Goal: Task Accomplishment & Management: Complete application form

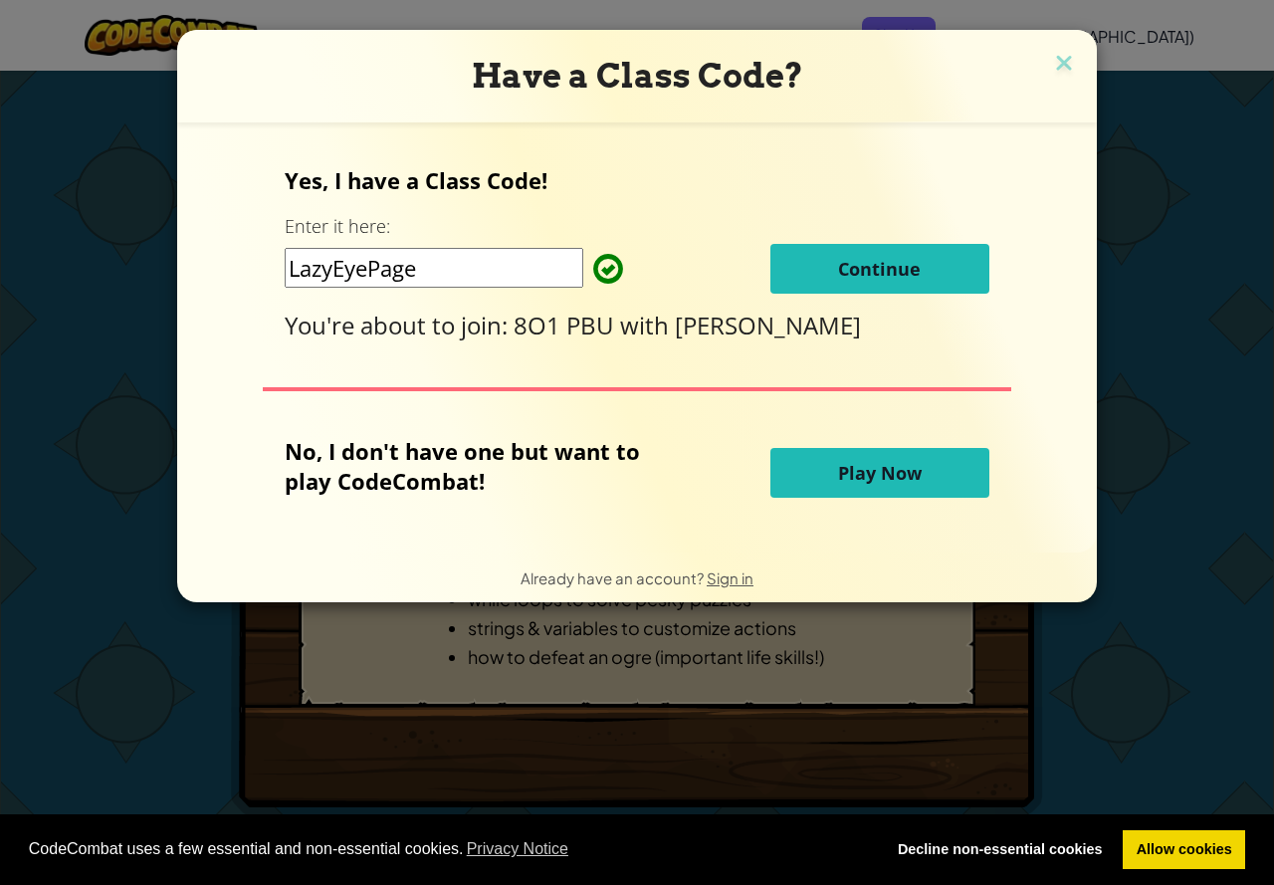
click at [880, 260] on span "Continue" at bounding box center [879, 269] width 83 height 24
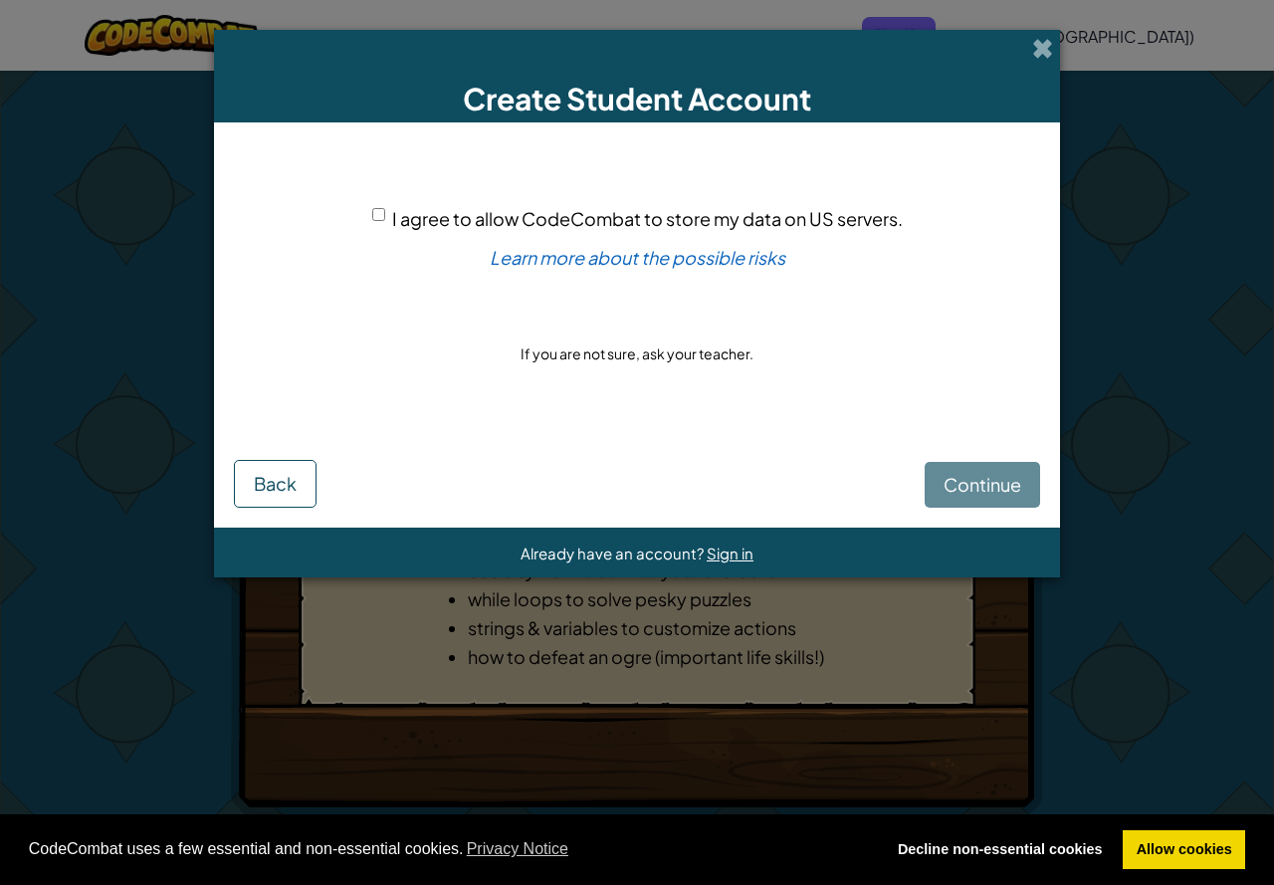
click at [976, 481] on div "Continue Back" at bounding box center [637, 468] width 806 height 80
click at [400, 221] on span "I agree to allow CodeCombat to store my data on US servers." at bounding box center [647, 218] width 511 height 23
click at [385, 221] on input "I agree to allow CodeCombat to store my data on US servers." at bounding box center [378, 214] width 13 height 13
checkbox input "true"
click at [1002, 486] on span "Continue" at bounding box center [983, 484] width 78 height 23
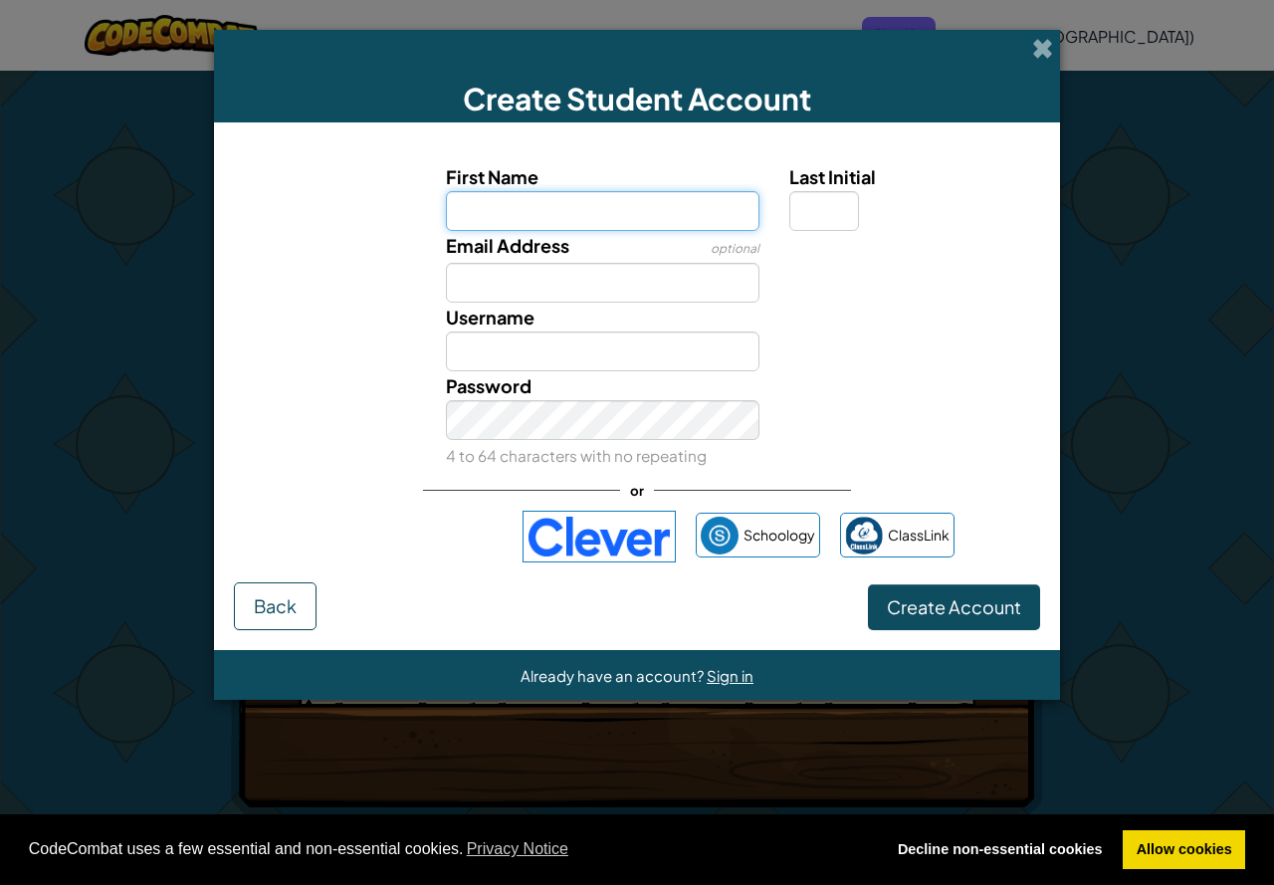
click at [649, 217] on input "First Name" at bounding box center [603, 211] width 315 height 40
click at [553, 217] on input "First Name" at bounding box center [603, 211] width 315 height 40
type input "[PERSON_NAME]"
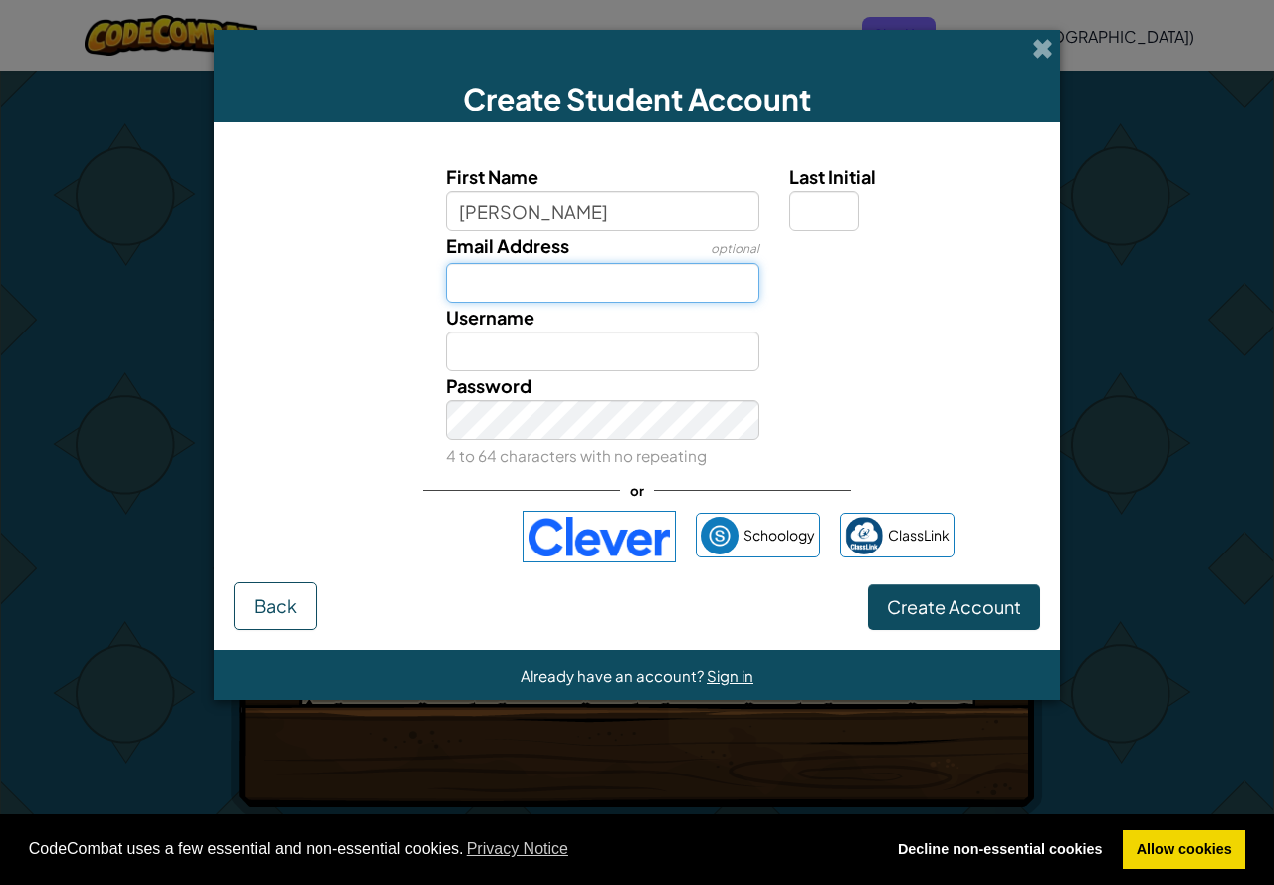
type input "[PERSON_NAME]"
click at [528, 276] on input "Email Address" at bounding box center [603, 283] width 315 height 40
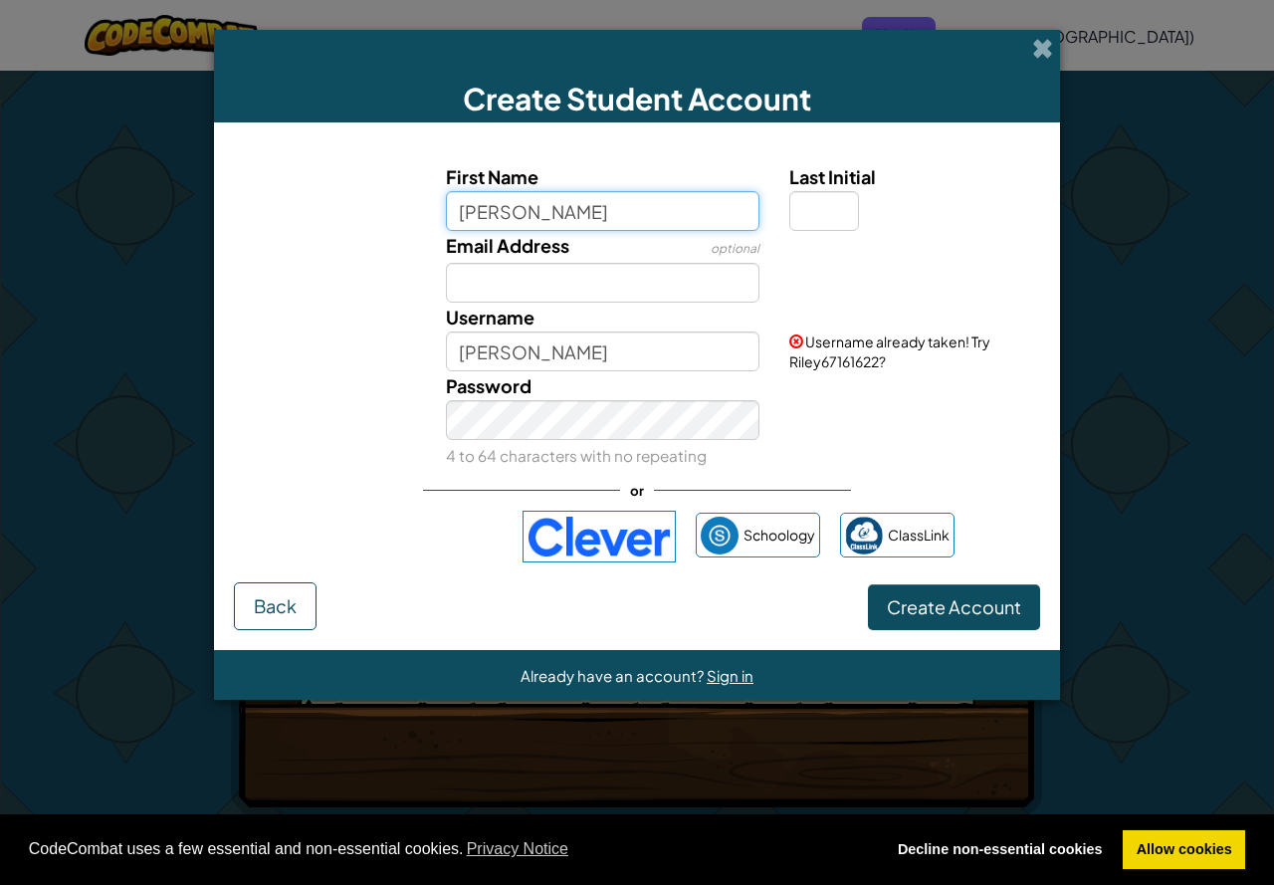
drag, startPoint x: 541, startPoint y: 215, endPoint x: 553, endPoint y: 200, distance: 19.8
click at [546, 204] on input "[PERSON_NAME]" at bounding box center [603, 211] width 315 height 40
type input "r"
type input "R"
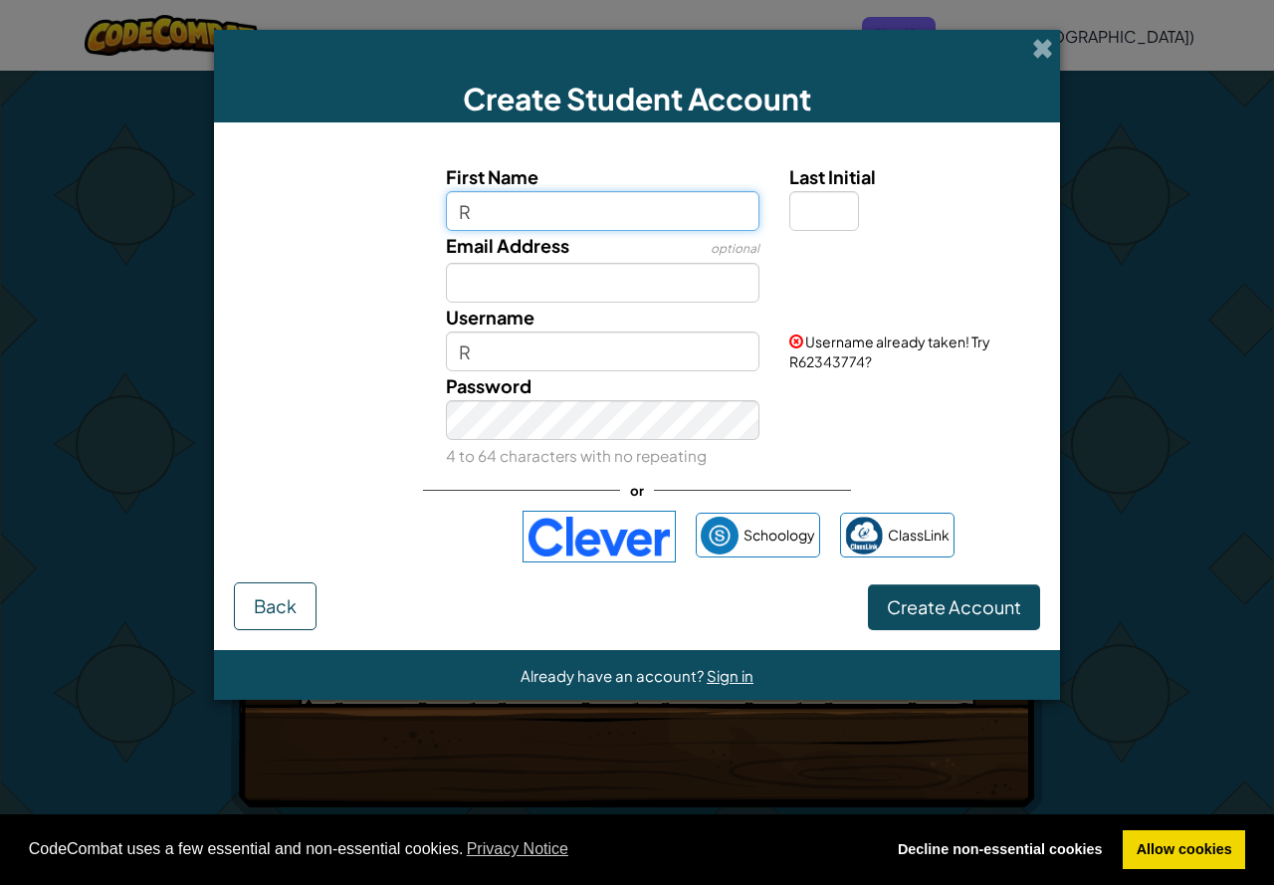
click at [673, 218] on input "R" at bounding box center [603, 211] width 315 height 40
type input "[PERSON_NAME]"
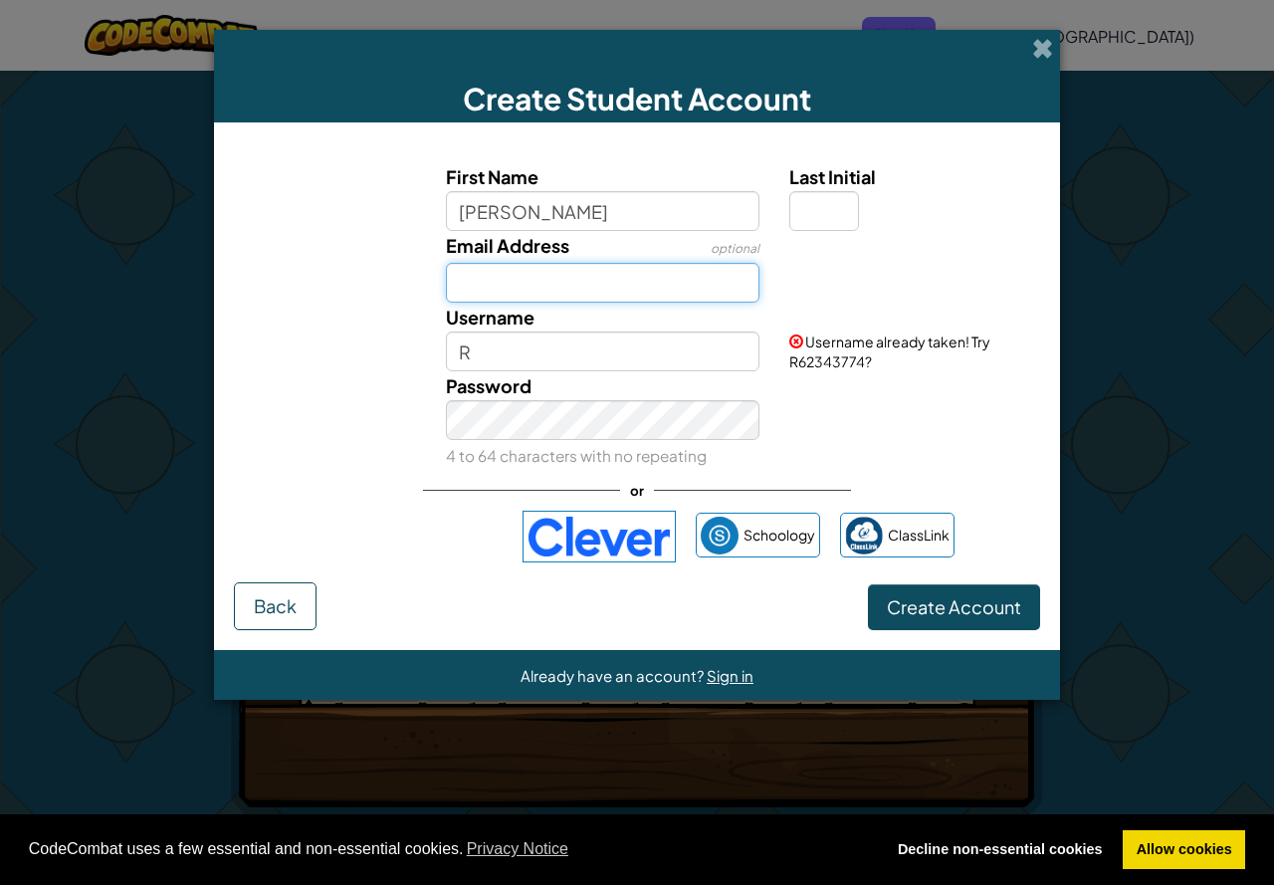
type input "[PERSON_NAME]"
click at [626, 284] on input "Email Address" at bounding box center [603, 283] width 315 height 40
type input "[EMAIL_ADDRESS][DOMAIN_NAME]"
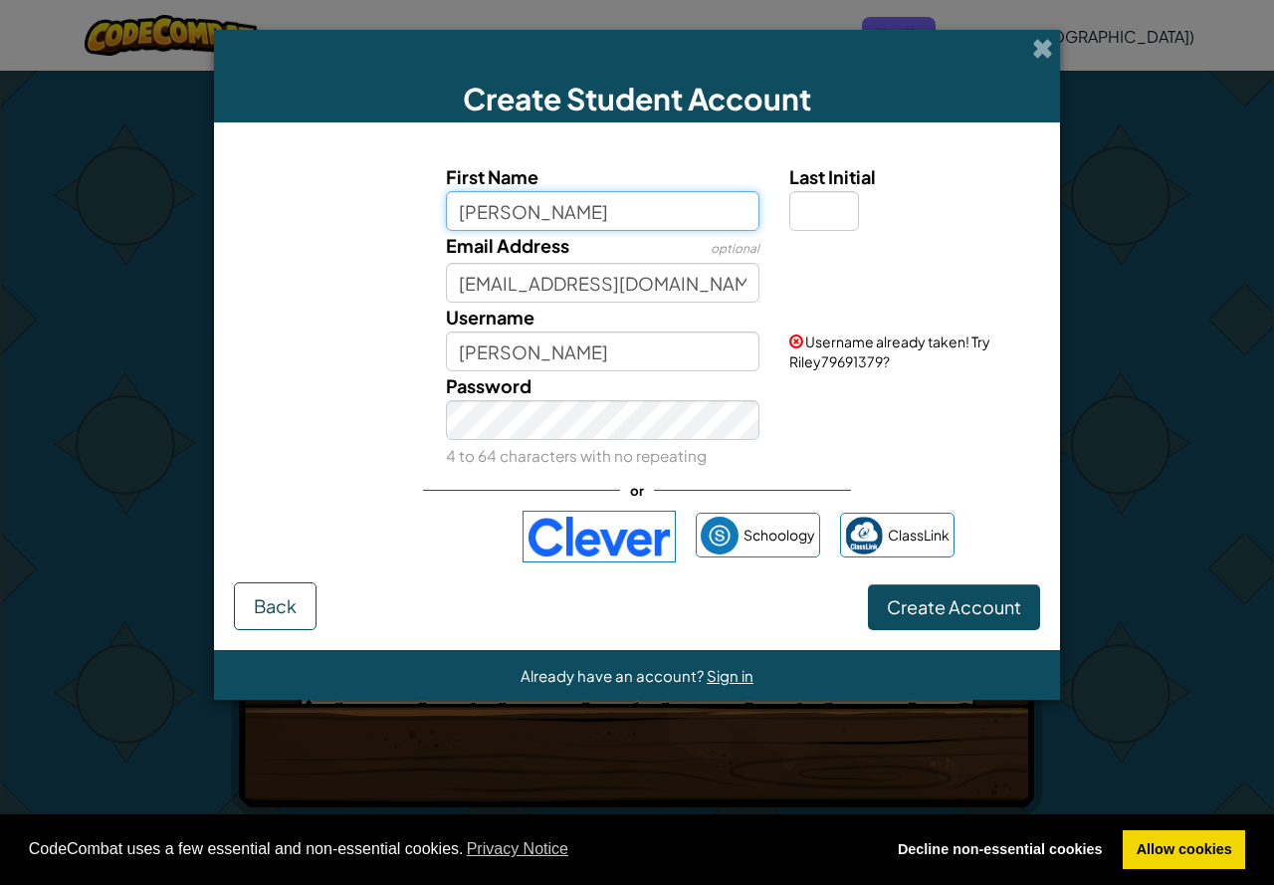
click at [642, 226] on input "[PERSON_NAME]" at bounding box center [603, 211] width 315 height 40
type input "RS"
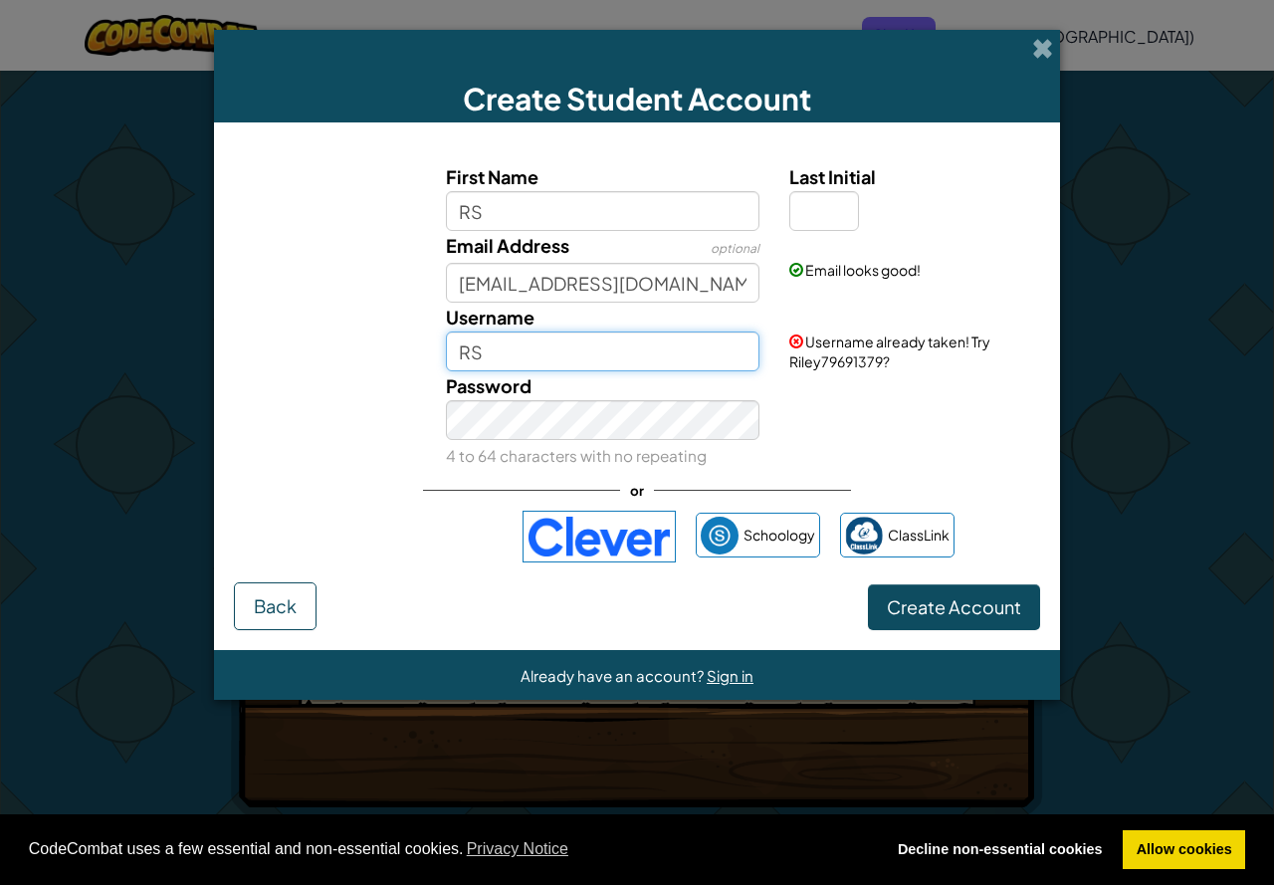
click at [616, 335] on input "RS" at bounding box center [603, 351] width 315 height 40
click at [474, 348] on input "RS6741" at bounding box center [603, 351] width 315 height 40
click at [478, 346] on input "RS6741" at bounding box center [603, 351] width 315 height 40
type input "Riley6741"
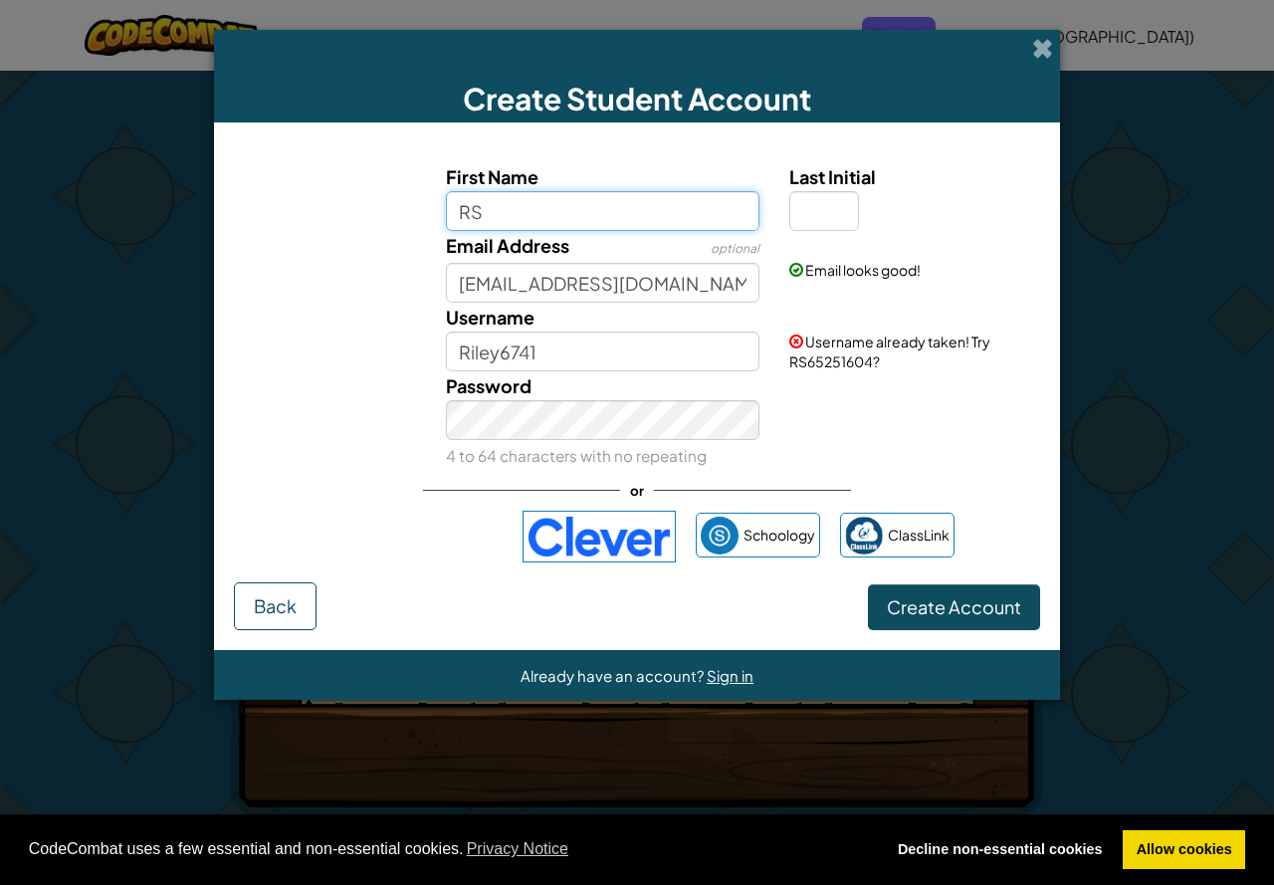
click at [565, 229] on input "RS" at bounding box center [603, 211] width 315 height 40
type input "Riley6741"
click at [736, 377] on div "Password 4 to 64 characters with no repeating" at bounding box center [603, 420] width 344 height 99
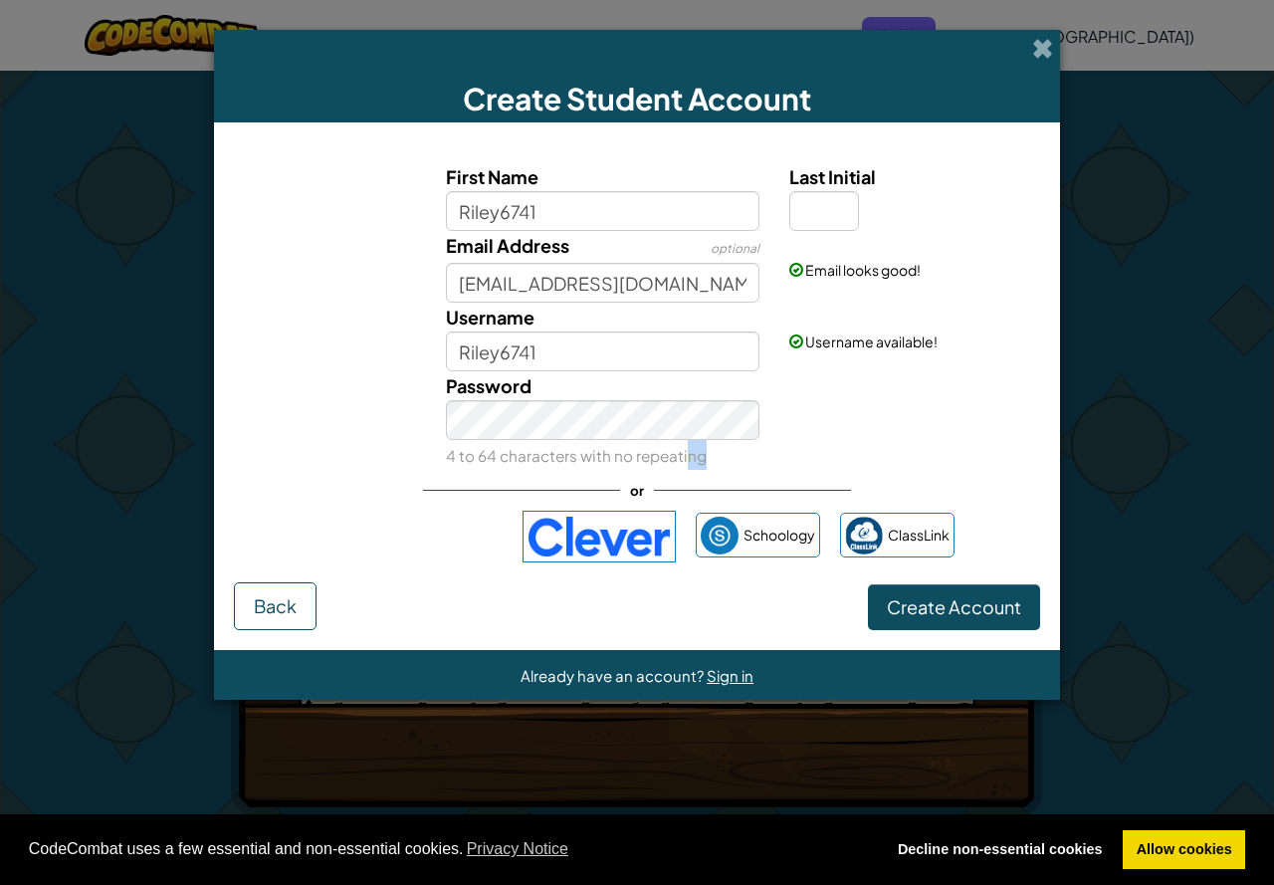
drag, startPoint x: 686, startPoint y: 458, endPoint x: 687, endPoint y: 448, distance: 10.0
click at [687, 448] on div "First Name Riley6741 Last Initial Email Address optional [EMAIL_ADDRESS][DOMAIN…" at bounding box center [637, 362] width 806 height 440
click at [928, 615] on span "Create Account" at bounding box center [954, 606] width 134 height 23
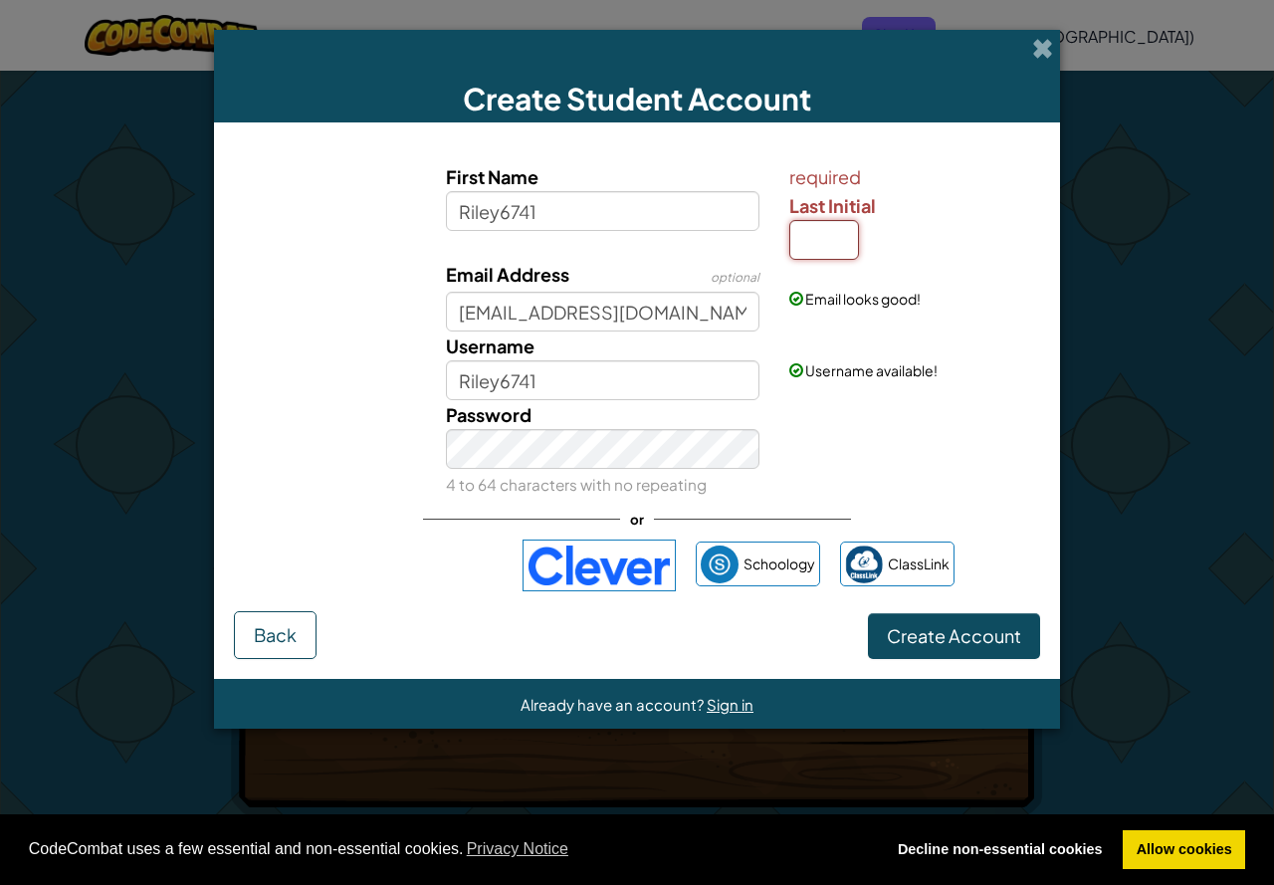
click at [835, 236] on input "Last Initial" at bounding box center [824, 240] width 70 height 40
type input "S"
type input "Riley6741S"
click at [994, 662] on form "First Name Riley6741 required Last Initial S Email Address optional [EMAIL_ADDR…" at bounding box center [637, 400] width 846 height 556
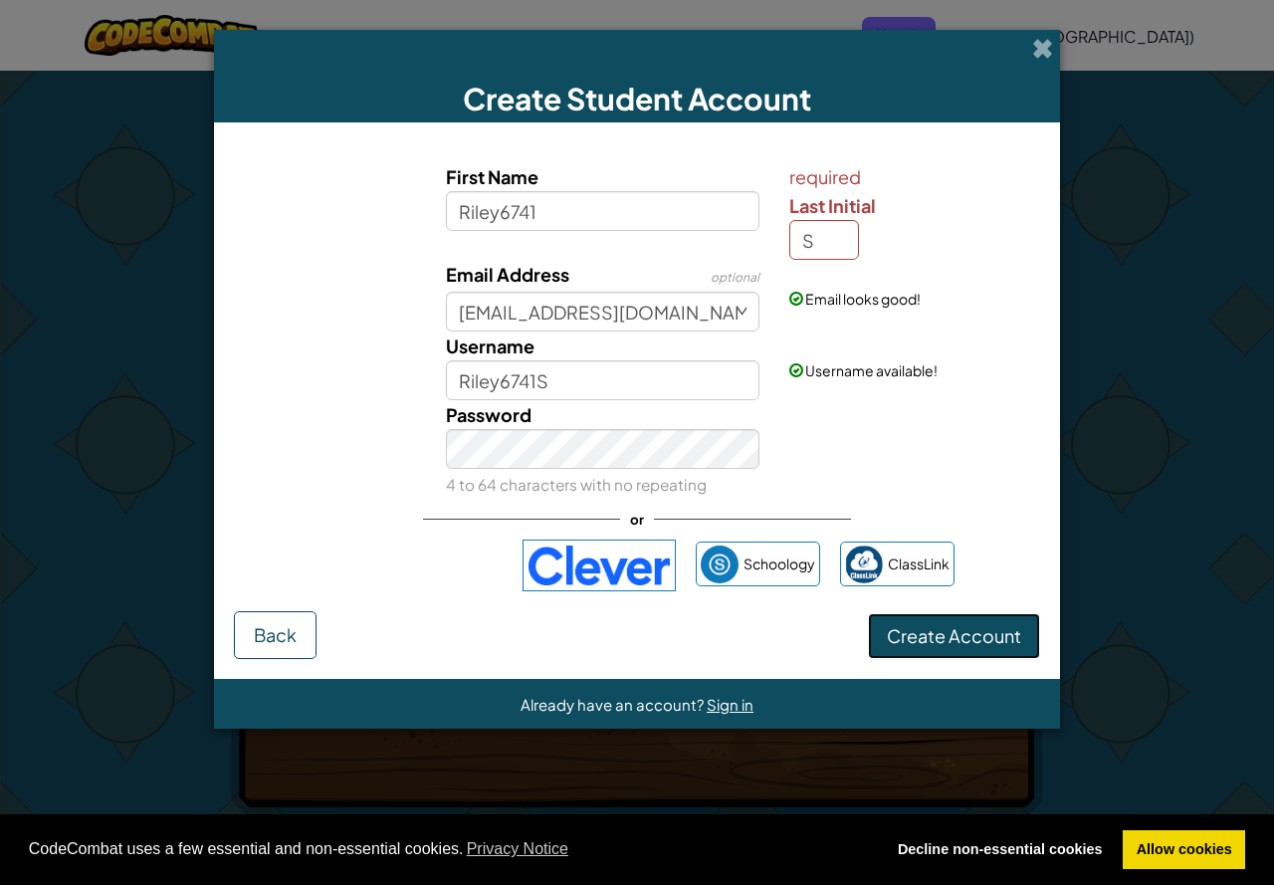
click at [994, 651] on button "Create Account" at bounding box center [954, 636] width 172 height 46
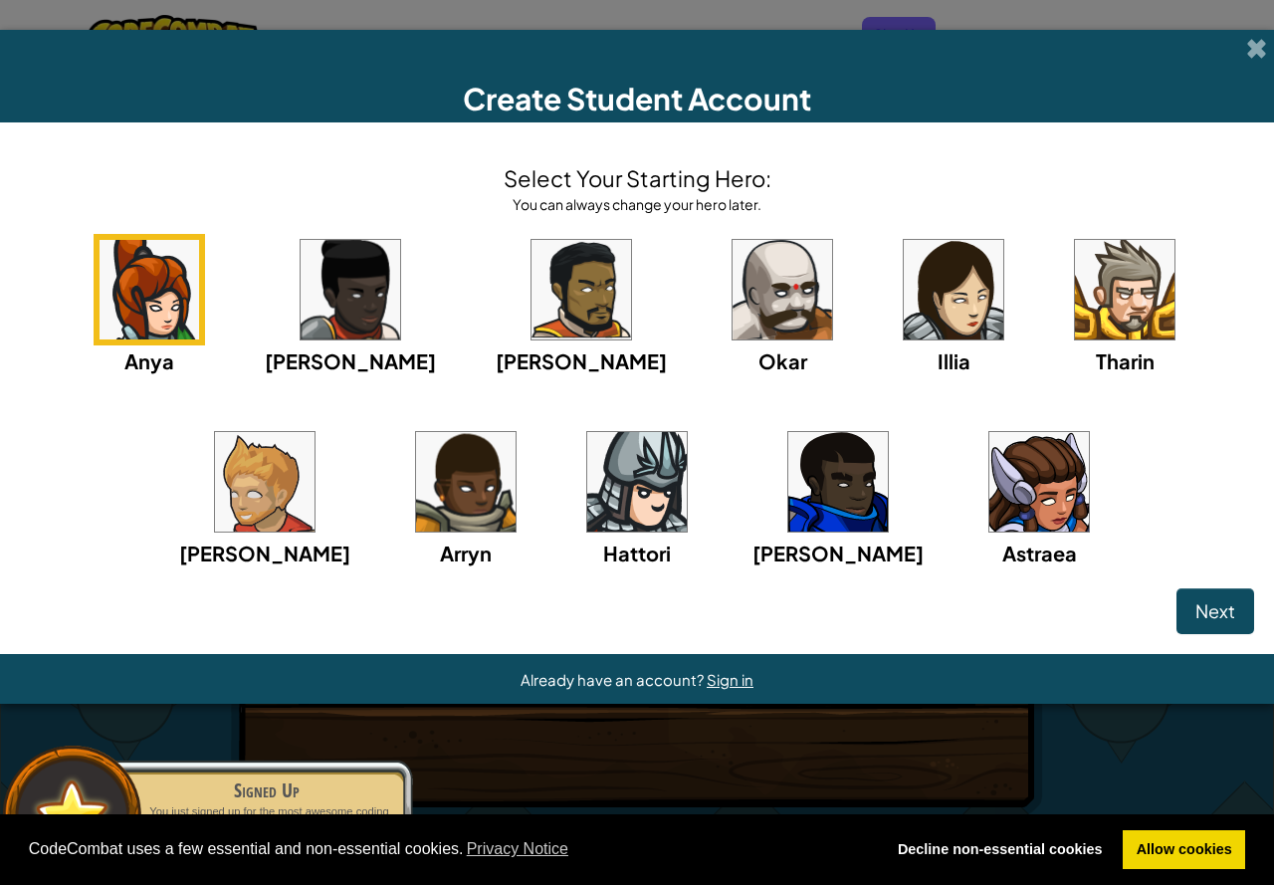
click at [1207, 609] on span "Next" at bounding box center [1216, 610] width 40 height 23
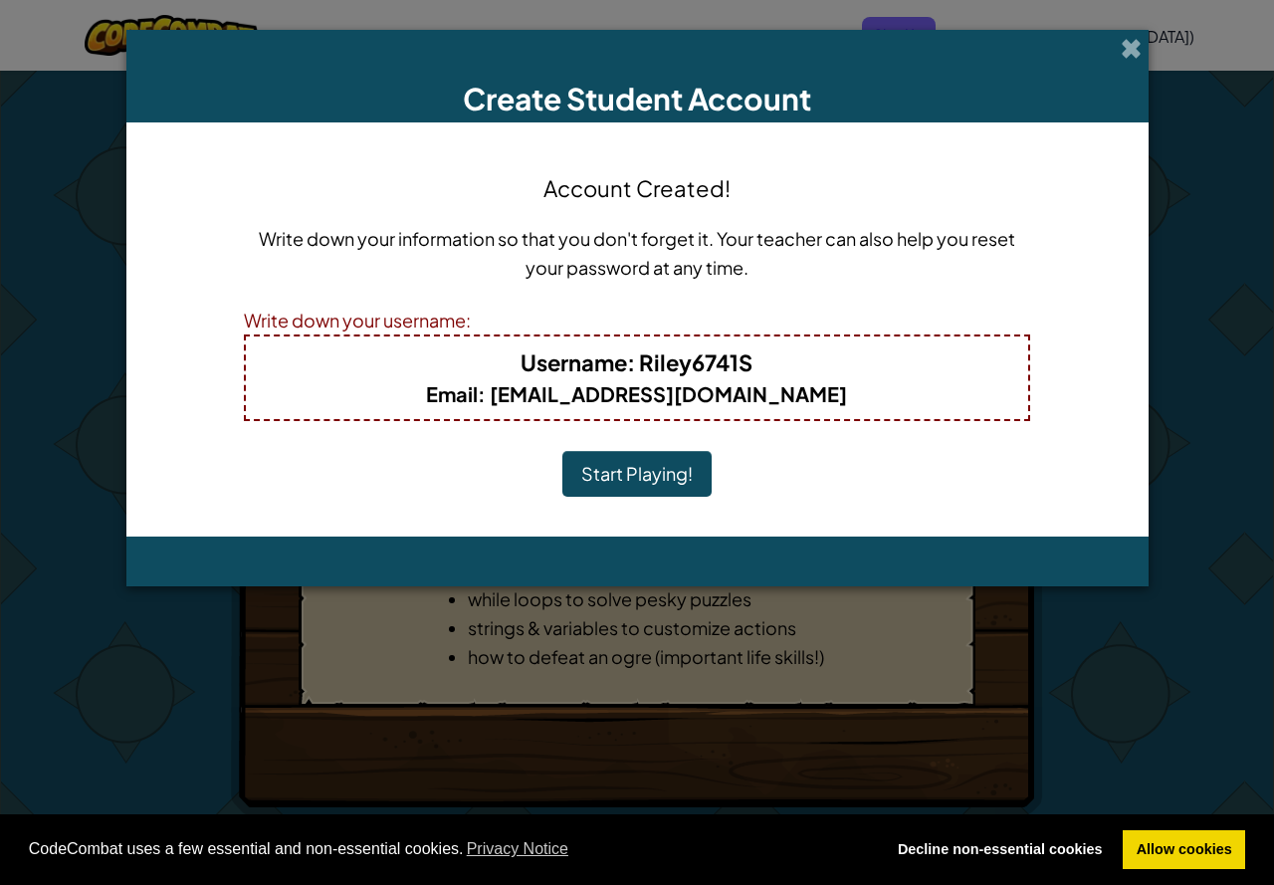
click at [1129, 34] on div "Create Student Account" at bounding box center [637, 76] width 1022 height 93
click at [1132, 51] on span at bounding box center [1131, 48] width 21 height 21
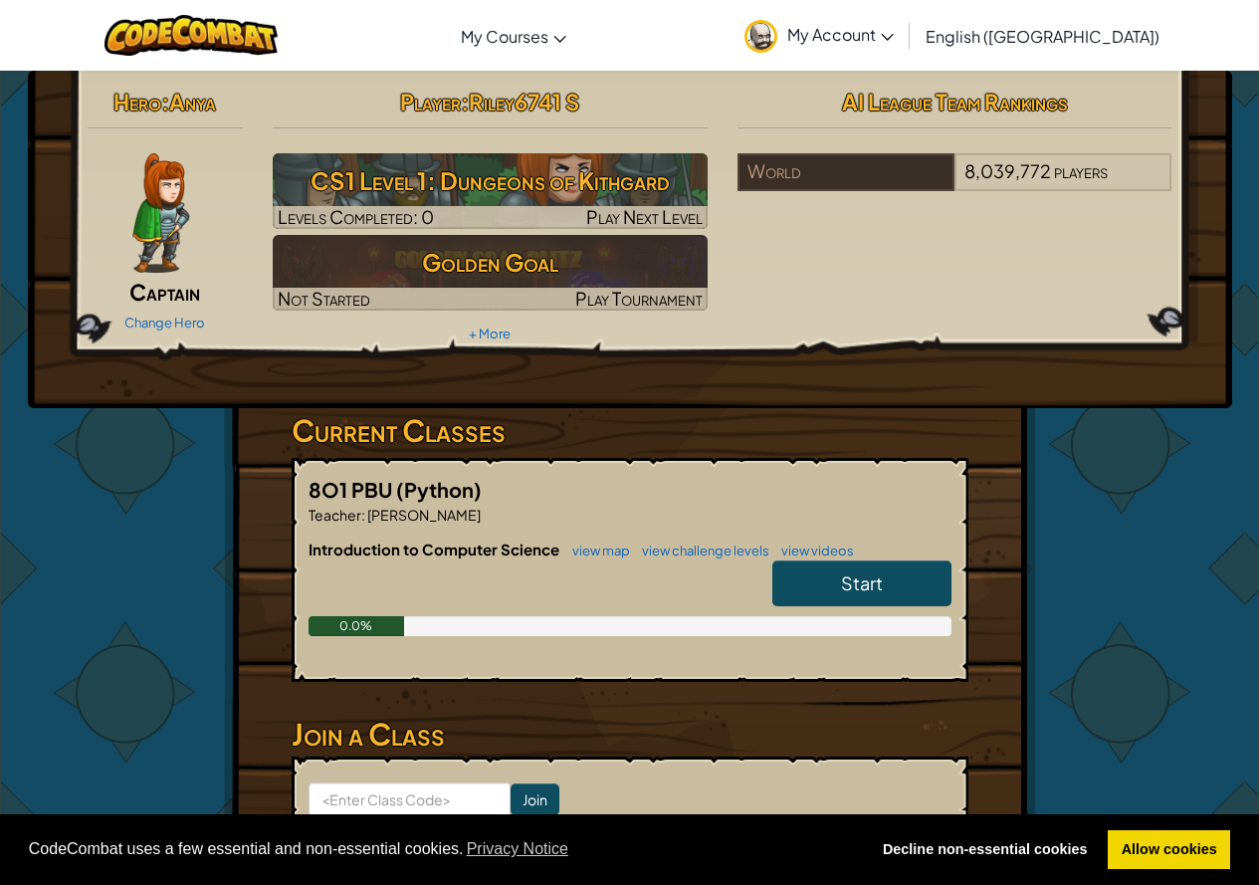
click at [170, 222] on img at bounding box center [160, 212] width 57 height 119
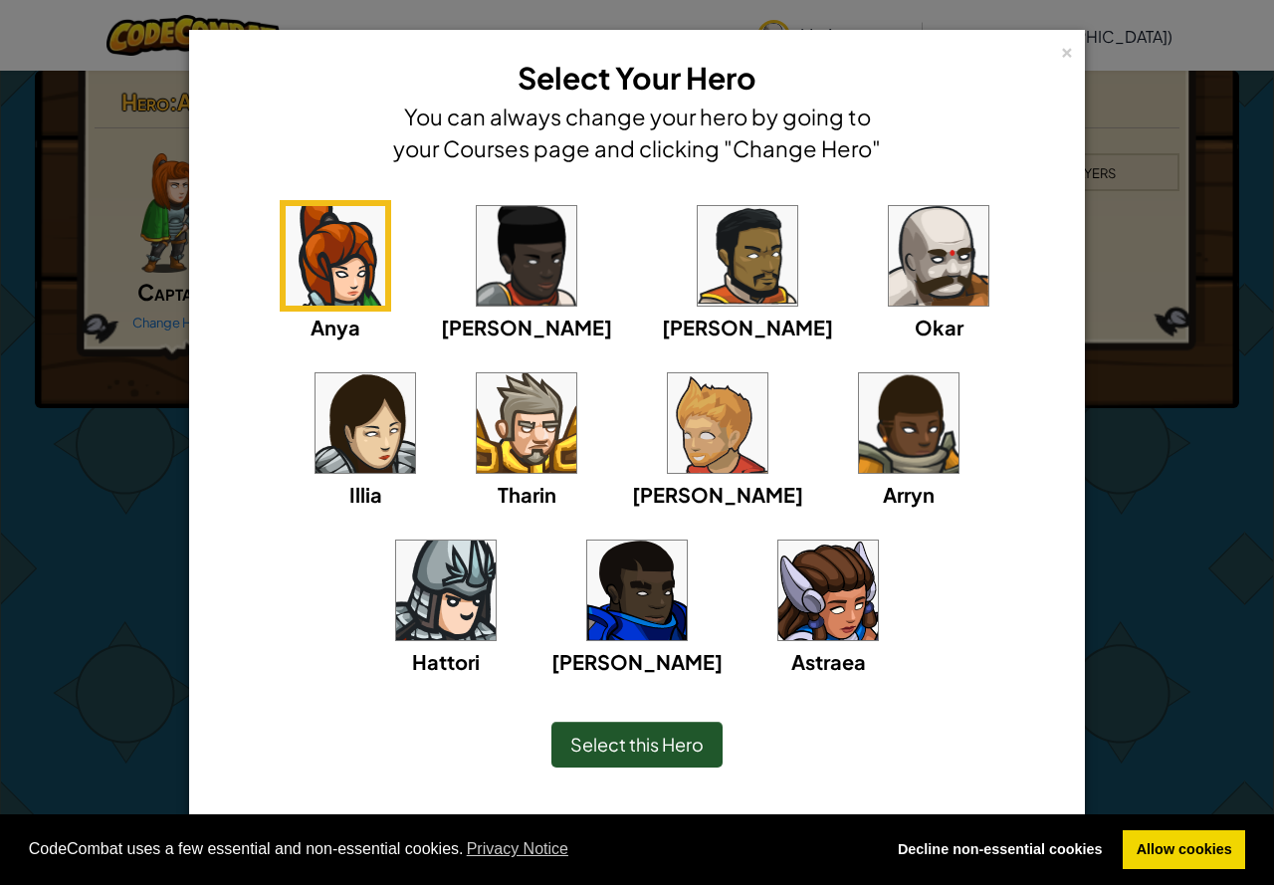
click at [889, 273] on img at bounding box center [939, 256] width 100 height 100
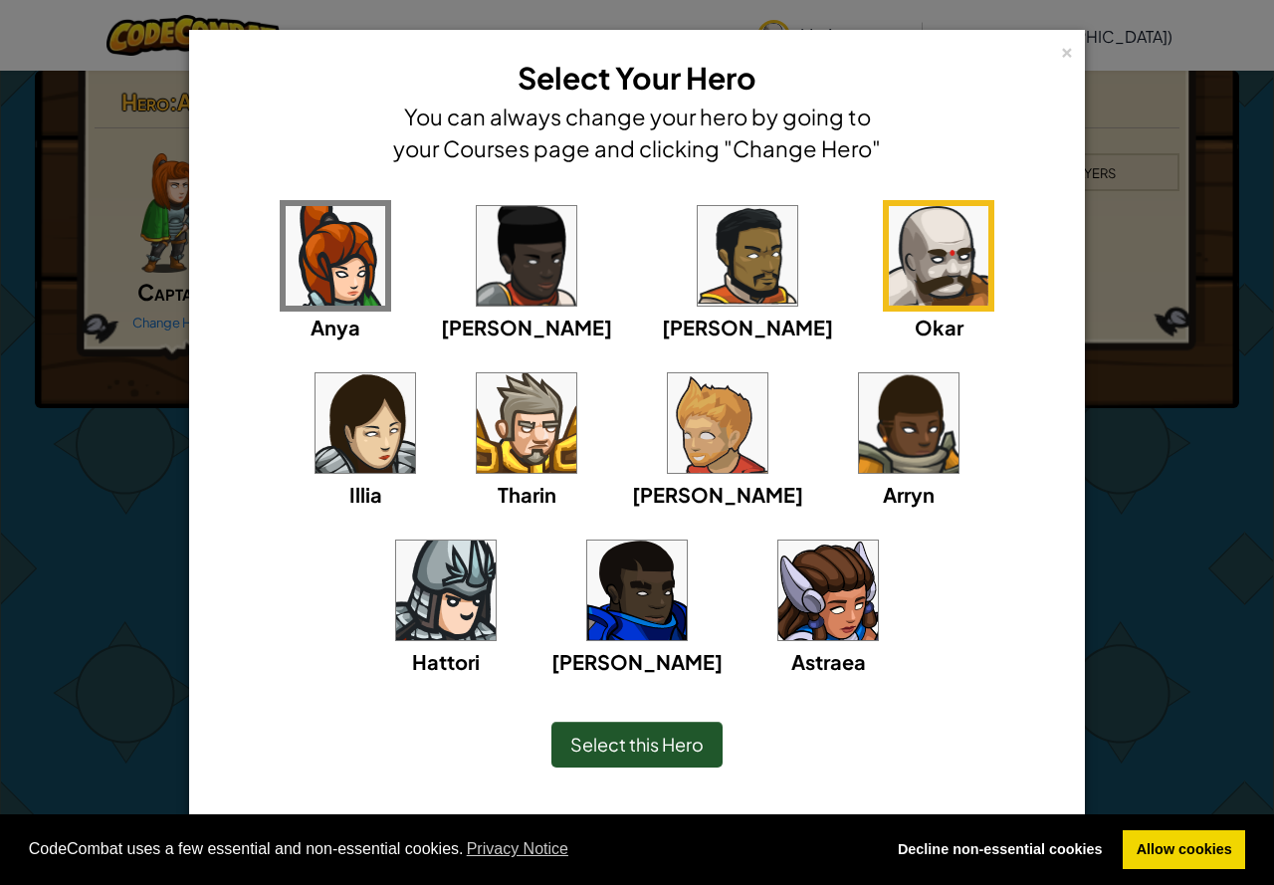
click at [889, 271] on img at bounding box center [939, 256] width 100 height 100
click at [672, 743] on span "Select this Hero" at bounding box center [636, 744] width 133 height 23
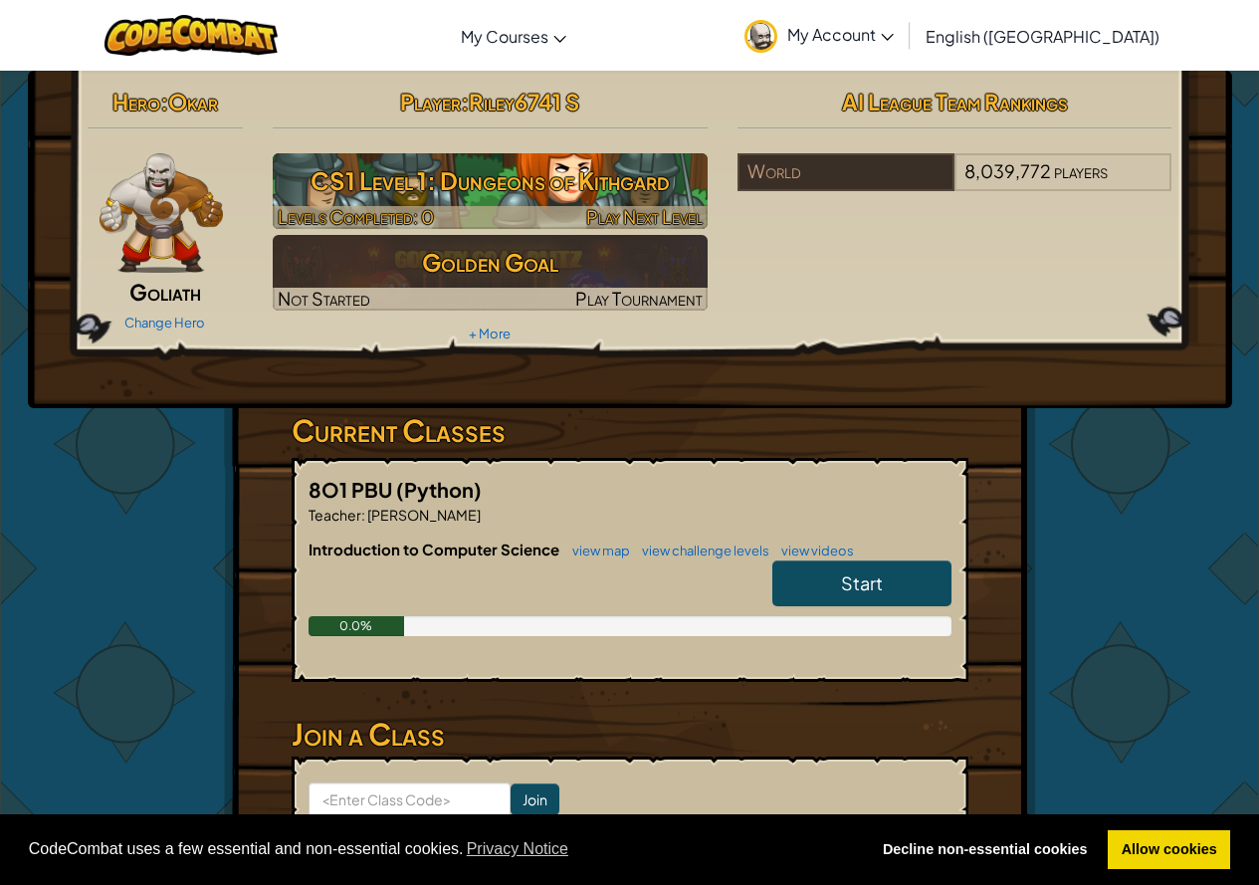
click at [411, 168] on h3 "CS1 Level 1: Dungeons of Kithgard" at bounding box center [490, 180] width 435 height 45
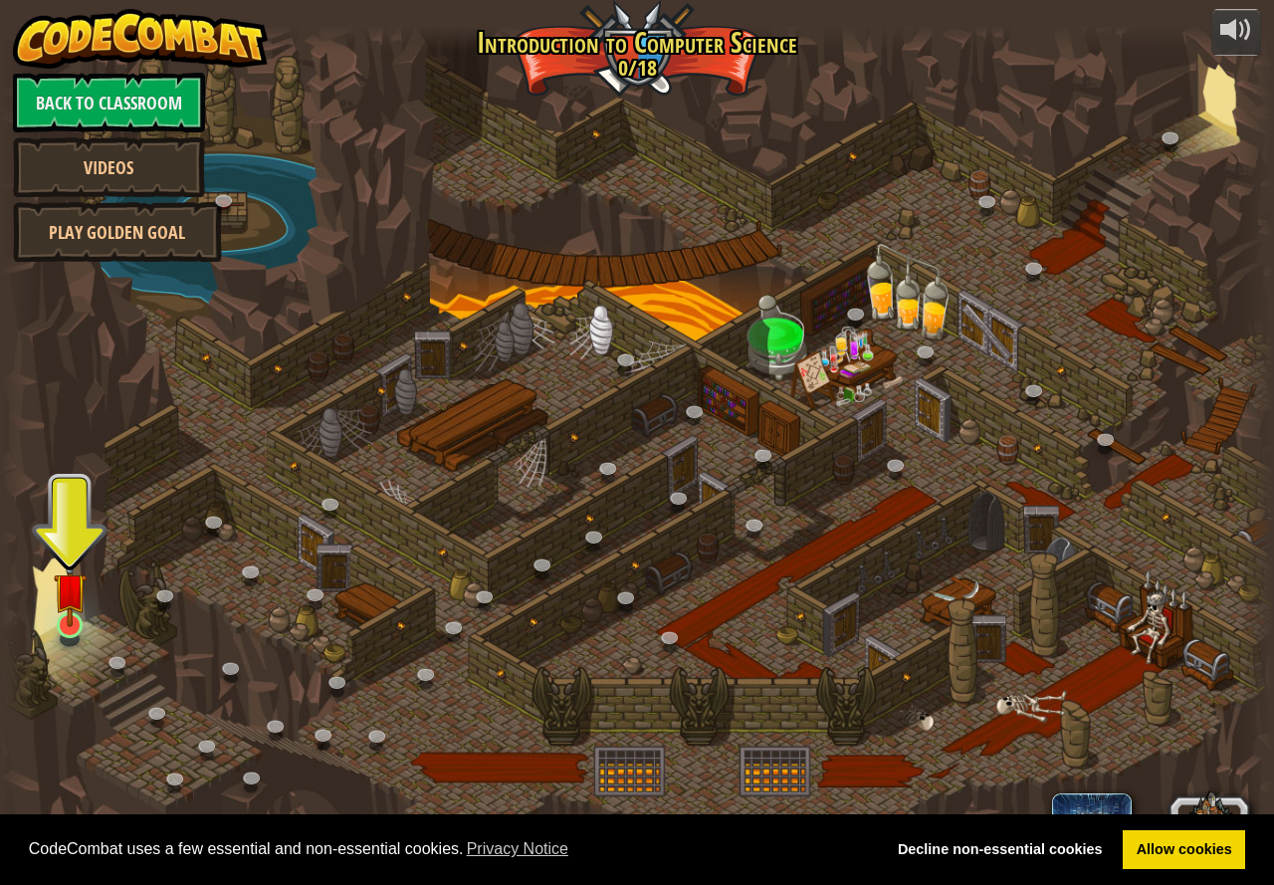
click at [77, 624] on img at bounding box center [70, 589] width 33 height 76
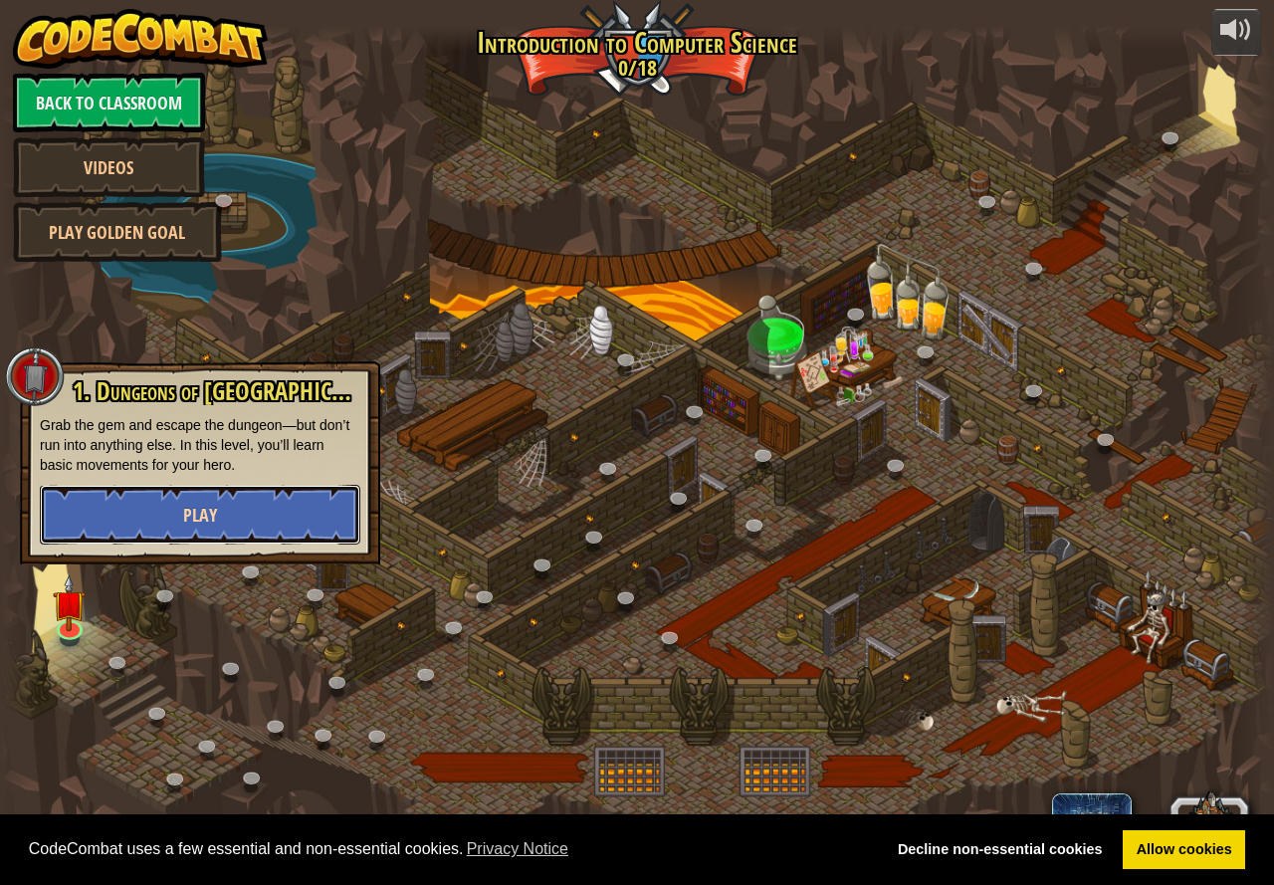
click at [240, 507] on button "Play" at bounding box center [200, 515] width 321 height 60
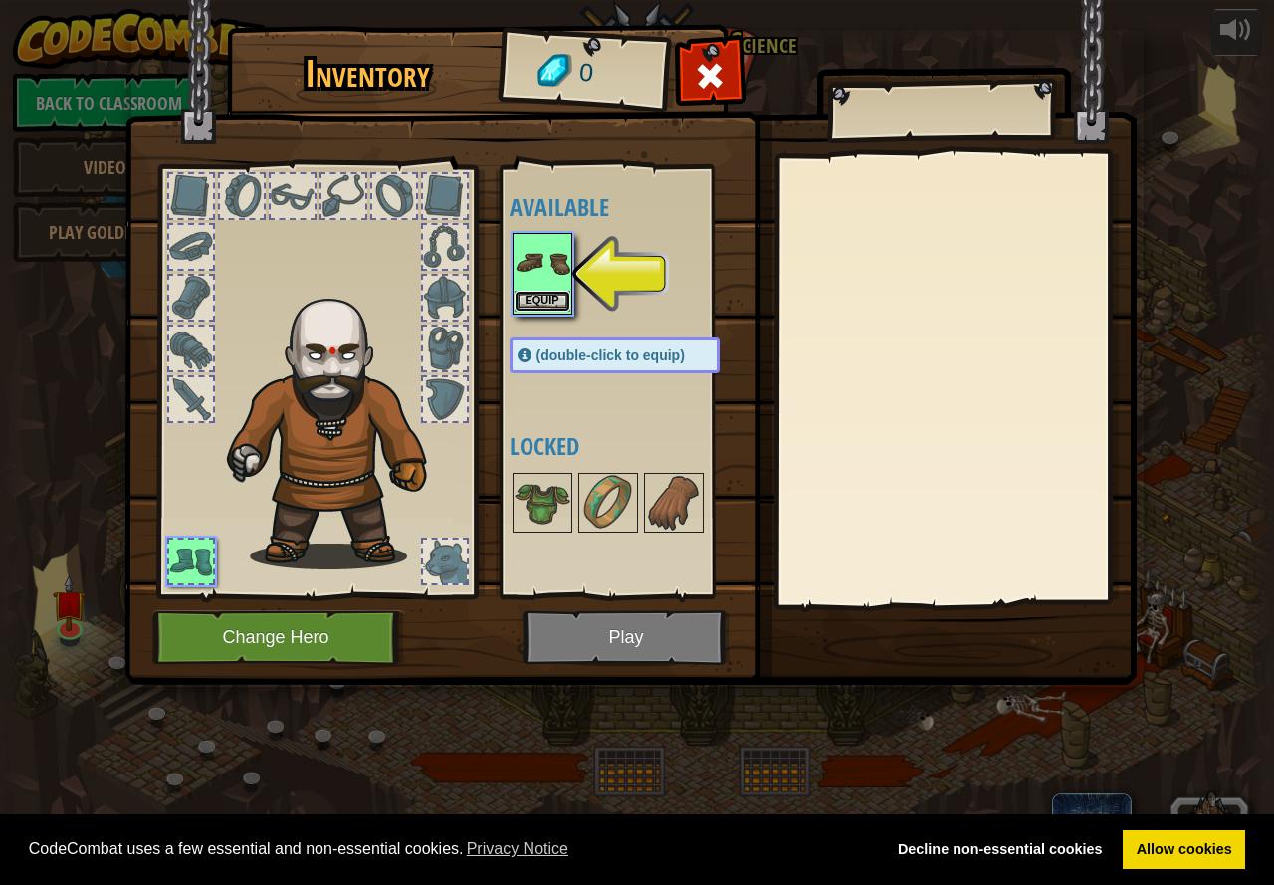
click at [563, 310] on button "Equip" at bounding box center [543, 301] width 56 height 21
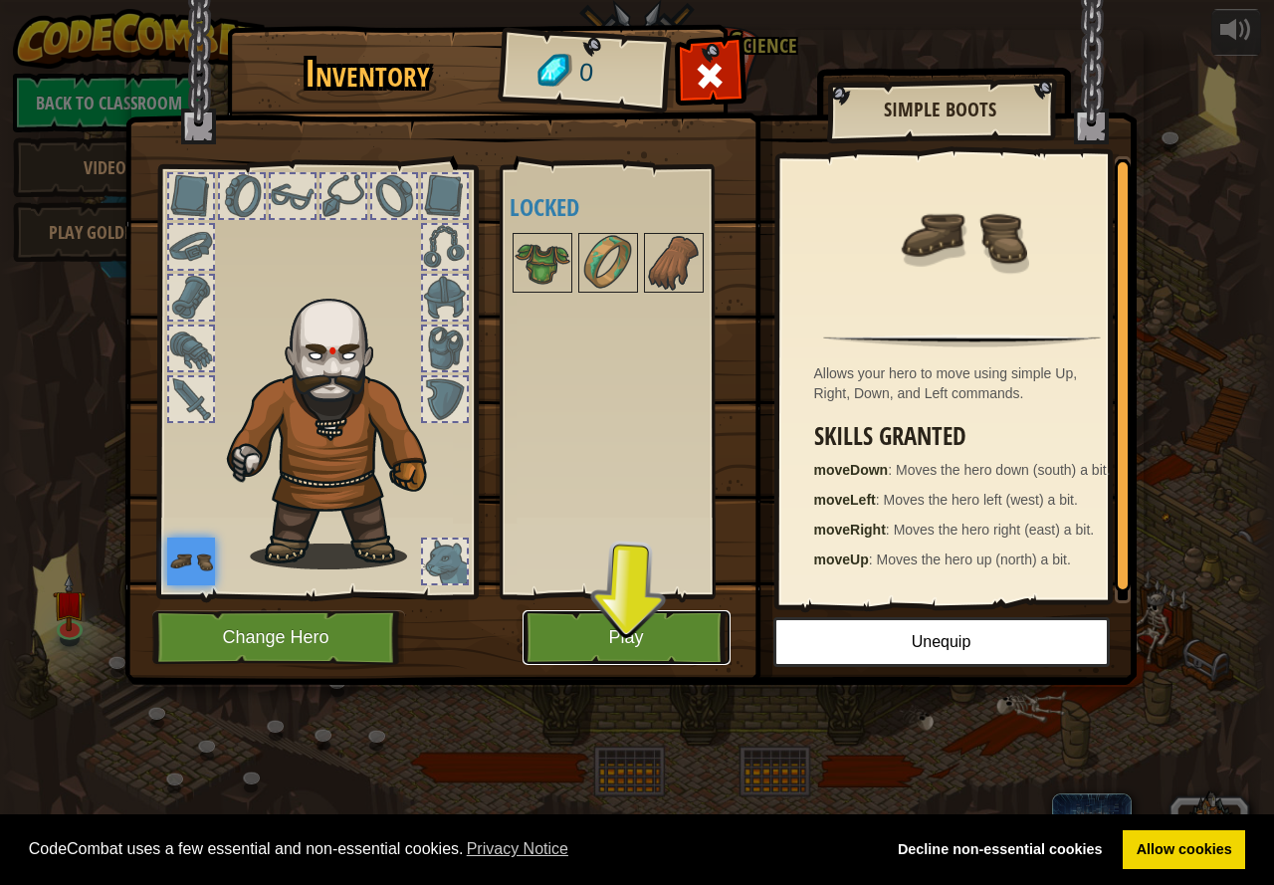
click at [593, 625] on button "Play" at bounding box center [627, 637] width 208 height 55
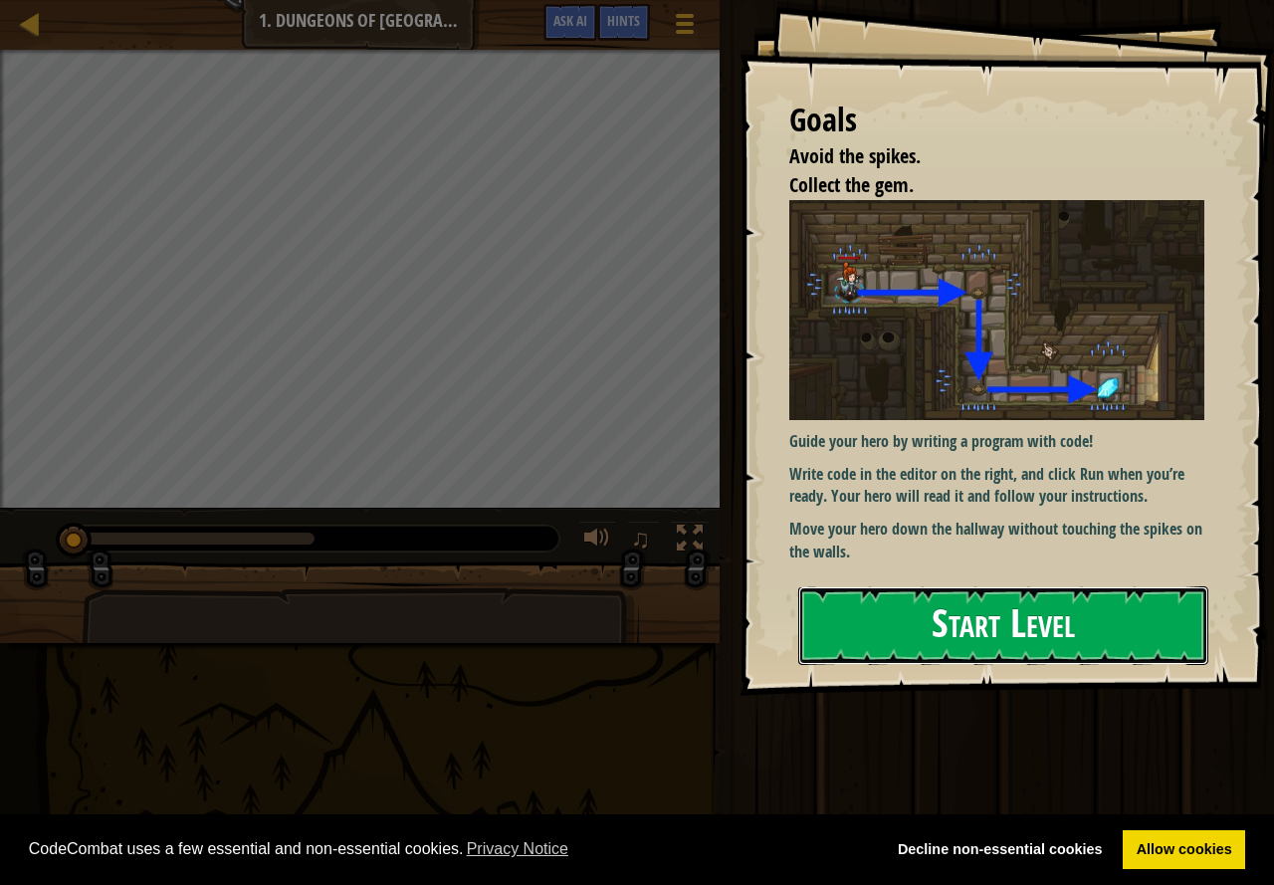
click at [1127, 637] on button "Start Level" at bounding box center [1003, 625] width 410 height 79
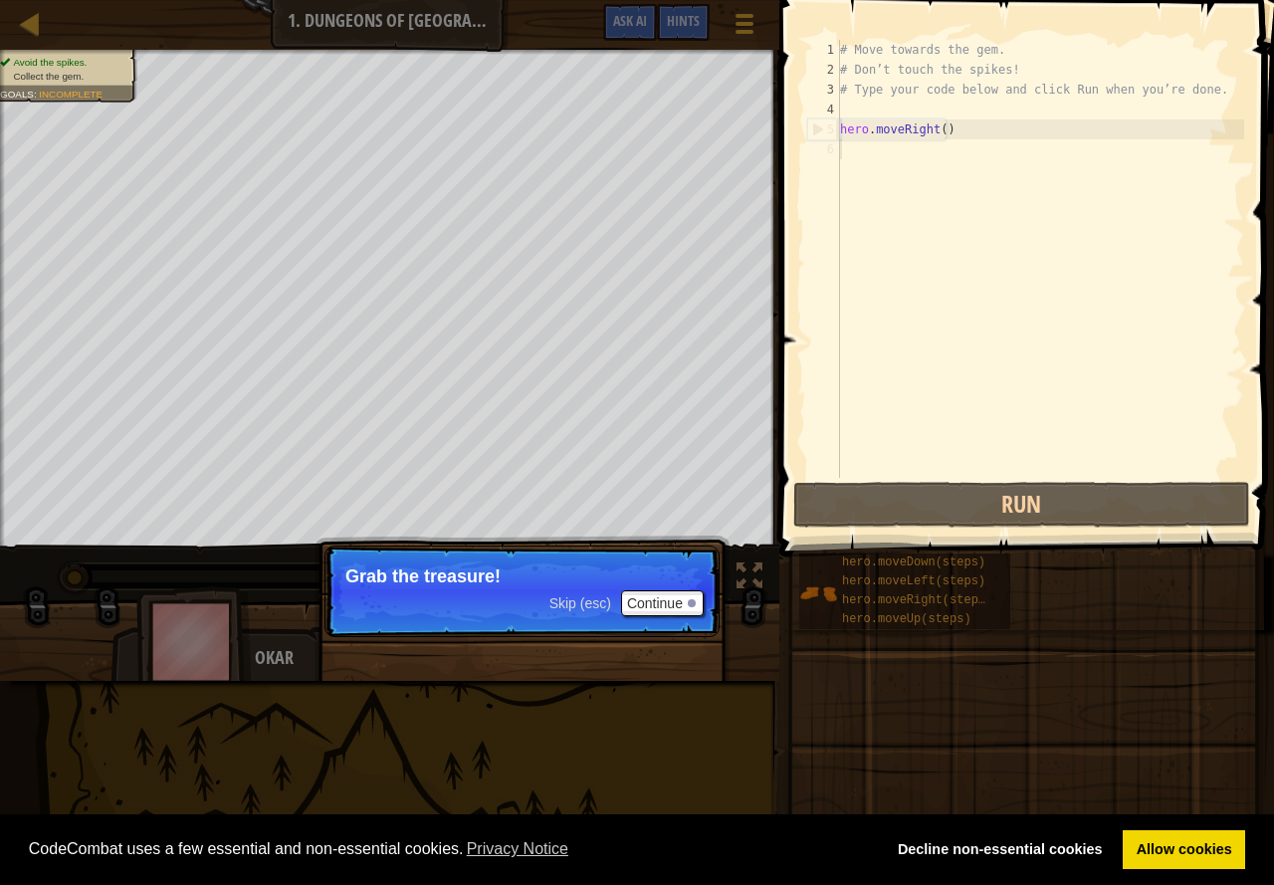
type textarea "hero.moveRight()"
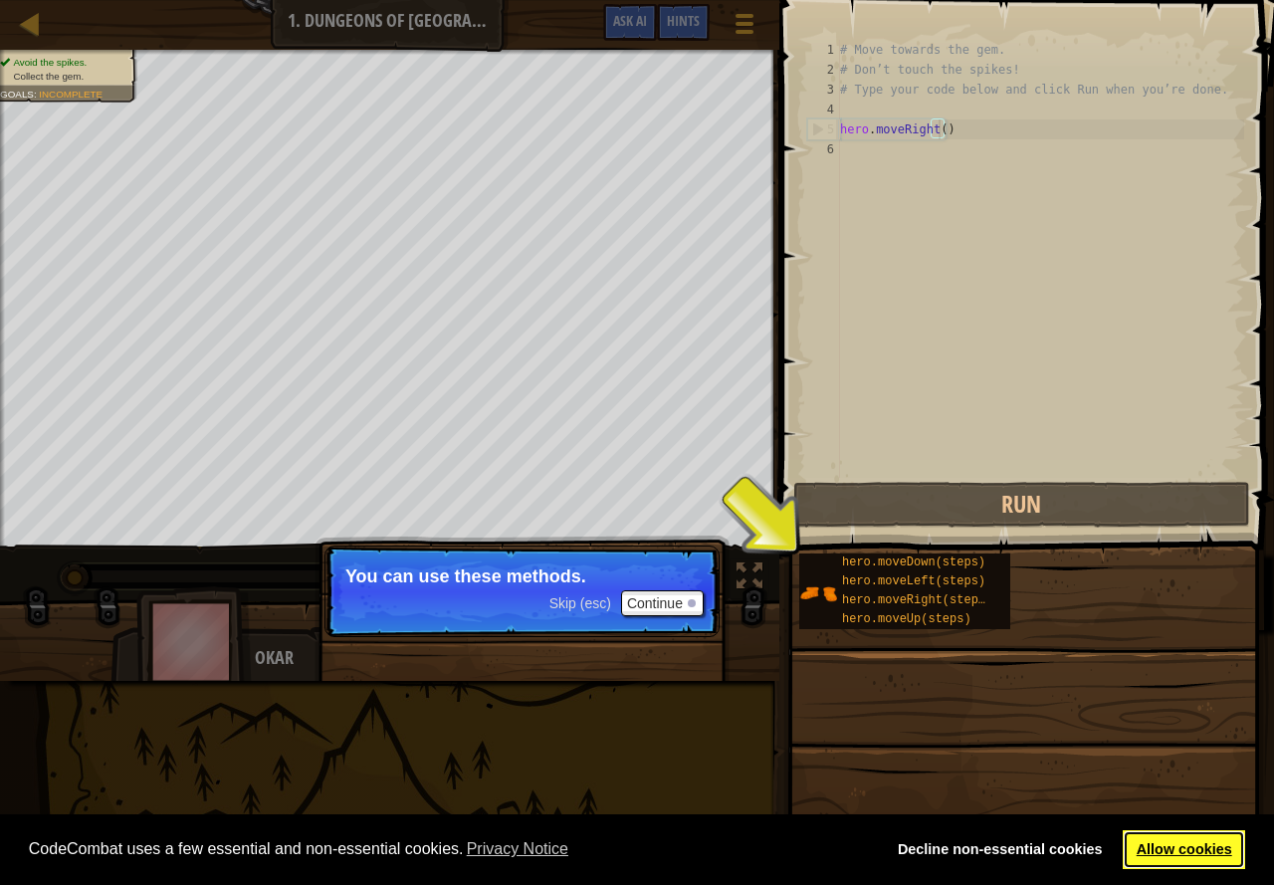
click at [1145, 859] on link "Allow cookies" at bounding box center [1184, 850] width 122 height 40
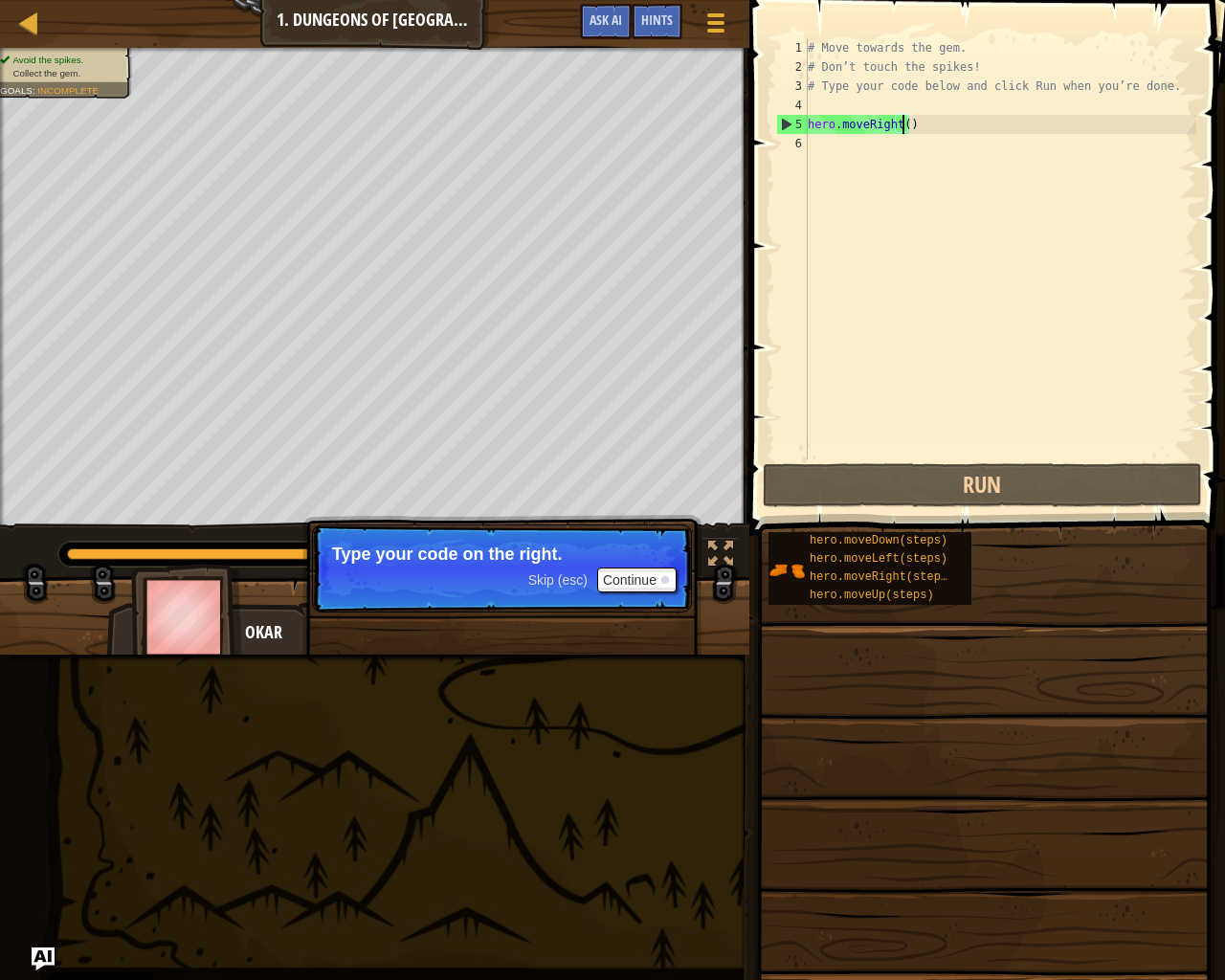
scroll to position [9, 0]
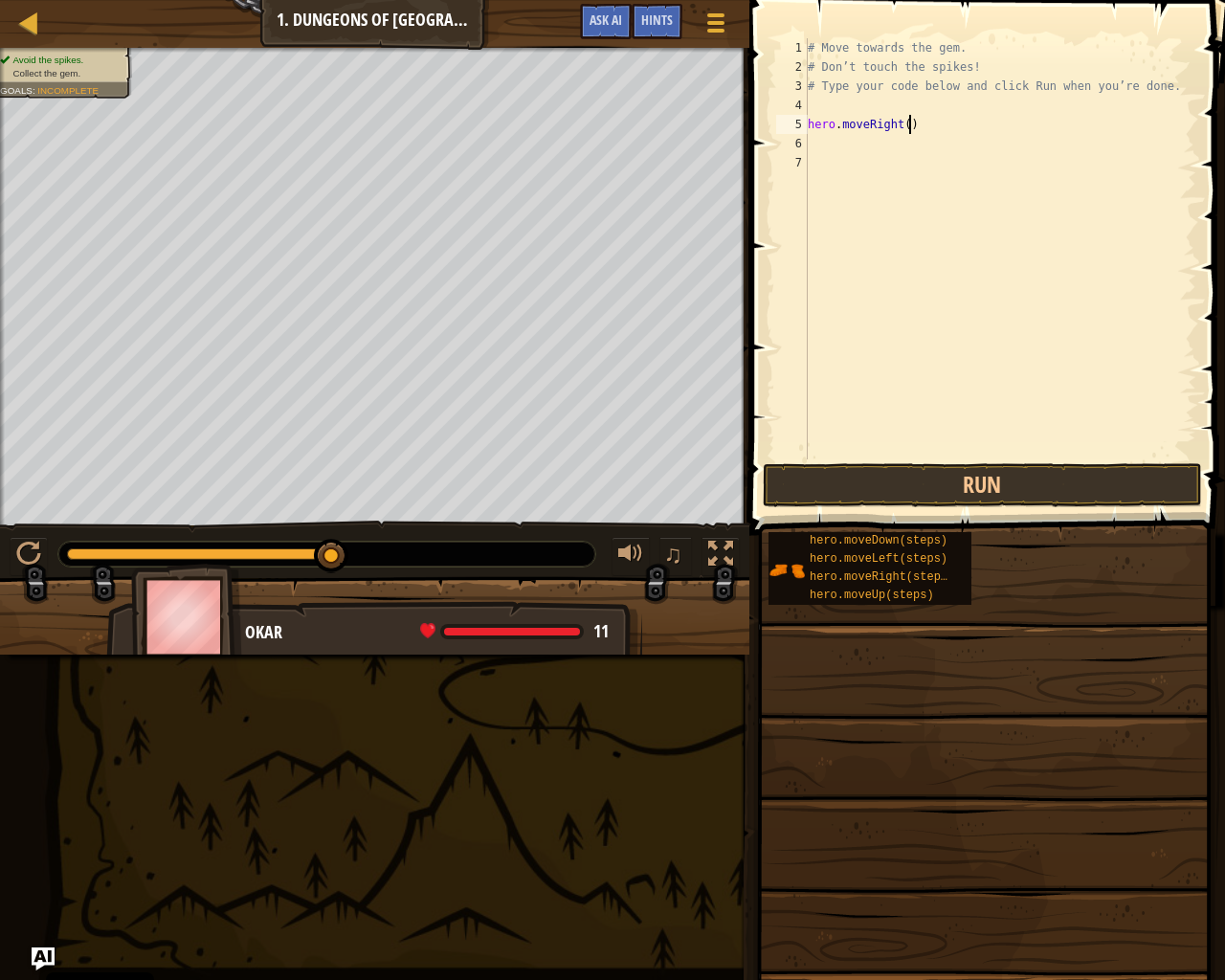
click at [934, 123] on div "# Move towards the gem. # Don’t touch the spikes! # Type your code below and cl…" at bounding box center [1000, 268] width 392 height 460
type textarea "hero.moveRight()"
click at [972, 501] on button "Run" at bounding box center [982, 486] width 439 height 44
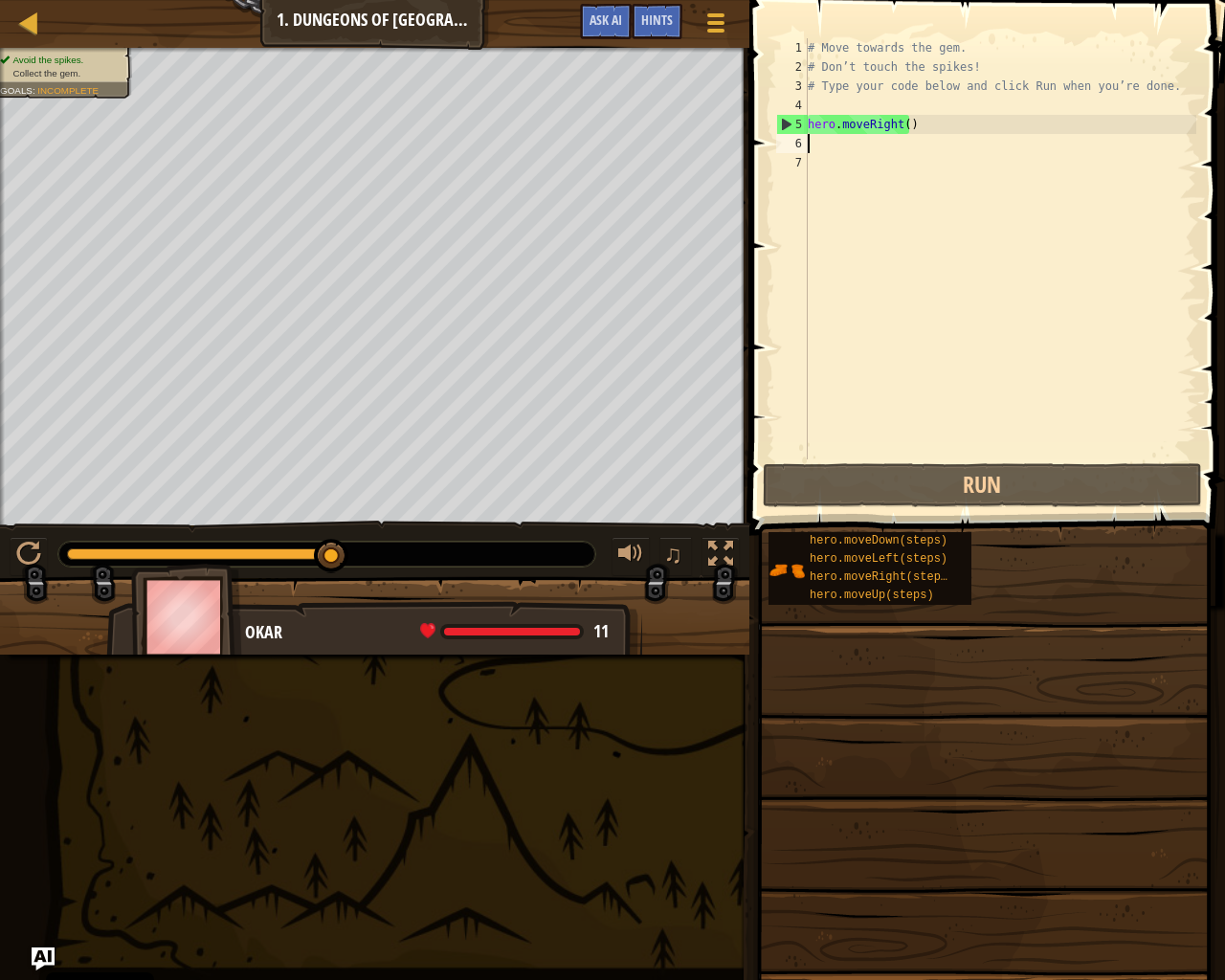
click at [818, 148] on div "# Move towards the gem. # Don’t touch the spikes! # Type your code below and cl…" at bounding box center [1000, 268] width 392 height 460
click at [949, 112] on div "# Move towards the gem. # Don’t touch the spikes! # Type your code below and cl…" at bounding box center [1000, 268] width 392 height 460
click at [940, 124] on div "# Move towards the gem. # Don’t touch the spikes! # Type your code below and cl…" at bounding box center [1000, 268] width 392 height 460
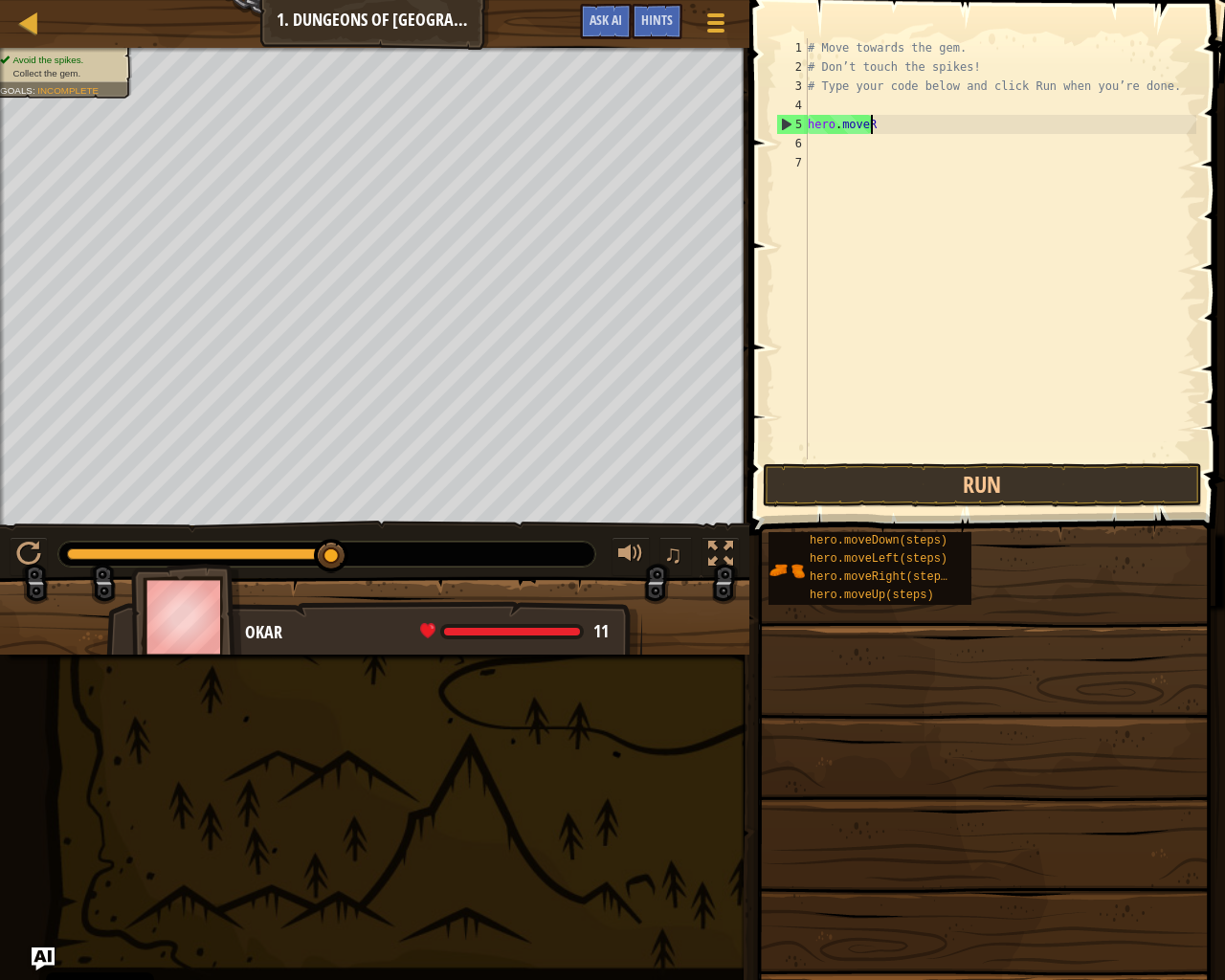
type textarea "hero.move"
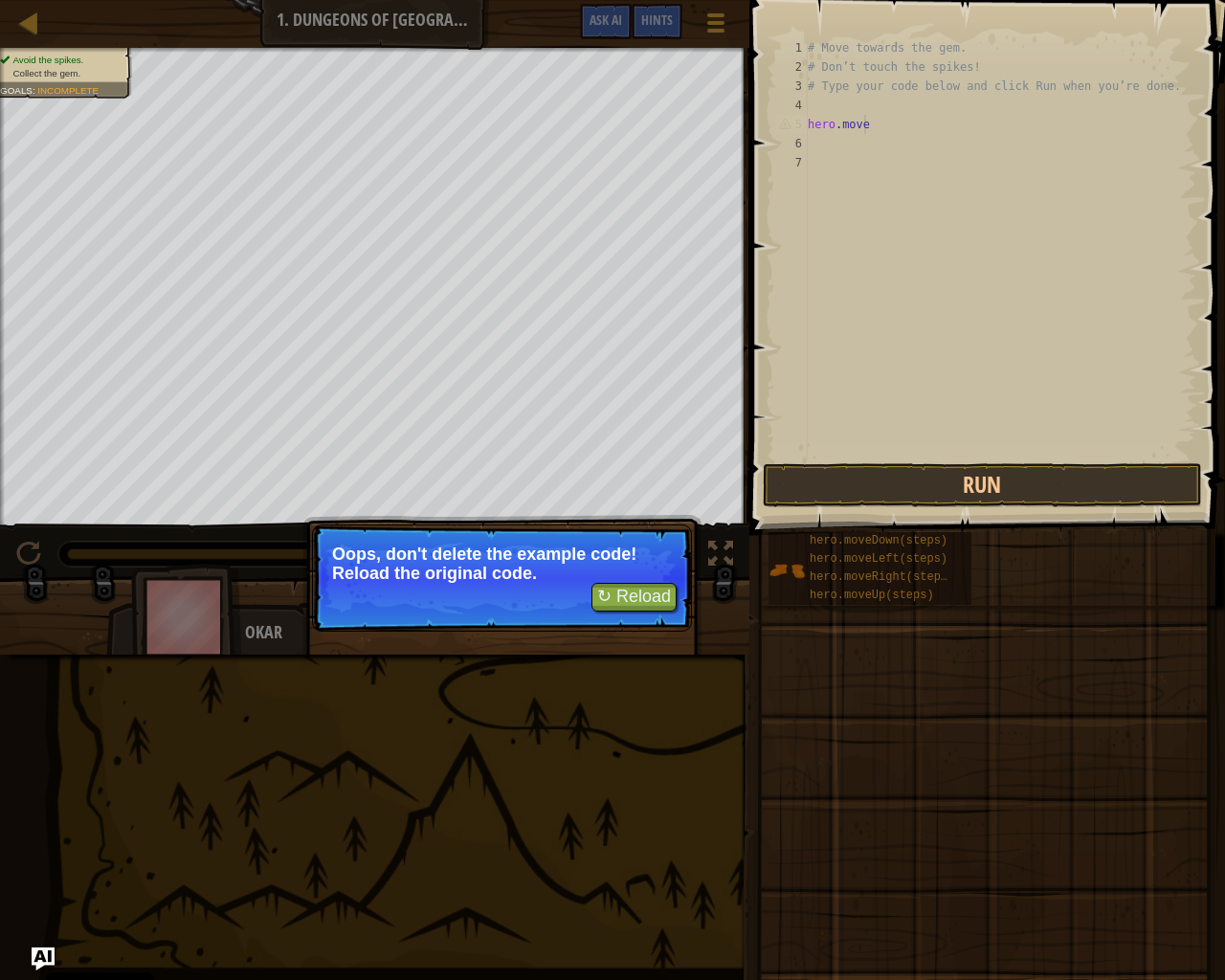
click at [909, 113] on div "# Move towards the gem. # Don’t touch the spikes! # Type your code below and cl…" at bounding box center [1000, 268] width 392 height 460
click at [893, 139] on div "# Move towards the gem. # Don’t touch the spikes! # Type your code below and cl…" at bounding box center [1000, 268] width 392 height 460
click at [606, 600] on button "↻ Reload" at bounding box center [634, 597] width 86 height 29
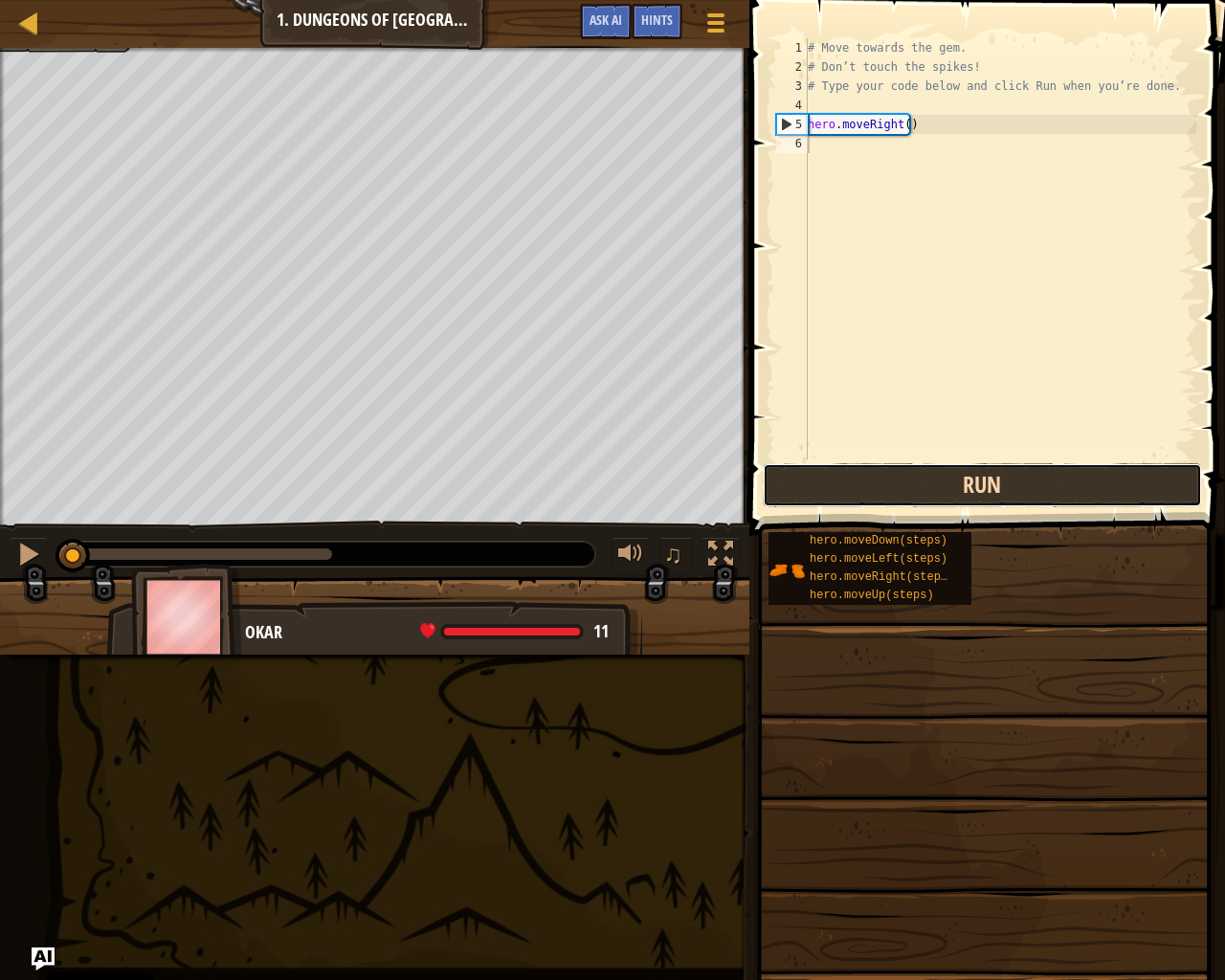
click at [843, 484] on button "Run" at bounding box center [982, 486] width 439 height 44
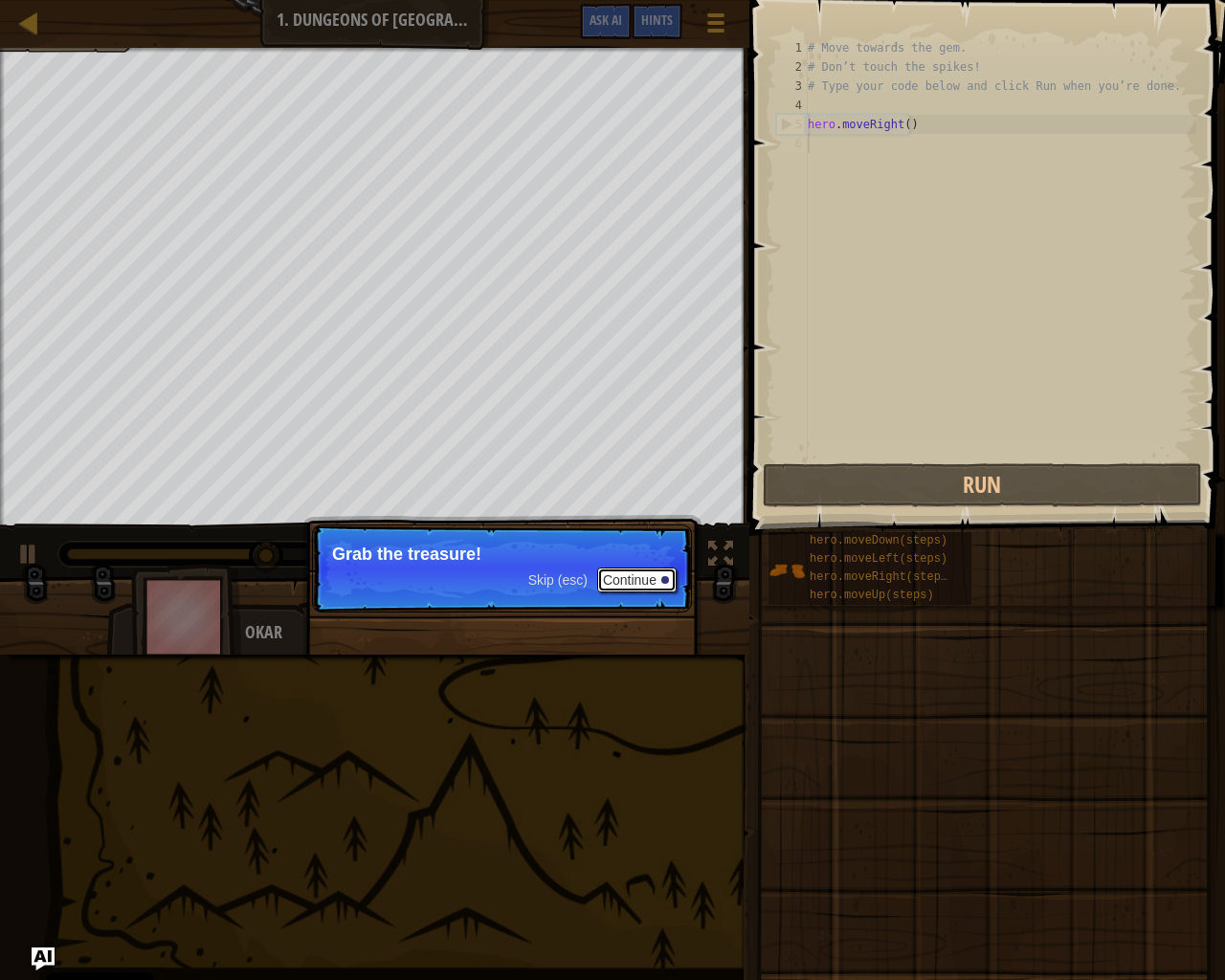
click at [599, 568] on button "Continue" at bounding box center [637, 580] width 80 height 25
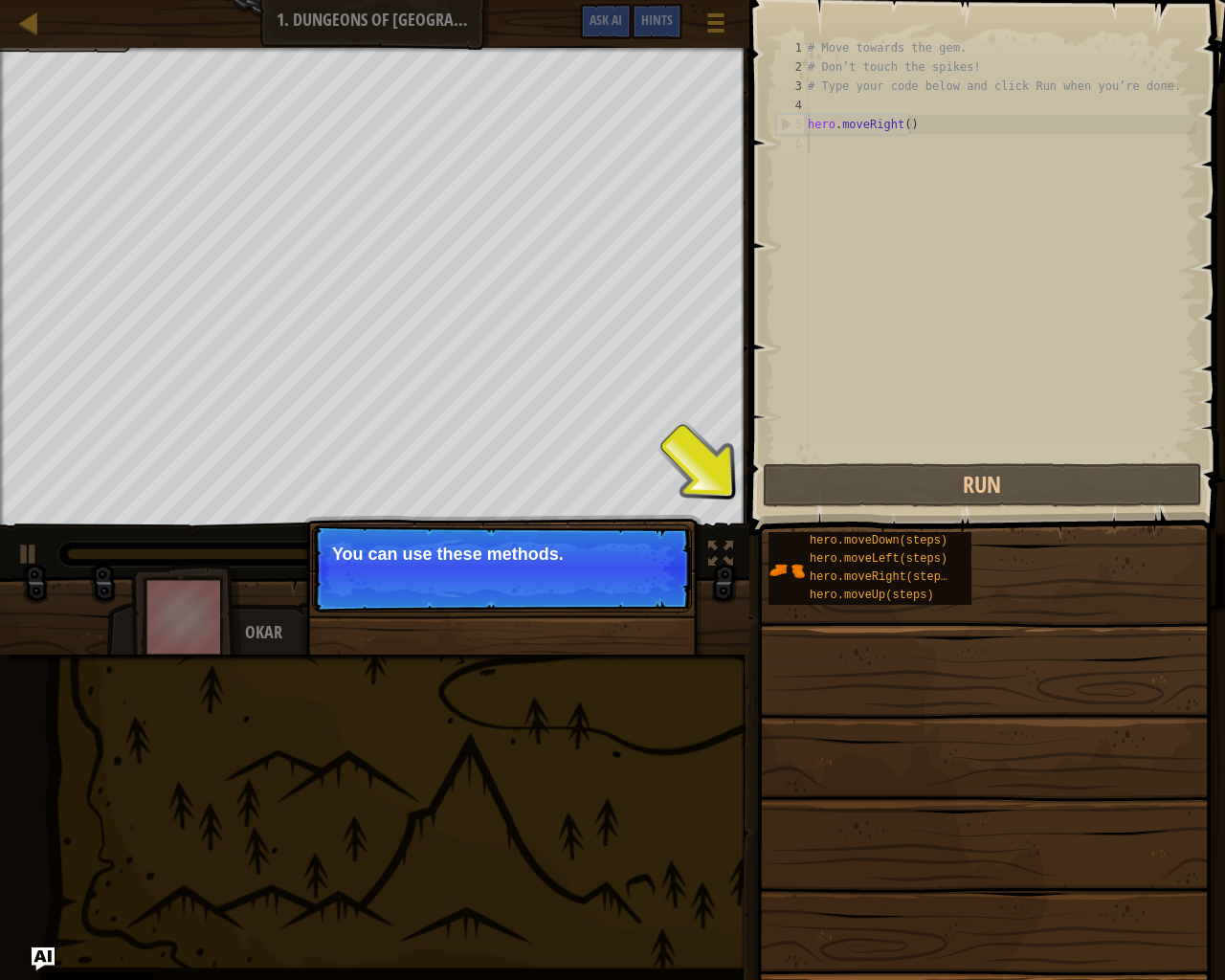
click at [594, 573] on p "Skip (esc) Continue You can use these methods." at bounding box center [502, 569] width 380 height 88
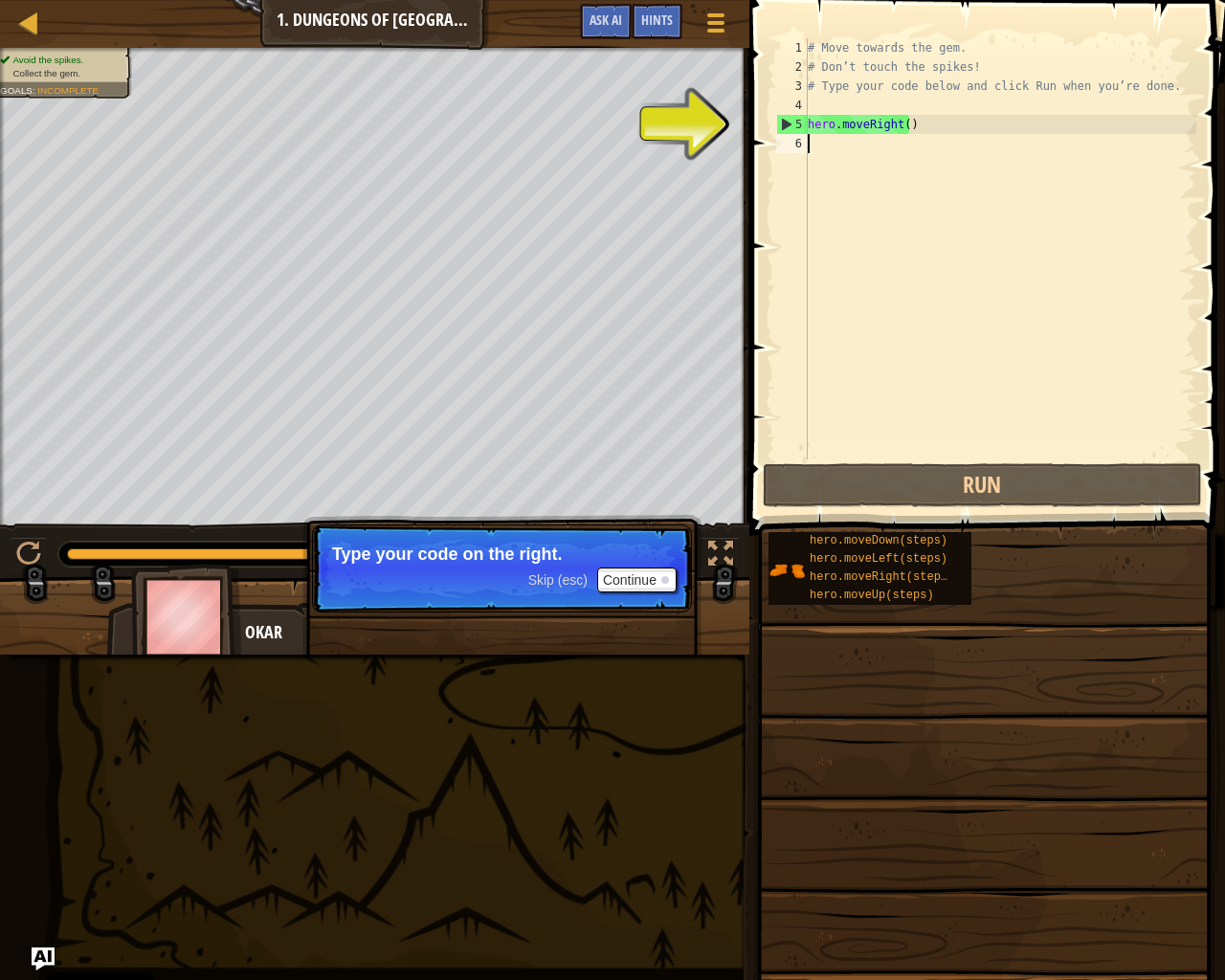
click at [856, 166] on div "# Move towards the gem. # Don’t touch the spikes! # Type your code below and cl…" at bounding box center [1000, 268] width 392 height 460
drag, startPoint x: 856, startPoint y: 166, endPoint x: 752, endPoint y: 104, distance: 121.1
click at [752, 104] on div "1 2 3 4 5 6 # Move towards the gem. # Don’t touch the spikes! # Type your code …" at bounding box center [984, 305] width 482 height 591
type textarea "hero.moveRight()"
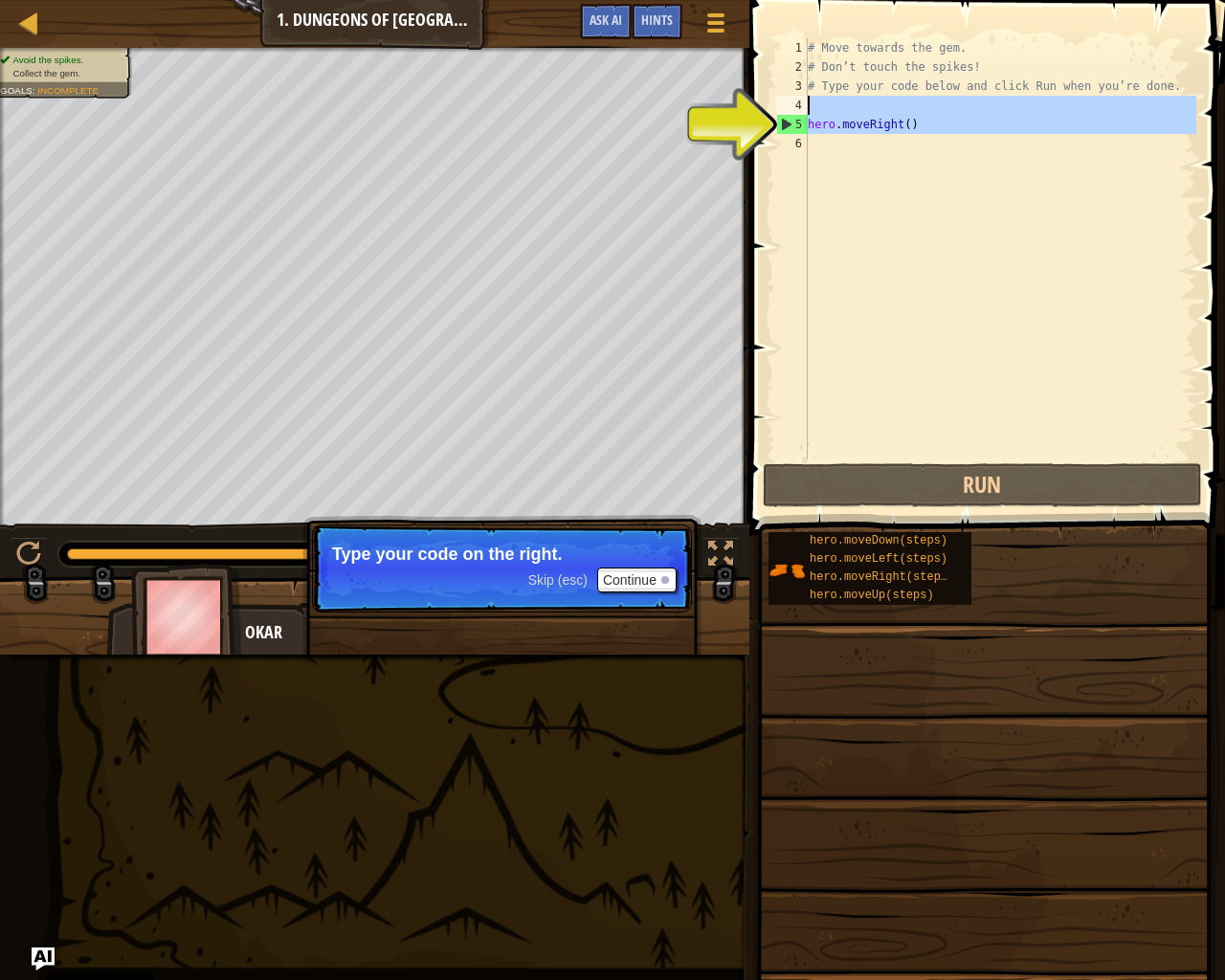
click at [824, 154] on div "# Move towards the gem. # Don’t touch the spikes! # Type your code below and cl…" at bounding box center [1000, 249] width 392 height 421
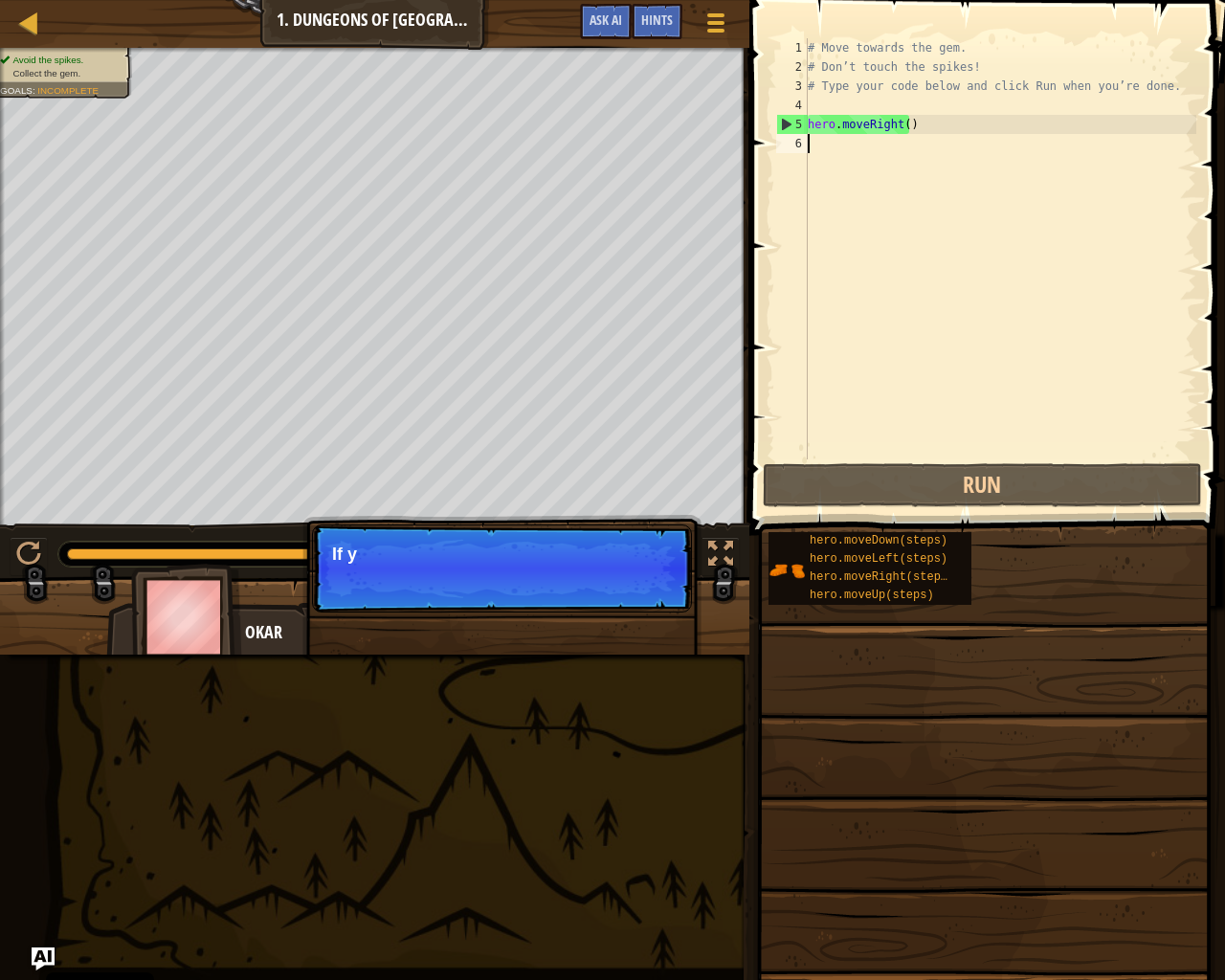
type textarea "g"
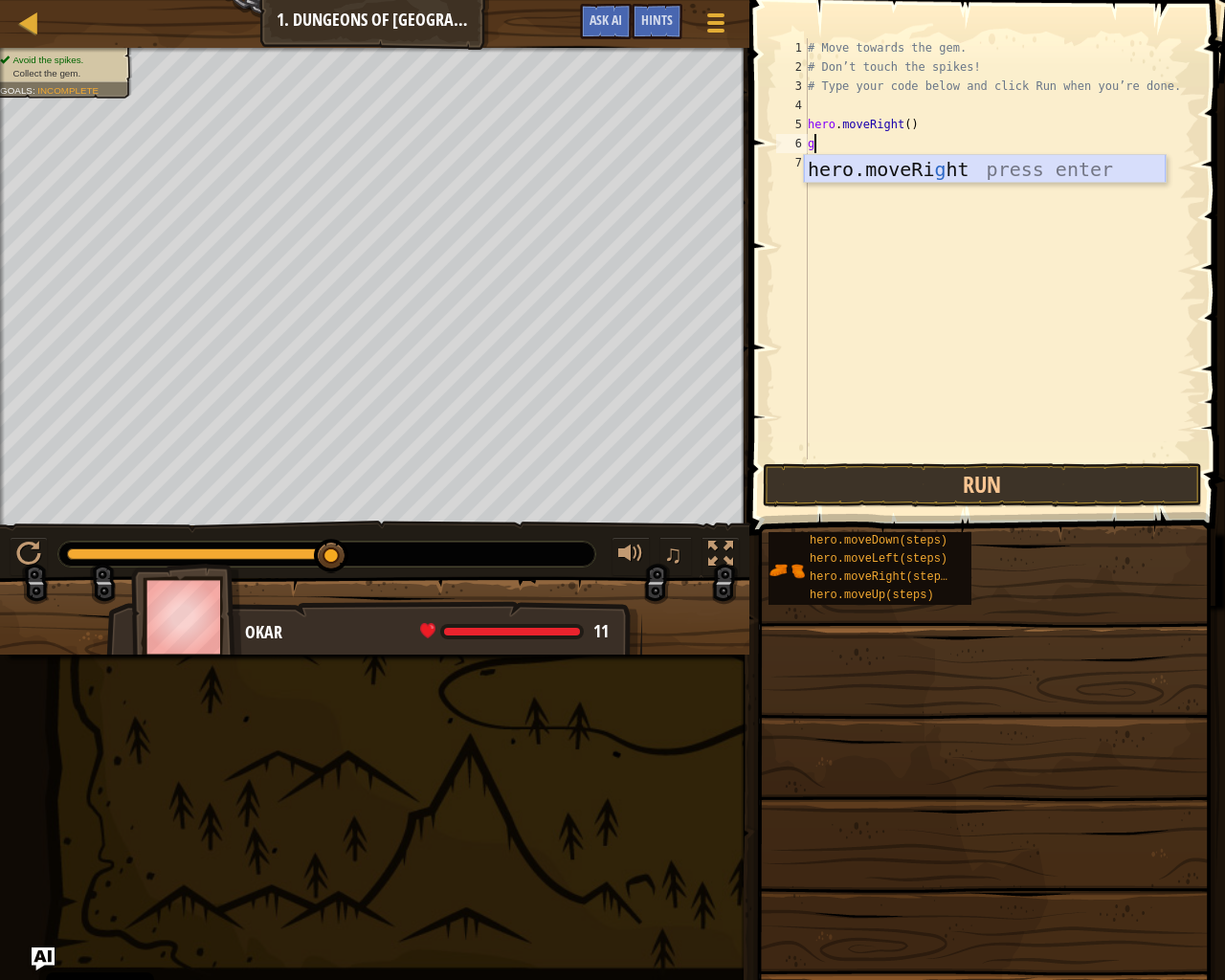
click at [972, 178] on div "hero.moveRi g ht press enter" at bounding box center [985, 198] width 362 height 87
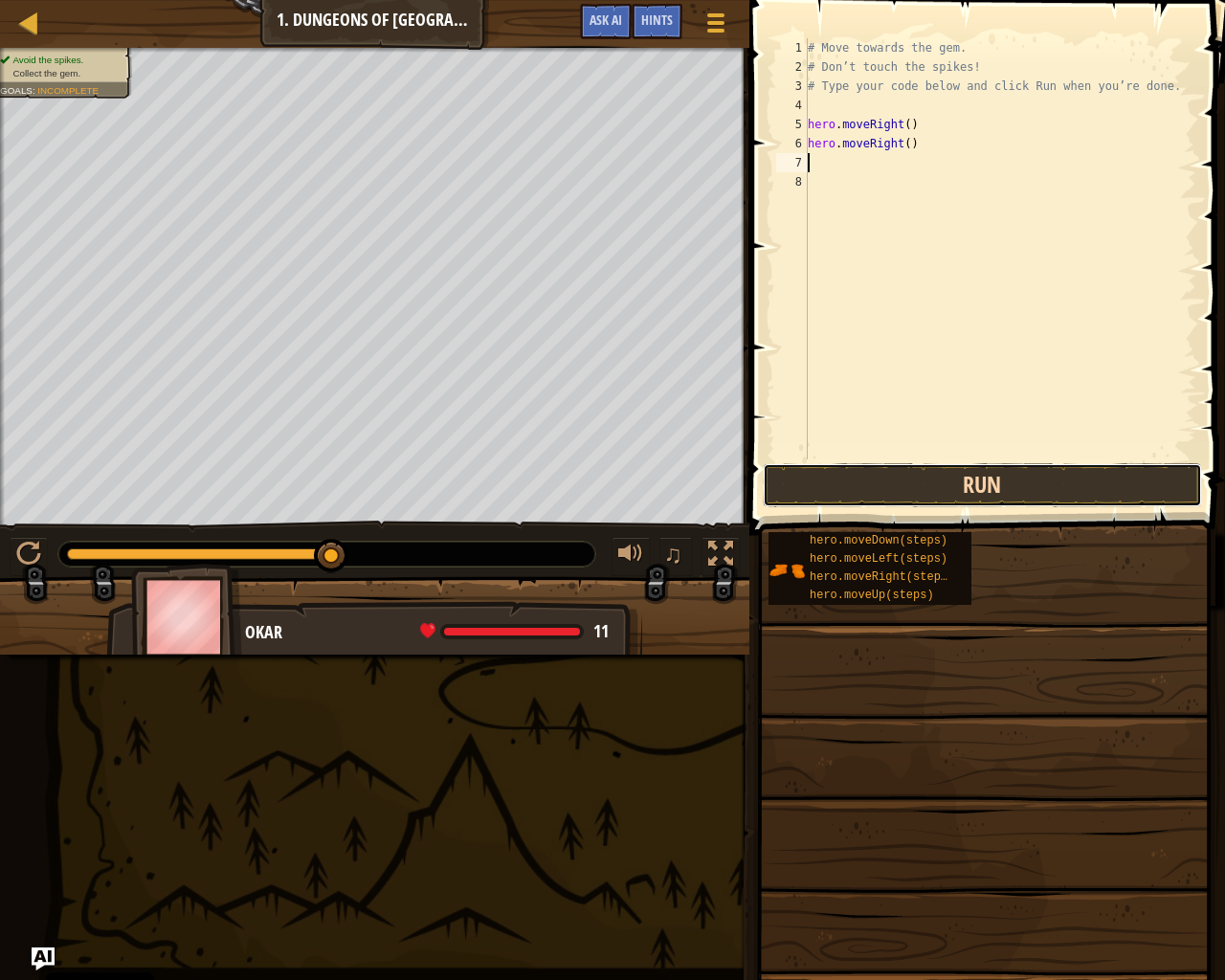
click at [949, 486] on button "Run" at bounding box center [982, 486] width 439 height 44
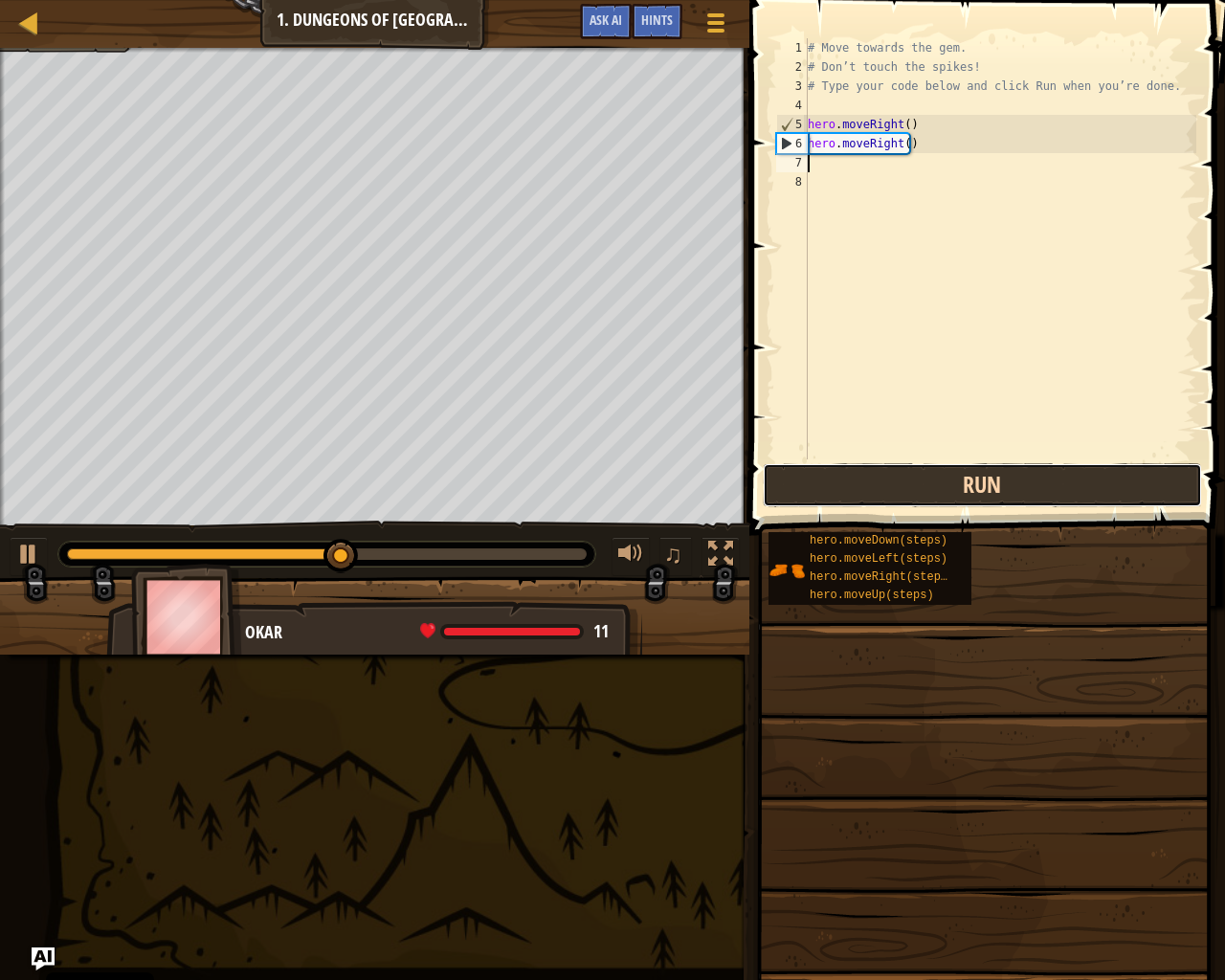
click at [942, 488] on button "Run" at bounding box center [982, 486] width 439 height 44
click at [939, 492] on button "Run" at bounding box center [982, 486] width 439 height 44
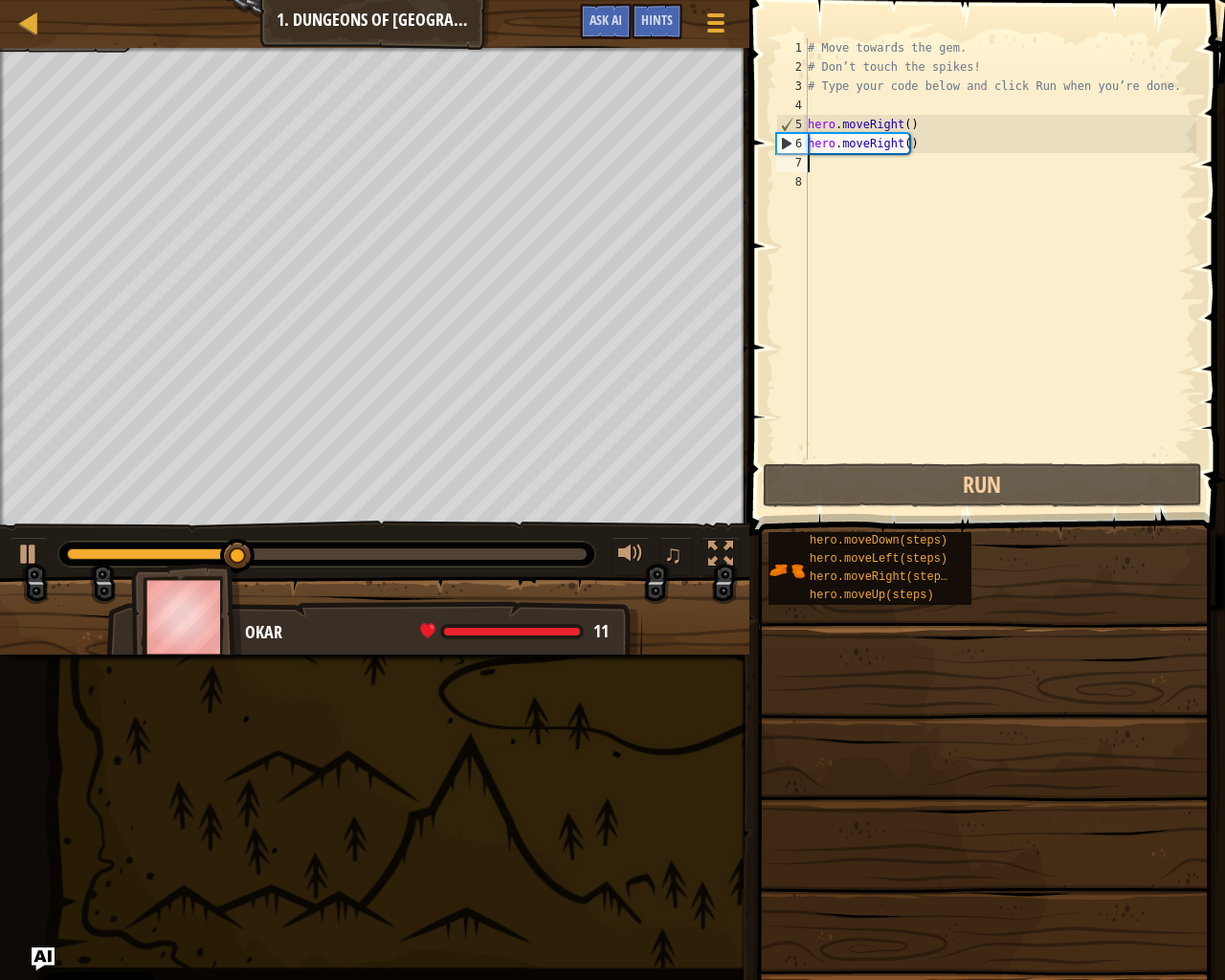
click at [916, 146] on div "# Move towards the gem. # Don’t touch the spikes! # Type your code below and cl…" at bounding box center [1000, 268] width 392 height 460
click at [921, 147] on div "# Move towards the gem. # Don’t touch the spikes! # Type your code below and cl…" at bounding box center [1000, 268] width 392 height 460
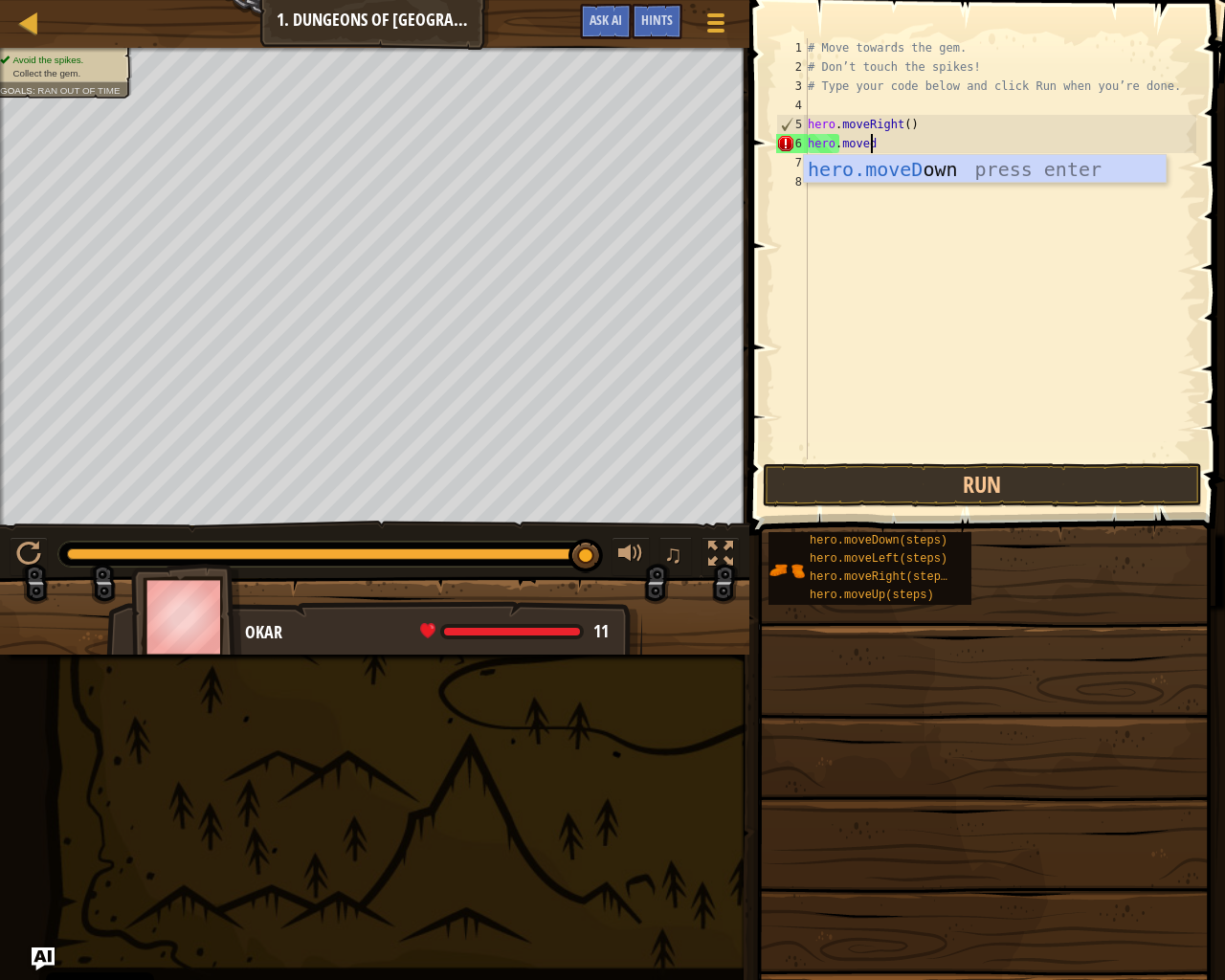
type textarea "hero.movedo"
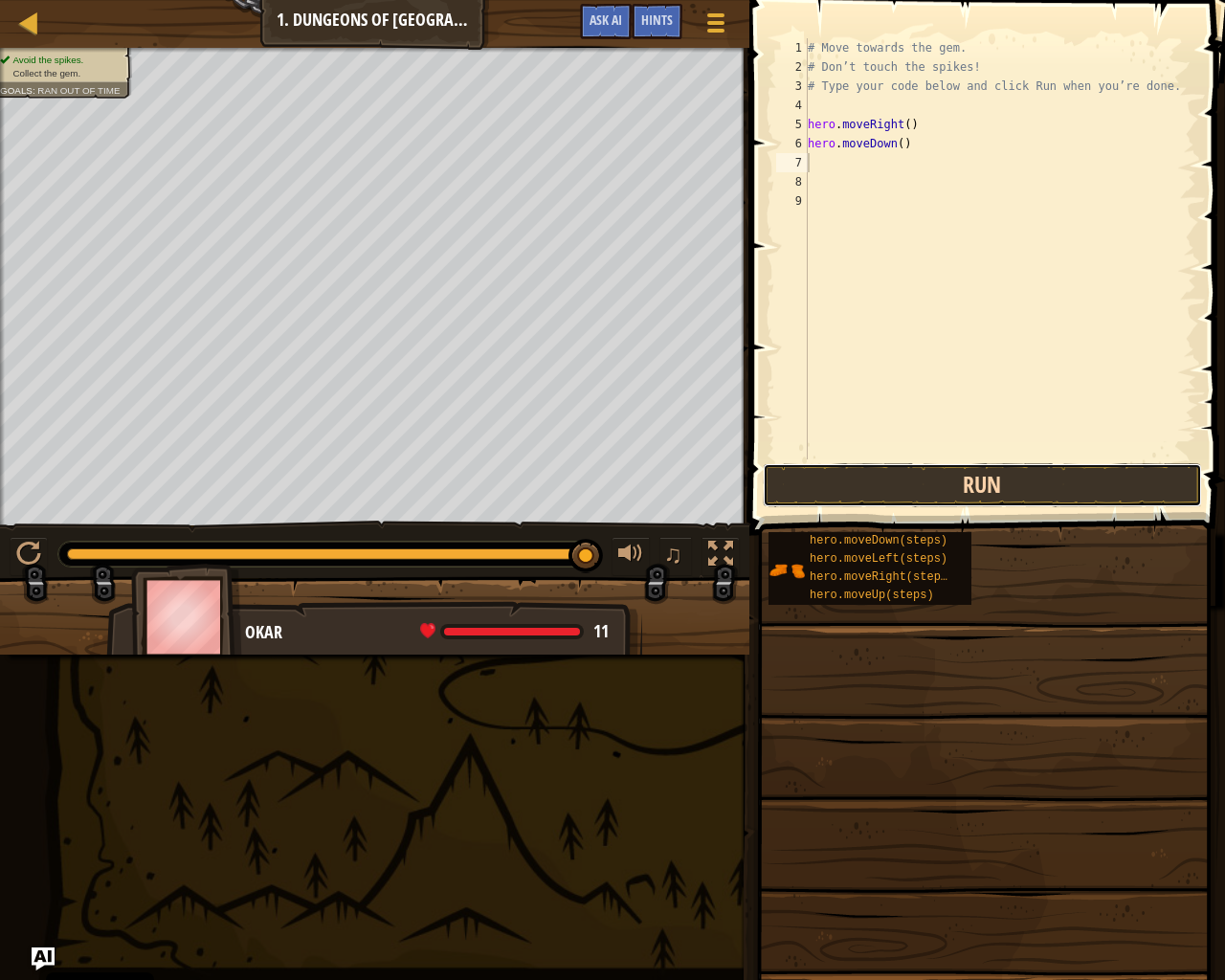
click at [837, 478] on button "Run" at bounding box center [982, 486] width 439 height 44
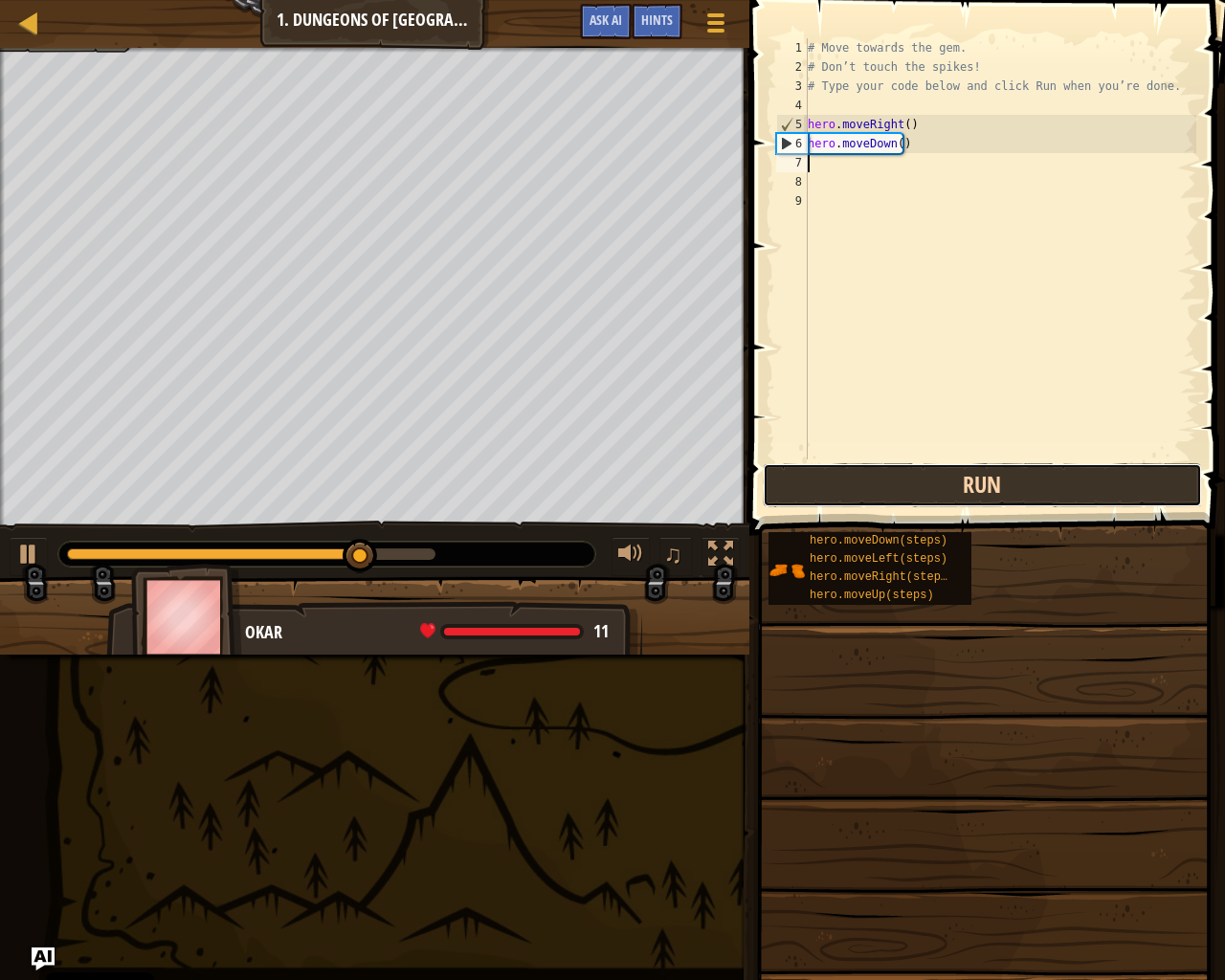
drag, startPoint x: 875, startPoint y: 494, endPoint x: 851, endPoint y: 491, distance: 24.2
click at [865, 491] on button "Run" at bounding box center [982, 486] width 439 height 44
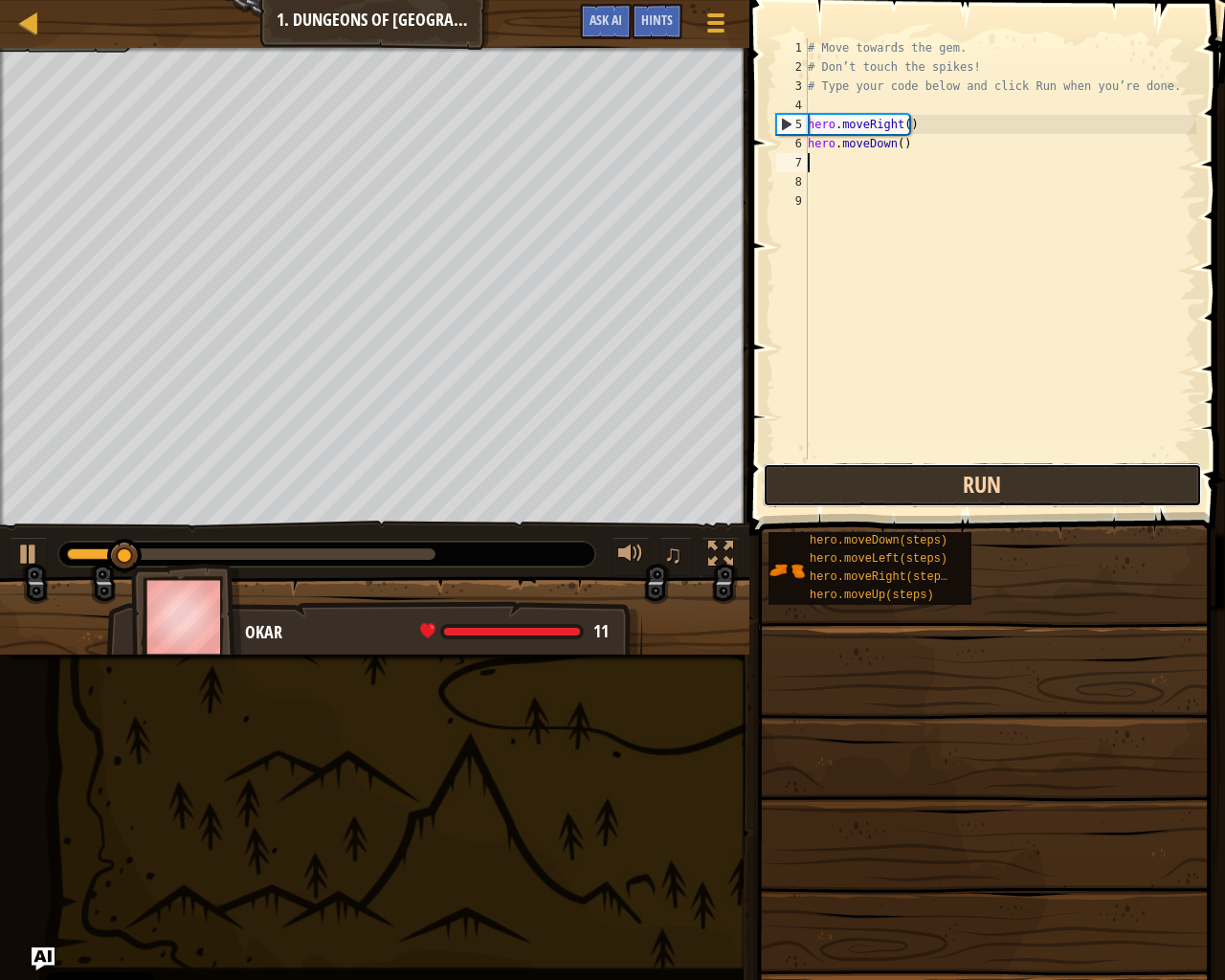
drag, startPoint x: 853, startPoint y: 484, endPoint x: 802, endPoint y: 476, distance: 51.6
click at [803, 476] on button "Run" at bounding box center [982, 486] width 439 height 44
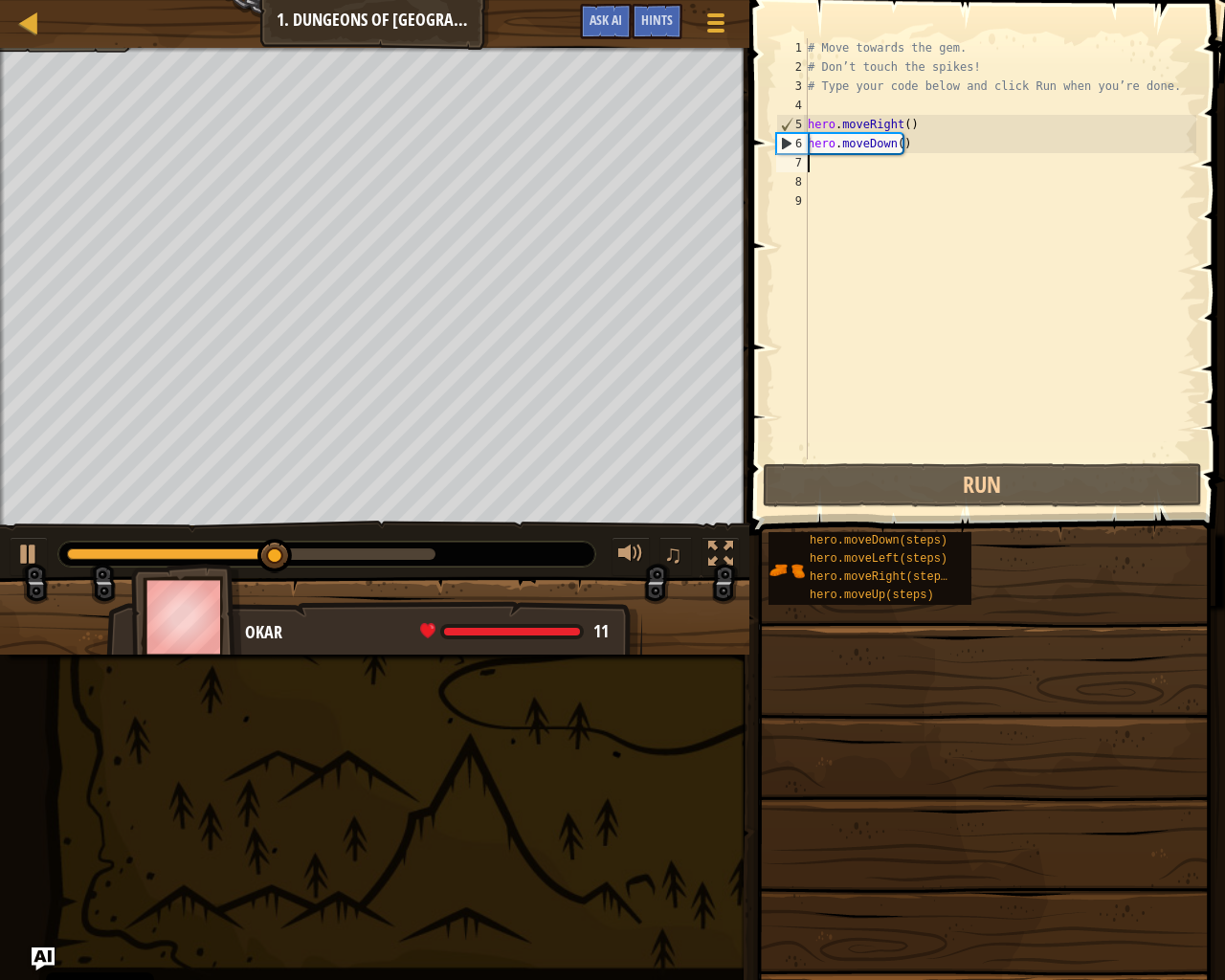
type textarea "h"
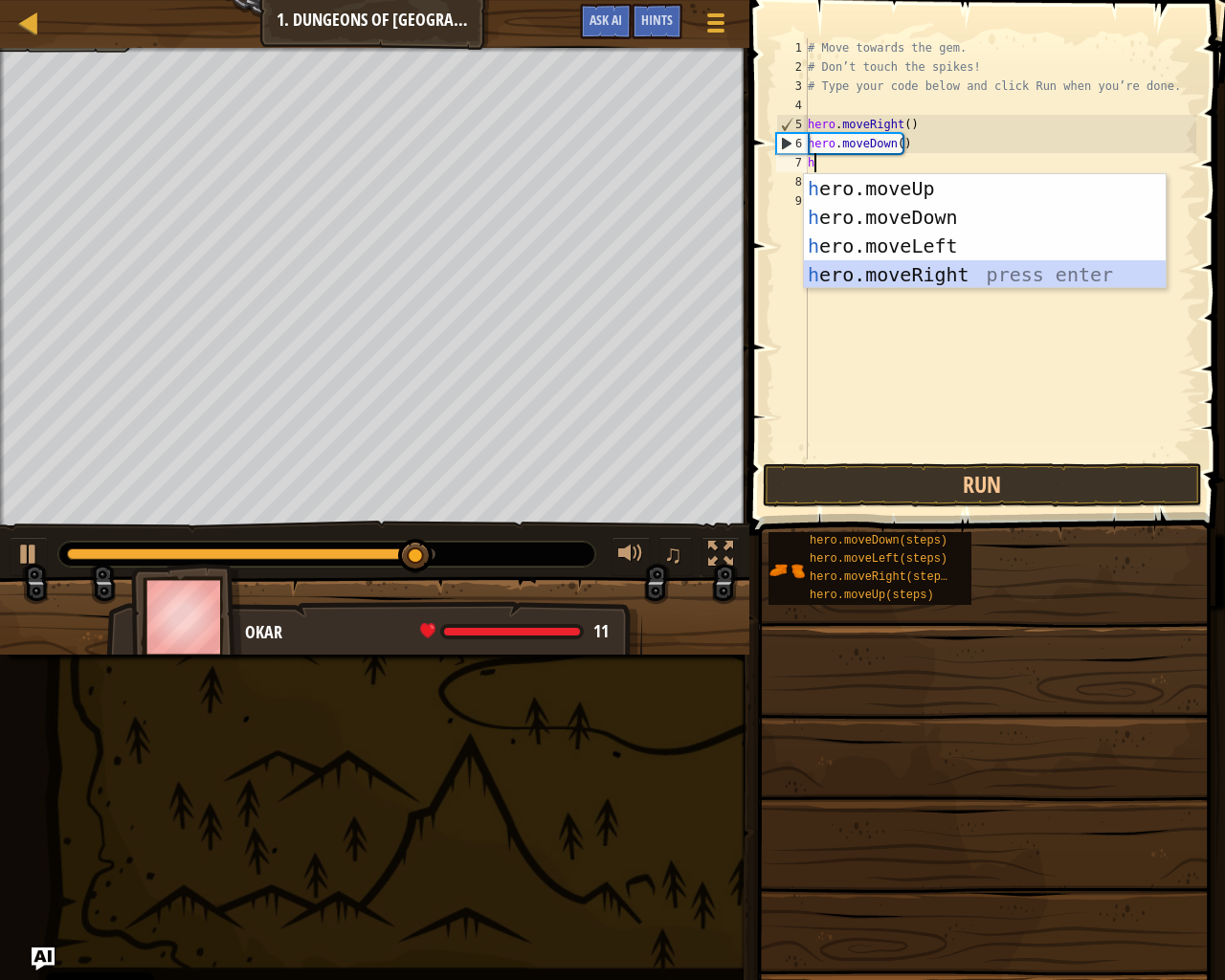
click at [927, 279] on div "h ero.moveUp press enter h ero.moveDown press enter h ero.moveLeft press enter …" at bounding box center [985, 260] width 362 height 172
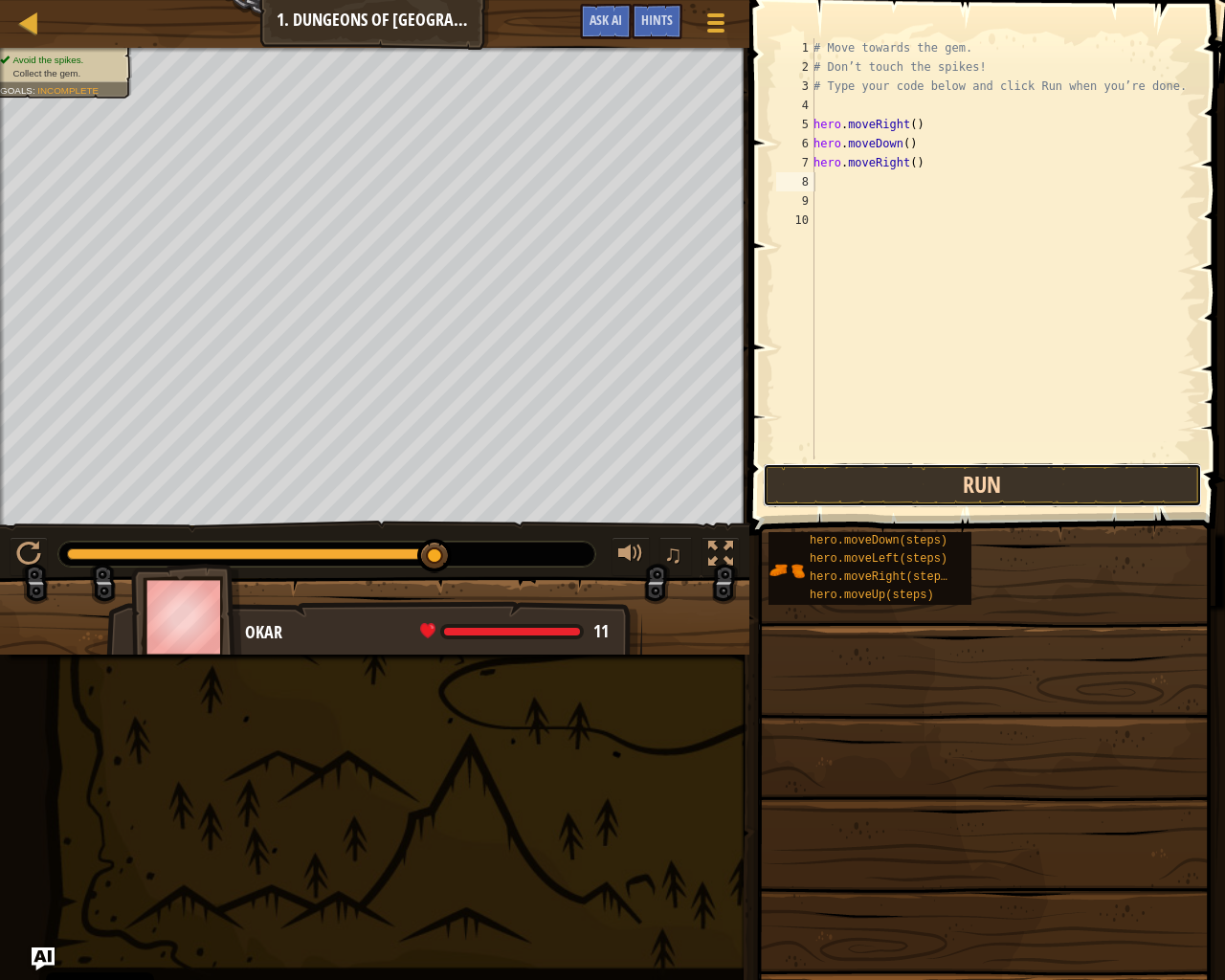
click at [1046, 483] on button "Run" at bounding box center [982, 486] width 439 height 44
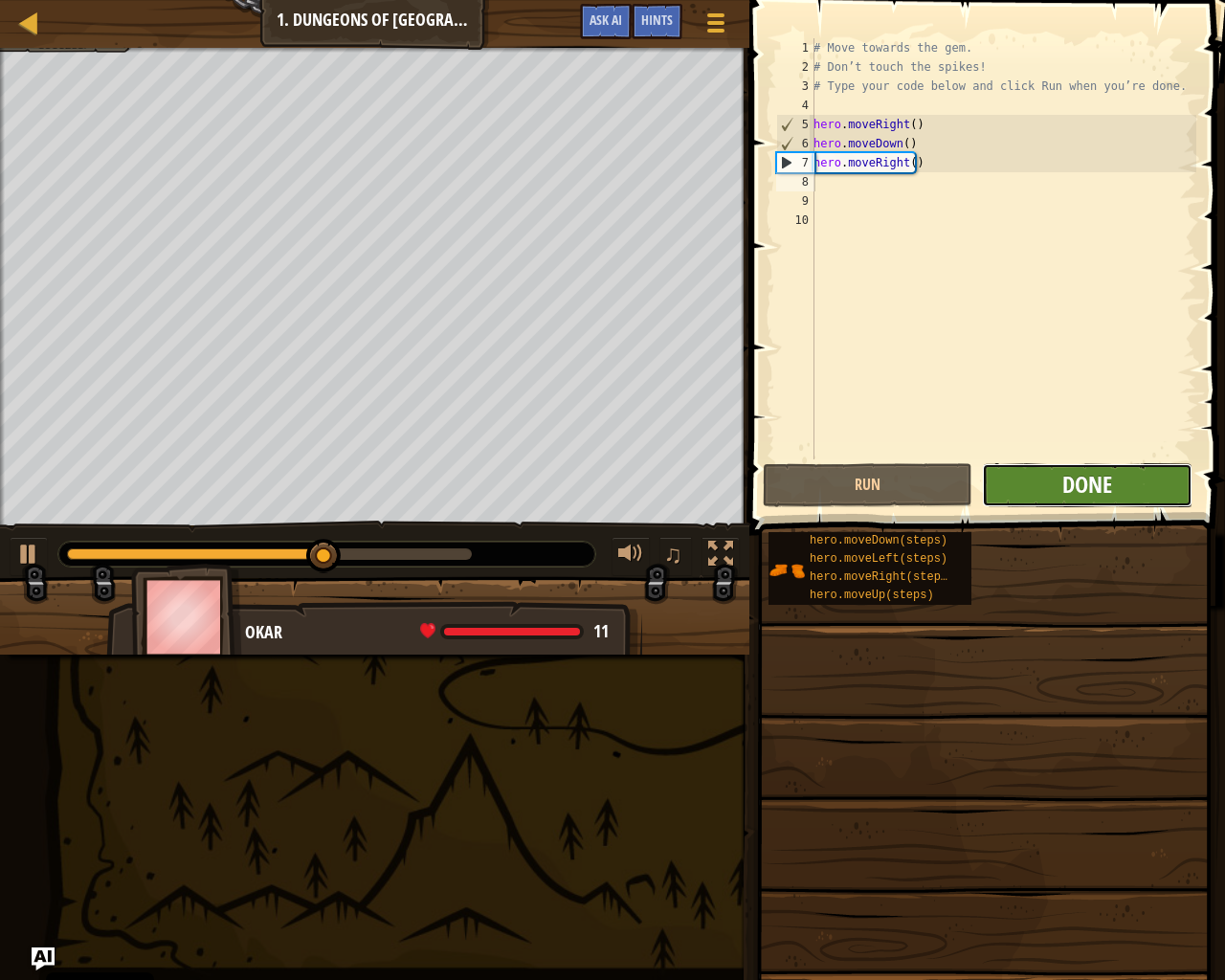
click at [1077, 490] on span "Done" at bounding box center [1088, 485] width 50 height 31
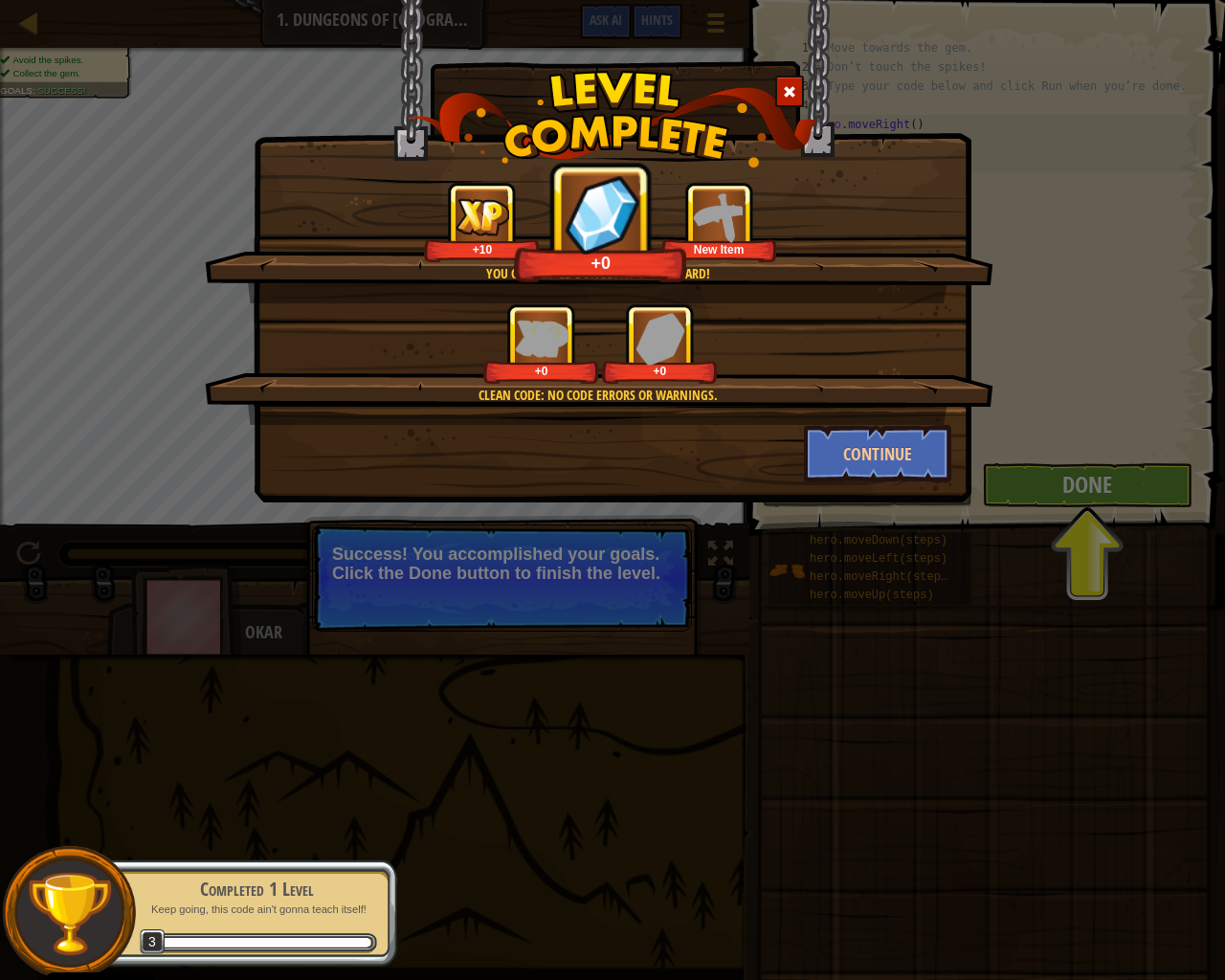
click at [605, 274] on div "You completed Dungeons of Kithgard! +10 +0 New Item" at bounding box center [599, 242] width 788 height 121
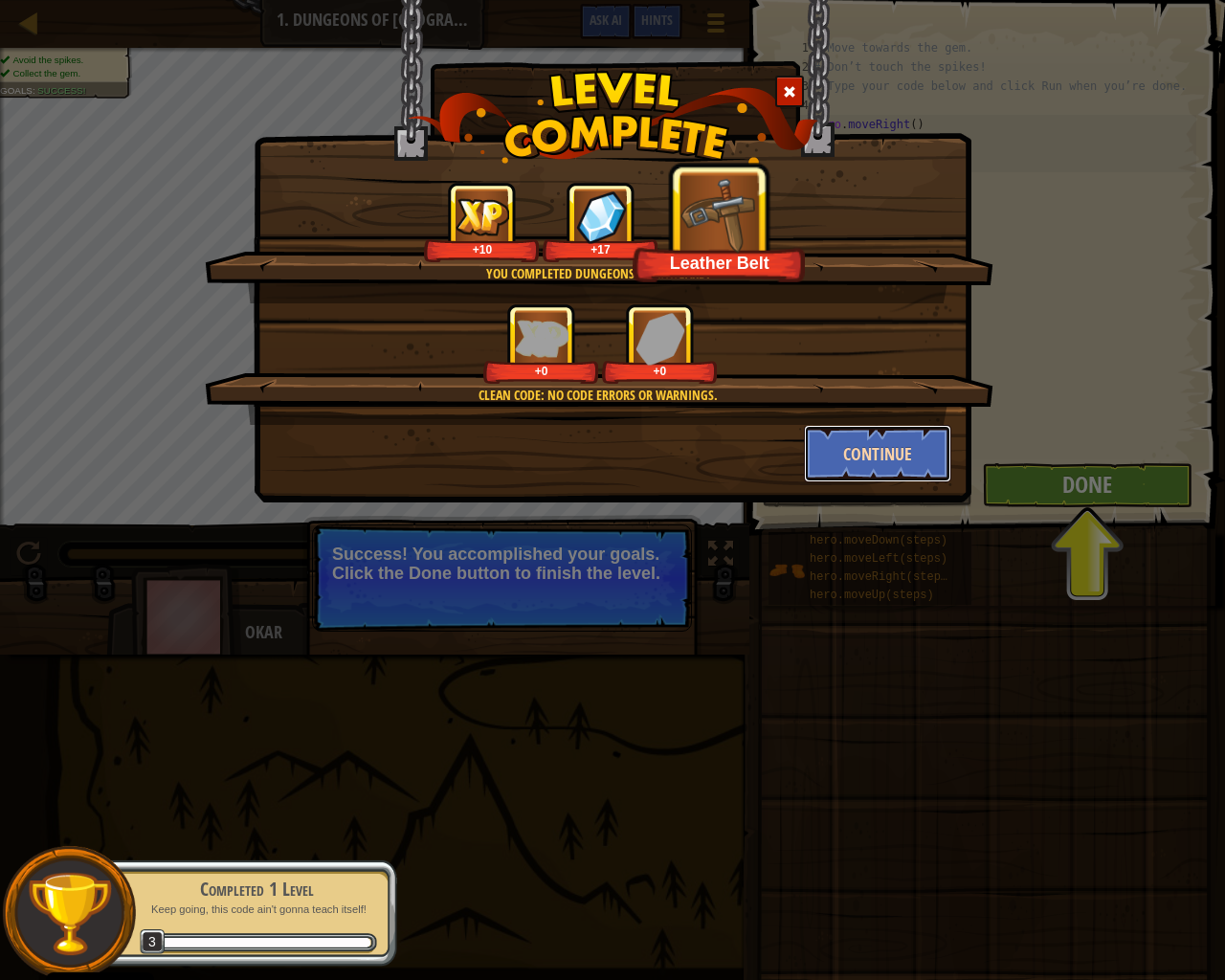
click at [889, 469] on button "Continue" at bounding box center [878, 454] width 148 height 58
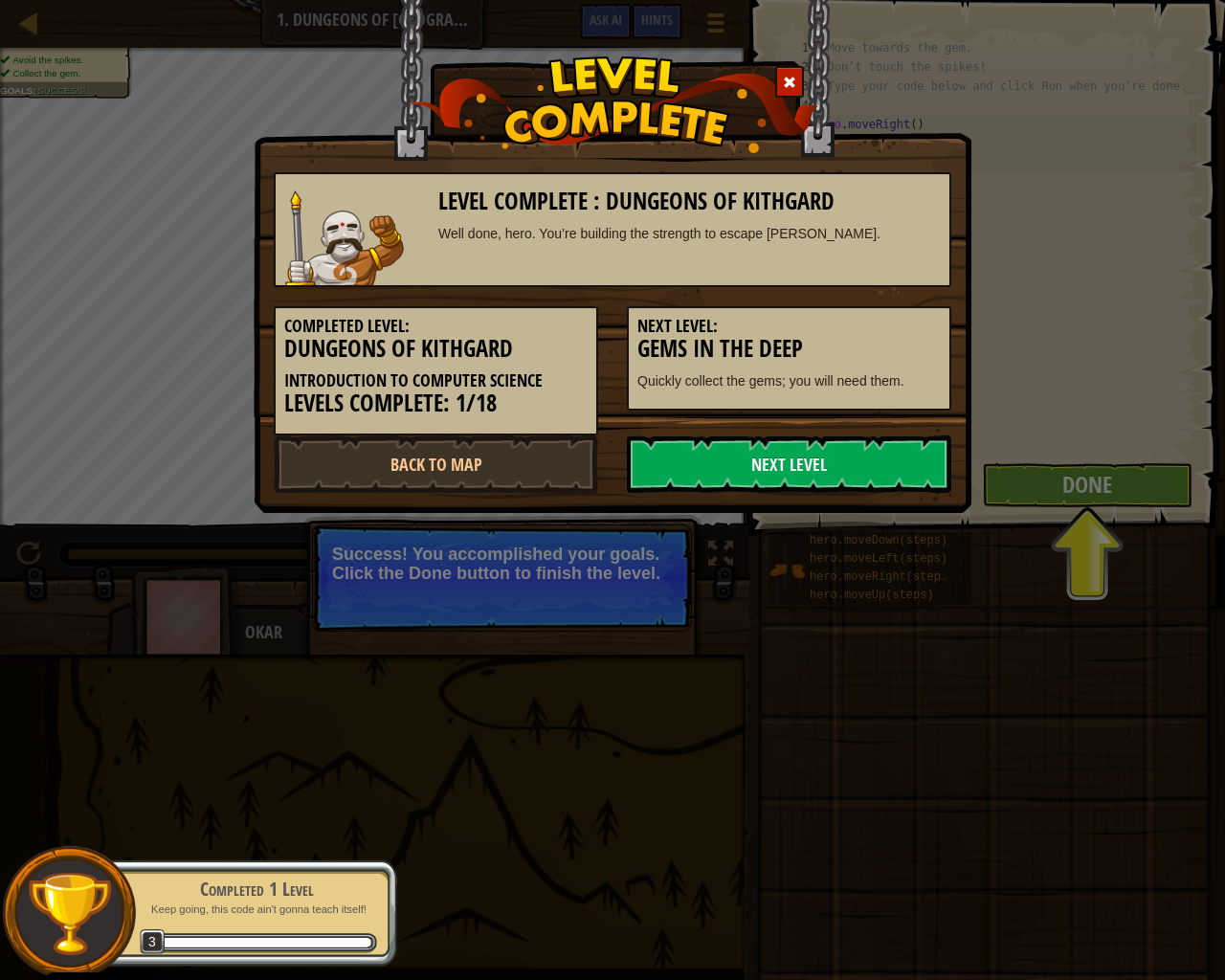
drag, startPoint x: 889, startPoint y: 469, endPoint x: 706, endPoint y: 685, distance: 283.1
click at [706, 685] on div "Level Complete : Dungeons of Kithgard Well done, hero. You’re building the stre…" at bounding box center [612, 490] width 1225 height 980
click at [791, 462] on link "Next Level" at bounding box center [788, 465] width 324 height 58
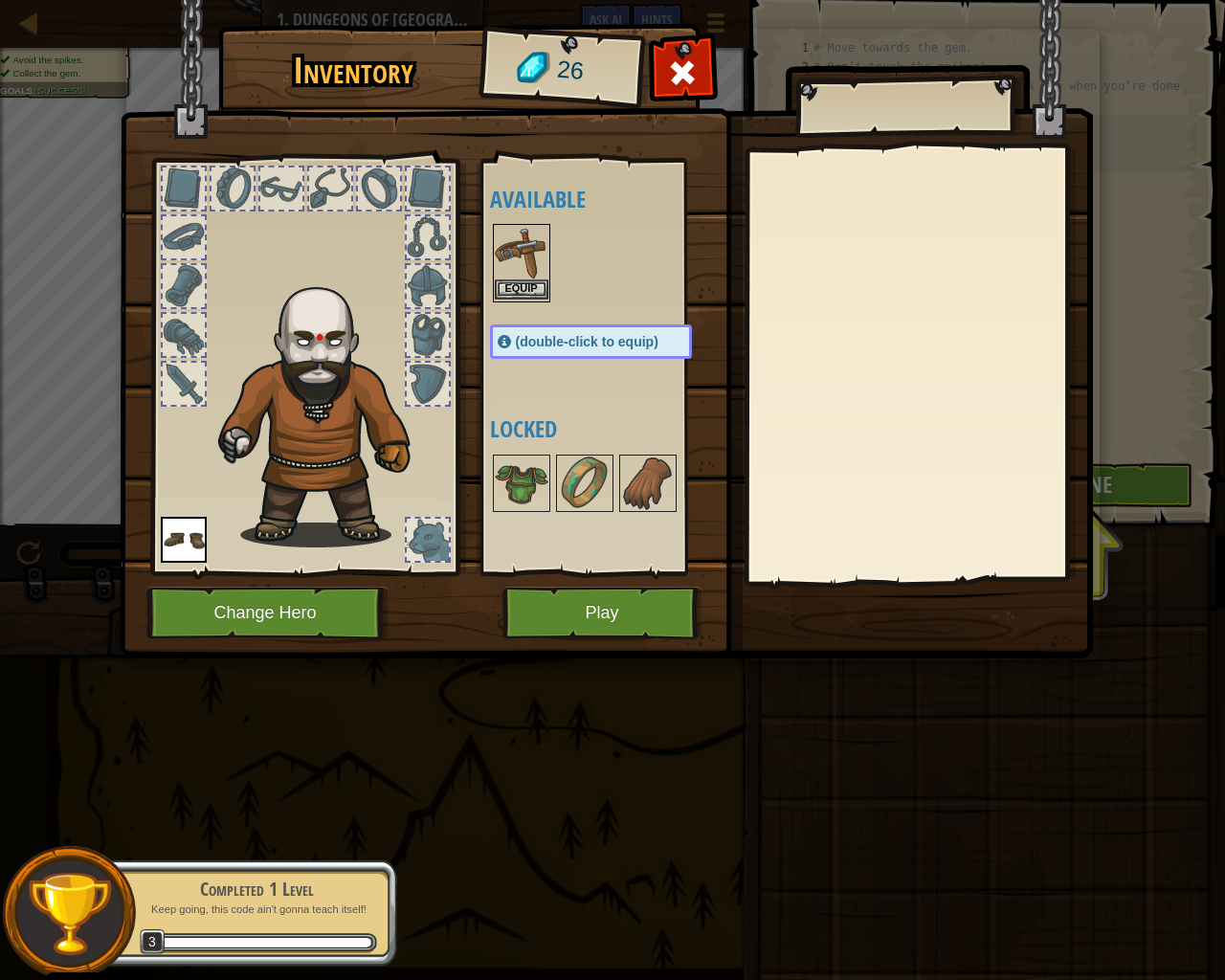
click at [512, 271] on img at bounding box center [522, 253] width 54 height 54
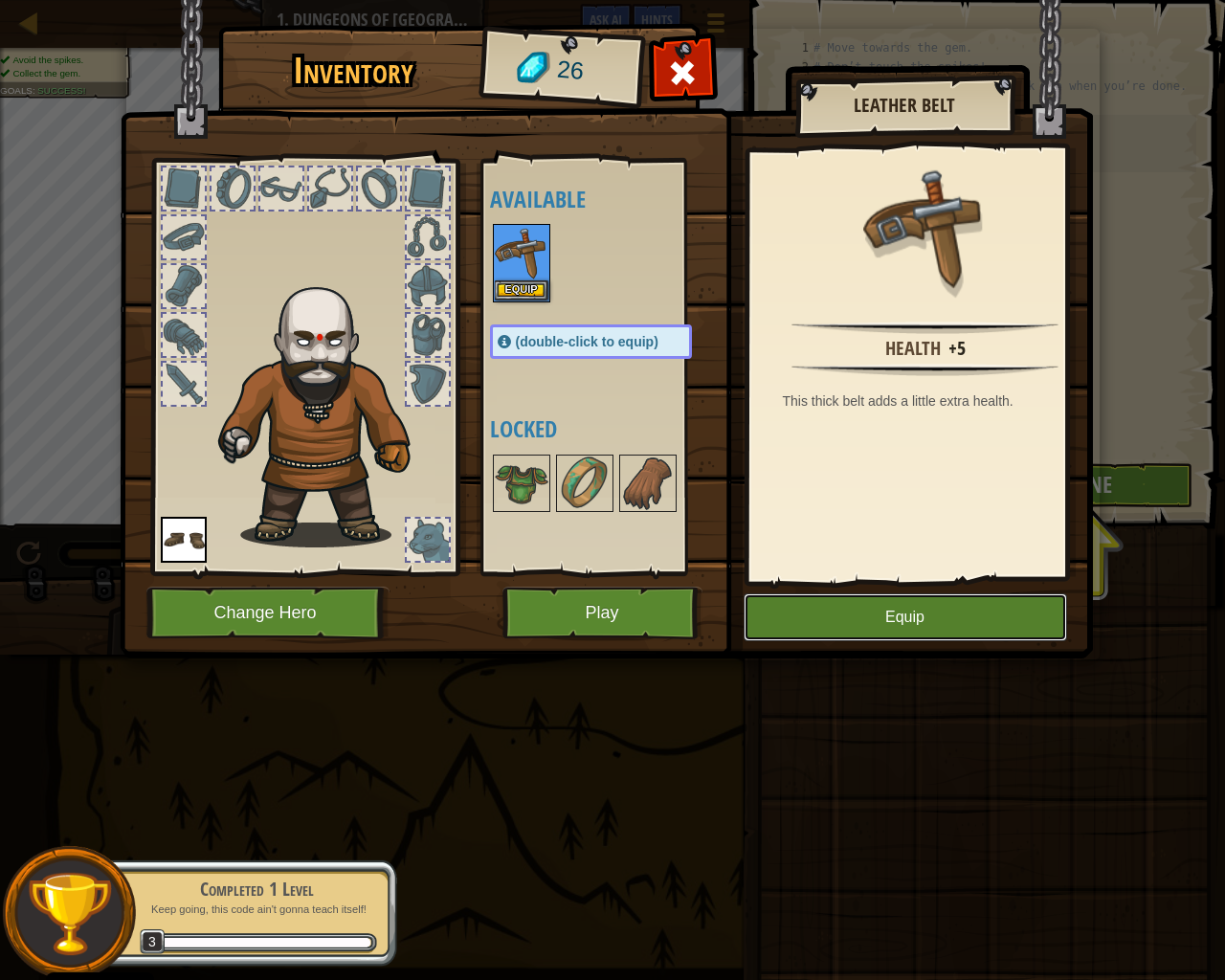
click at [921, 633] on button "Equip" at bounding box center [905, 617] width 323 height 48
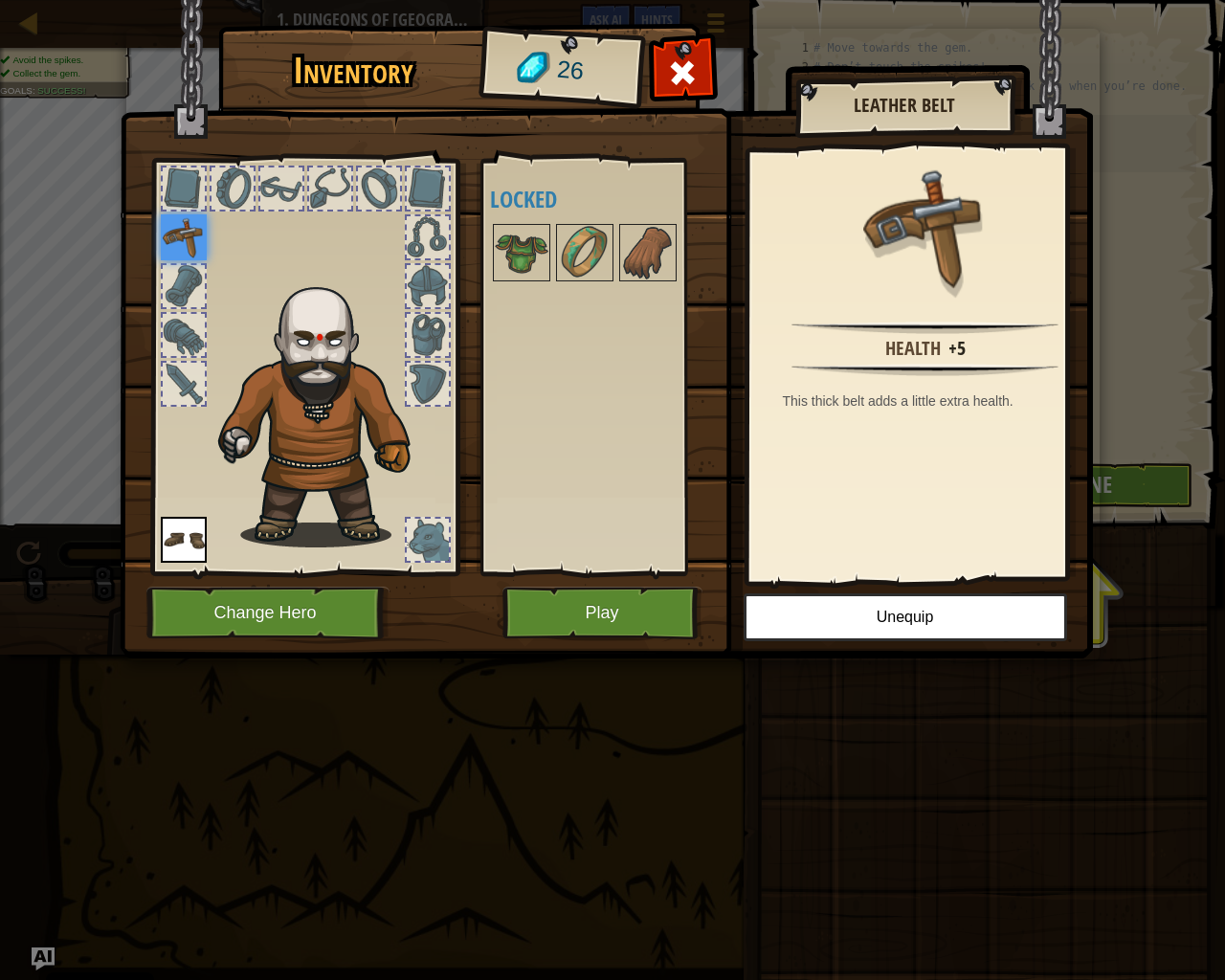
click at [630, 568] on div "Available Equip Equip (double-click to equip) Locked" at bounding box center [599, 366] width 235 height 416
click at [631, 608] on button "Play" at bounding box center [603, 613] width 200 height 53
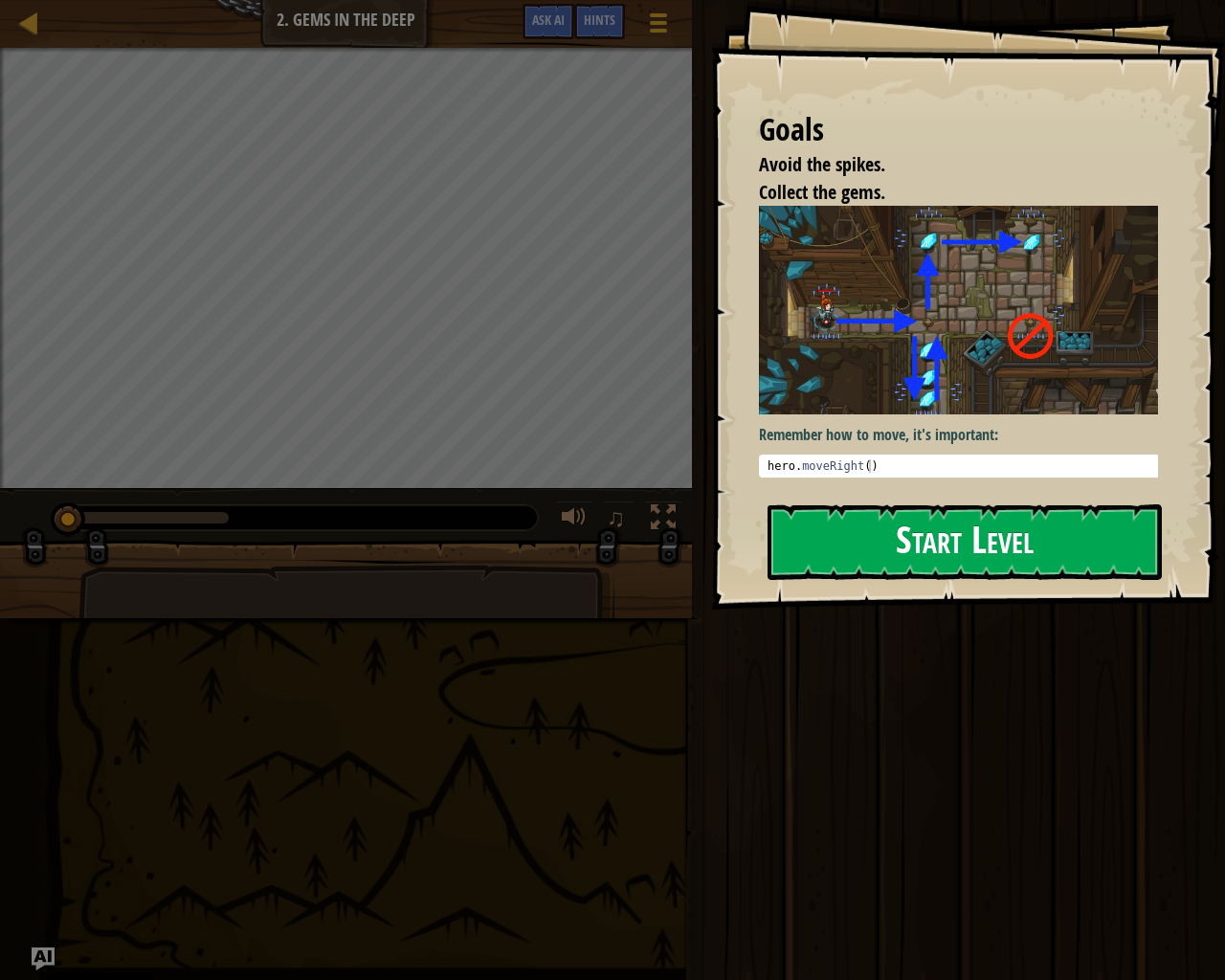
click at [1015, 520] on button "Start Level" at bounding box center [964, 542] width 394 height 76
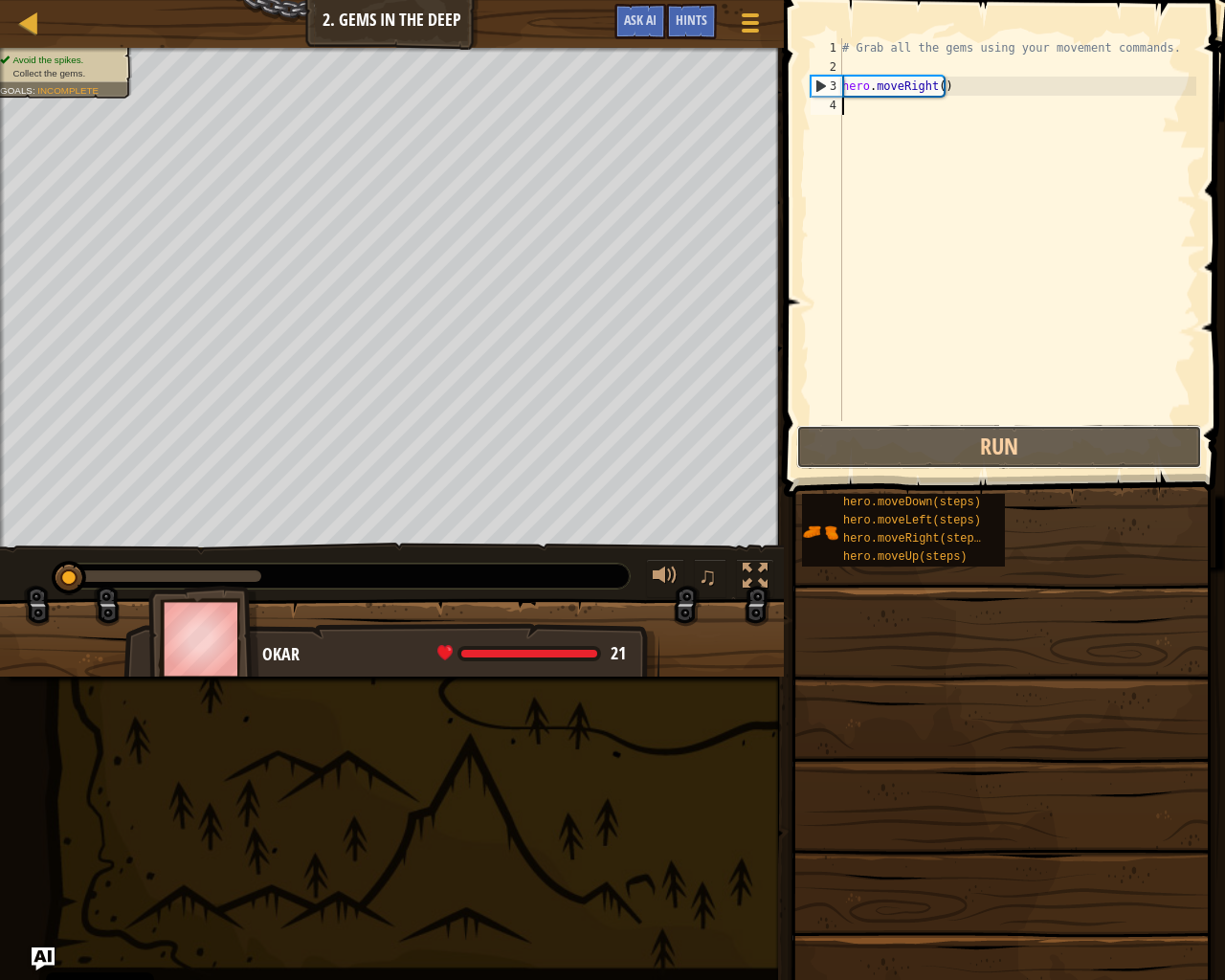
click at [1021, 437] on div "1 2 3 4 # Grab all the gems using your movement commands. hero . moveRight ( ) …" at bounding box center [1001, 286] width 447 height 553
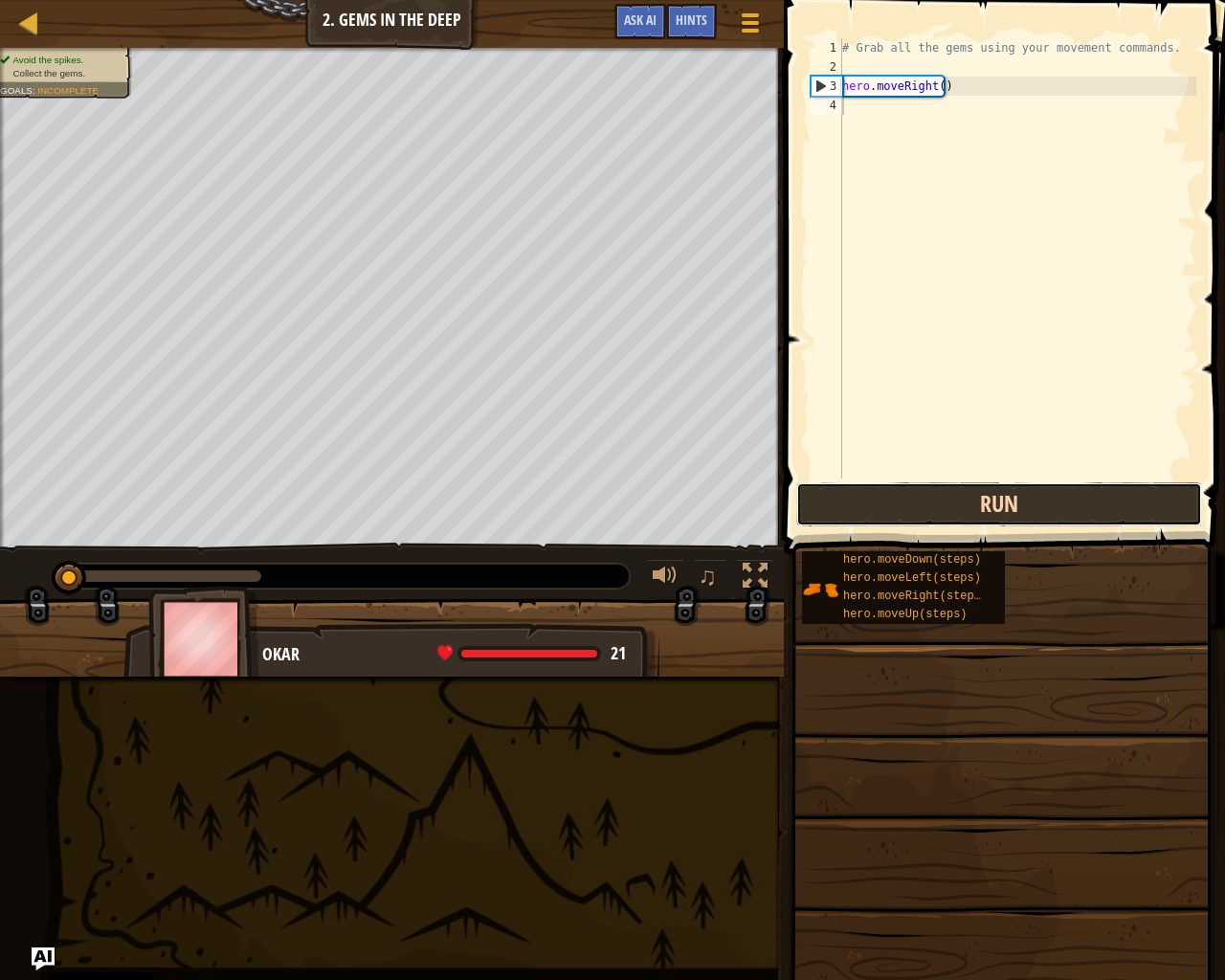
drag, startPoint x: 1050, startPoint y: 506, endPoint x: 1031, endPoint y: 513, distance: 20.2
click at [1048, 507] on button "Run" at bounding box center [999, 505] width 406 height 44
click at [1018, 516] on button "Run" at bounding box center [999, 505] width 406 height 44
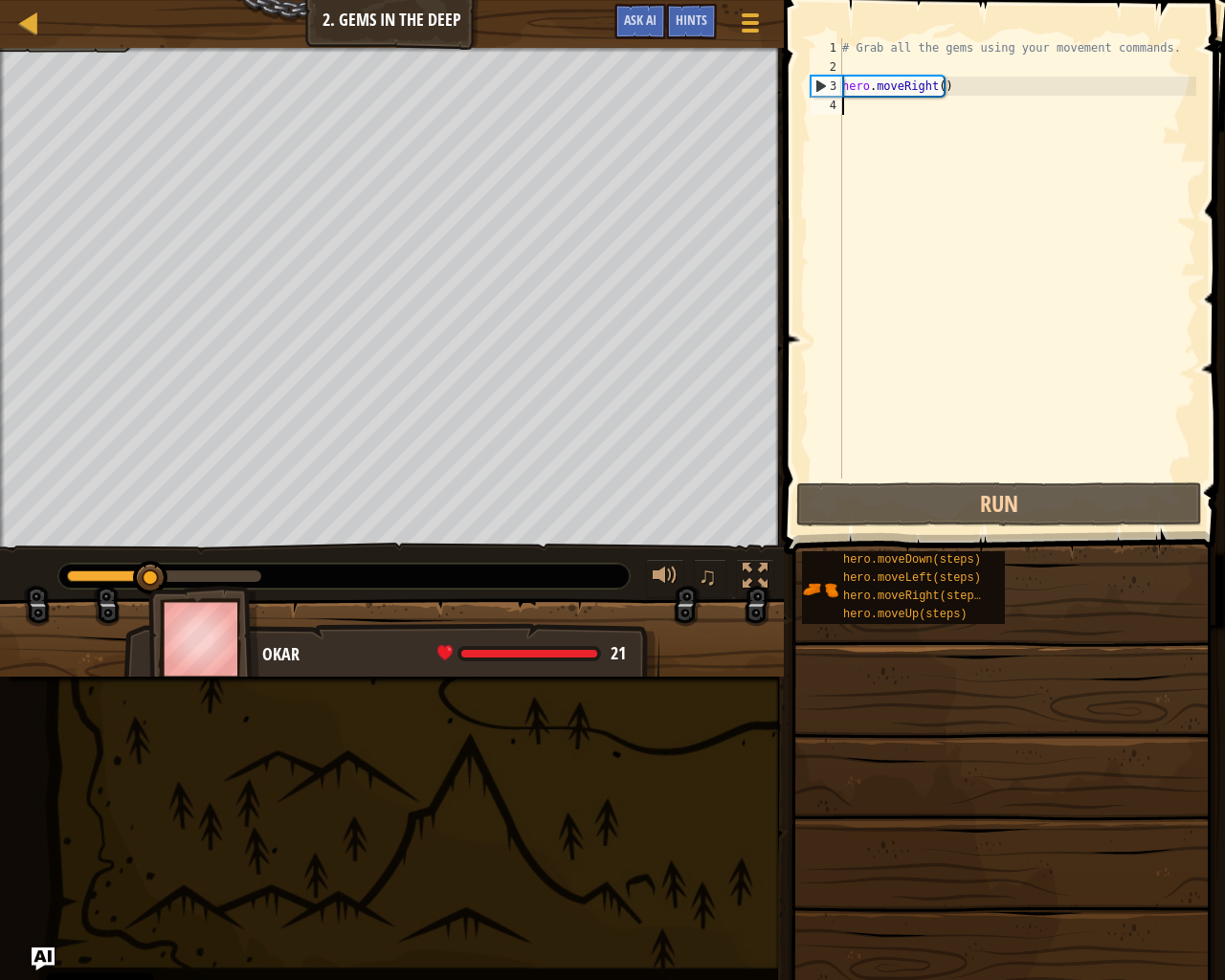
type textarea "m"
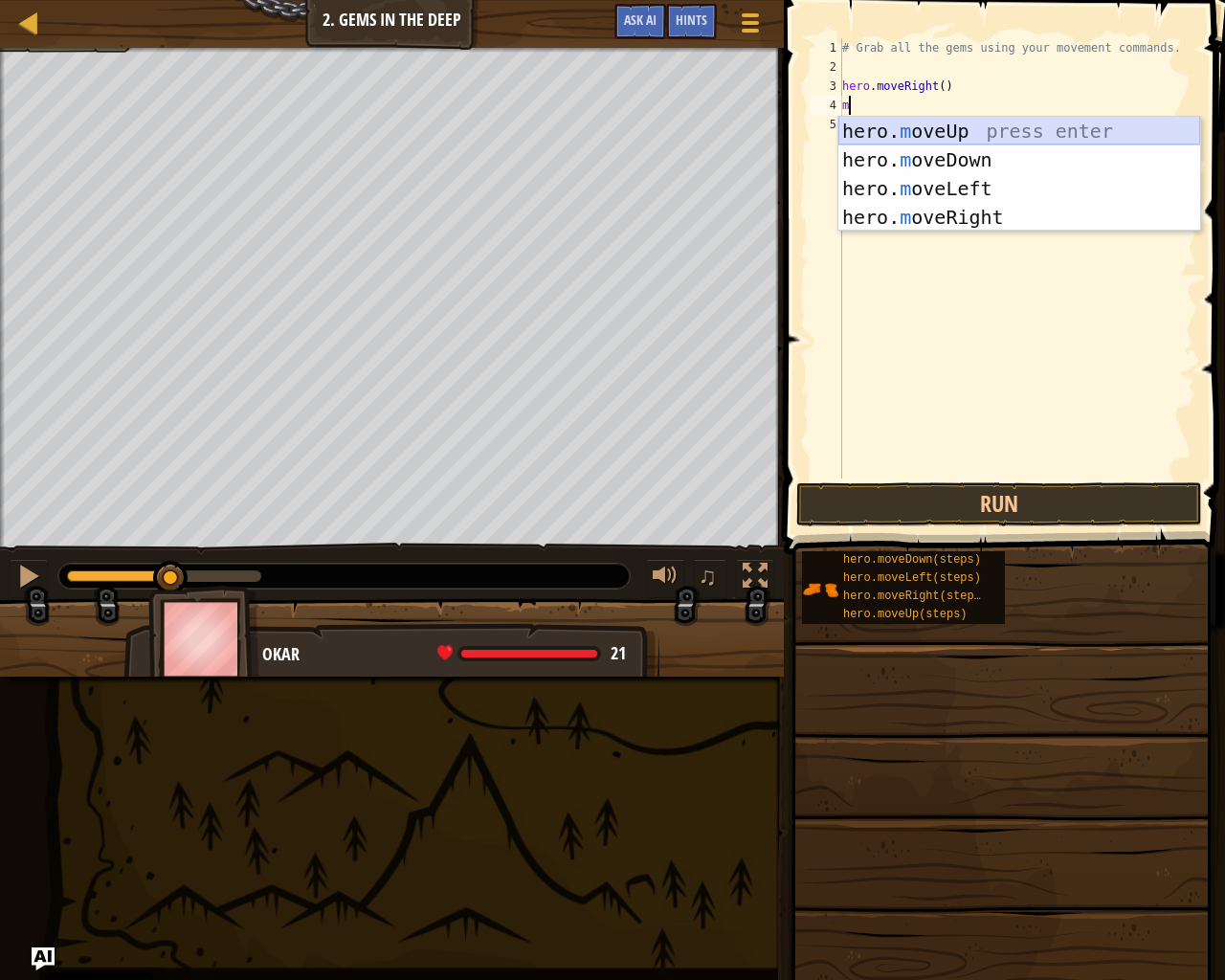
click at [1089, 122] on div "hero. m oveUp press enter hero. m oveDown press enter hero. m oveLeft press ent…" at bounding box center [1019, 202] width 362 height 172
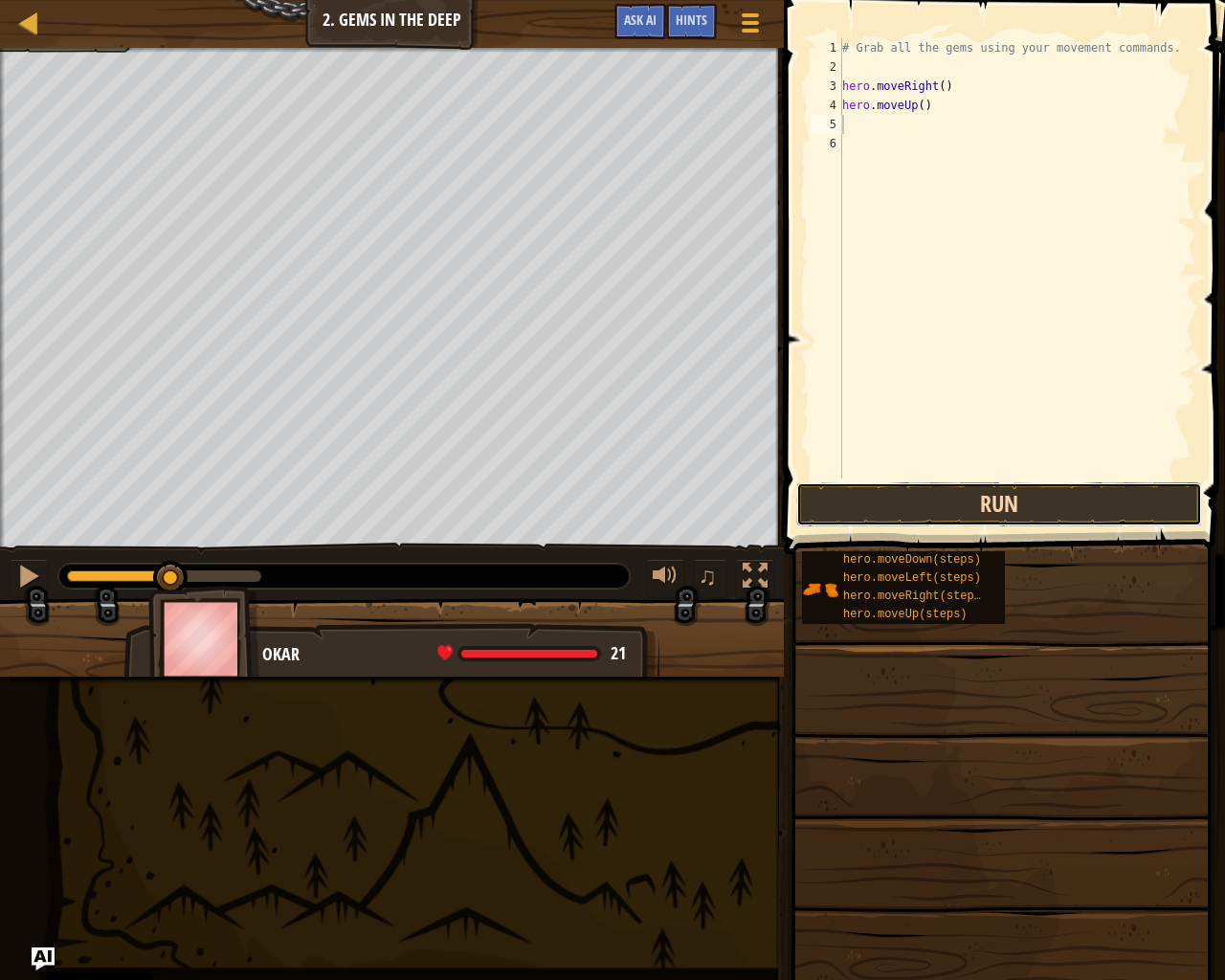
click at [885, 512] on button "Run" at bounding box center [999, 505] width 406 height 44
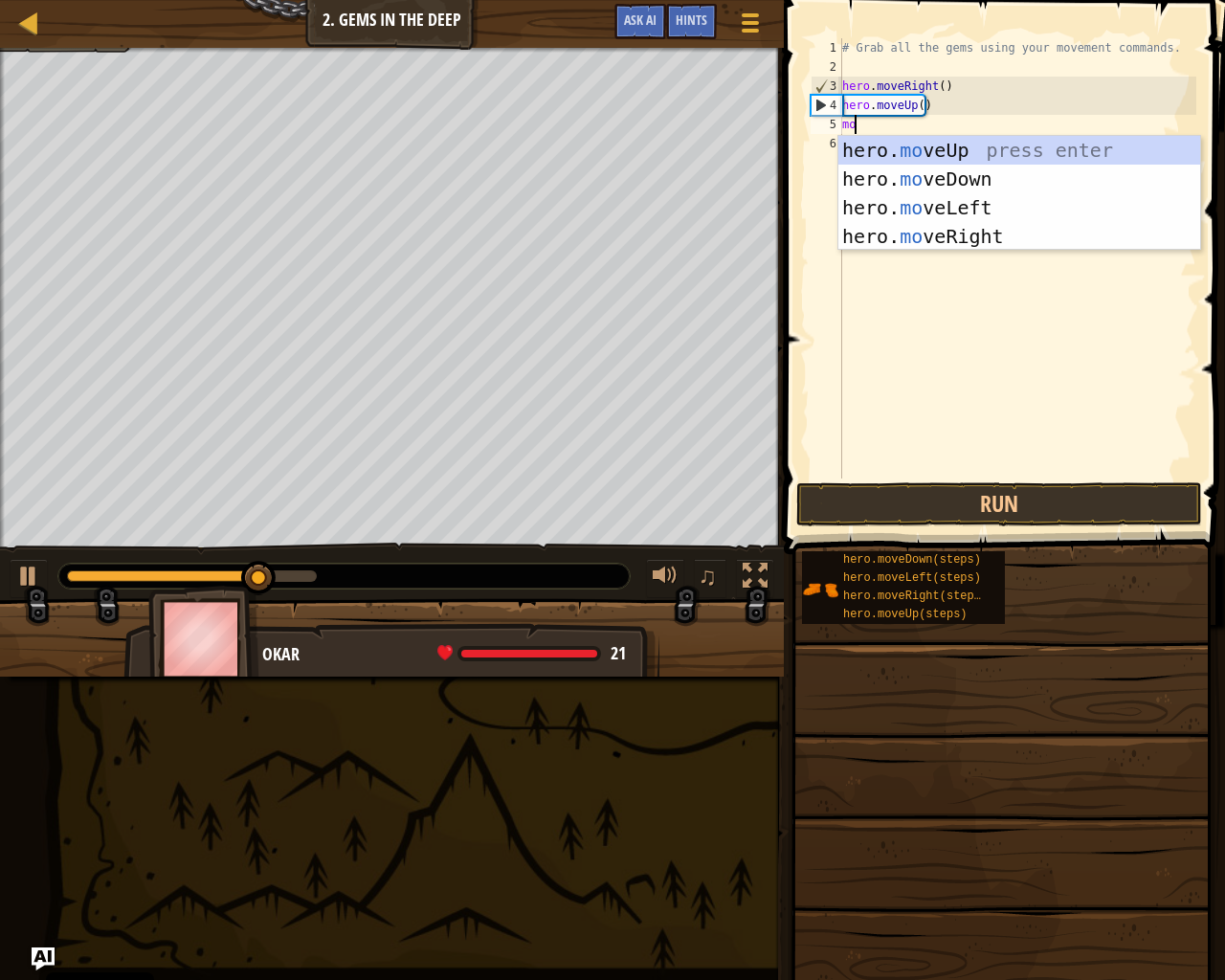
type textarea "mov"
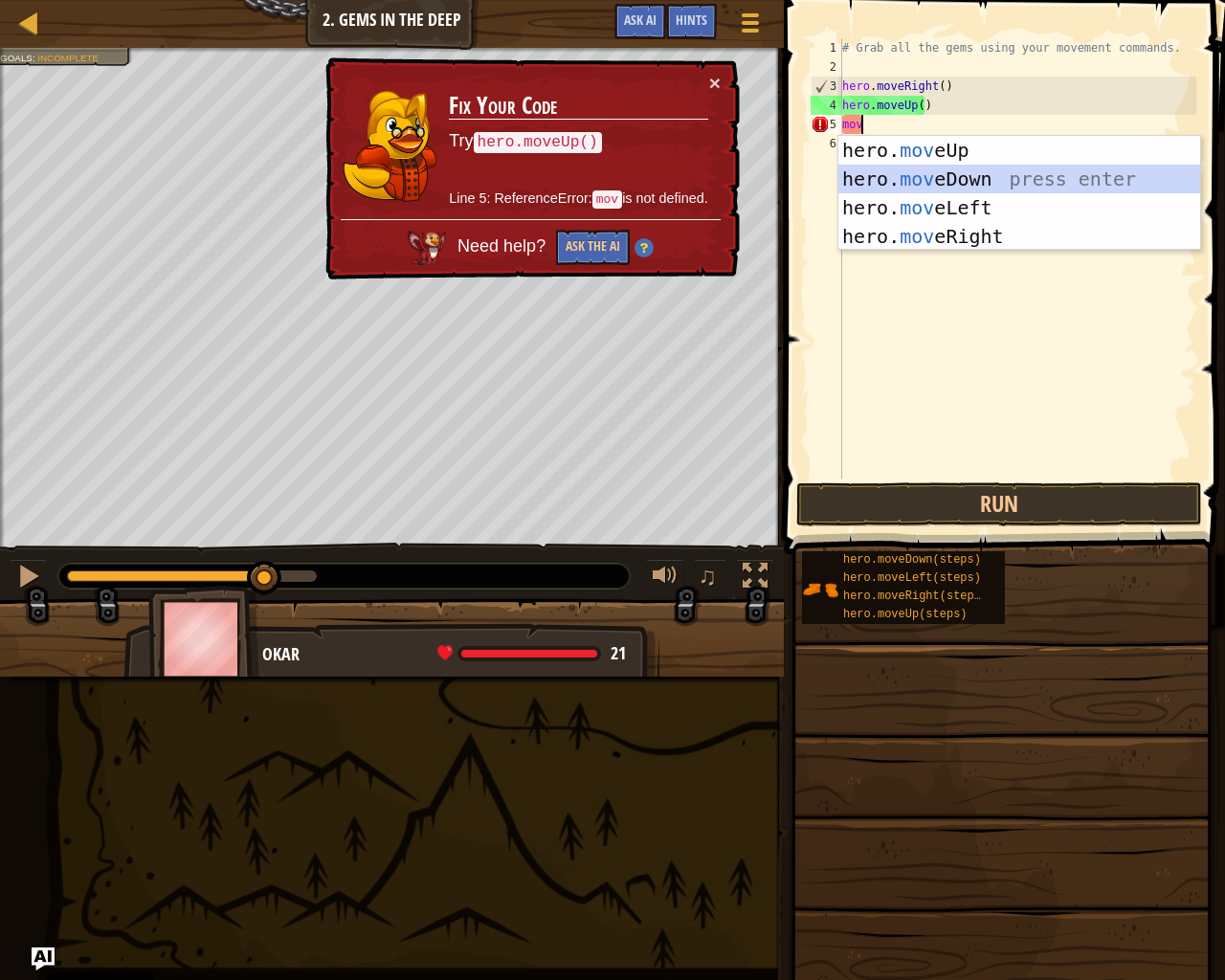
click at [960, 171] on div "hero. mov eUp press enter hero. mov eDown press enter hero. mov eLeft press ent…" at bounding box center [1019, 221] width 362 height 172
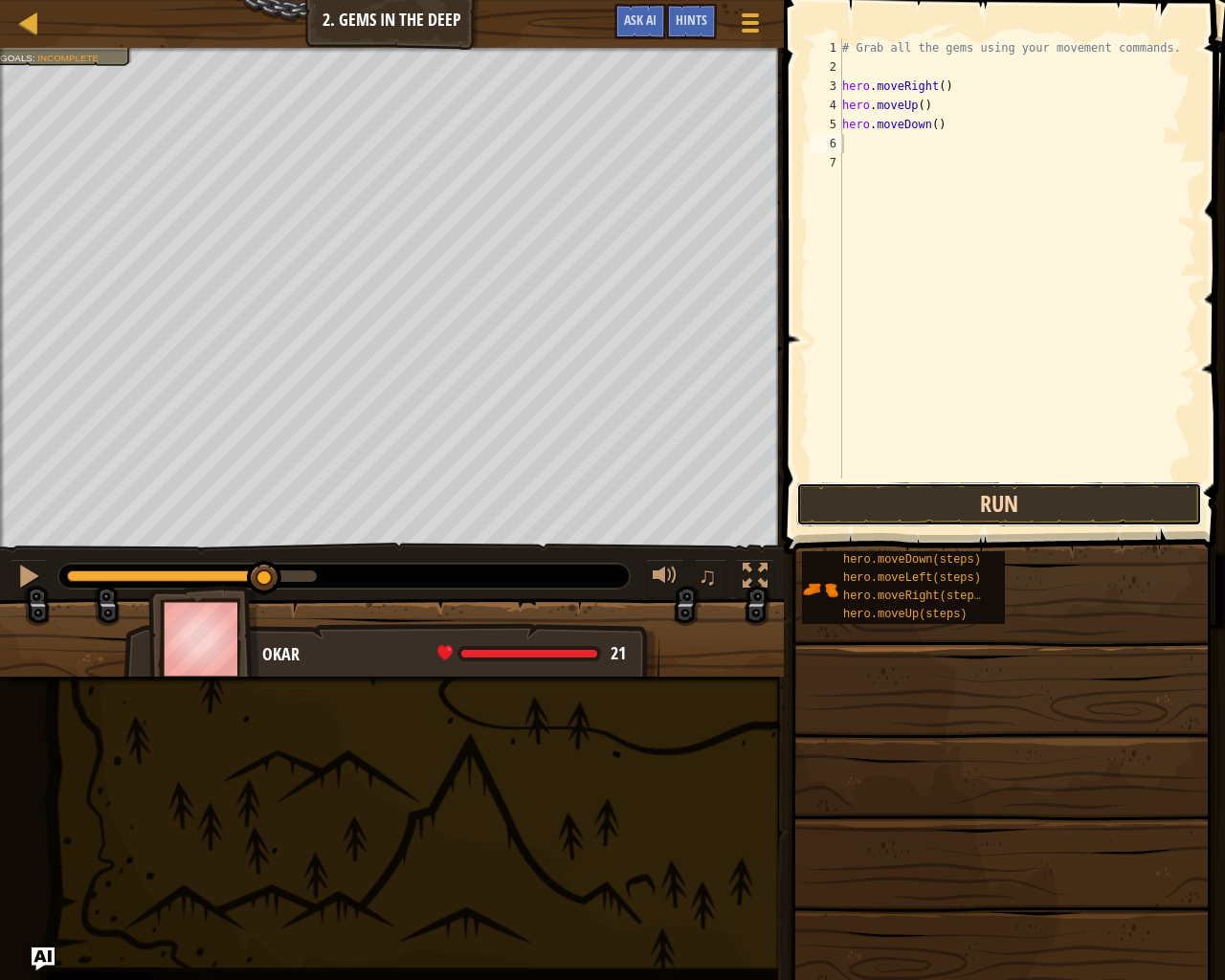
click at [1028, 504] on button "Run" at bounding box center [999, 505] width 406 height 44
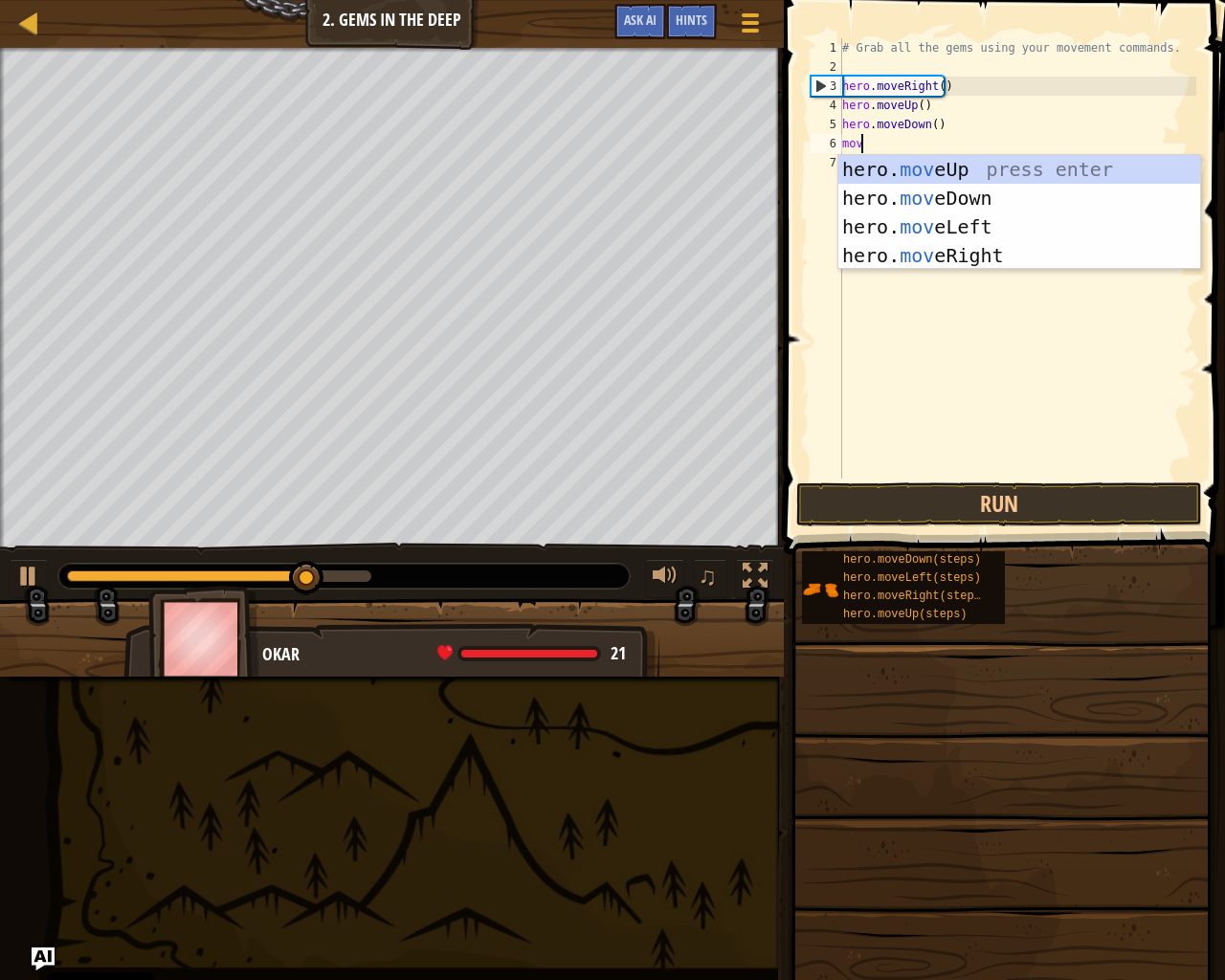
type textarea "move"
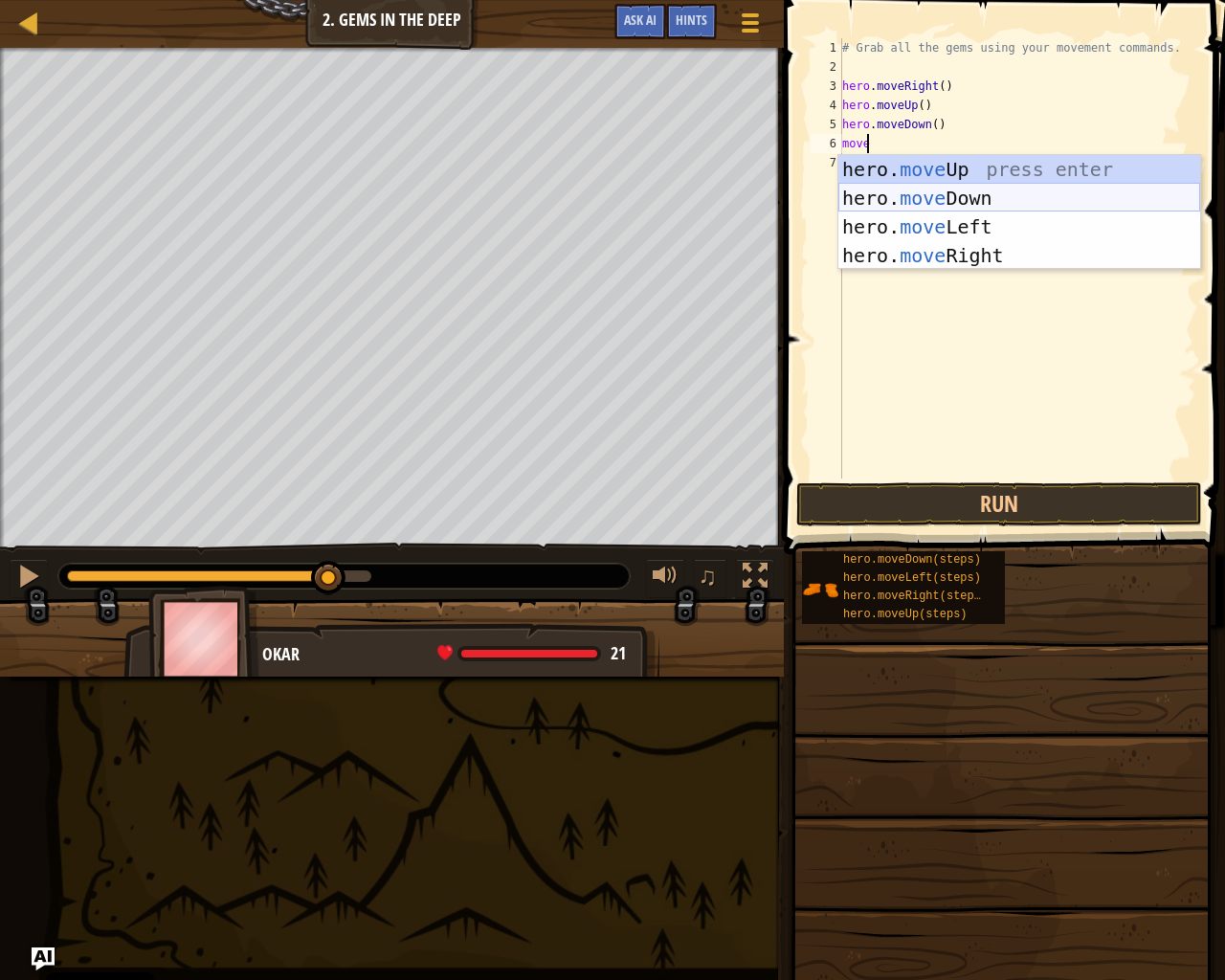
click at [983, 195] on div "hero. move Up press enter hero. move Down press enter hero. move Left press ent…" at bounding box center [1019, 240] width 362 height 172
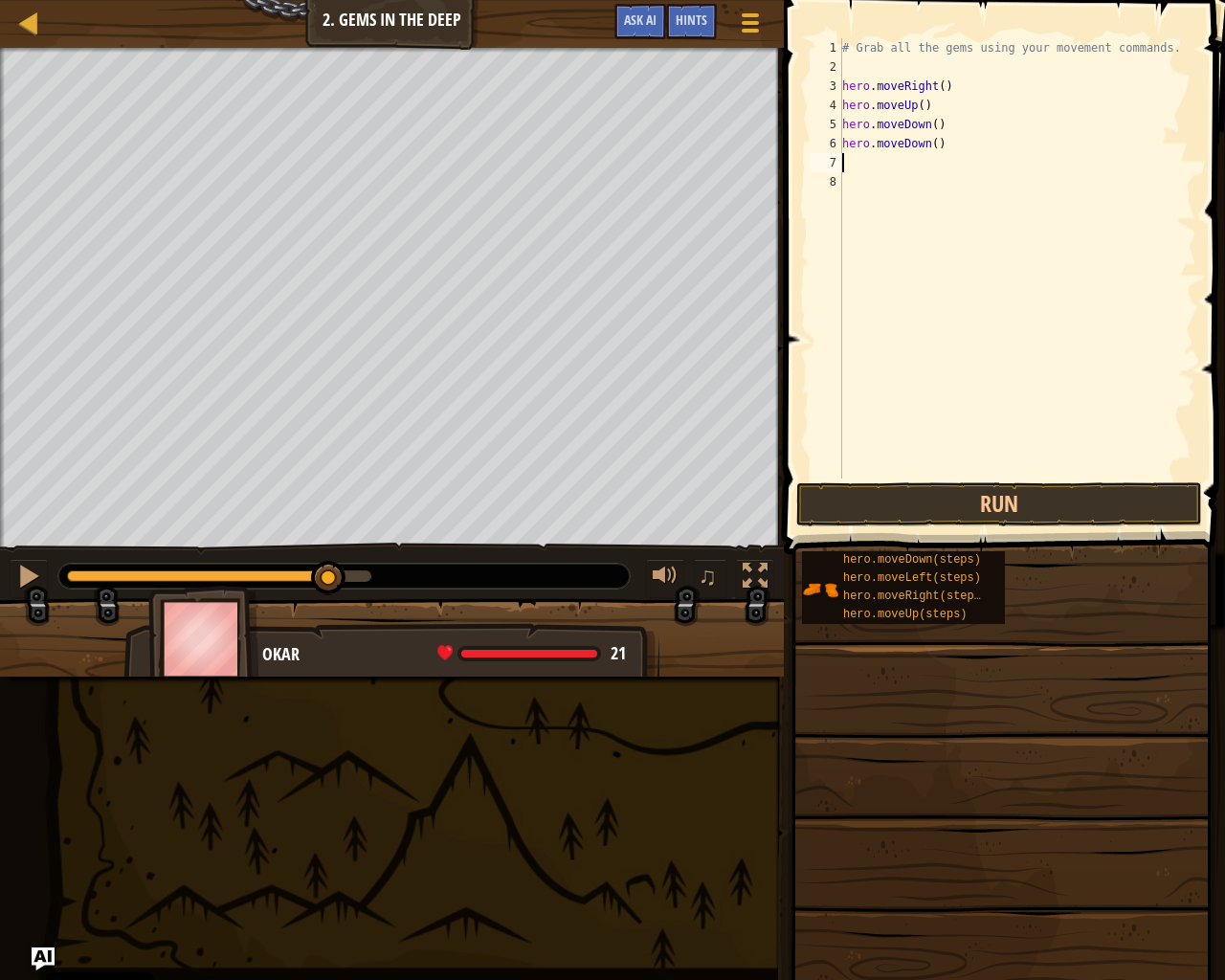
scroll to position [9, 0]
click at [1041, 500] on button "Run" at bounding box center [999, 505] width 406 height 44
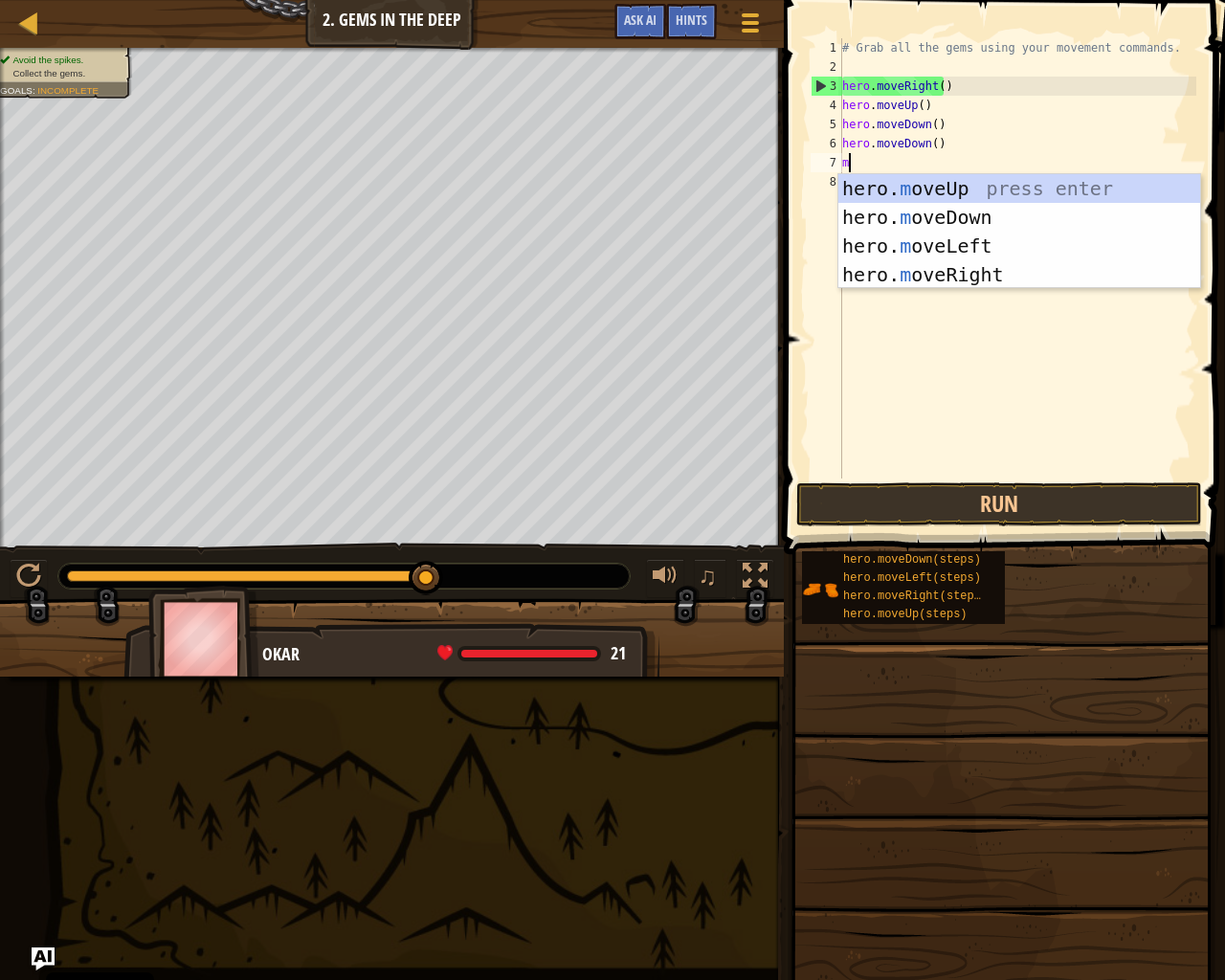
type textarea "mo"
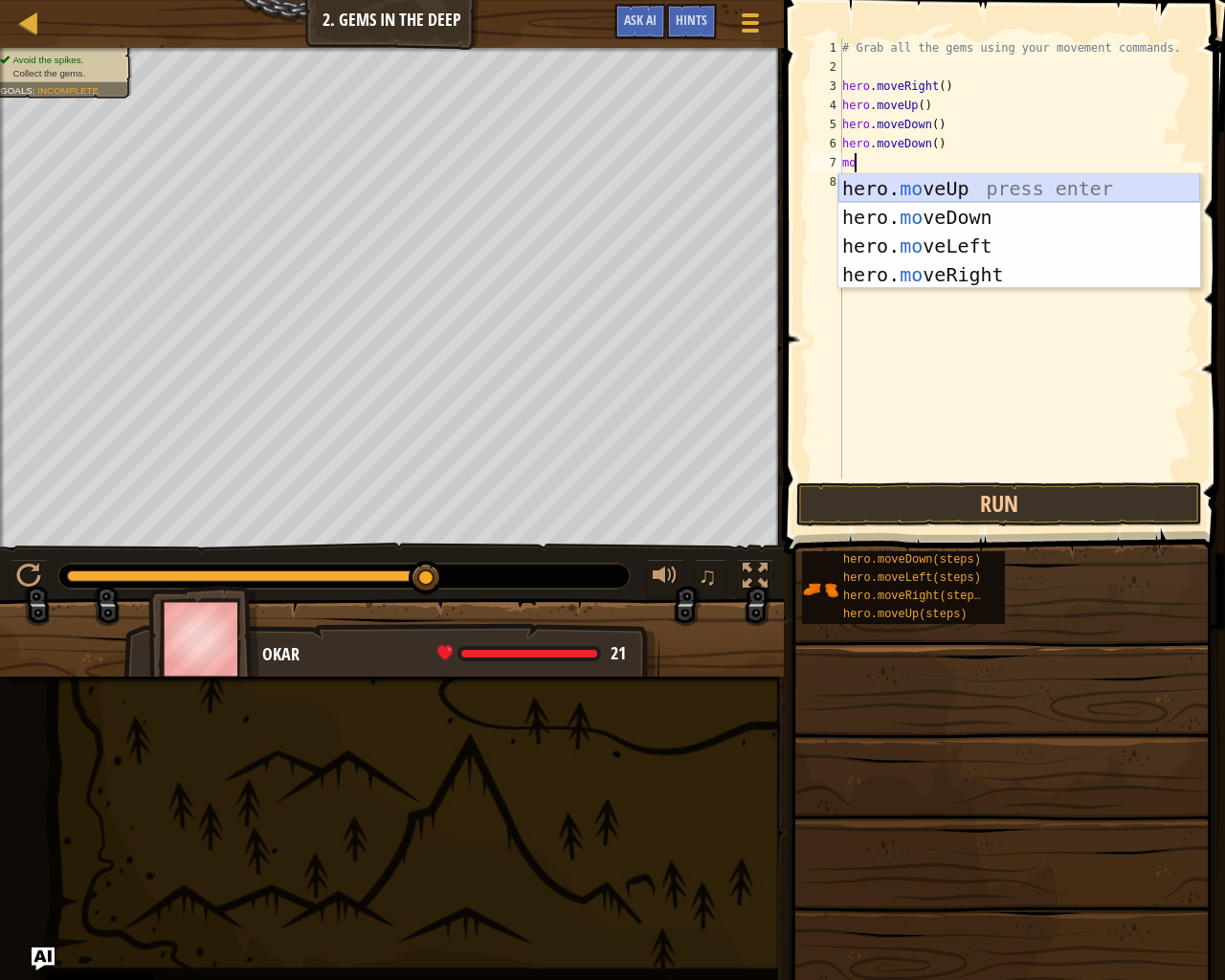
click at [947, 189] on div "hero. mo veUp press enter hero. mo veDown press enter hero. mo veLeft press ent…" at bounding box center [1019, 260] width 362 height 172
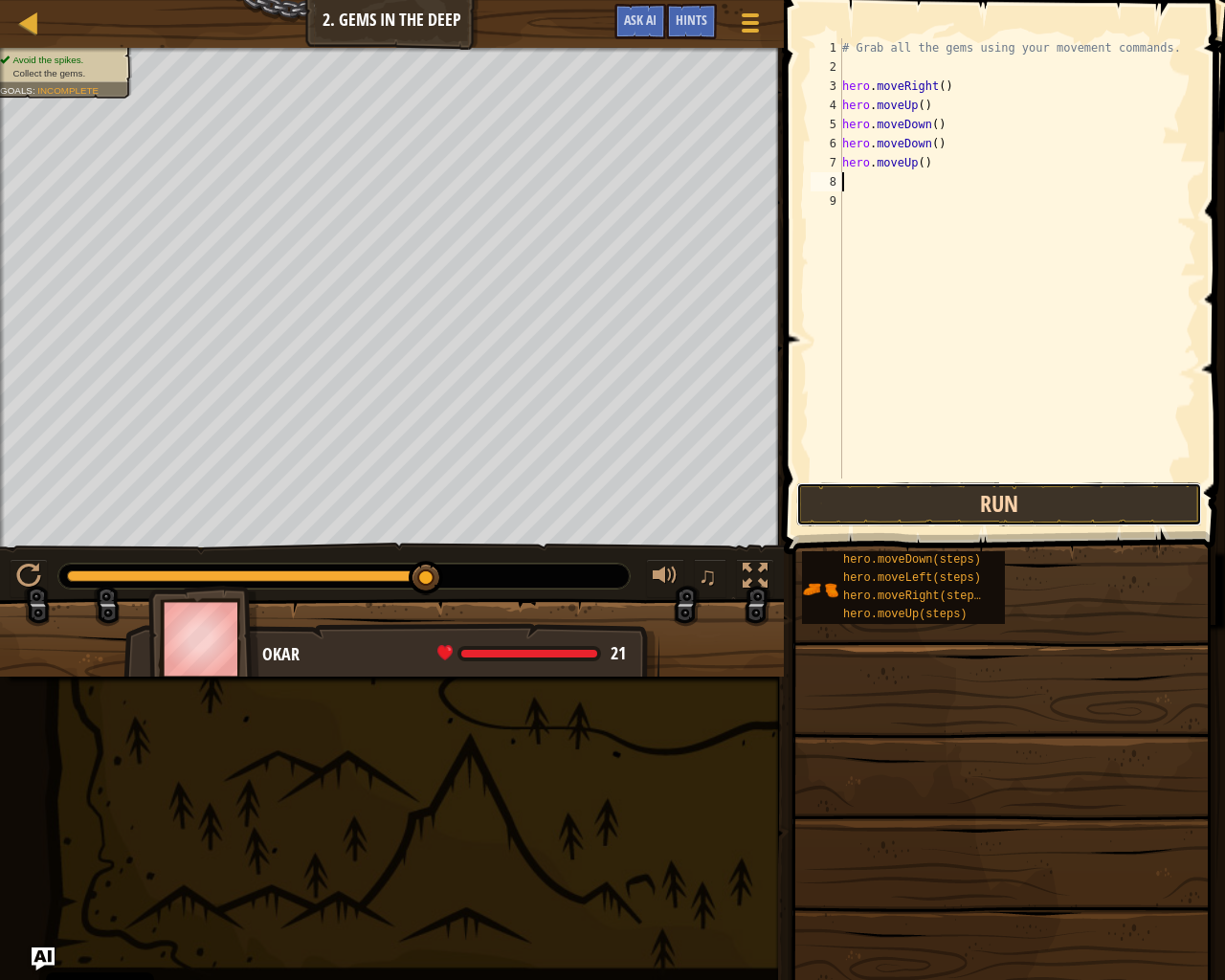
click at [1052, 517] on button "Run" at bounding box center [999, 505] width 406 height 44
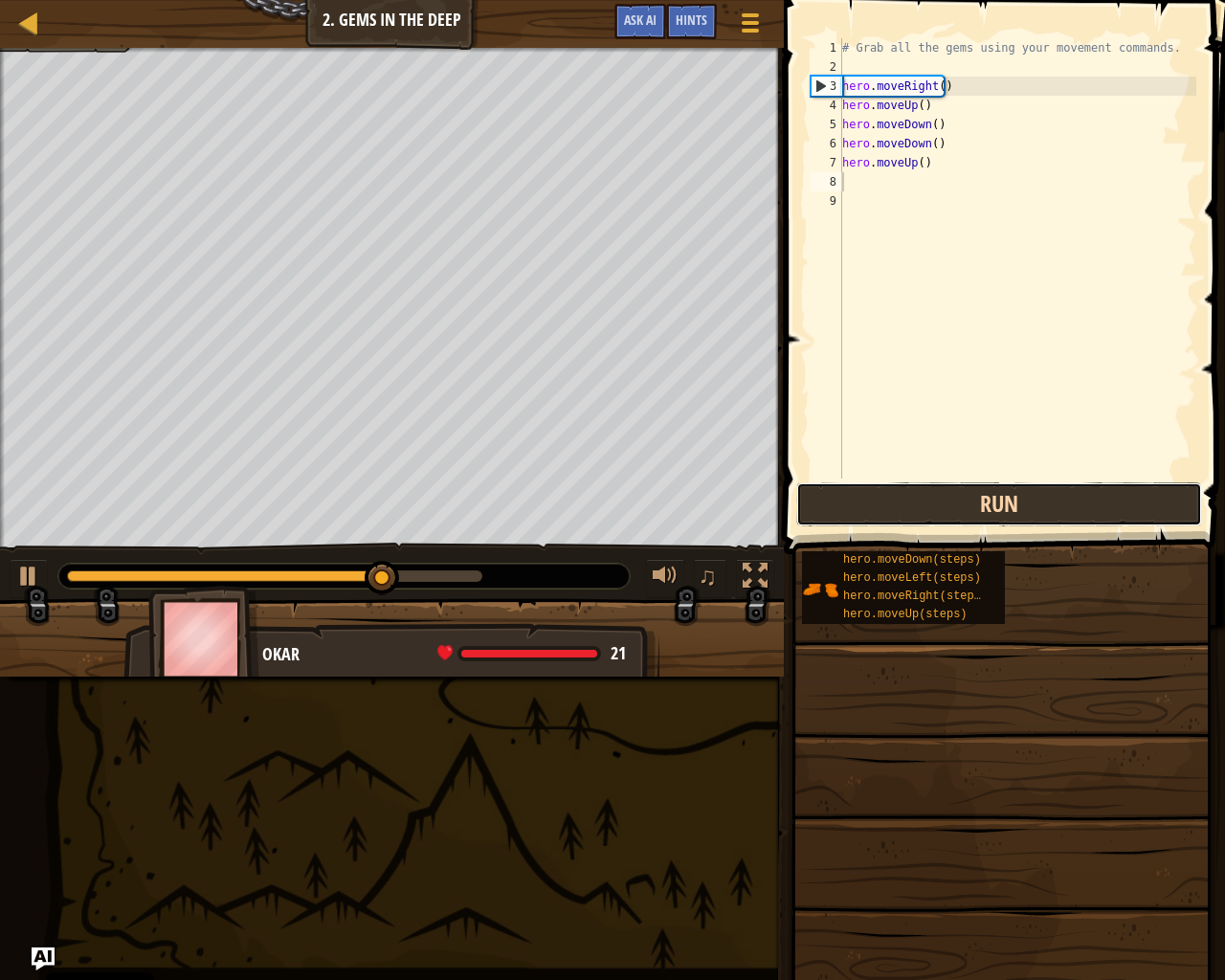
click at [948, 501] on button "Run" at bounding box center [999, 505] width 406 height 44
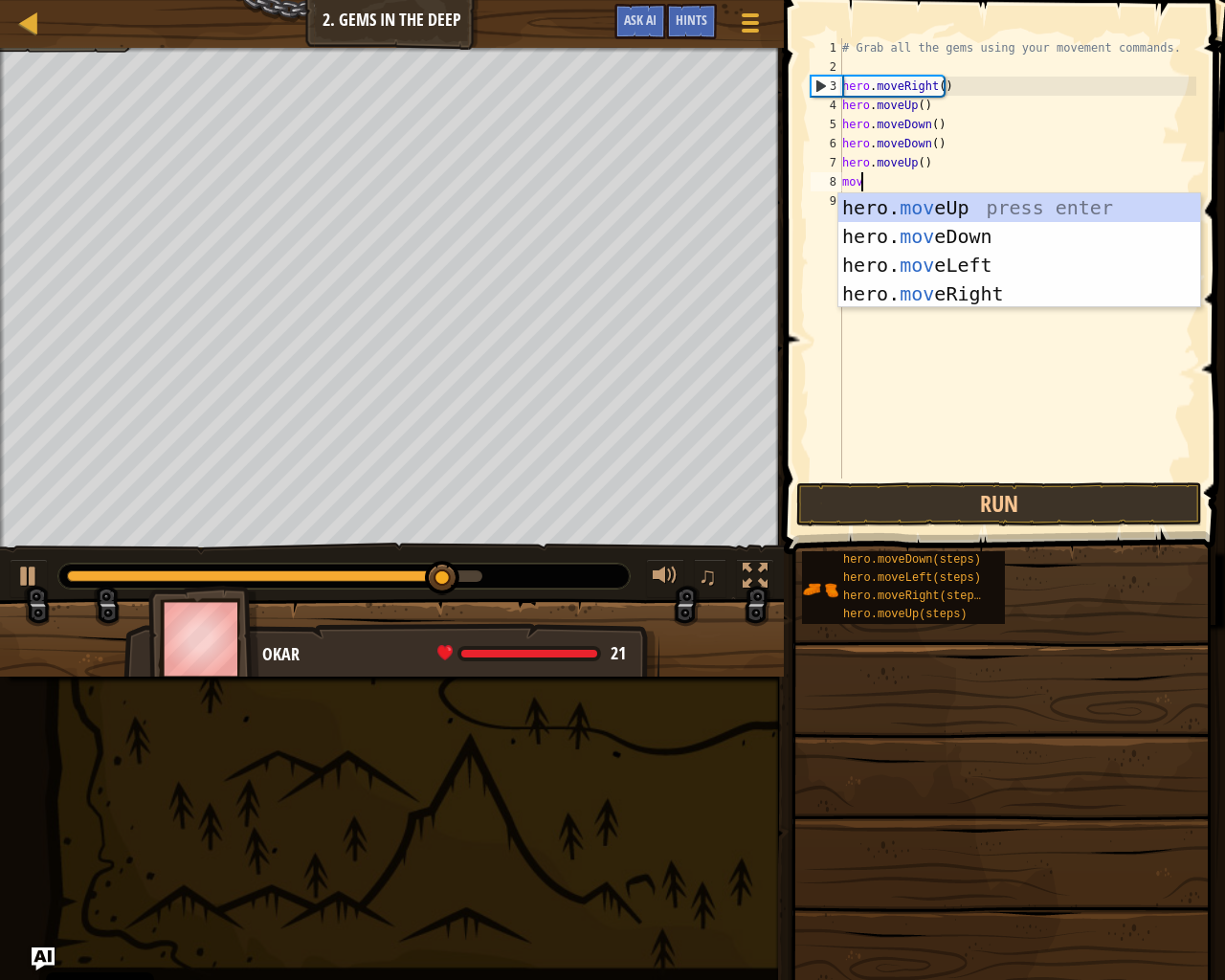
type textarea "move"
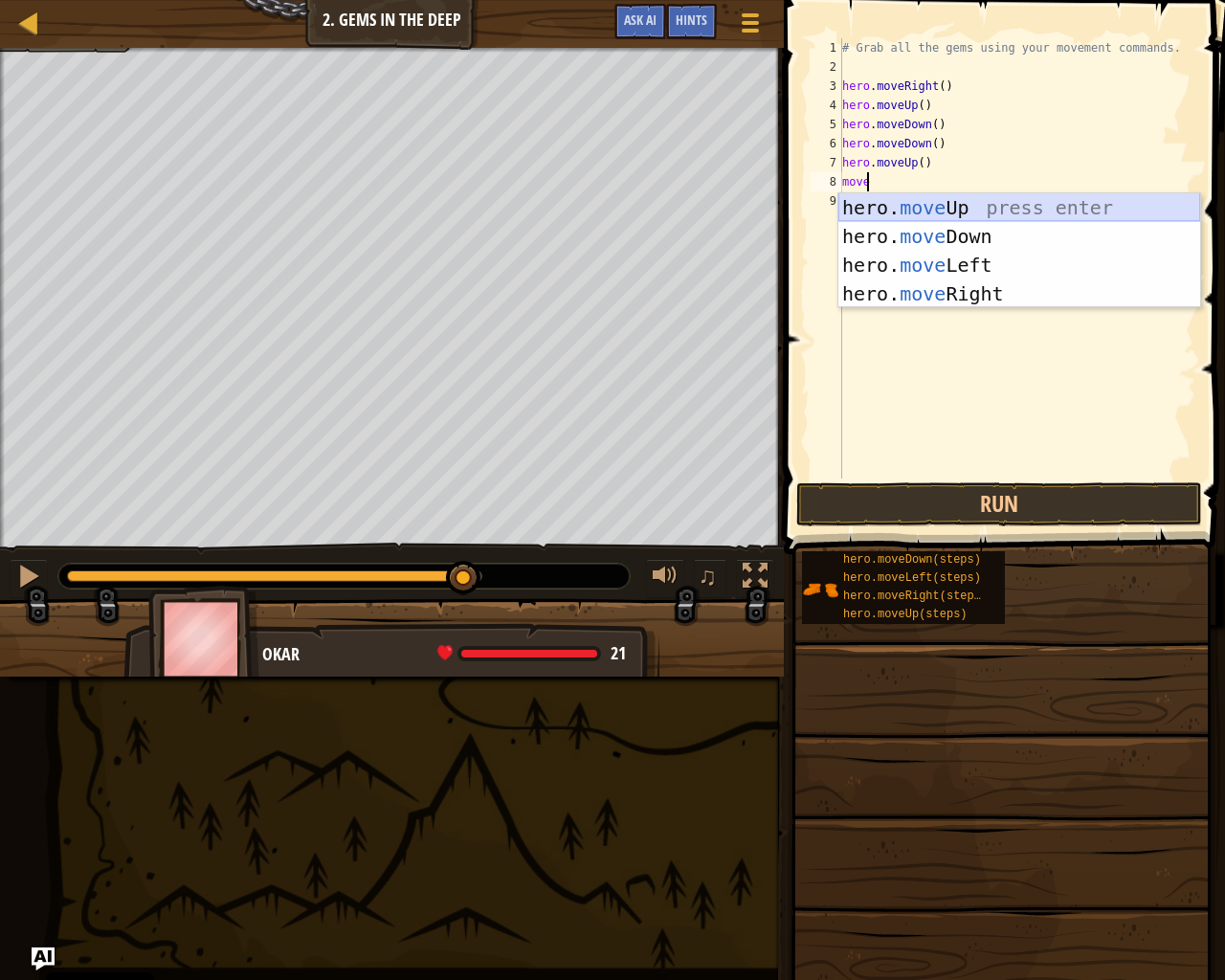
click at [1043, 198] on div "hero. move Up press enter hero. move Down press enter hero. move Left press ent…" at bounding box center [1019, 279] width 362 height 172
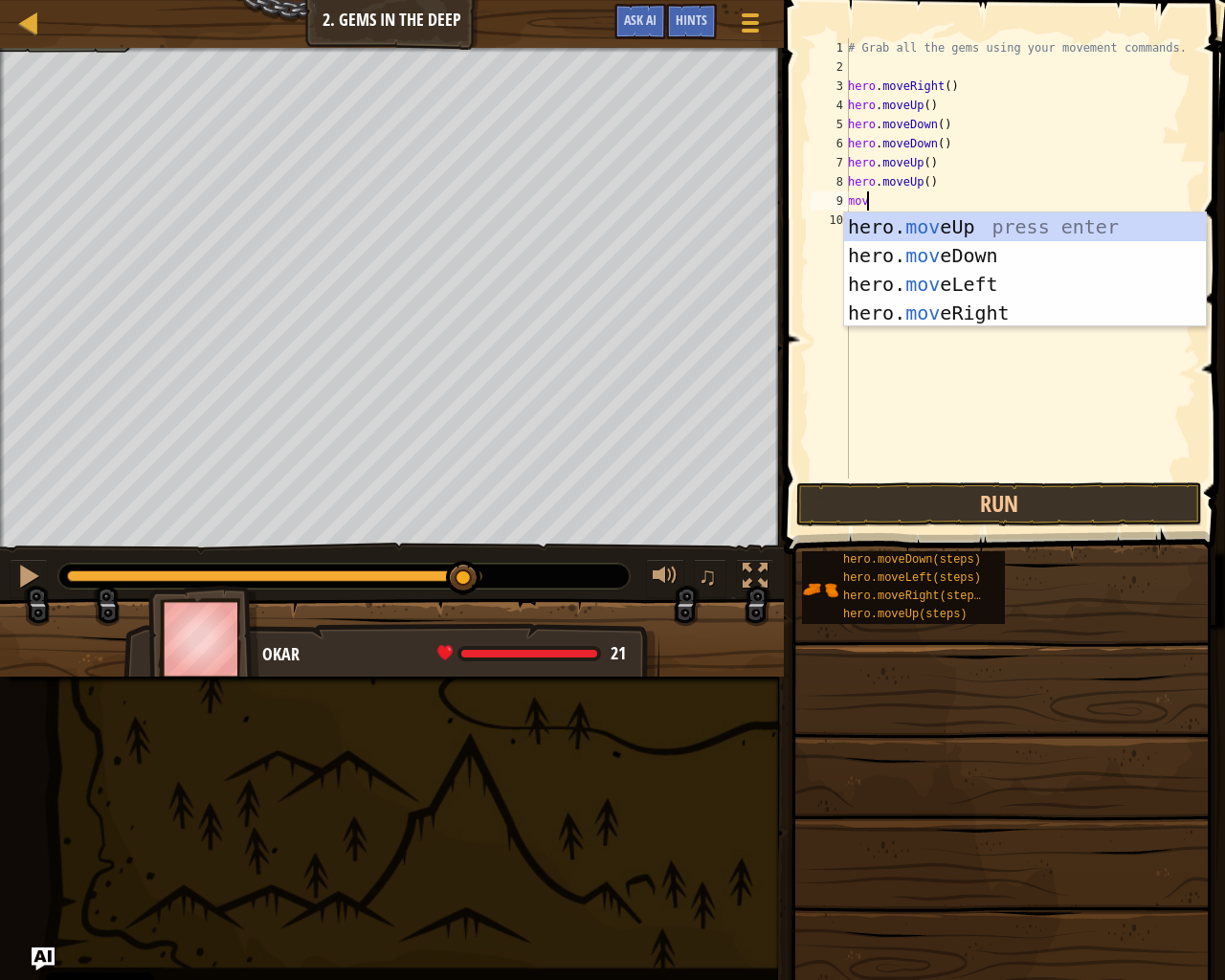
type textarea "move"
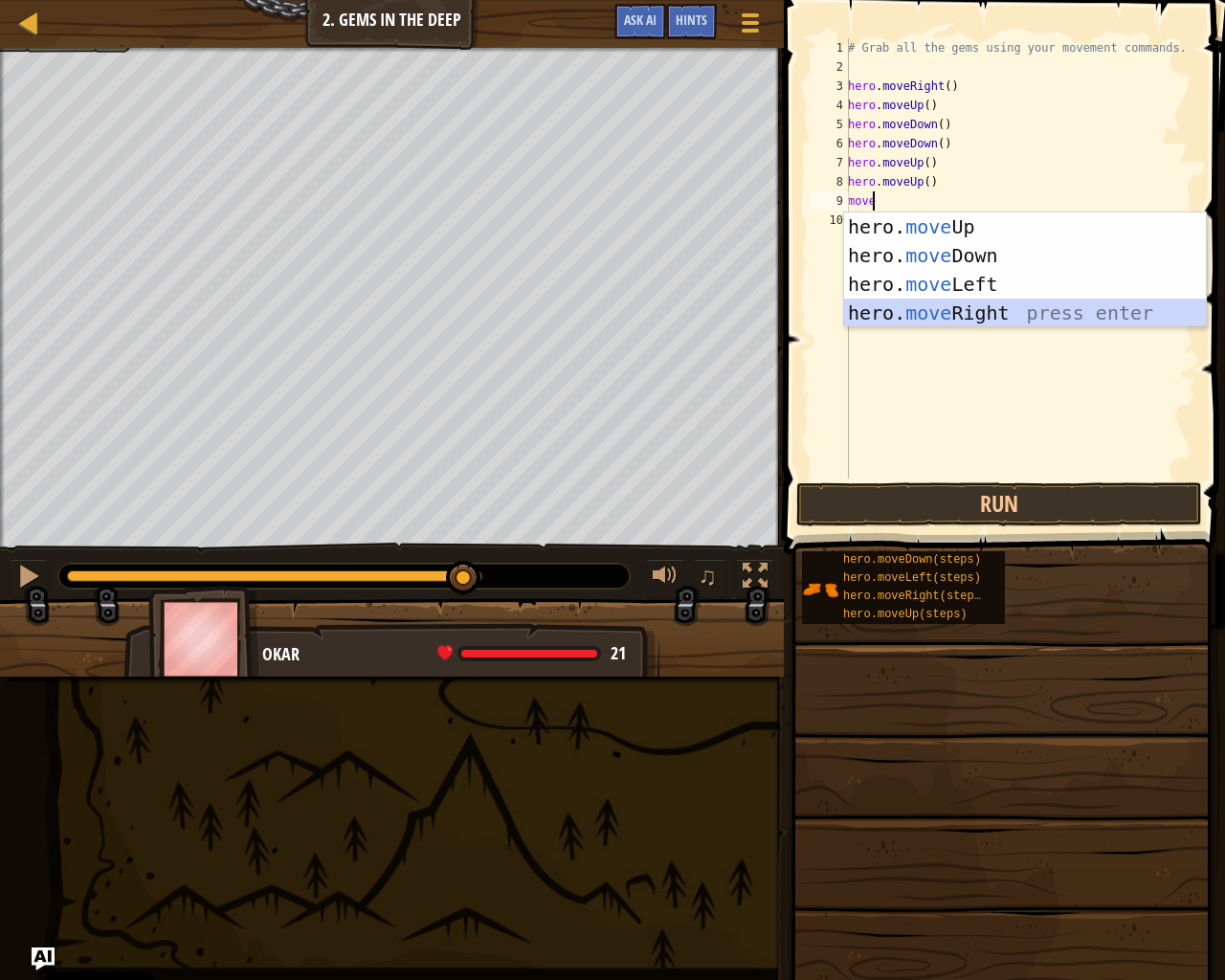
click at [935, 306] on div "hero. move Up press enter hero. move Down press enter hero. move Left press ent…" at bounding box center [1025, 298] width 362 height 172
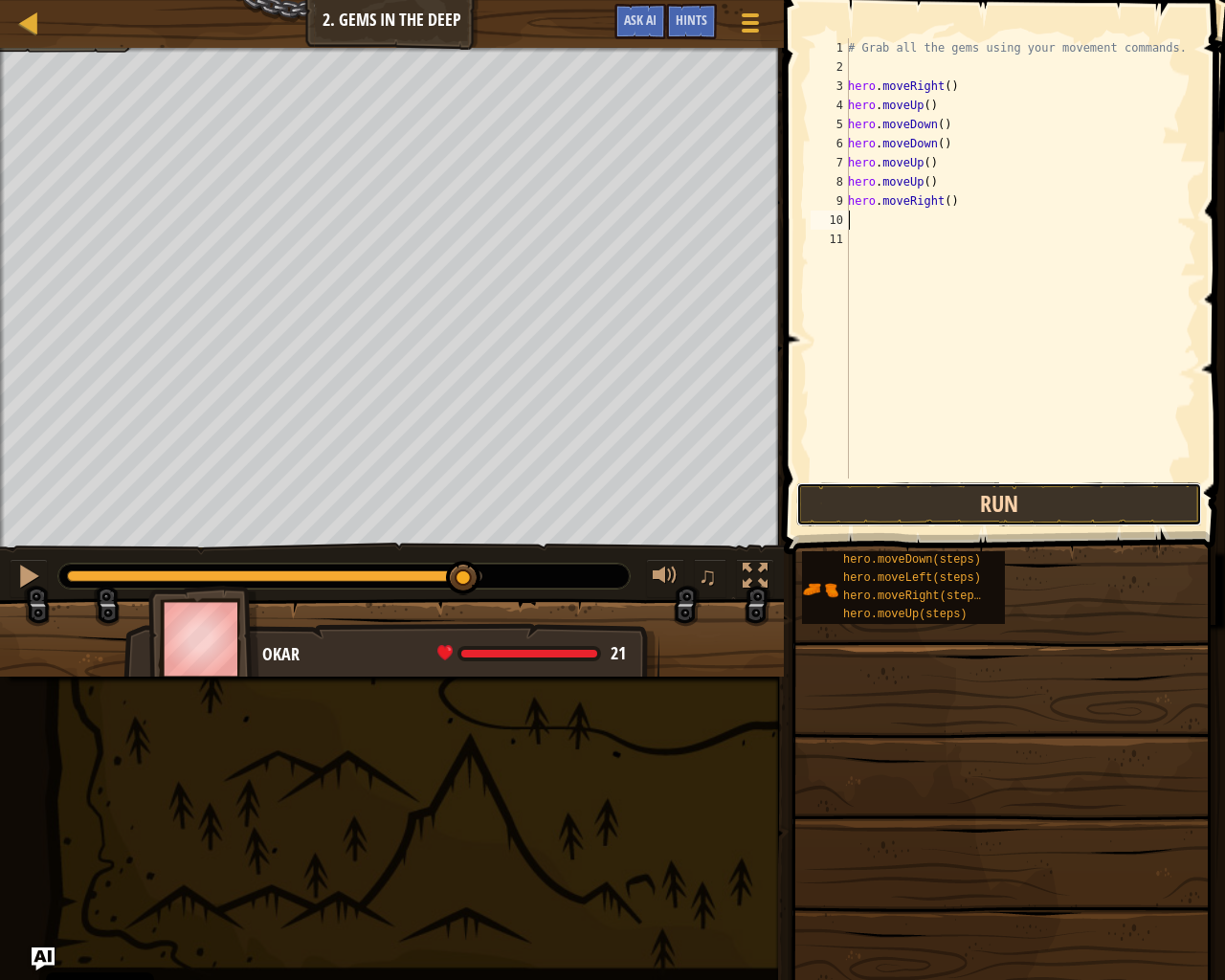
click at [940, 483] on button "Run" at bounding box center [999, 505] width 406 height 44
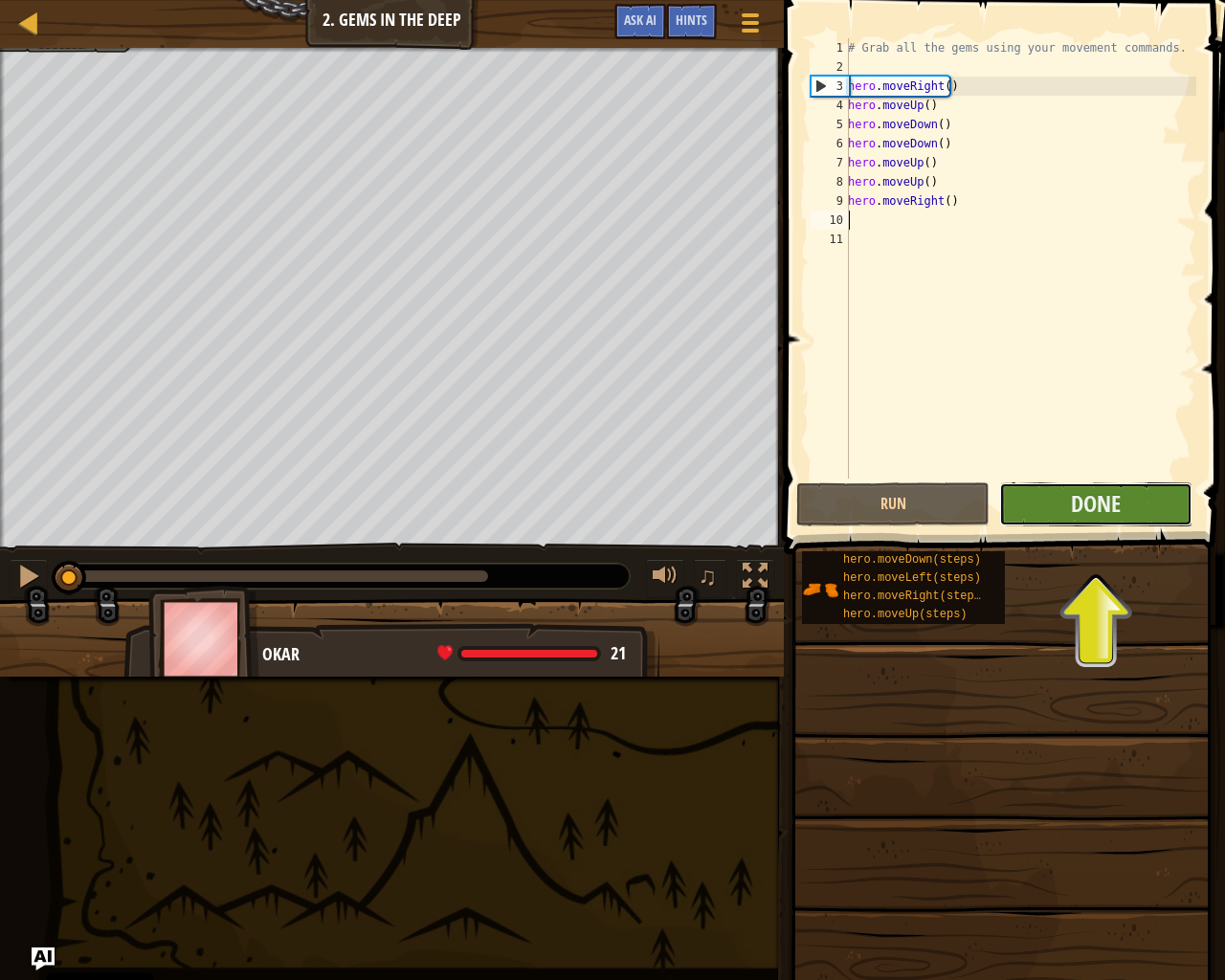
click at [1131, 517] on button "Done" at bounding box center [1095, 505] width 193 height 44
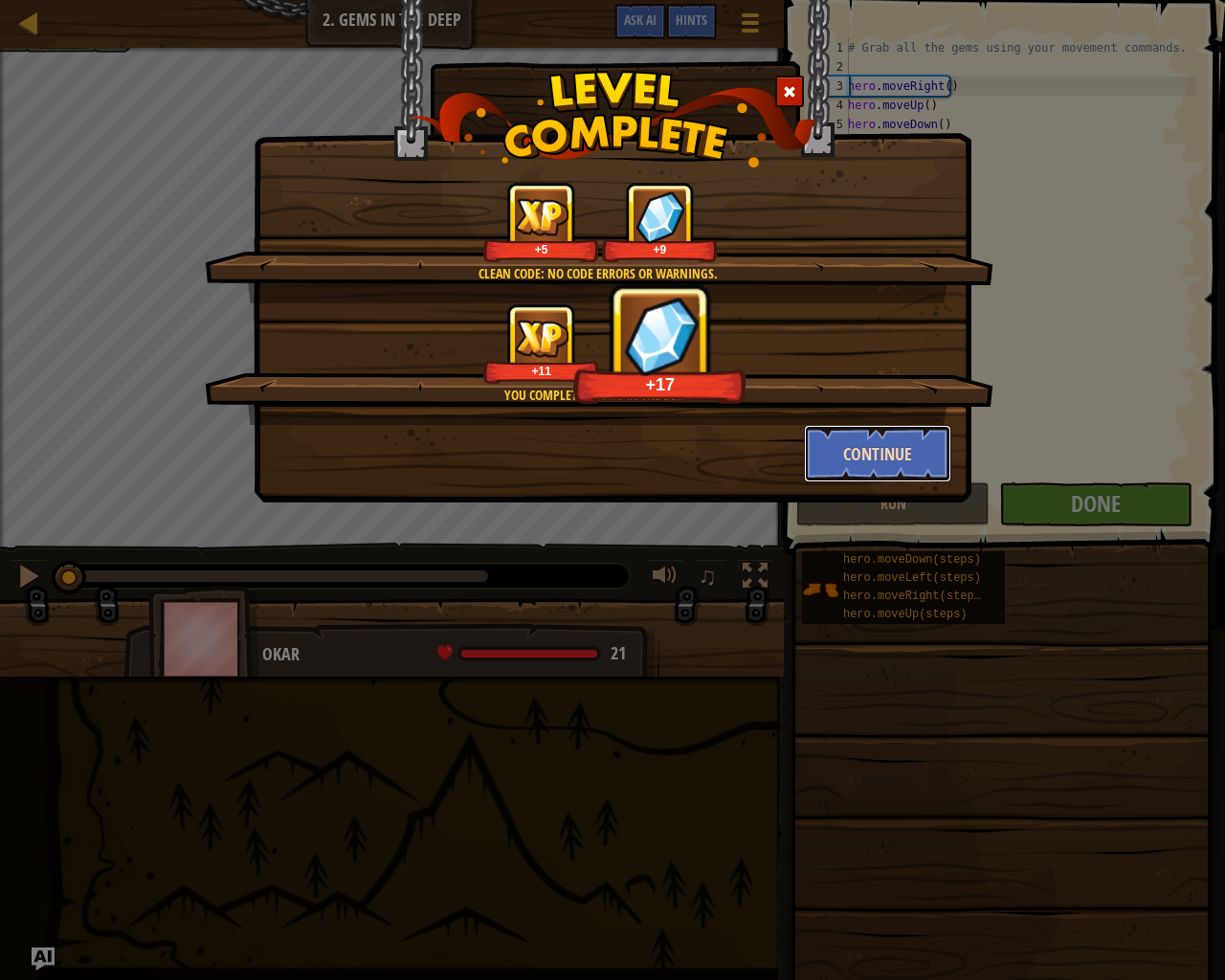
click at [862, 447] on button "Continue" at bounding box center [878, 454] width 148 height 58
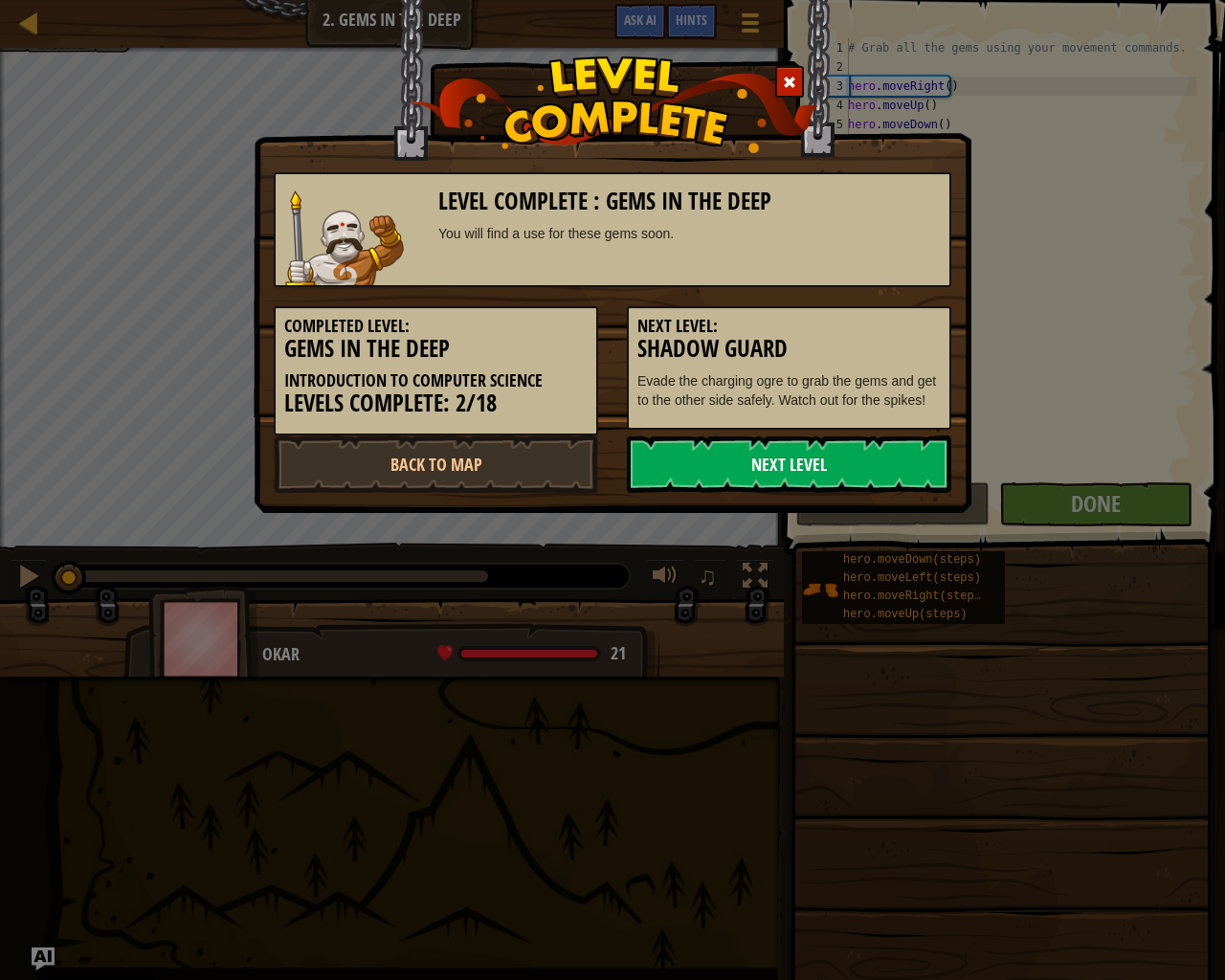
click at [869, 467] on link "Next Level" at bounding box center [788, 465] width 324 height 58
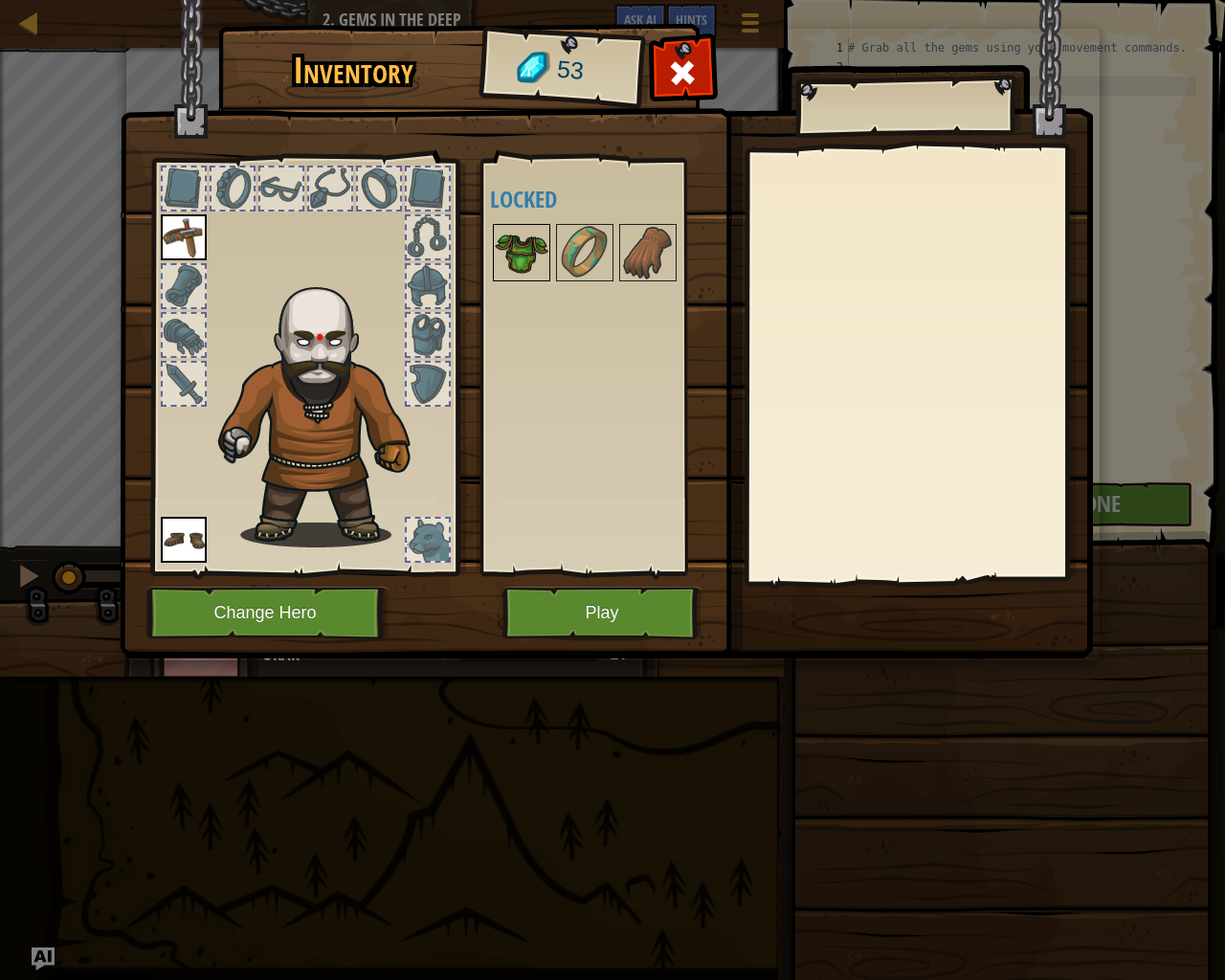
click at [543, 244] on img at bounding box center [522, 253] width 54 height 54
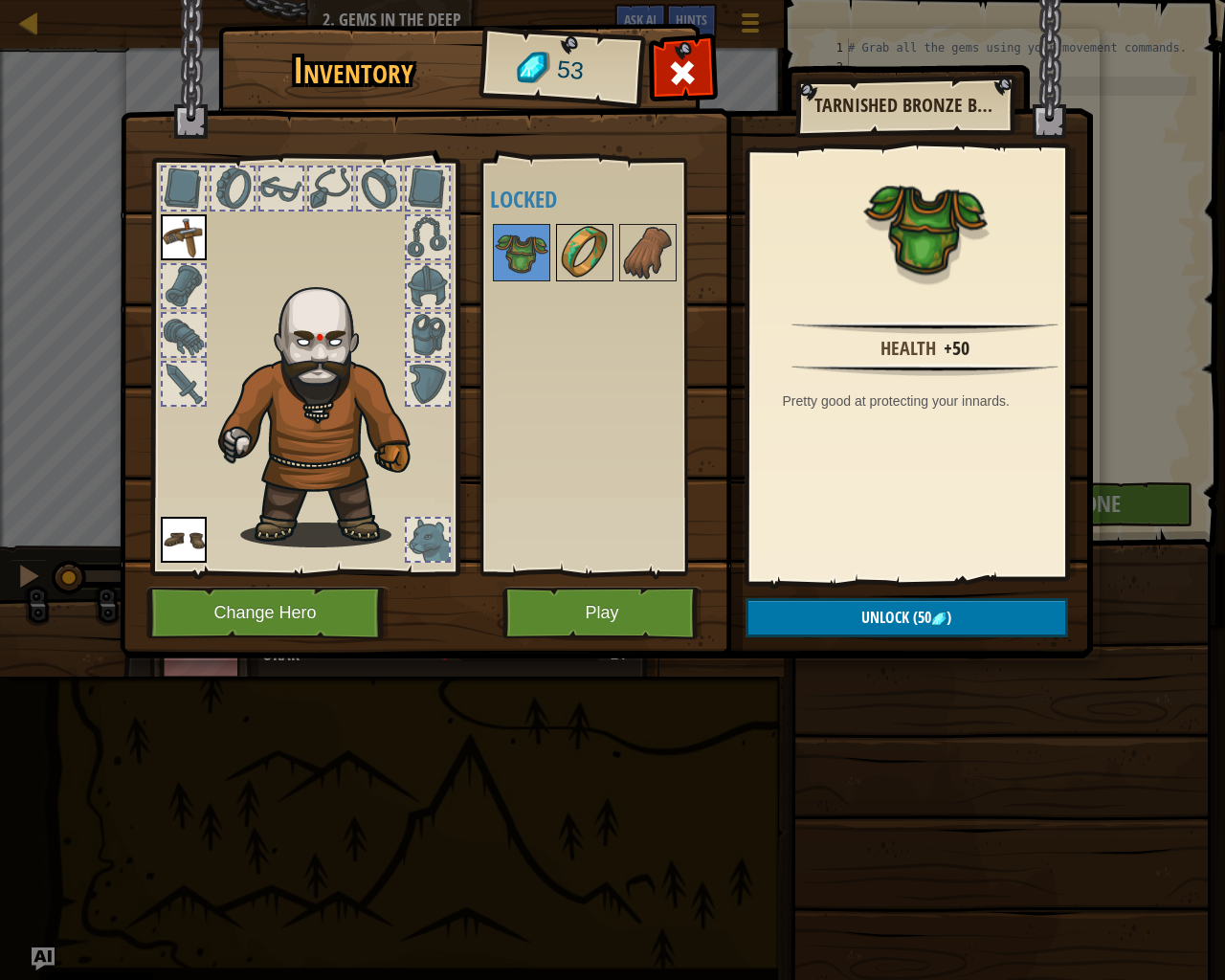
click at [568, 246] on img at bounding box center [585, 253] width 54 height 54
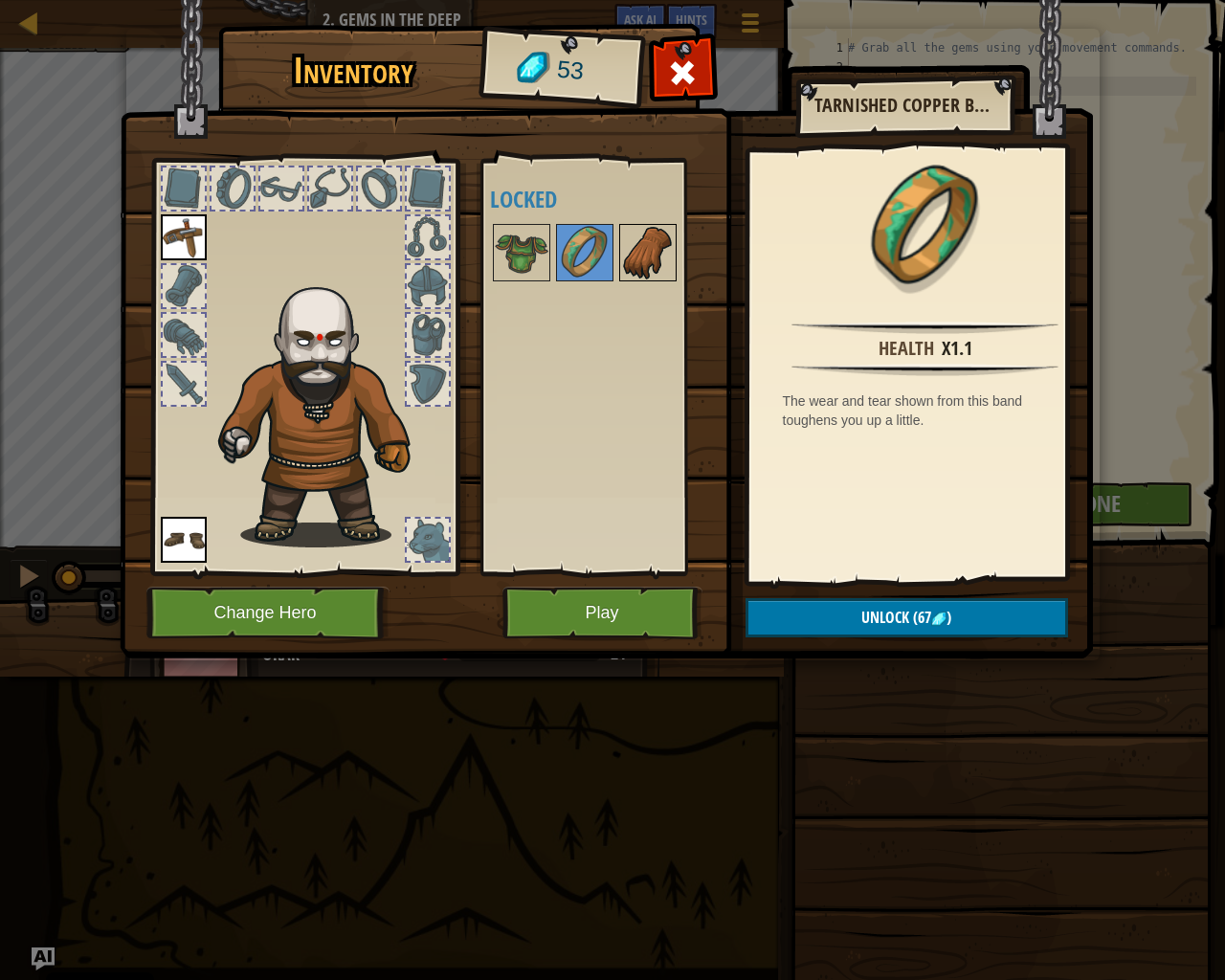
click at [662, 242] on img at bounding box center [648, 253] width 54 height 54
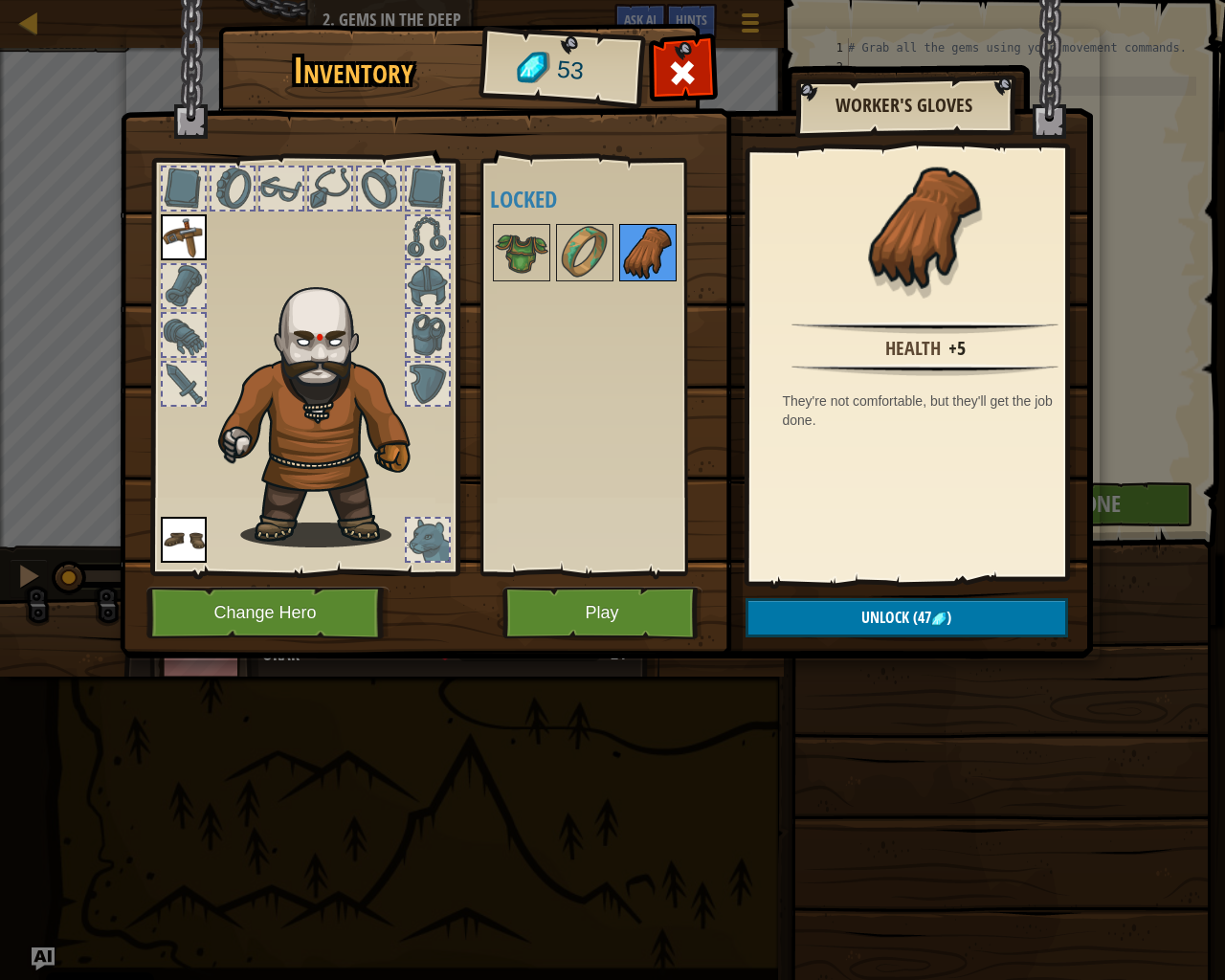
click at [621, 252] on img at bounding box center [648, 253] width 54 height 54
click at [600, 256] on img at bounding box center [585, 253] width 54 height 54
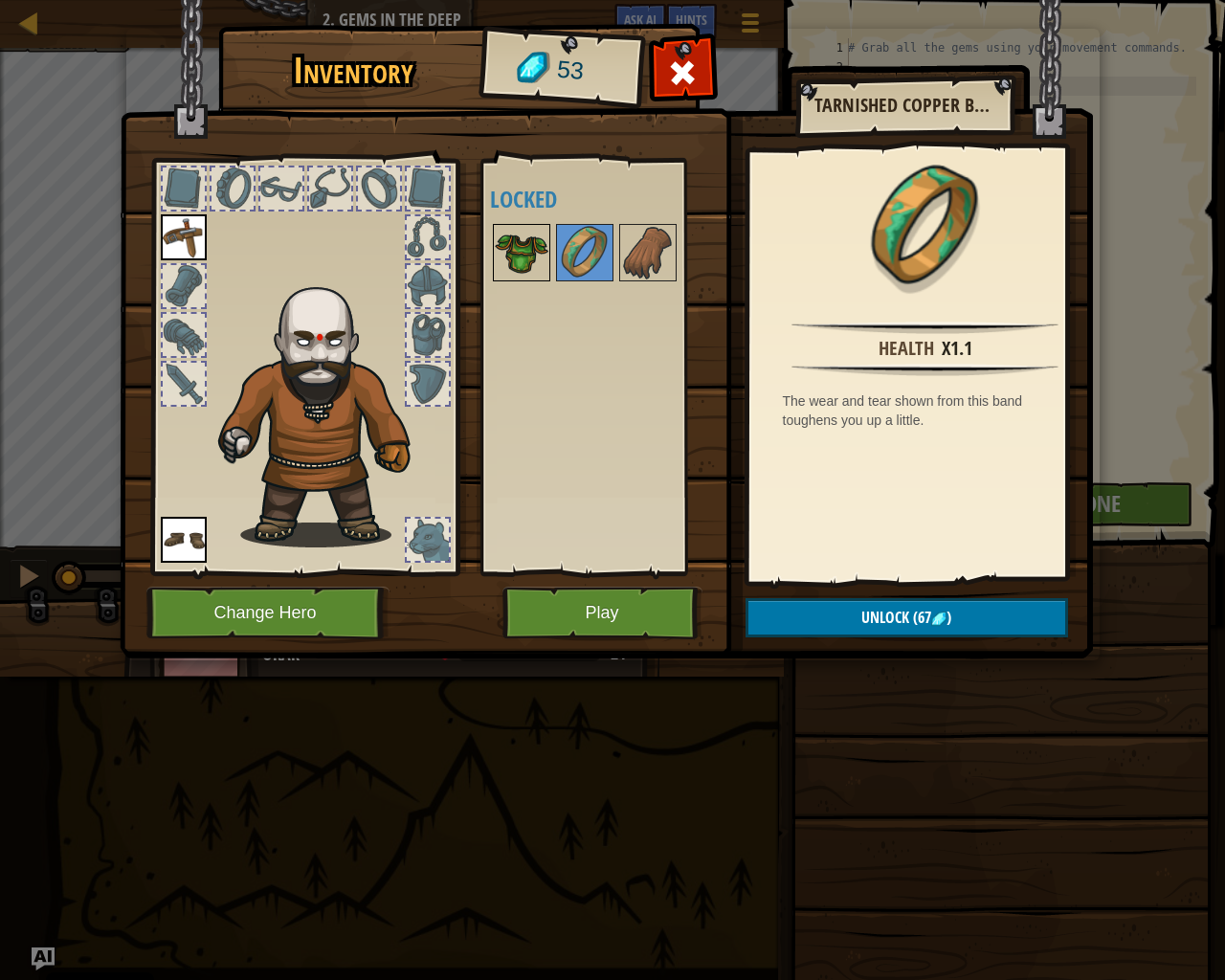
click at [527, 230] on img at bounding box center [522, 253] width 54 height 54
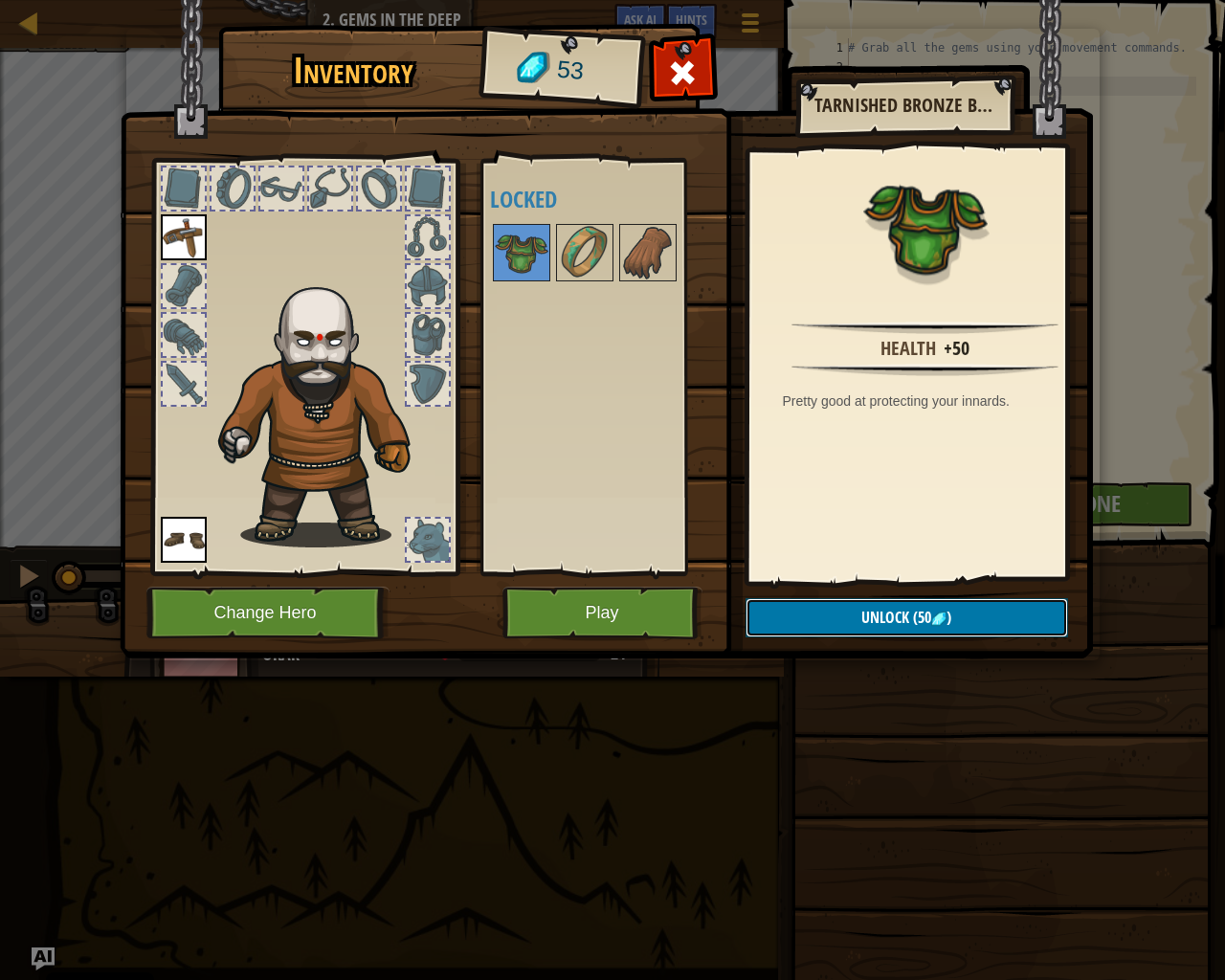
click at [873, 615] on span "Unlock" at bounding box center [886, 617] width 48 height 21
drag, startPoint x: 899, startPoint y: 622, endPoint x: 929, endPoint y: 621, distance: 30.0
click at [902, 623] on button "Confirm" at bounding box center [906, 617] width 322 height 39
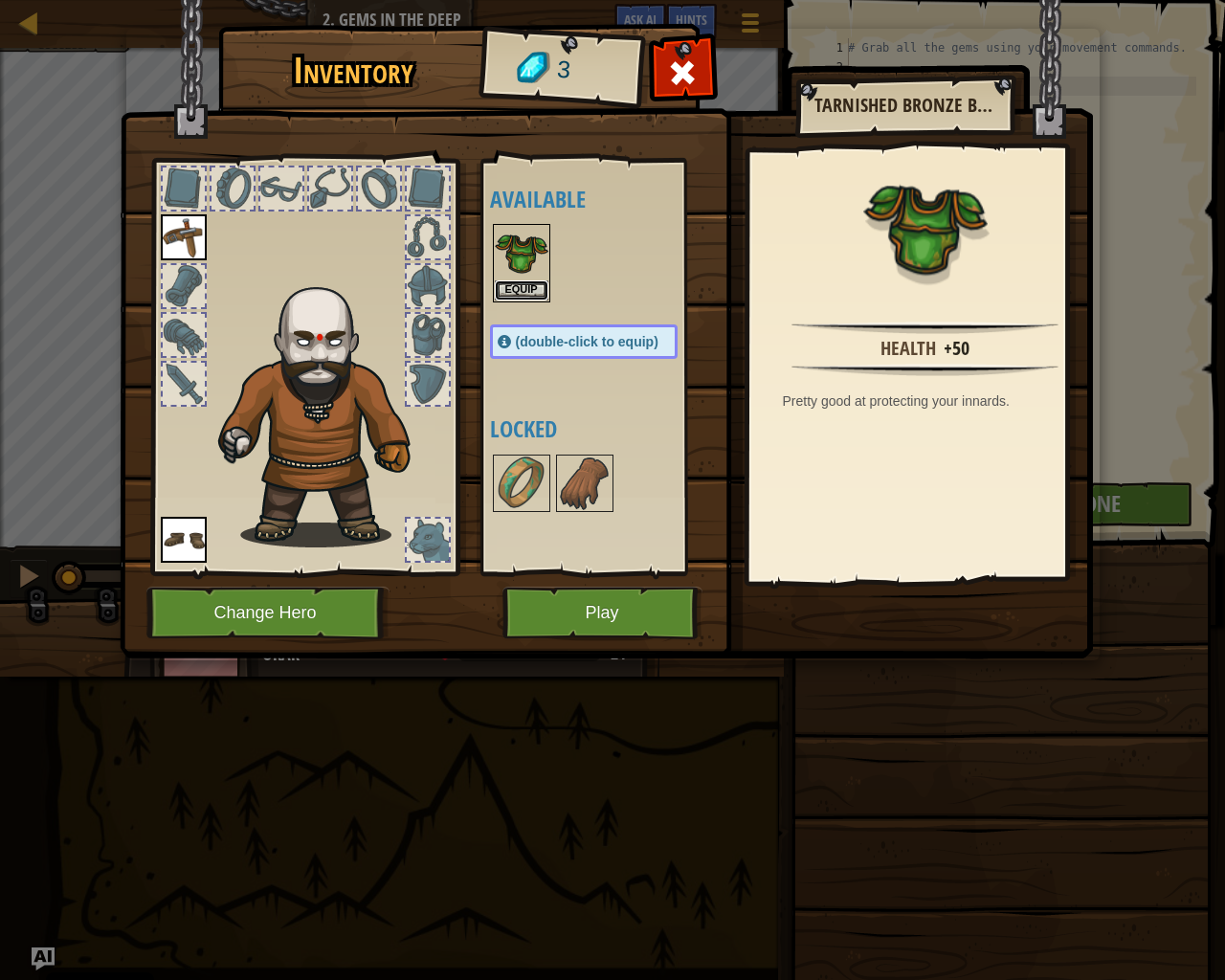
drag, startPoint x: 542, startPoint y: 293, endPoint x: 519, endPoint y: 296, distance: 23.2
click at [540, 293] on button "Equip" at bounding box center [522, 290] width 54 height 20
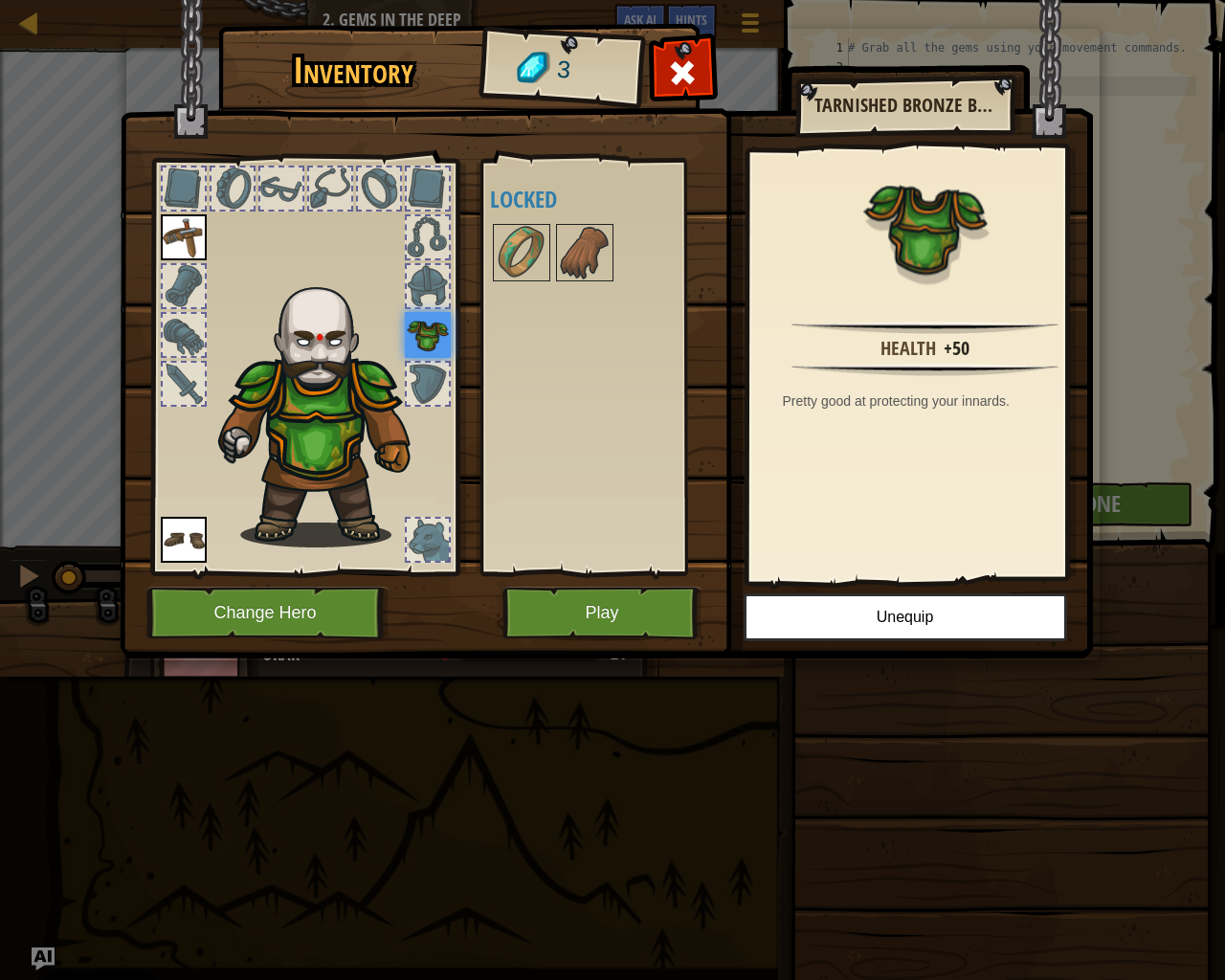
click at [198, 190] on div at bounding box center [184, 188] width 42 height 42
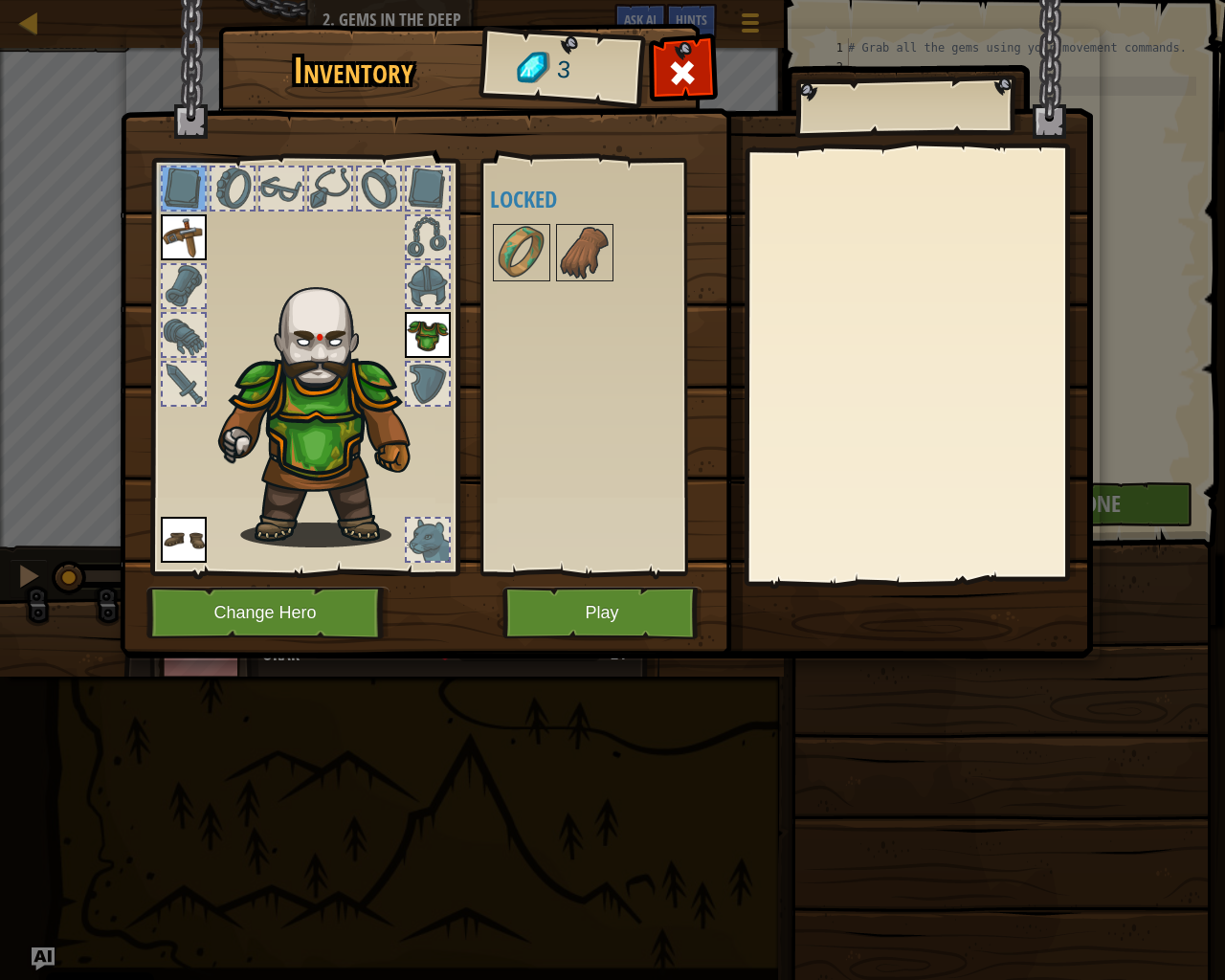
click at [233, 183] on div at bounding box center [233, 188] width 42 height 42
click at [273, 185] on div at bounding box center [282, 188] width 42 height 42
drag, startPoint x: 591, startPoint y: 637, endPoint x: 592, endPoint y: 662, distance: 25.0
click at [592, 662] on div "Inventory 3 Available Equip Equip Equip (double-click to equip) Locked Equip Un…" at bounding box center [612, 490] width 1225 height 980
click at [625, 584] on img at bounding box center [606, 311] width 973 height 695
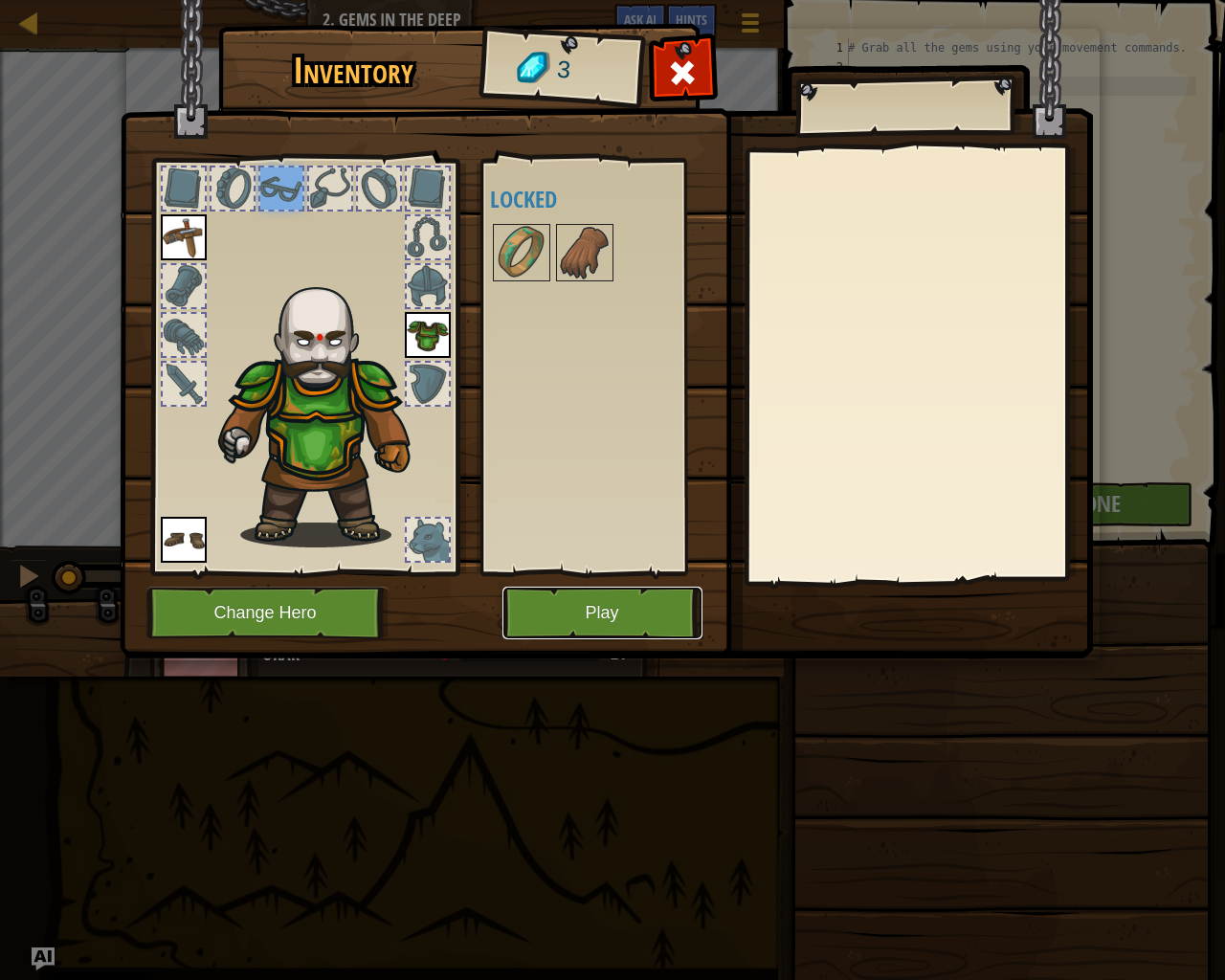
click at [596, 629] on button "Play" at bounding box center [603, 613] width 200 height 53
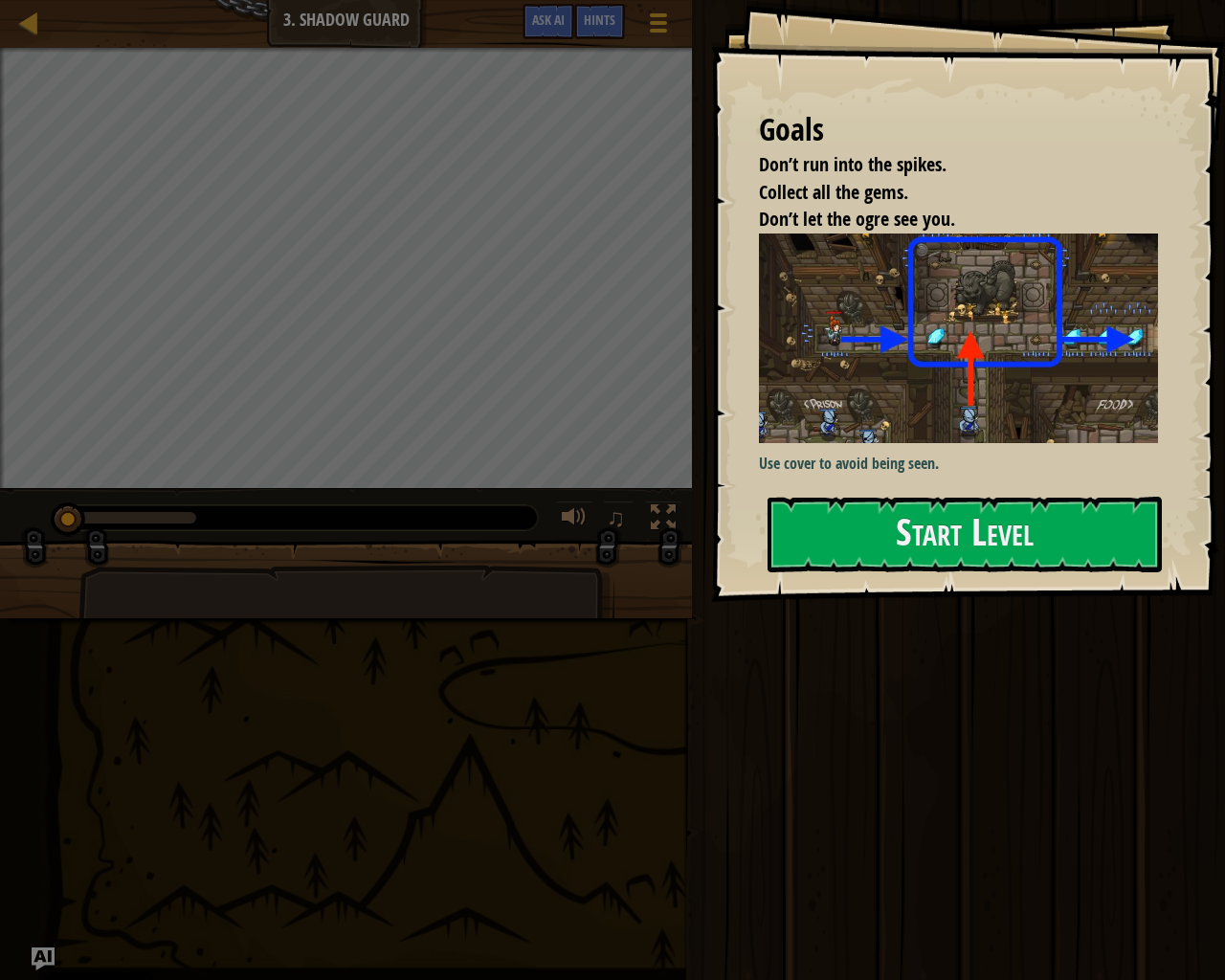
click at [975, 526] on div "Goals Don’t run into the spikes. Collect all the gems. Don’t let the ogre see y…" at bounding box center [968, 301] width 514 height 602
click at [964, 523] on button "Start Level" at bounding box center [964, 535] width 394 height 76
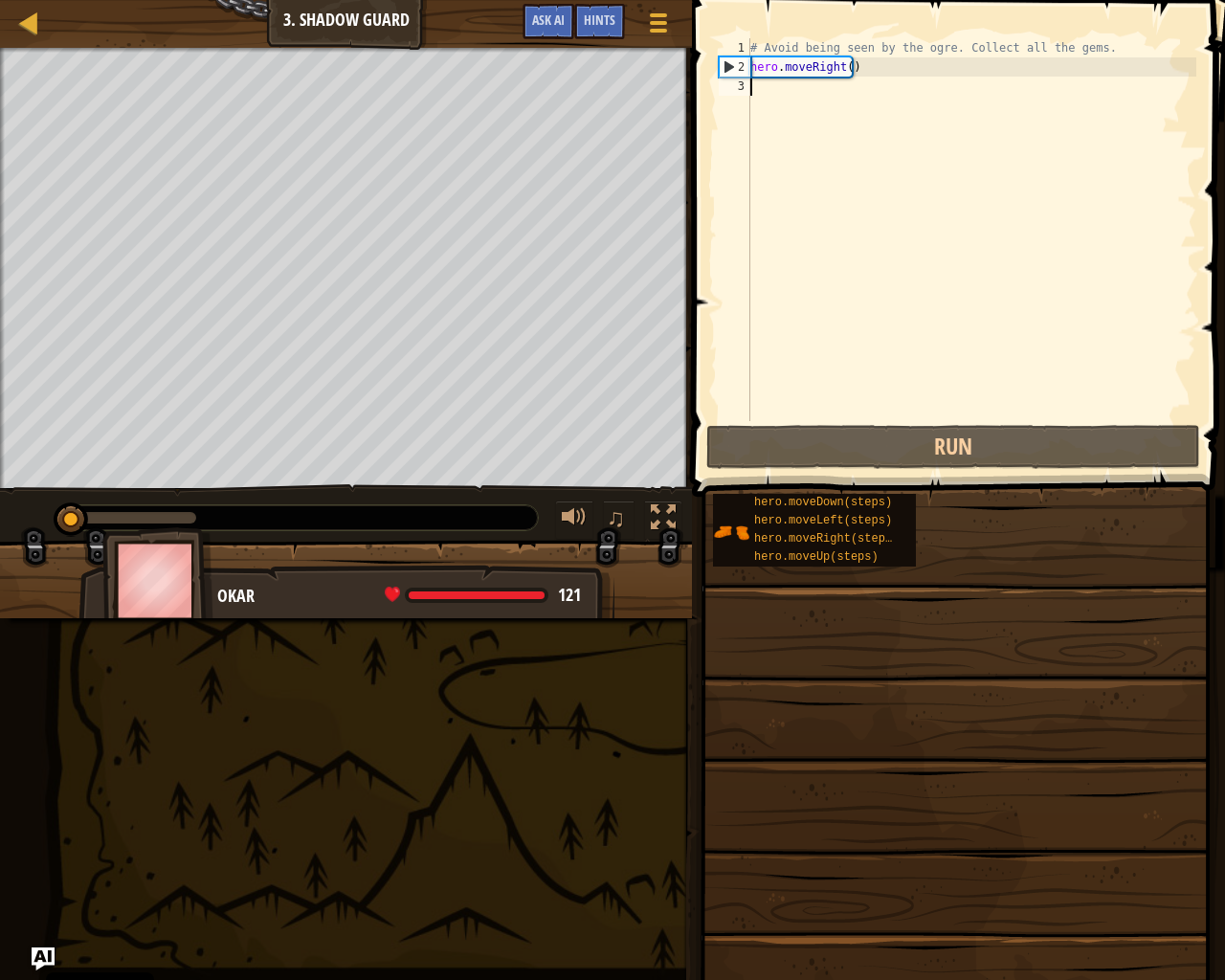
drag, startPoint x: 960, startPoint y: 521, endPoint x: 940, endPoint y: 515, distance: 20.9
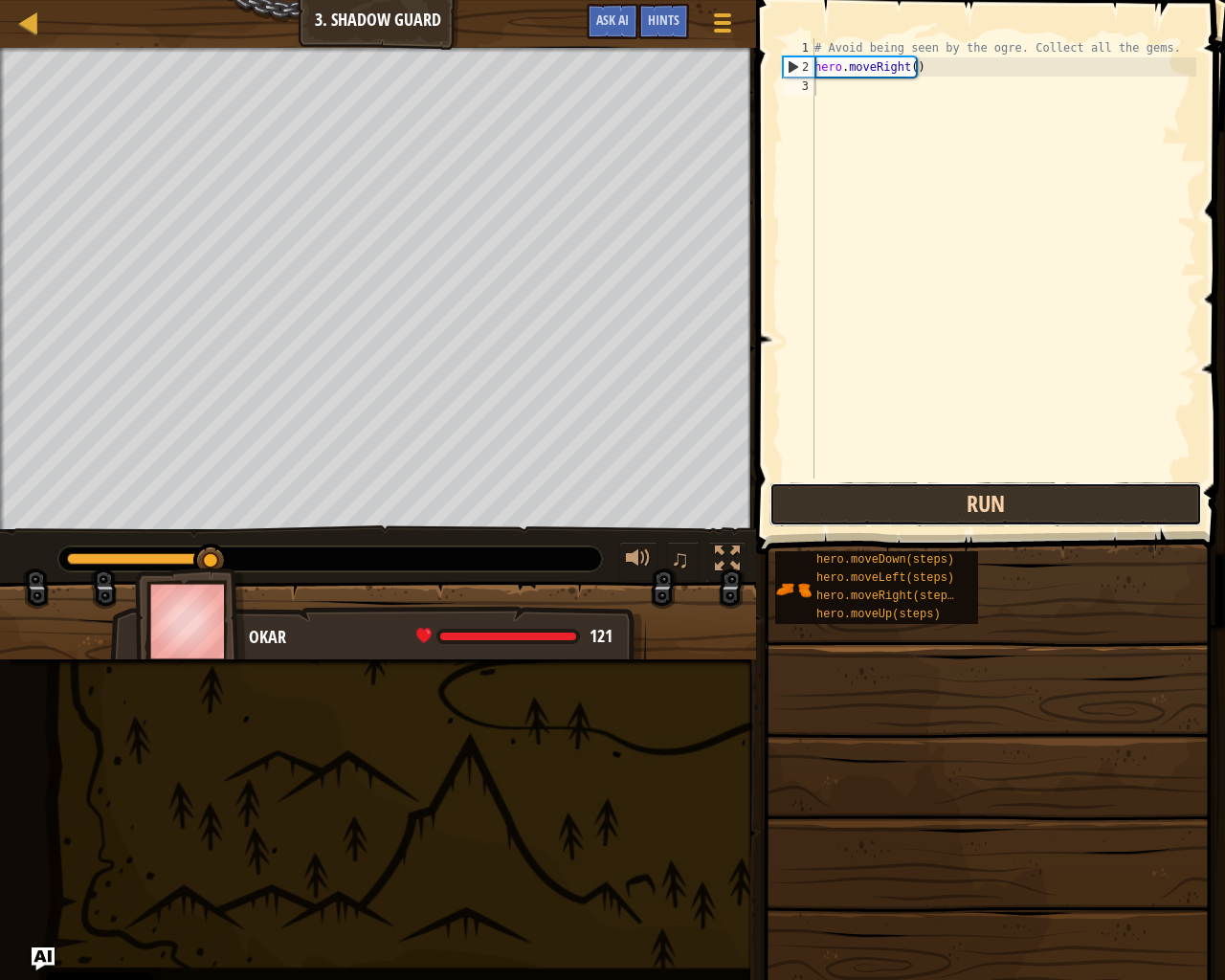
click at [1005, 500] on button "Run" at bounding box center [986, 505] width 433 height 44
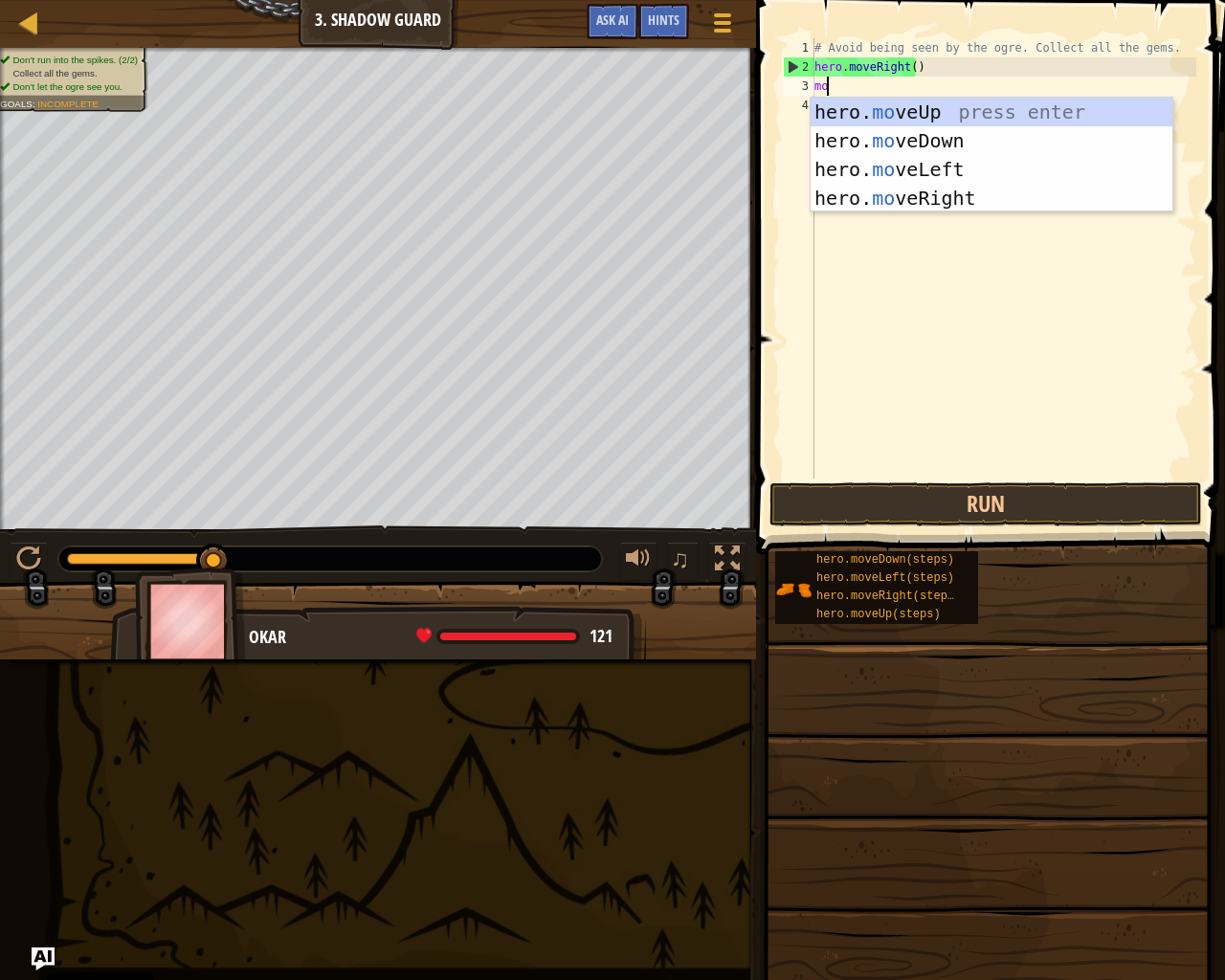
scroll to position [9, 1]
type textarea "move"
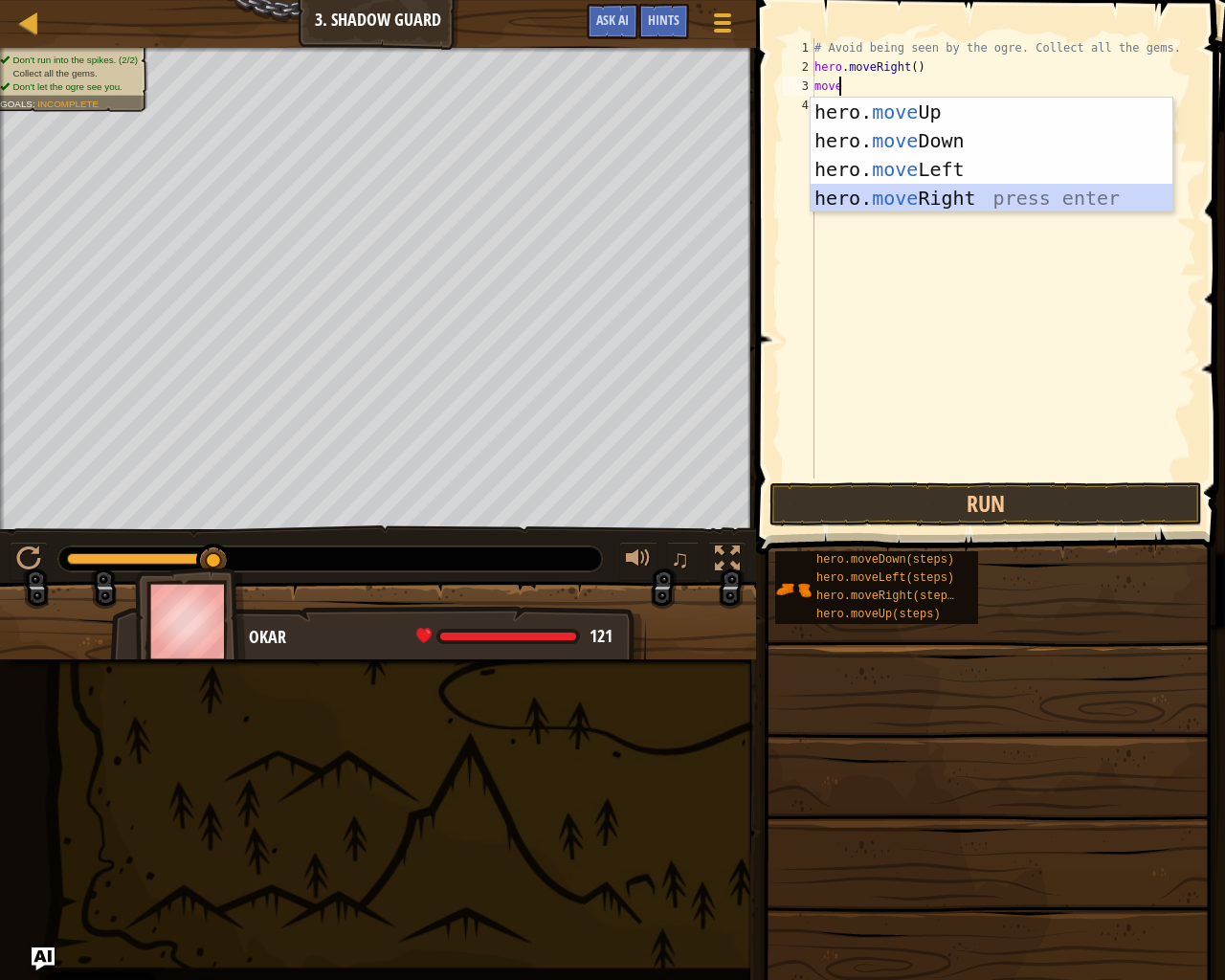
click at [1013, 187] on div "hero. move Up press enter hero. move Down press enter hero. move Left press ent…" at bounding box center [991, 184] width 362 height 172
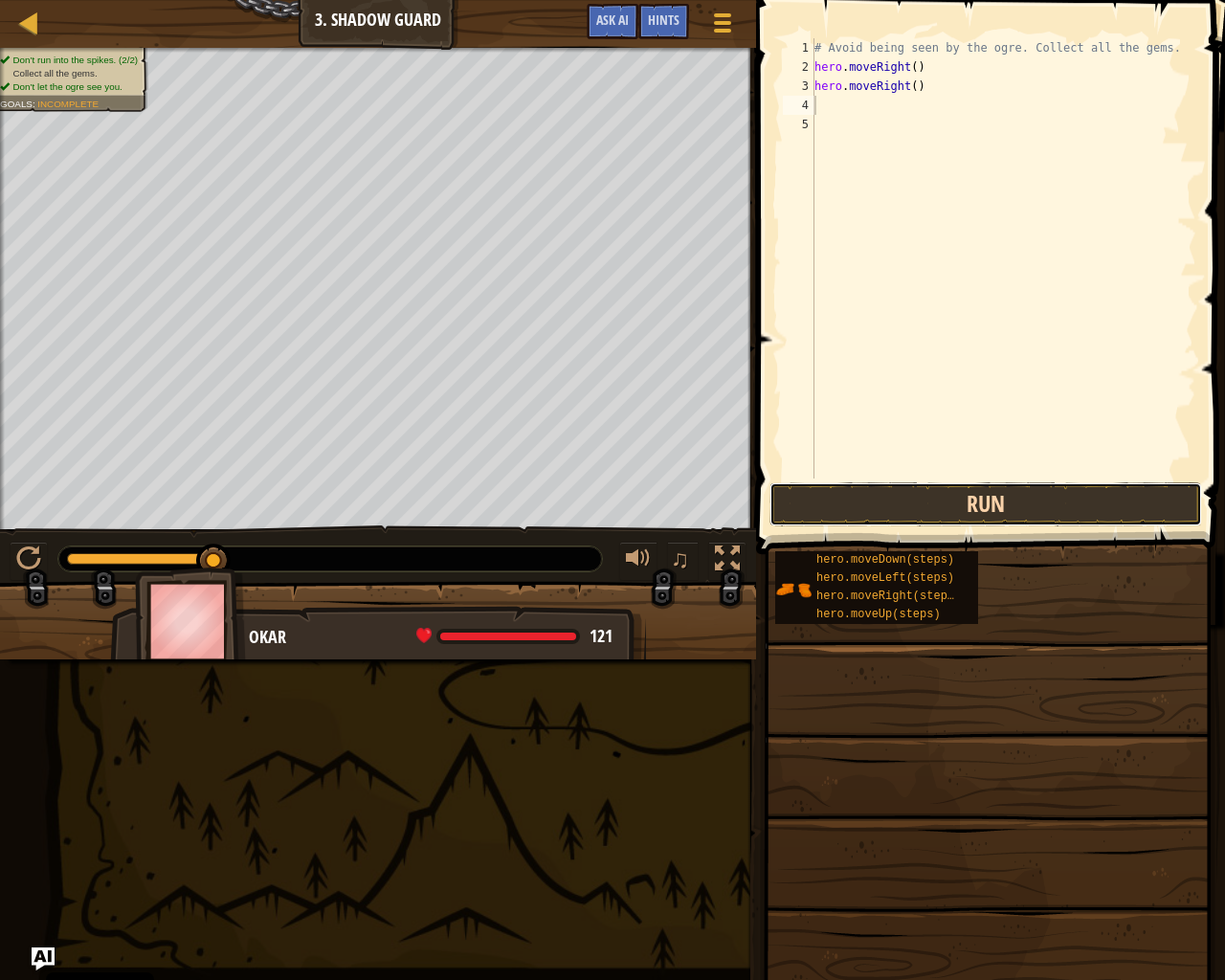
click at [955, 513] on button "Run" at bounding box center [986, 505] width 433 height 44
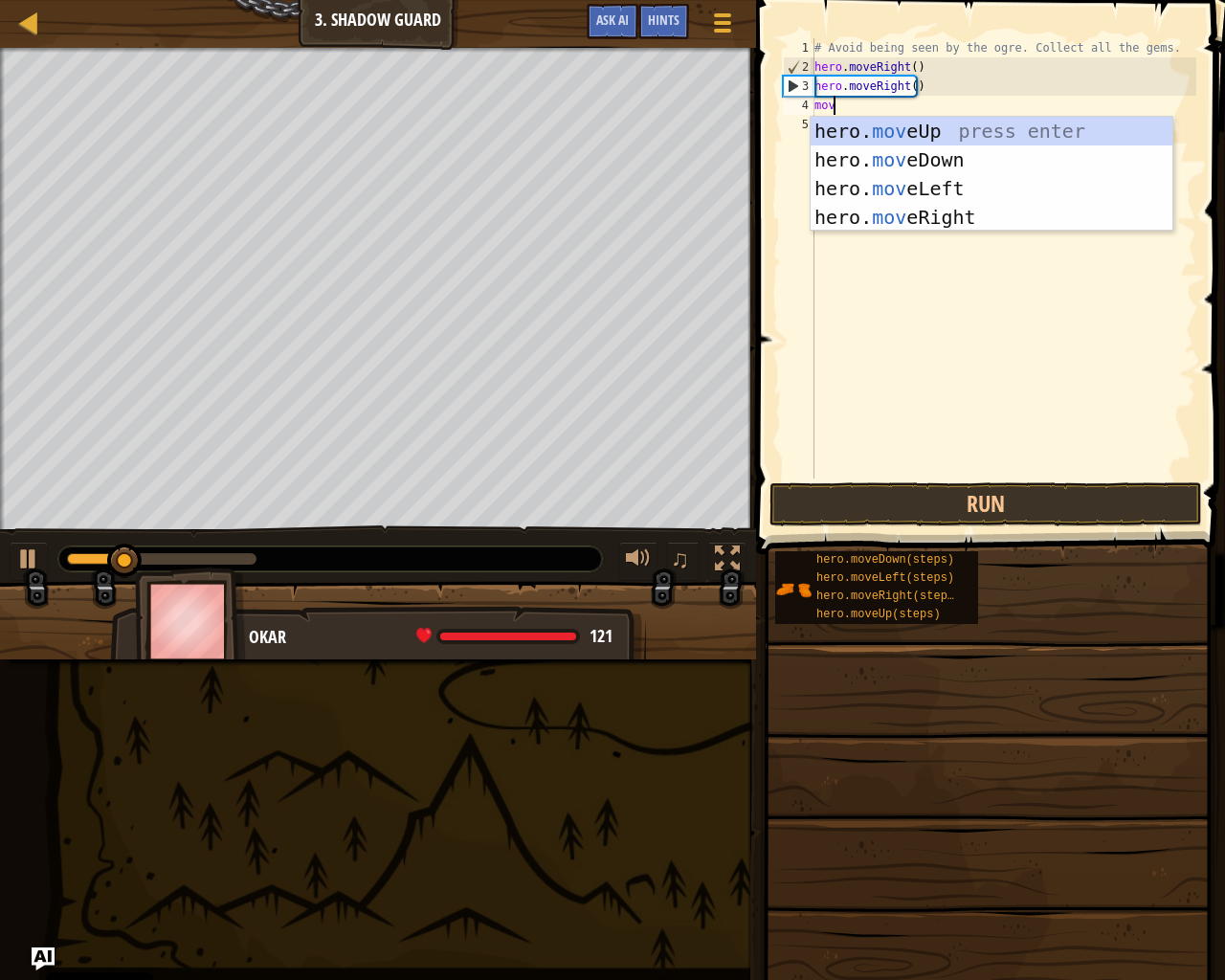
scroll to position [9, 1]
type textarea "move"
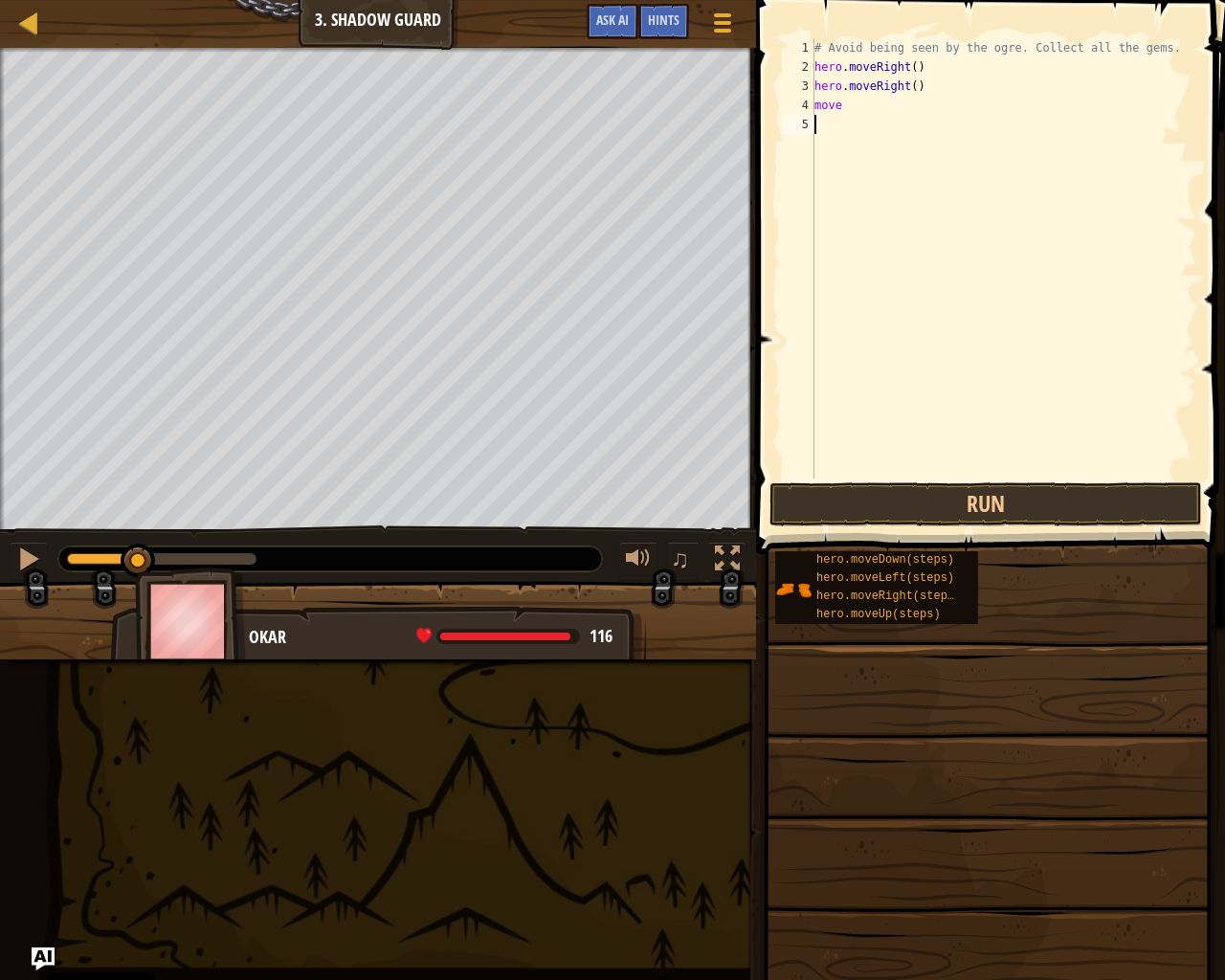
click at [1024, 237] on div "# Avoid being seen by the ogre. Collect all the gems. hero . moveRight ( ) hero…" at bounding box center [1003, 278] width 386 height 479
click at [836, 104] on div "# Avoid being seen by the ogre. Collect all the gems. hero . moveRight ( ) hero…" at bounding box center [1003, 278] width 386 height 479
click at [848, 106] on div "# Avoid being seen by the ogre. Collect all the gems. hero . moveRight ( ) hero…" at bounding box center [1003, 278] width 386 height 479
type textarea "moveri"
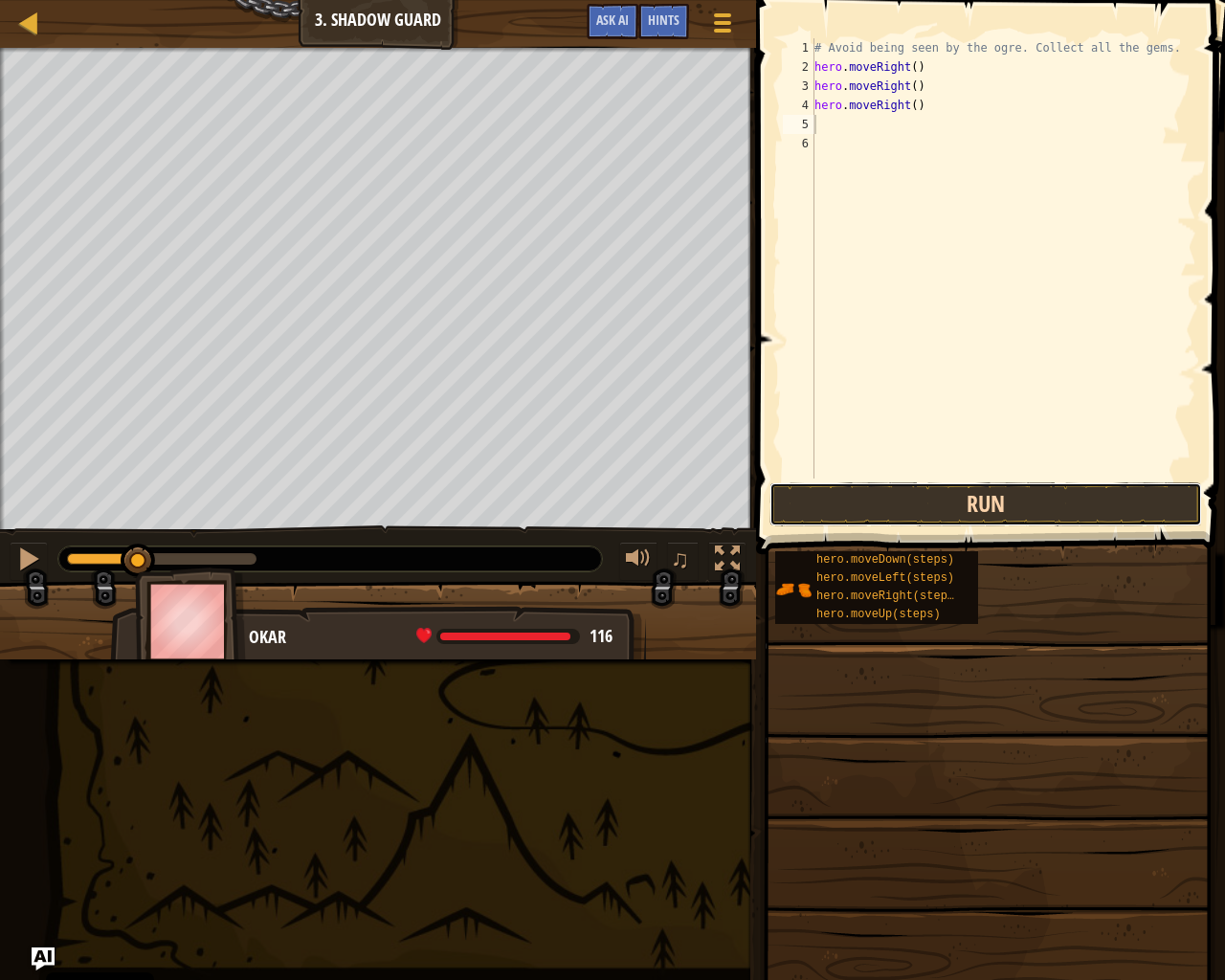
click at [973, 518] on button "Run" at bounding box center [986, 505] width 433 height 44
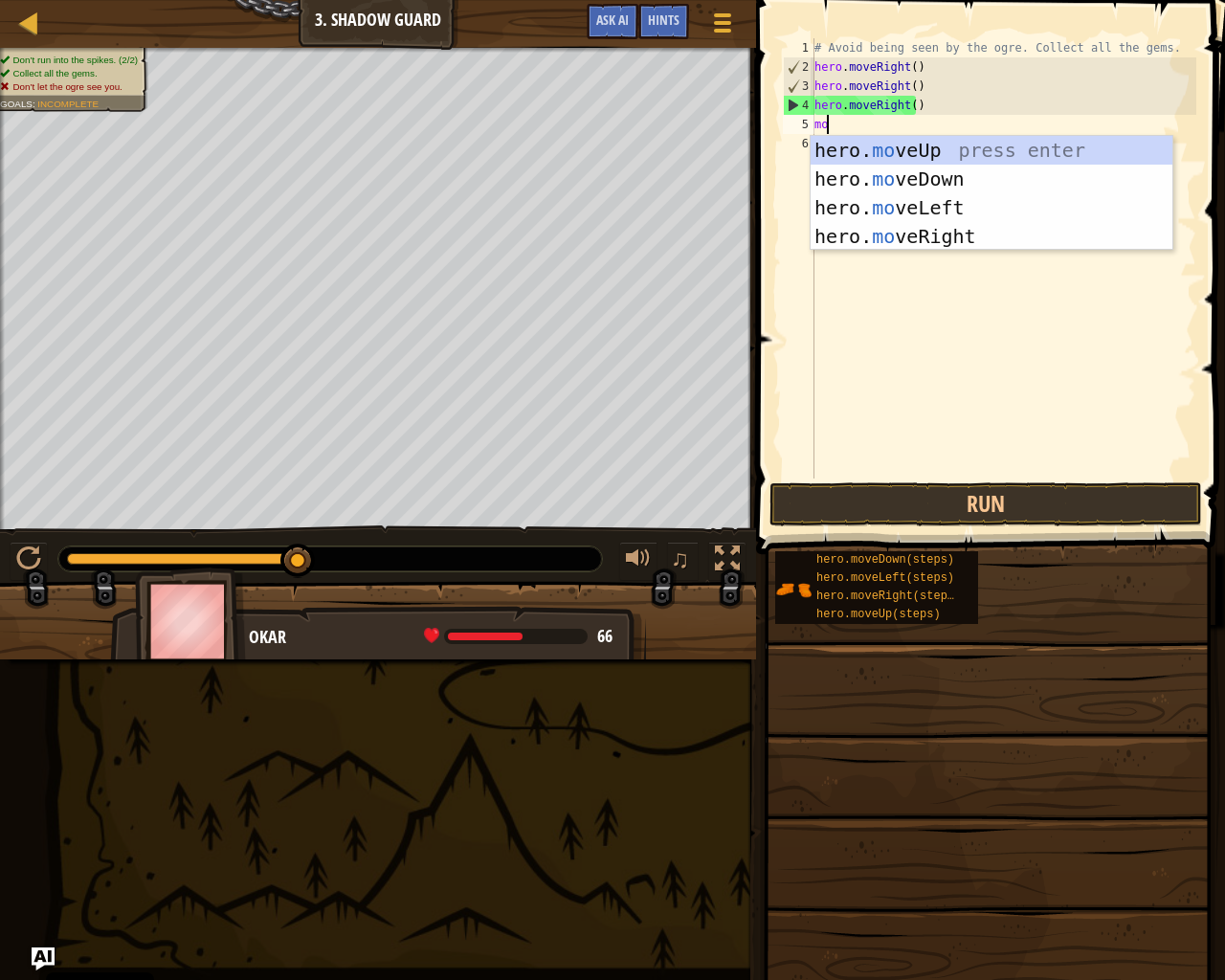
type textarea "move"
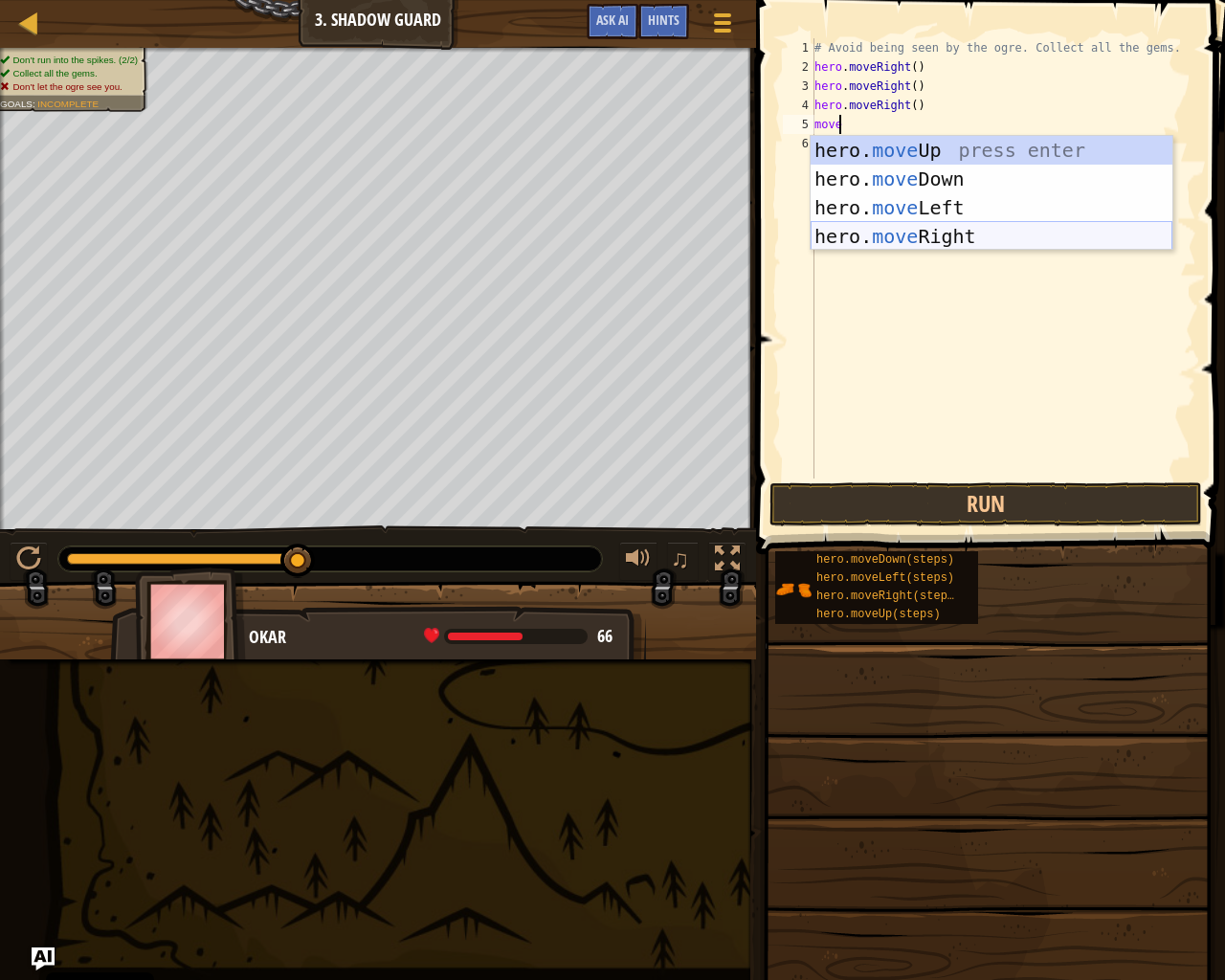
click at [940, 239] on div "hero. move Up press enter hero. move Down press enter hero. move Left press ent…" at bounding box center [991, 221] width 362 height 172
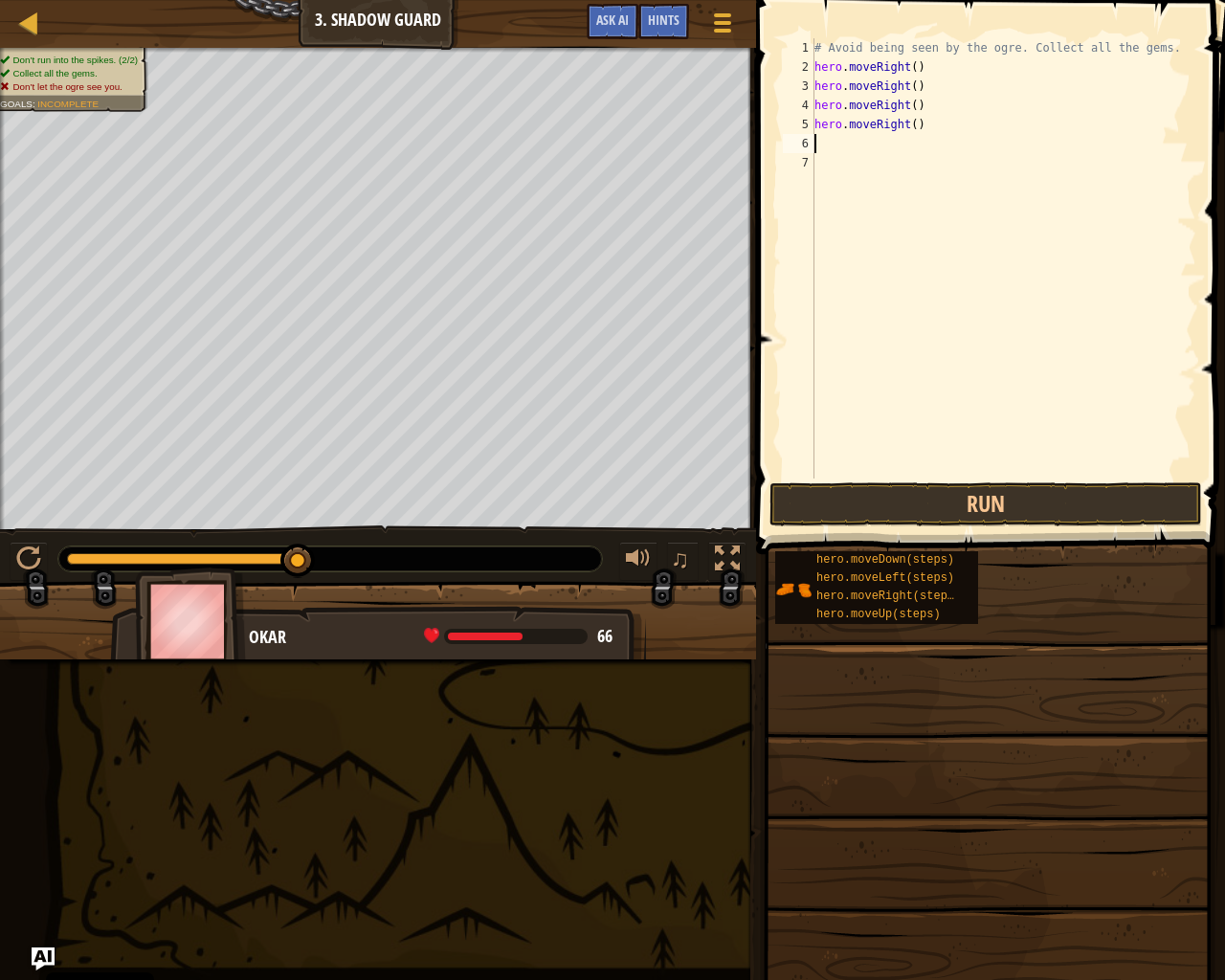
scroll to position [9, 0]
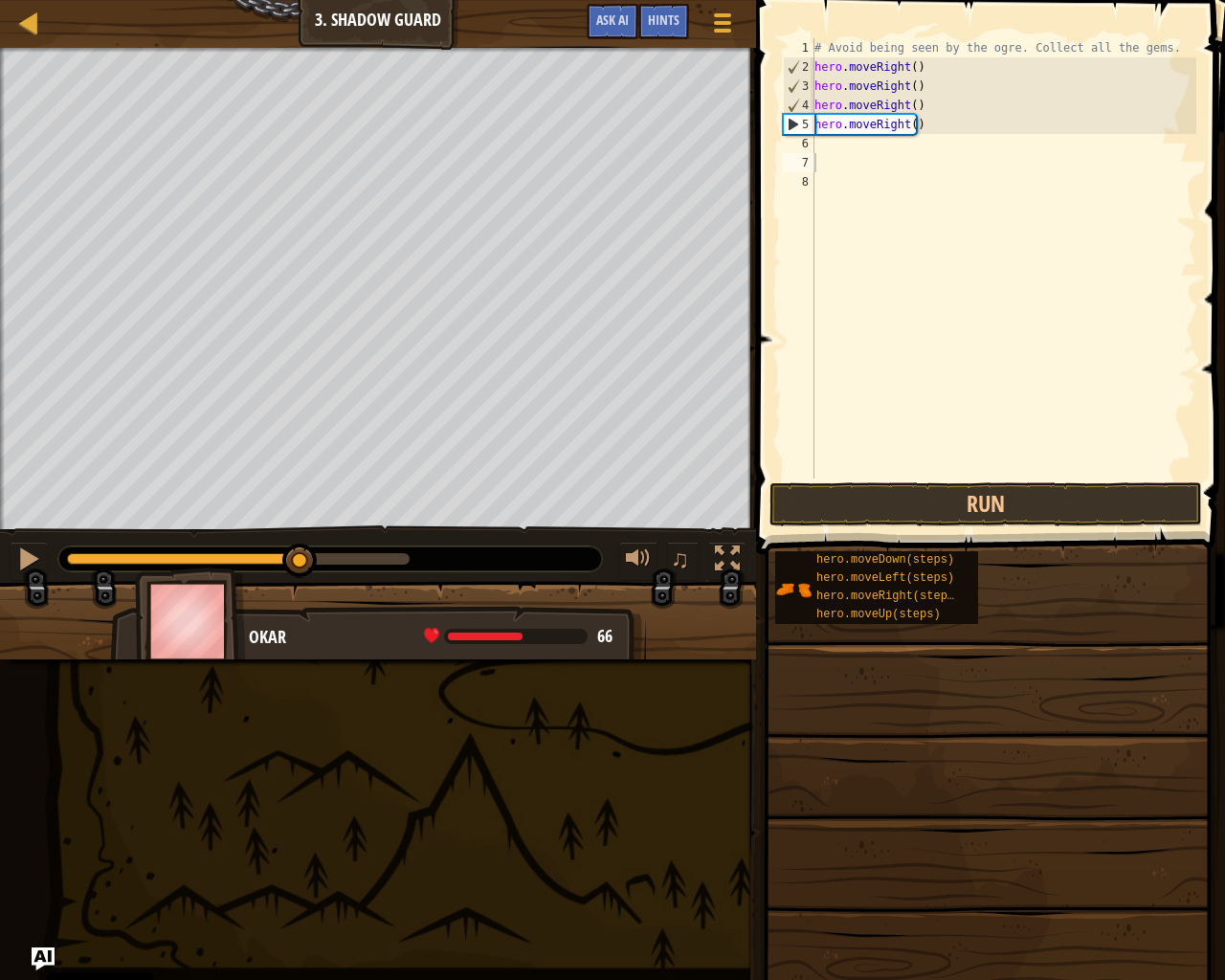
click at [1121, 545] on span at bounding box center [988, 814] width 456 height 566
drag, startPoint x: 1154, startPoint y: 513, endPoint x: 1145, endPoint y: 517, distance: 9.8
click at [1152, 515] on button "Run" at bounding box center [986, 505] width 433 height 44
drag, startPoint x: 1088, startPoint y: 529, endPoint x: 1091, endPoint y: 515, distance: 14.3
click at [1091, 515] on div "1 2 3 4 5 6 7 8 # Avoid being seen by the ogre. Collect all the gems. hero . mo…" at bounding box center [988, 314] width 475 height 611
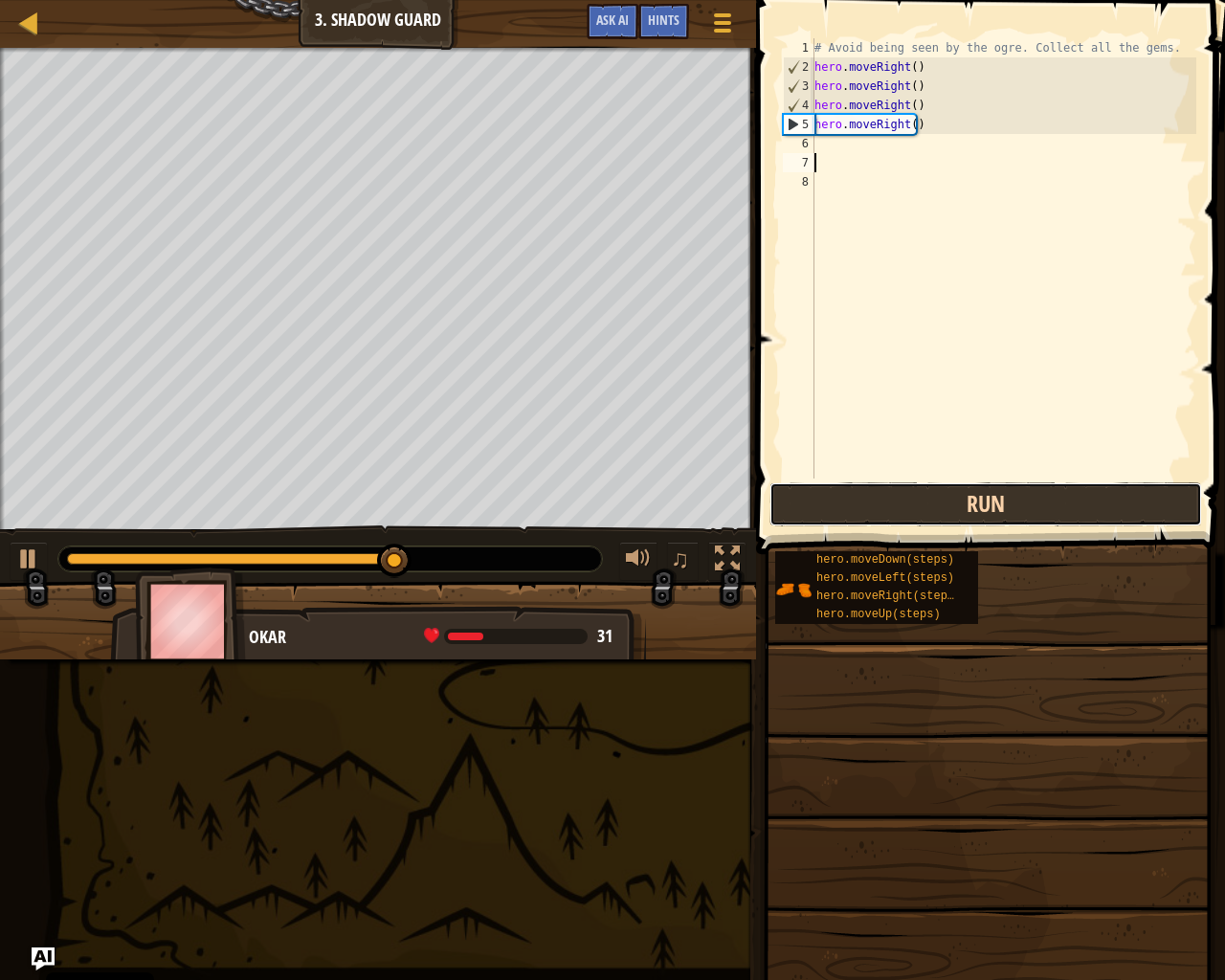
click at [1094, 505] on button "Run" at bounding box center [986, 505] width 433 height 44
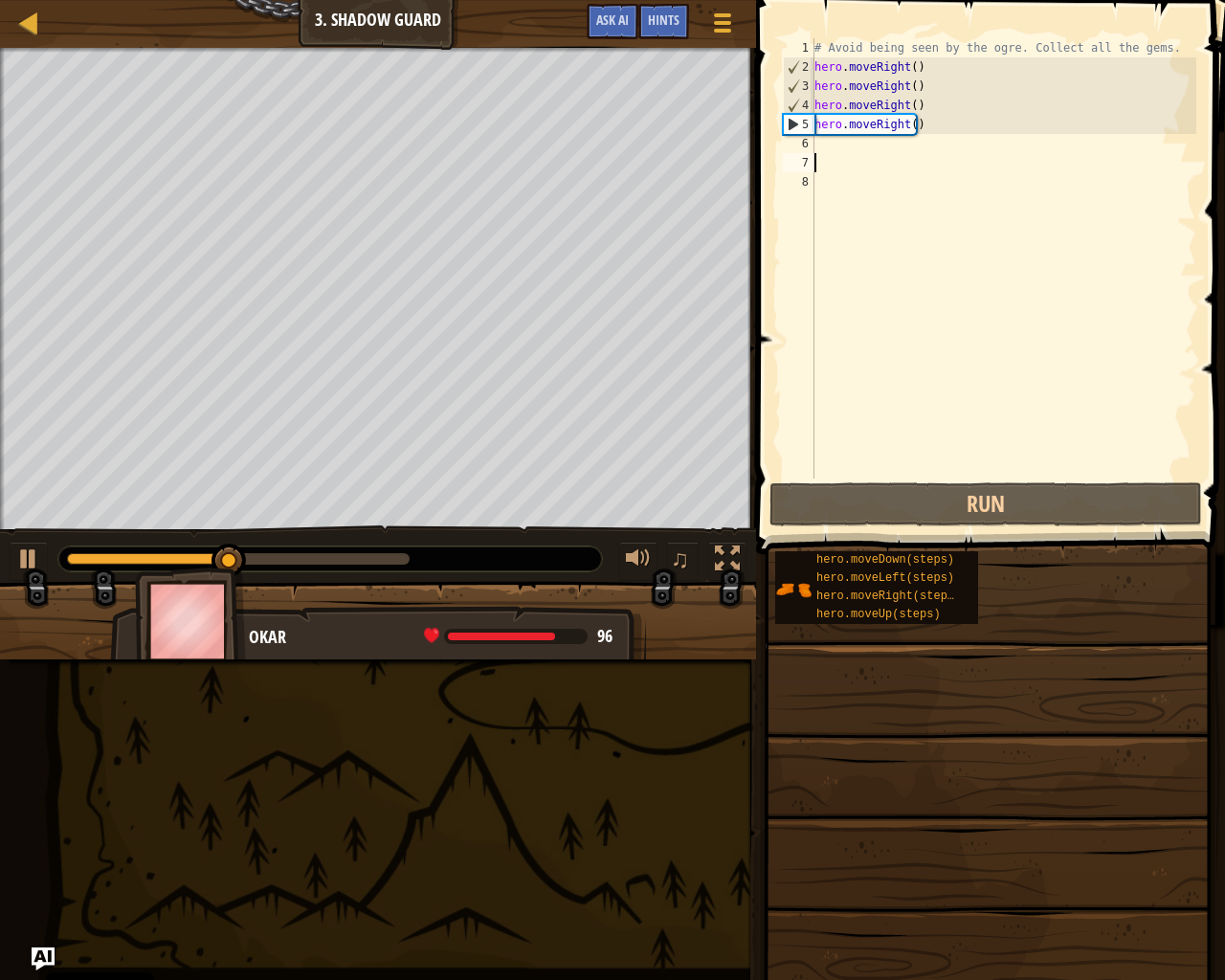
click at [904, 187] on div "# Avoid being seen by the ogre. Collect all the gems. hero . moveRight ( ) hero…" at bounding box center [1003, 278] width 386 height 479
click at [902, 146] on div "# Avoid being seen by the ogre. Collect all the gems. hero . moveRight ( ) hero…" at bounding box center [1003, 278] width 386 height 479
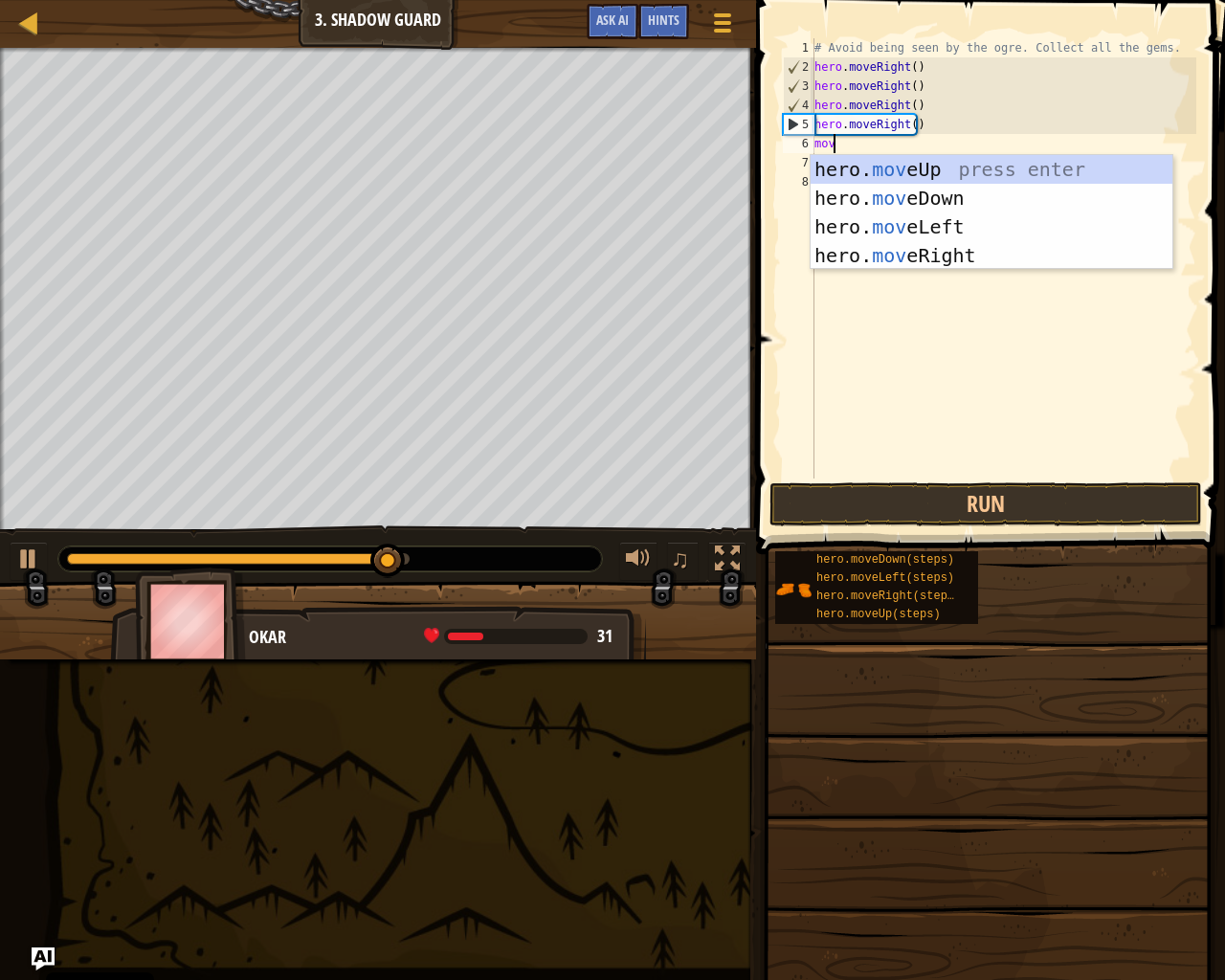
scroll to position [9, 1]
type textarea "move"
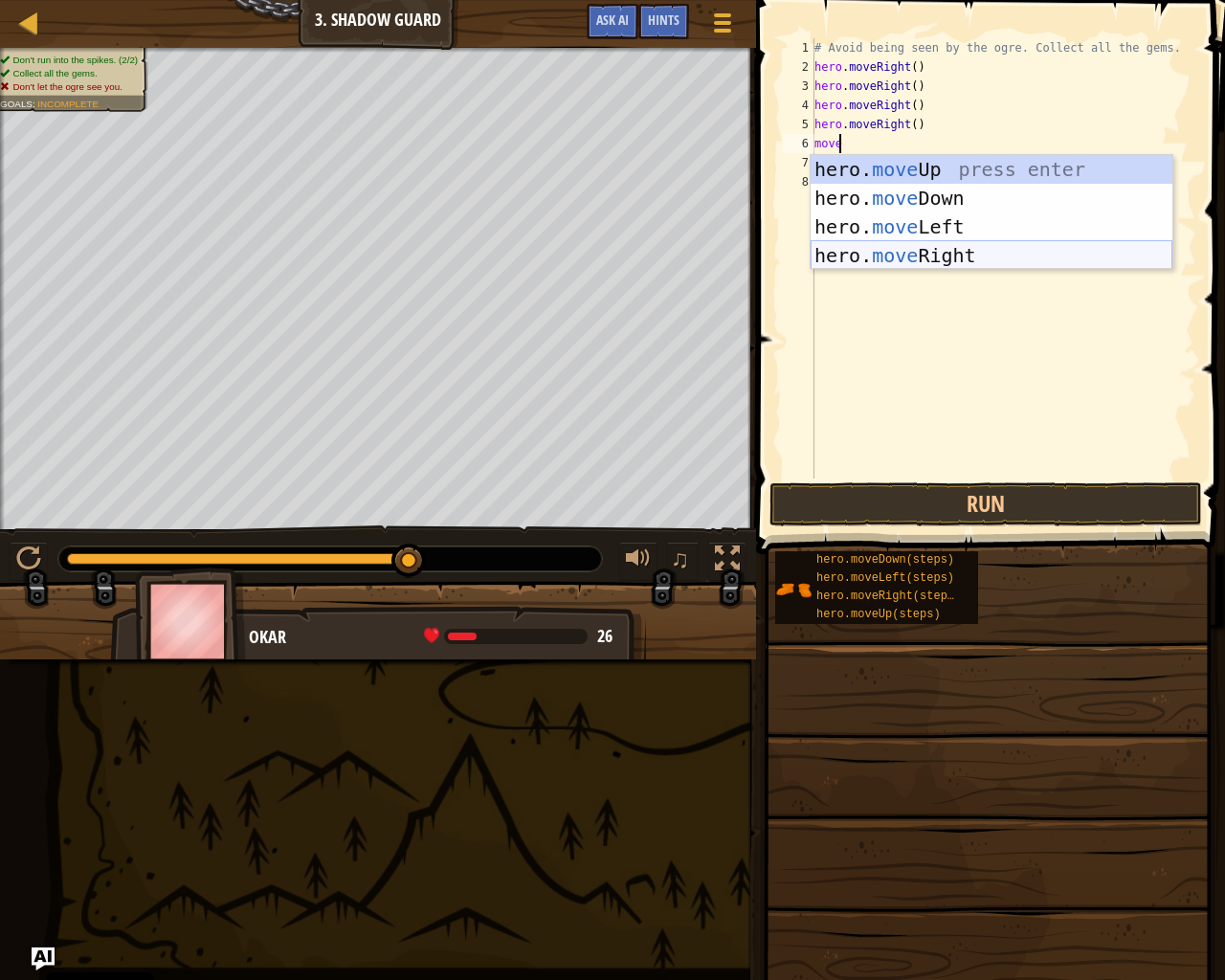
click at [952, 254] on div "hero. move Up press enter hero. move Down press enter hero. move Left press ent…" at bounding box center [991, 240] width 362 height 172
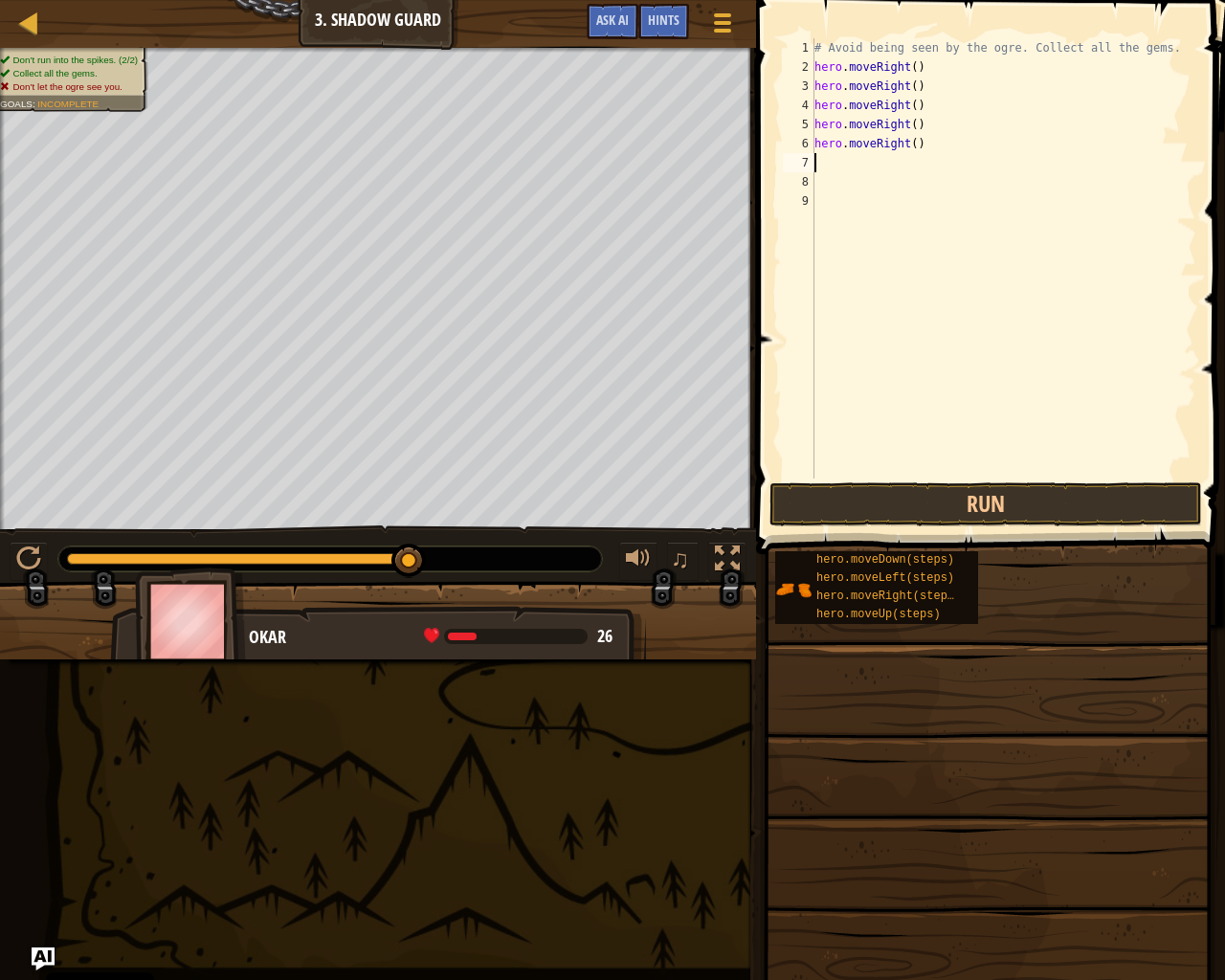
scroll to position [9, 0]
click at [1041, 505] on button "Run" at bounding box center [986, 505] width 433 height 44
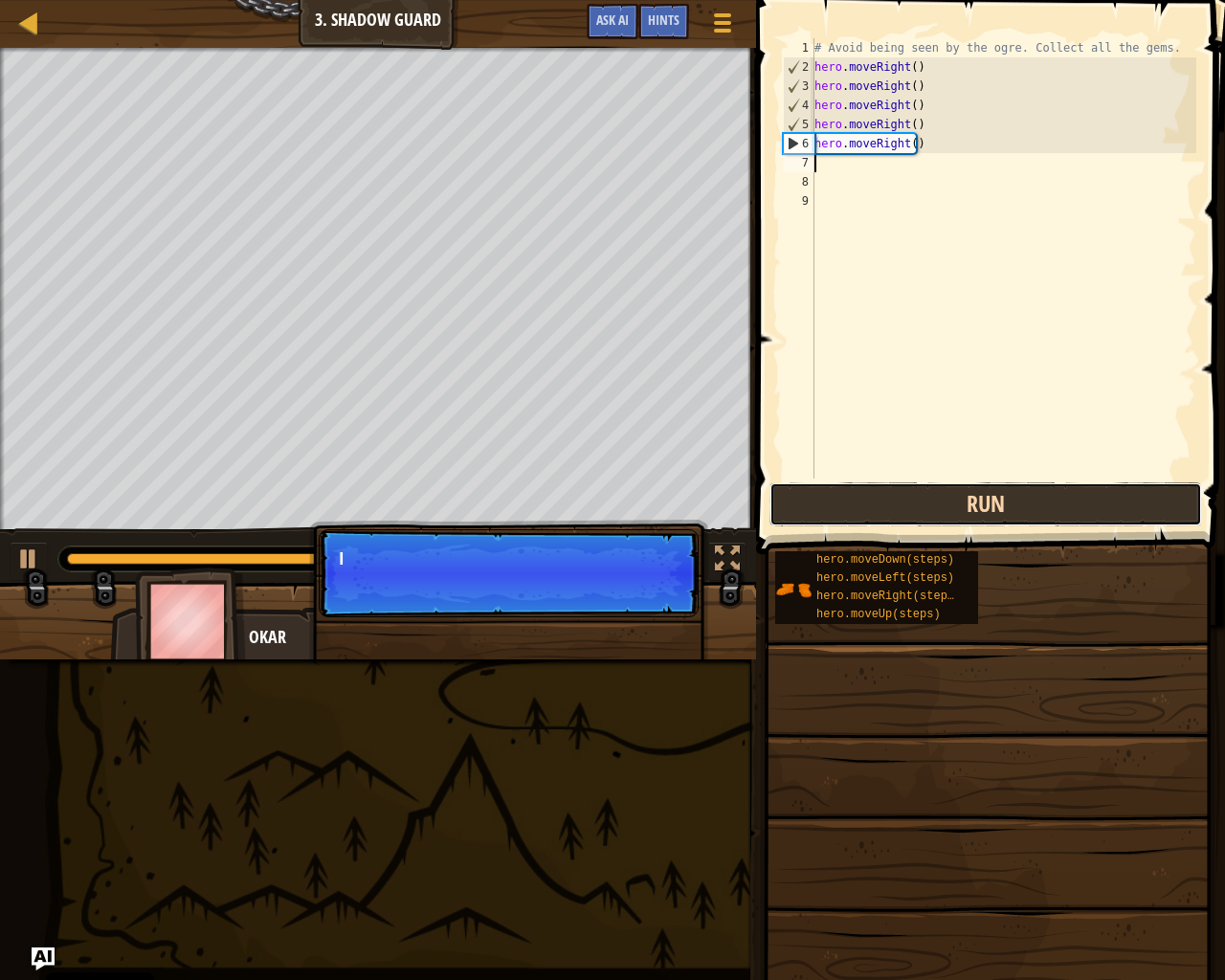
click at [978, 492] on button "Run" at bounding box center [986, 505] width 433 height 44
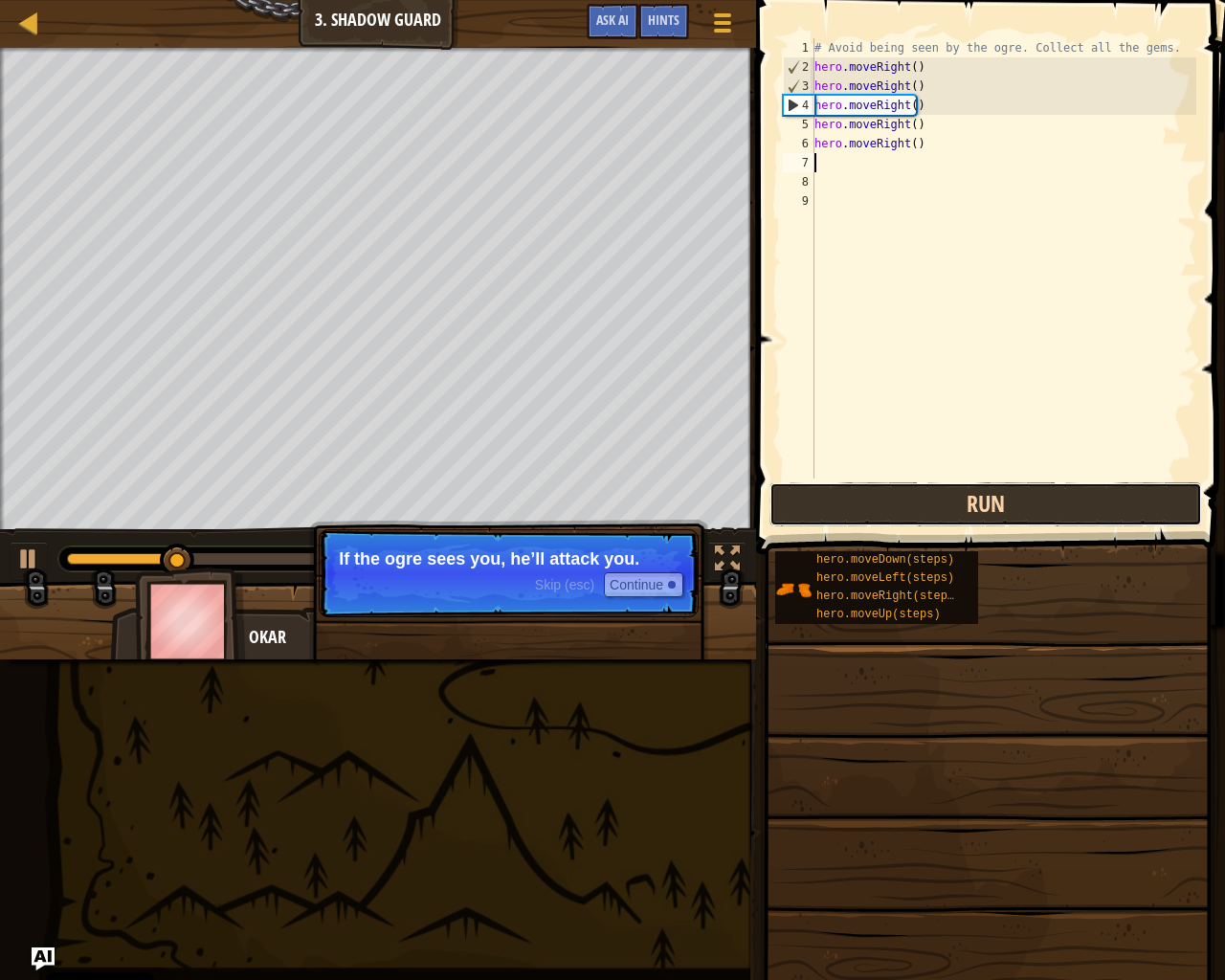
click at [978, 492] on button "Run" at bounding box center [986, 505] width 433 height 44
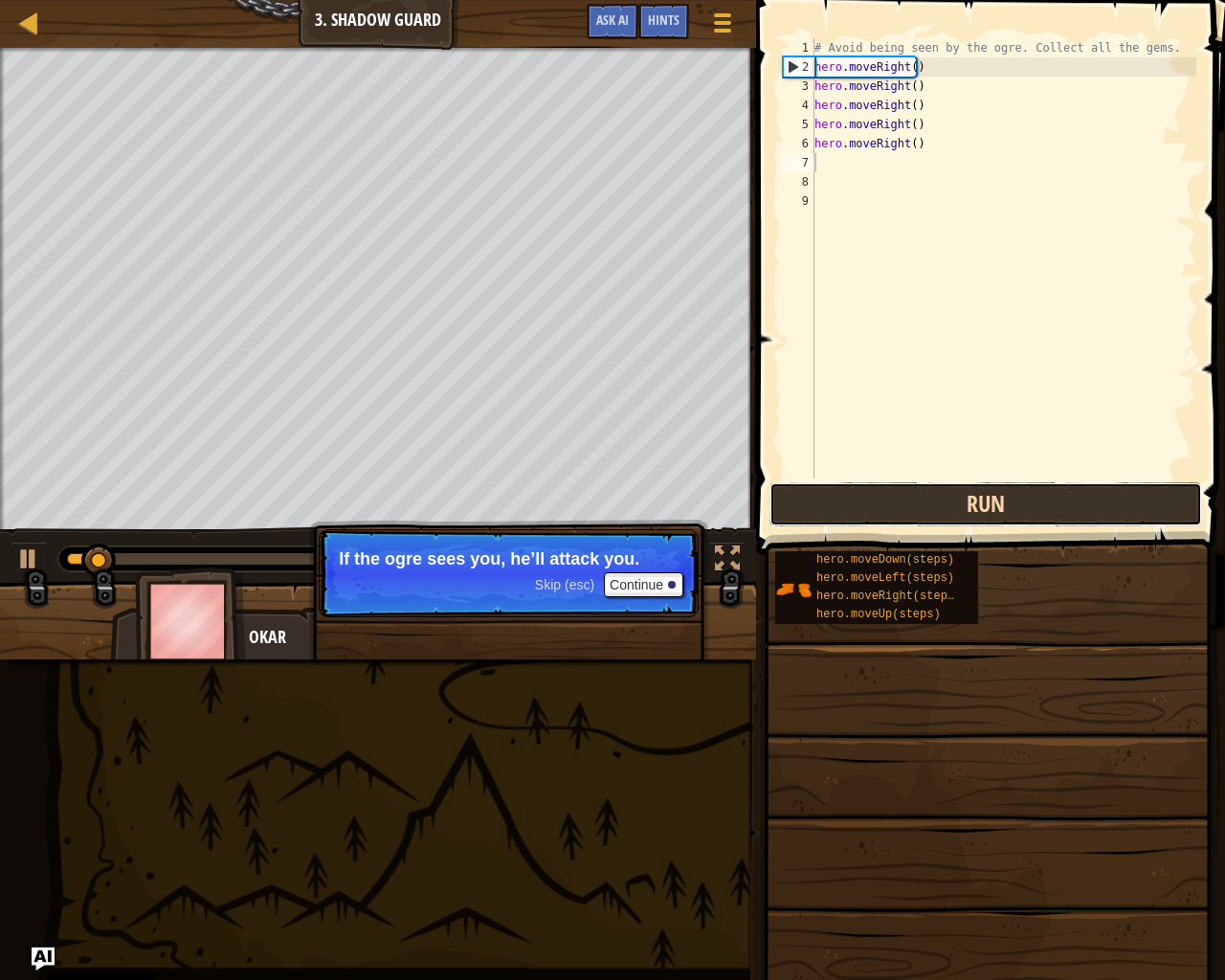
click at [978, 492] on button "Run" at bounding box center [986, 505] width 433 height 44
click at [978, 492] on button "Running" at bounding box center [986, 505] width 433 height 44
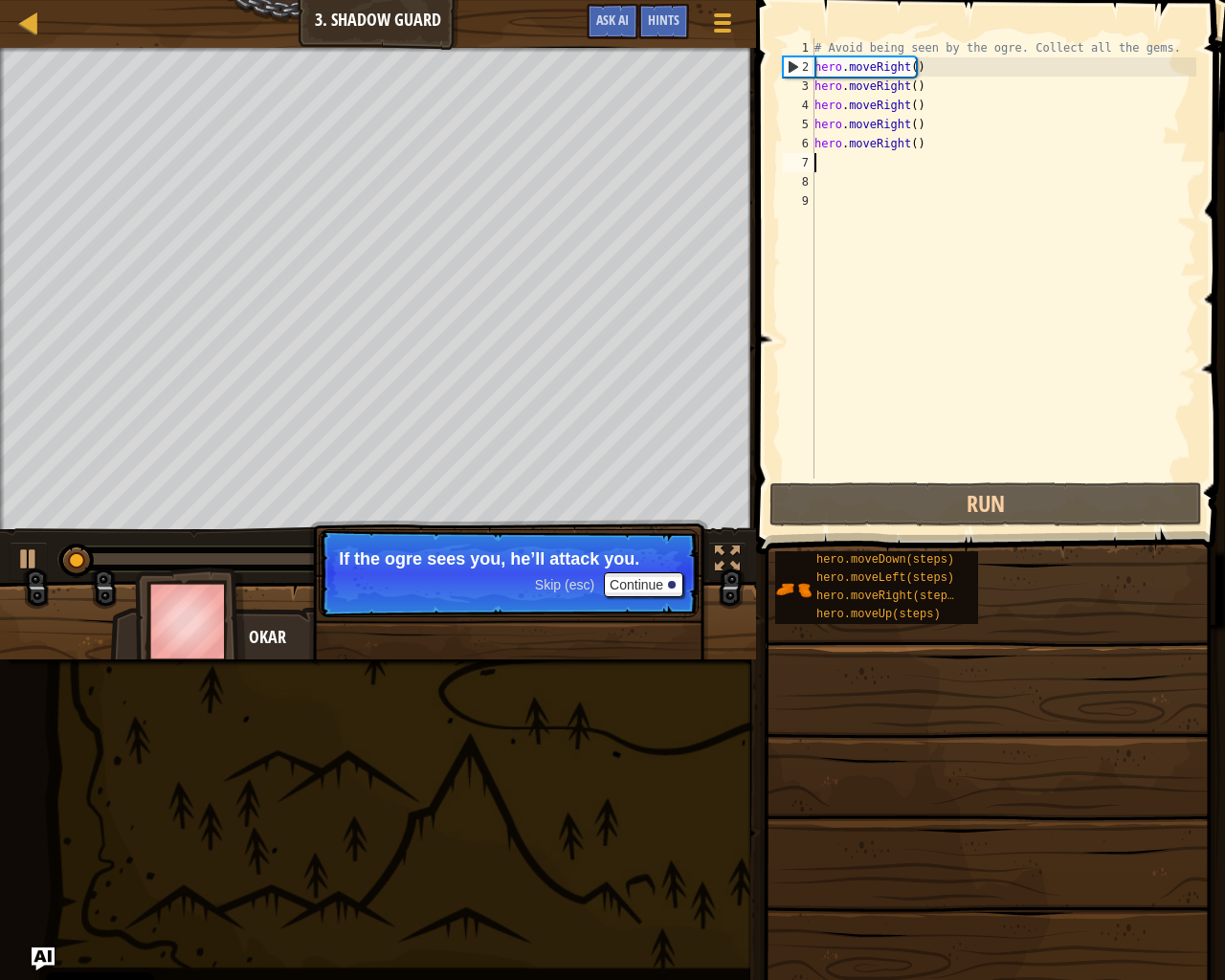
click at [911, 155] on div "# Avoid being seen by the ogre. Collect all the gems. hero . moveRight ( ) hero…" at bounding box center [1003, 278] width 386 height 479
click at [919, 152] on div "# Avoid being seen by the ogre. Collect all the gems. hero . moveRight ( ) hero…" at bounding box center [1003, 278] width 386 height 479
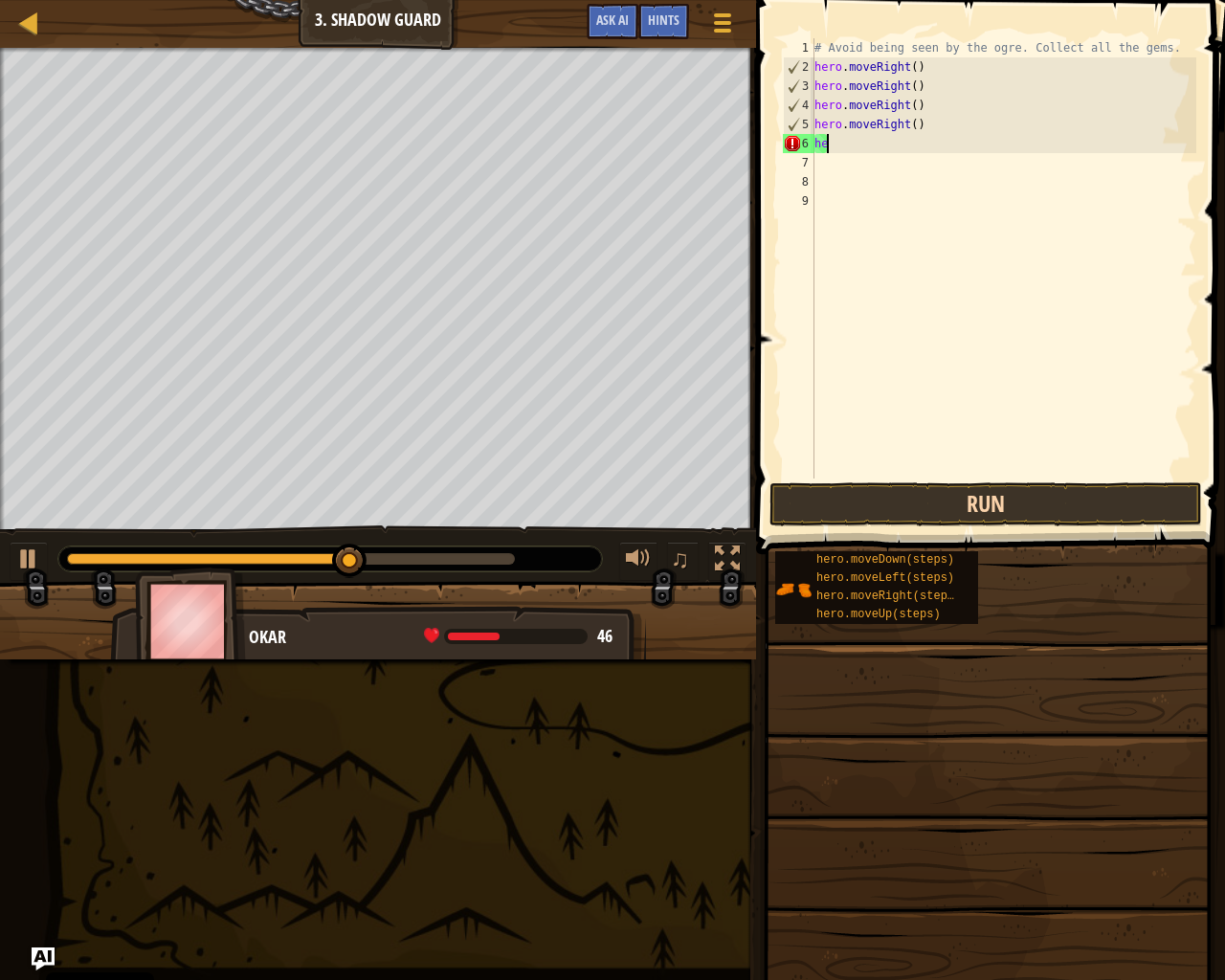
type textarea "h"
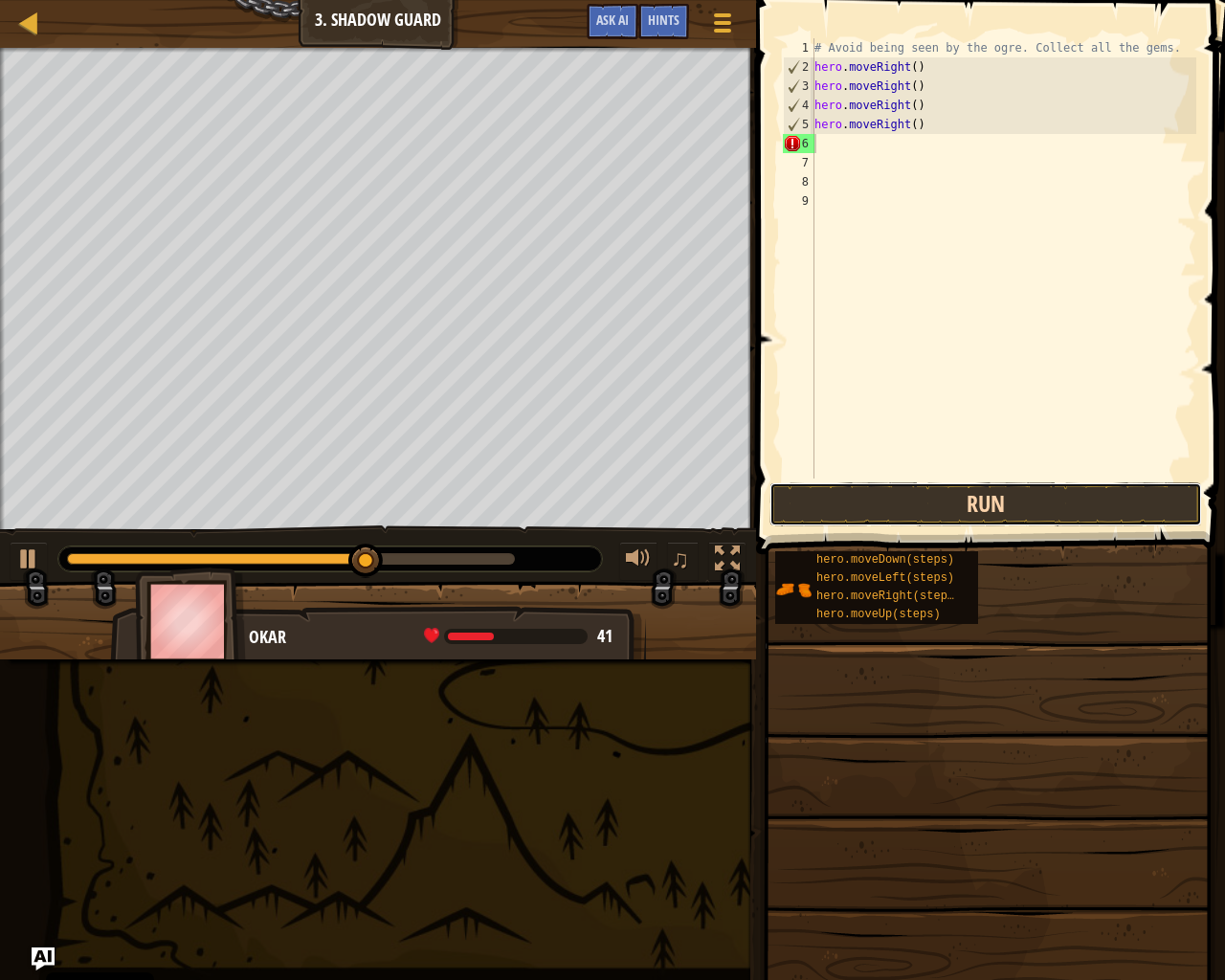
click at [940, 496] on button "Run" at bounding box center [986, 505] width 433 height 44
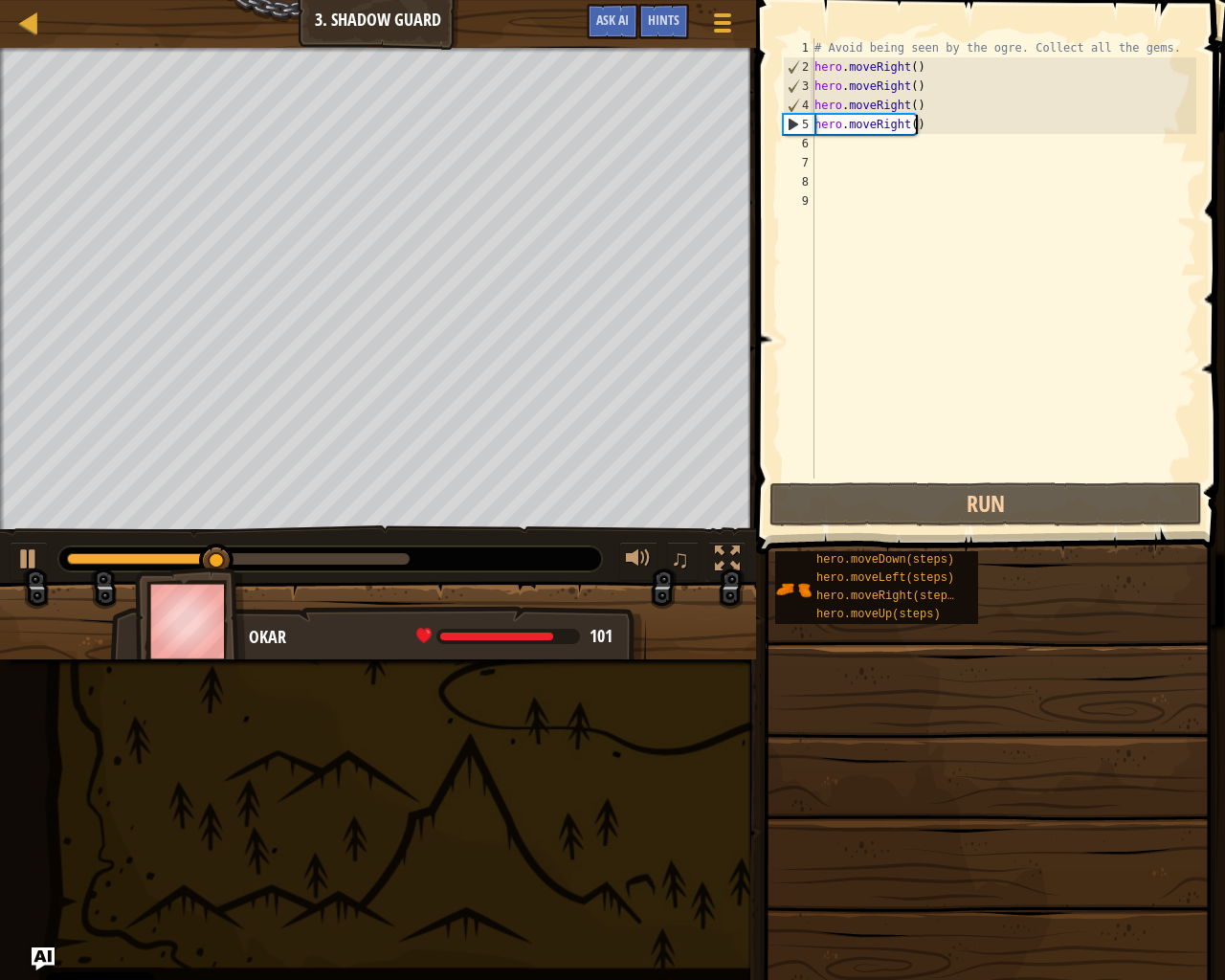
click at [924, 115] on div "# Avoid being seen by the ogre. Collect all the gems. hero . moveRight ( ) hero…" at bounding box center [1003, 278] width 386 height 479
click at [925, 127] on div "# Avoid being seen by the ogre. Collect all the gems. hero . moveRight ( ) hero…" at bounding box center [1003, 278] width 386 height 479
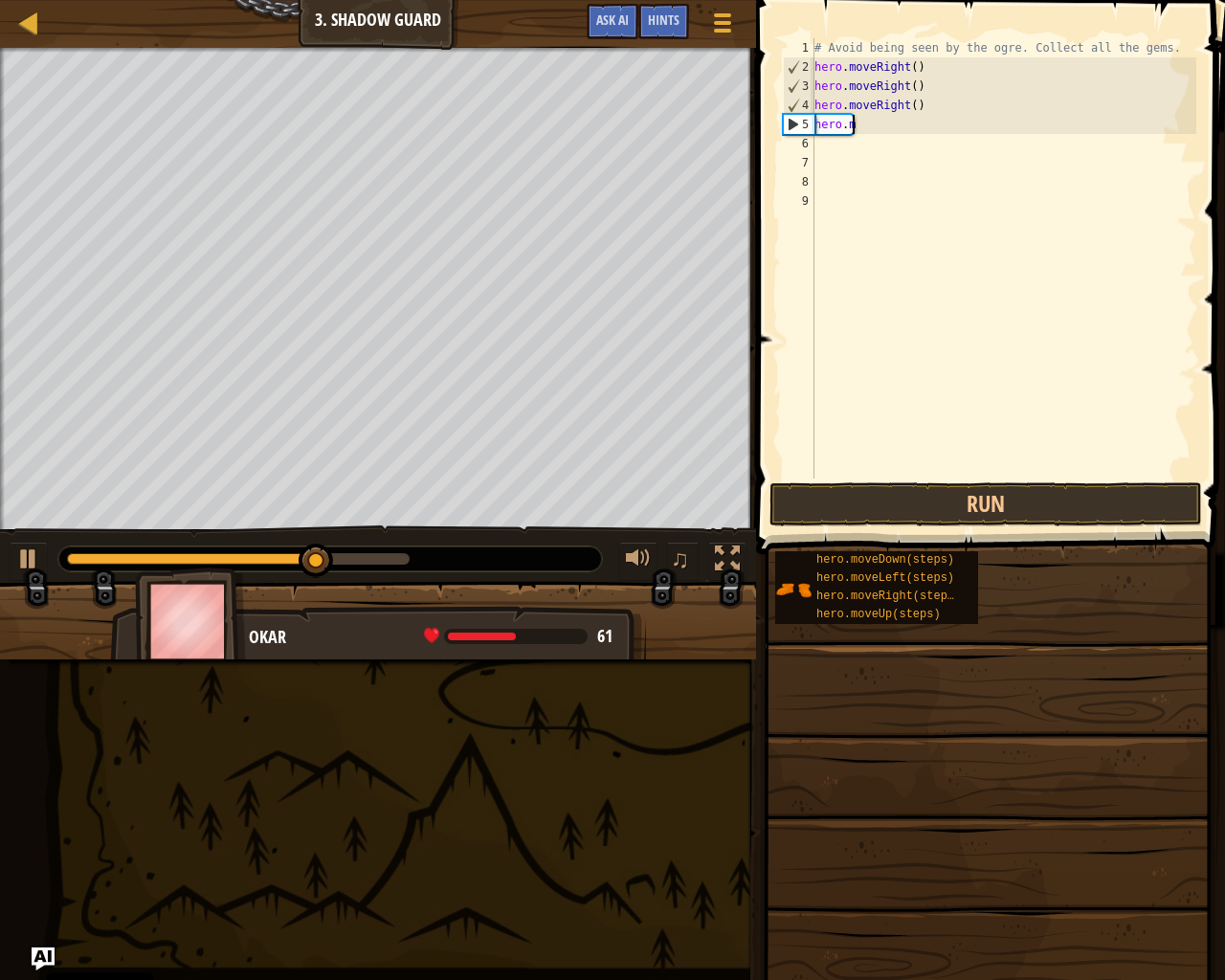
type textarea "h"
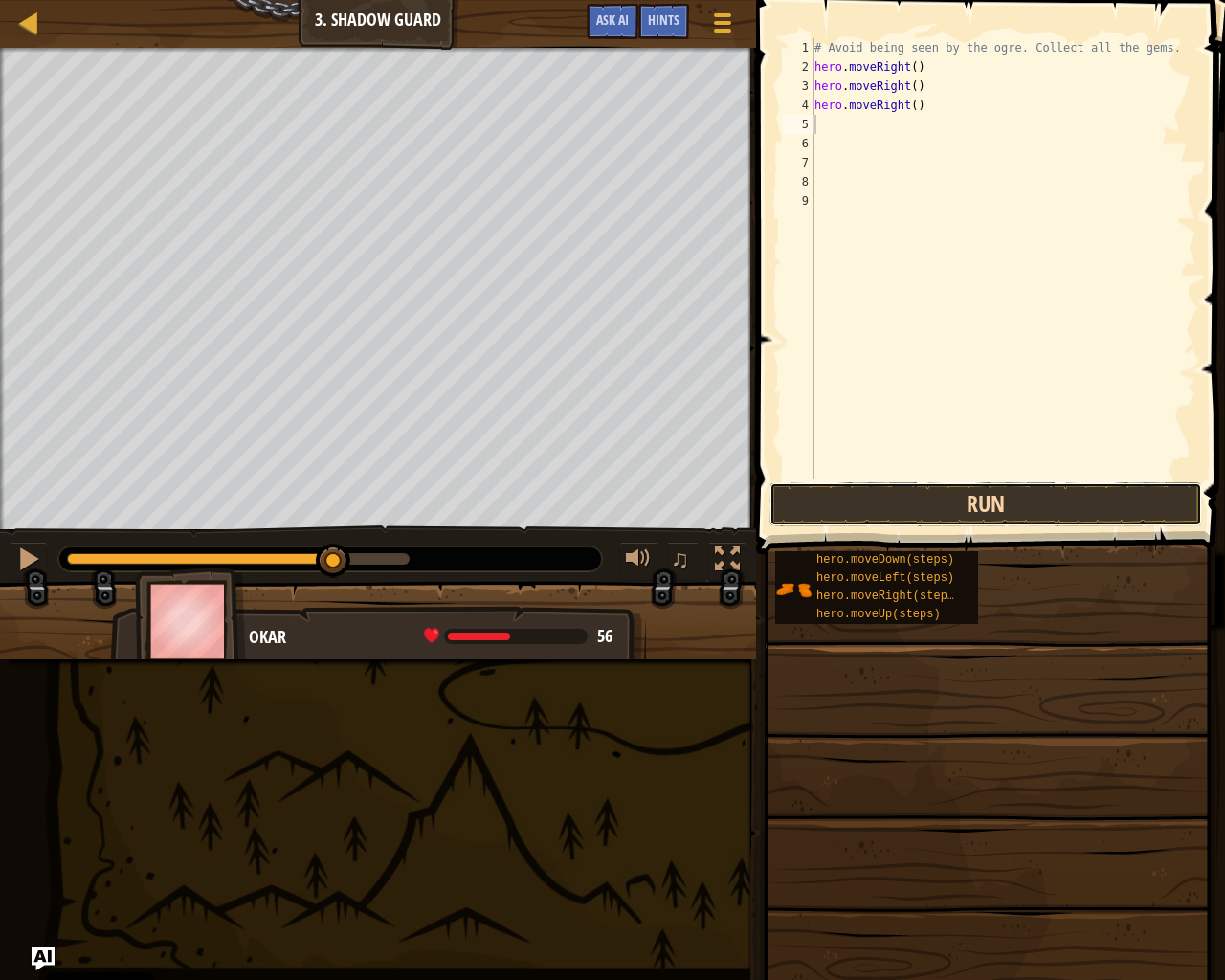
click at [978, 501] on button "Run" at bounding box center [986, 505] width 433 height 44
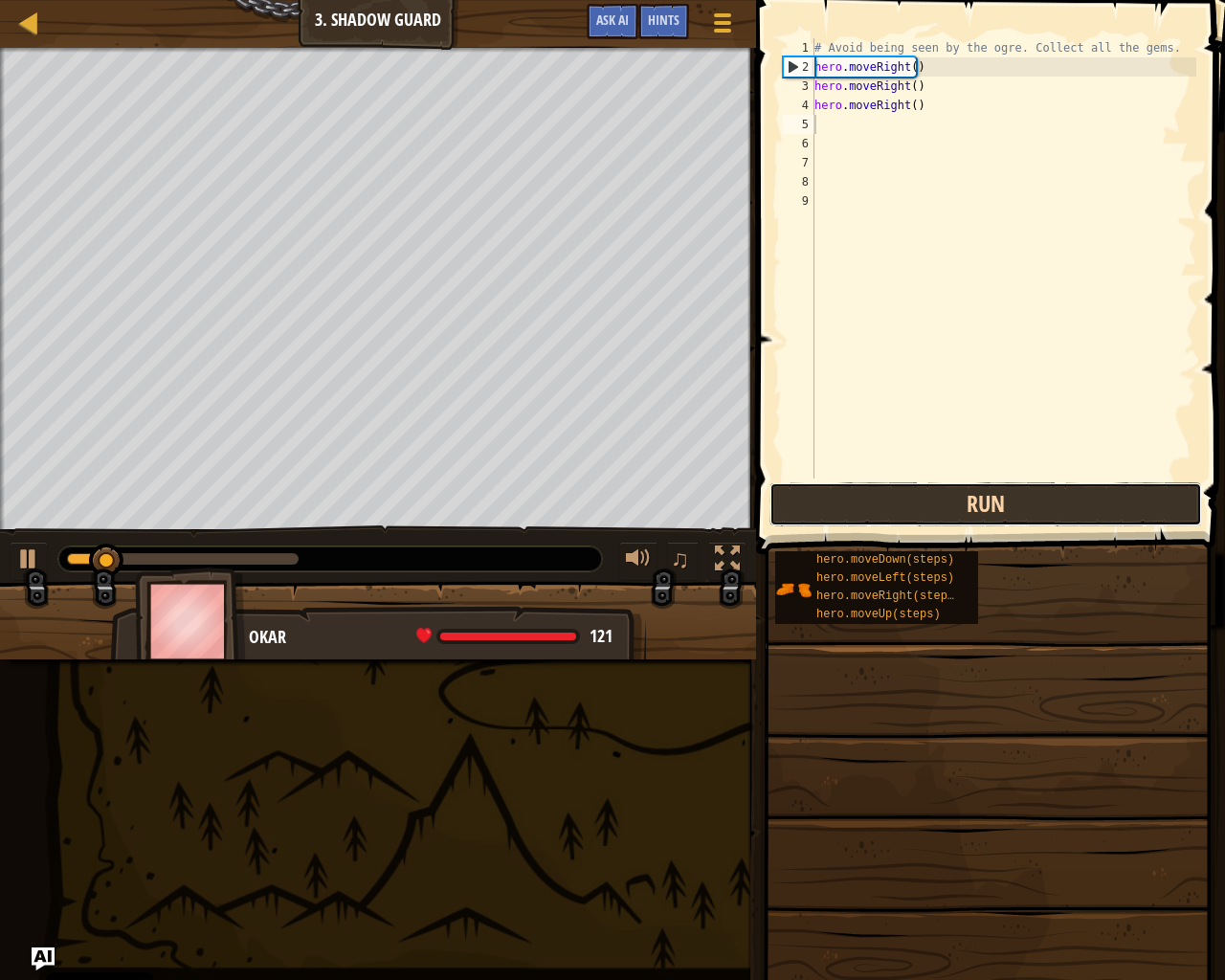
click at [977, 501] on button "Run" at bounding box center [986, 505] width 433 height 44
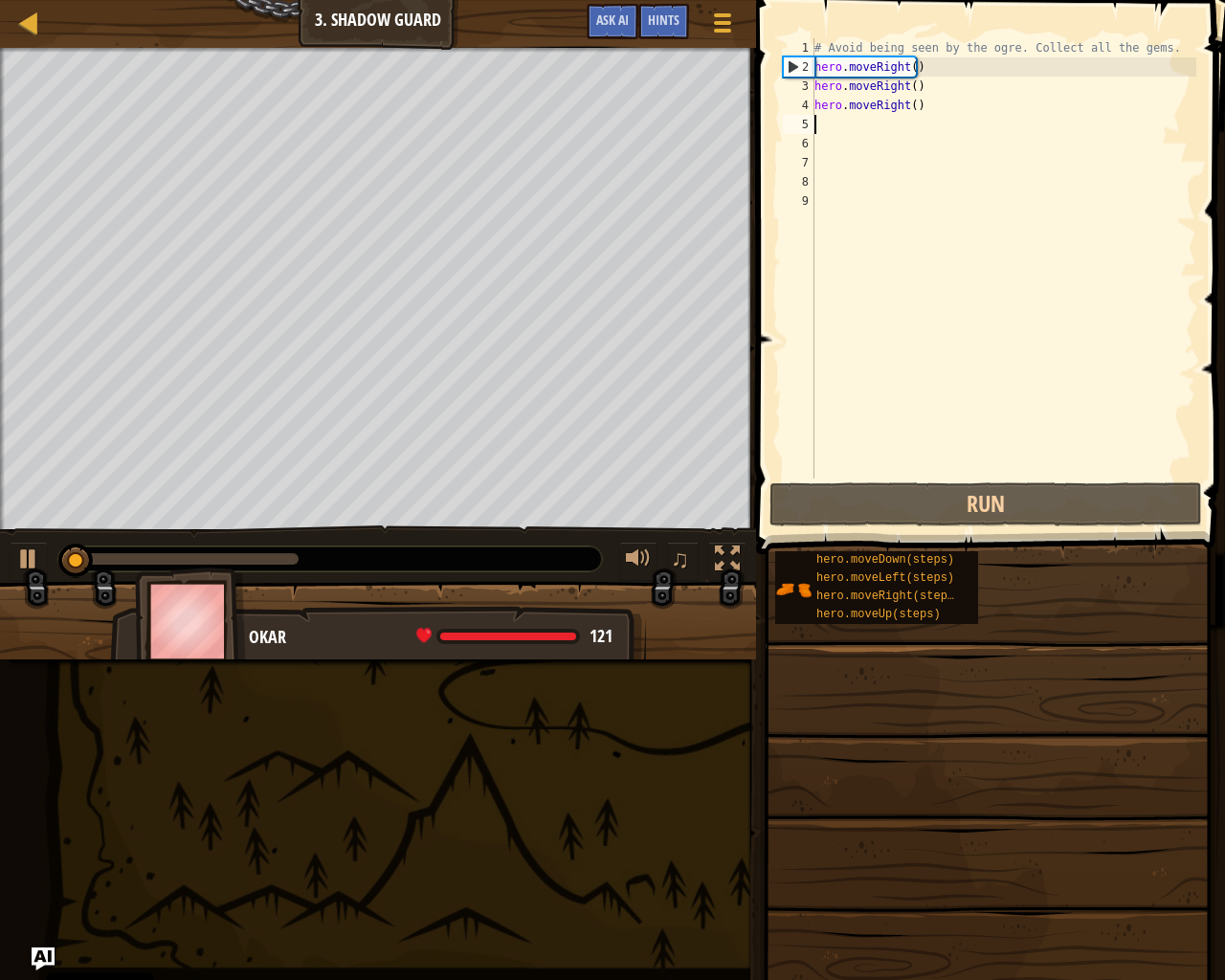
click at [919, 104] on div "# Avoid being seen by the ogre. Collect all the gems. hero . moveRight ( ) hero…" at bounding box center [1003, 278] width 386 height 479
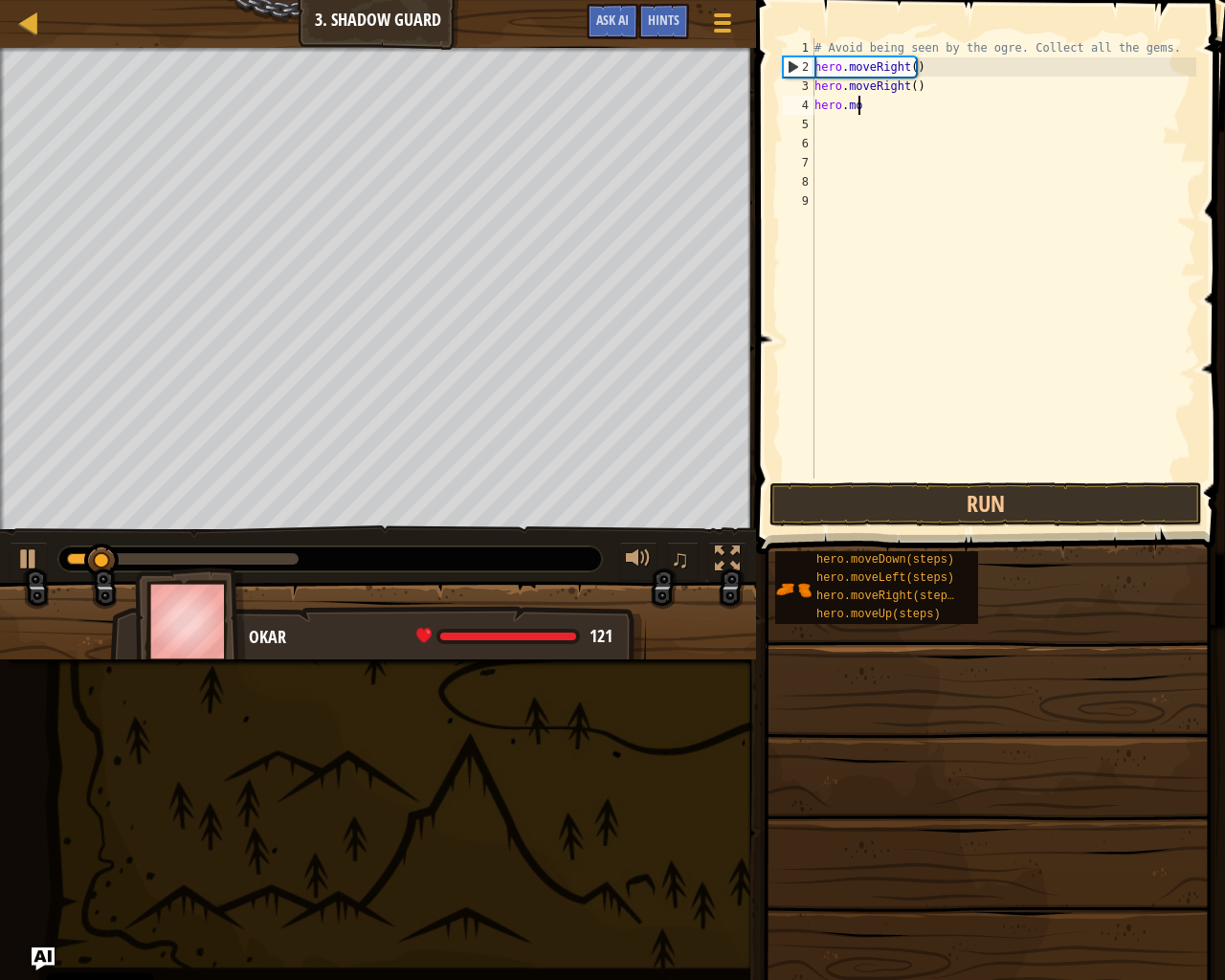
type textarea "h"
click at [913, 88] on div "# Avoid being seen by the ogre. Collect all the gems. hero . moveRight ( ) hero…" at bounding box center [1003, 278] width 386 height 479
type textarea "h"
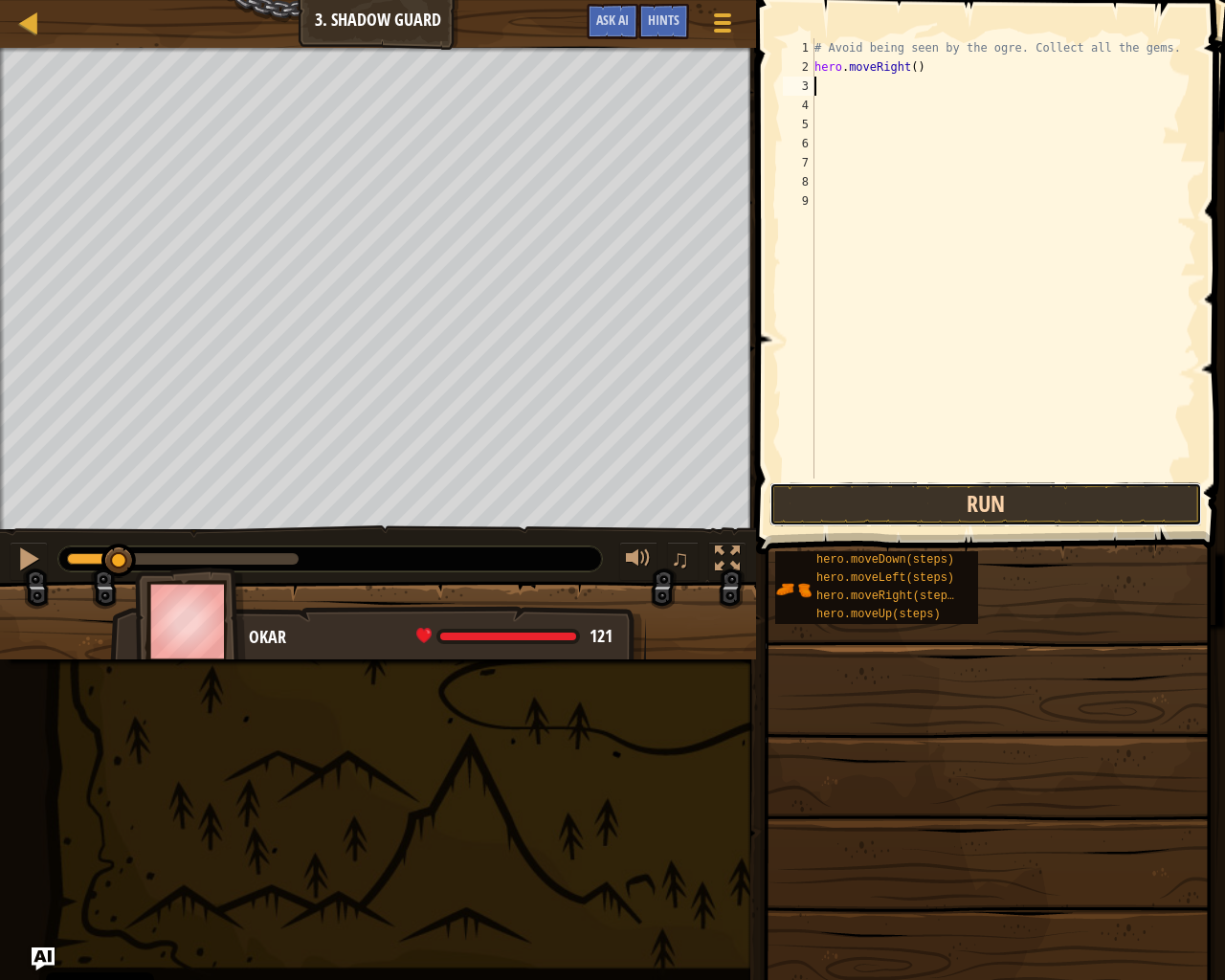
click at [945, 495] on button "Run" at bounding box center [986, 505] width 433 height 44
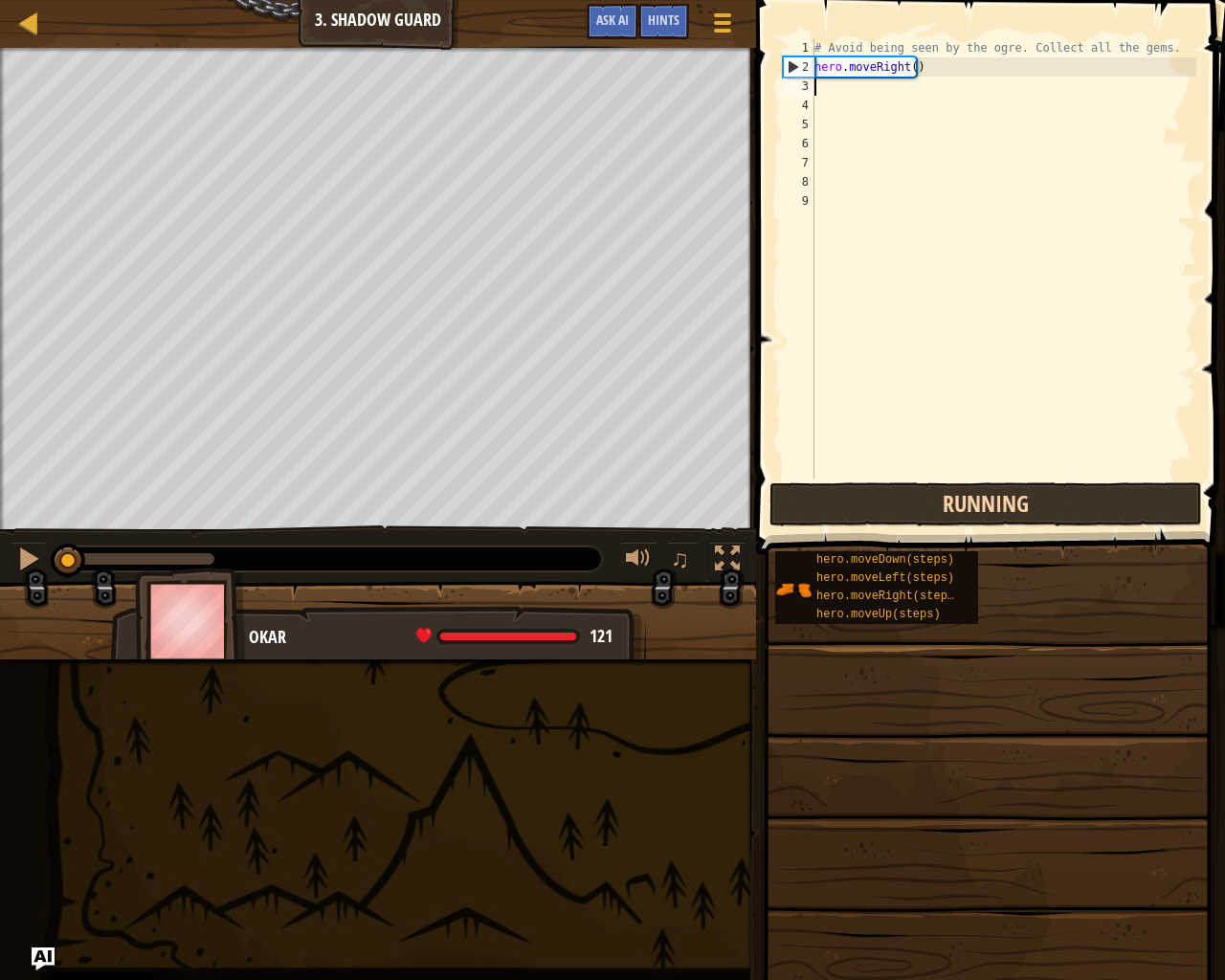
type textarea "er"
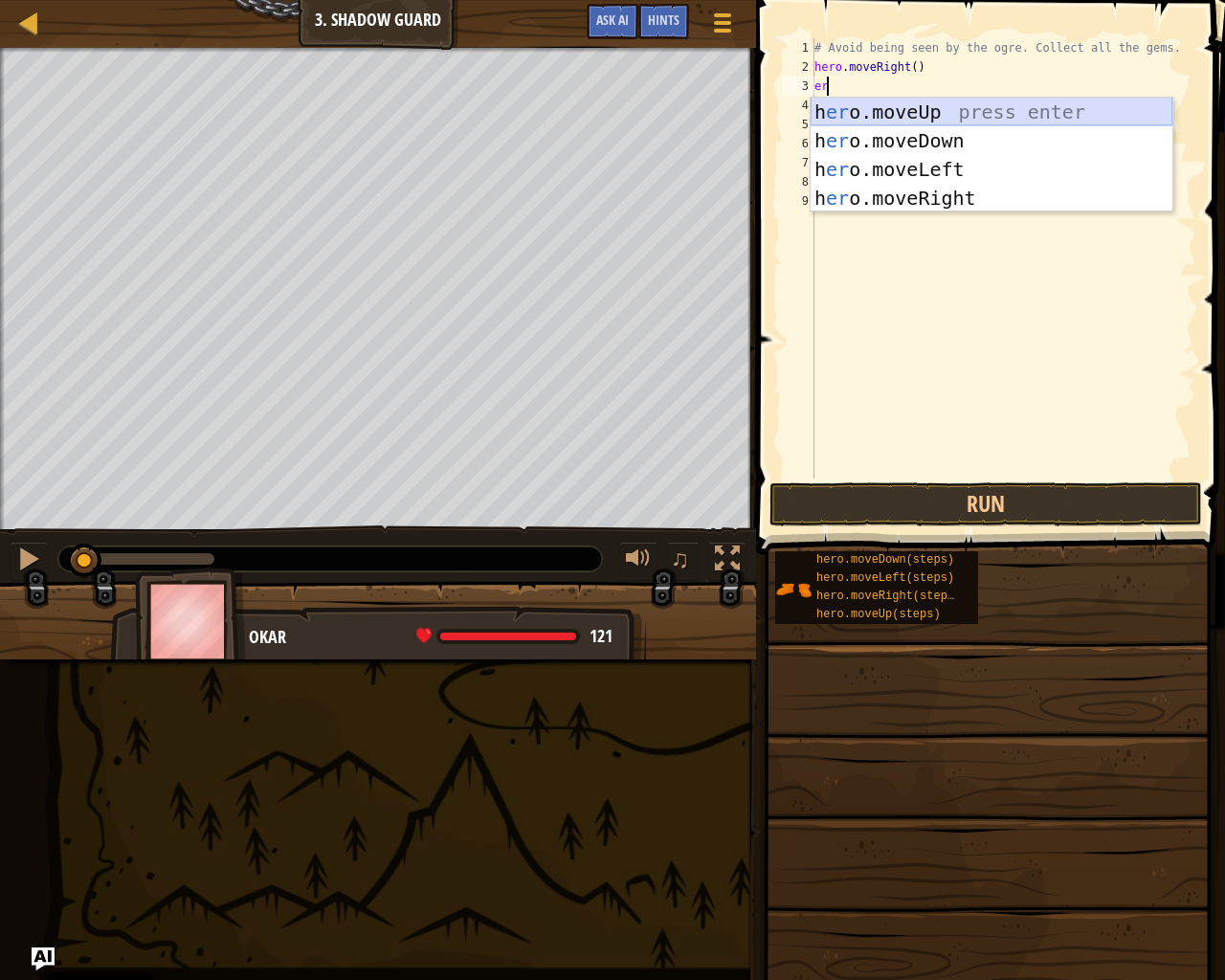
click at [939, 104] on div "h [PERSON_NAME]moveUp press enter h [PERSON_NAME]moveDown press enter h [PERSON…" at bounding box center [991, 184] width 362 height 172
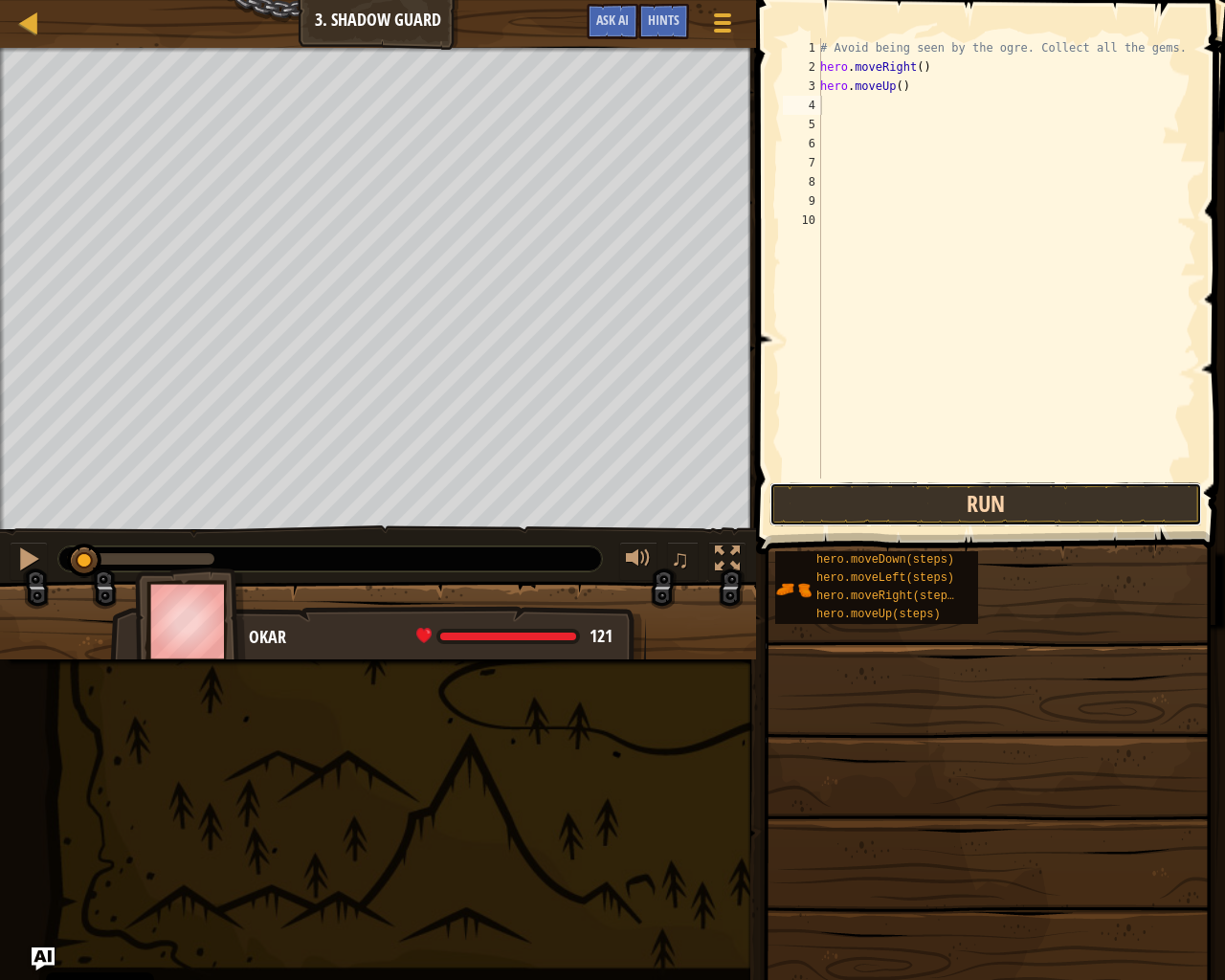
click at [993, 508] on button "Run" at bounding box center [986, 505] width 433 height 44
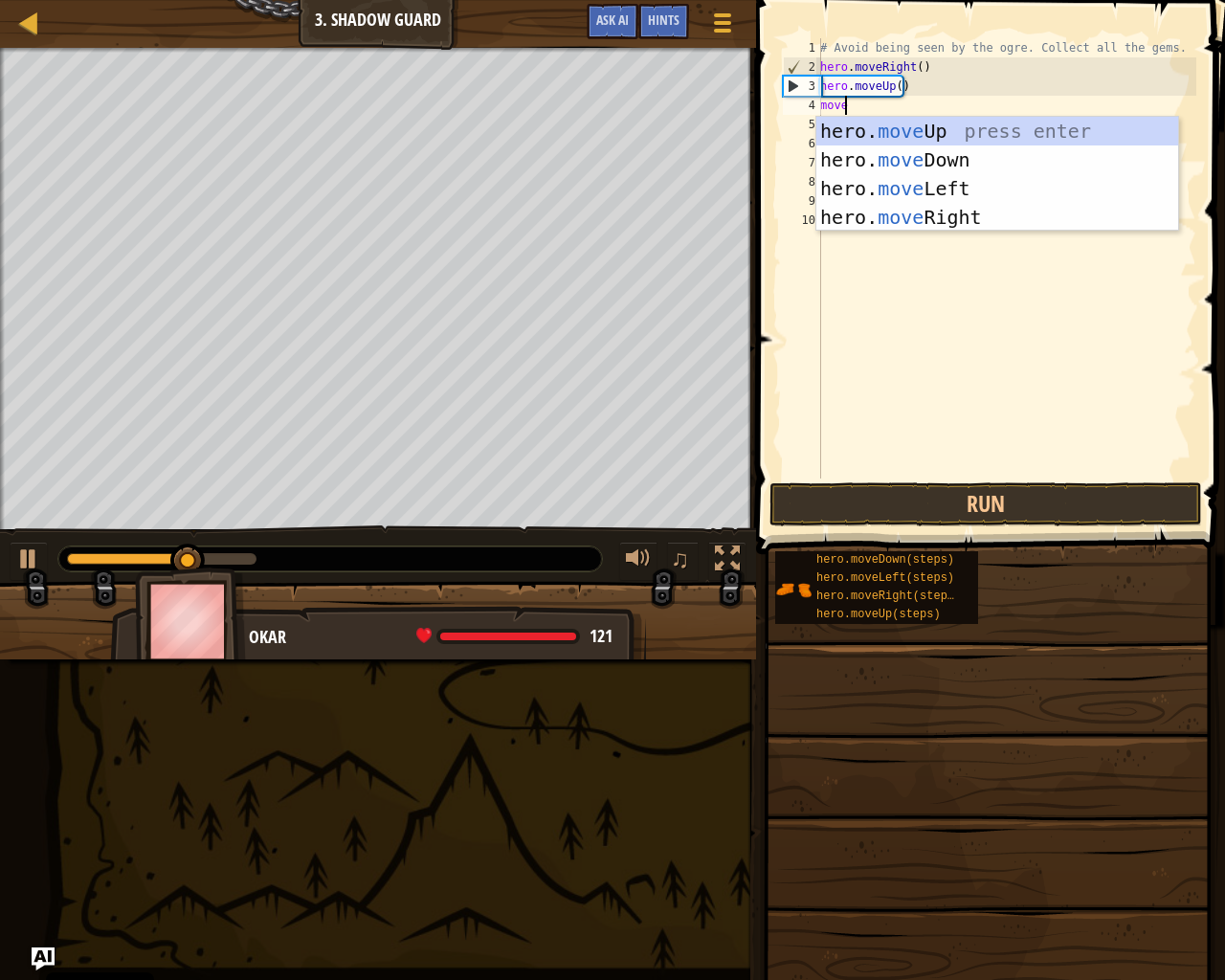
type textarea "move"
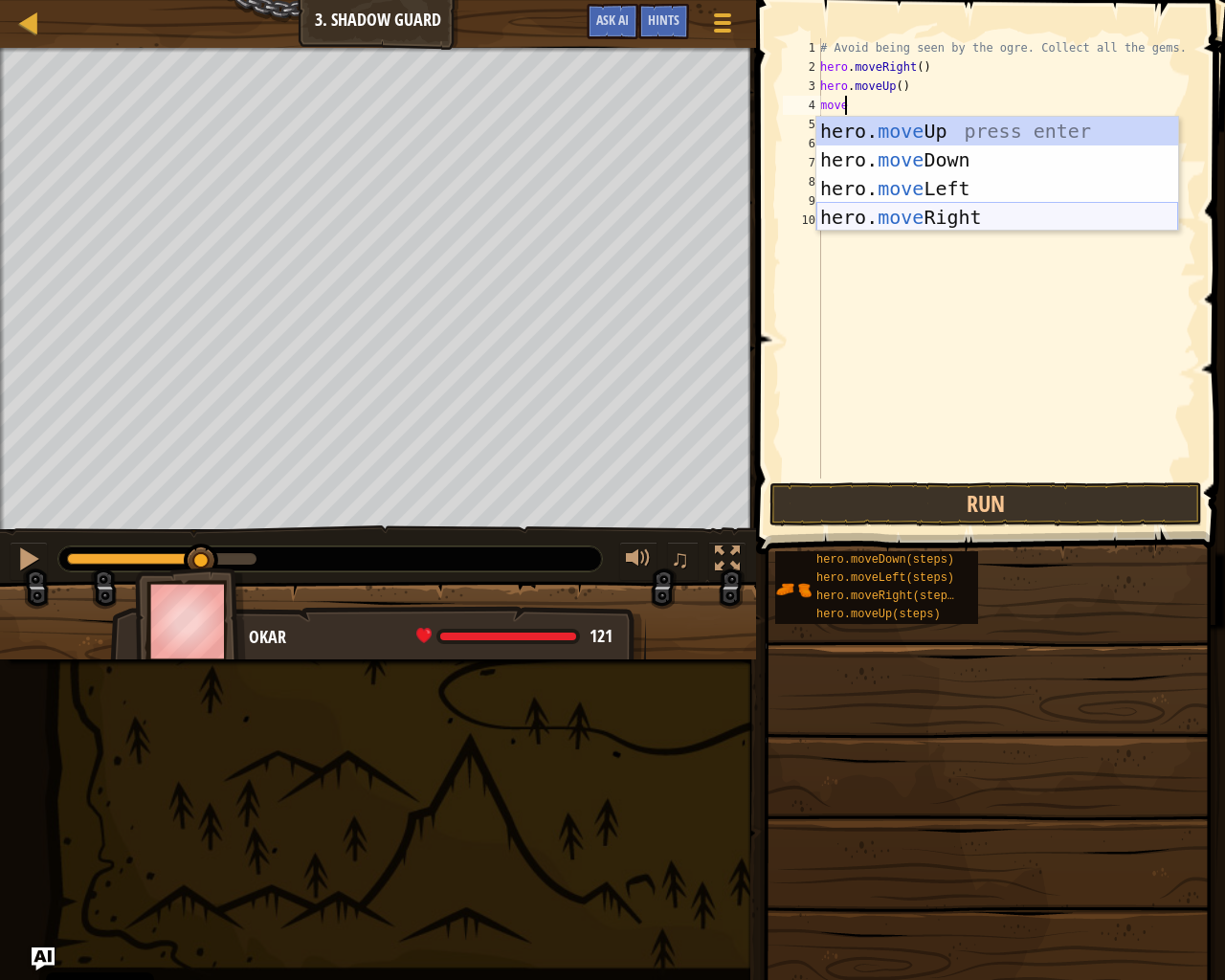
click at [868, 212] on div "hero. move Up press enter hero. move Down press enter hero. move Left press ent…" at bounding box center [997, 202] width 362 height 172
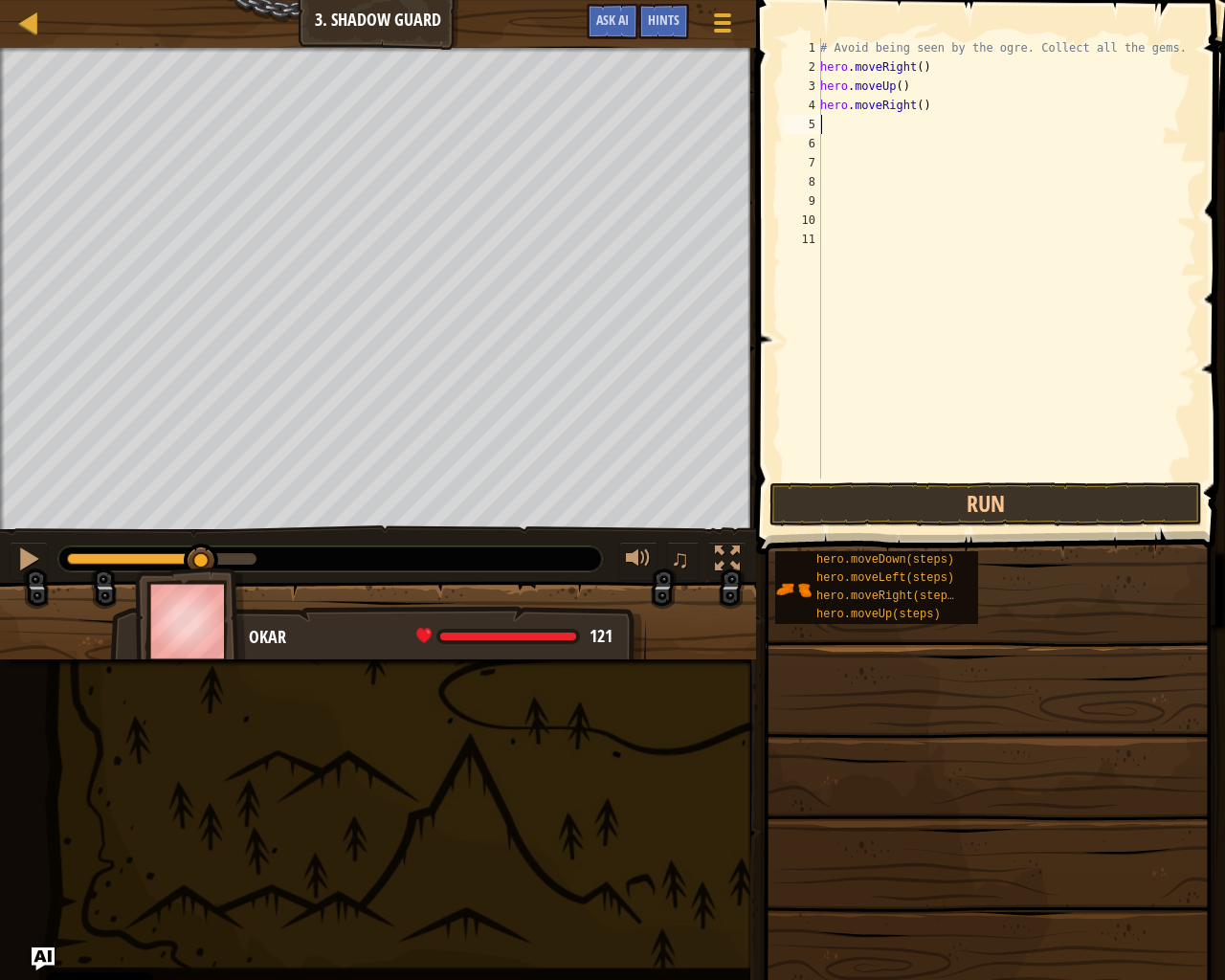
scroll to position [9, 0]
click at [1089, 499] on button "Run" at bounding box center [986, 505] width 433 height 44
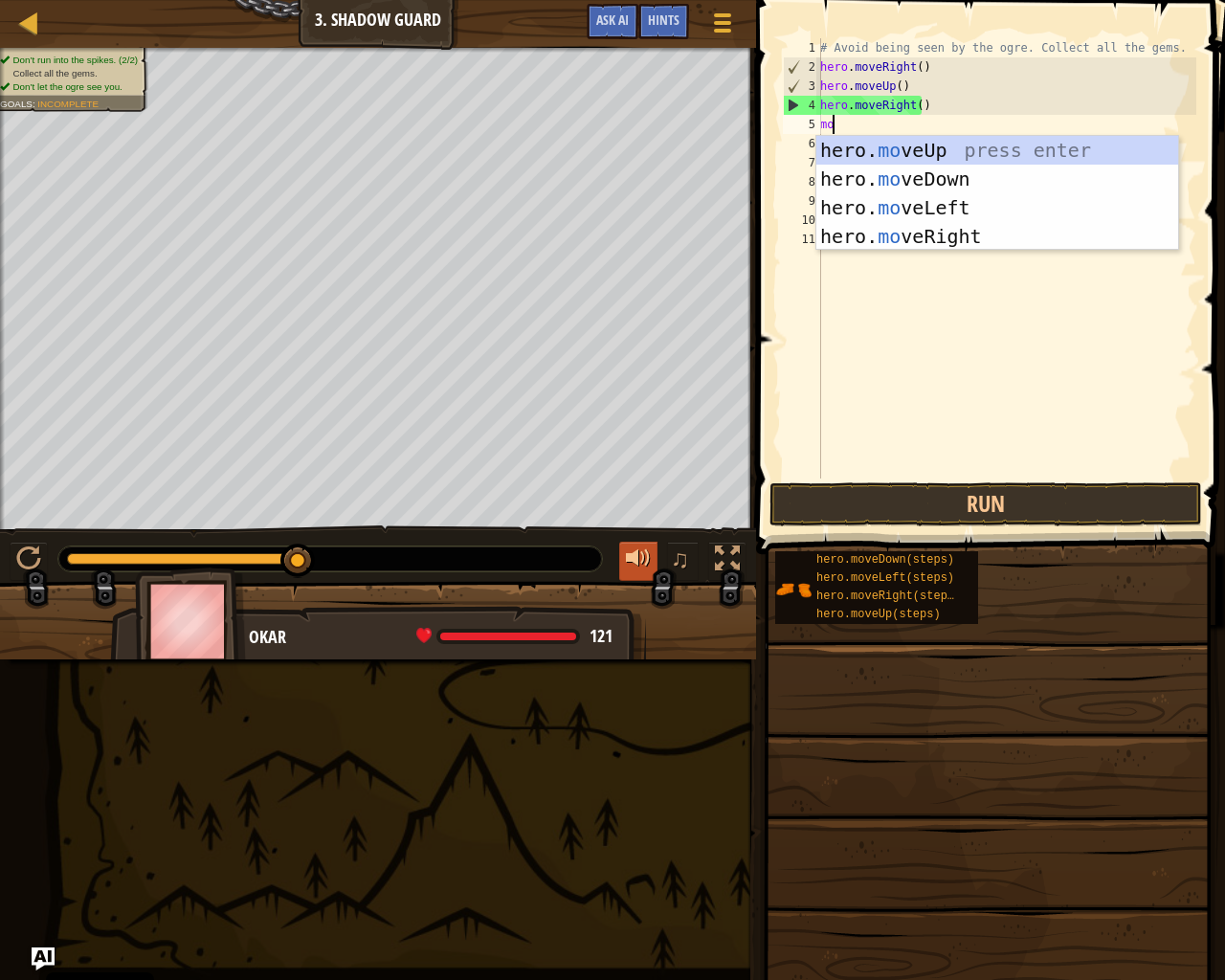
scroll to position [9, 1]
type textarea "move"
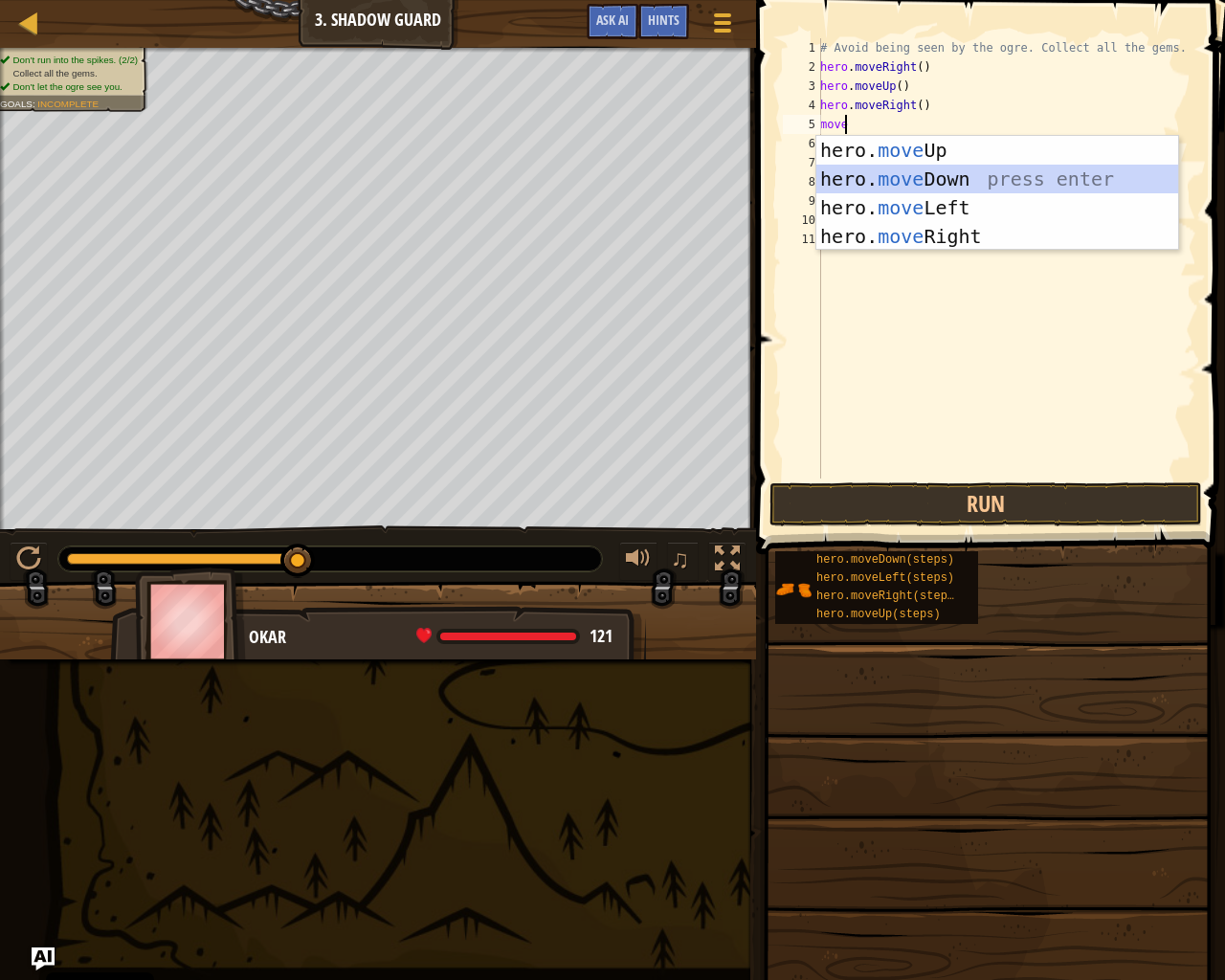
click at [1005, 167] on div "hero. move Up press enter hero. move Down press enter hero. move Left press ent…" at bounding box center [997, 221] width 362 height 172
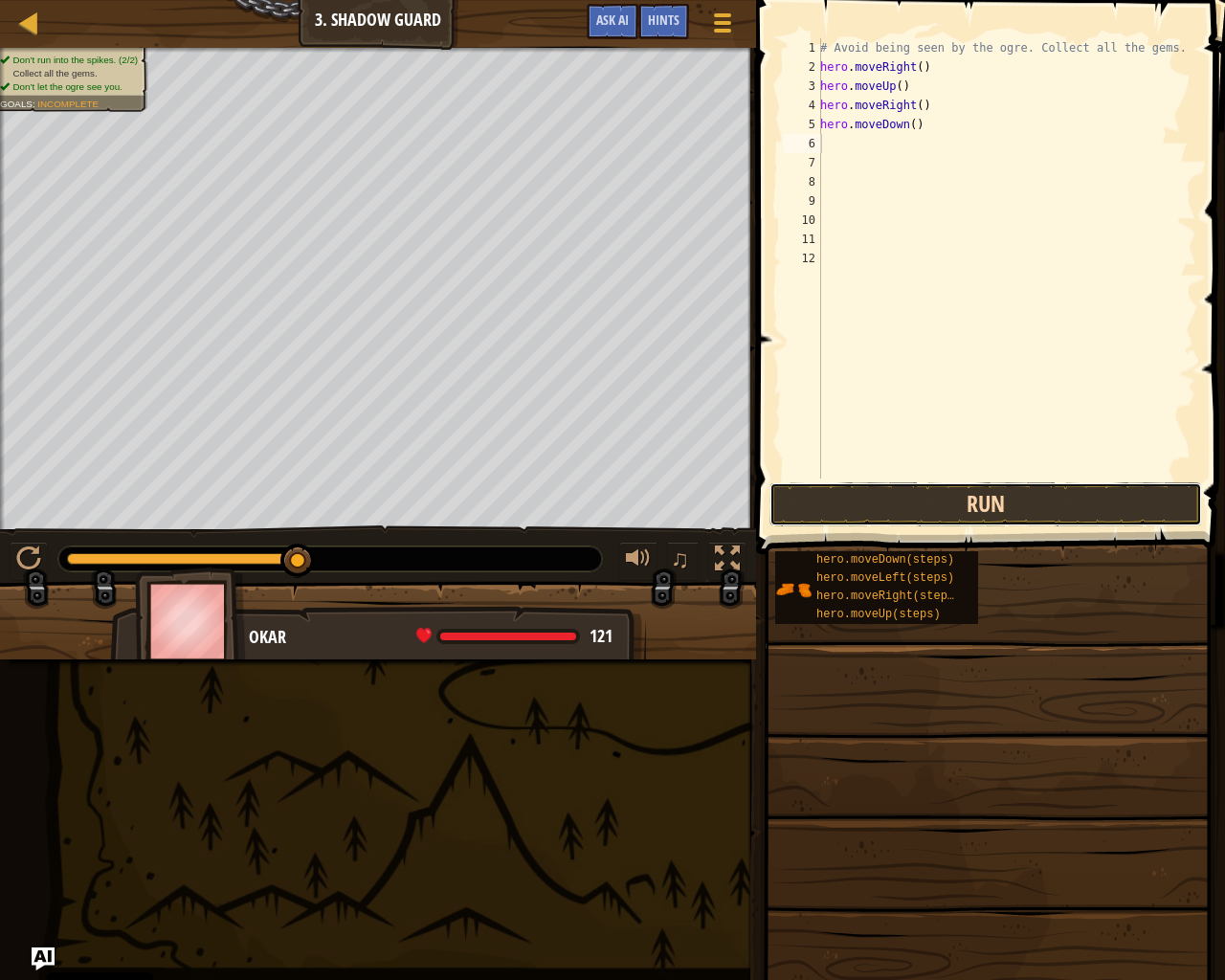
click at [958, 508] on button "Run" at bounding box center [986, 505] width 433 height 44
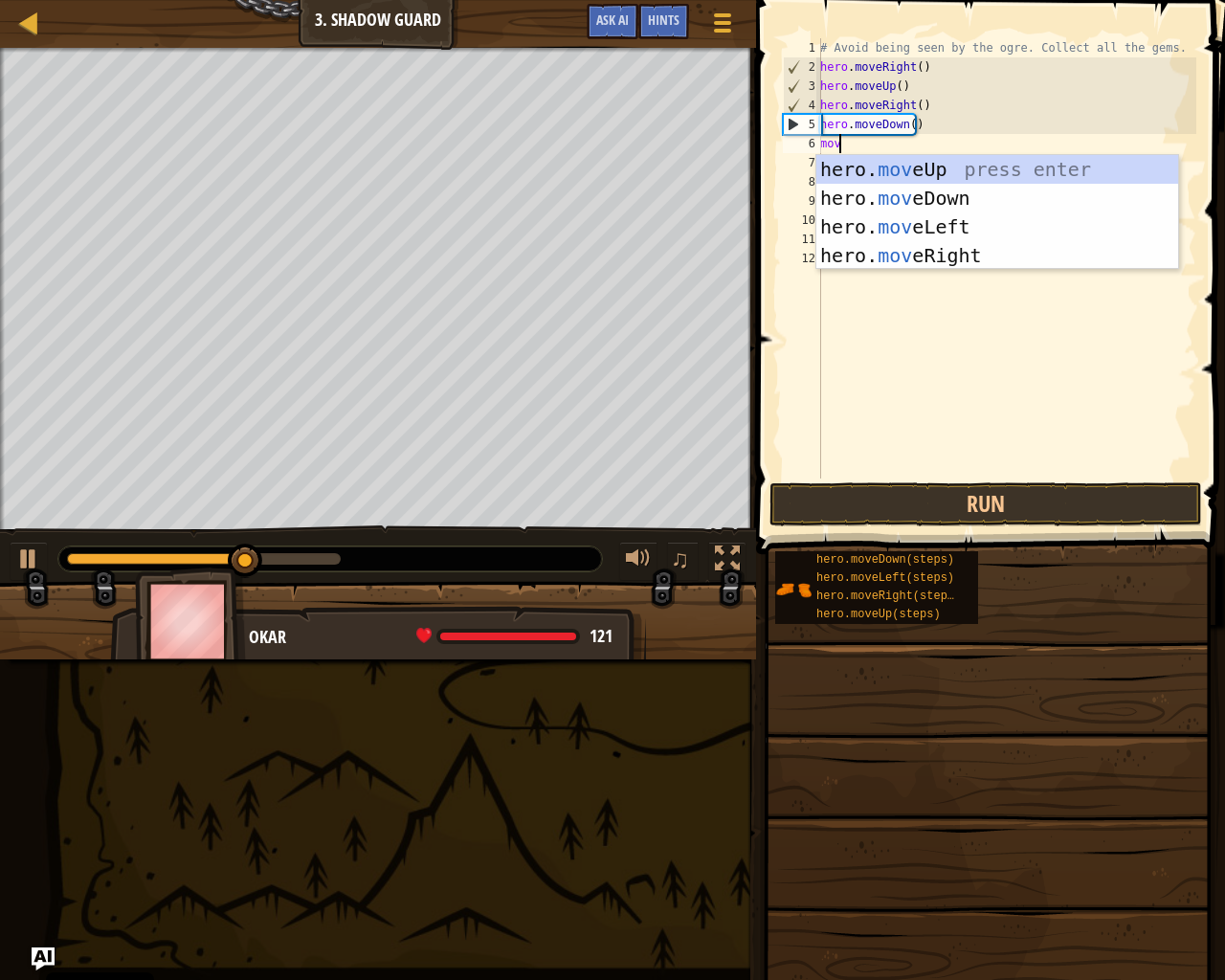
scroll to position [9, 1]
type textarea "move"
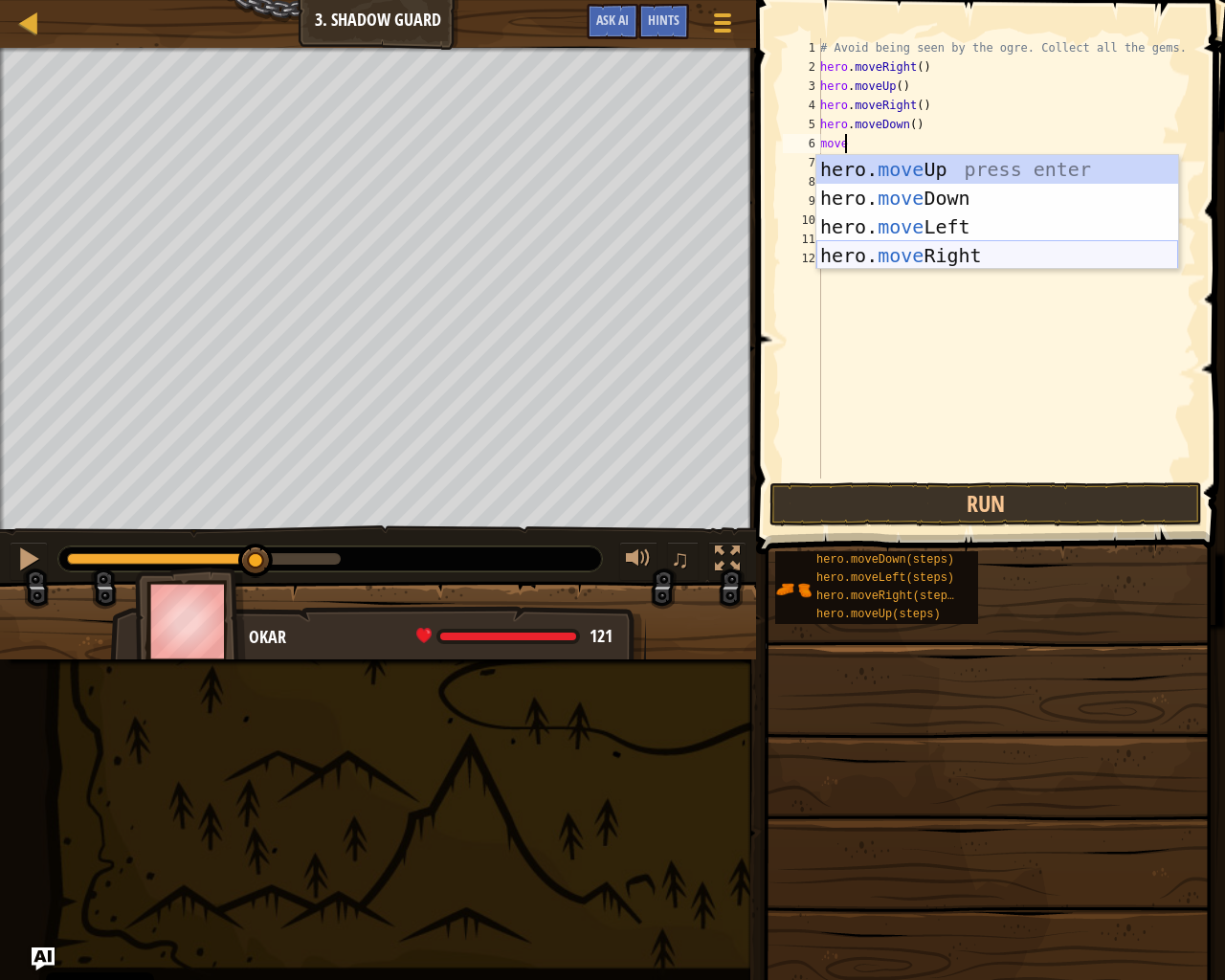
click at [981, 263] on div "hero. move Up press enter hero. move Down press enter hero. move Left press ent…" at bounding box center [997, 240] width 362 height 172
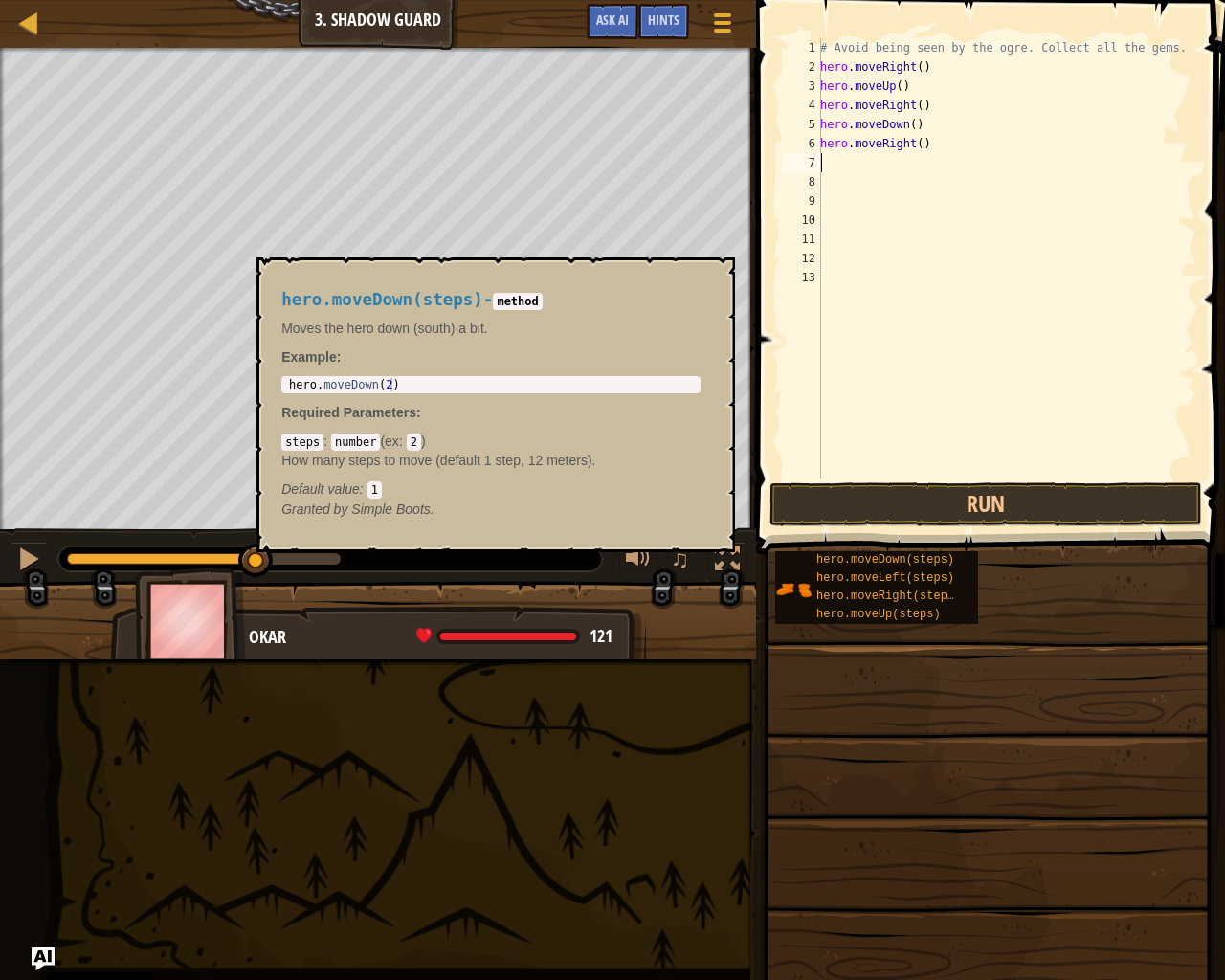
scroll to position [9, 0]
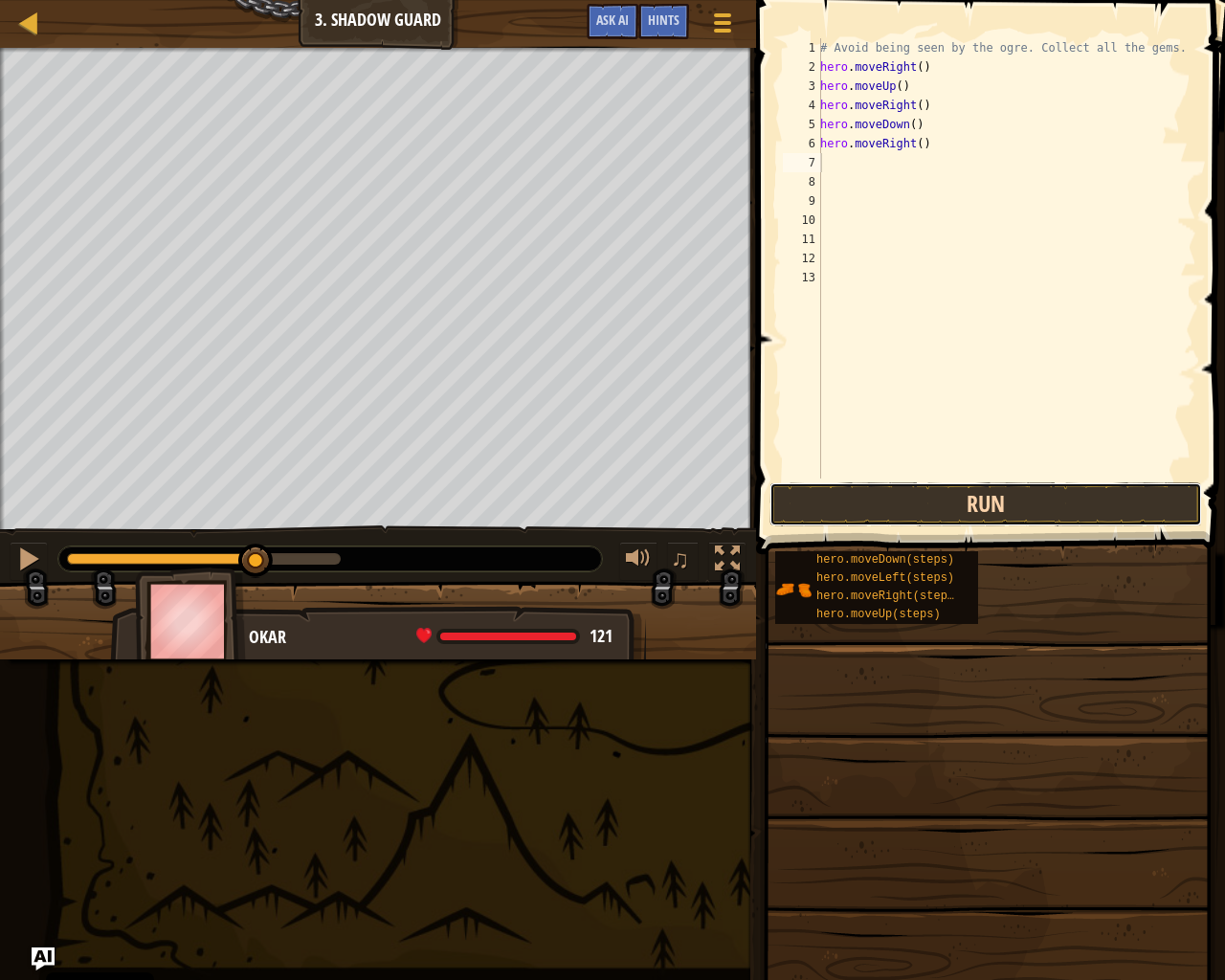
click at [1088, 515] on button "Run" at bounding box center [986, 505] width 433 height 44
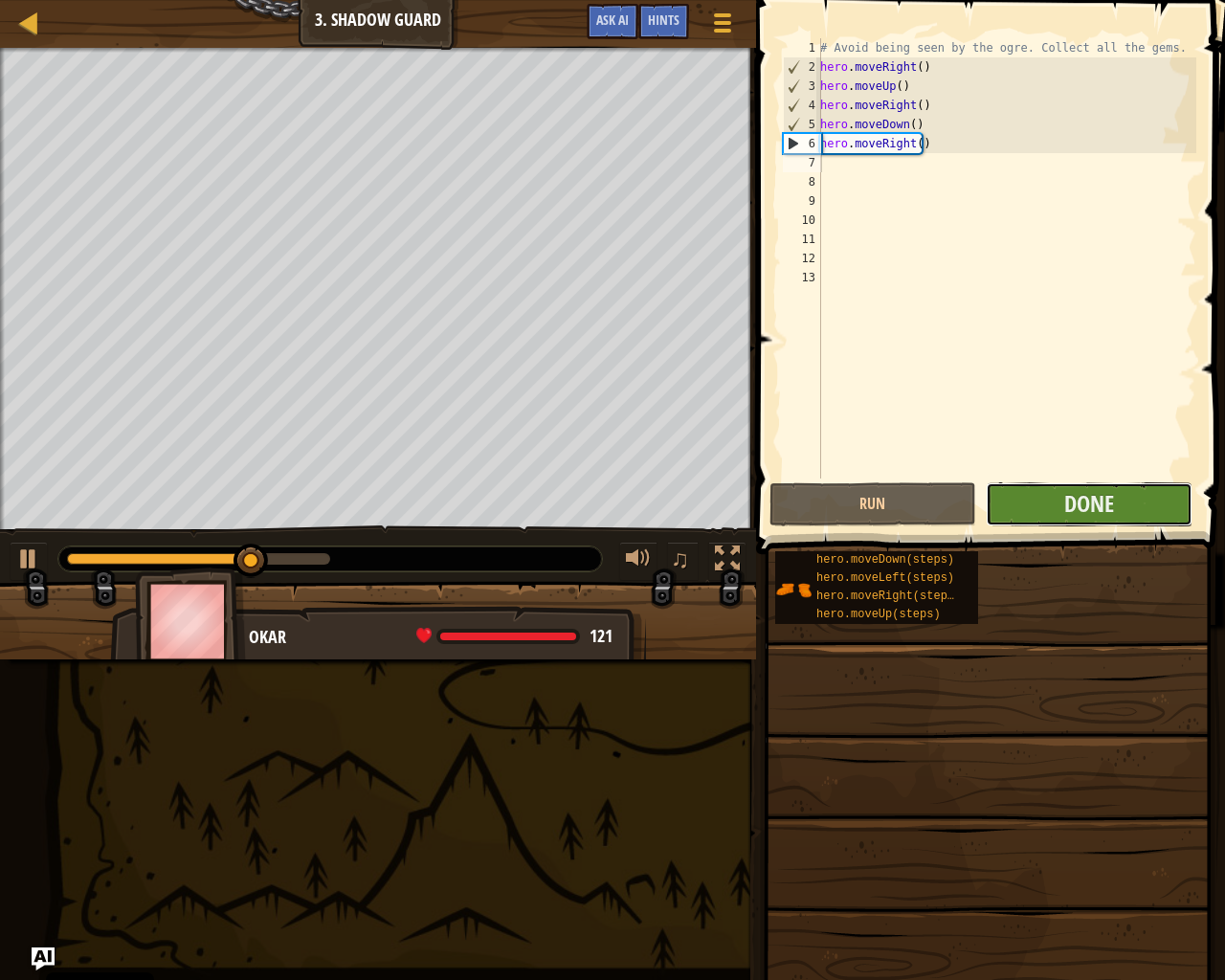
click at [1095, 487] on button "Done" at bounding box center [1088, 505] width 207 height 44
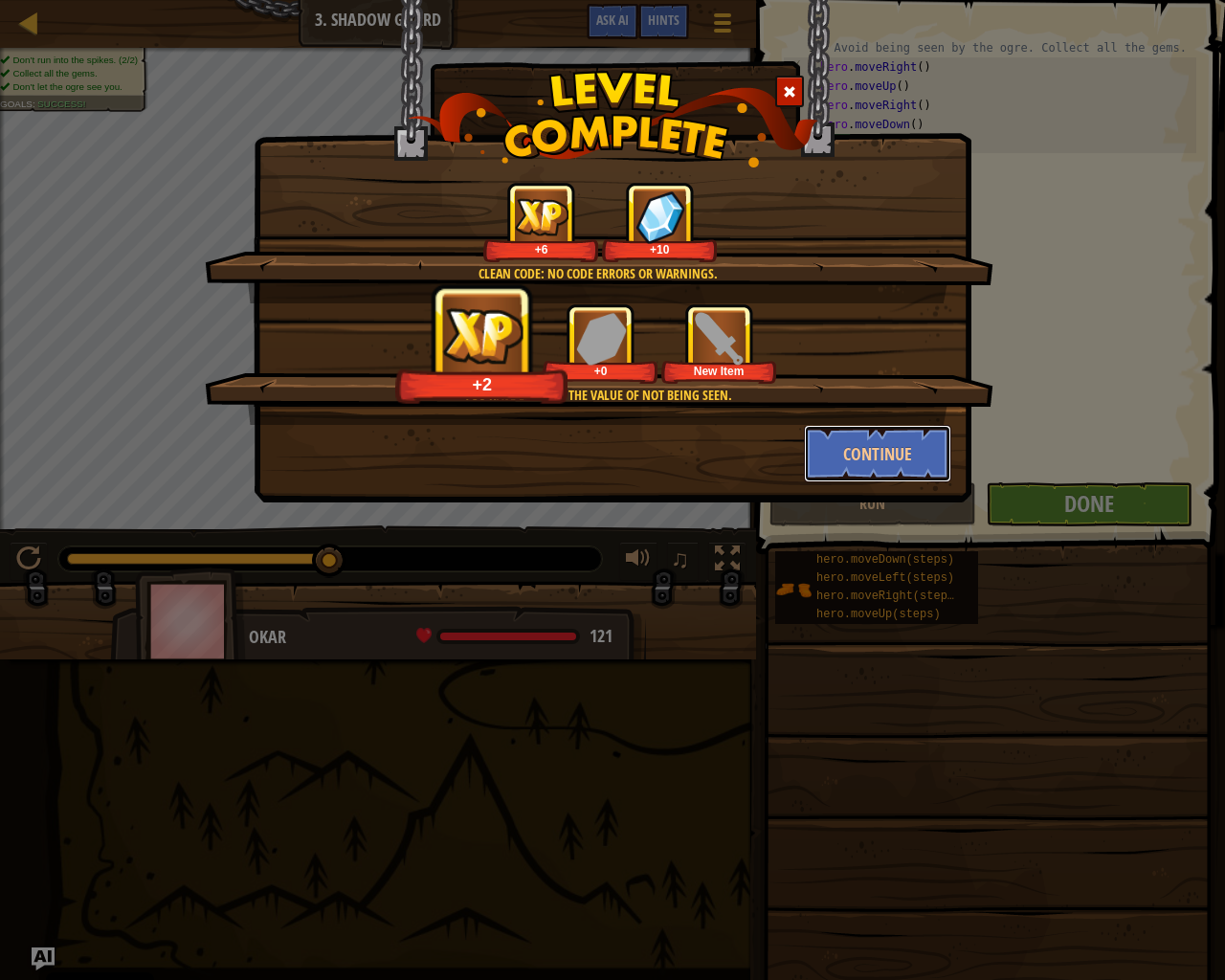
drag, startPoint x: 907, startPoint y: 471, endPoint x: 742, endPoint y: 506, distance: 168.7
click at [806, 491] on div "Clean code: no code errors or warnings. +6 +10 You have learned the value of no…" at bounding box center [612, 251] width 718 height 503
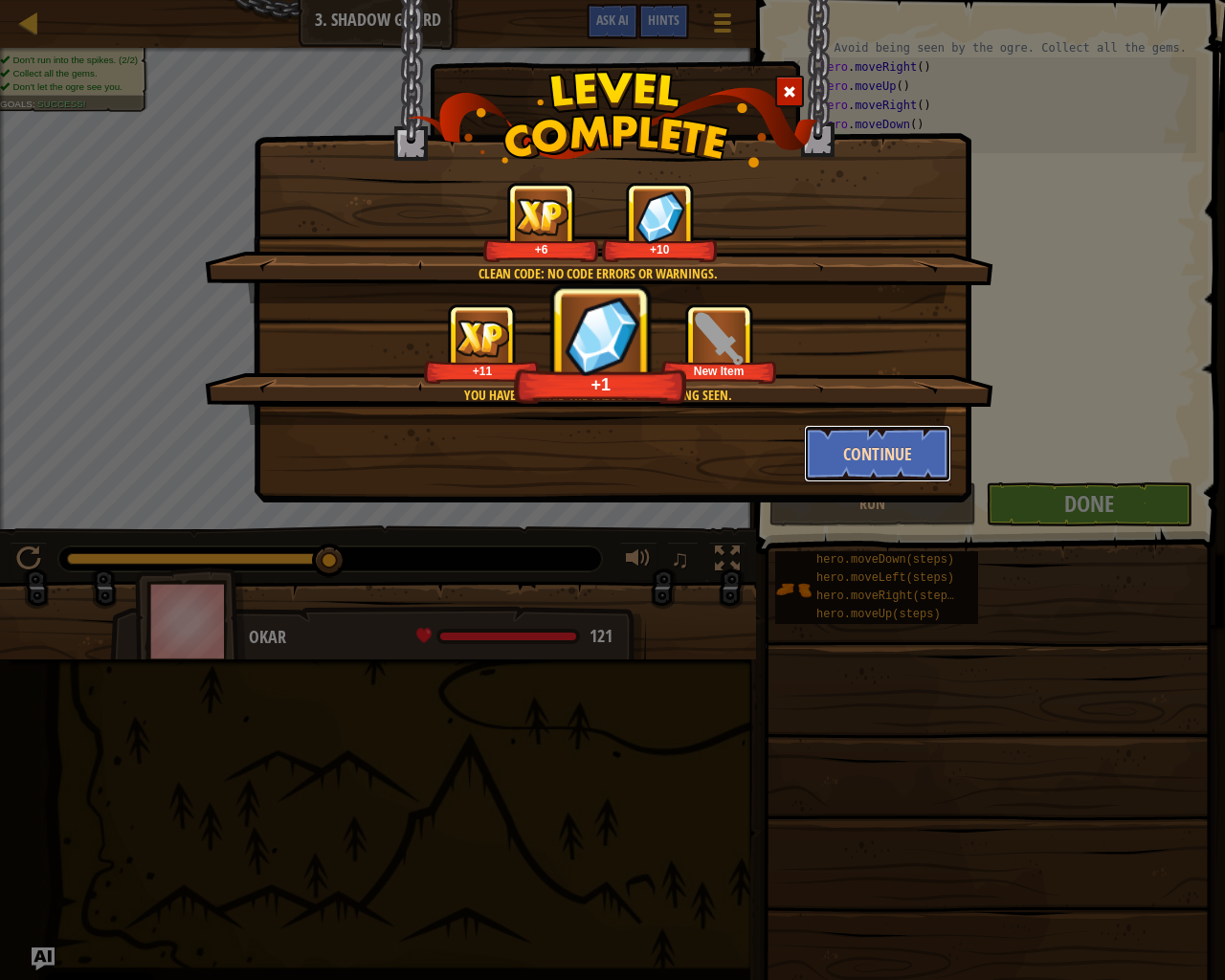
click at [872, 458] on button "Continue" at bounding box center [878, 454] width 148 height 58
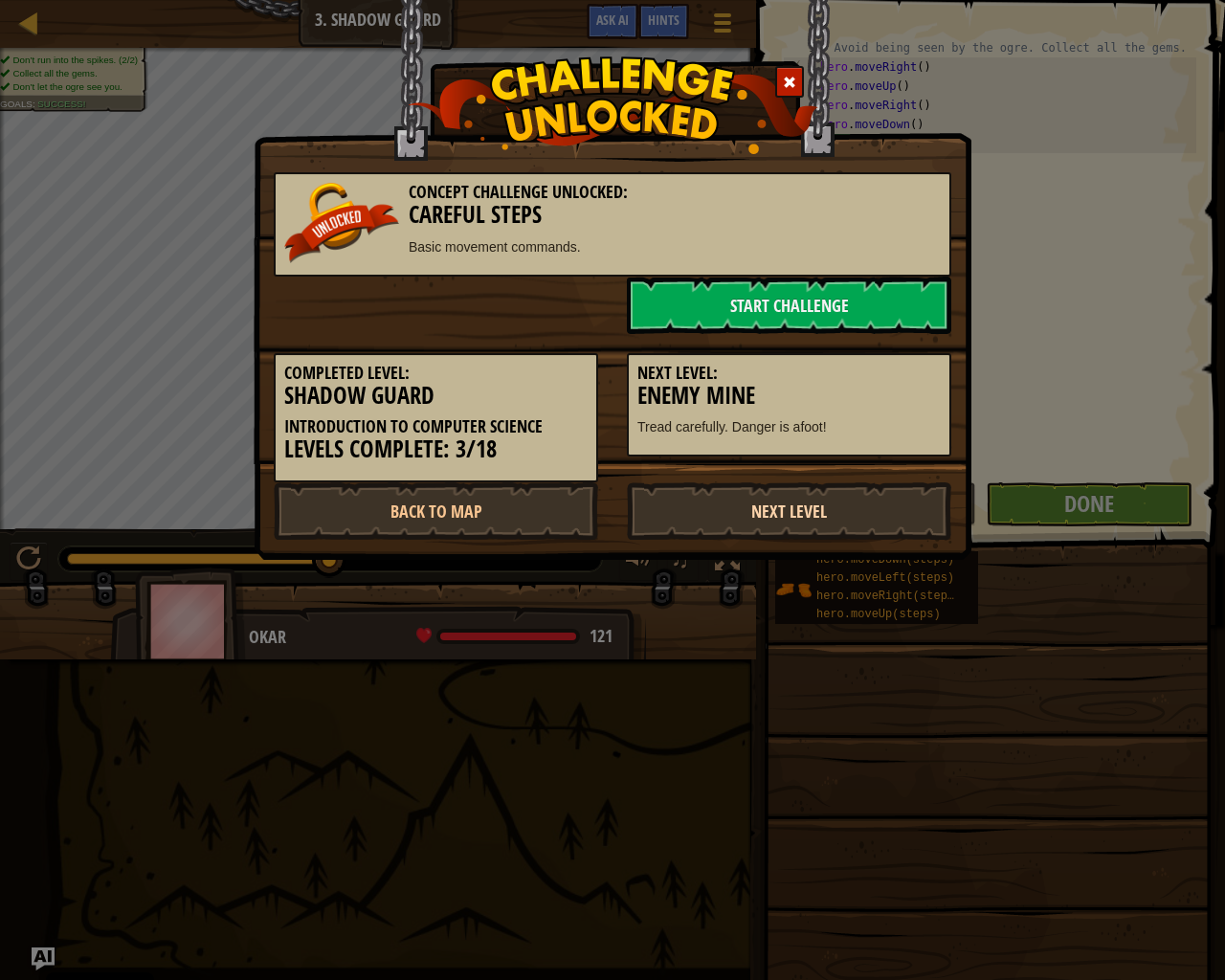
click at [832, 515] on link "Next Level" at bounding box center [788, 512] width 324 height 58
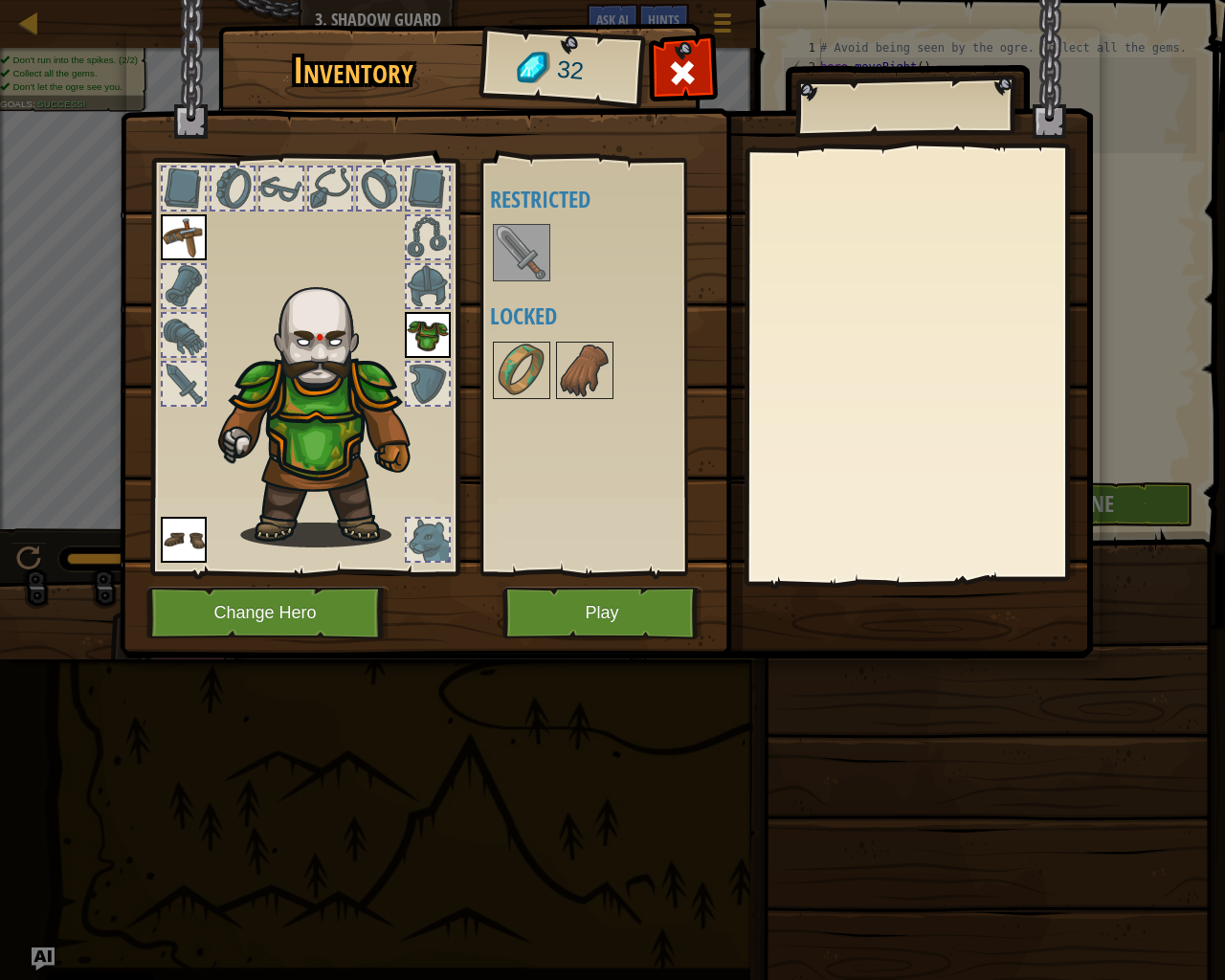
drag, startPoint x: 558, startPoint y: 255, endPoint x: 539, endPoint y: 260, distance: 19.6
click at [545, 258] on div "Available Equip Equip Equip (double-click to equip) Restricted Locked" at bounding box center [611, 366] width 240 height 399
click at [539, 261] on img at bounding box center [522, 253] width 54 height 54
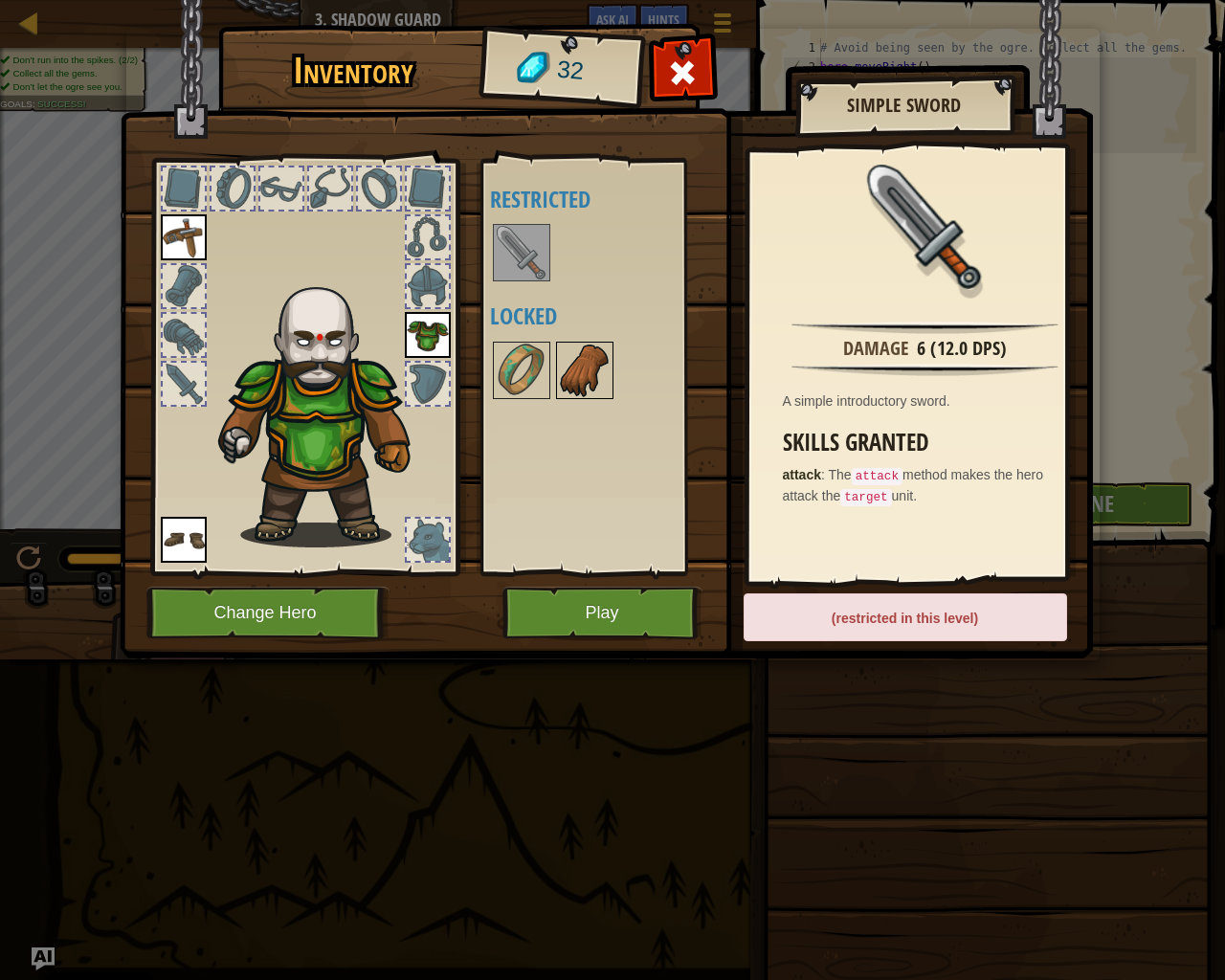
click at [561, 374] on img at bounding box center [585, 370] width 54 height 54
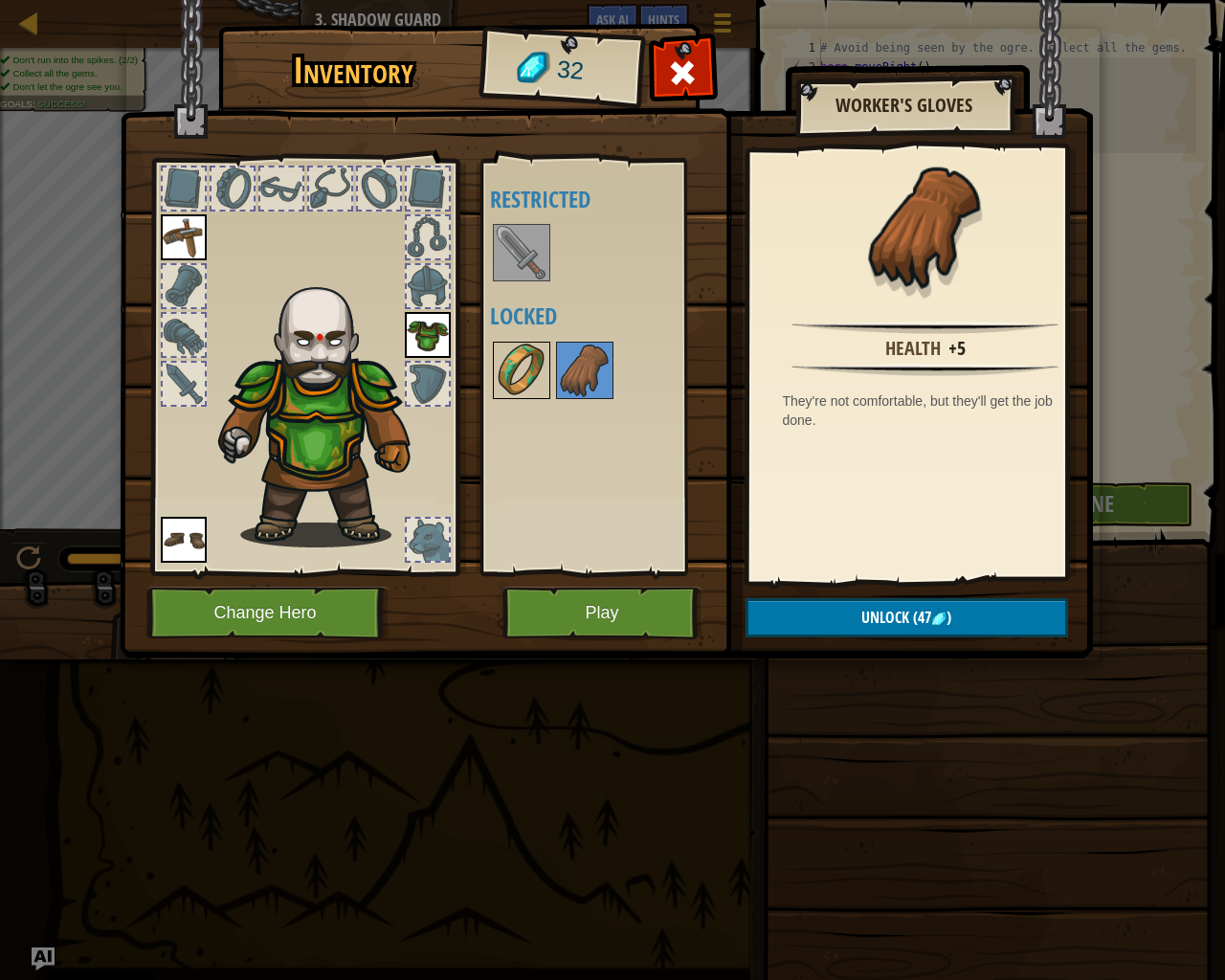
click at [512, 380] on img at bounding box center [522, 370] width 54 height 54
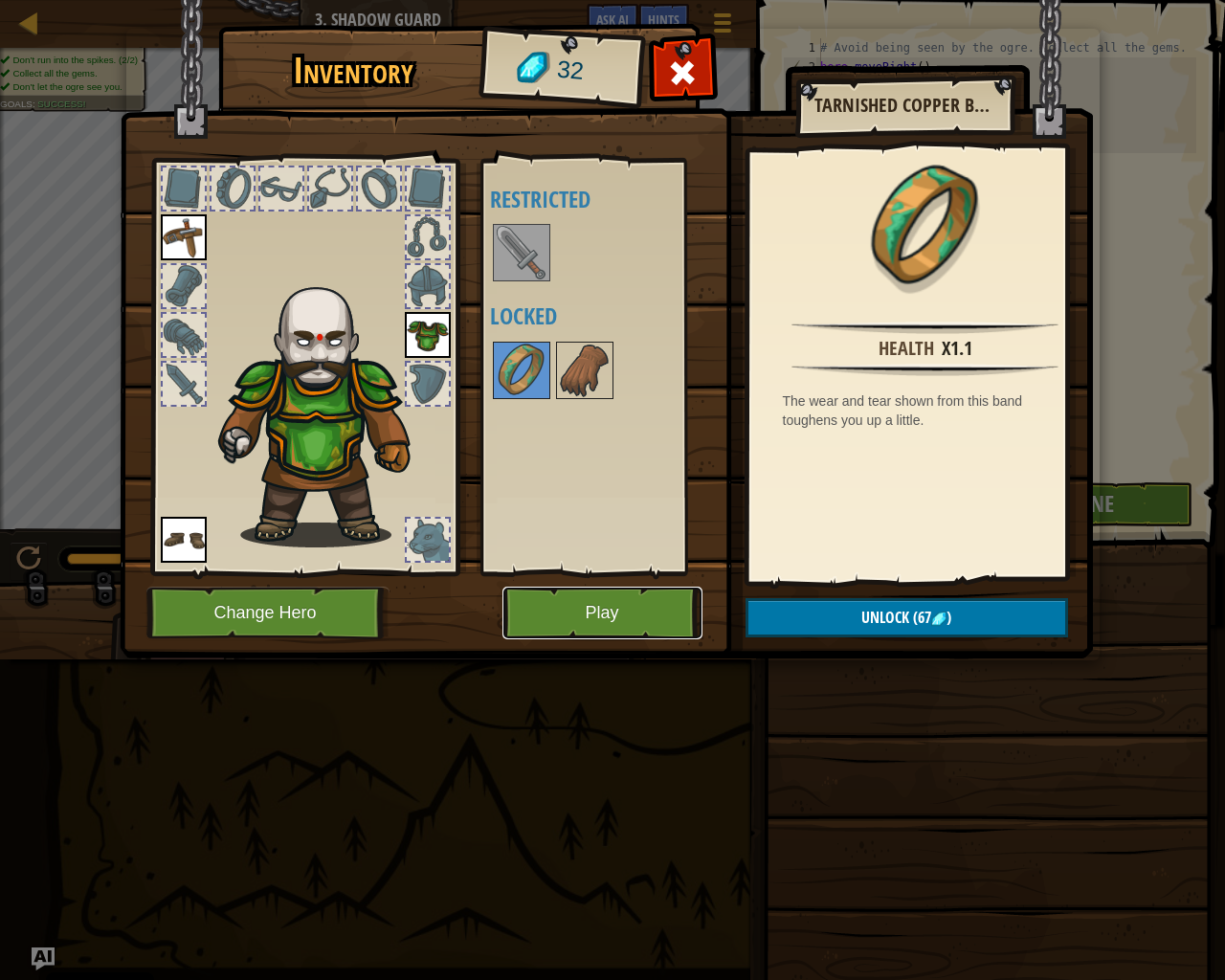
click at [654, 612] on button "Play" at bounding box center [603, 613] width 200 height 53
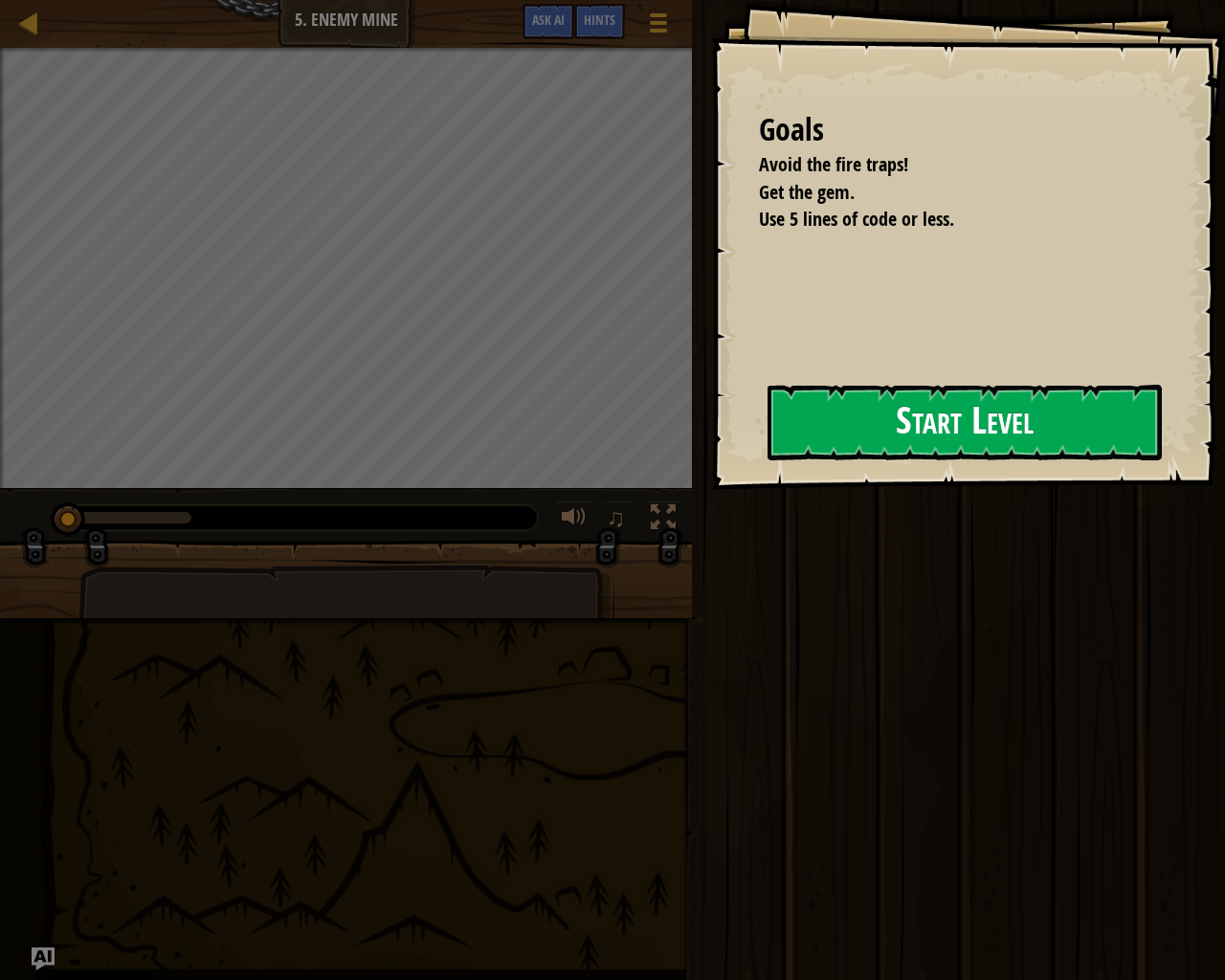
drag, startPoint x: 879, startPoint y: 349, endPoint x: 890, endPoint y: 443, distance: 94.6
click at [877, 375] on div "Goals Avoid the fire traps! Get the gem. Use 5 lines of code or less. Start Lev…" at bounding box center [968, 245] width 514 height 490
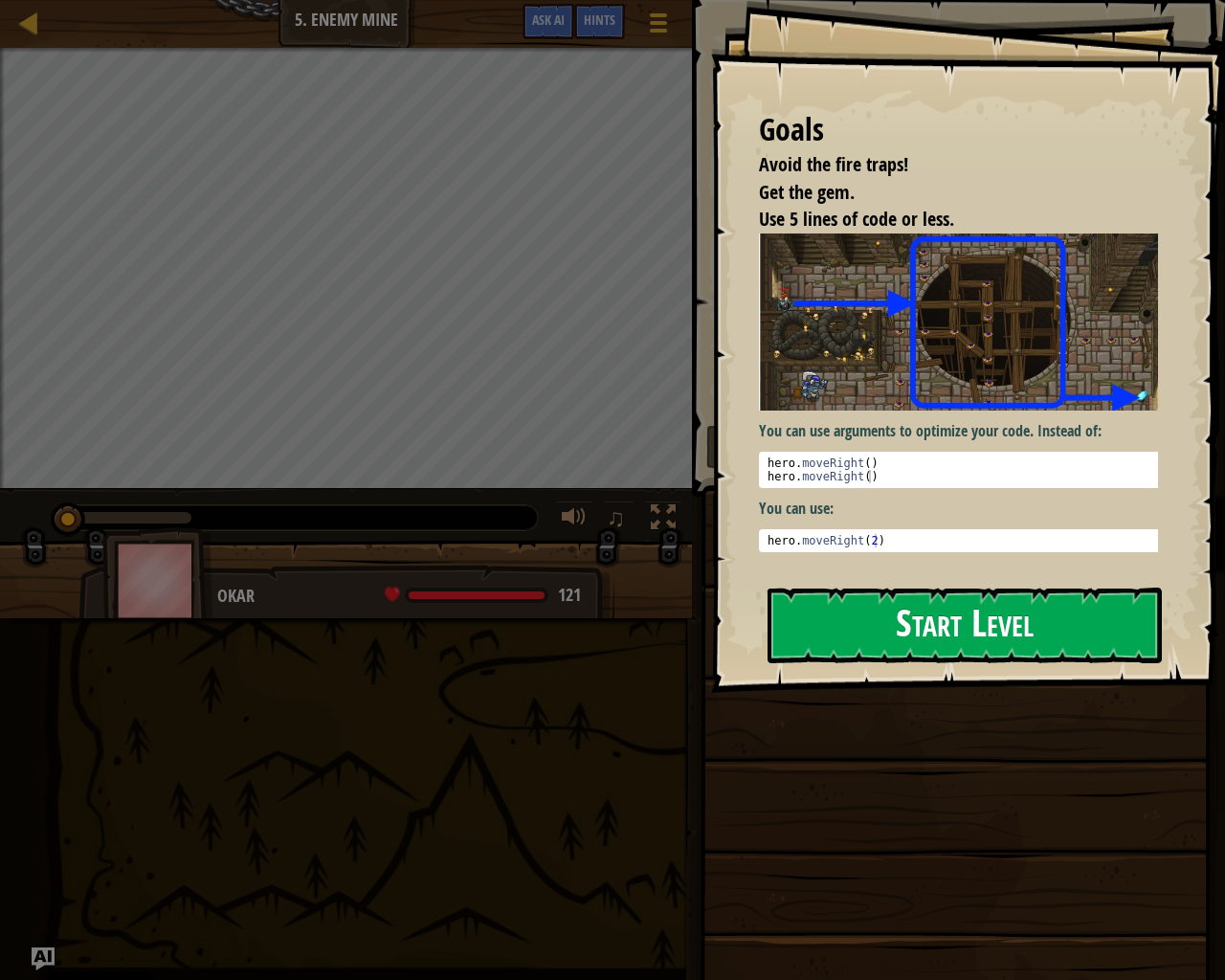
click at [886, 588] on button "Start Level" at bounding box center [964, 625] width 394 height 76
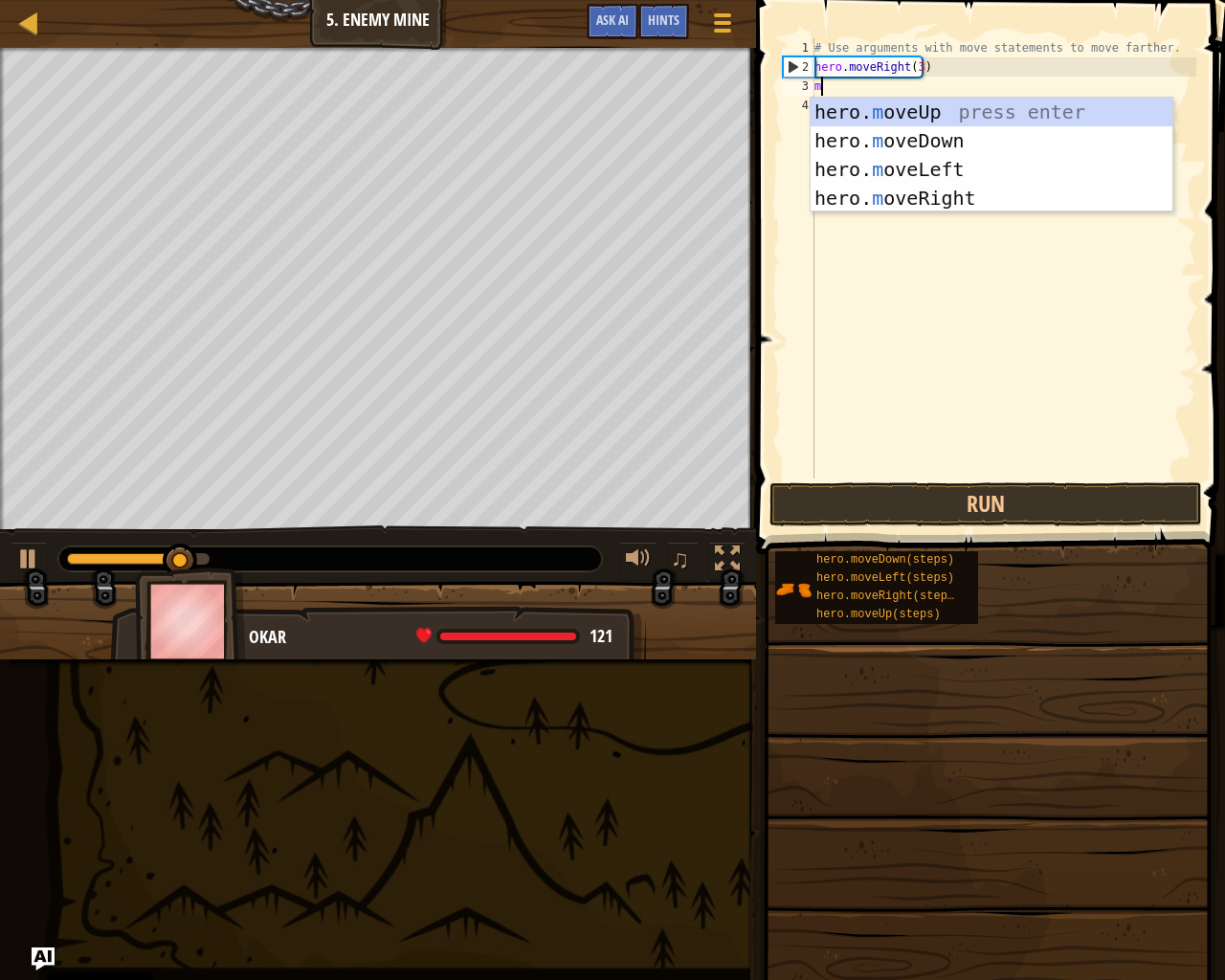
scroll to position [9, 0]
type textarea "move"
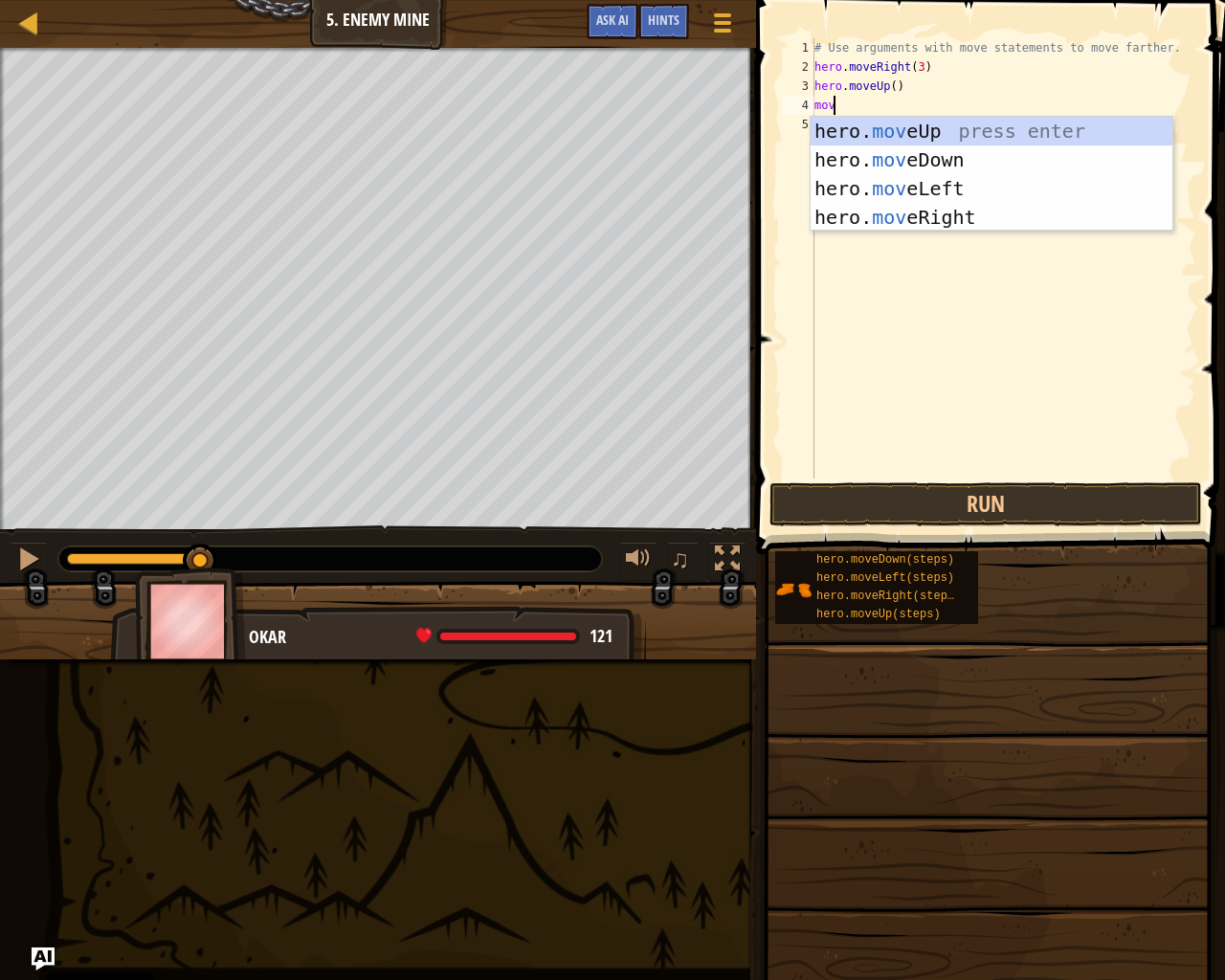
scroll to position [9, 1]
type textarea "move"
click at [964, 213] on div "hero. move Up press enter hero. move Down press enter hero. move Left press ent…" at bounding box center [991, 202] width 362 height 172
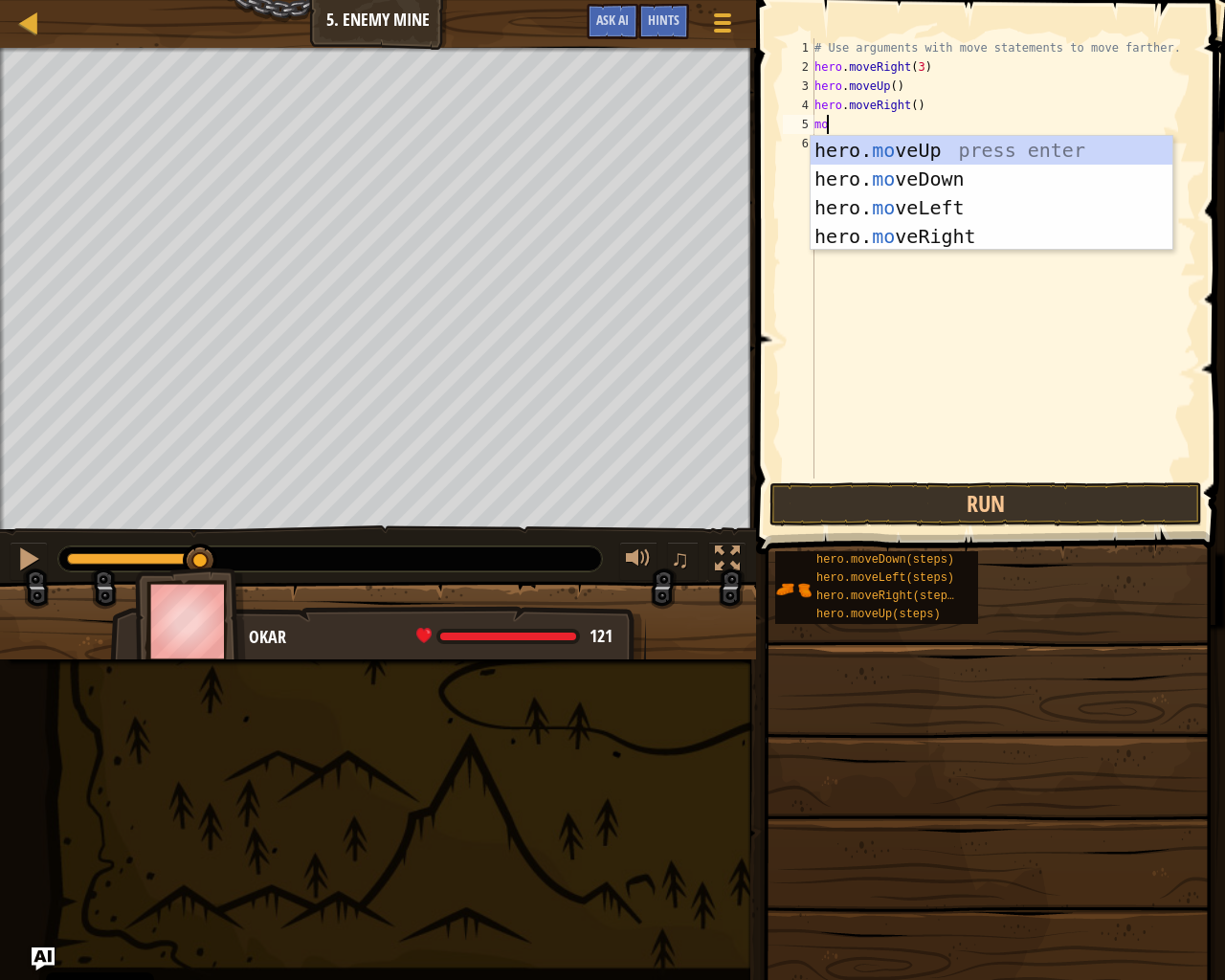
type textarea "move"
click at [977, 179] on div "hero. move Up press enter hero. move Down press enter hero. move Left press ent…" at bounding box center [991, 221] width 362 height 172
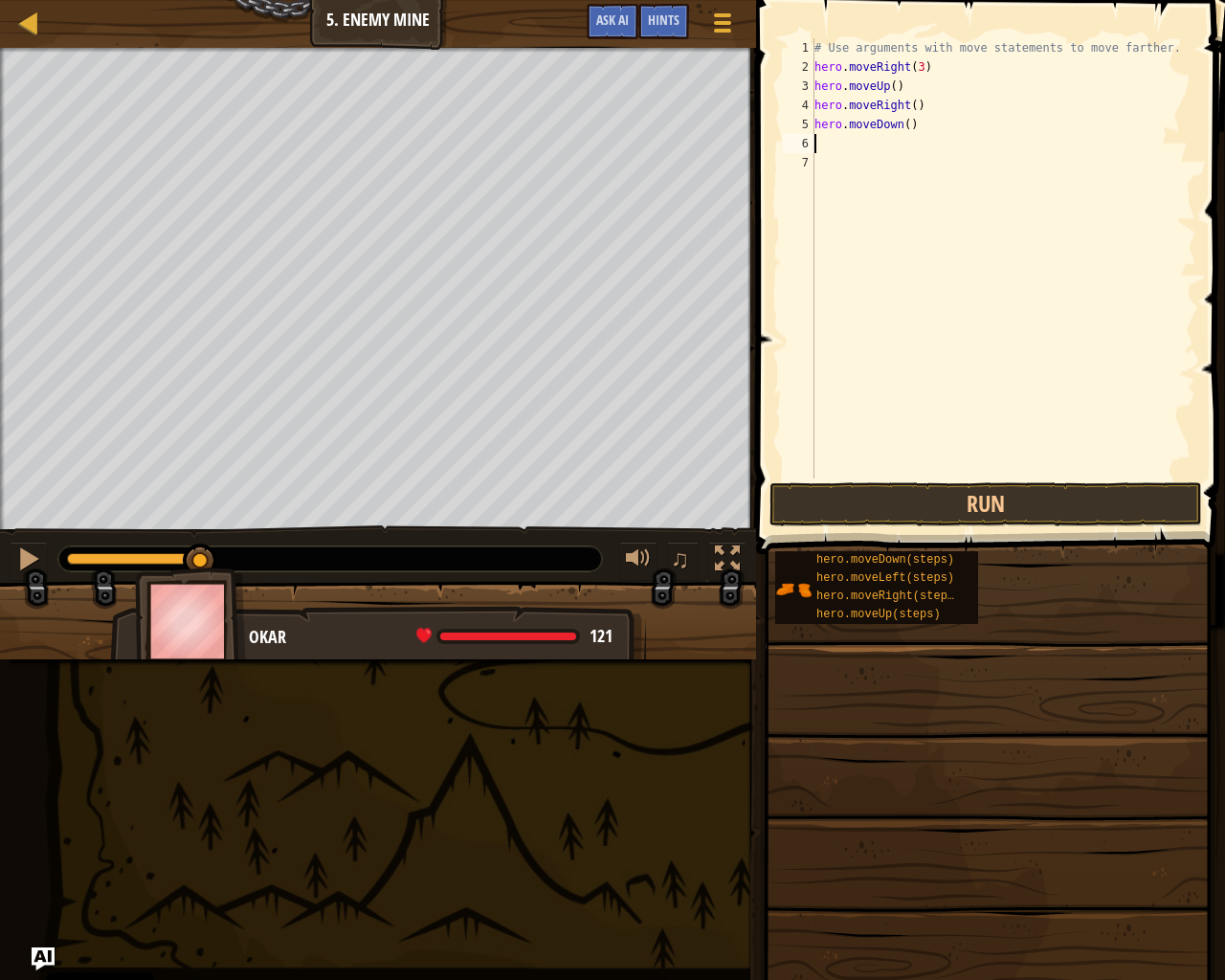
scroll to position [9, 0]
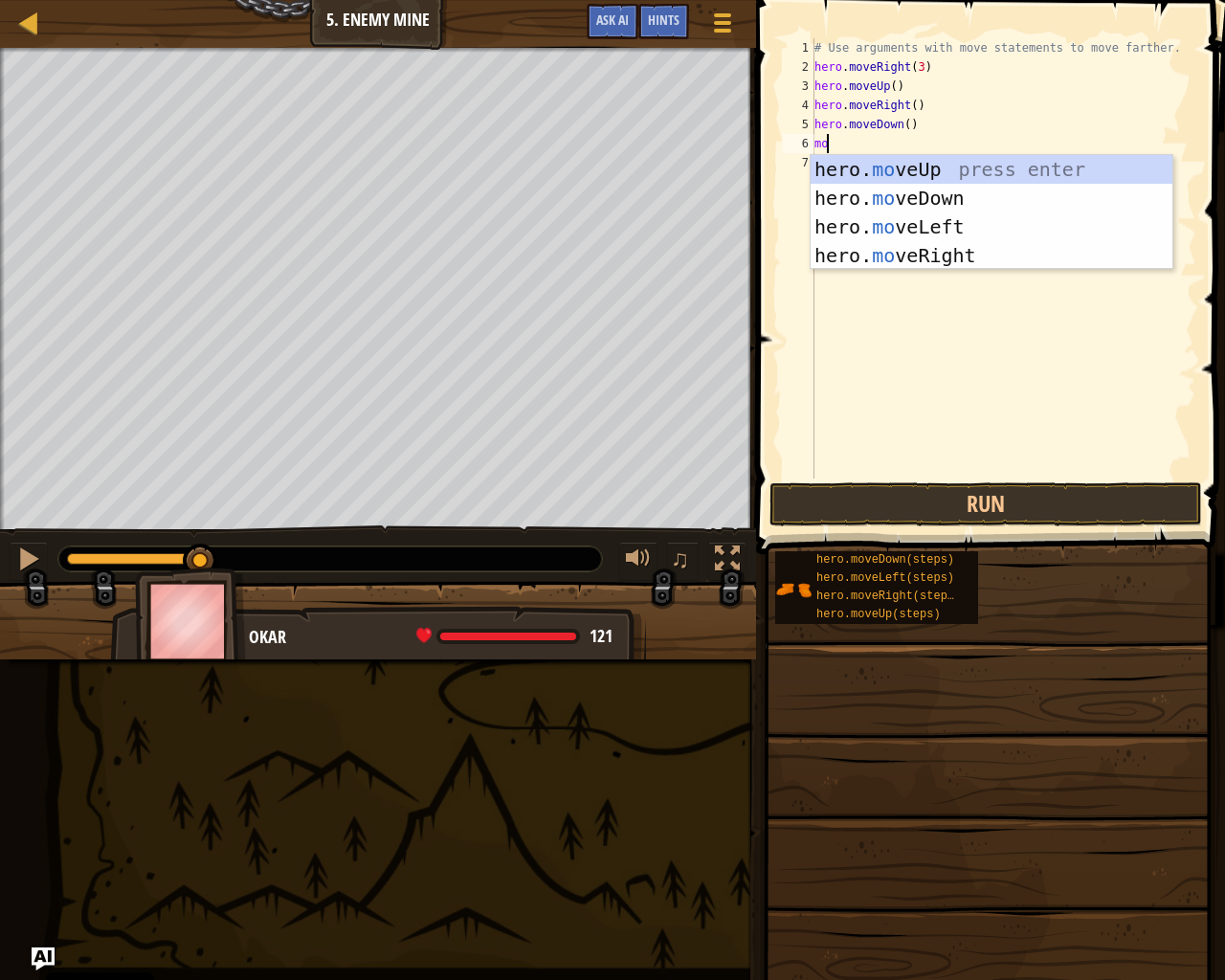
type textarea "move"
click at [950, 199] on div "hero. move Up press enter hero. move Down press enter hero. move Left press ent…" at bounding box center [991, 240] width 362 height 172
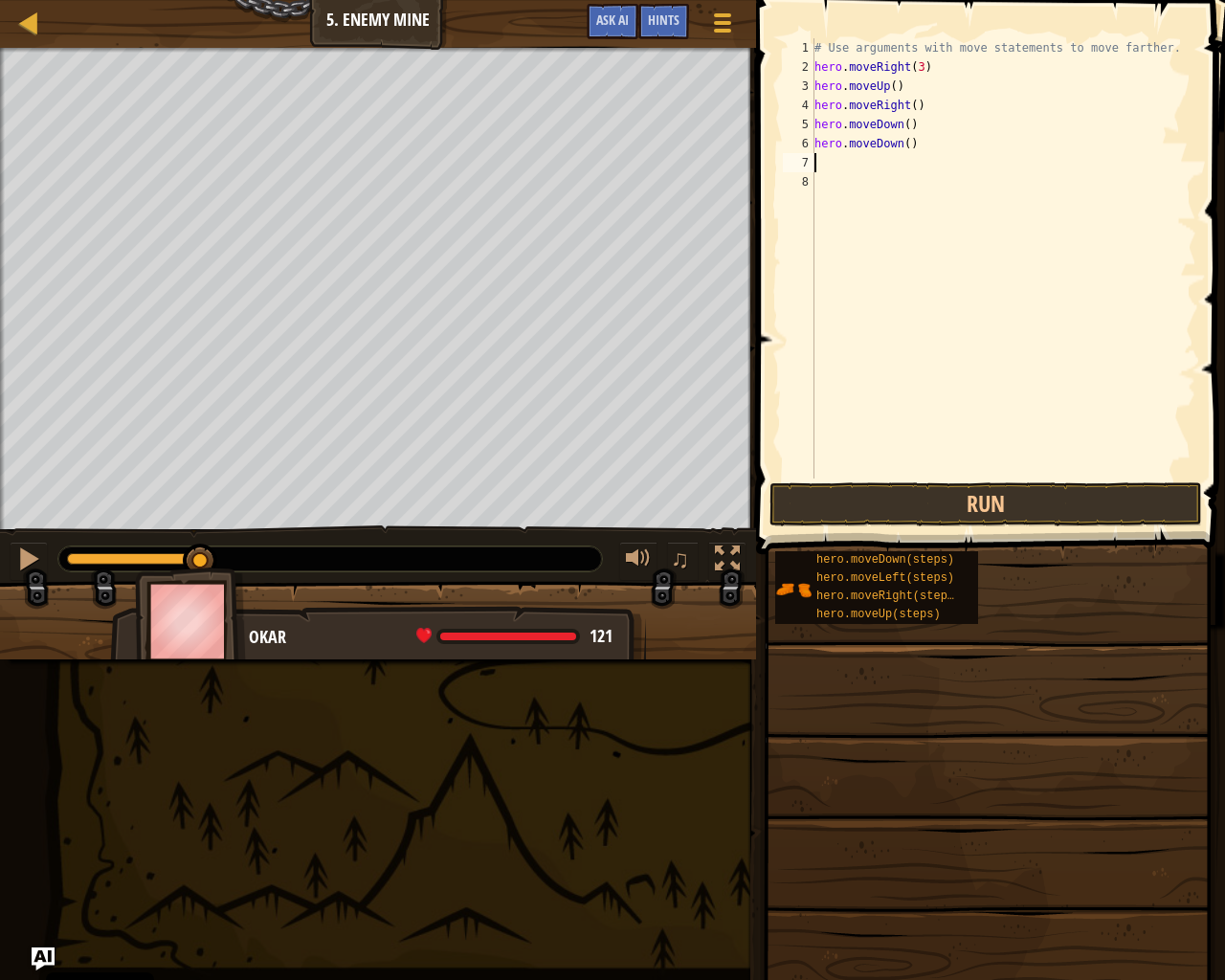
scroll to position [9, 0]
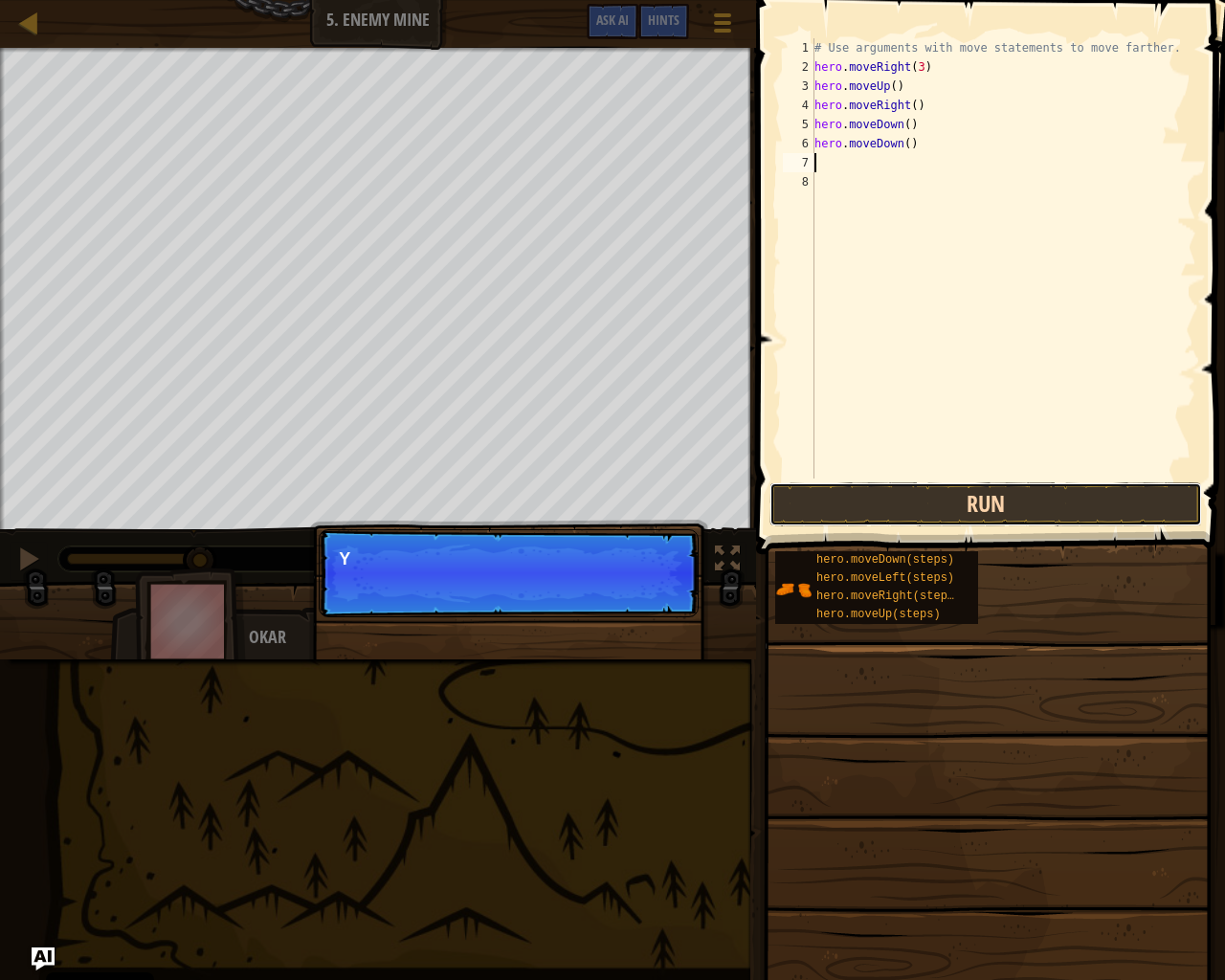
click at [1040, 508] on button "Run" at bounding box center [986, 505] width 433 height 44
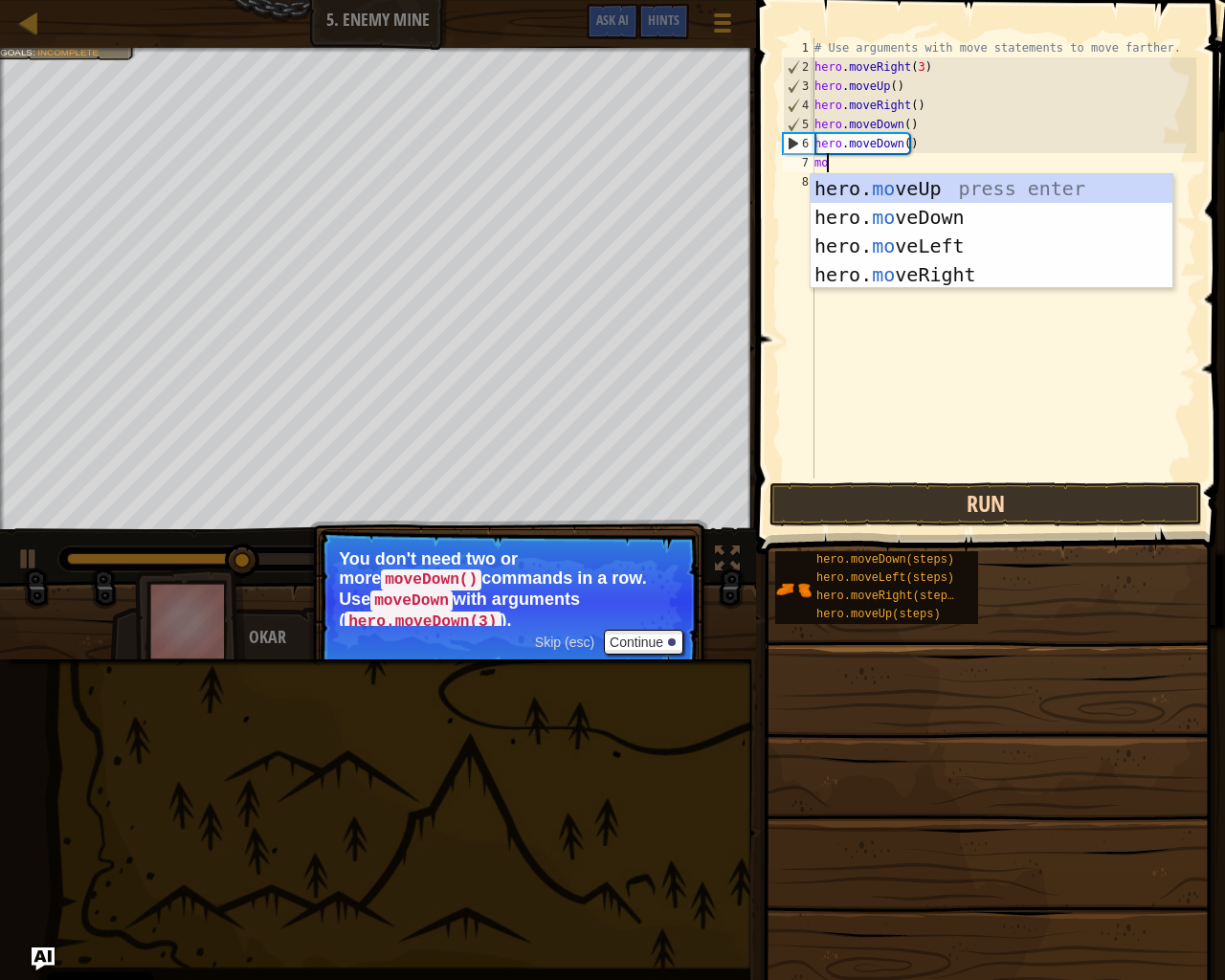
scroll to position [9, 1]
type textarea "move"
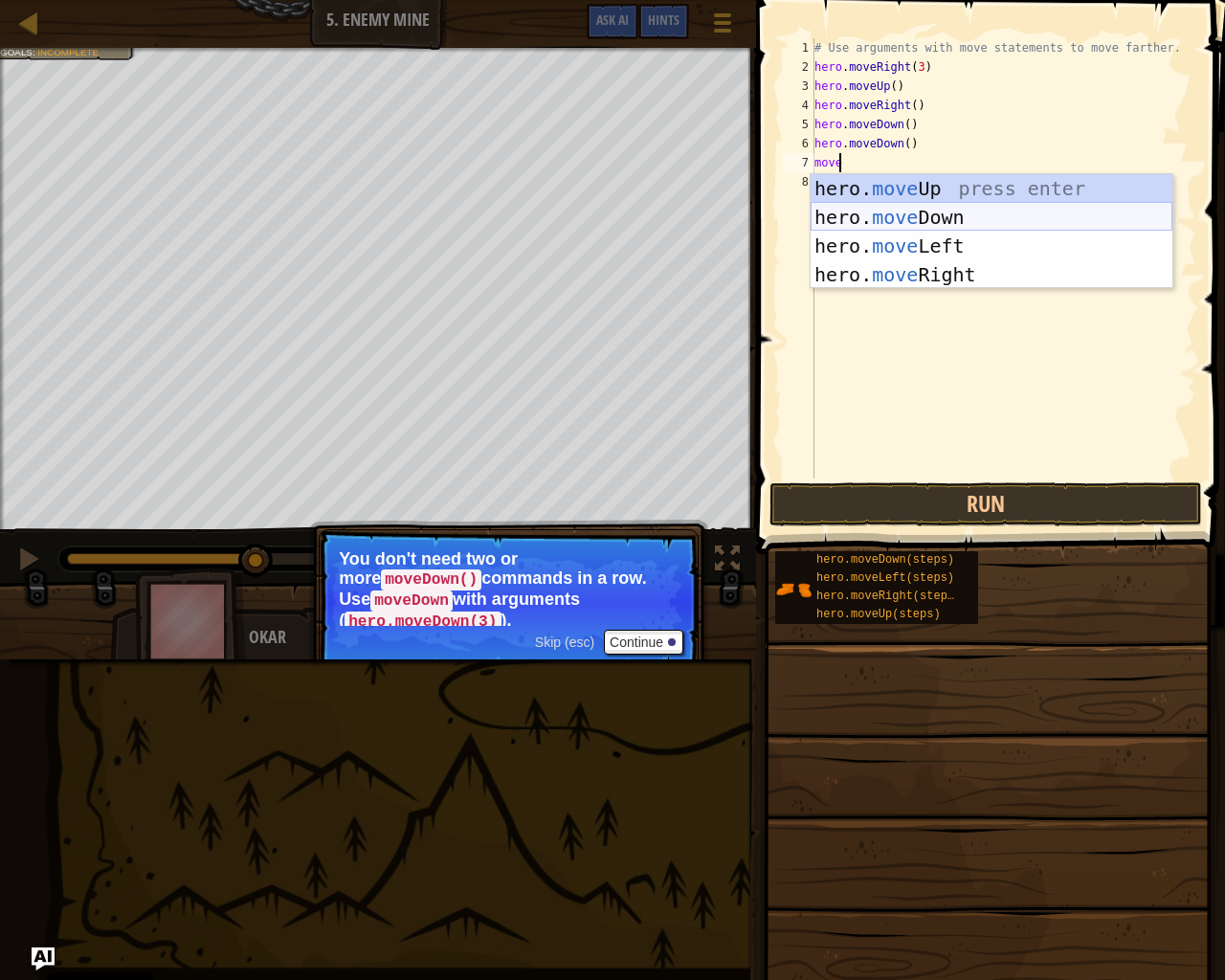
click at [926, 222] on div "hero. move Up press enter hero. move Down press enter hero. move Left press ent…" at bounding box center [991, 260] width 362 height 172
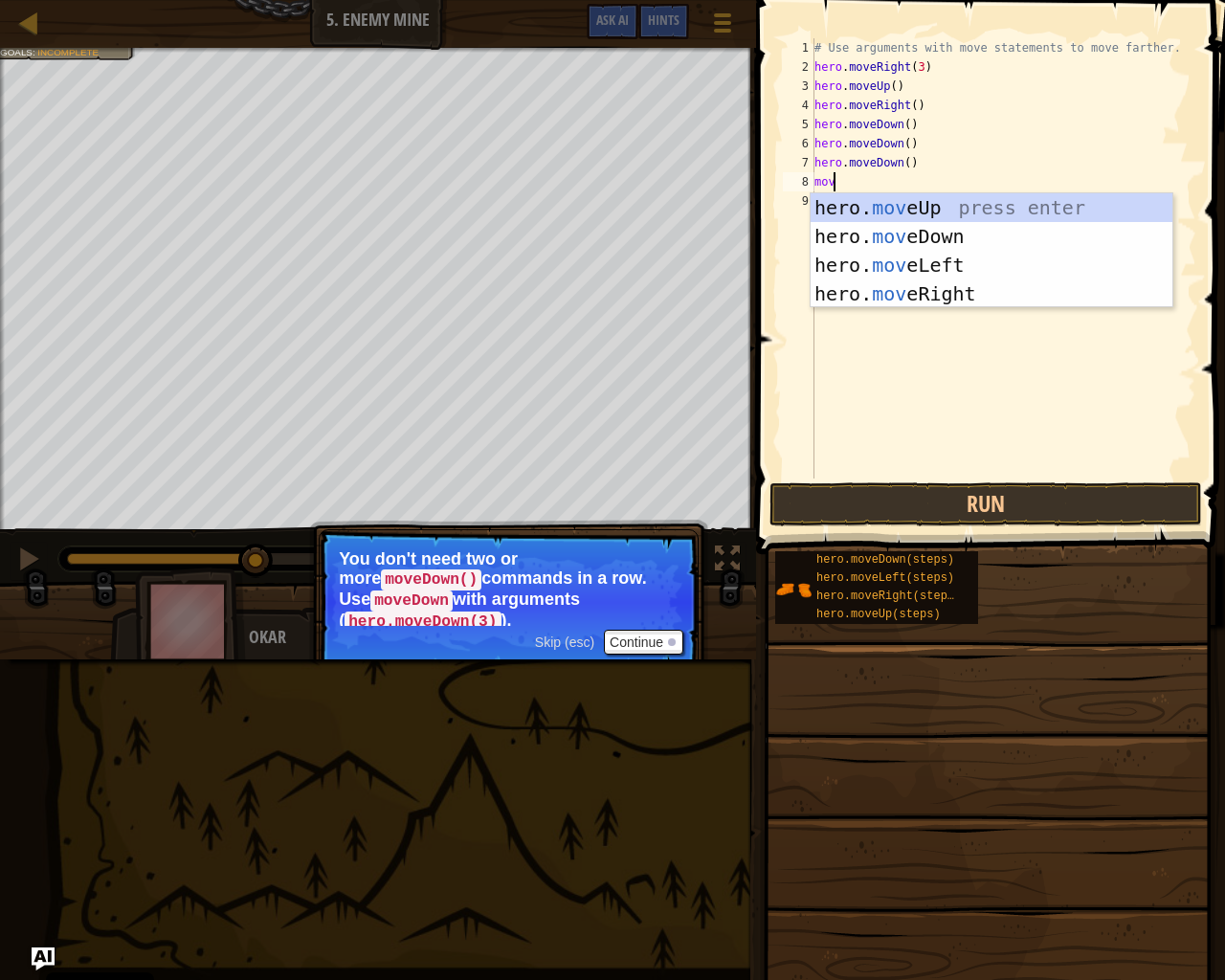
type textarea "move"
click at [949, 287] on div "hero. move Up press enter hero. move Down press enter hero. move Left press ent…" at bounding box center [991, 279] width 362 height 172
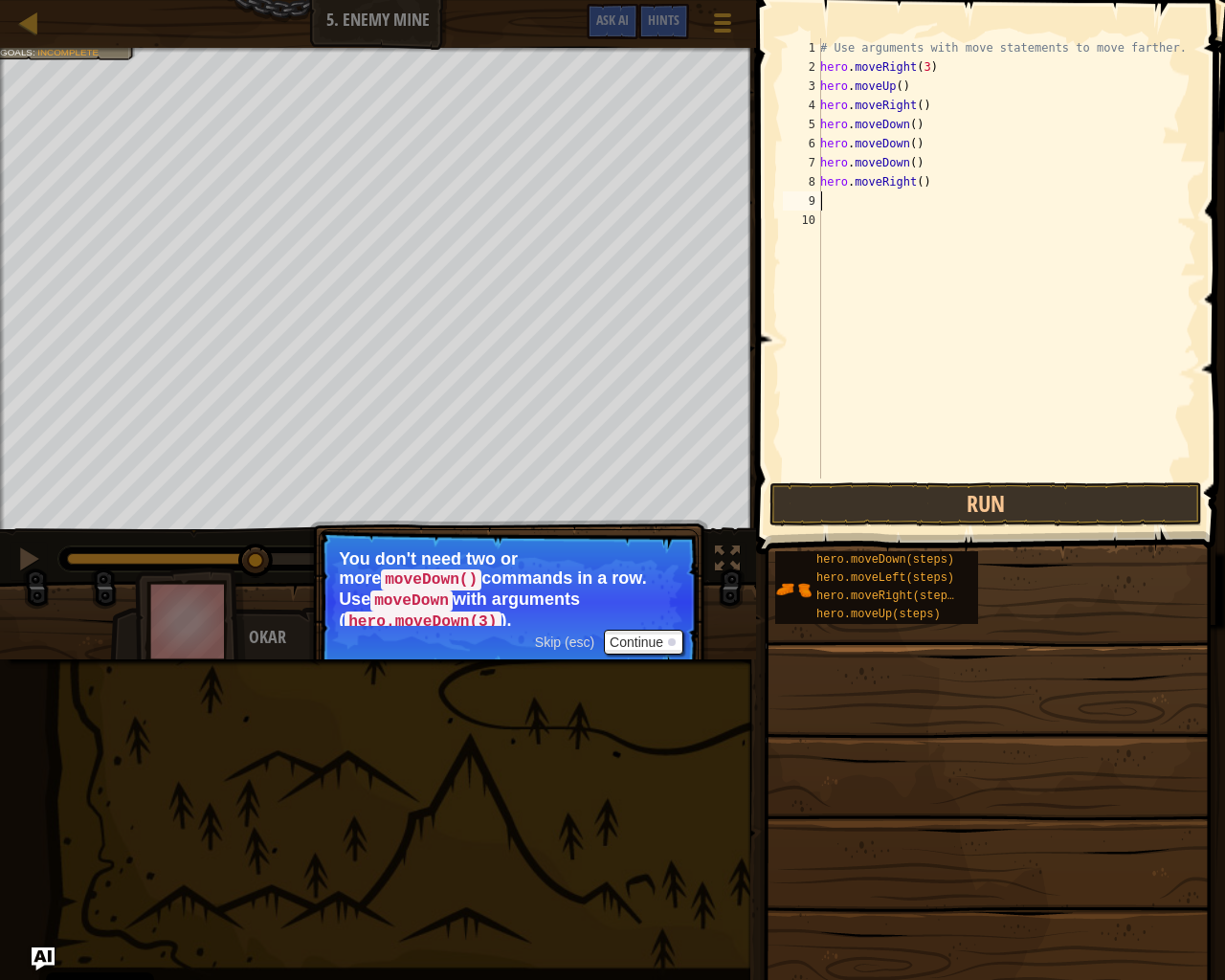
scroll to position [9, 0]
click at [1084, 486] on button "Run" at bounding box center [986, 505] width 433 height 44
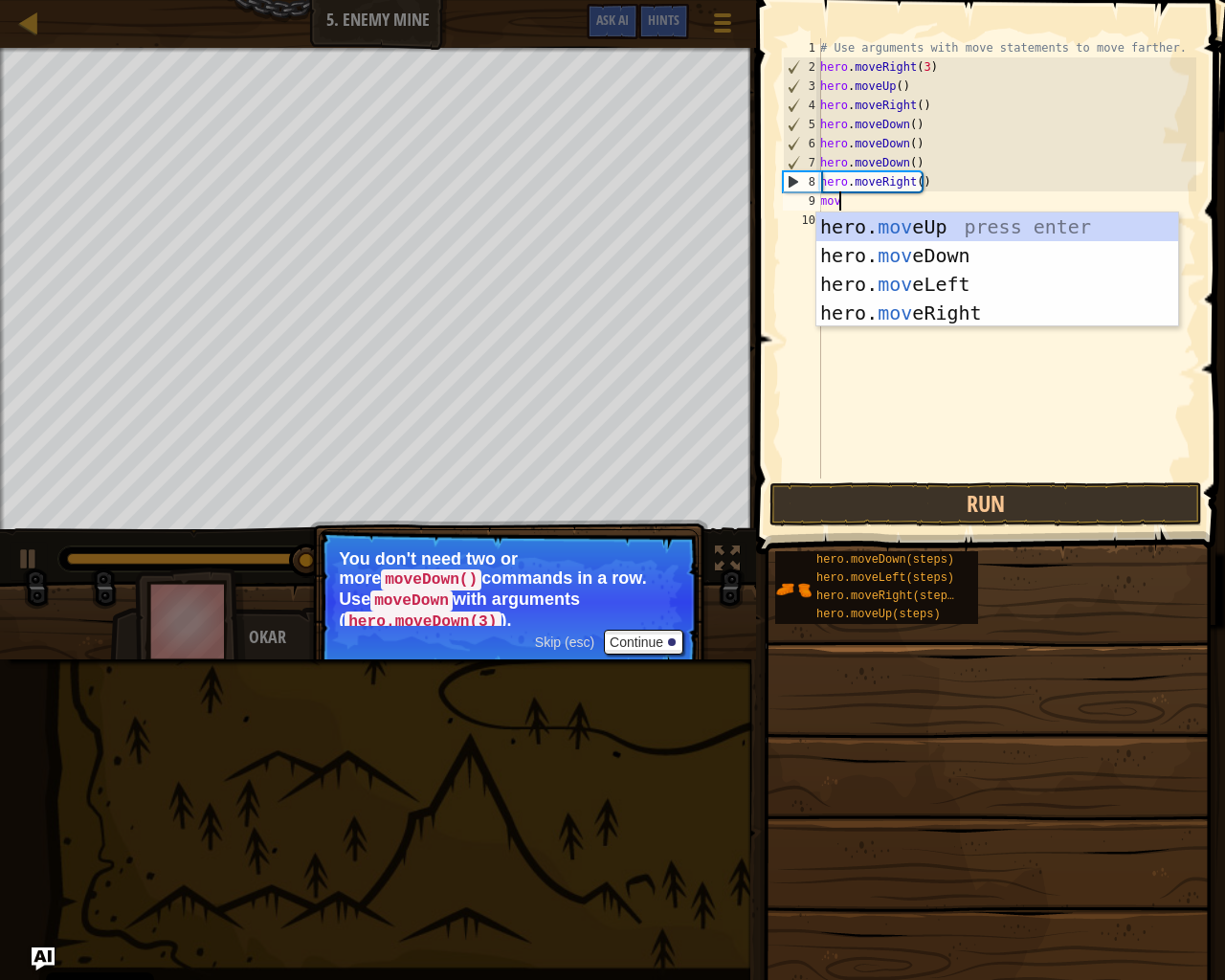
type textarea "move"
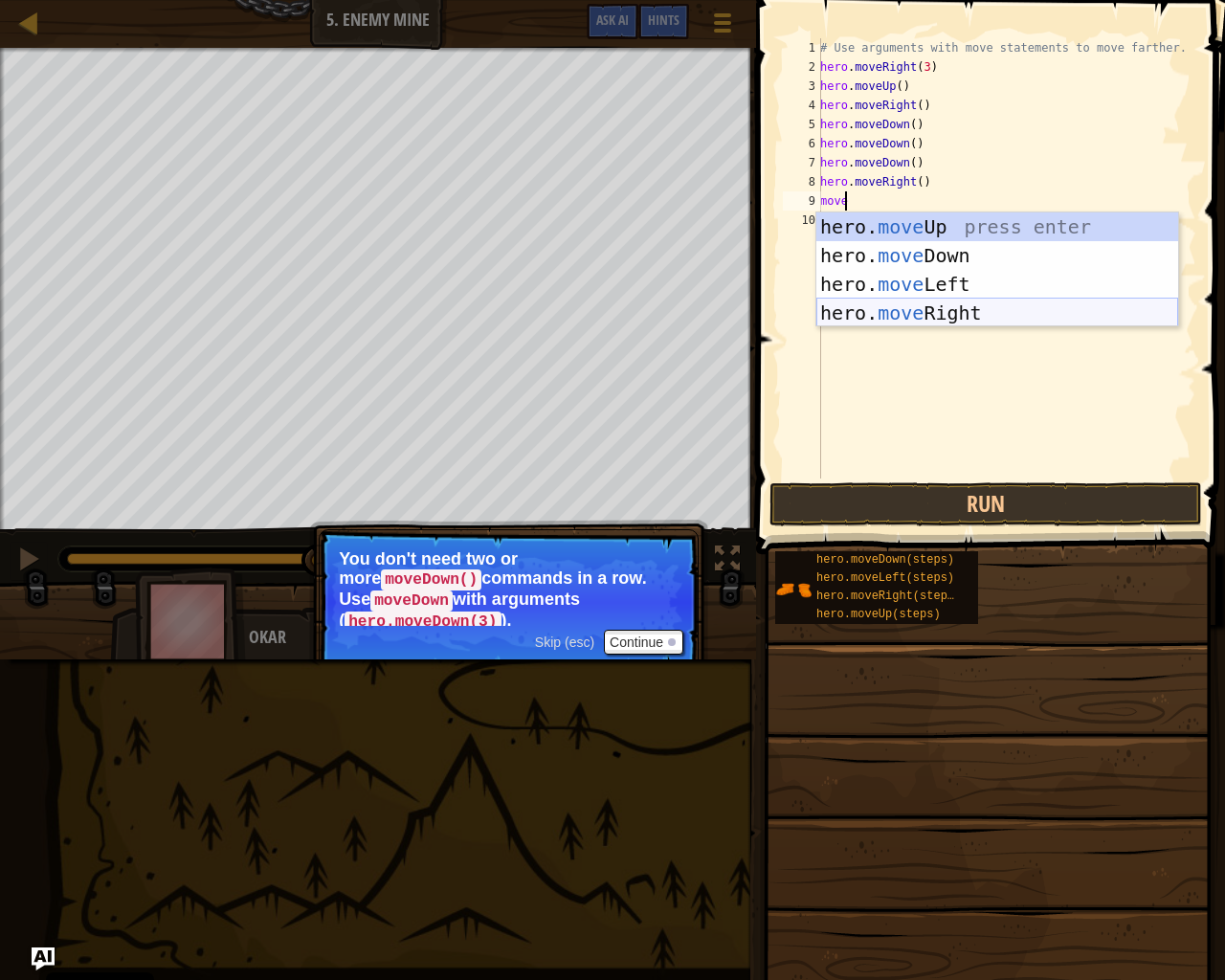
click at [888, 317] on div "hero. move Up press enter hero. move Down press enter hero. move Left press ent…" at bounding box center [997, 298] width 362 height 172
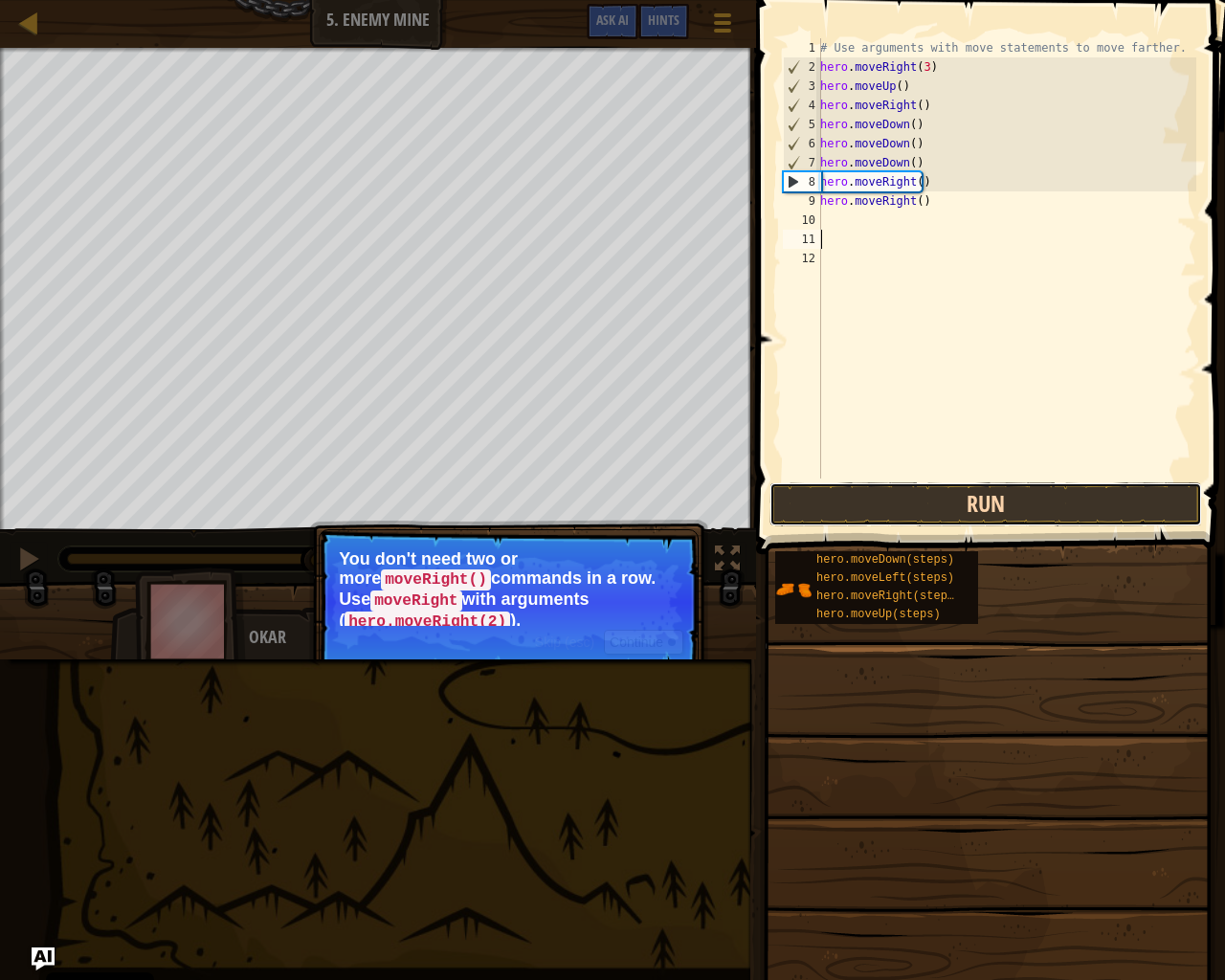
click at [1029, 515] on button "Run" at bounding box center [986, 505] width 433 height 44
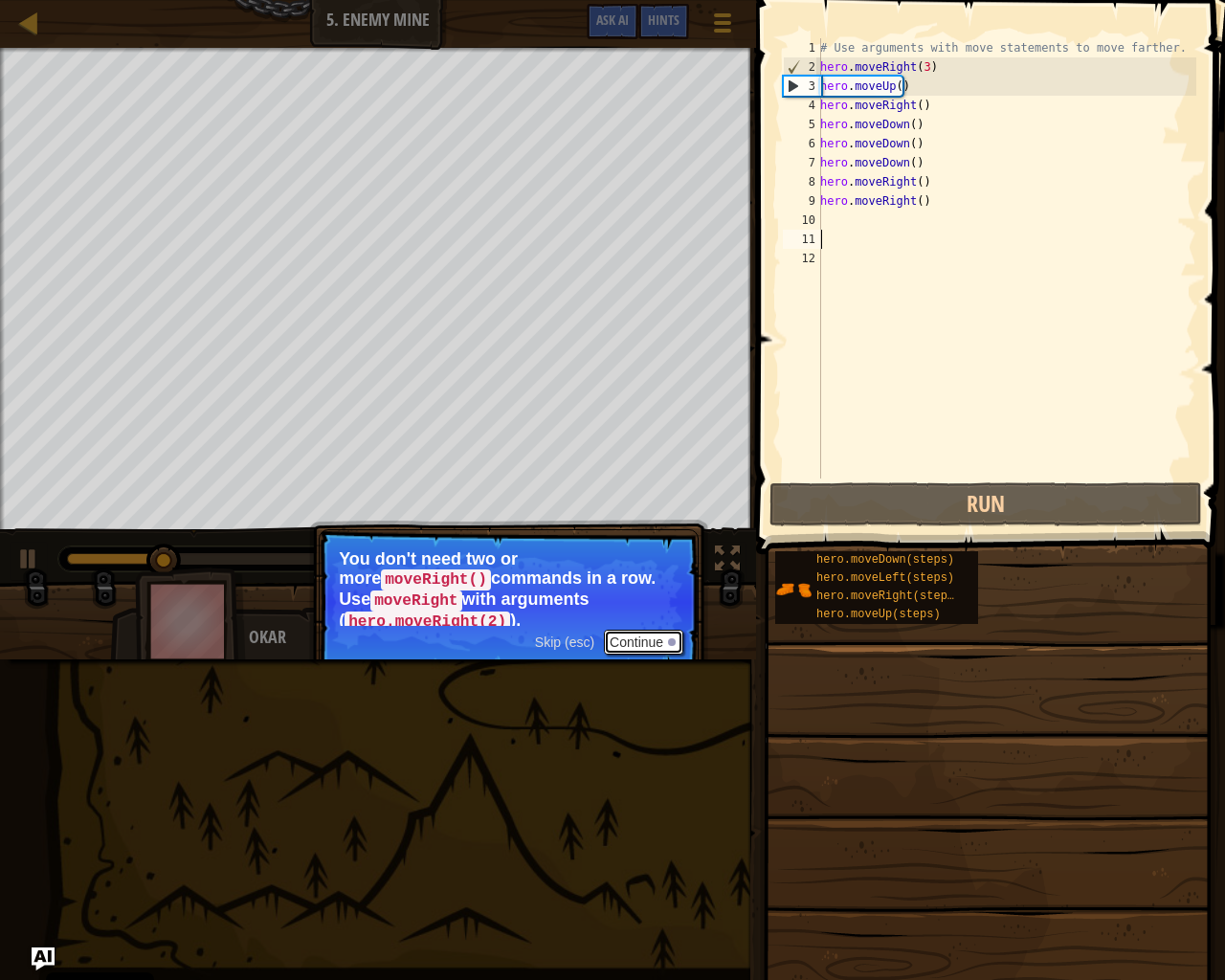
click at [638, 631] on button "Continue" at bounding box center [643, 642] width 80 height 25
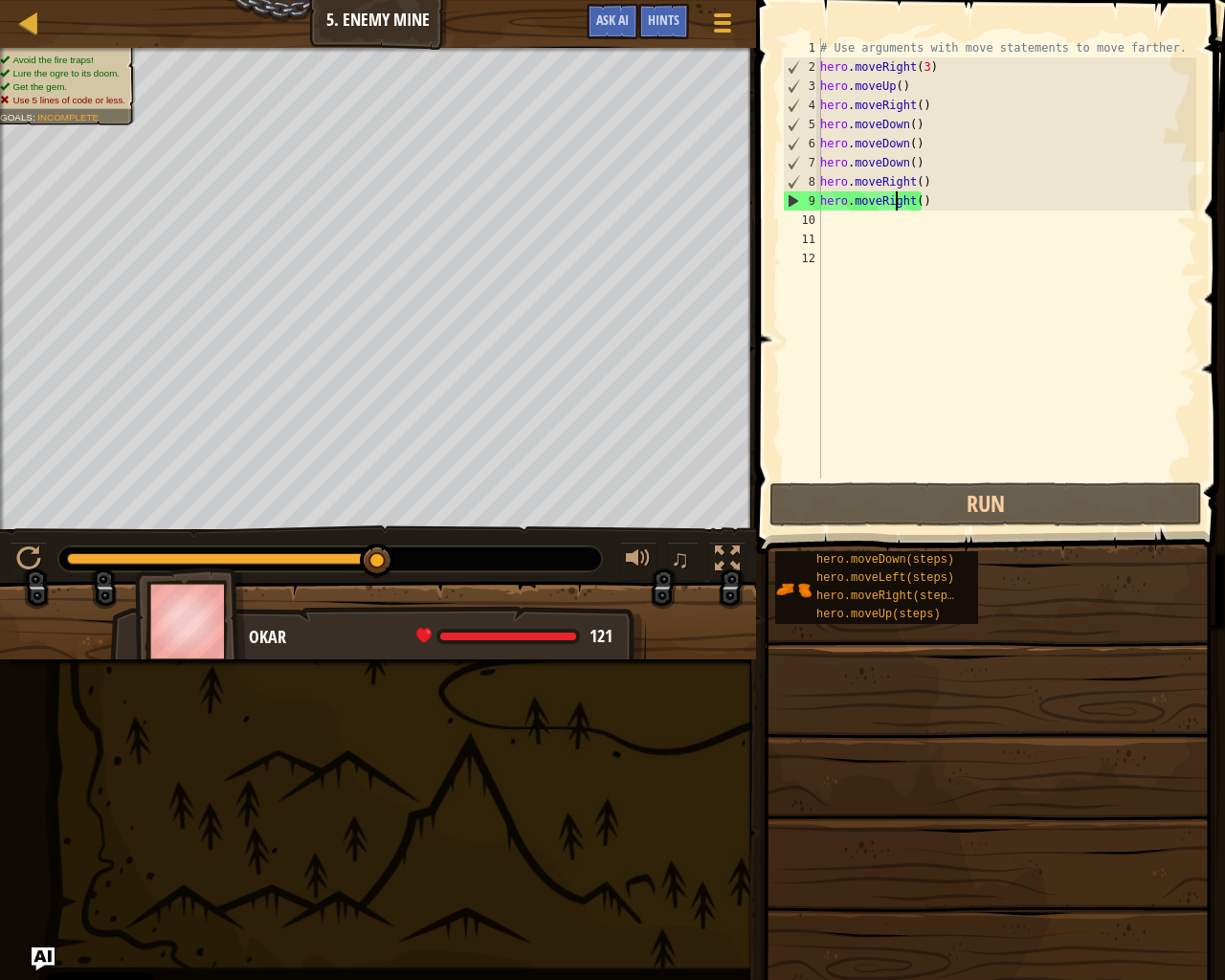
click at [899, 206] on div "# Use arguments with move statements to move farther. hero . moveRight ( 3 ) he…" at bounding box center [1006, 278] width 380 height 479
type textarea "hero.moveRight()"
click at [856, 231] on div "# Use arguments with move statements to move farther. hero . moveRight ( 3 ) he…" at bounding box center [1006, 278] width 380 height 479
click at [856, 221] on div "# Use arguments with move statements to move farther. hero . moveRight ( 3 ) he…" at bounding box center [1006, 278] width 380 height 479
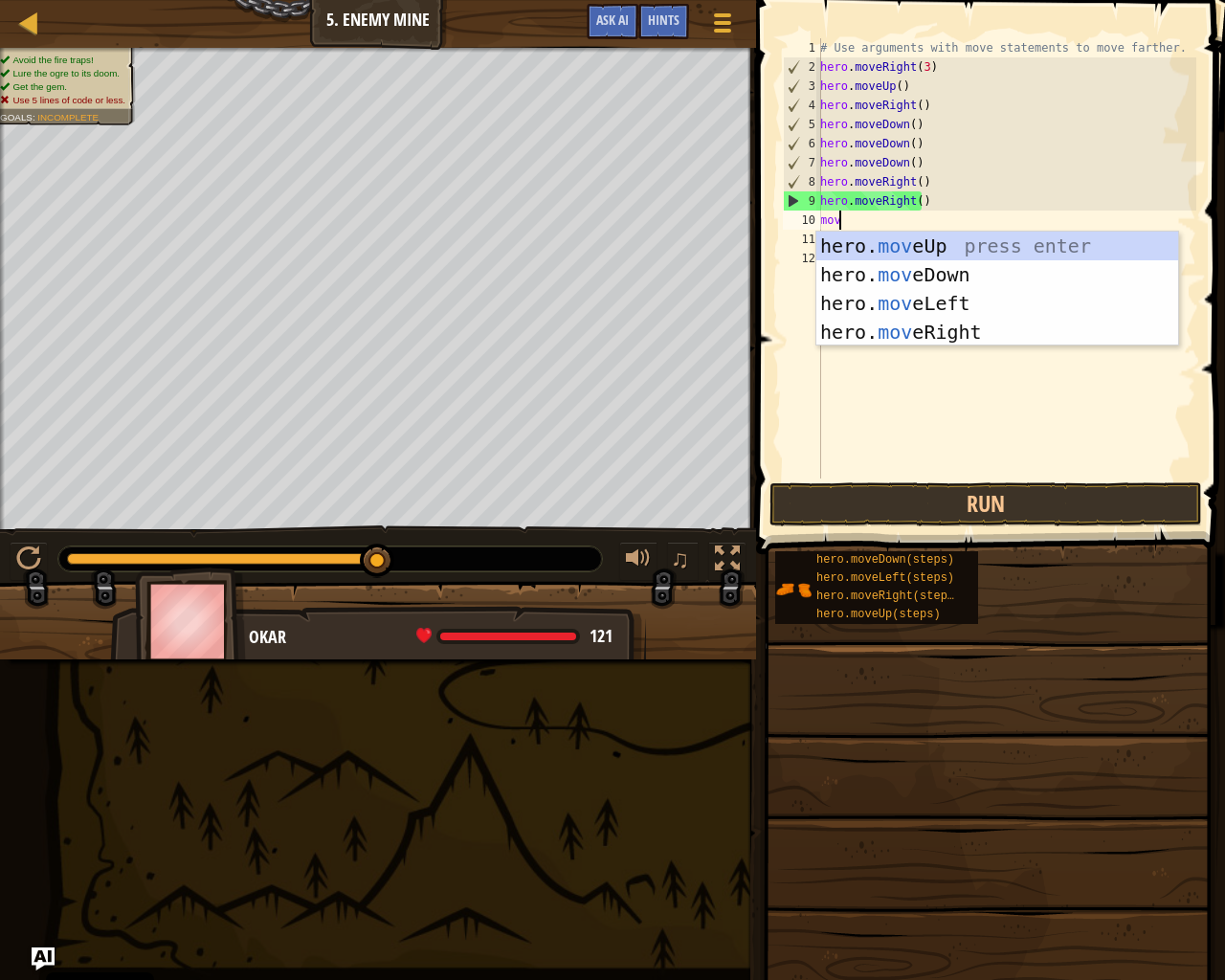
scroll to position [9, 1]
type textarea "move"
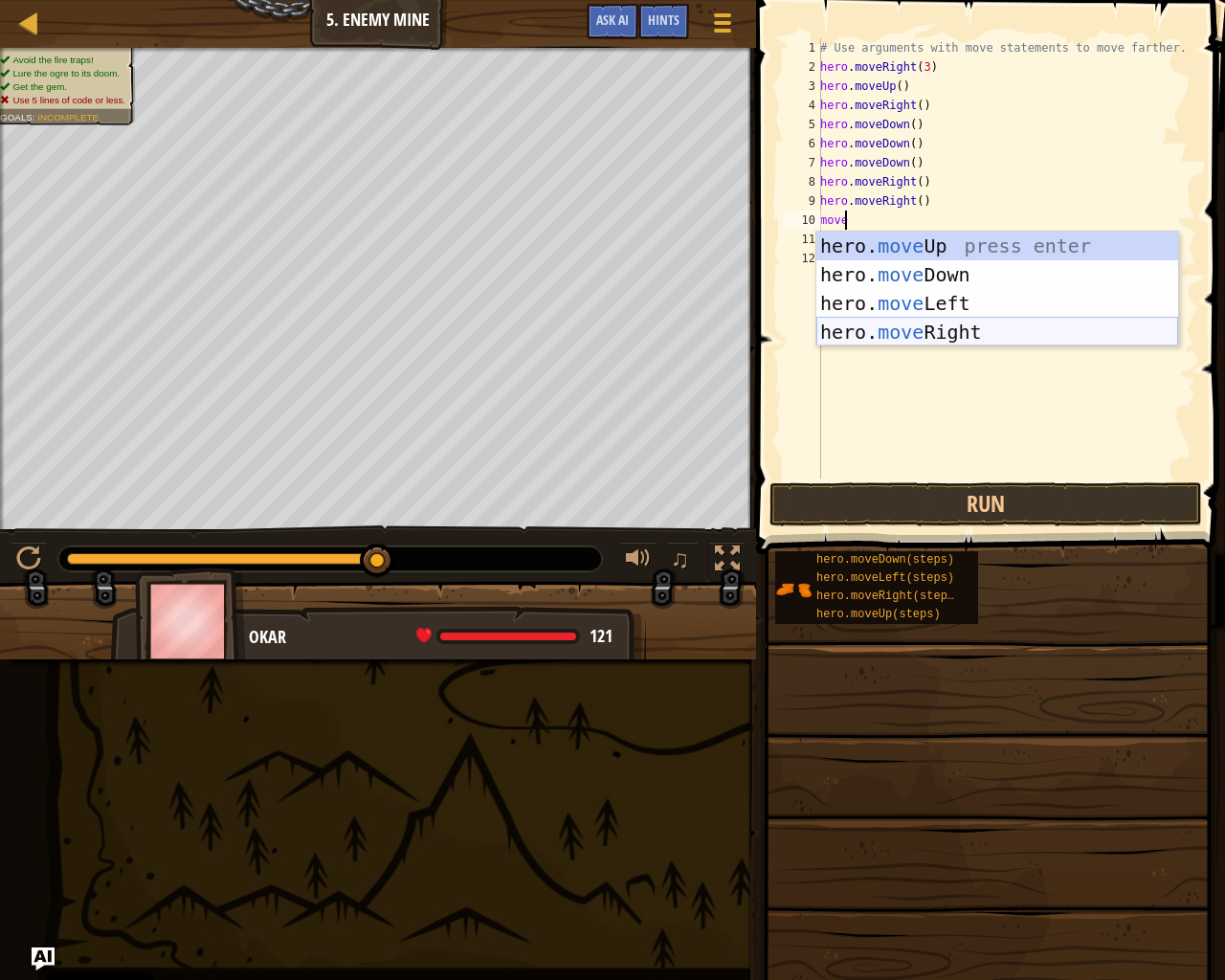
click at [928, 325] on div "hero. move Up press enter hero. move Down press enter hero. move Left press ent…" at bounding box center [997, 317] width 362 height 172
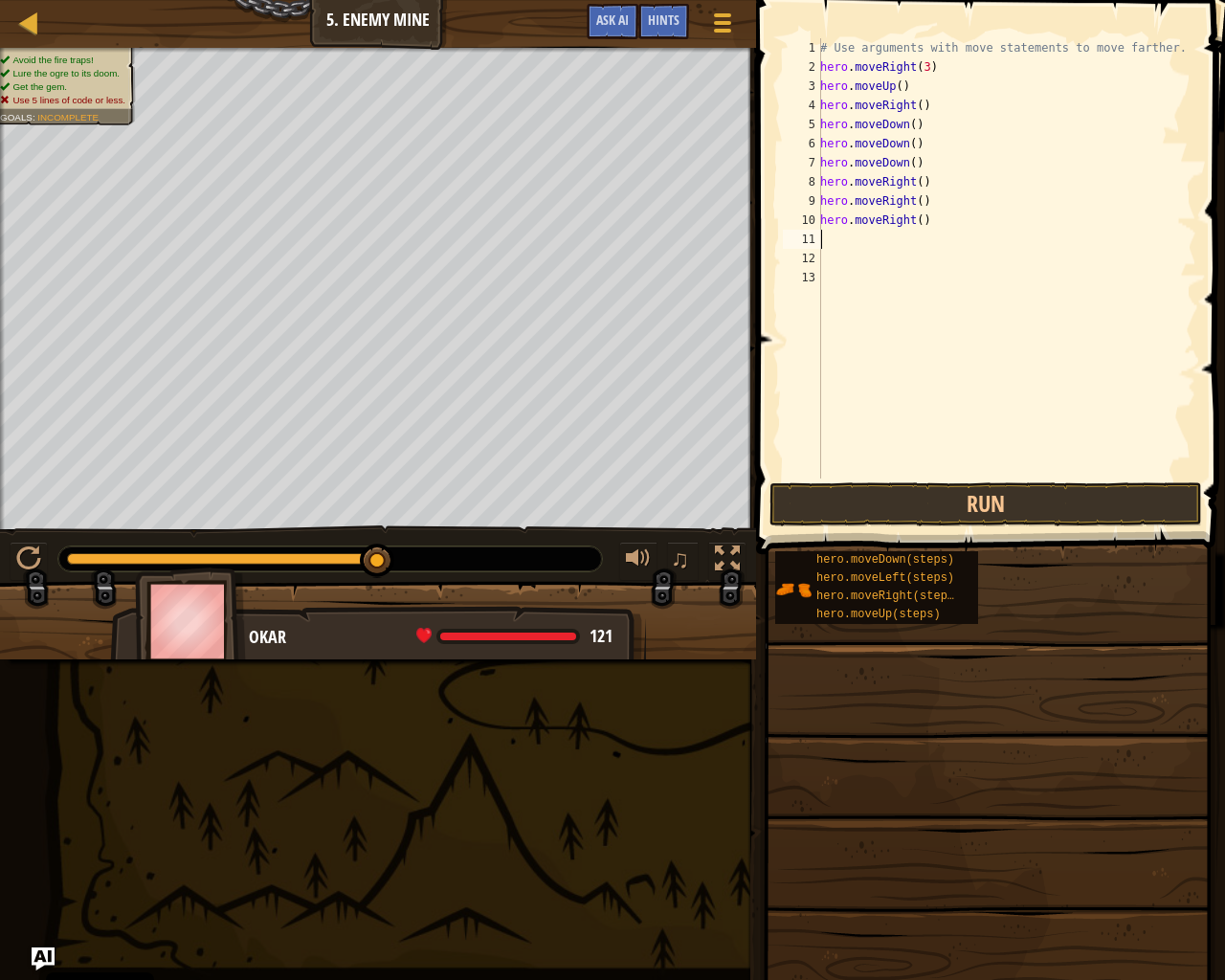
scroll to position [9, 0]
drag, startPoint x: 972, startPoint y: 475, endPoint x: 969, endPoint y: 490, distance: 15.3
click at [969, 486] on div "1 2 3 4 5 6 7 8 9 10 11 12 13 # Use arguments with move statements to move fart…" at bounding box center [988, 314] width 475 height 611
click at [971, 500] on button "Run" at bounding box center [986, 505] width 433 height 44
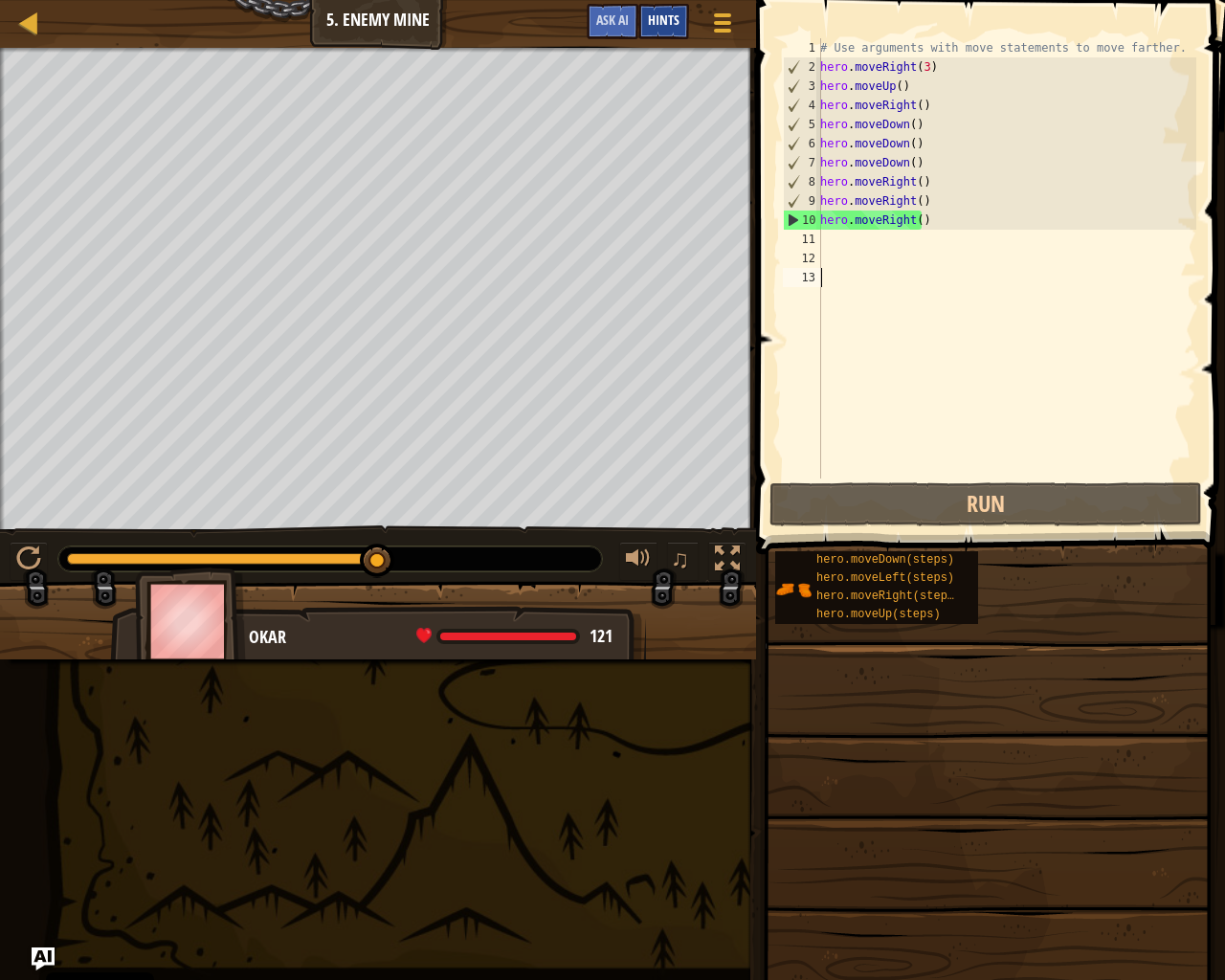
click at [649, 10] on div "Hints" at bounding box center [663, 21] width 51 height 36
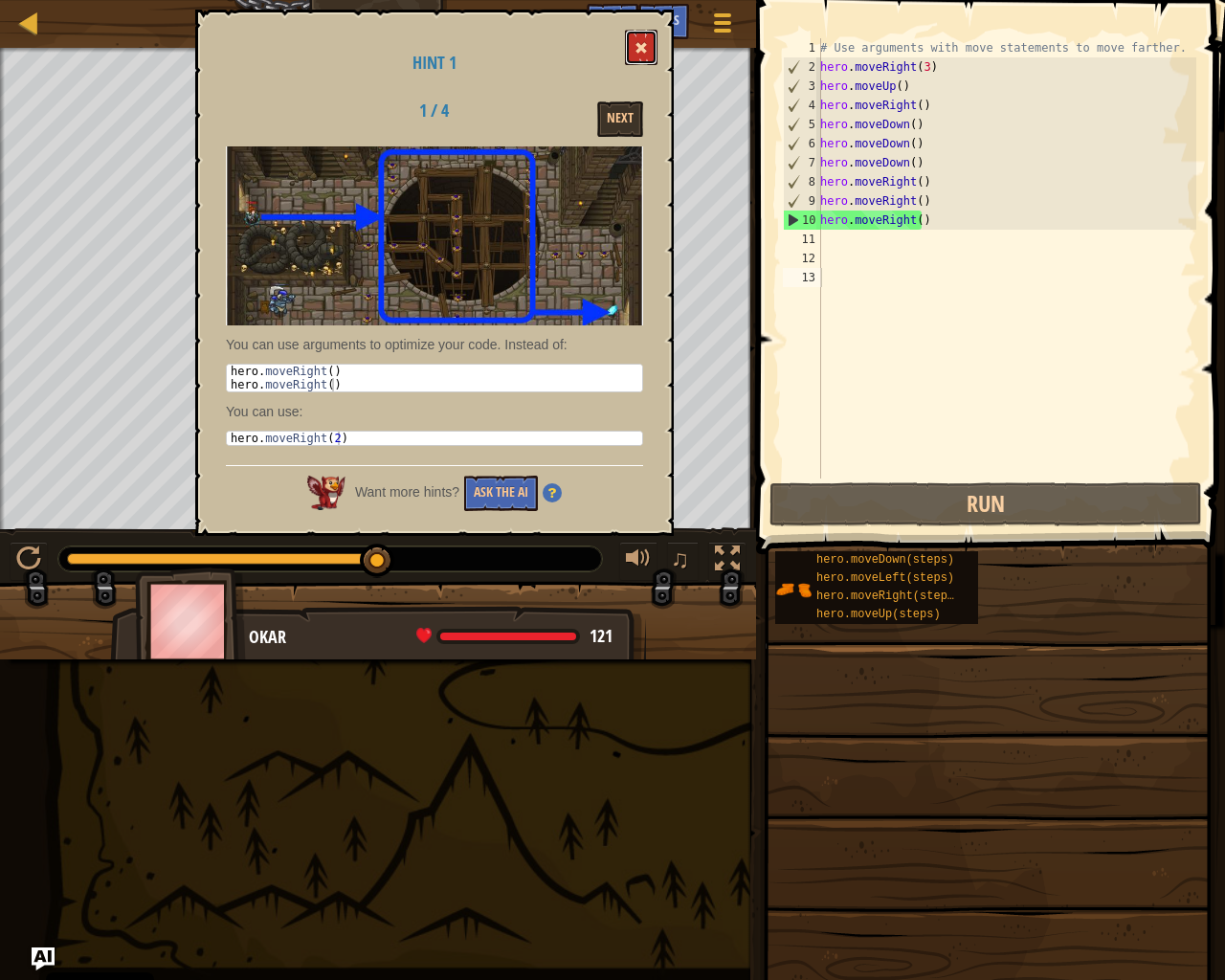
click at [648, 36] on button at bounding box center [641, 47] width 33 height 36
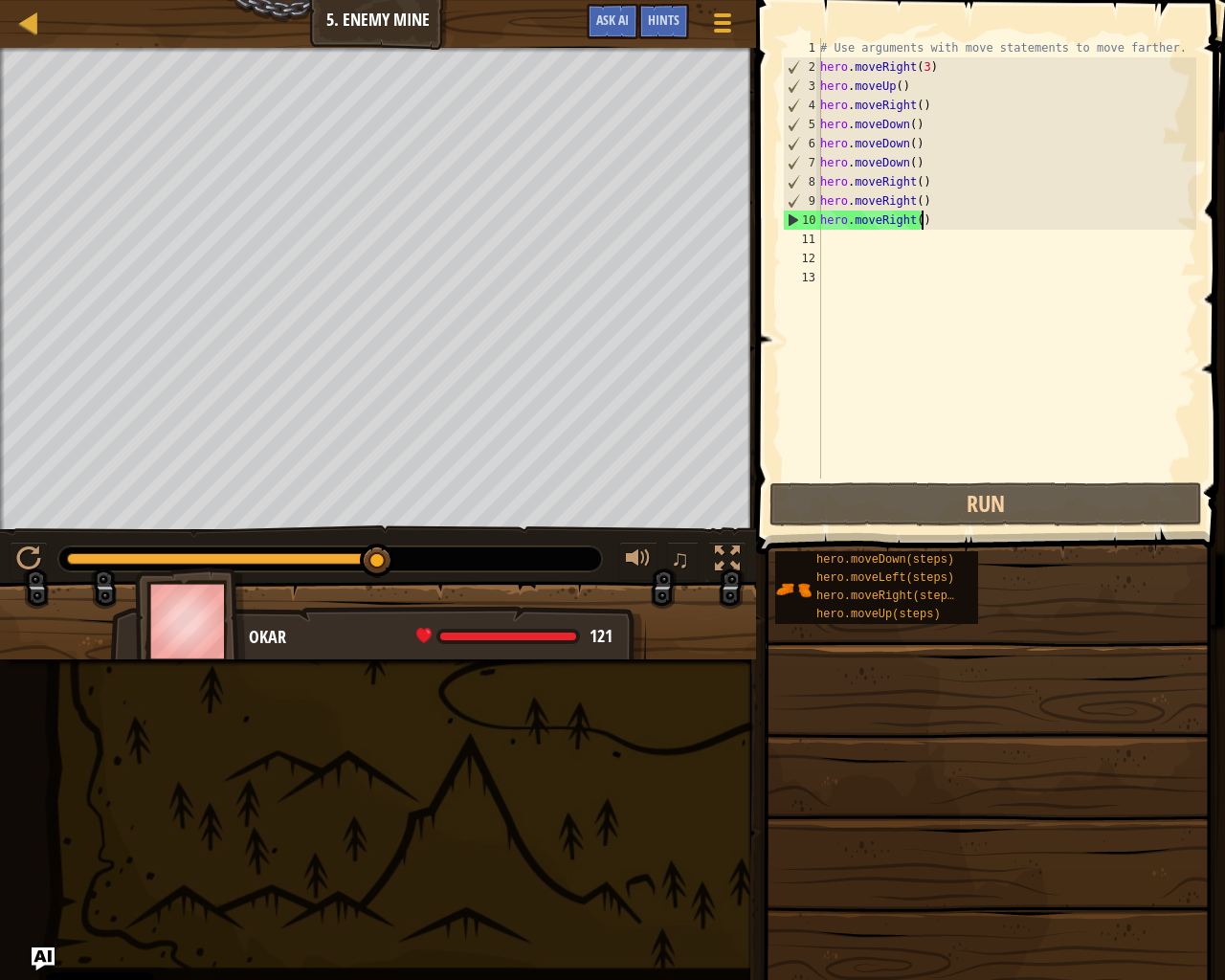
click at [958, 218] on div "# Use arguments with move statements to move farther. hero . moveRight ( 3 ) he…" at bounding box center [1006, 278] width 380 height 479
click at [906, 225] on div "# Use arguments with move statements to move farther. hero . moveRight ( 3 ) he…" at bounding box center [1006, 278] width 380 height 479
click at [668, 17] on span "Hints" at bounding box center [663, 19] width 32 height 18
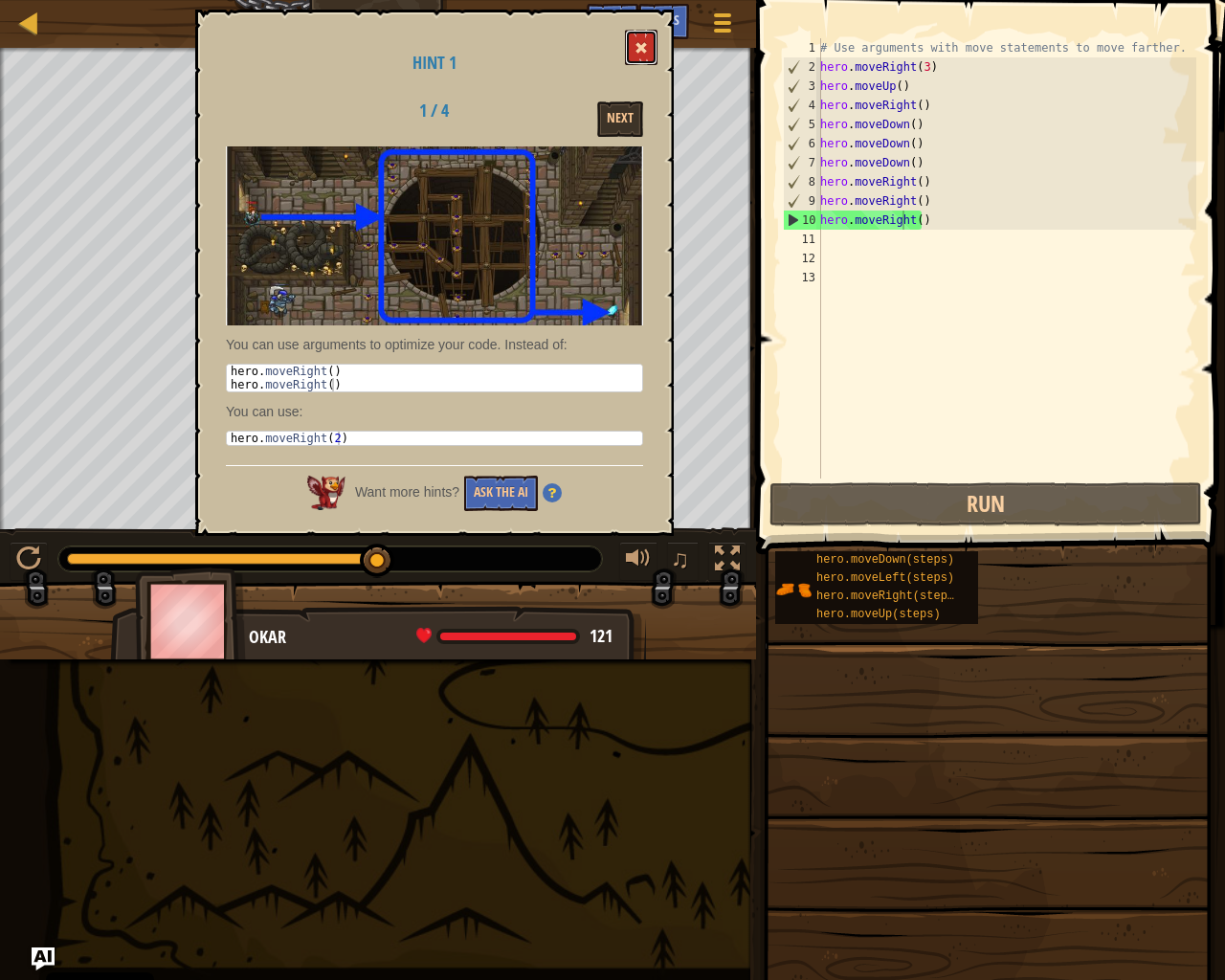
click at [641, 47] on span at bounding box center [641, 48] width 13 height 13
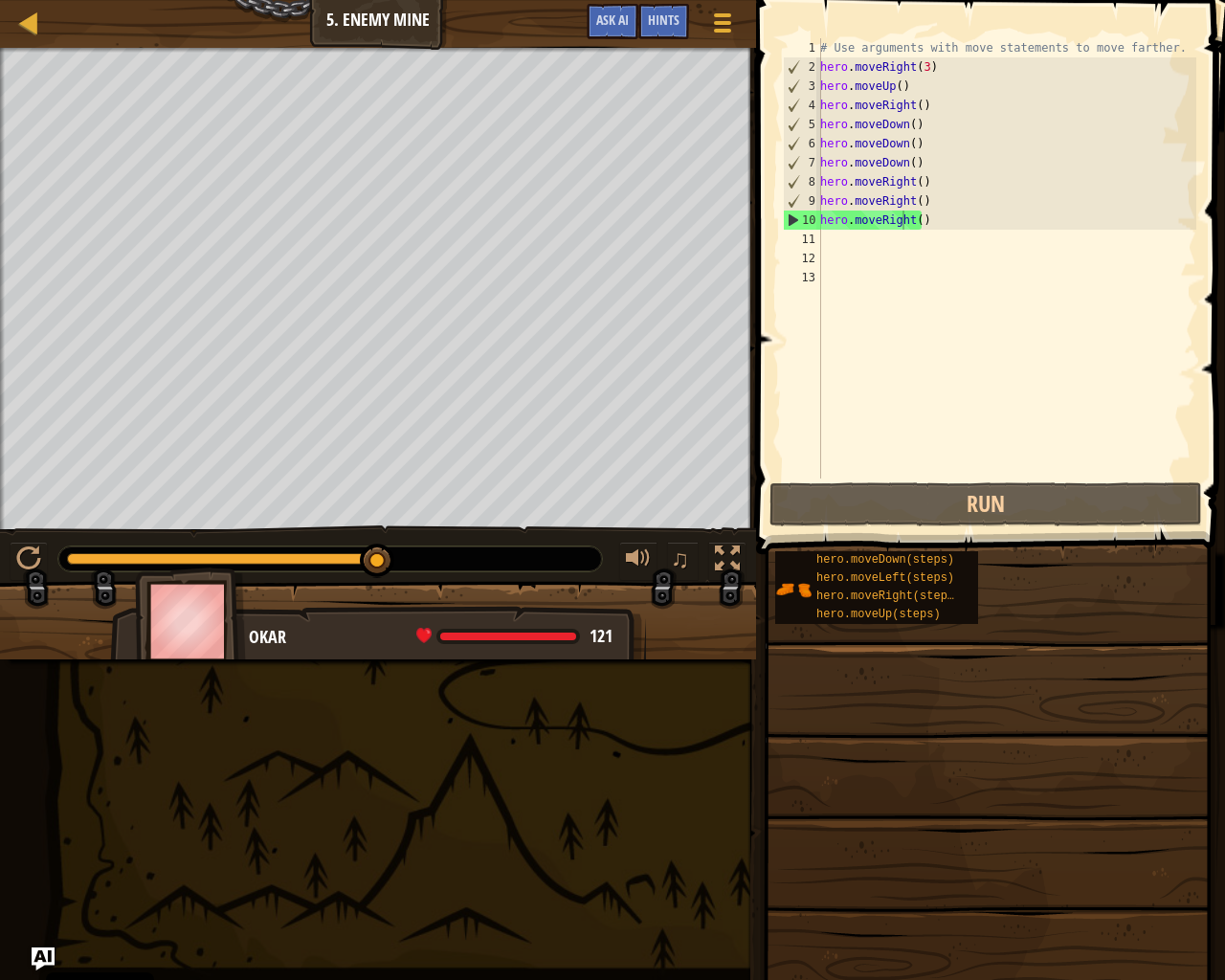
click at [913, 222] on div "# Use arguments with move statements to move farther. hero . moveRight ( 3 ) he…" at bounding box center [1006, 278] width 380 height 479
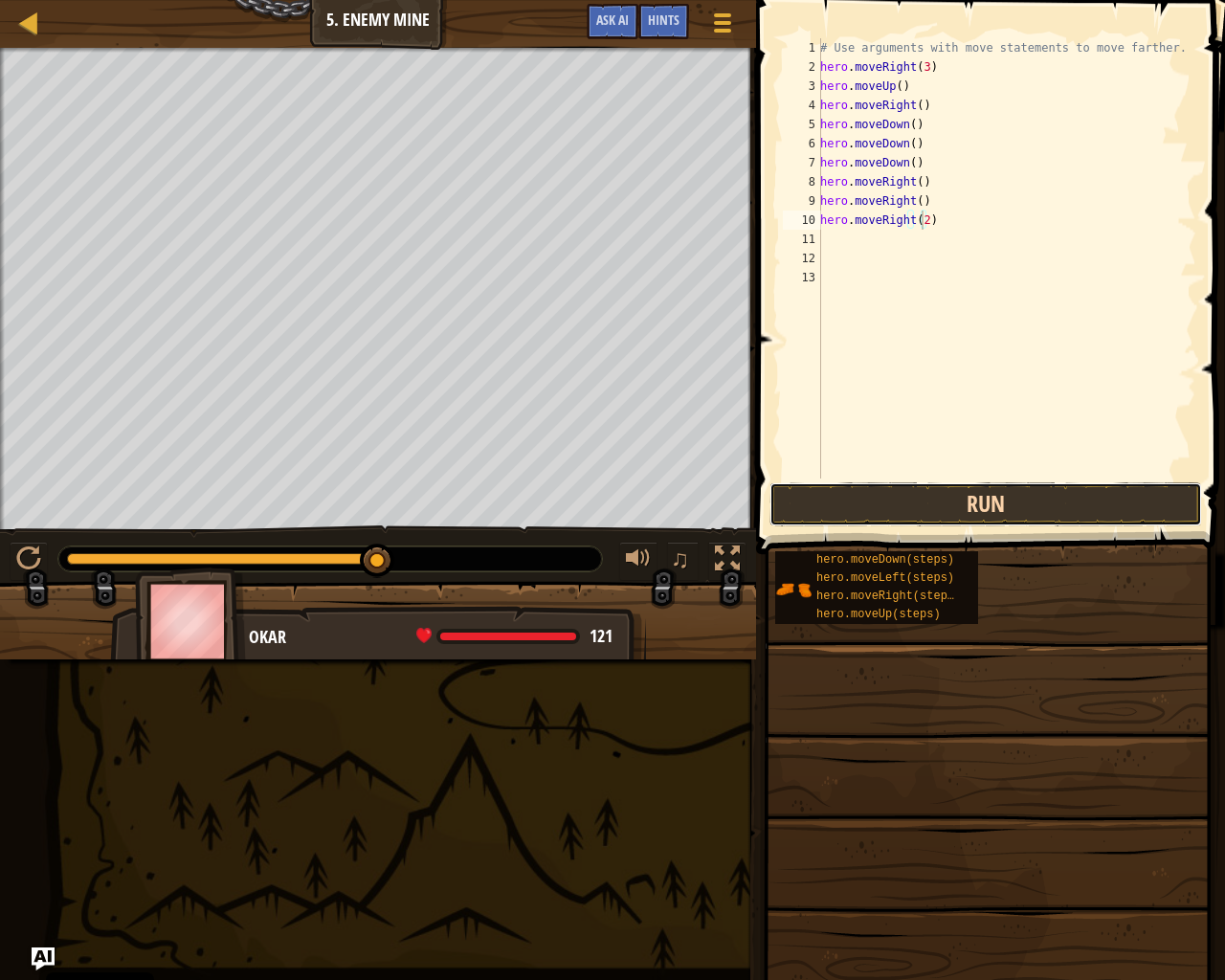
click at [1051, 489] on button "Run" at bounding box center [986, 505] width 433 height 44
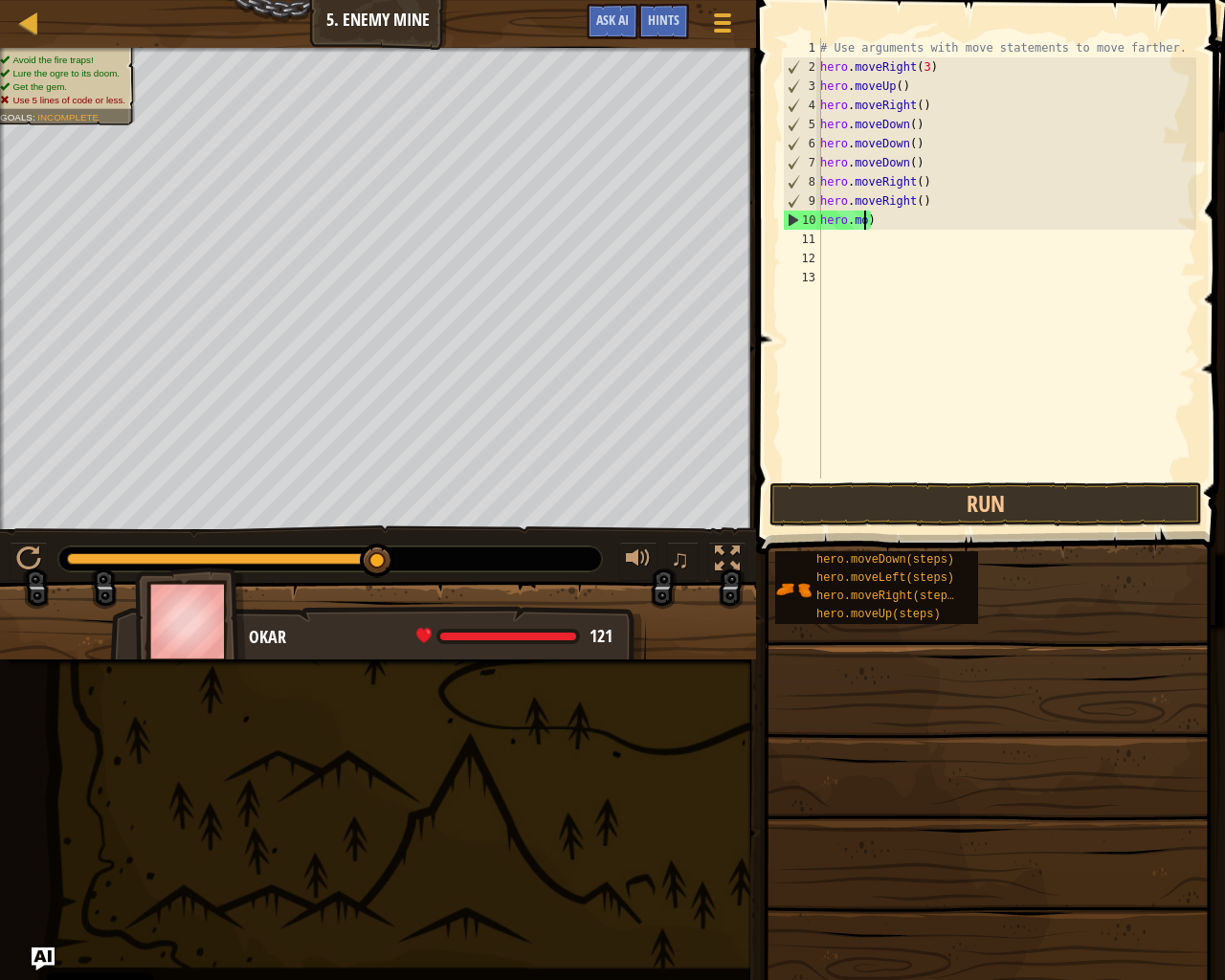
scroll to position [9, 2]
type textarea ")"
click at [921, 222] on div "# Use arguments with move statements to move farther. hero . moveRight ( 3 ) he…" at bounding box center [1006, 278] width 380 height 479
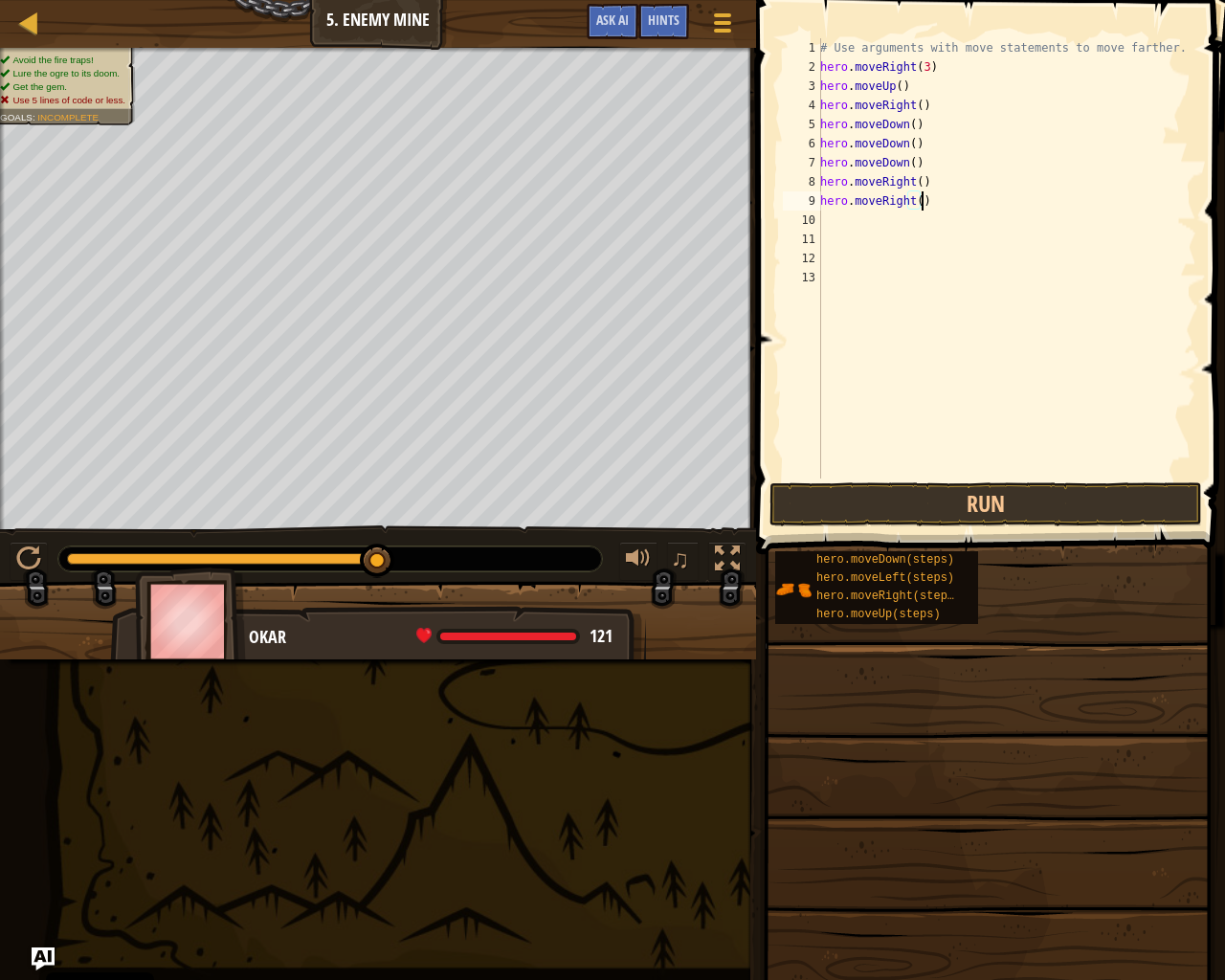
click at [932, 191] on div "# Use arguments with move statements to move farther. hero . moveRight ( 3 ) he…" at bounding box center [1006, 278] width 380 height 479
type textarea "h"
click at [932, 173] on div "# Use arguments with move statements to move farther. hero . moveRight ( 3 ) he…" at bounding box center [1006, 278] width 380 height 479
type textarea "h"
click at [933, 168] on div "# Use arguments with move statements to move farther. hero . moveRight ( 3 ) he…" at bounding box center [1006, 278] width 380 height 479
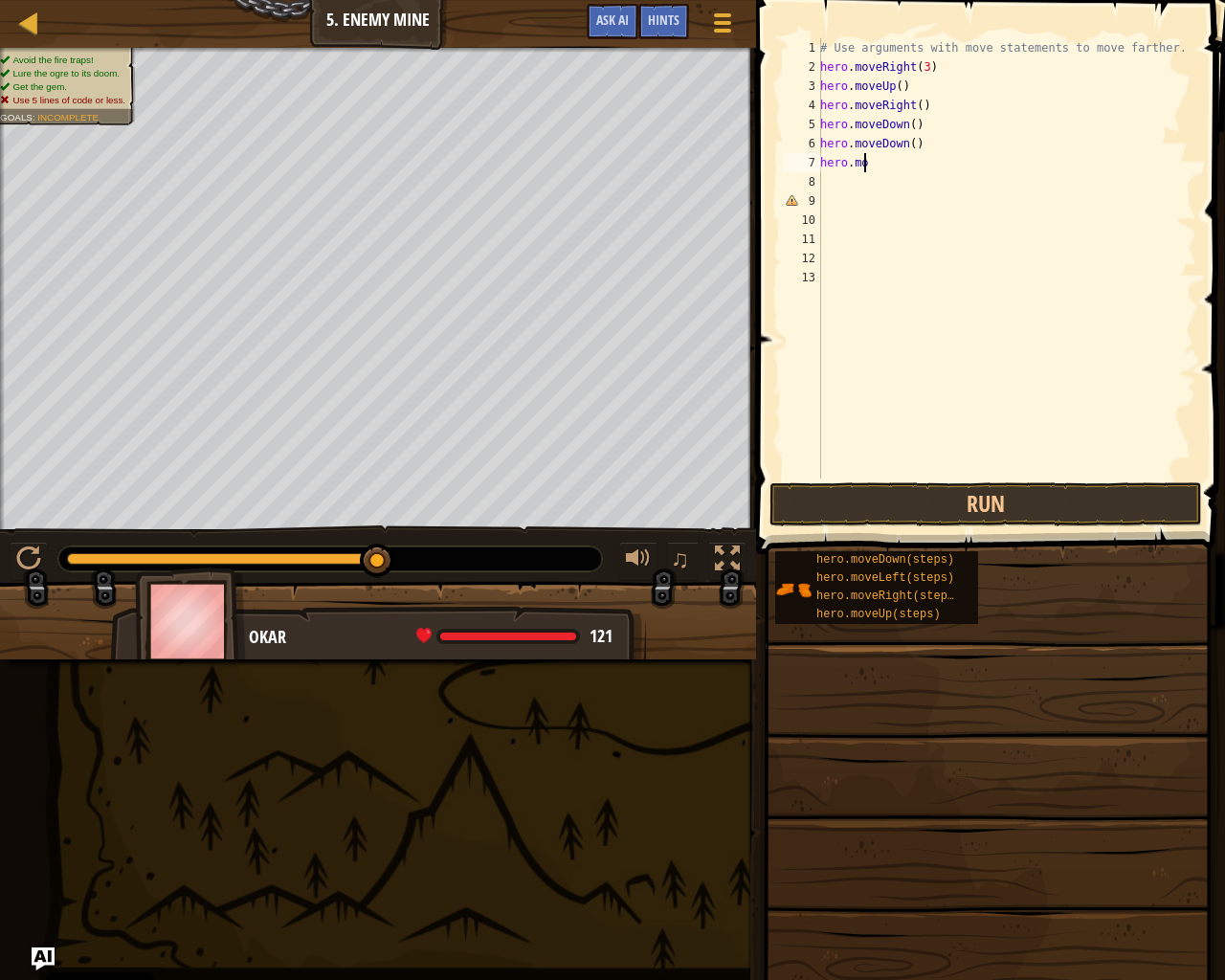
type textarea "h"
click at [938, 143] on div "# Use arguments with move statements to move farther. hero . moveRight ( 3 ) he…" at bounding box center [1006, 278] width 380 height 479
type textarea "h"
click at [939, 132] on div "# Use arguments with move statements to move farther. hero . moveRight ( 3 ) he…" at bounding box center [1006, 278] width 380 height 479
type textarea "h"
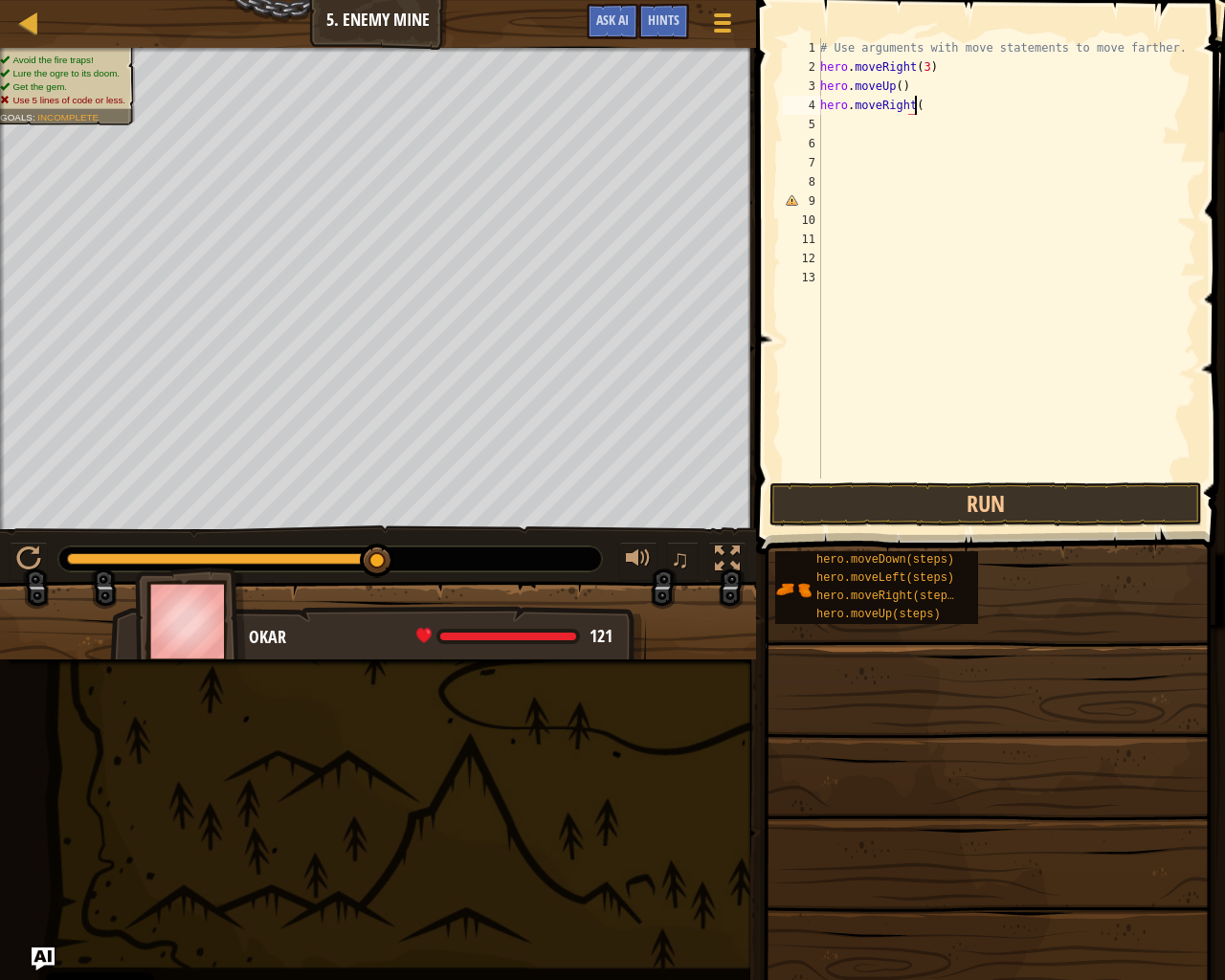
click at [920, 109] on div "# Use arguments with move statements to move farther. hero . moveRight ( 3 ) he…" at bounding box center [1006, 278] width 380 height 479
type textarea "h"
drag, startPoint x: 924, startPoint y: 52, endPoint x: 929, endPoint y: 63, distance: 12.1
click at [924, 53] on div "# Use arguments with move statements to move farther. hero . moveRight ( 3 ) he…" at bounding box center [1006, 278] width 380 height 479
click at [955, 75] on div "# Use arguments with move statements to move farther. hero . moveRight ( 3 ) he…" at bounding box center [1006, 278] width 380 height 479
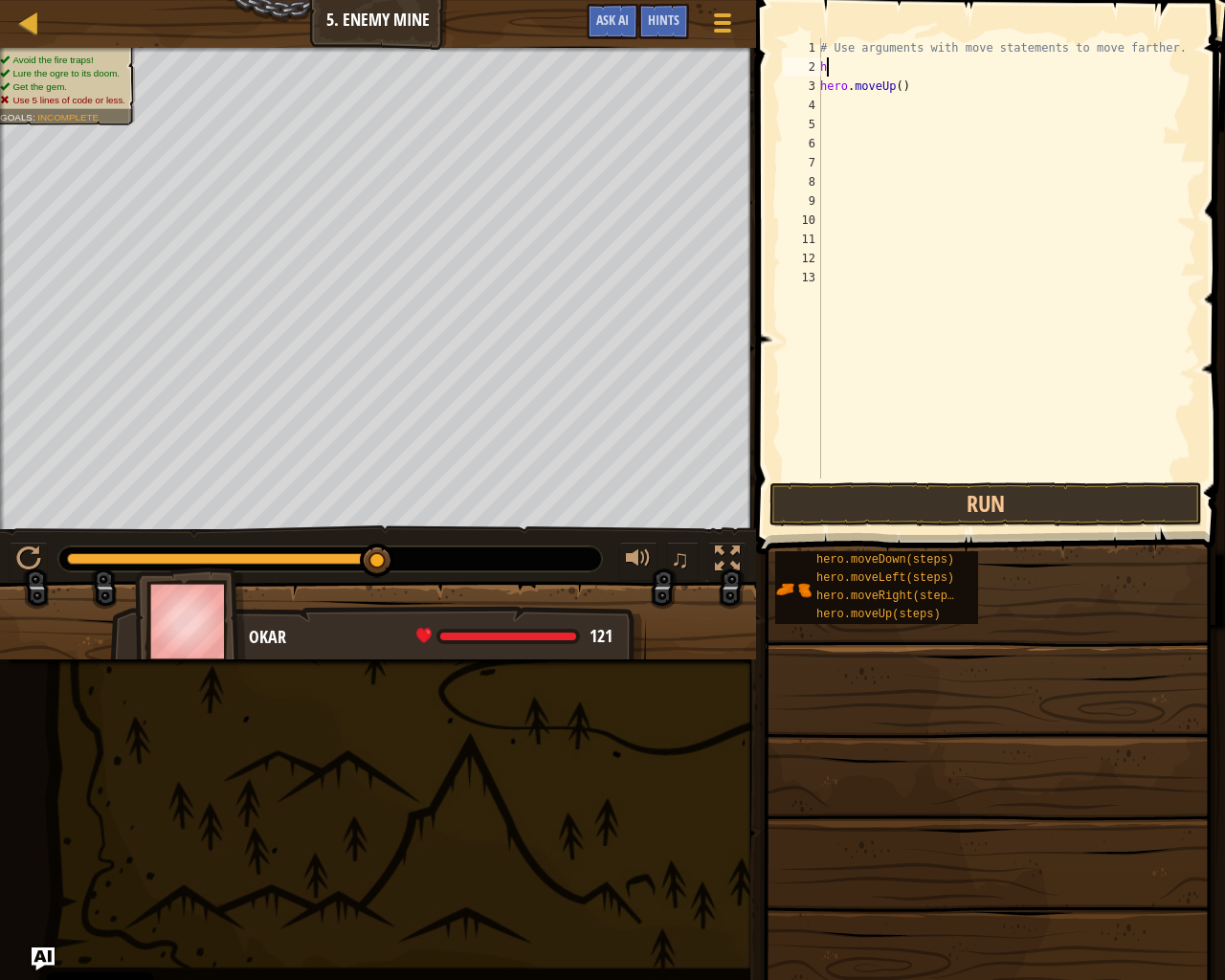
type textarea "h"
click at [945, 88] on div "# Use arguments with move statements to move farther. hero . moveUp ( )" at bounding box center [1006, 278] width 380 height 479
type textarea "h"
type textarea "# Use arguments with move statements to move fart"
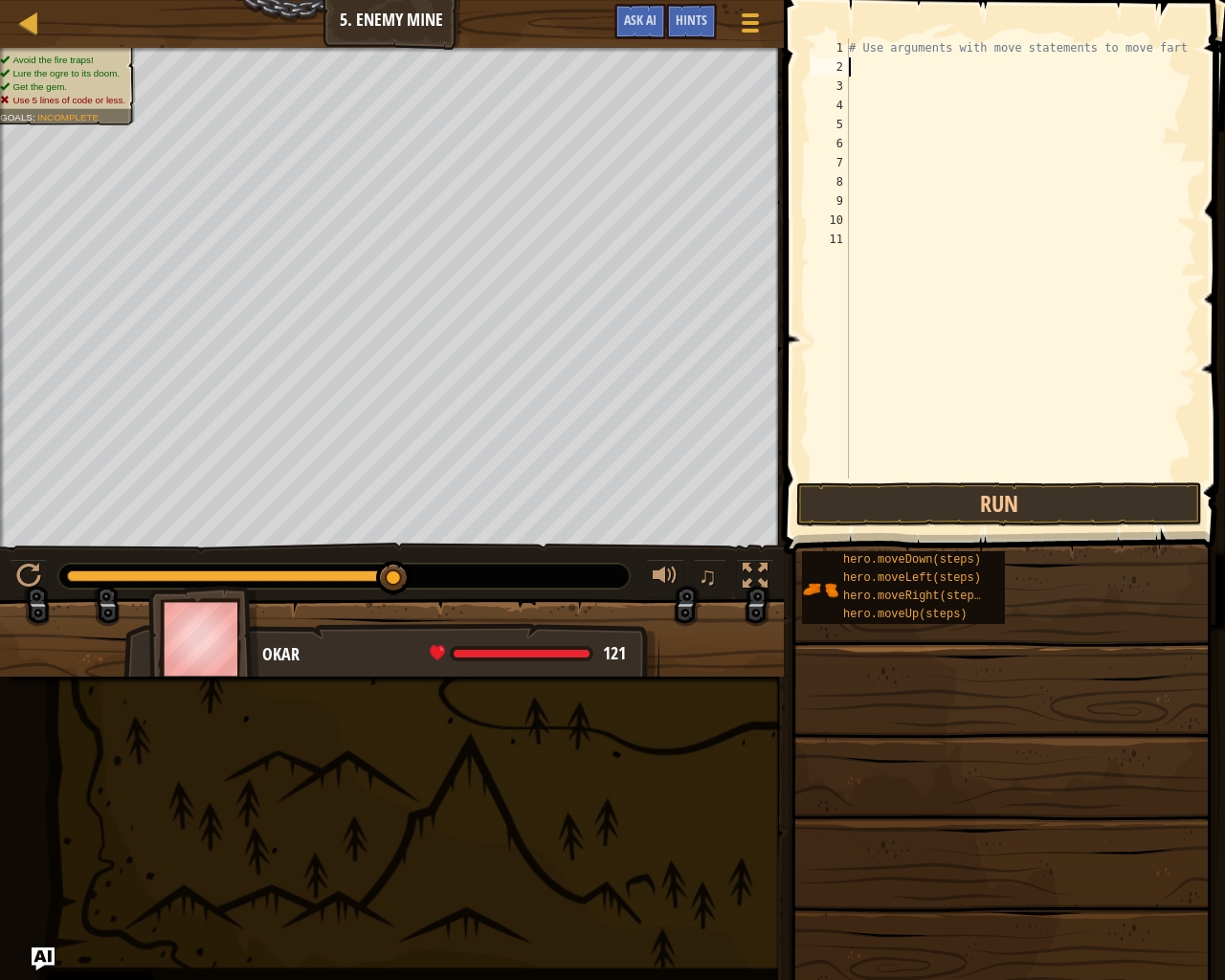
click at [930, 69] on div "# Use arguments with move statements to move fart" at bounding box center [1020, 278] width 351 height 479
click at [948, 515] on button "Run" at bounding box center [999, 505] width 406 height 44
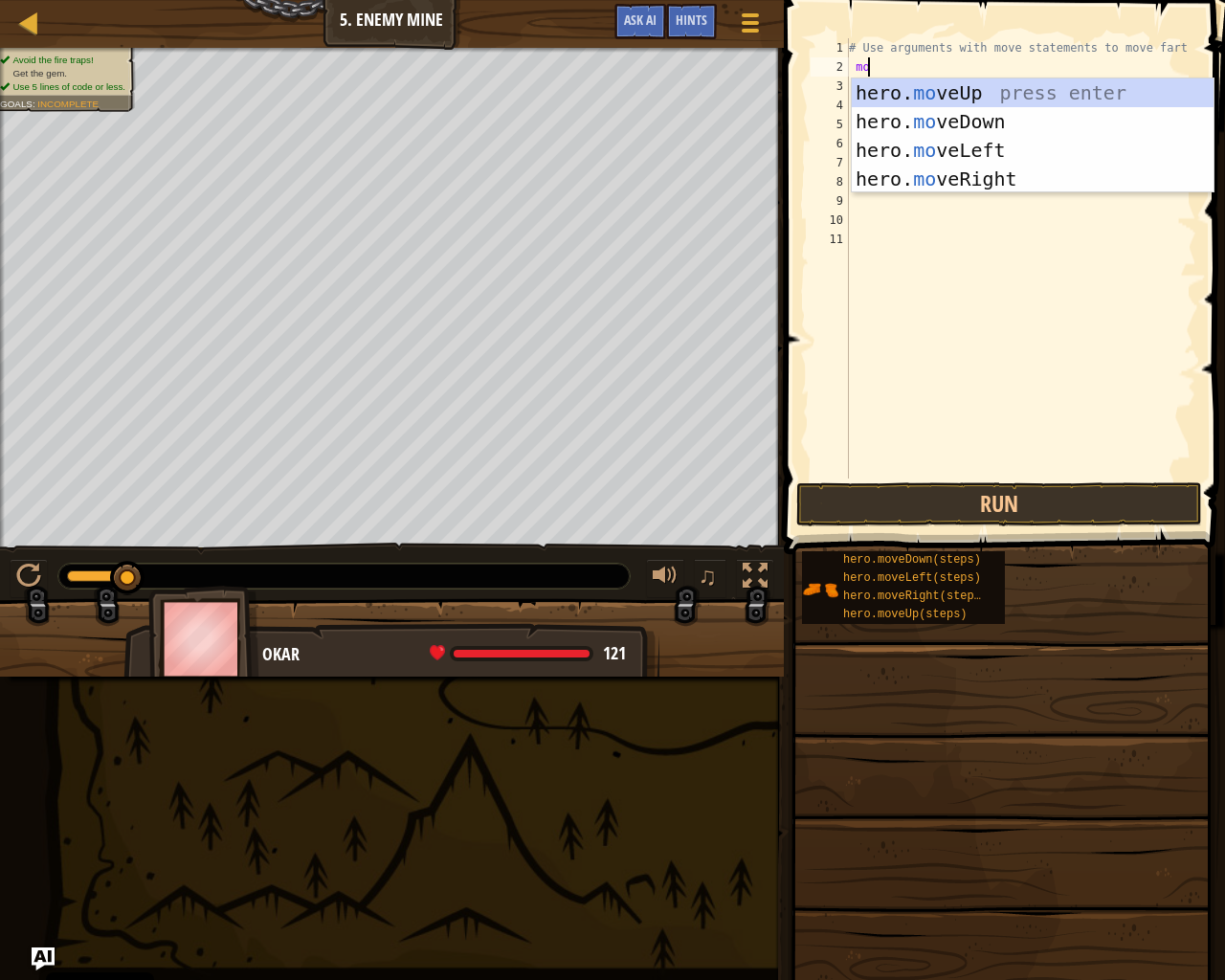
type textarea "move"
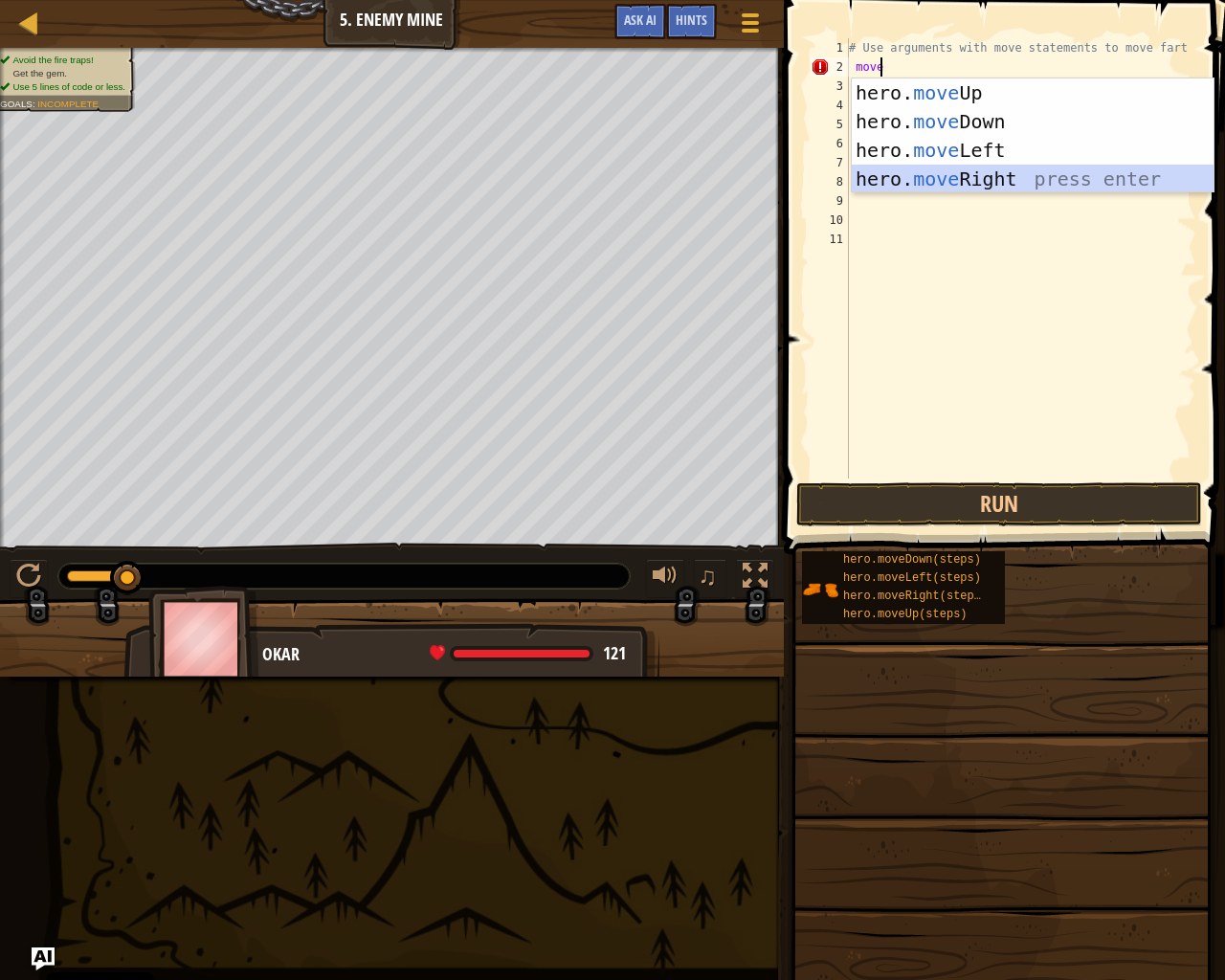
drag, startPoint x: 1046, startPoint y: 185, endPoint x: 964, endPoint y: 44, distance: 163.1
click at [1025, 178] on div "hero. move Up press enter hero. move Down press enter hero. move Left press ent…" at bounding box center [1033, 164] width 362 height 172
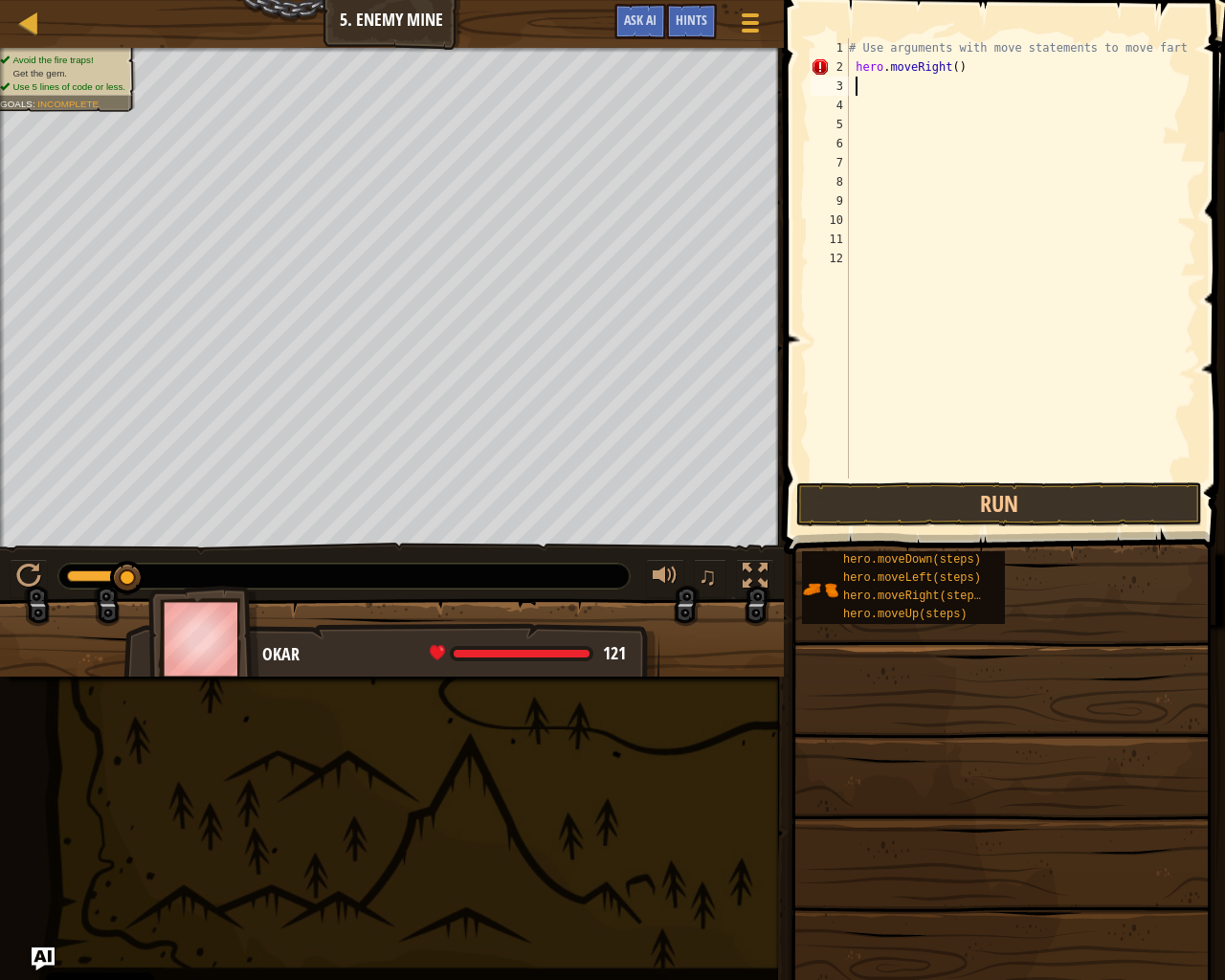
click at [946, 74] on div "# Use arguments with move statements to move fart hero . moveRight ( )" at bounding box center [1020, 278] width 351 height 479
click at [949, 69] on div "# Use arguments with move statements to move fart hero . moveRight ( )" at bounding box center [1020, 278] width 351 height 479
click at [1036, 506] on button "Run" at bounding box center [999, 505] width 406 height 44
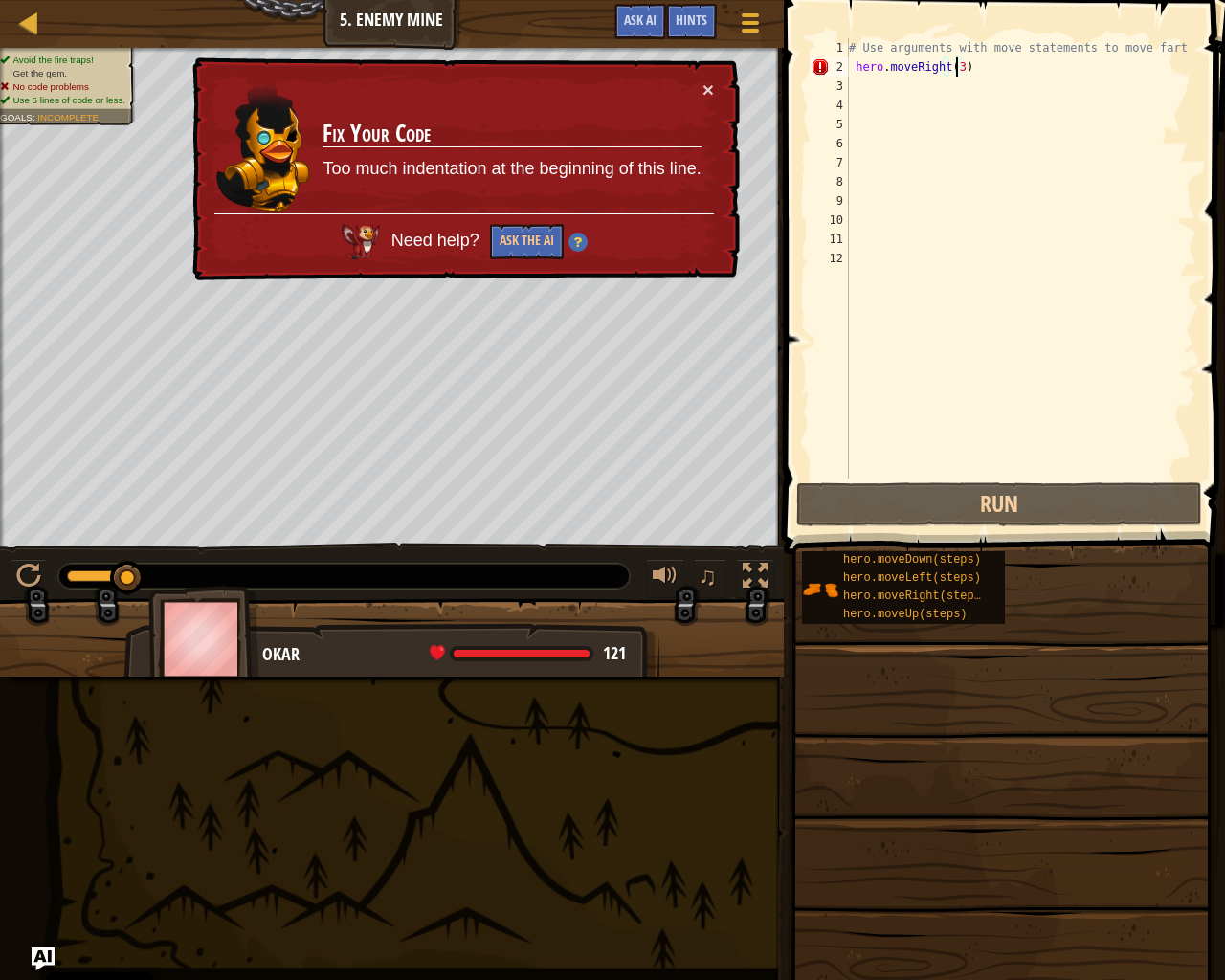
click at [720, 82] on div "× Fix Your Code Too much indentation at the beginning of this line. Need help? …" at bounding box center [463, 169] width 551 height 224
click at [712, 86] on button "×" at bounding box center [709, 89] width 12 height 20
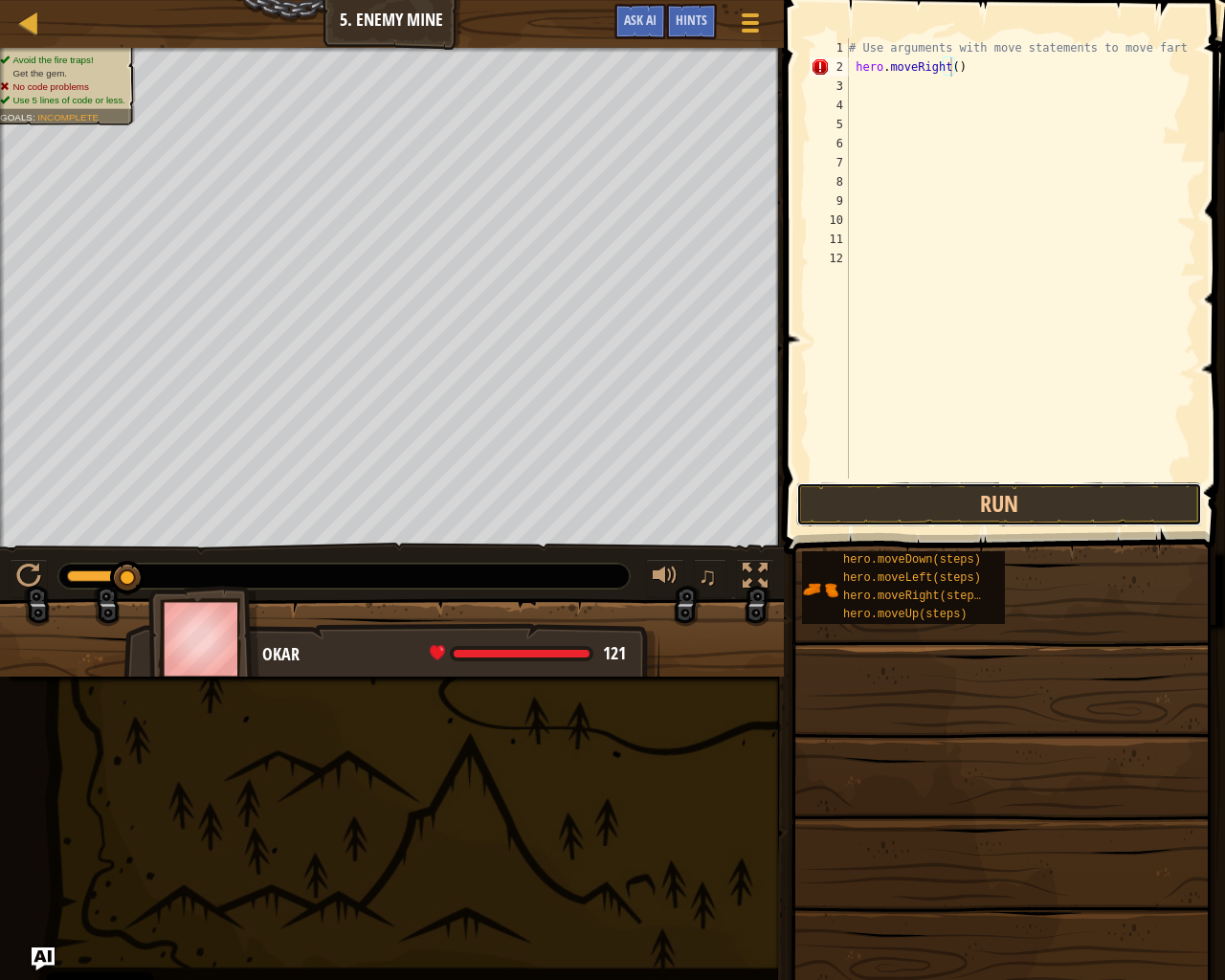
drag, startPoint x: 807, startPoint y: 502, endPoint x: 794, endPoint y: 500, distance: 13.2
click at [802, 502] on button "Run" at bounding box center [999, 505] width 406 height 44
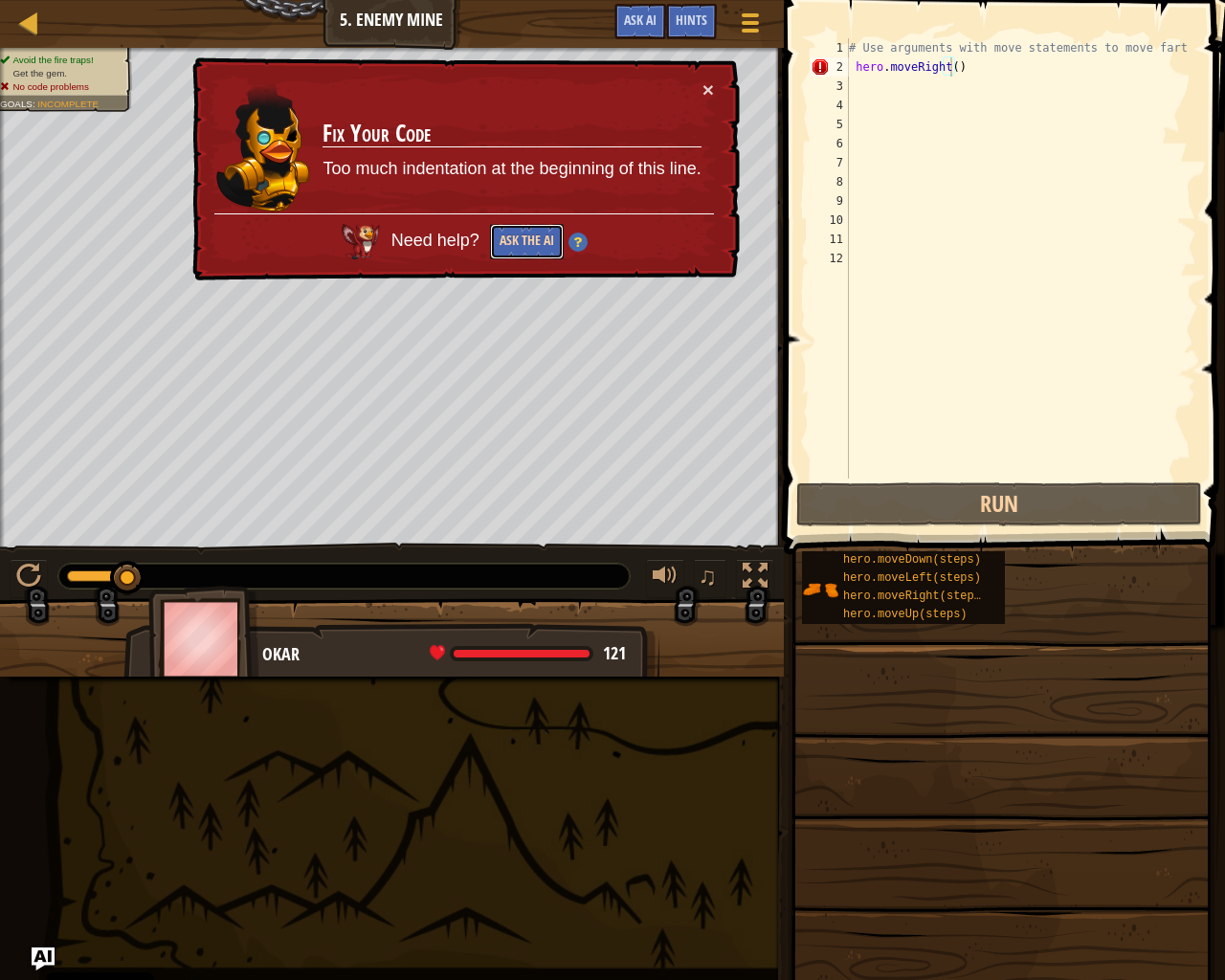
drag, startPoint x: 560, startPoint y: 233, endPoint x: 550, endPoint y: 249, distance: 18.9
click at [558, 235] on button "Ask the AI" at bounding box center [527, 241] width 74 height 36
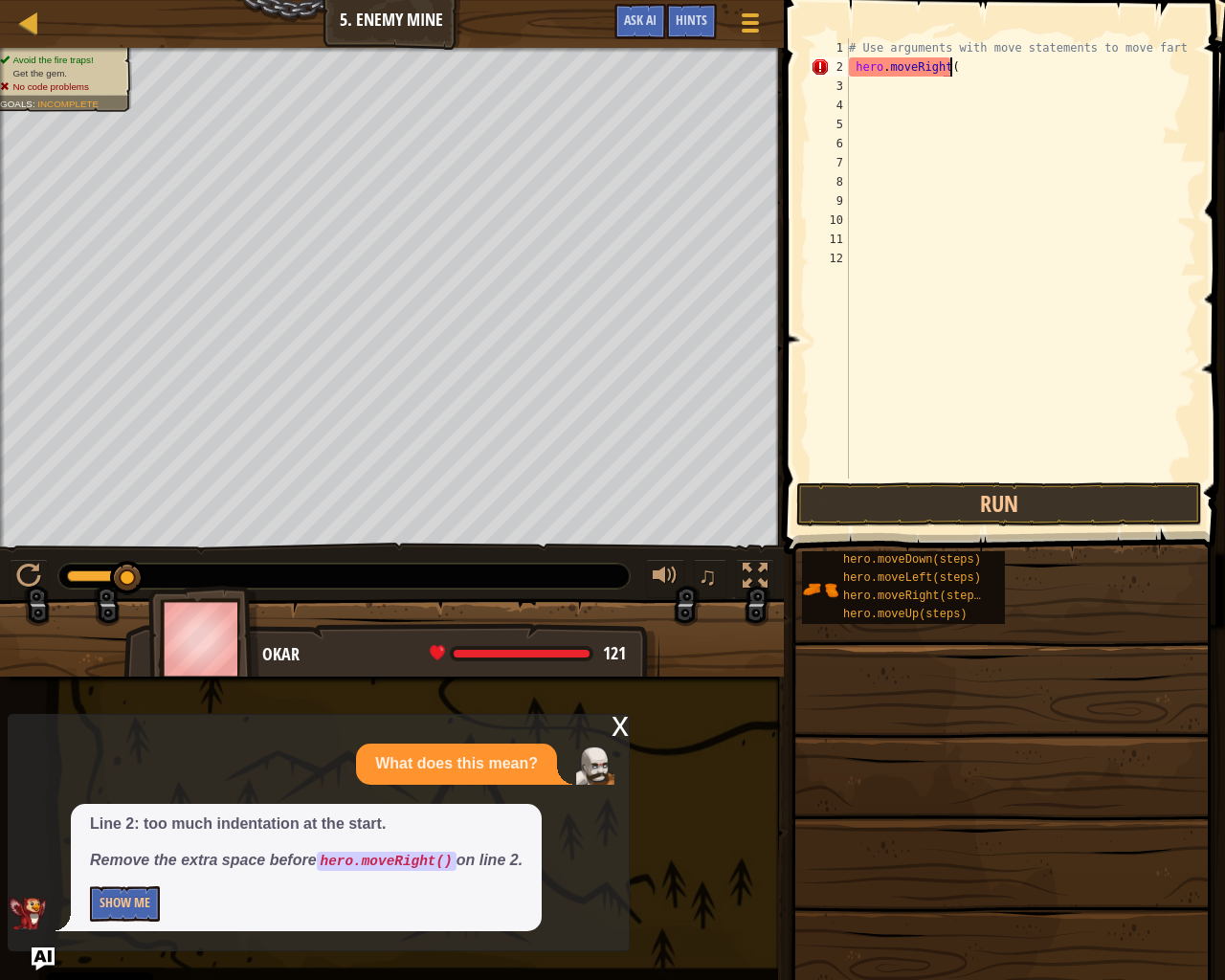
scroll to position [9, 7]
click at [1038, 487] on button "Run" at bounding box center [999, 505] width 406 height 44
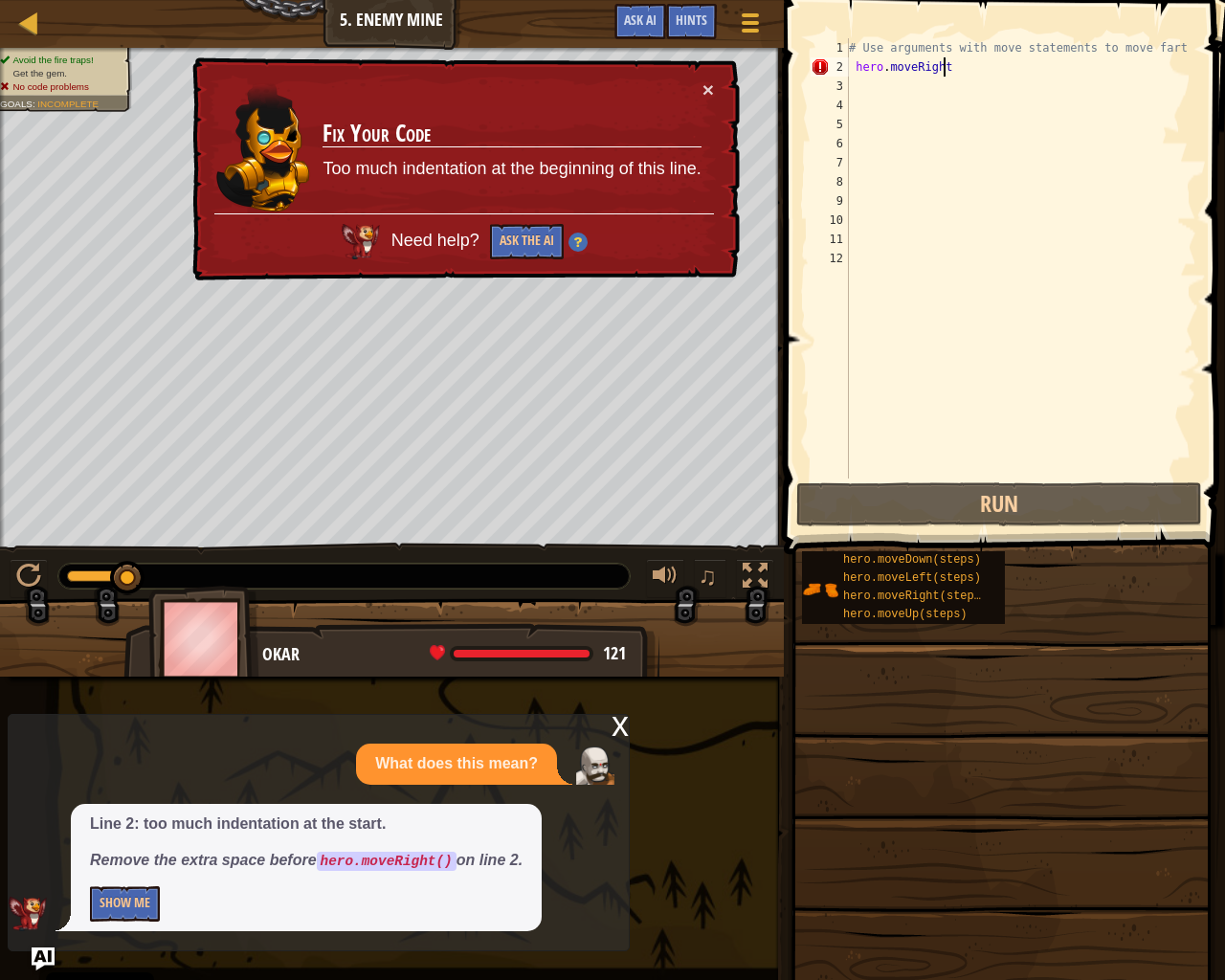
click at [701, 94] on td "Fix Your Code Too much indentation at the beginning of this line." at bounding box center [511, 146] width 380 height 134
drag, startPoint x: 701, startPoint y: 93, endPoint x: 712, endPoint y: 87, distance: 12.5
click at [707, 91] on div "× Fix Your Code Too much indentation at the beginning of this line. Need help? …" at bounding box center [463, 169] width 551 height 224
click at [714, 85] on div "× Fix Your Code Too much indentation at the beginning of this line. Need help? …" at bounding box center [463, 169] width 551 height 224
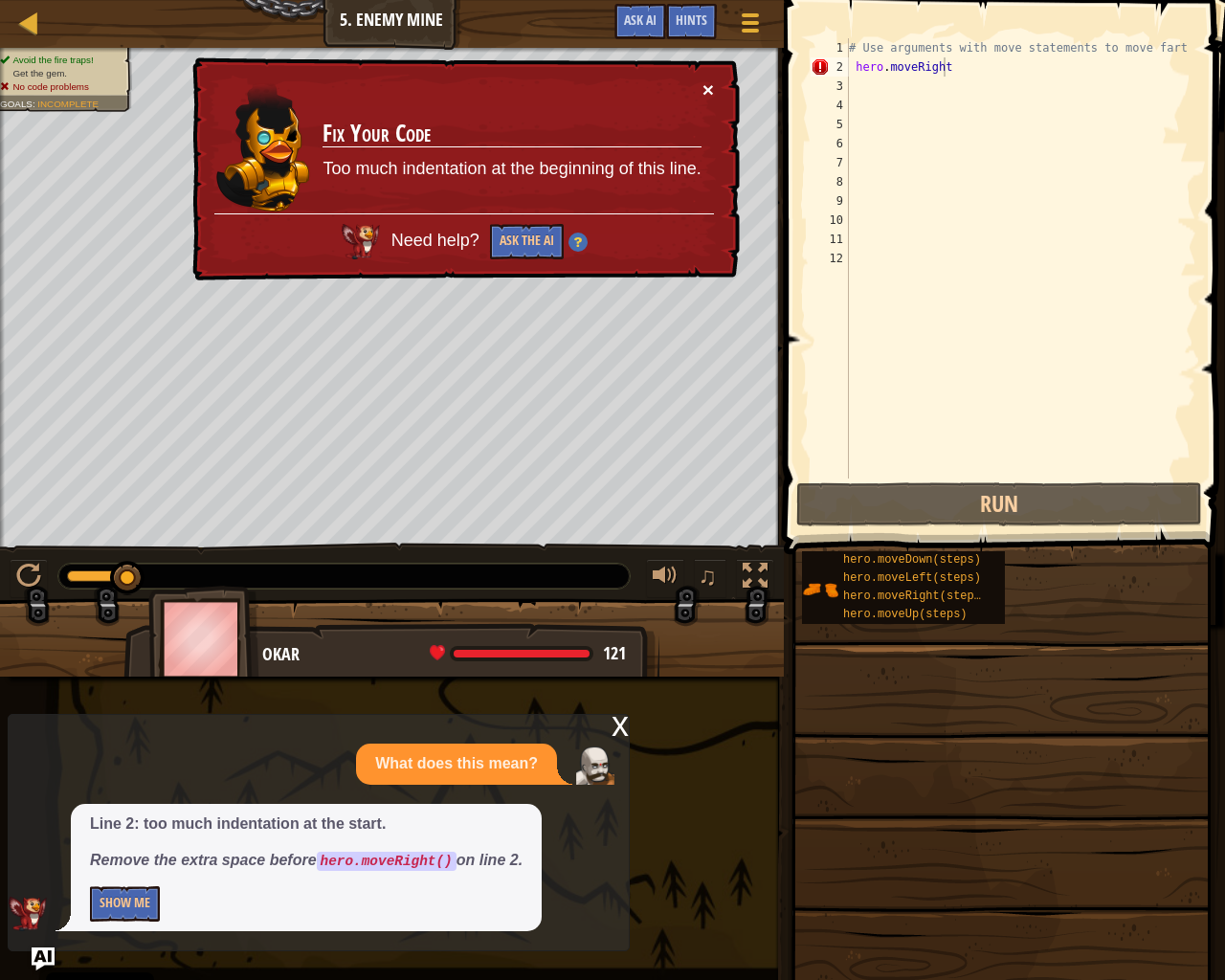
click at [711, 85] on button "×" at bounding box center [709, 89] width 12 height 20
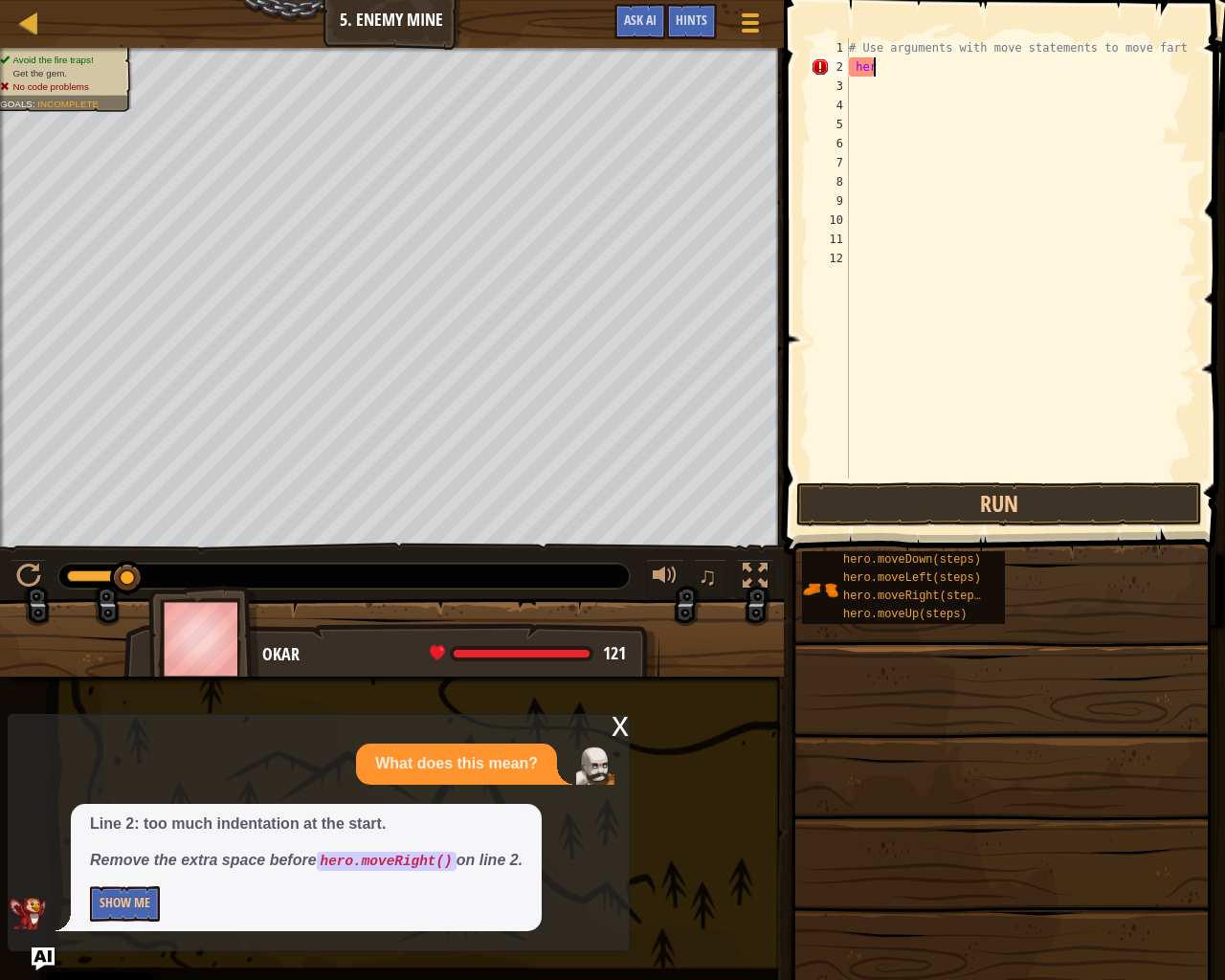
scroll to position [9, 0]
type textarea "h"
type textarea "#"
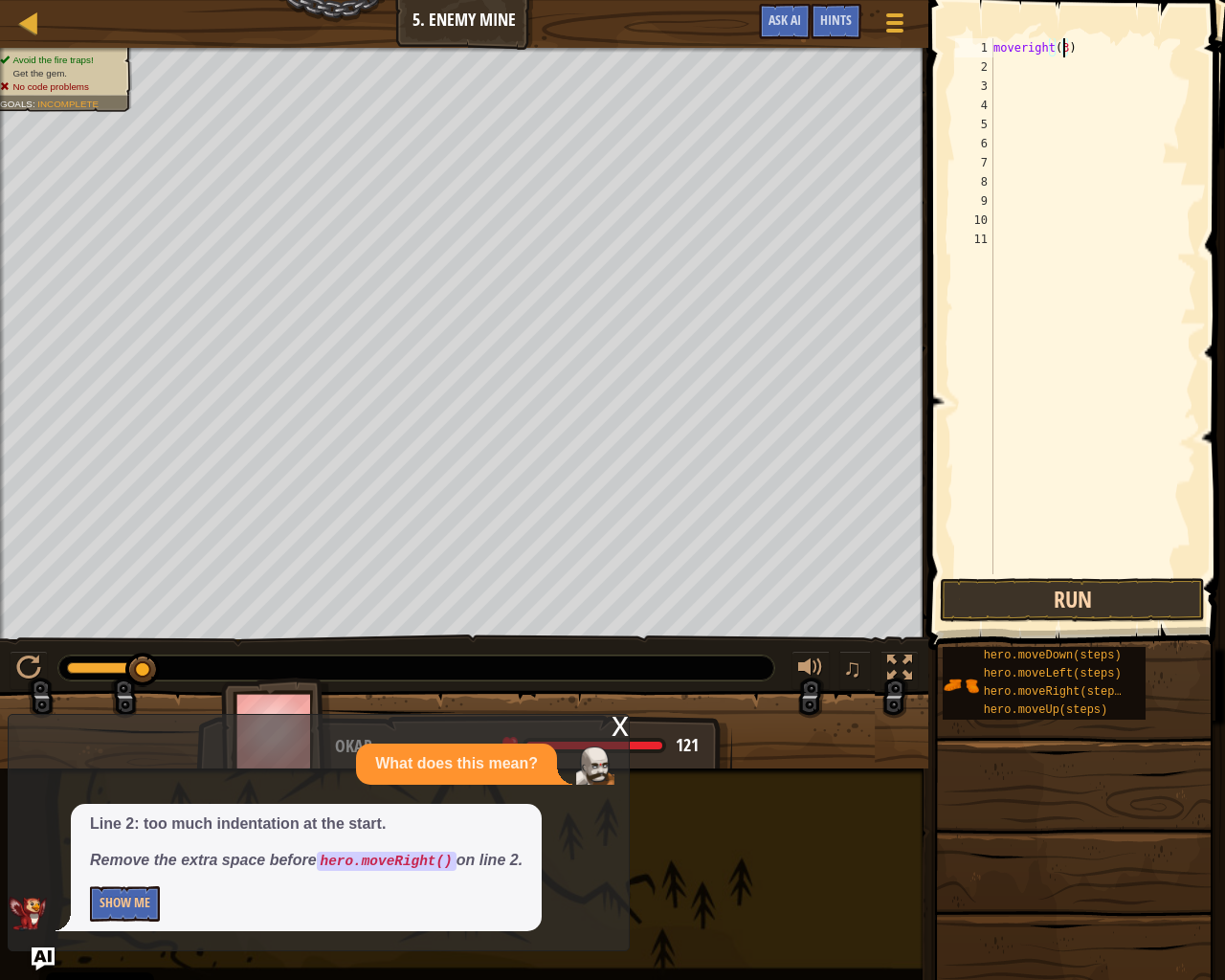
scroll to position [9, 5]
click at [1041, 593] on button "Run" at bounding box center [1073, 600] width 265 height 44
type textarea "m"
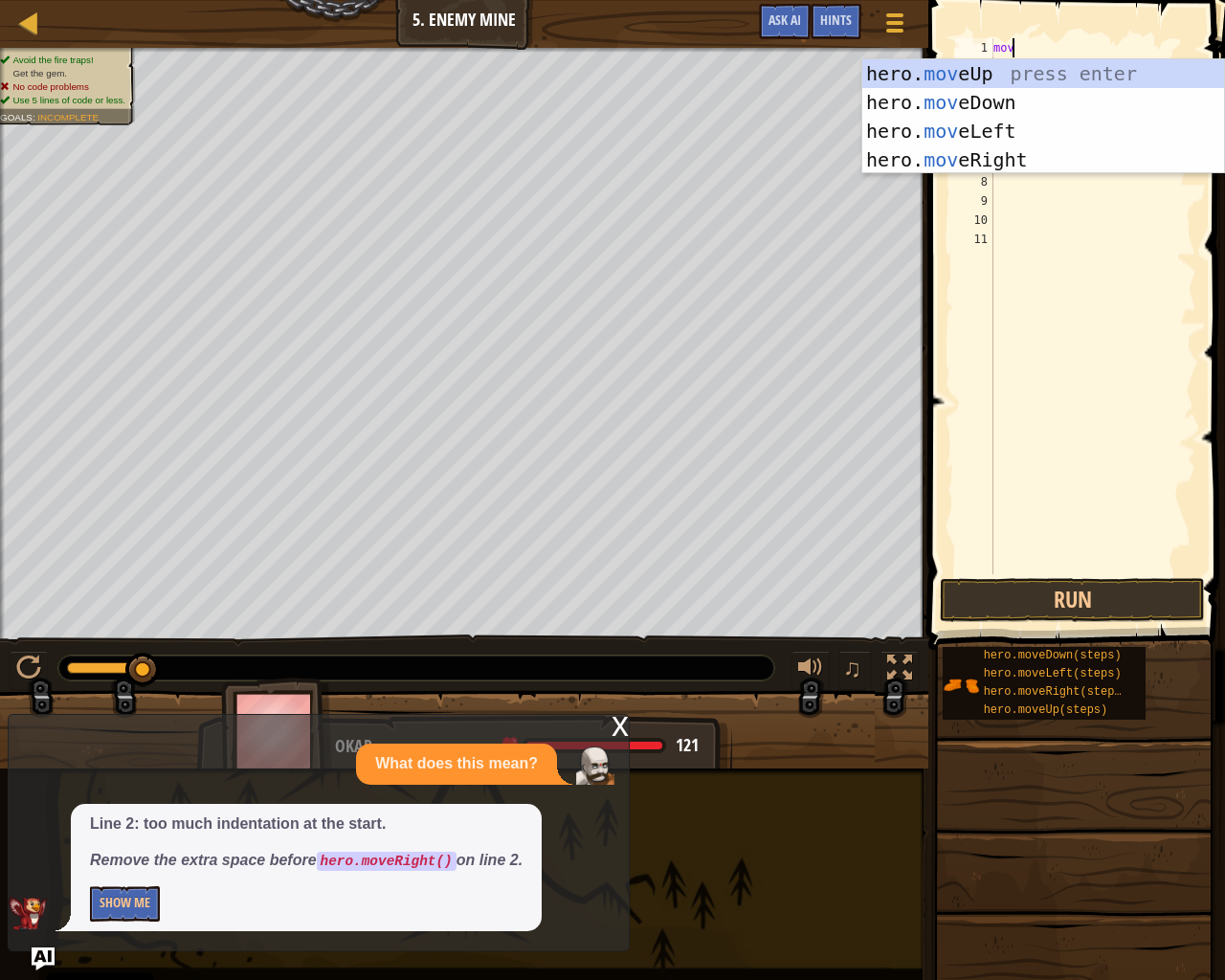
scroll to position [9, 1]
type textarea "move"
click at [952, 154] on div "hero. move Up press enter hero. move Down press enter hero. move Left press ent…" at bounding box center [1043, 145] width 362 height 172
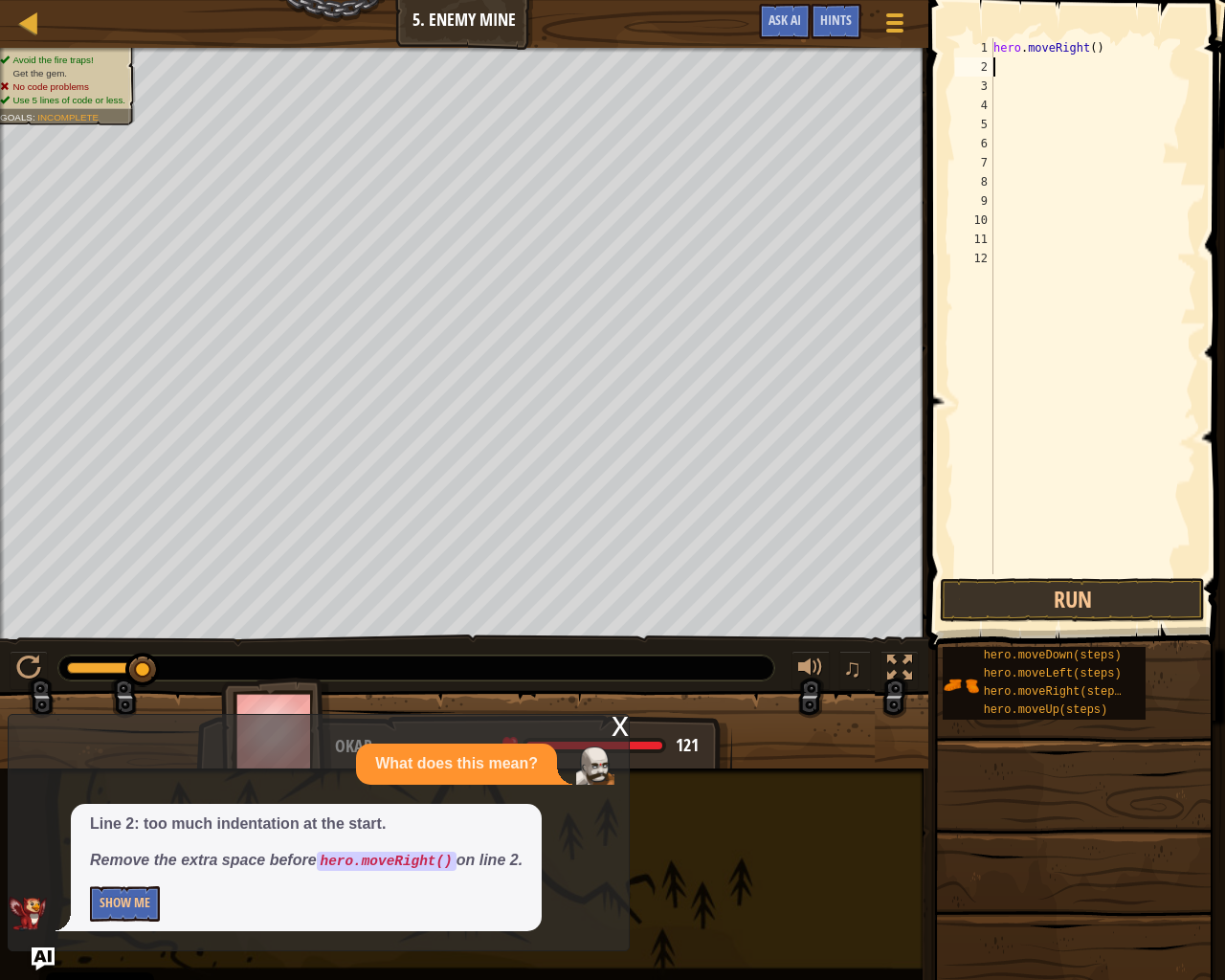
scroll to position [9, 0]
click at [1159, 612] on button "Run" at bounding box center [1073, 600] width 265 height 44
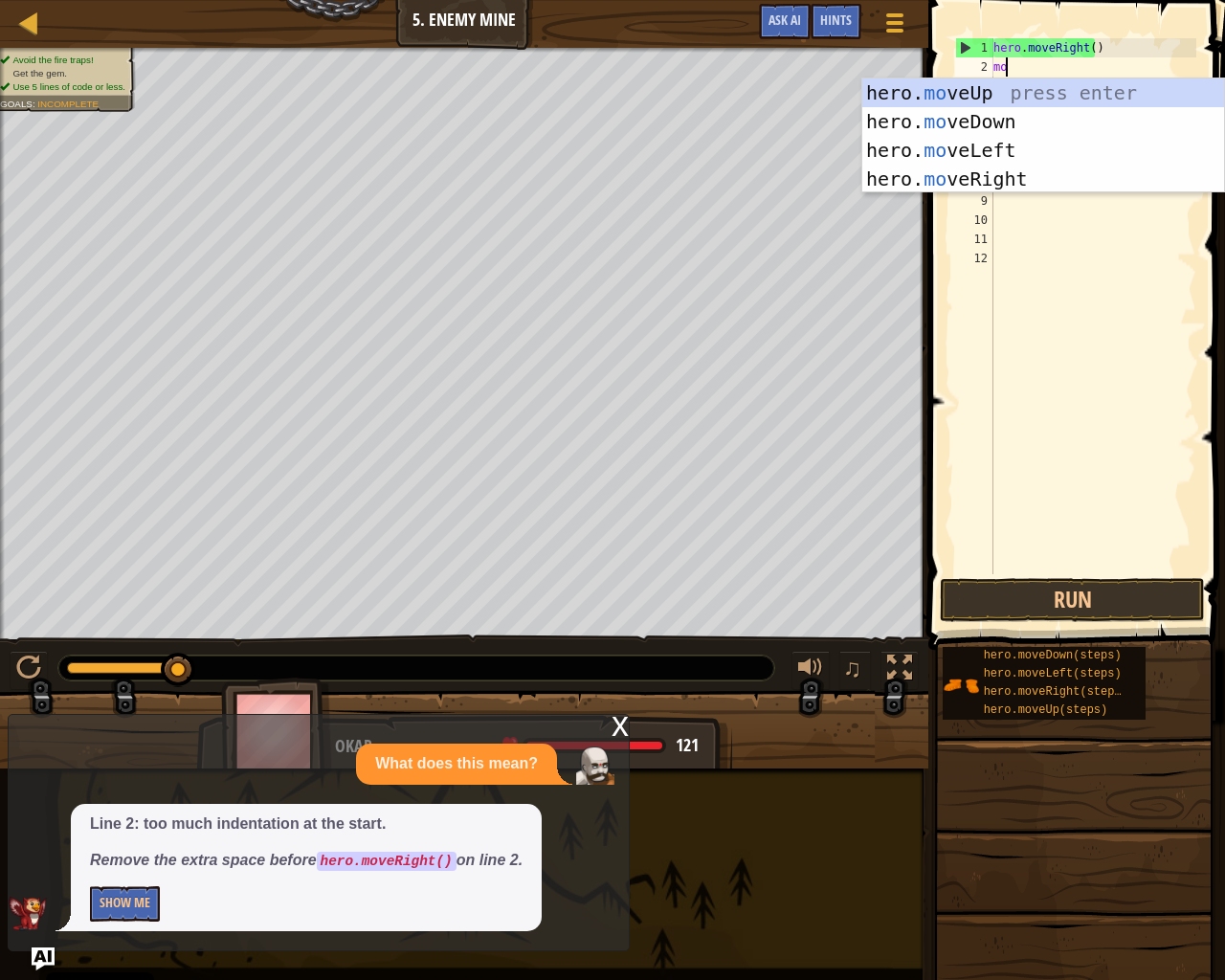
scroll to position [9, 1]
type textarea "move"
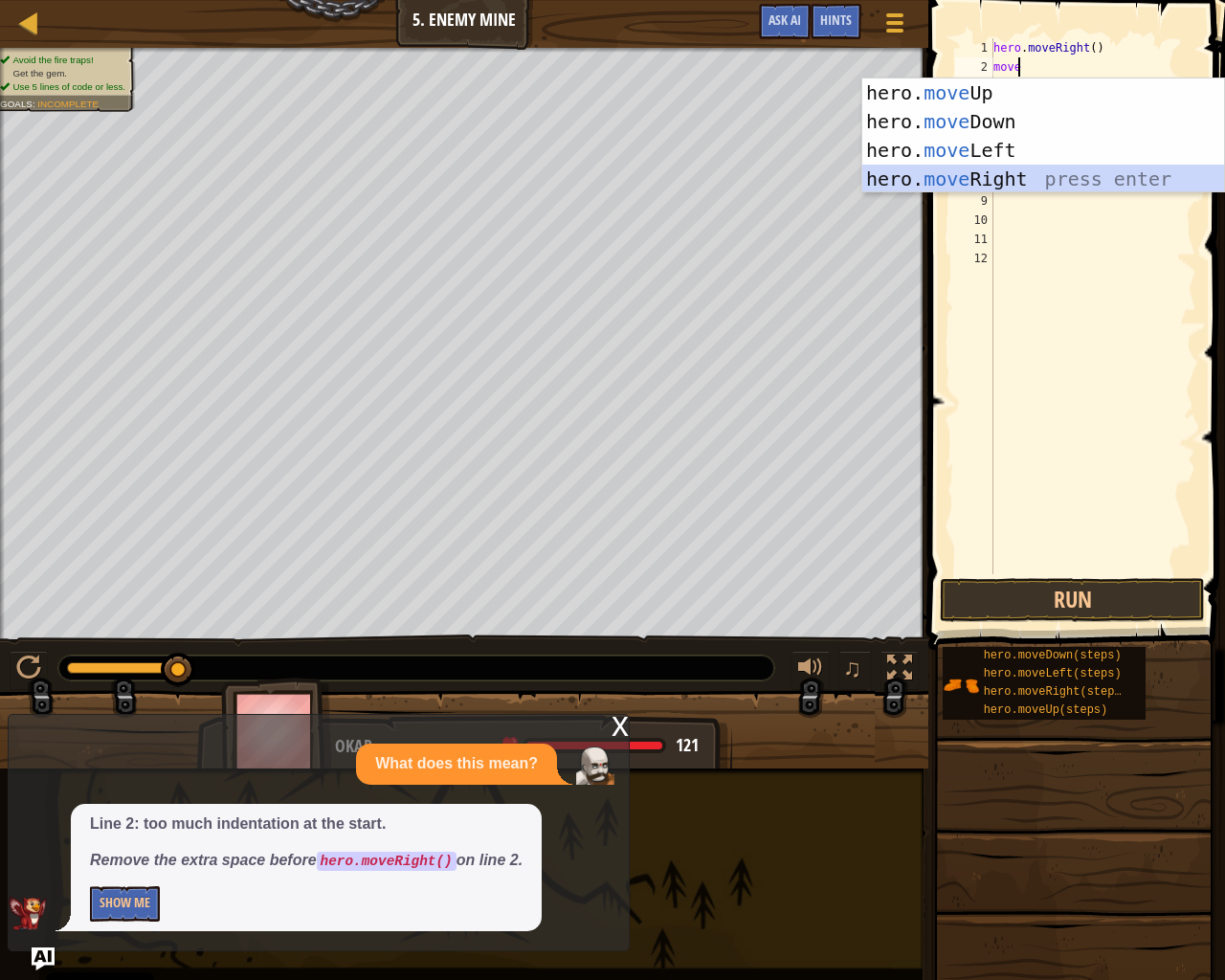
click at [1076, 175] on div "hero. move Up press enter hero. move Down press enter hero. move Left press ent…" at bounding box center [1043, 164] width 362 height 172
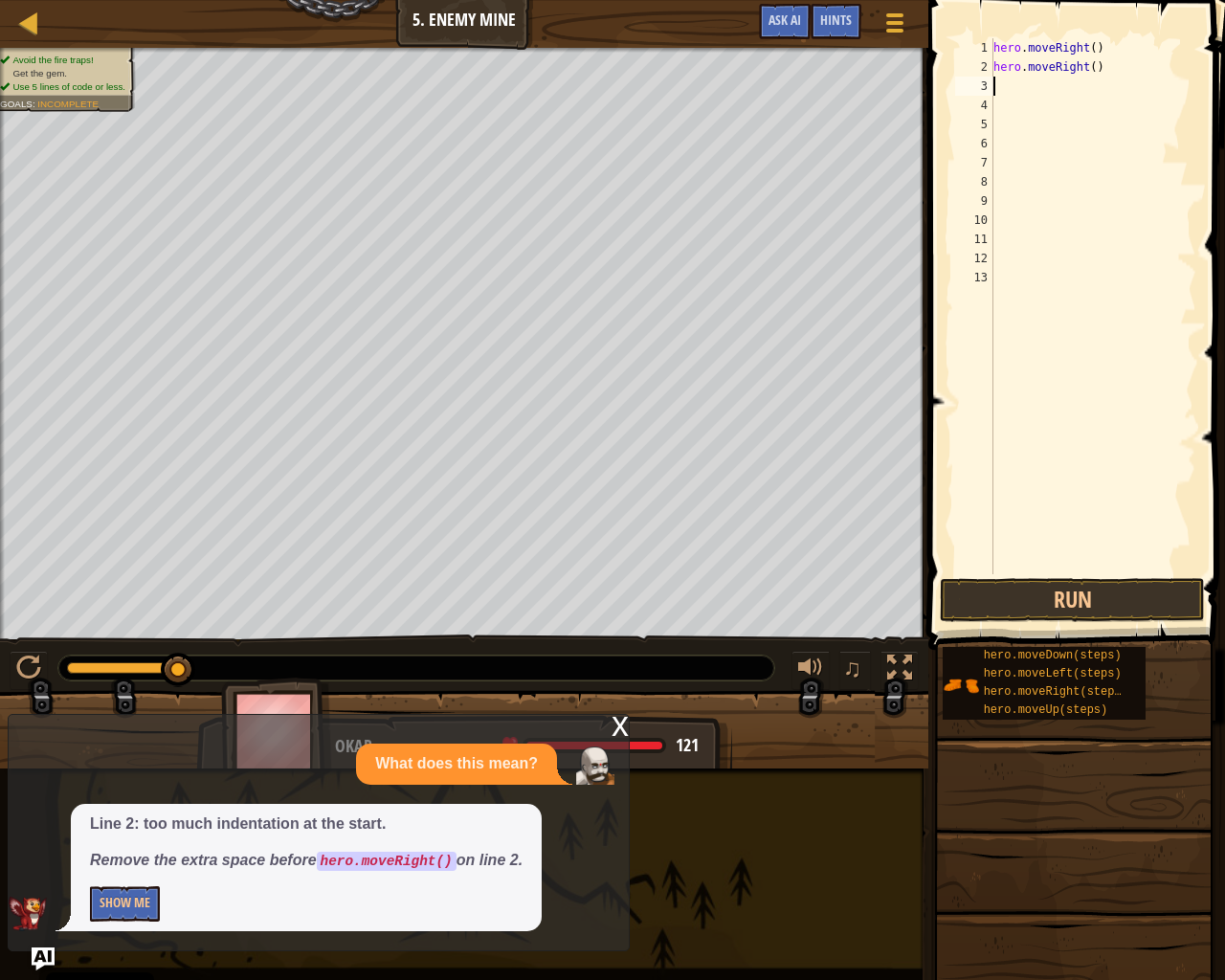
click at [1089, 65] on div "hero . moveRight ( ) hero . moveRight ( )" at bounding box center [1092, 325] width 207 height 574
type textarea "hero.moveRight(2)"
click at [1088, 47] on div "hero . moveRight ( ) hero . moveRight" at bounding box center [1092, 325] width 207 height 574
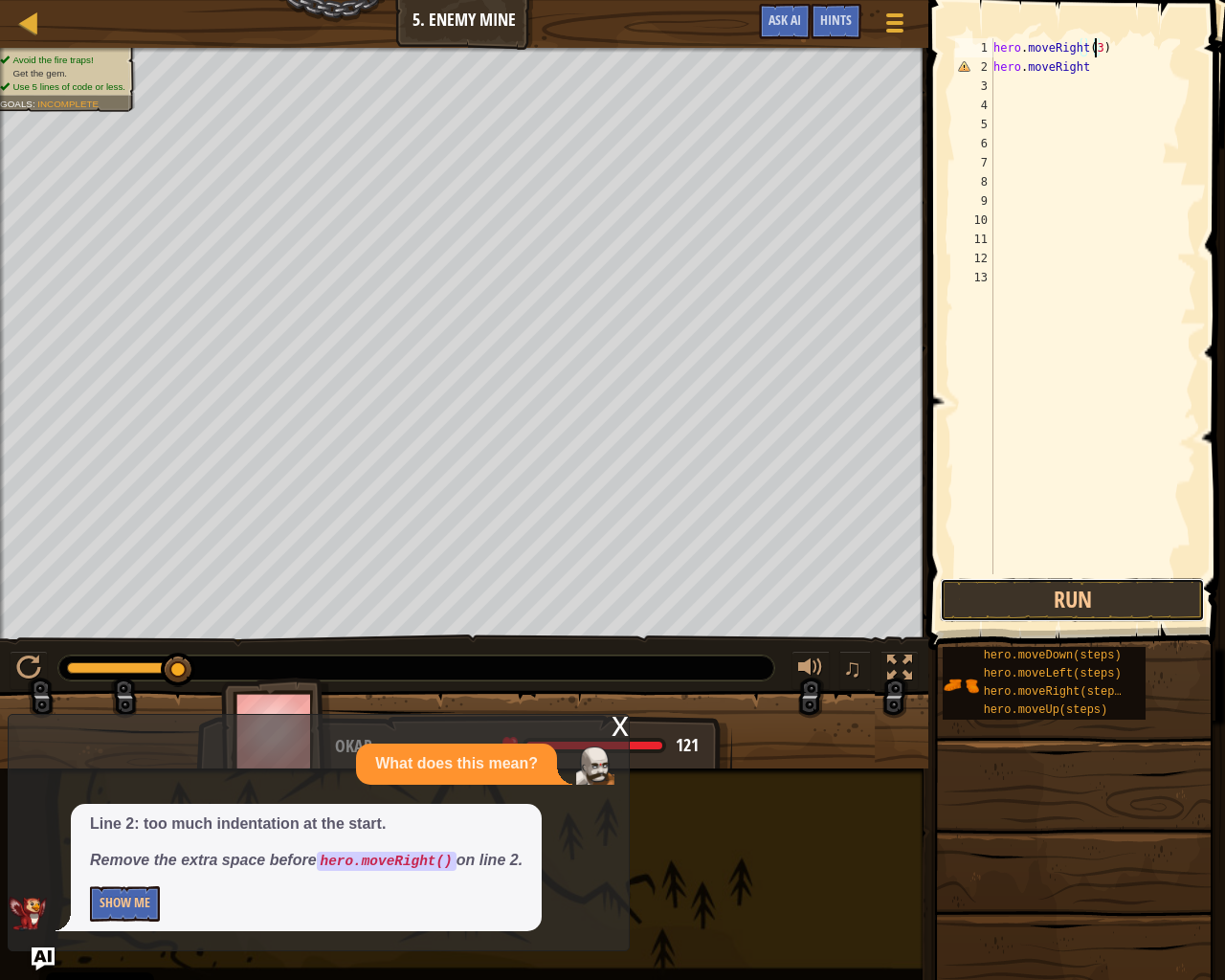
drag, startPoint x: 1072, startPoint y: 606, endPoint x: 1063, endPoint y: 627, distance: 22.8
click at [1066, 620] on button "Run" at bounding box center [1073, 600] width 265 height 44
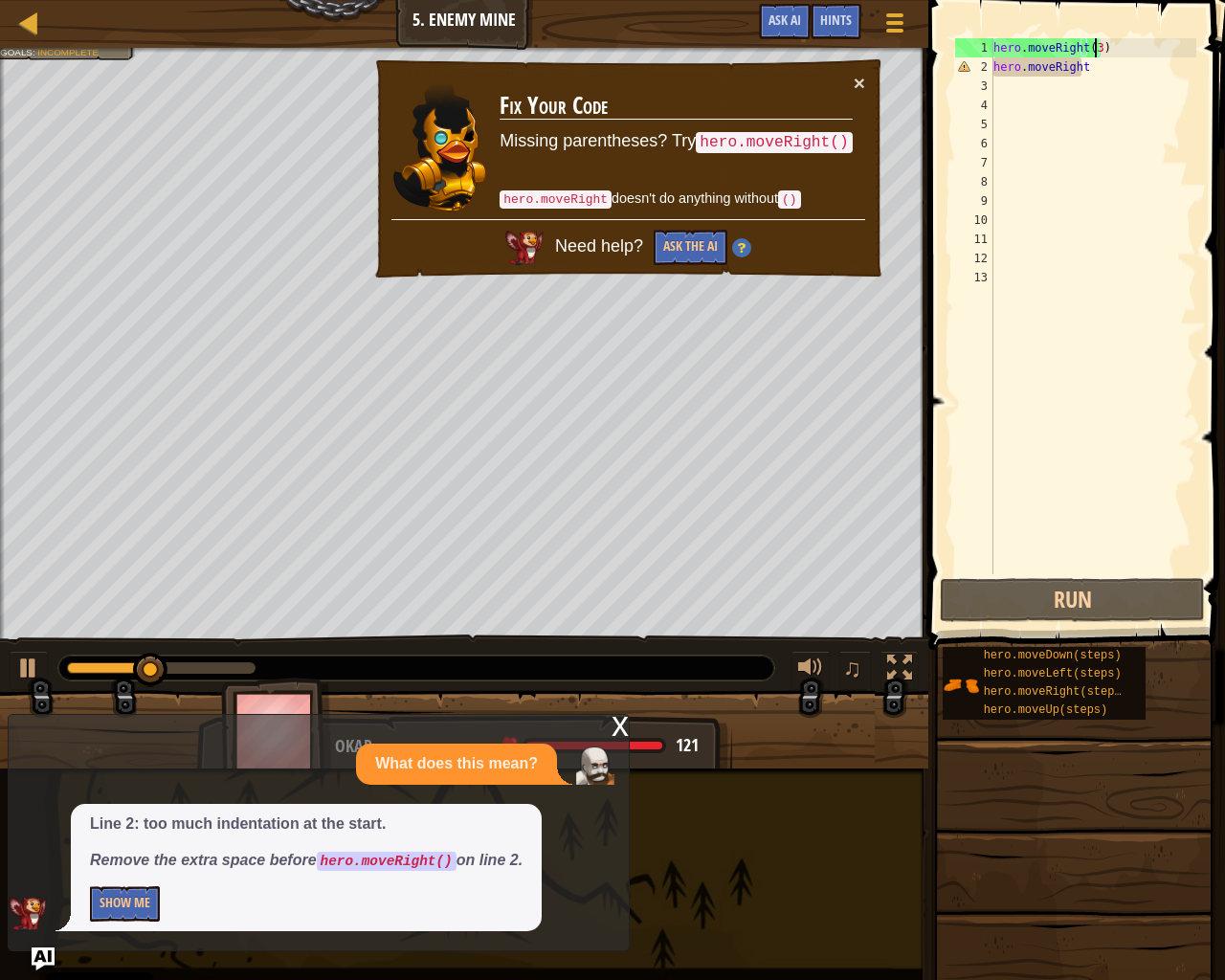
click at [866, 79] on div "× Fix Your Code Missing parentheses? Try hero.moveRight() hero.moveRight doesn'…" at bounding box center [628, 169] width 512 height 223
drag, startPoint x: 862, startPoint y: 82, endPoint x: 1096, endPoint y: 84, distance: 234.0
click at [862, 82] on button "×" at bounding box center [860, 83] width 12 height 20
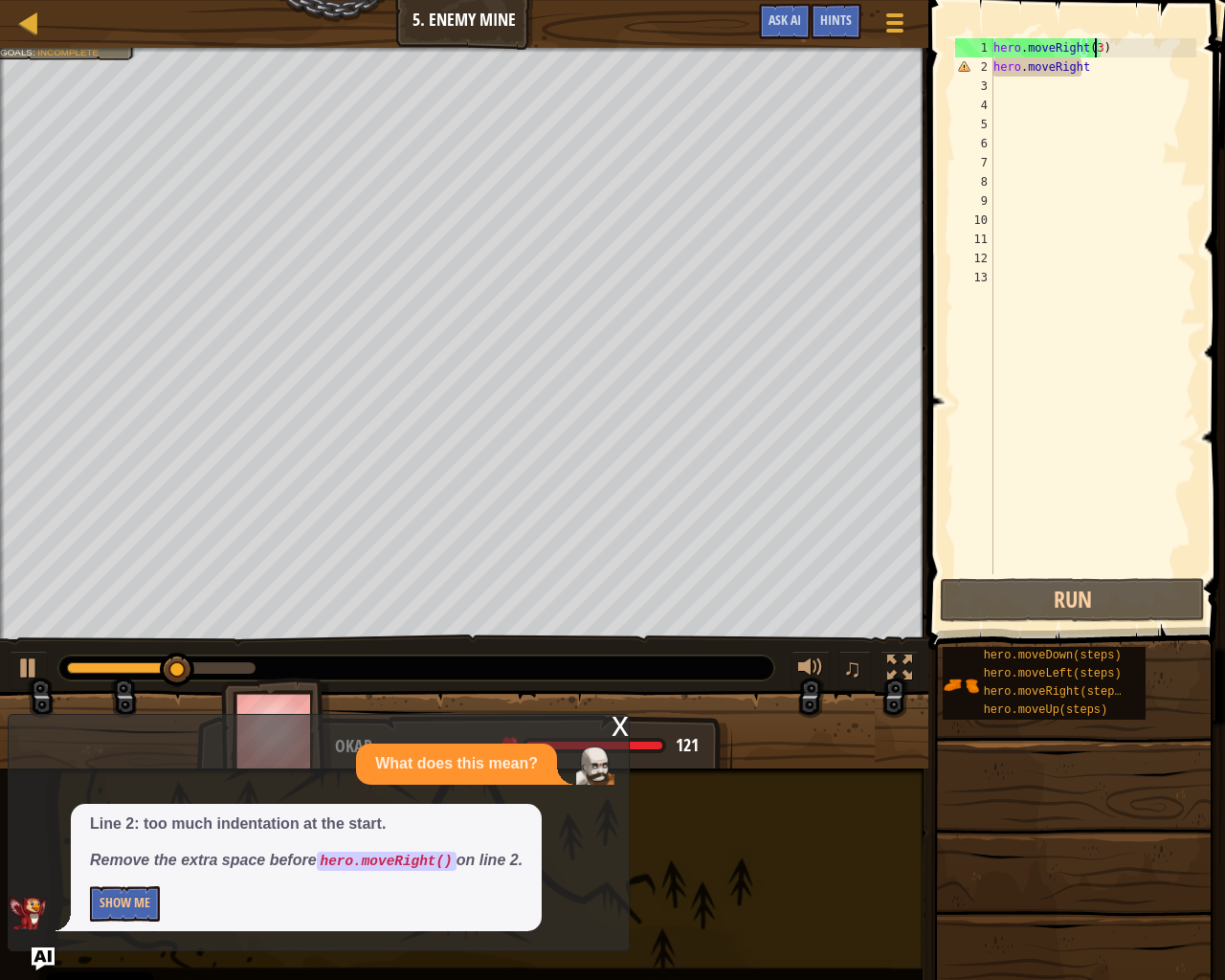
click at [1138, 64] on div "hero . moveRight ( 3 ) hero . moveRight" at bounding box center [1092, 325] width 207 height 574
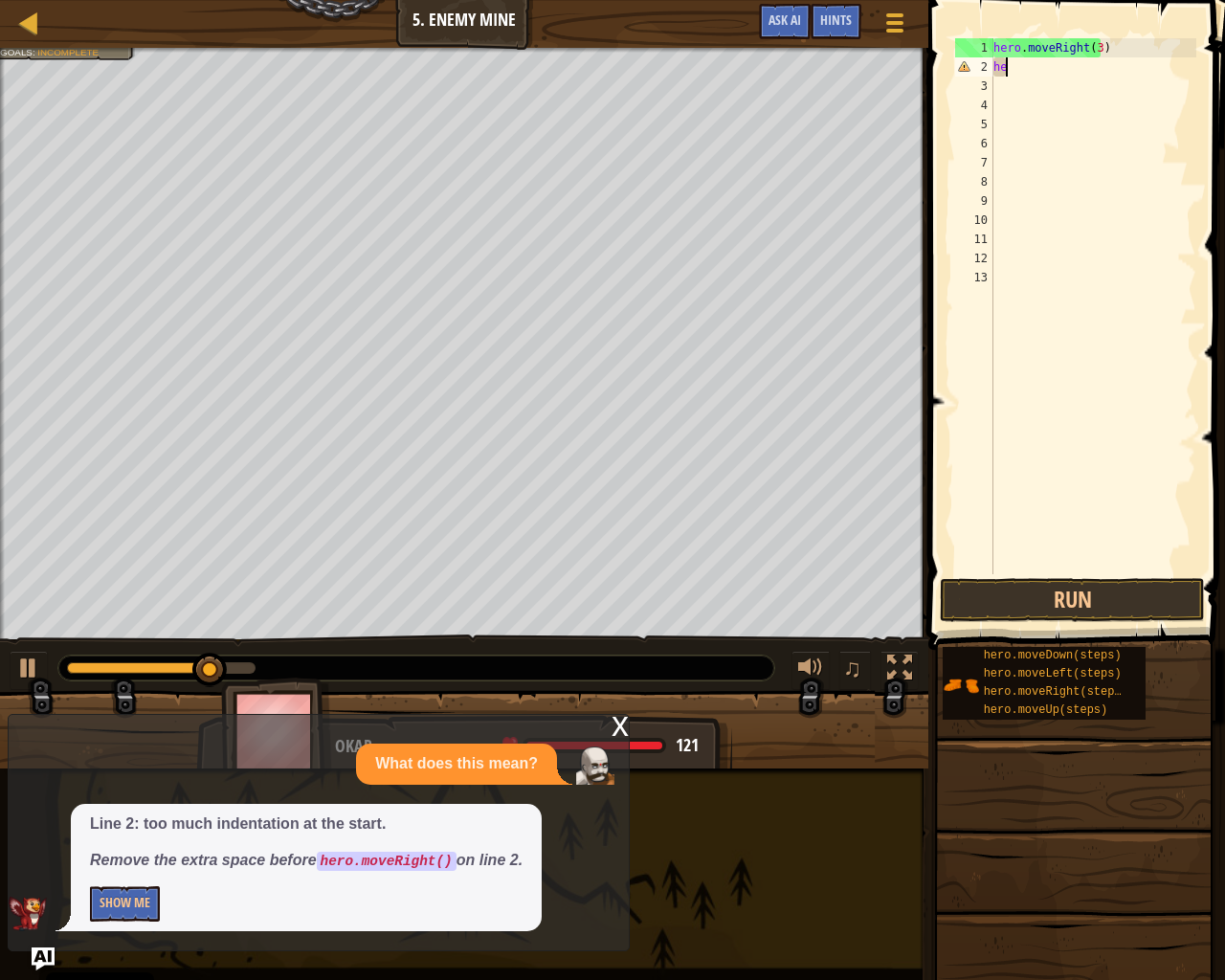
type textarea "h"
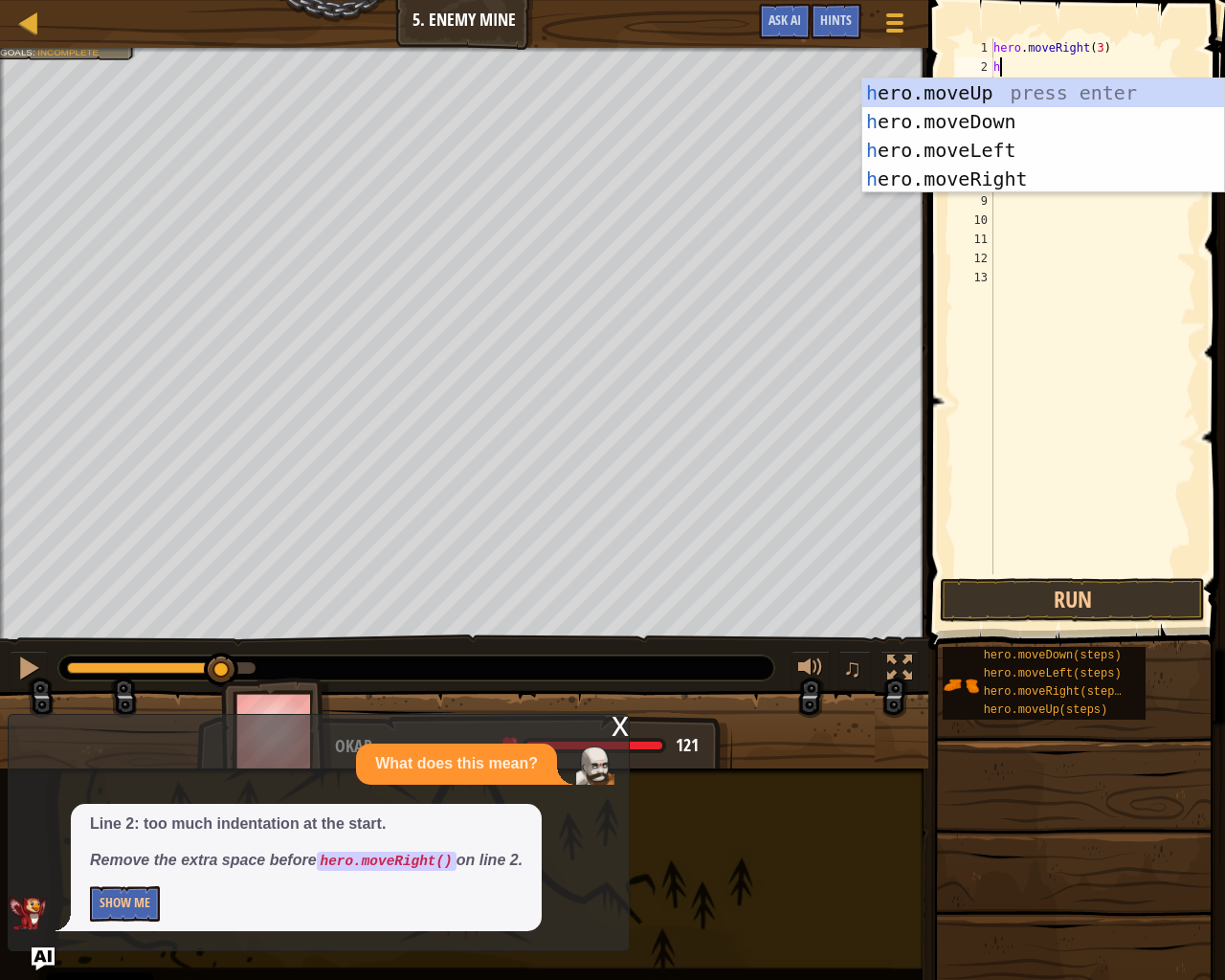
type textarea "h"
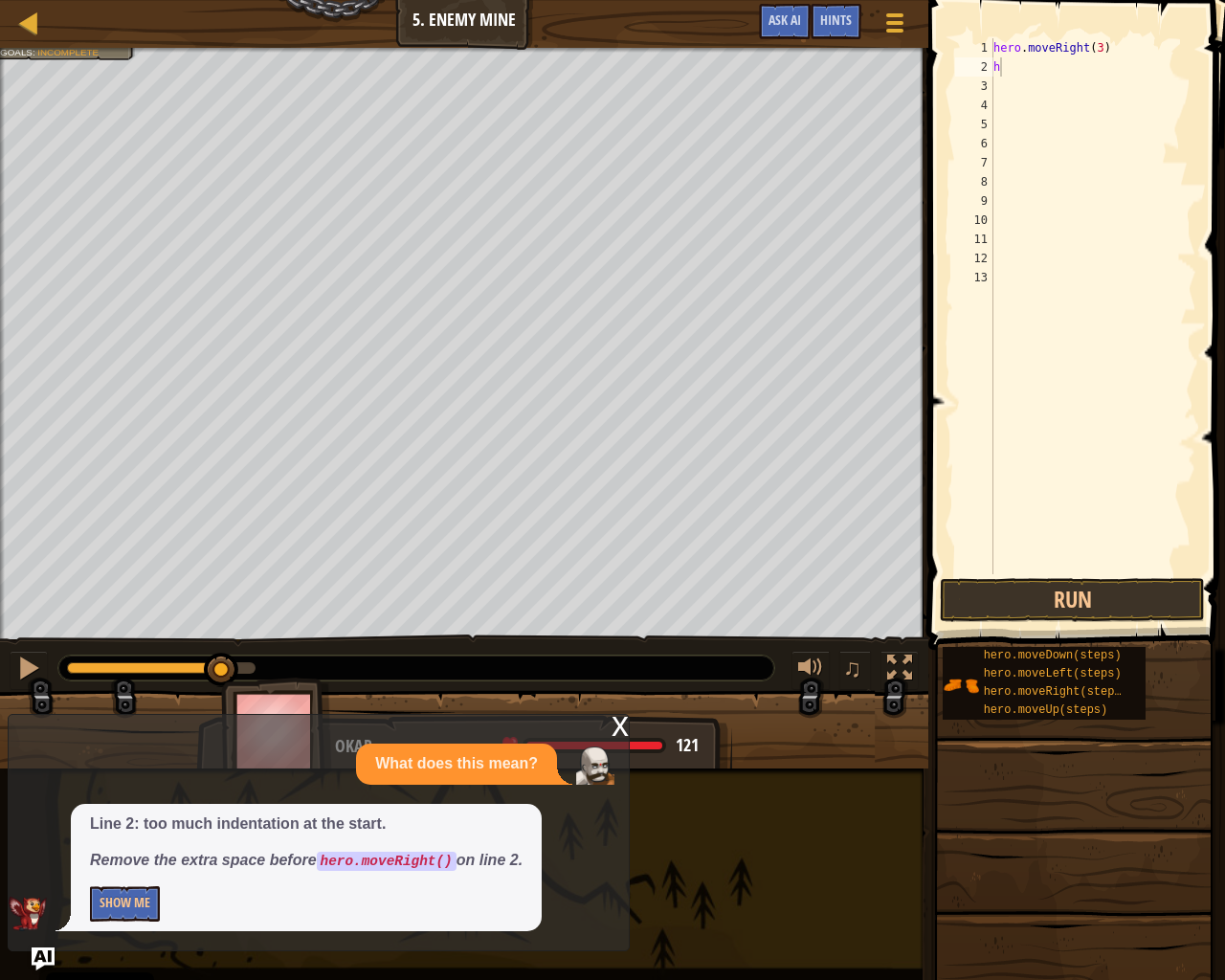
drag, startPoint x: 1224, startPoint y: 233, endPoint x: 1132, endPoint y: 137, distance: 133.0
click at [1132, 137] on div "hero . moveRight ( 3 ) h" at bounding box center [1092, 325] width 207 height 574
click at [1005, 71] on div "hero . moveRight ( 3 ) h" at bounding box center [1092, 325] width 207 height 574
type textarea "he"
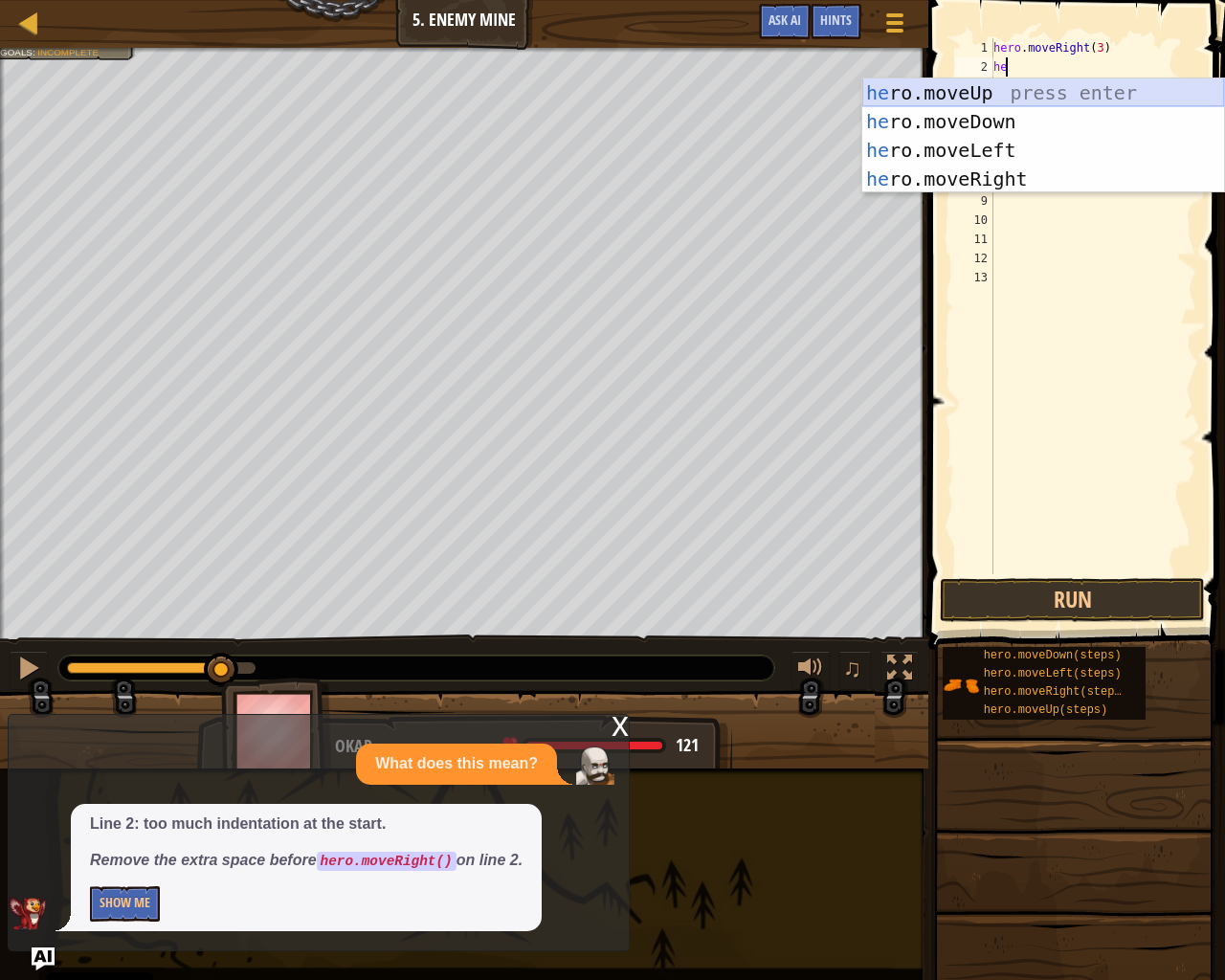
click at [995, 95] on div "he ro.moveUp press enter he ro.moveDown press enter he ro.moveLeft press enter …" at bounding box center [1043, 164] width 362 height 172
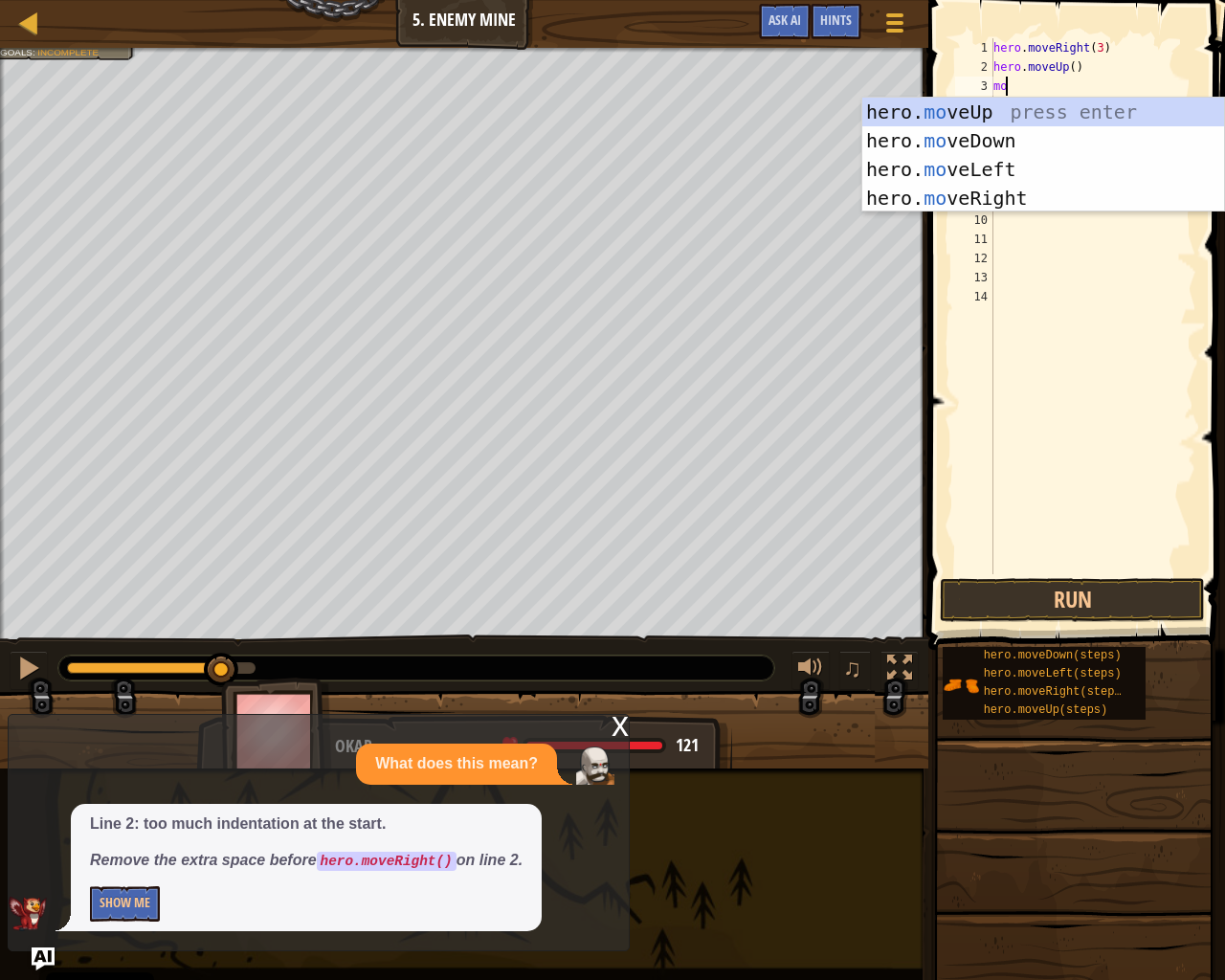
type textarea "mov"
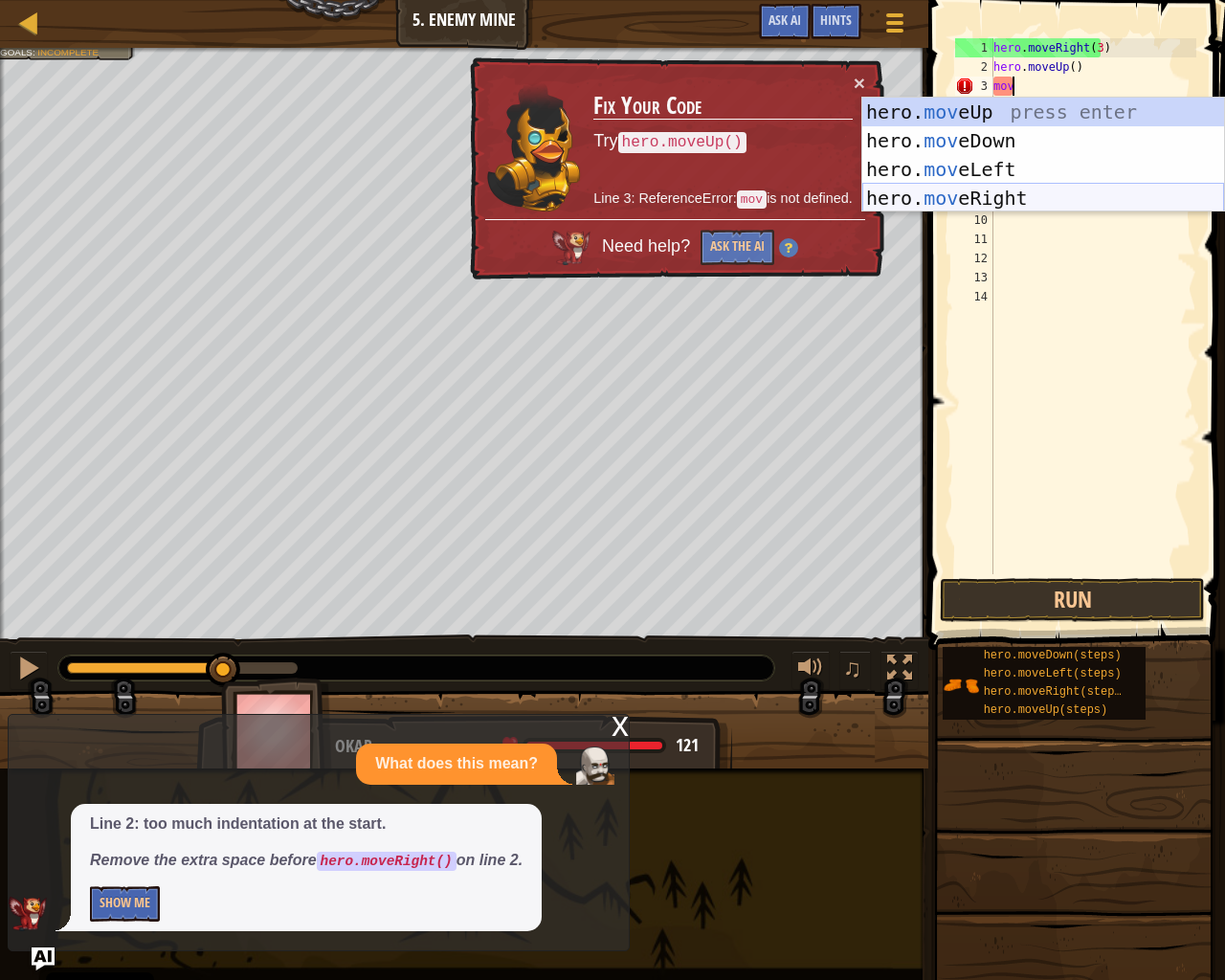
click at [1102, 187] on div "hero. mov eUp press enter hero. mov eDown press enter hero. mov eLeft press ent…" at bounding box center [1043, 184] width 362 height 172
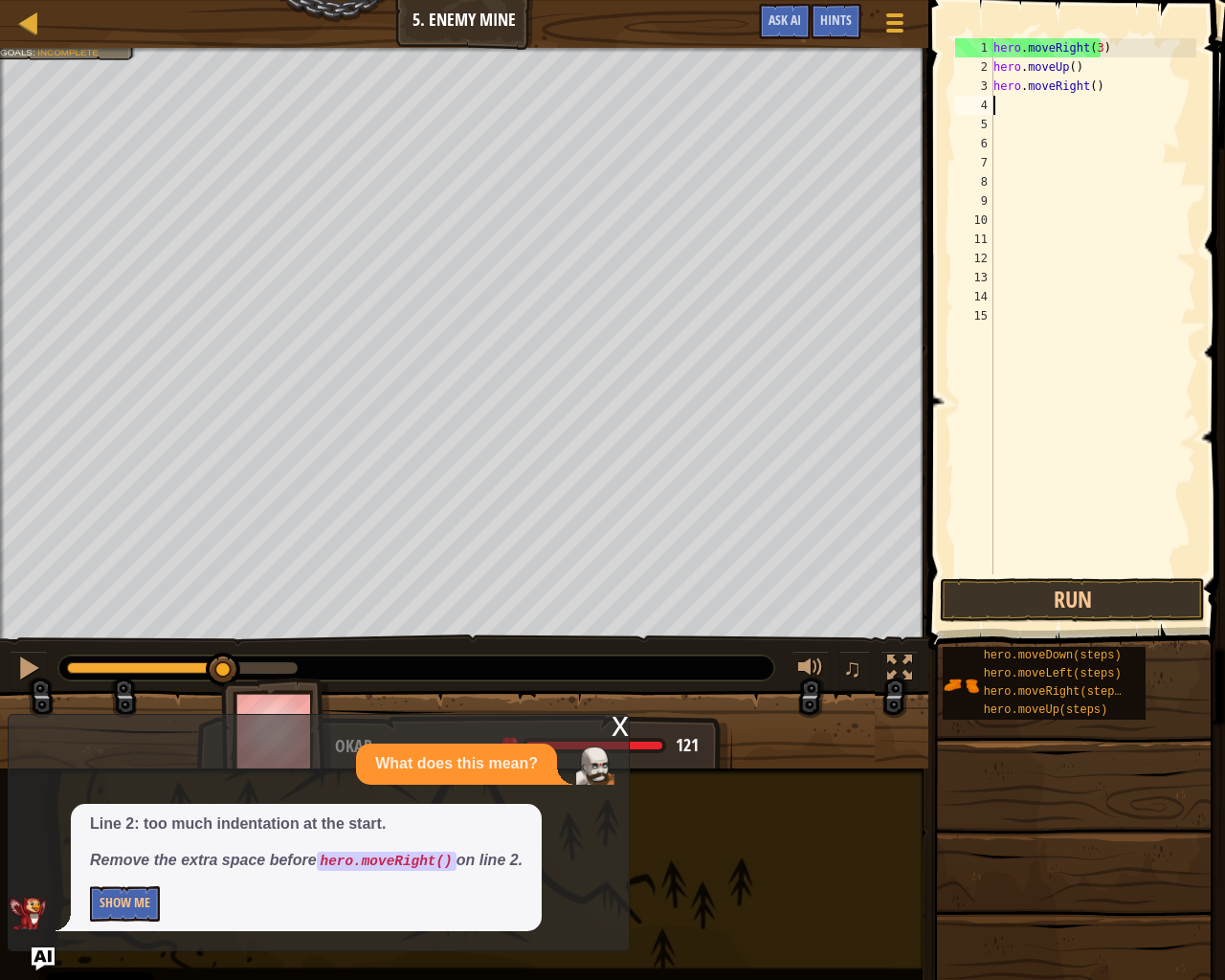
scroll to position [9, 0]
click at [1021, 586] on button "Run" at bounding box center [1073, 600] width 265 height 44
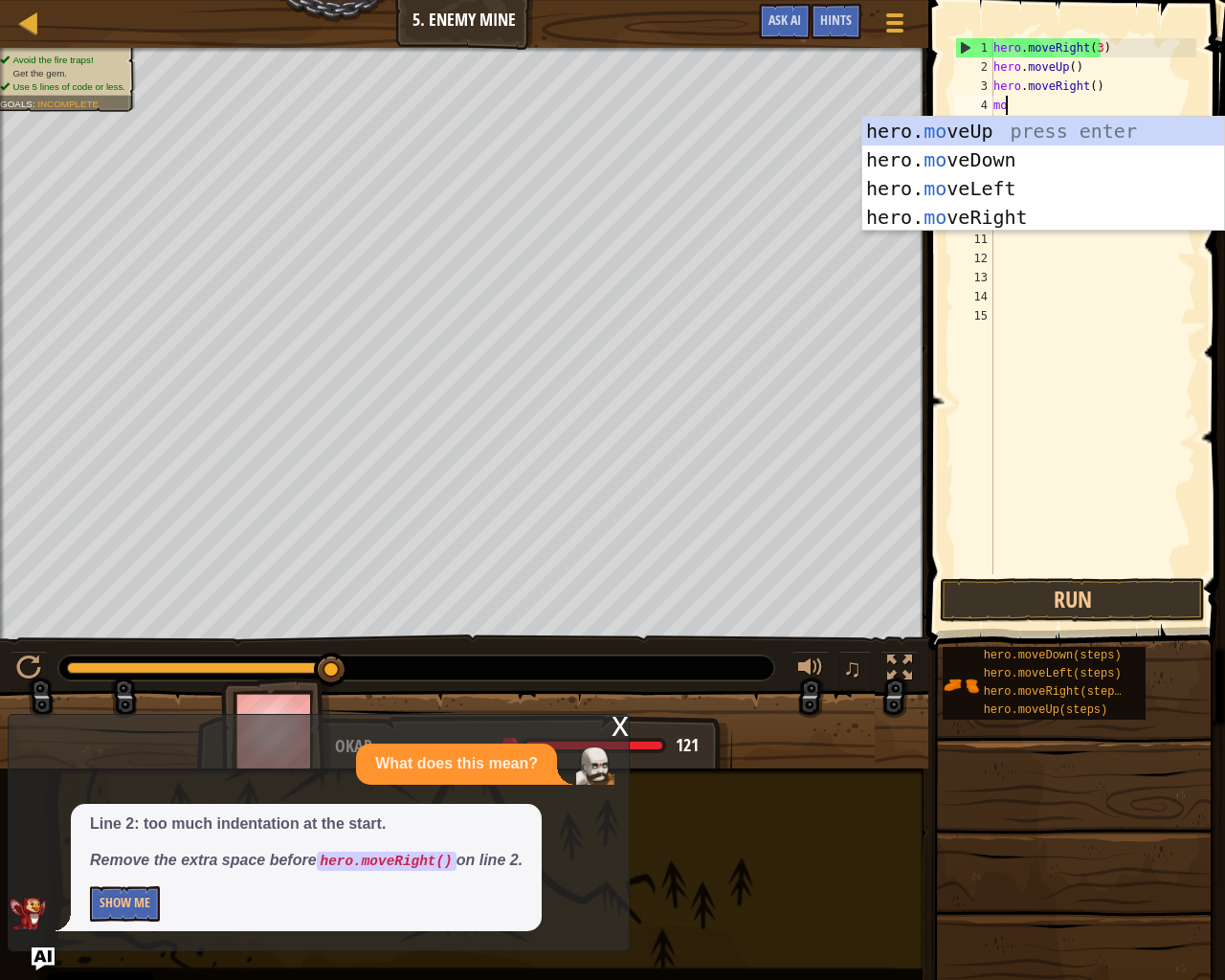
type textarea "mov"
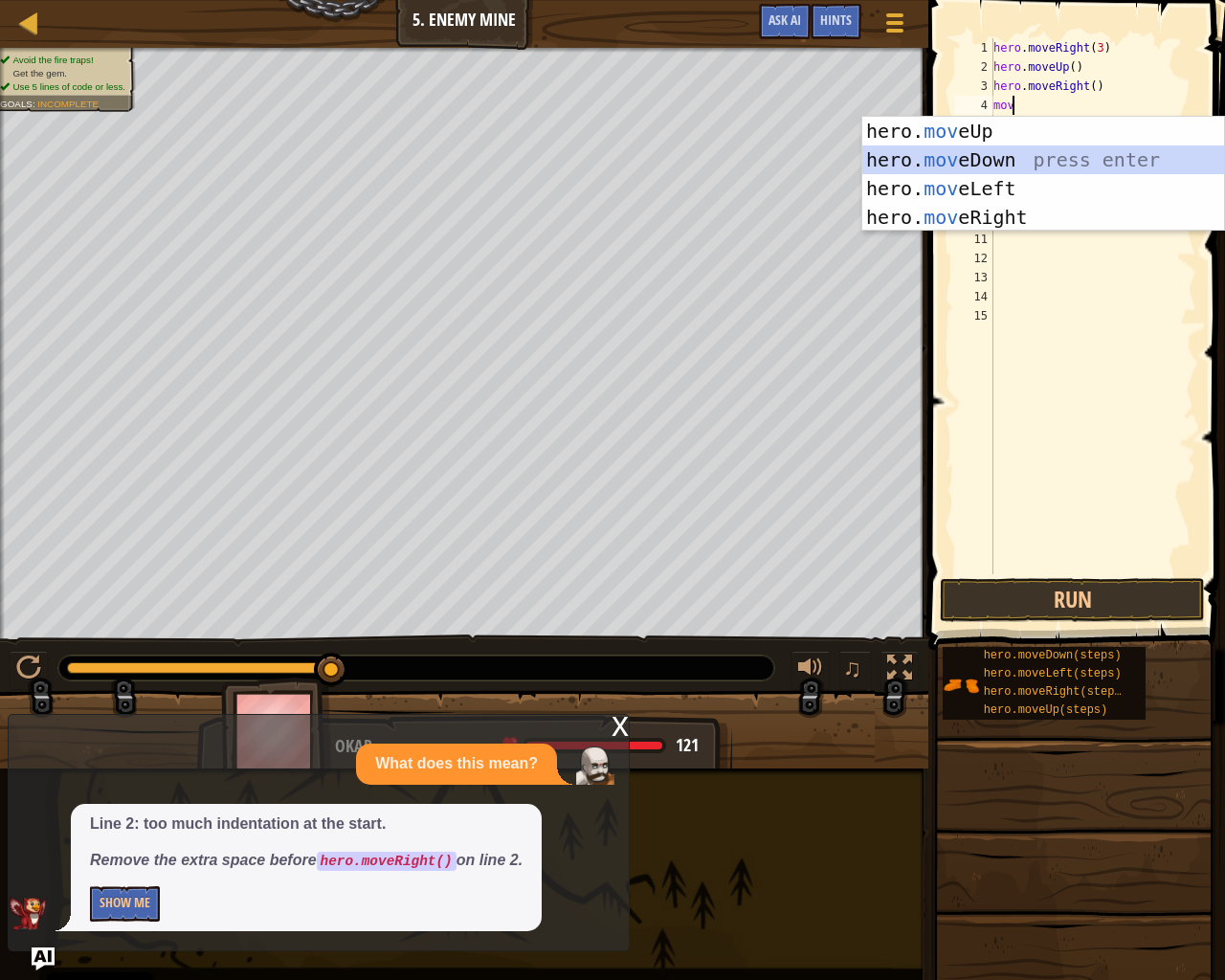
click at [958, 167] on div "hero. mov eUp press enter hero. mov eDown press enter hero. mov eLeft press ent…" at bounding box center [1043, 202] width 362 height 172
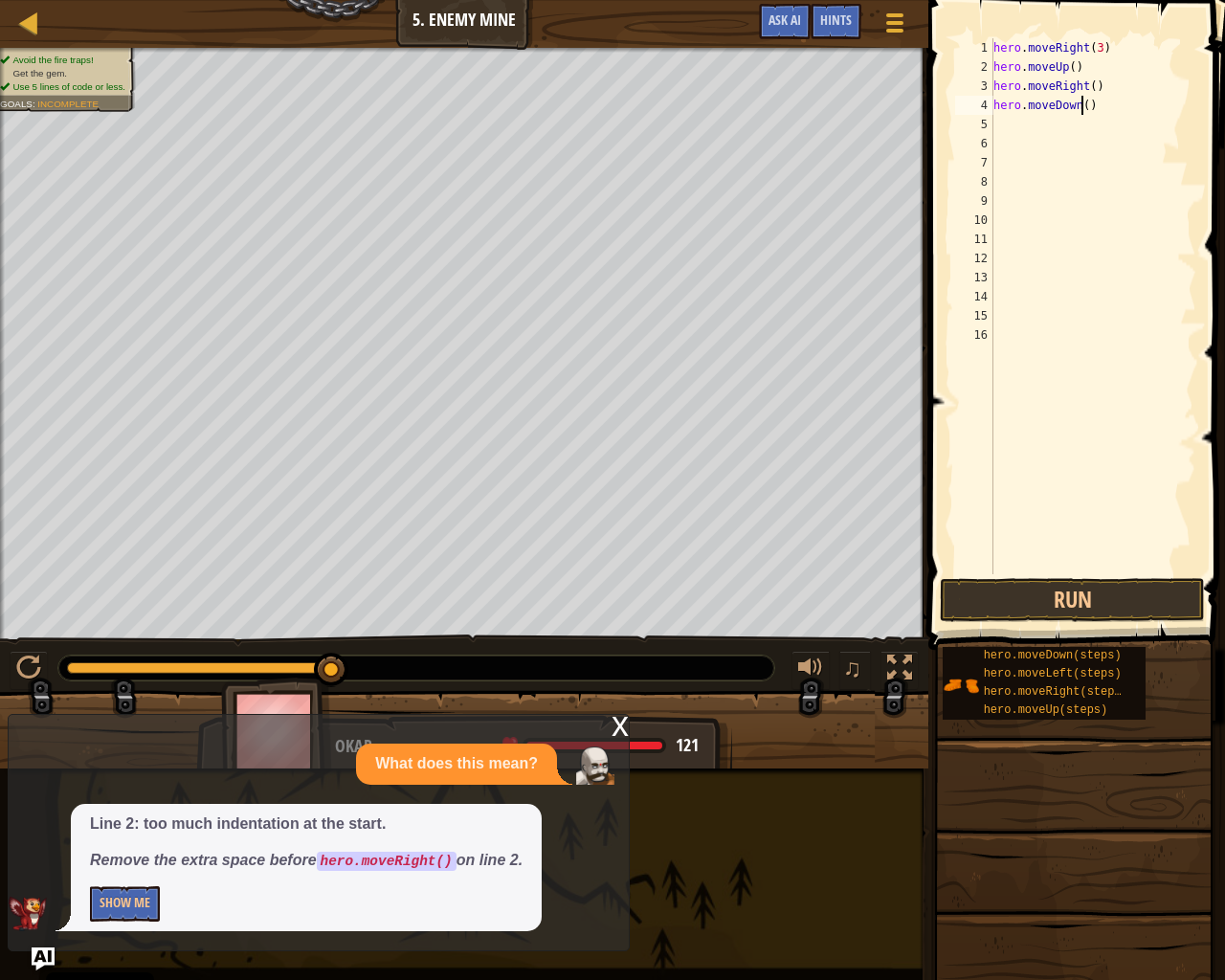
click at [1082, 109] on div "hero . moveRight ( 3 ) hero . moveUp ( ) hero . moveRight ( ) hero . moveDown (…" at bounding box center [1092, 325] width 207 height 574
type textarea "hero.moveDown(3)"
click at [1070, 586] on button "Run" at bounding box center [1073, 600] width 265 height 44
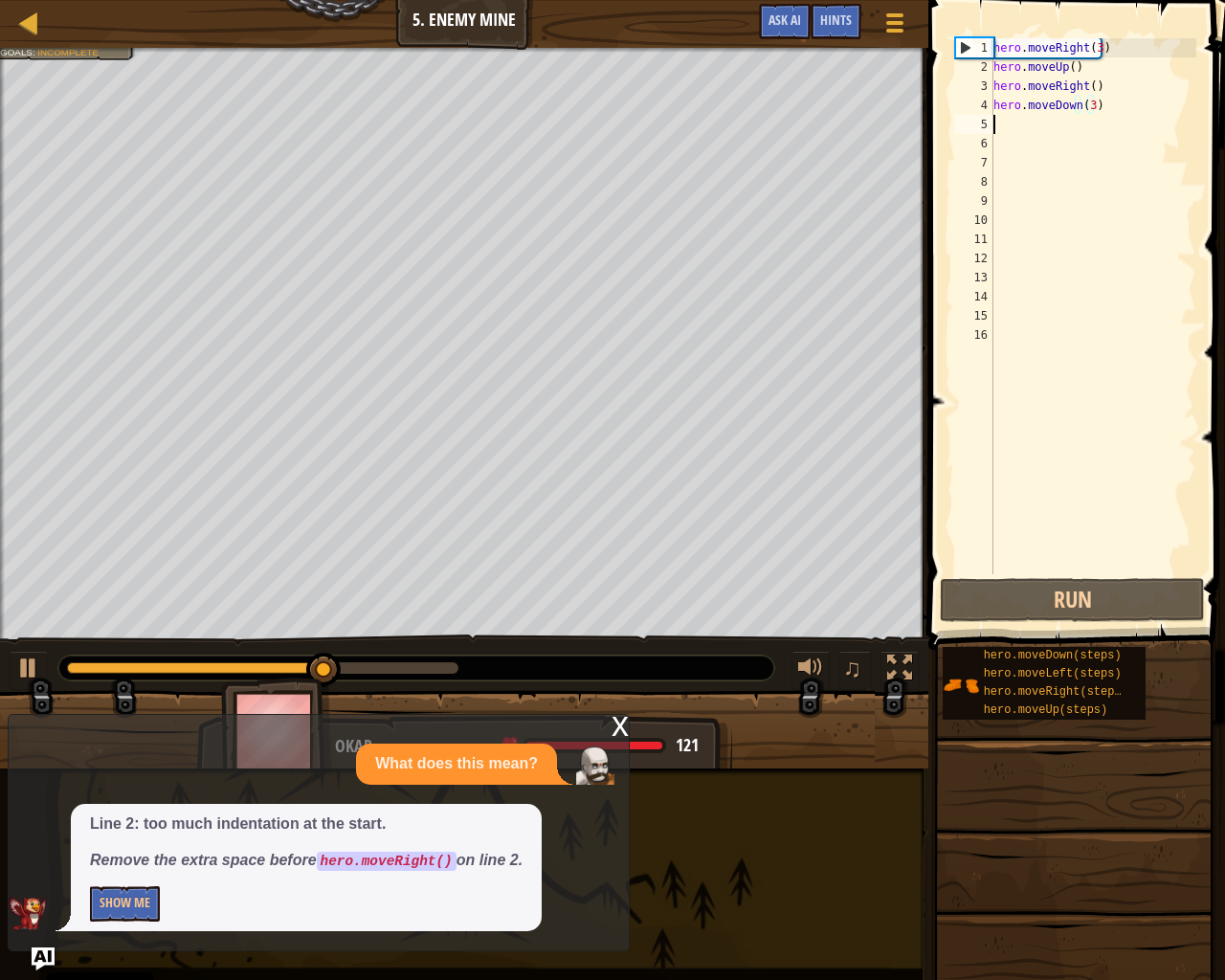
click at [1035, 130] on div "hero . moveRight ( 3 ) hero . moveUp ( ) hero . moveRight ( ) hero . moveDown (…" at bounding box center [1092, 325] width 207 height 574
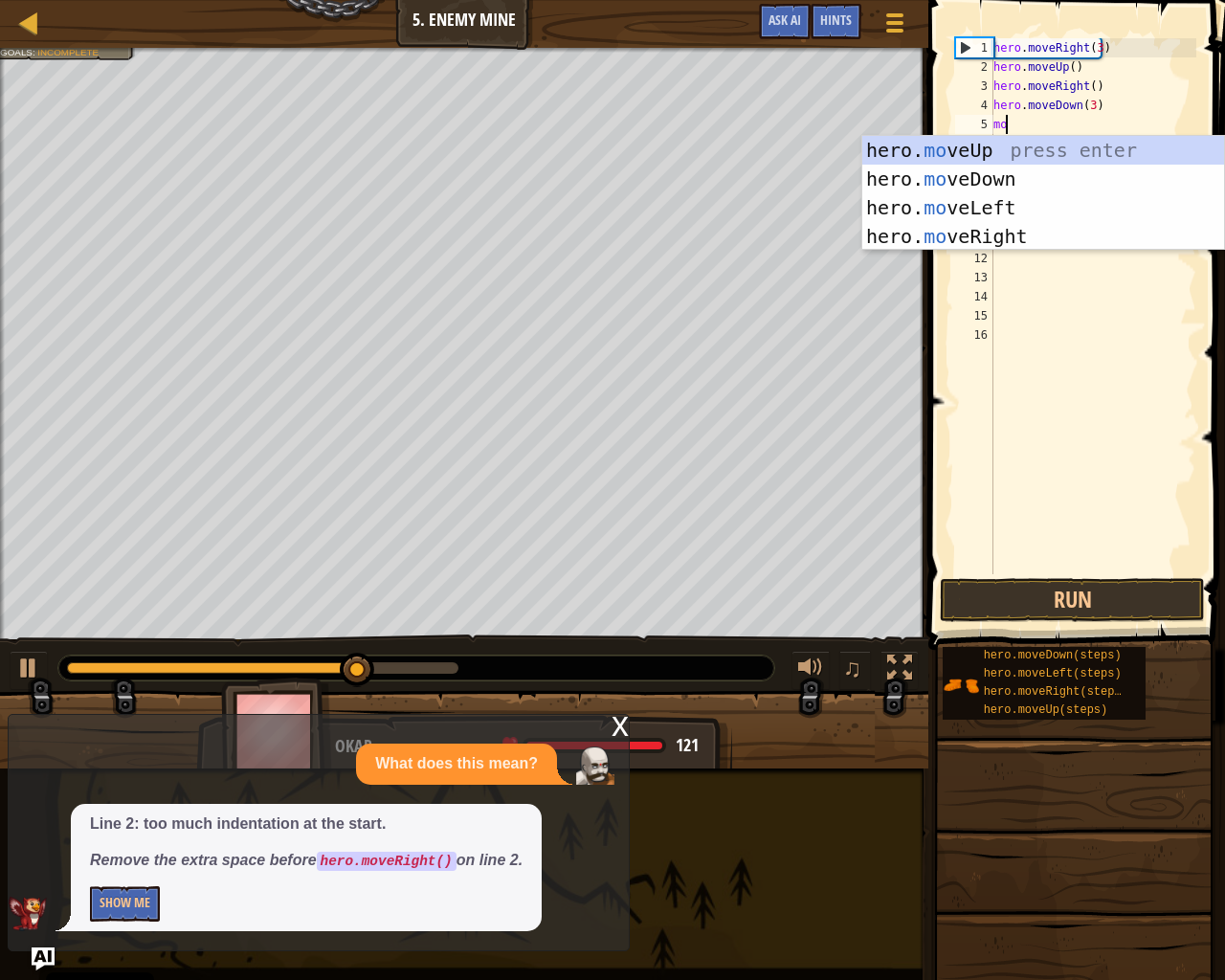
type textarea "mov"
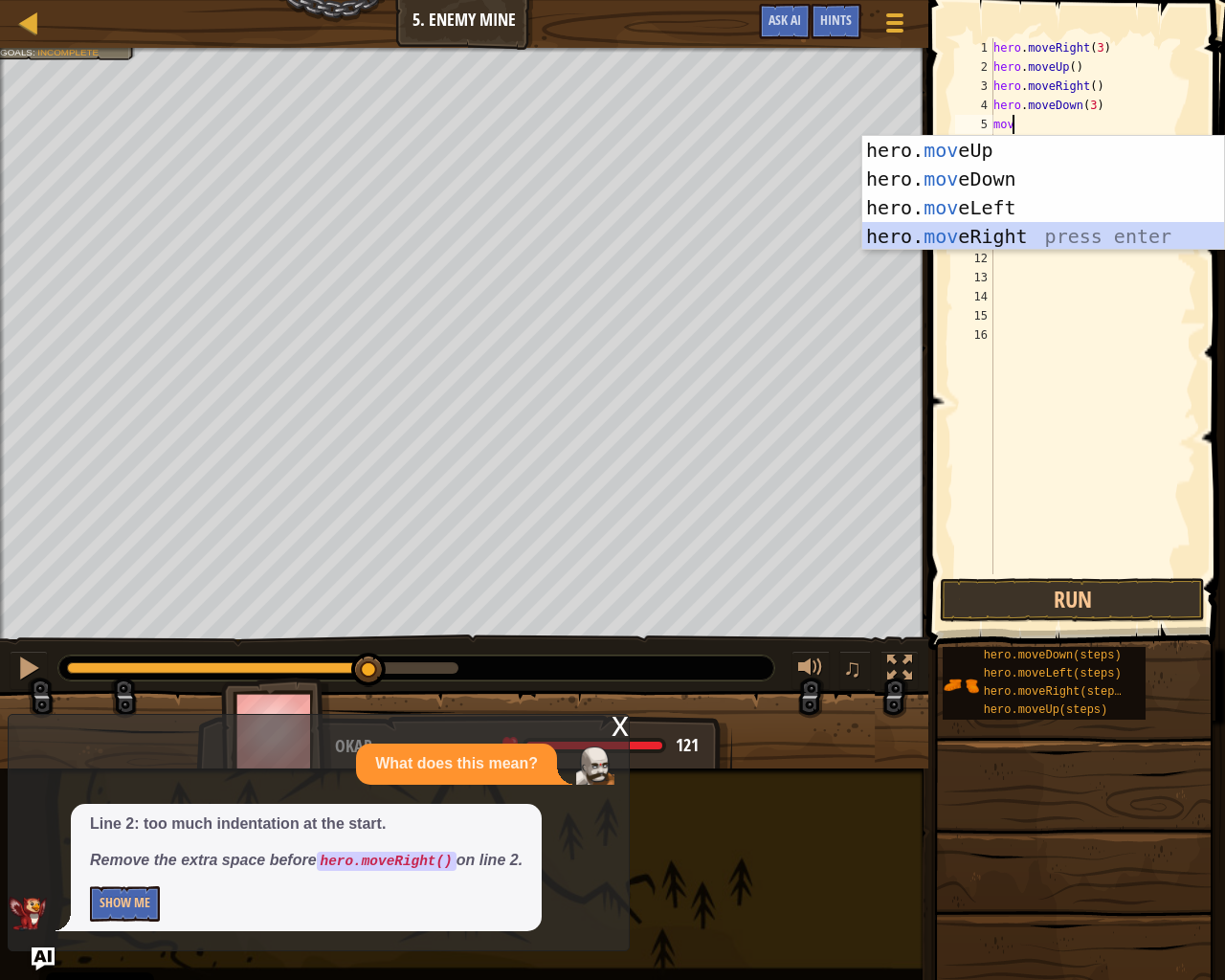
click at [975, 232] on div "hero. mov eUp press enter hero. mov eDown press enter hero. mov eLeft press ent…" at bounding box center [1043, 221] width 362 height 172
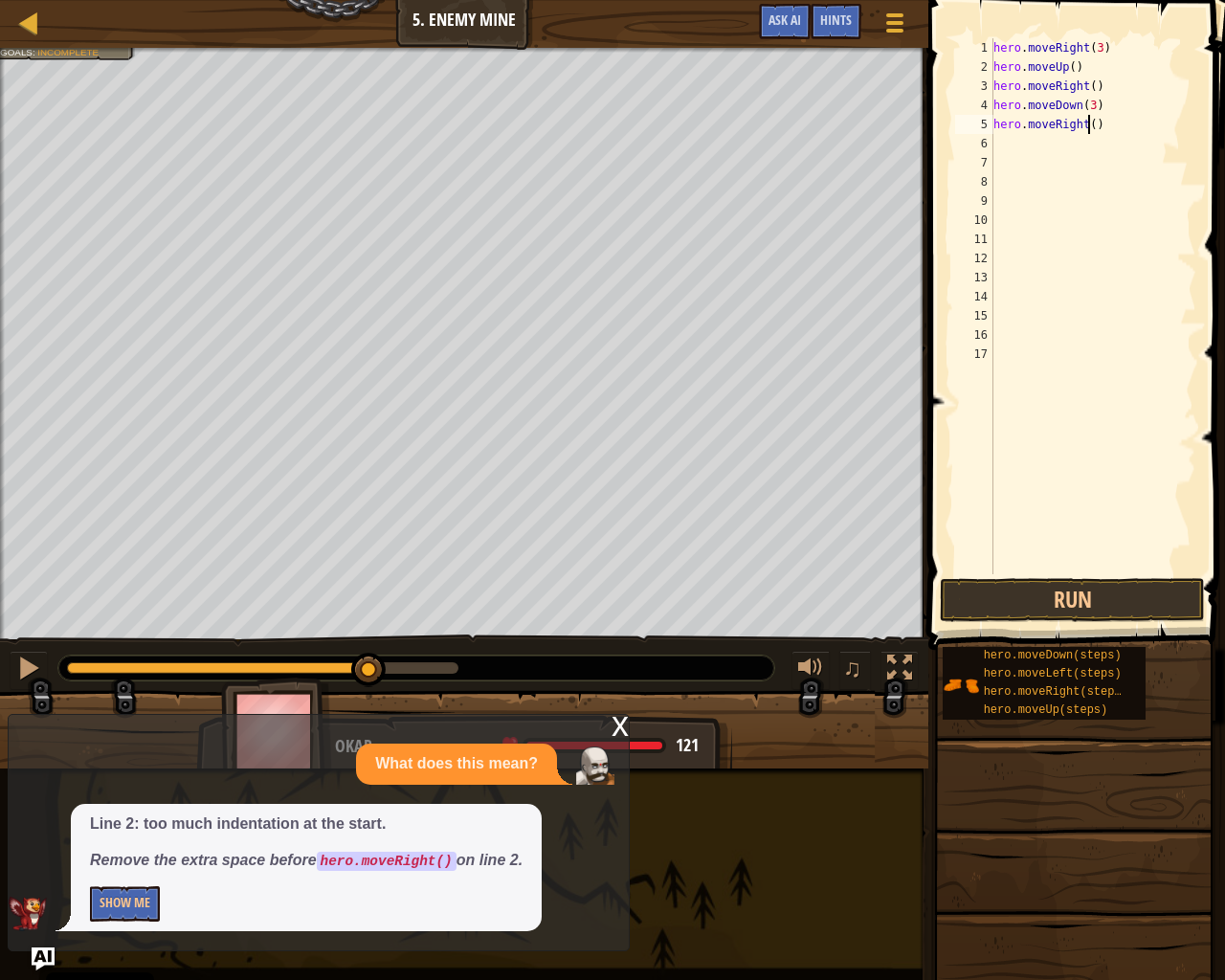
click at [1088, 126] on div "hero . moveRight ( 3 ) hero . moveUp ( ) hero . moveRight ( ) hero . moveDown (…" at bounding box center [1092, 325] width 207 height 574
type textarea "hero.moveRight(2)"
click at [1048, 592] on button "Run" at bounding box center [1073, 600] width 265 height 44
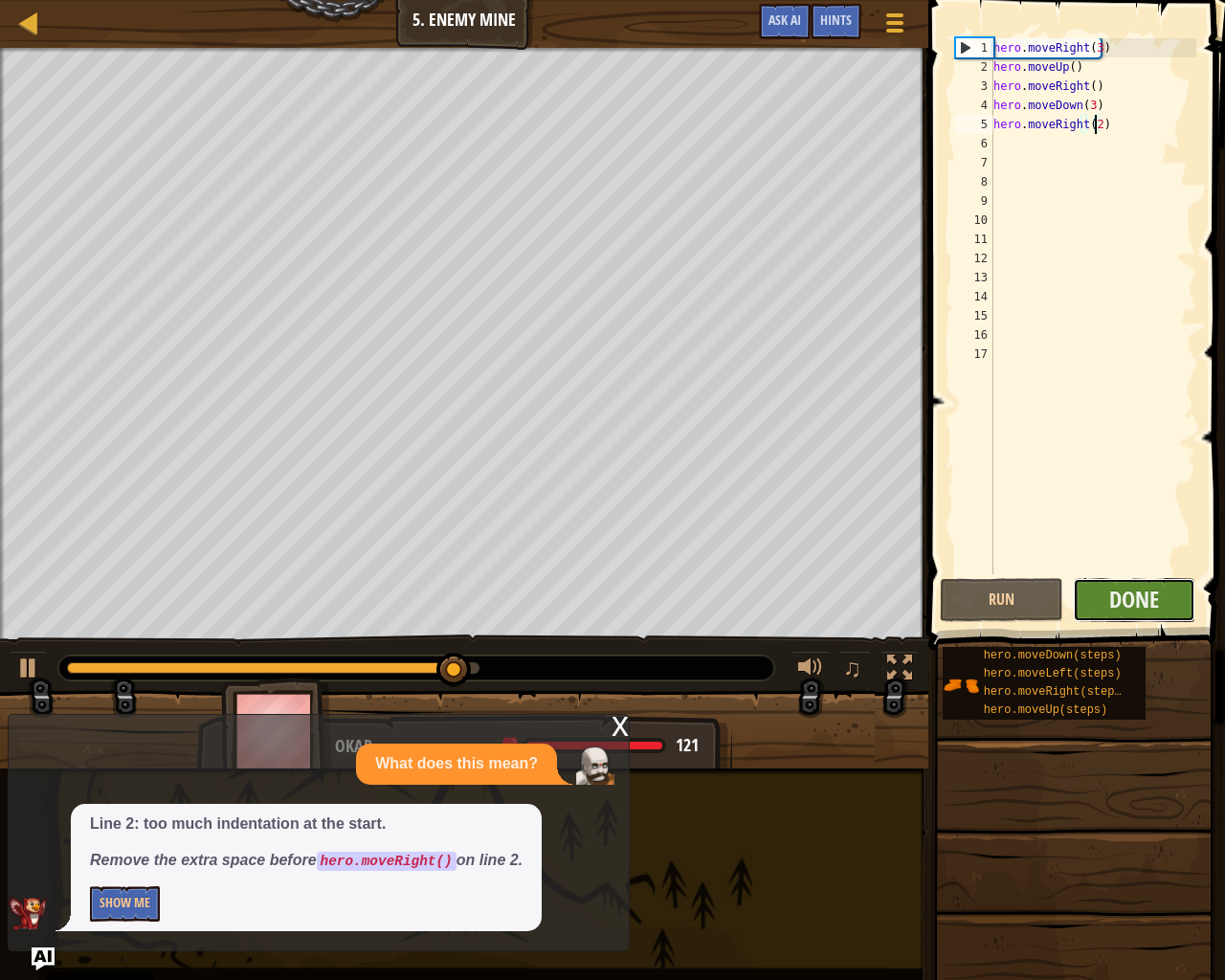
click at [1107, 587] on button "Done" at bounding box center [1135, 600] width 123 height 44
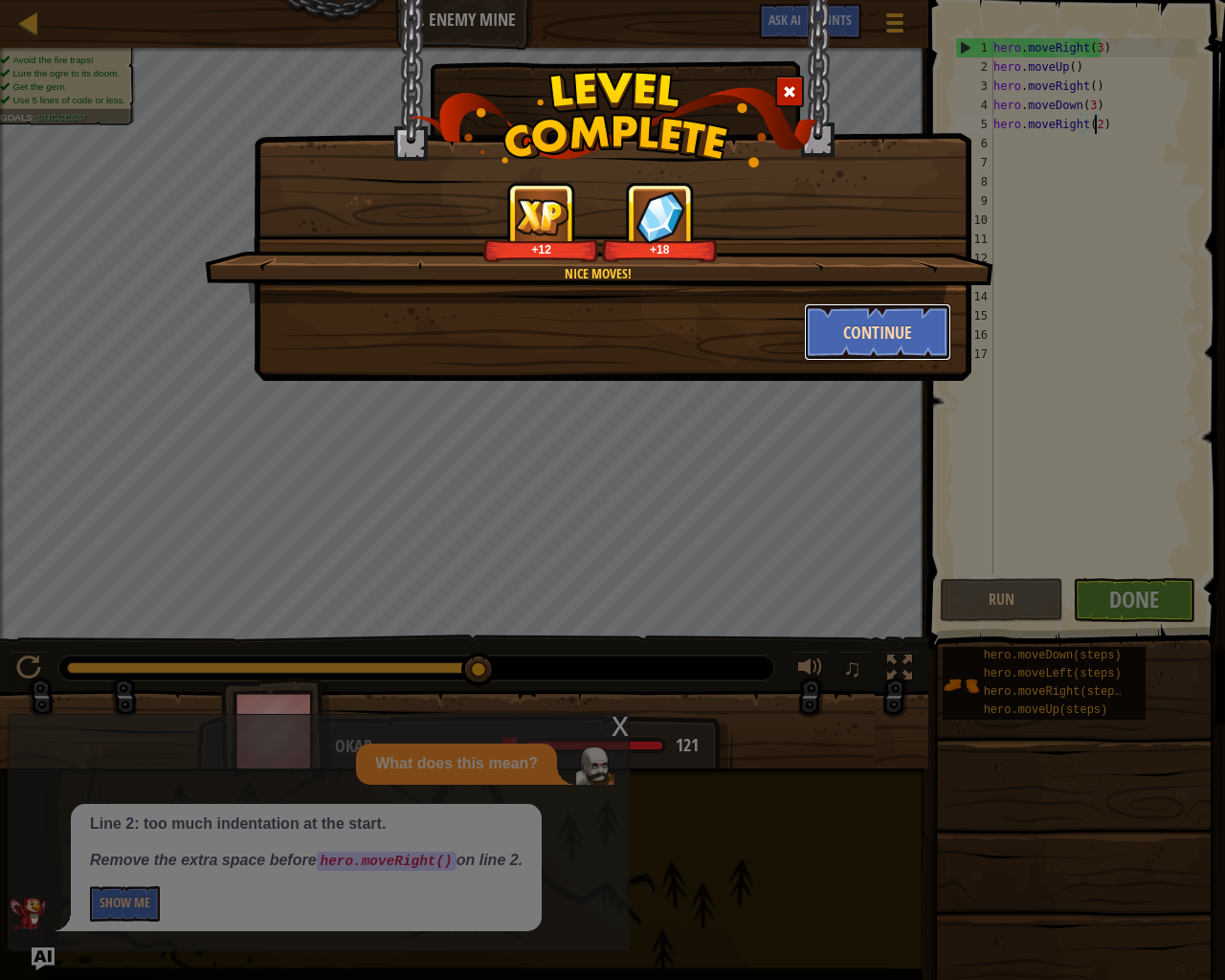
click at [849, 312] on button "Continue" at bounding box center [878, 333] width 148 height 58
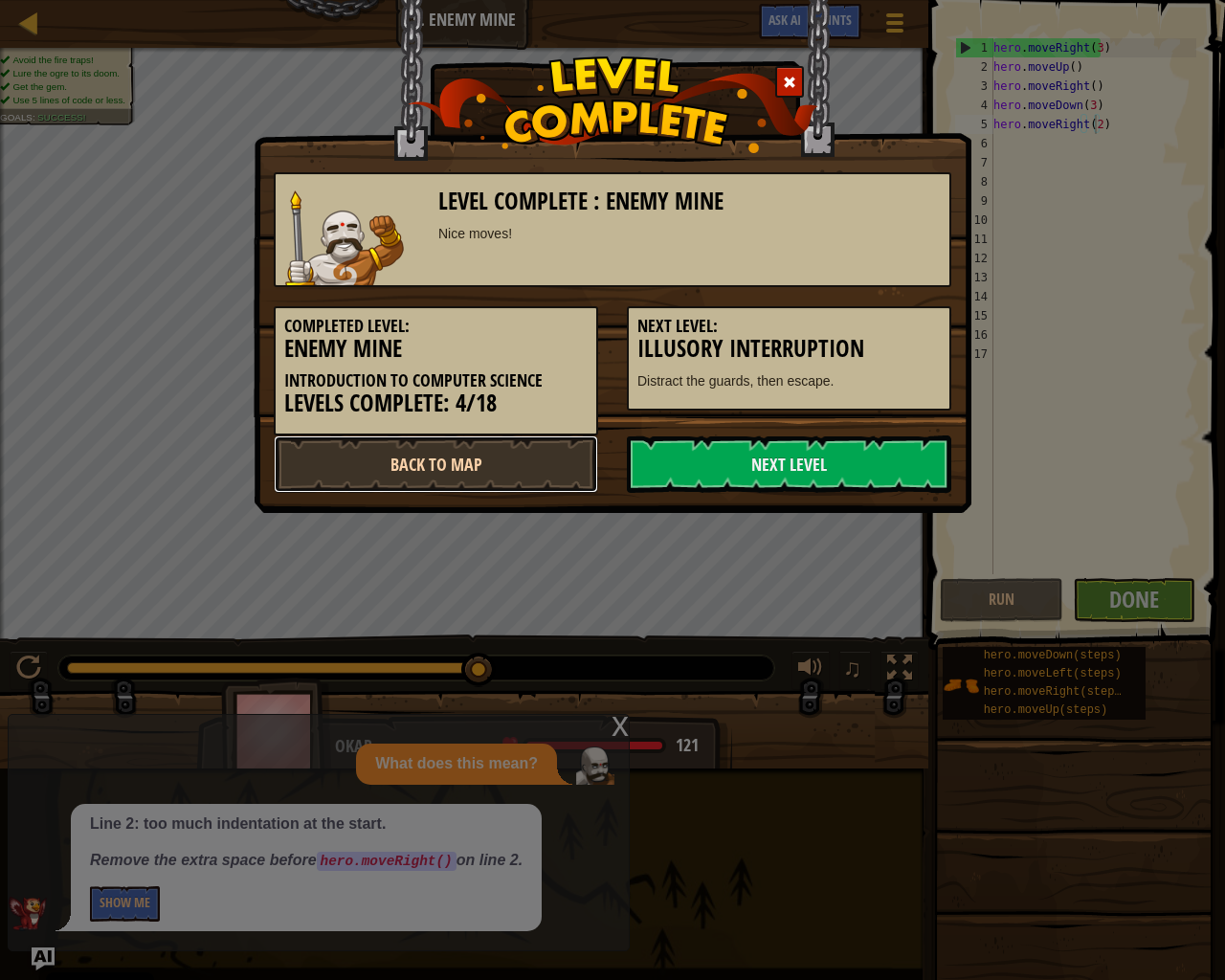
click at [527, 463] on link "Back to Map" at bounding box center [436, 465] width 324 height 58
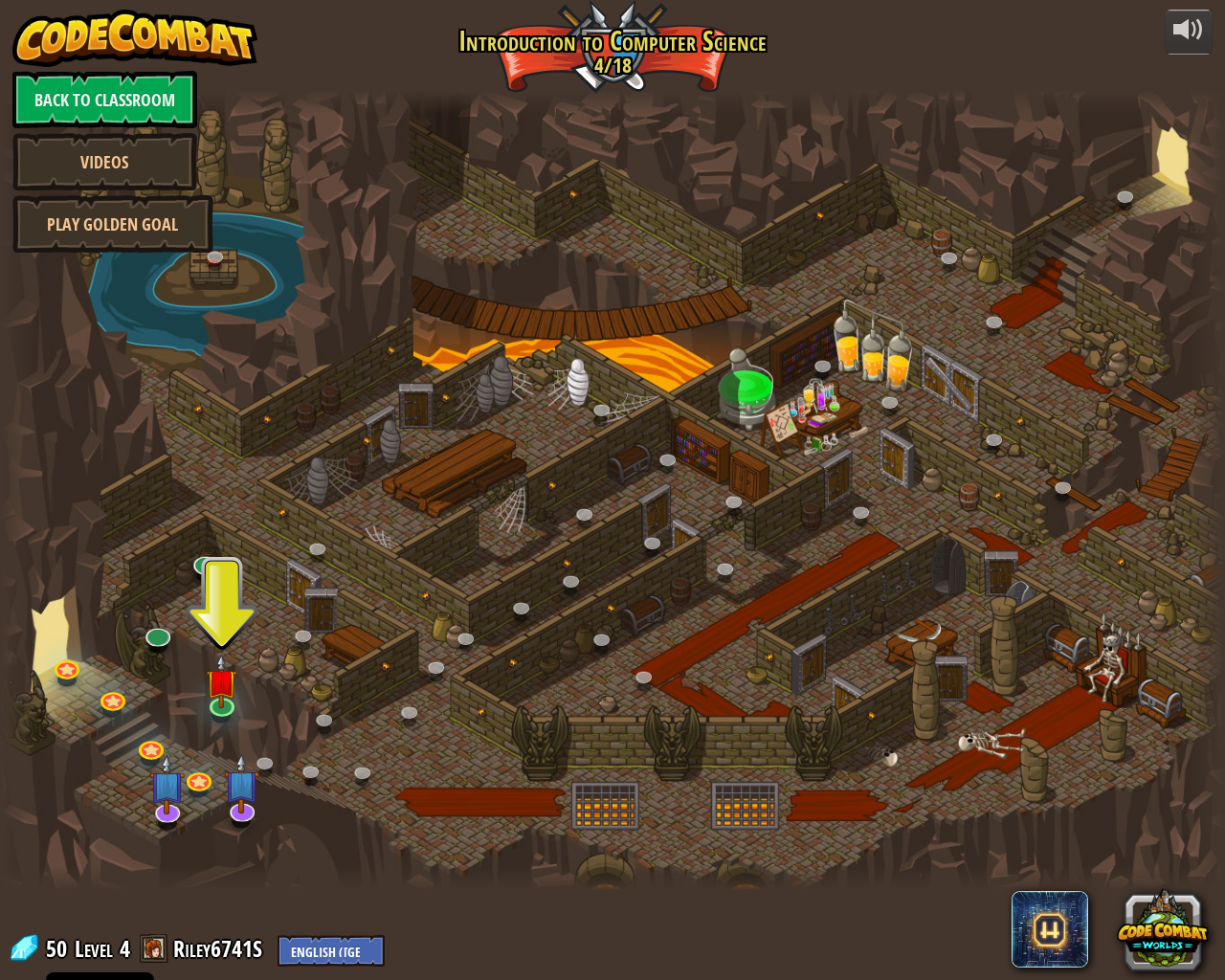
click at [41, 666] on div at bounding box center [612, 490] width 1225 height 801
drag, startPoint x: 104, startPoint y: 675, endPoint x: 53, endPoint y: 666, distance: 51.8
click at [102, 675] on div at bounding box center [612, 490] width 1225 height 801
click at [50, 666] on link at bounding box center [67, 666] width 38 height 38
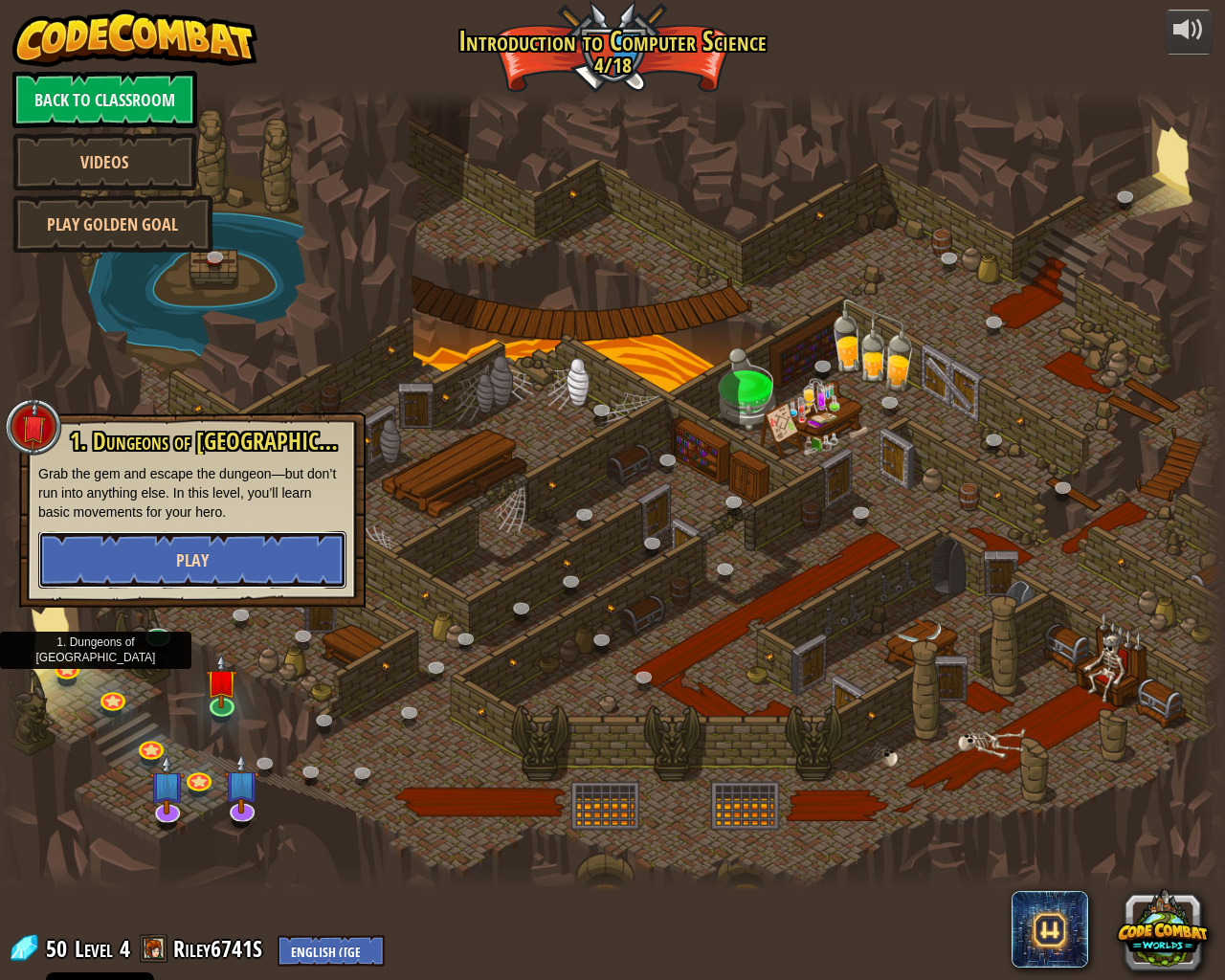
click at [161, 578] on button "Play" at bounding box center [192, 560] width 309 height 58
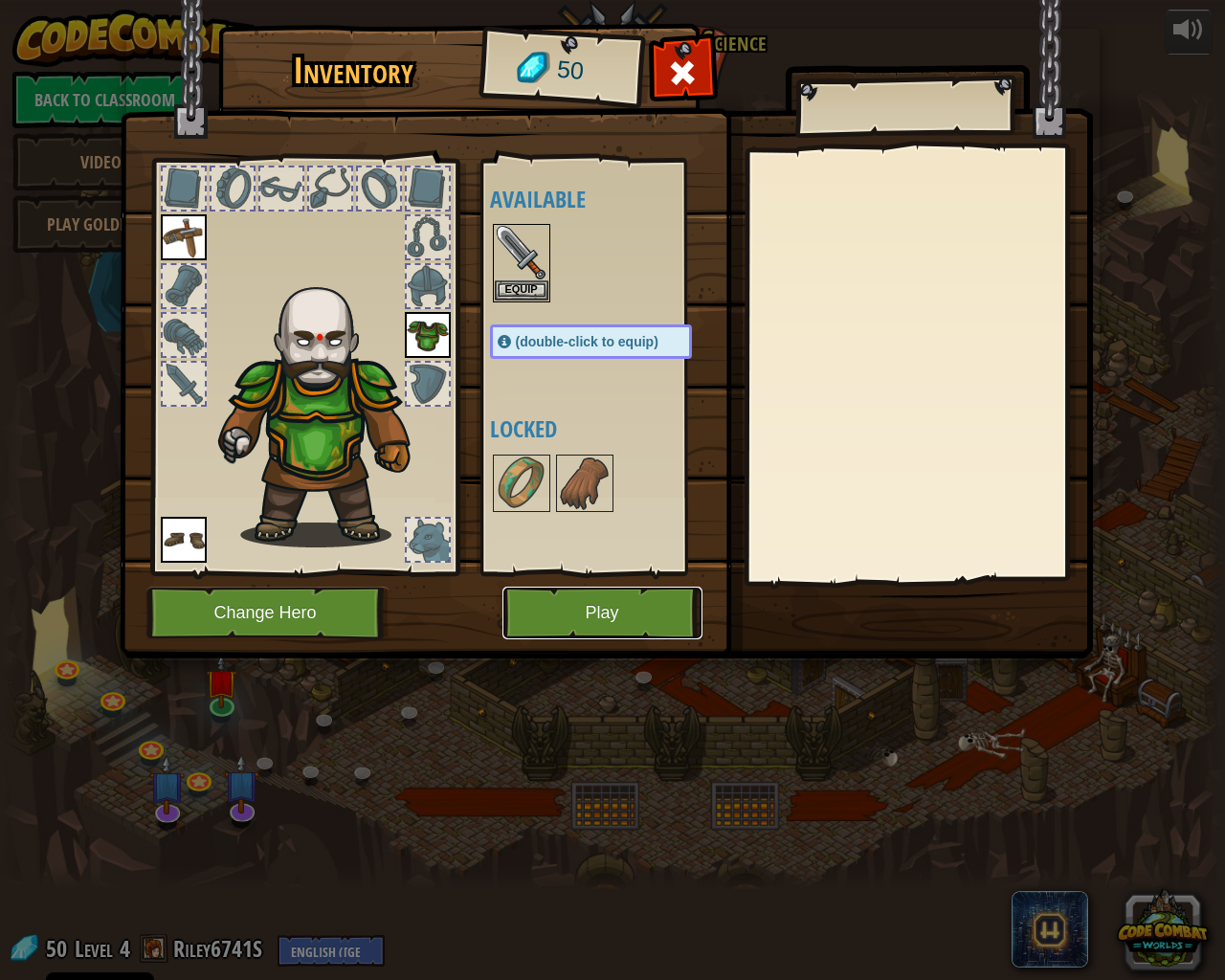
click at [571, 595] on button "Play" at bounding box center [603, 613] width 200 height 53
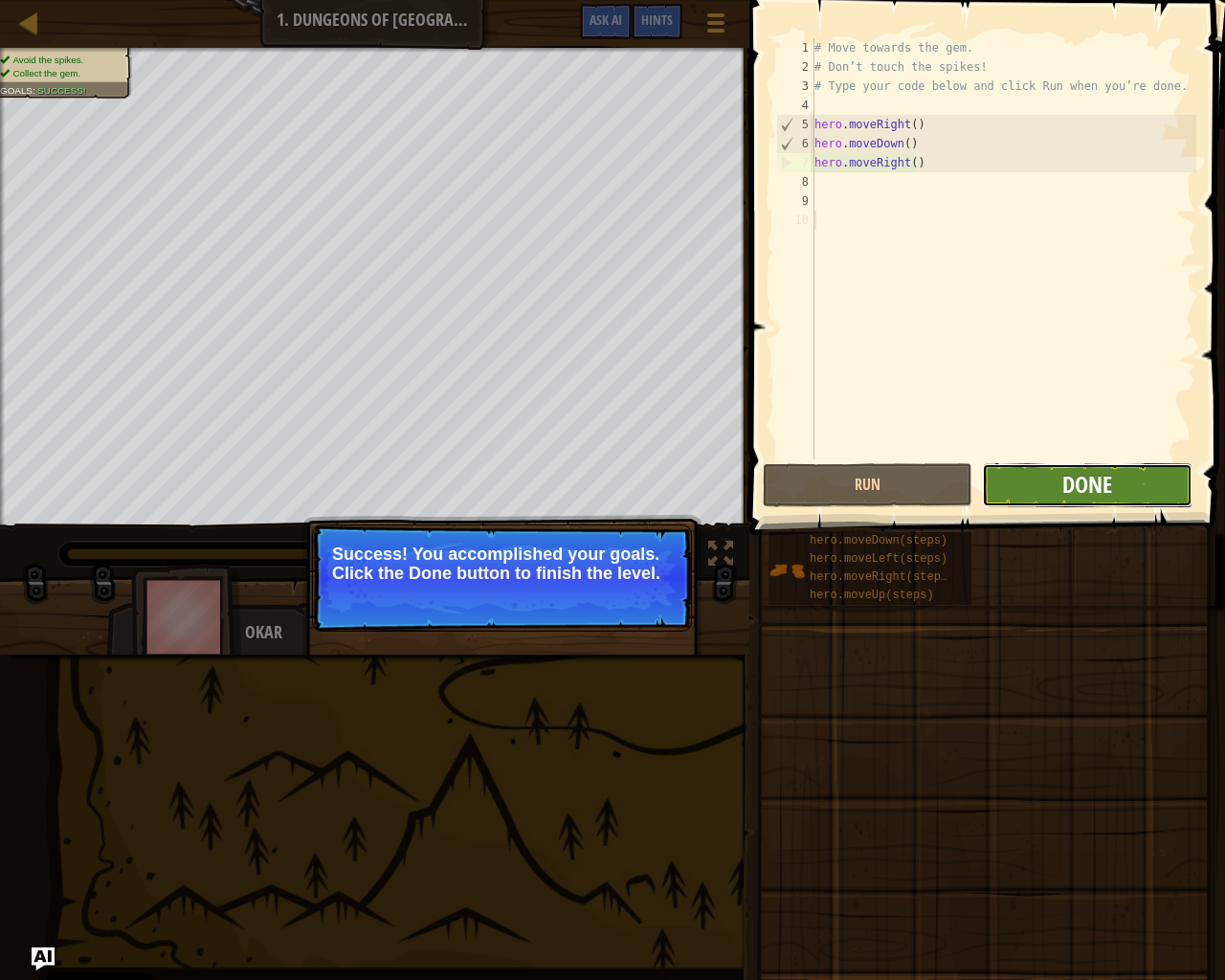
click at [1101, 495] on span "Done" at bounding box center [1088, 485] width 50 height 31
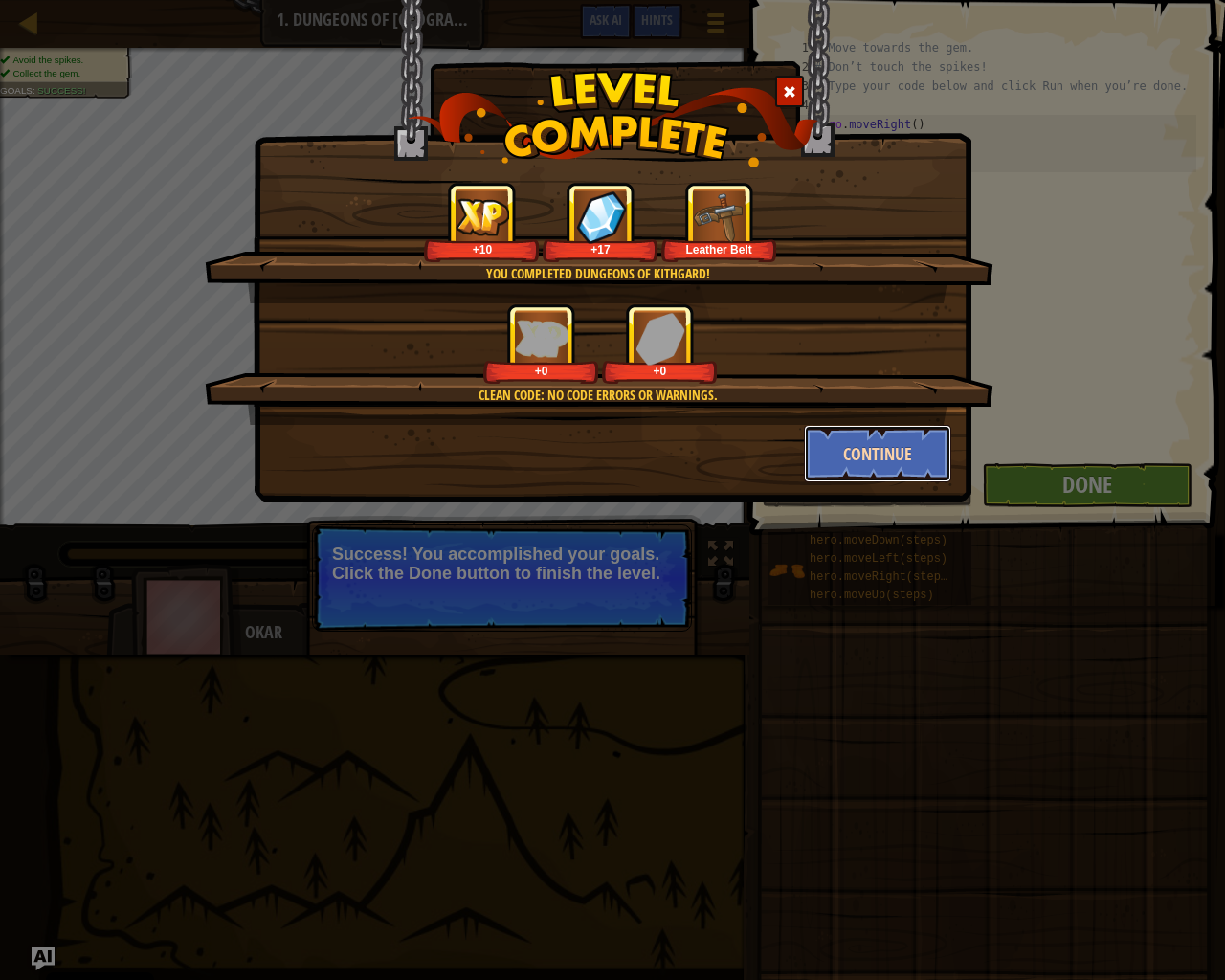
click at [847, 455] on button "Continue" at bounding box center [878, 454] width 148 height 58
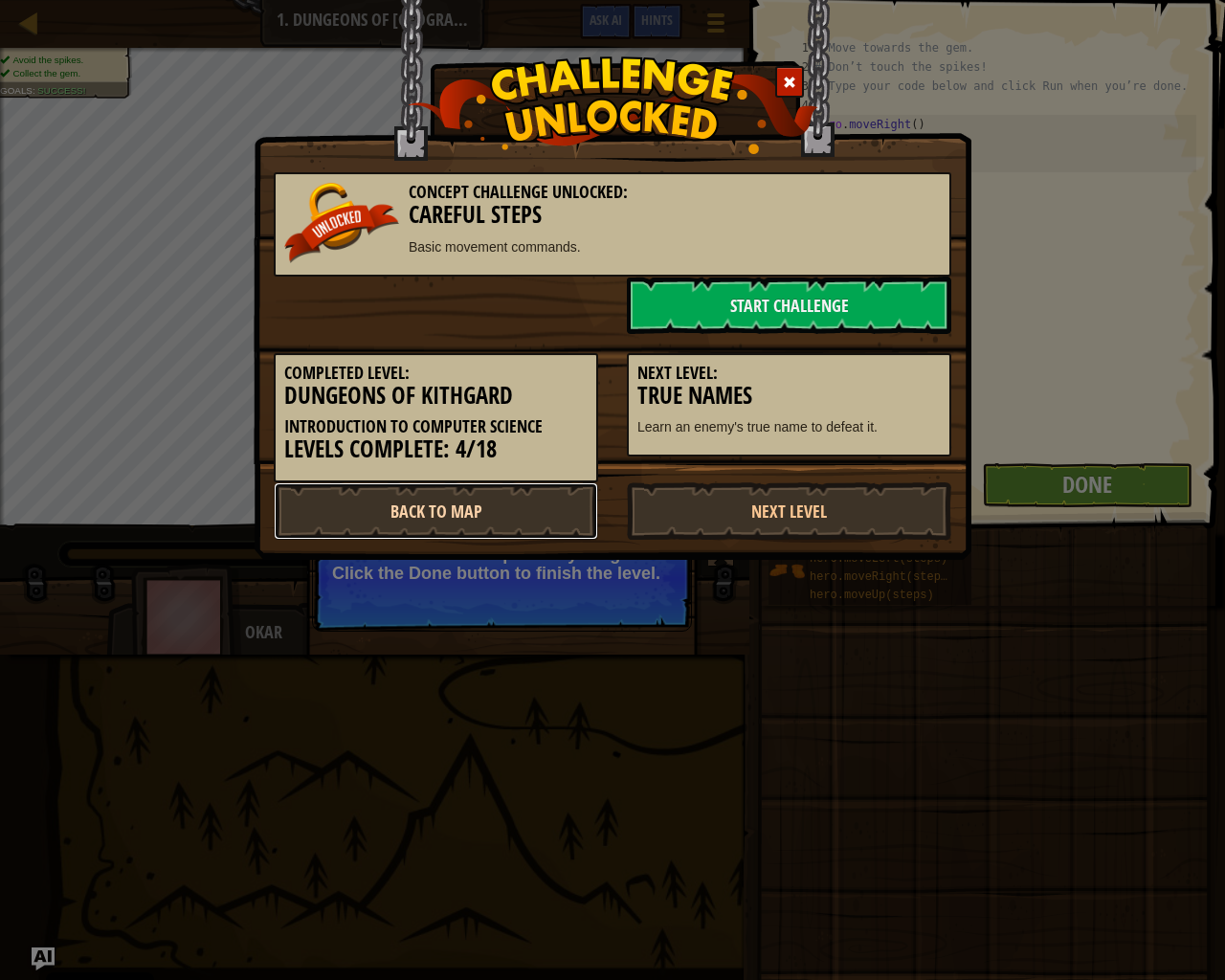
click at [565, 533] on link "Back to Map" at bounding box center [436, 512] width 324 height 58
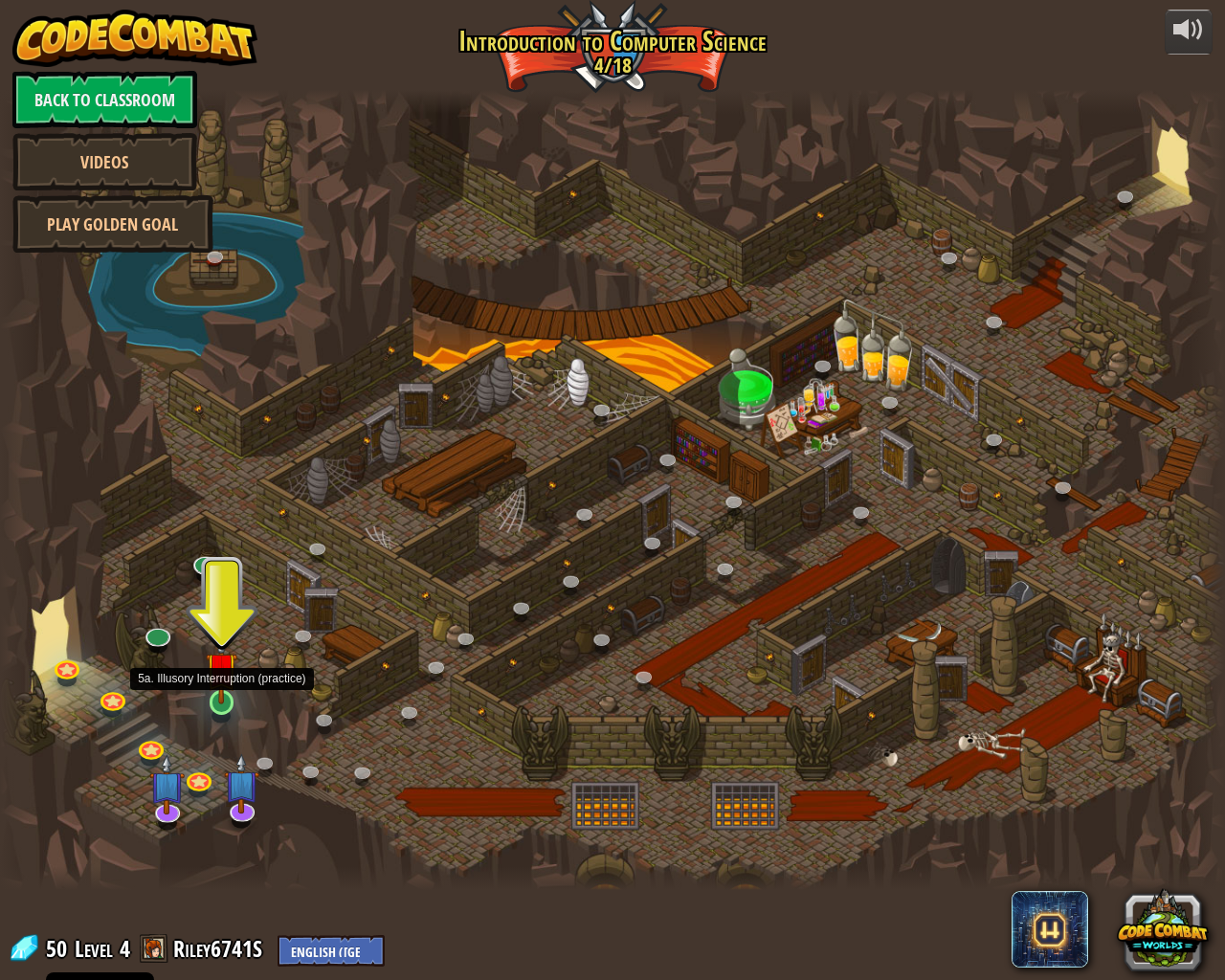
click at [230, 690] on img at bounding box center [221, 668] width 32 height 73
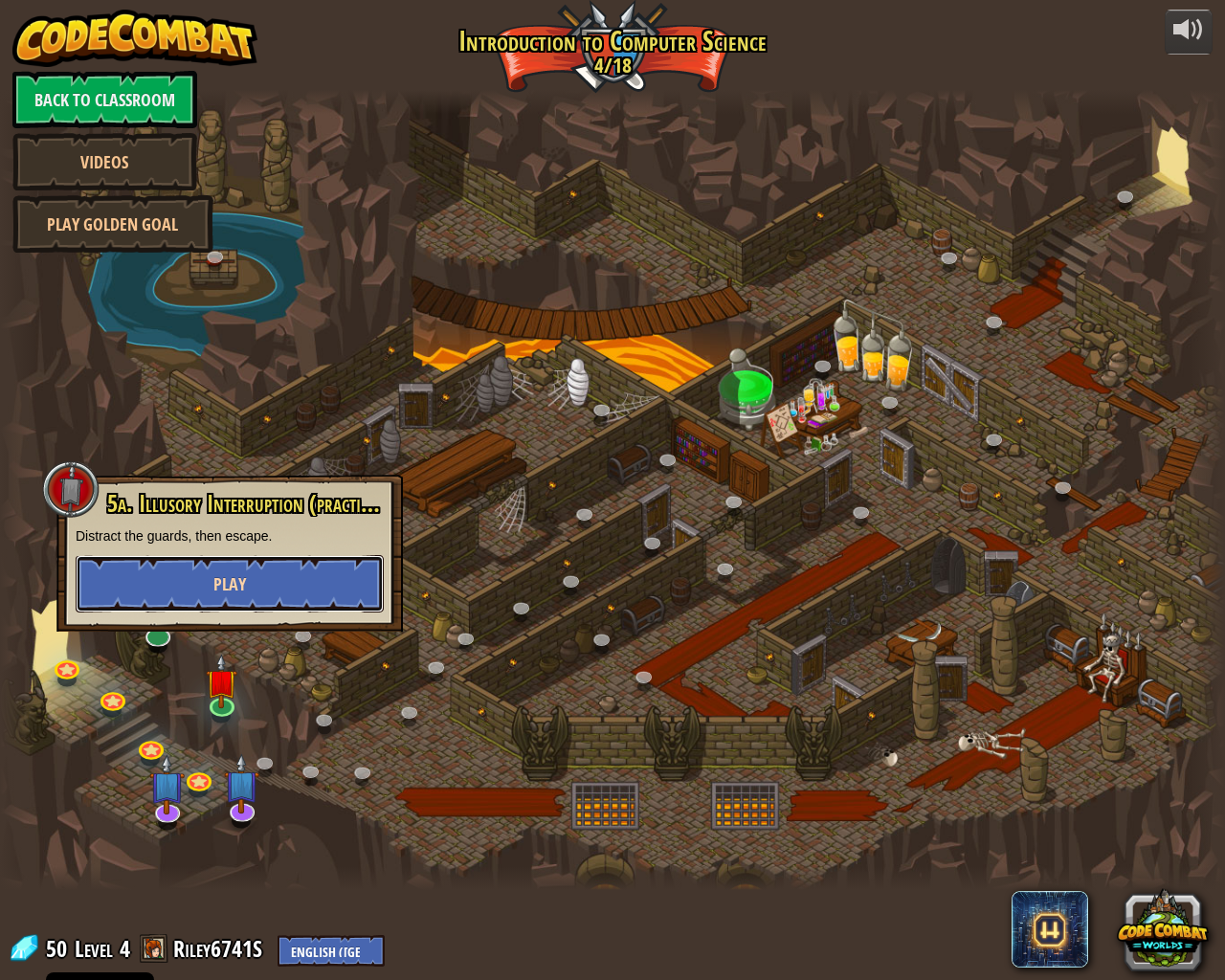
click at [322, 570] on button "Play" at bounding box center [230, 584] width 309 height 58
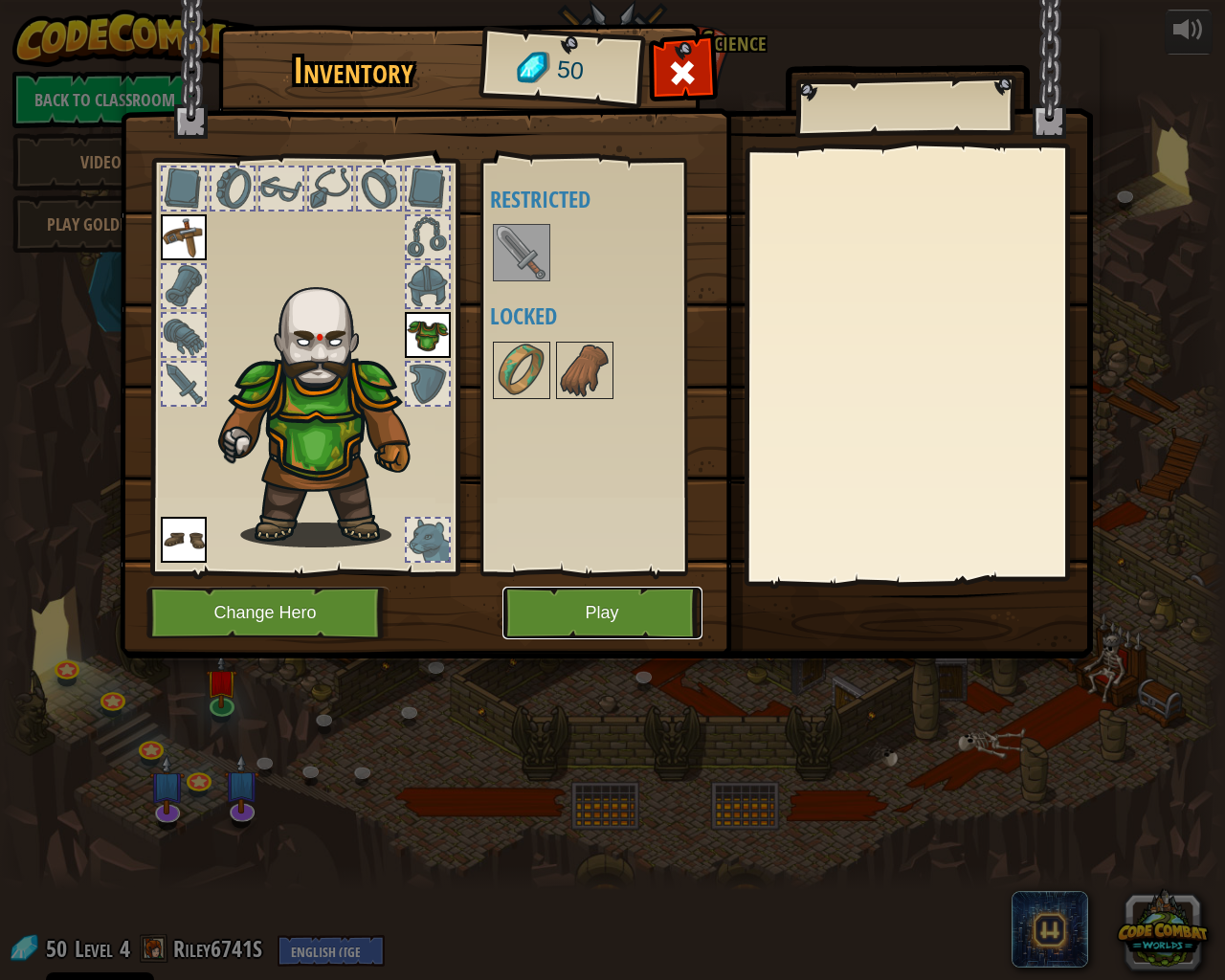
click at [549, 605] on button "Play" at bounding box center [603, 613] width 200 height 53
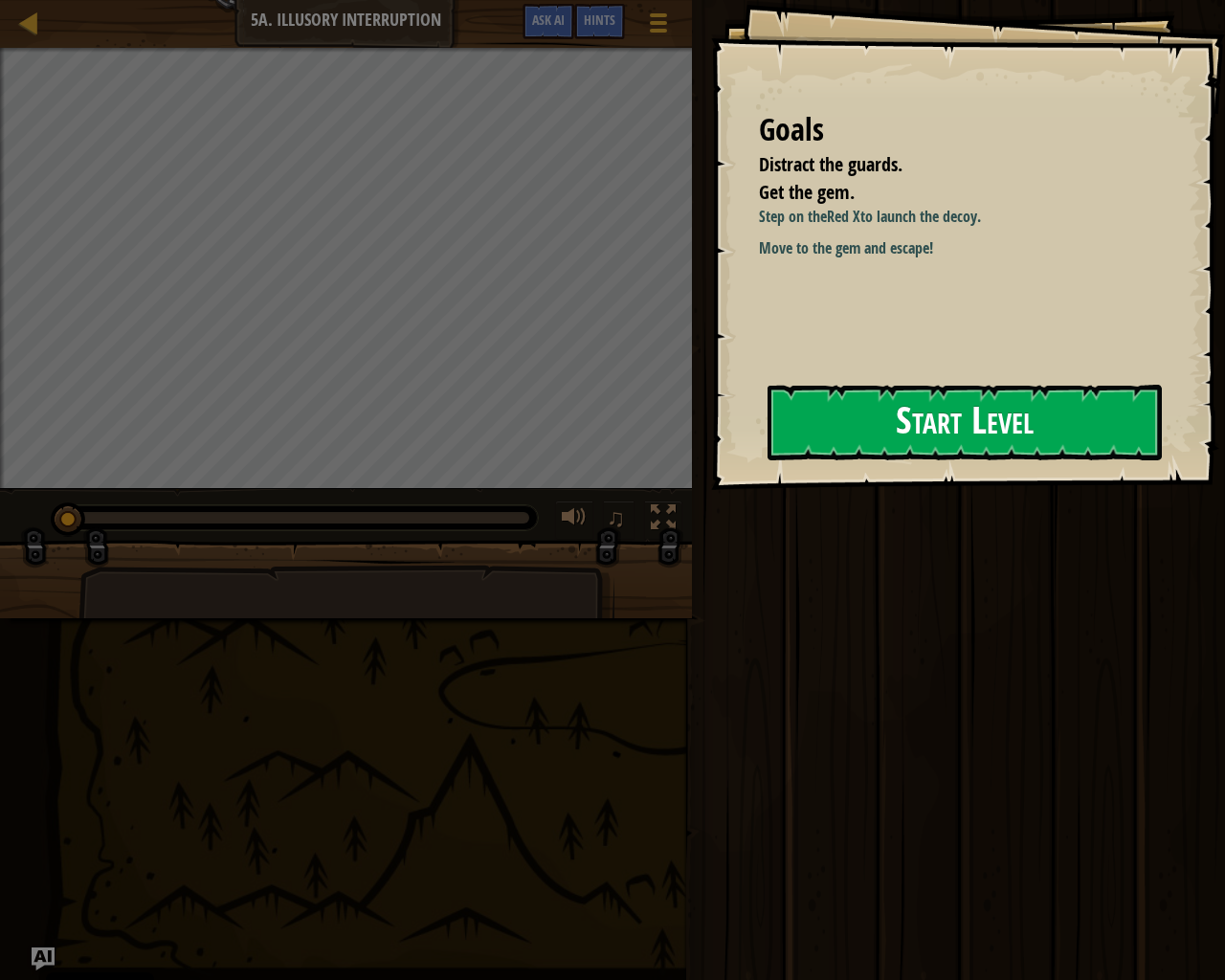
drag, startPoint x: 1011, startPoint y: 433, endPoint x: 978, endPoint y: 443, distance: 34.5
click at [1005, 435] on button "Start Level" at bounding box center [964, 422] width 394 height 76
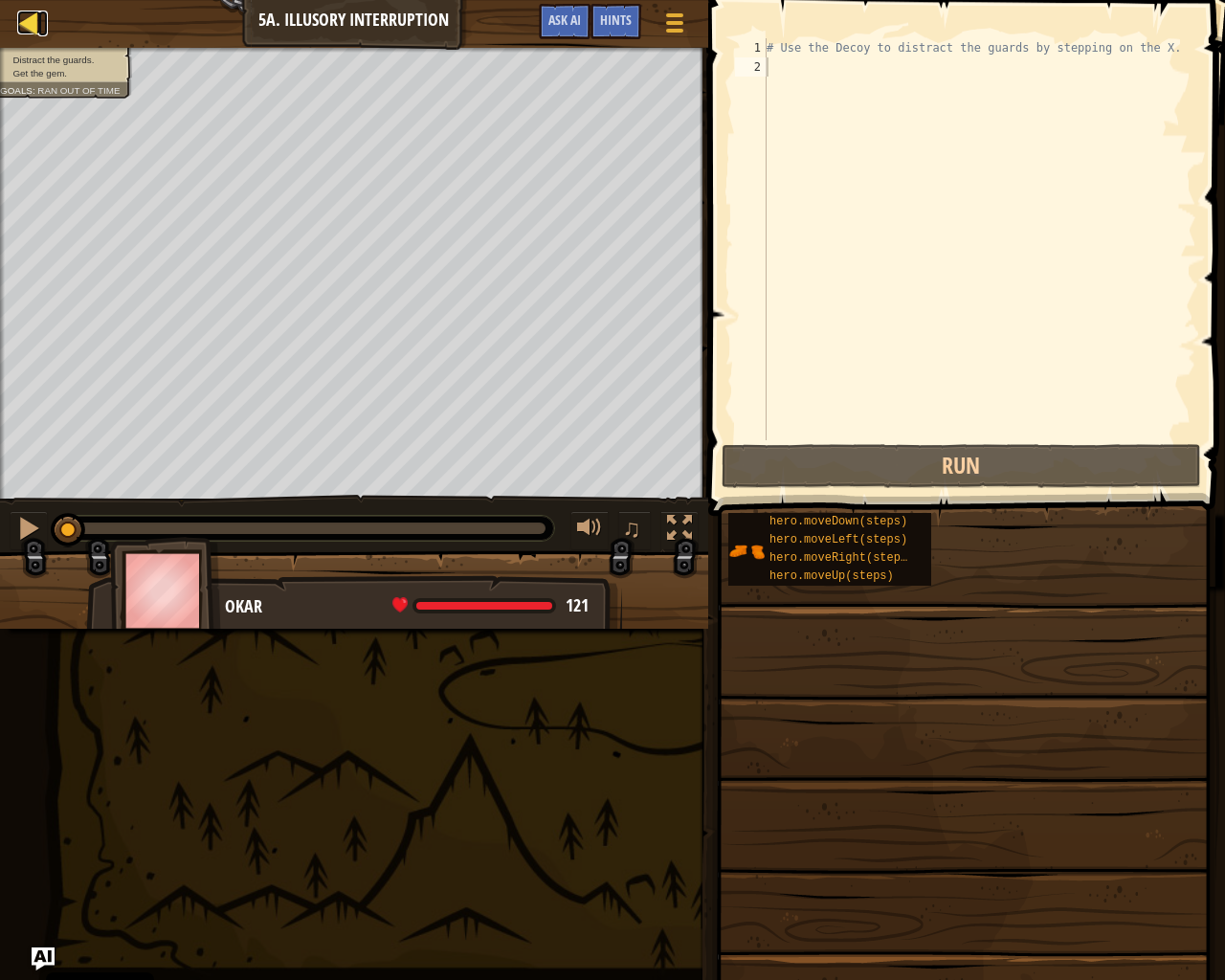
click at [25, 17] on div at bounding box center [29, 22] width 24 height 24
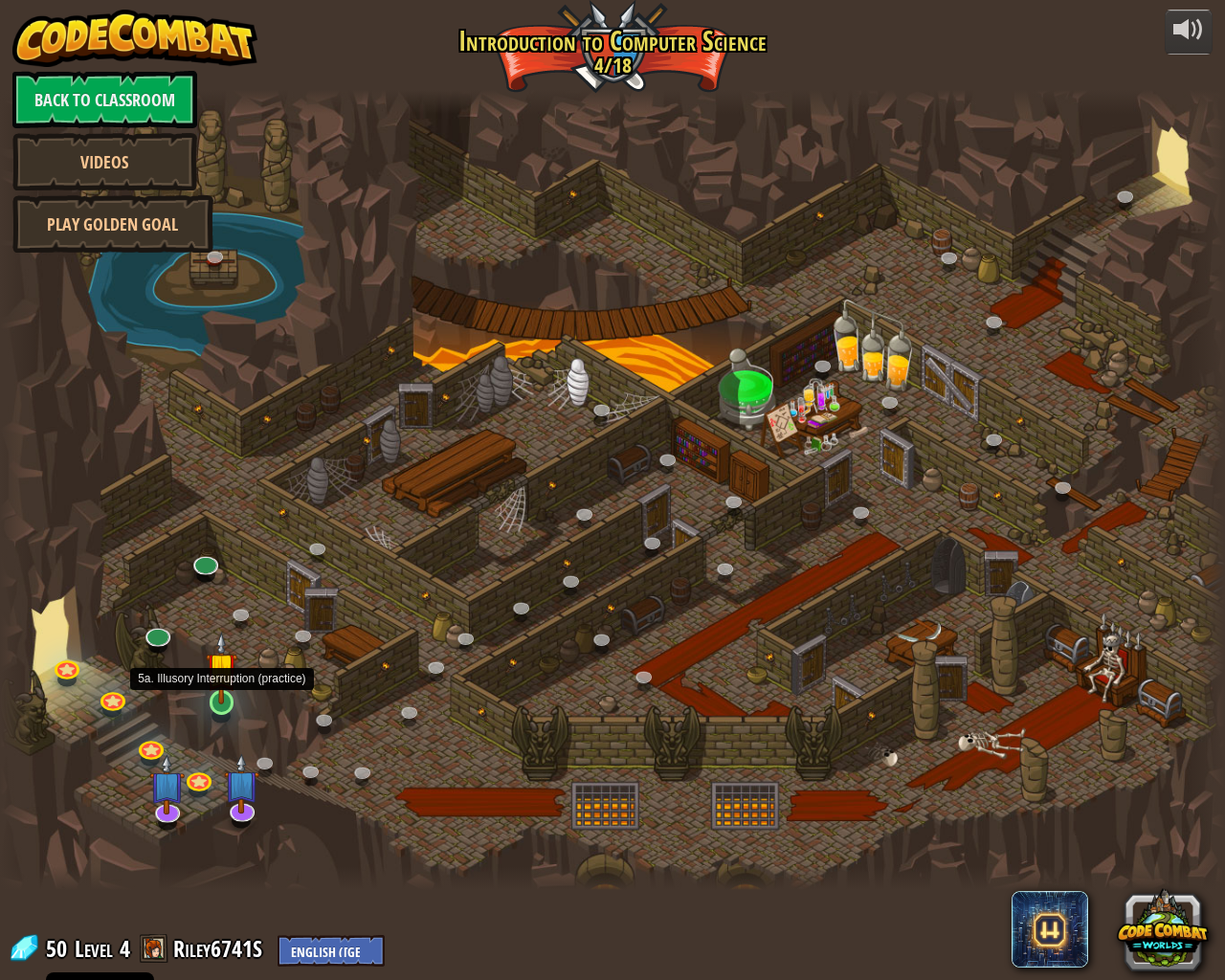
click at [213, 698] on img at bounding box center [221, 668] width 32 height 73
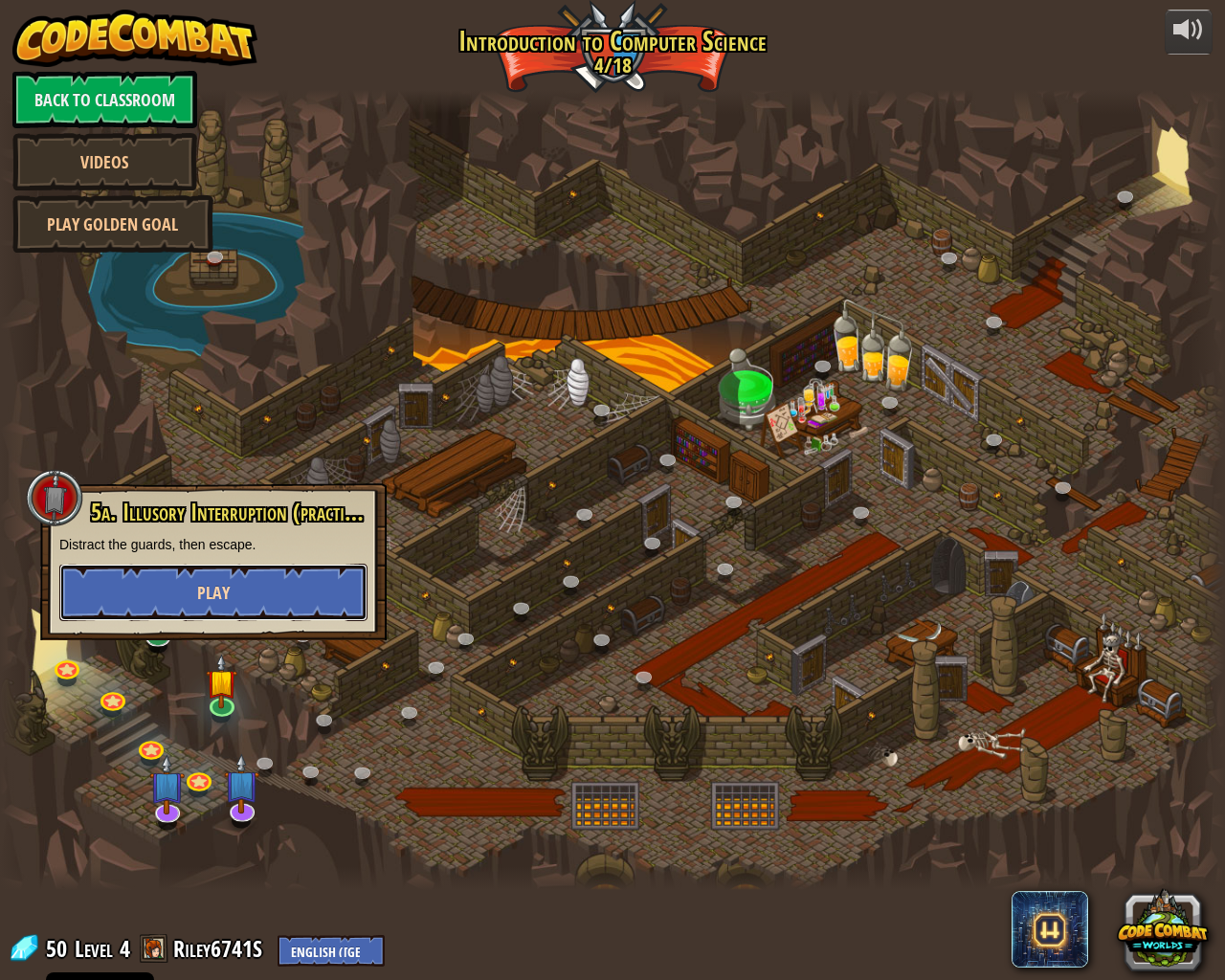
click at [251, 604] on button "Play" at bounding box center [213, 592] width 309 height 58
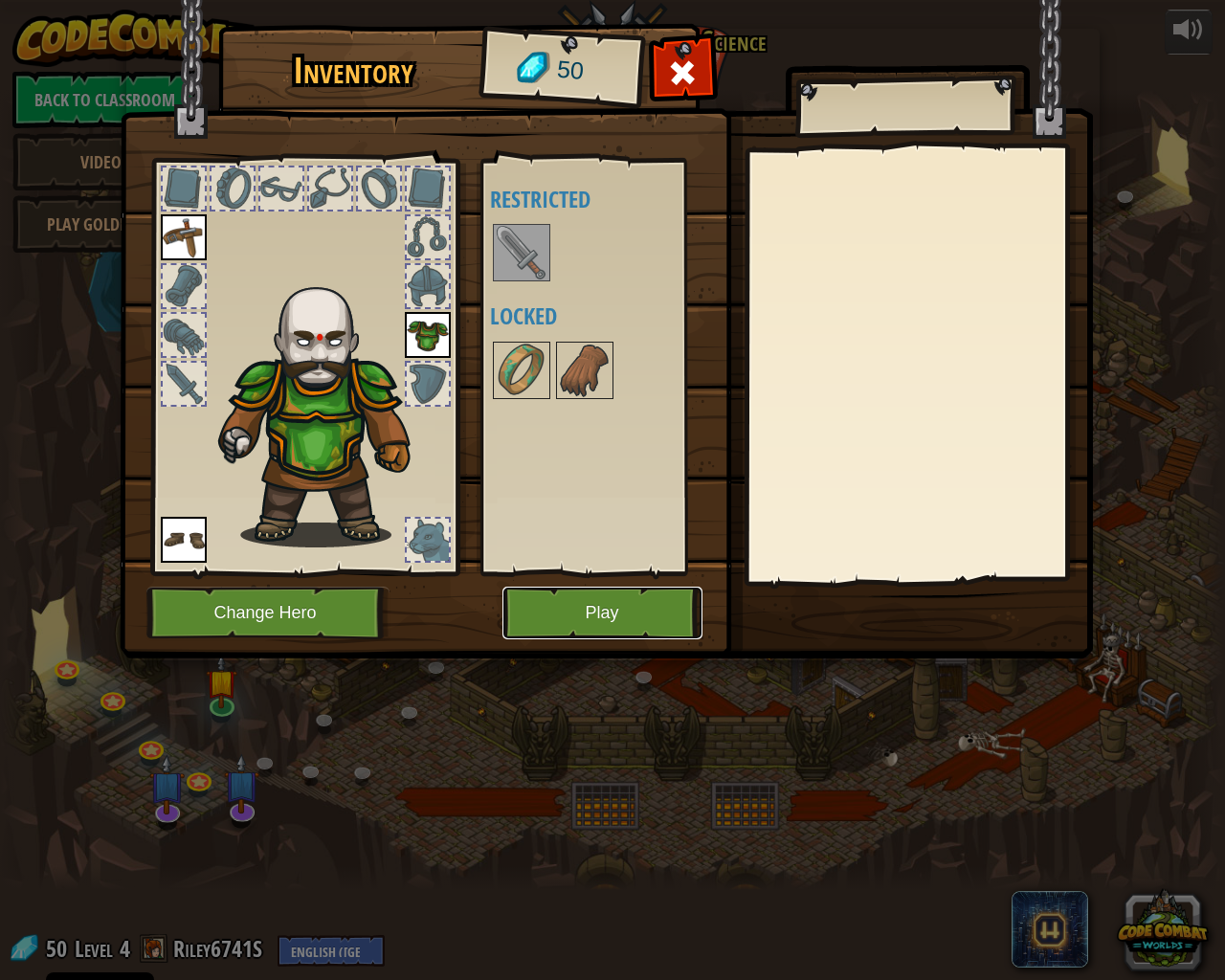
click at [577, 623] on button "Play" at bounding box center [603, 613] width 200 height 53
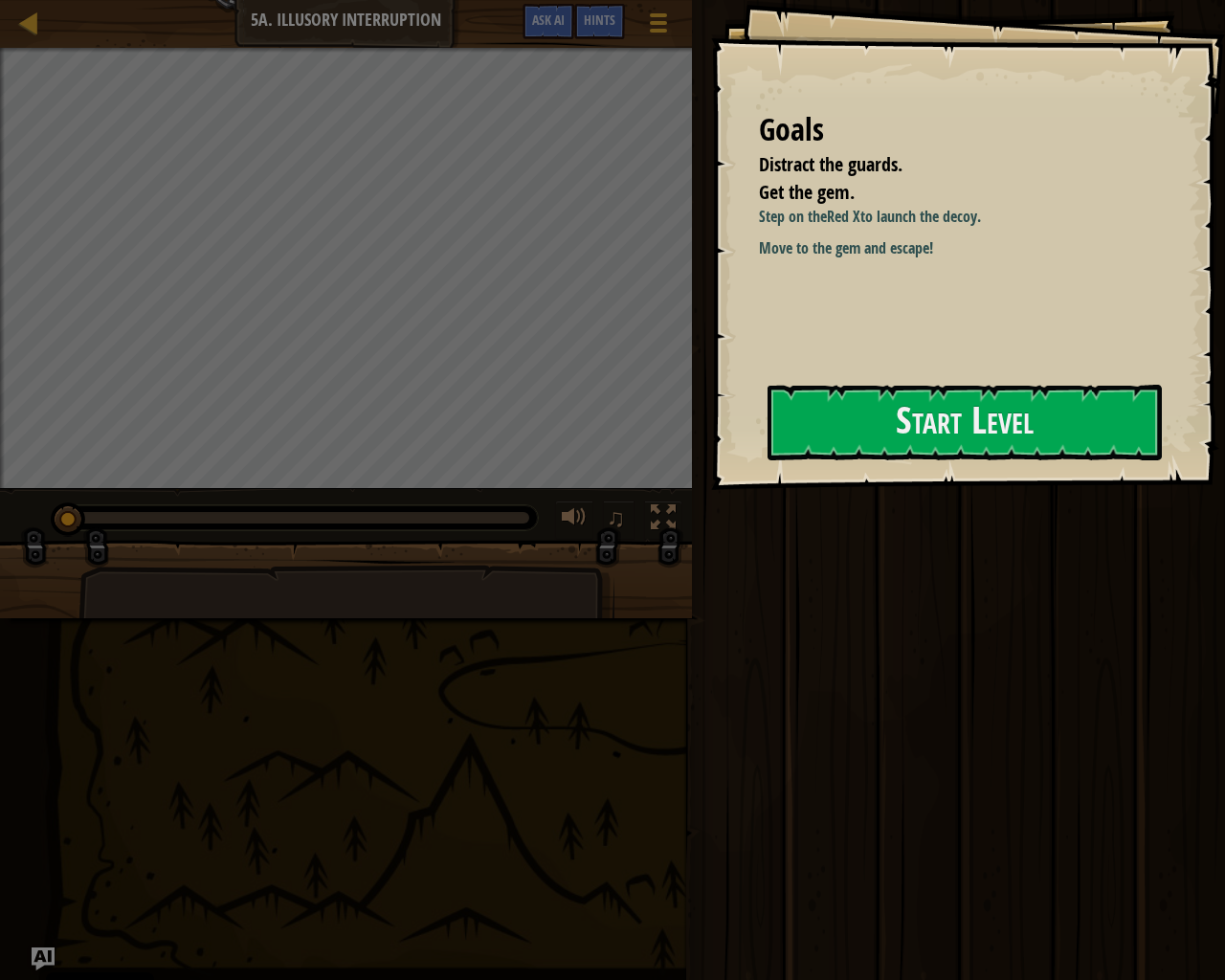
drag, startPoint x: 848, startPoint y: 381, endPoint x: 880, endPoint y: 376, distance: 32.4
click at [862, 378] on div "Goals Distract the guards. Get the gem. Step on the Red X to launch the decoy. …" at bounding box center [968, 245] width 514 height 490
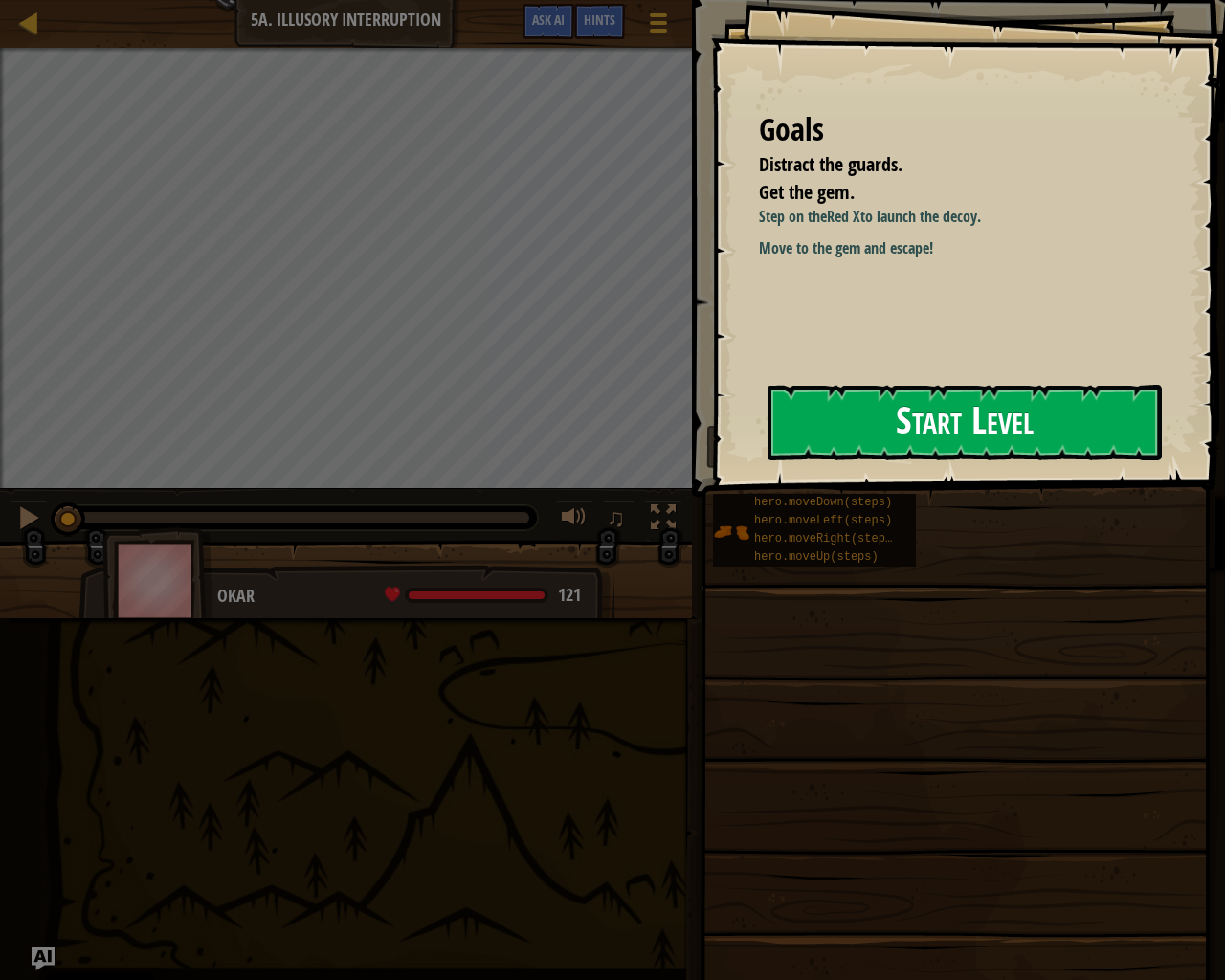
click at [932, 427] on button "Start Level" at bounding box center [964, 422] width 394 height 76
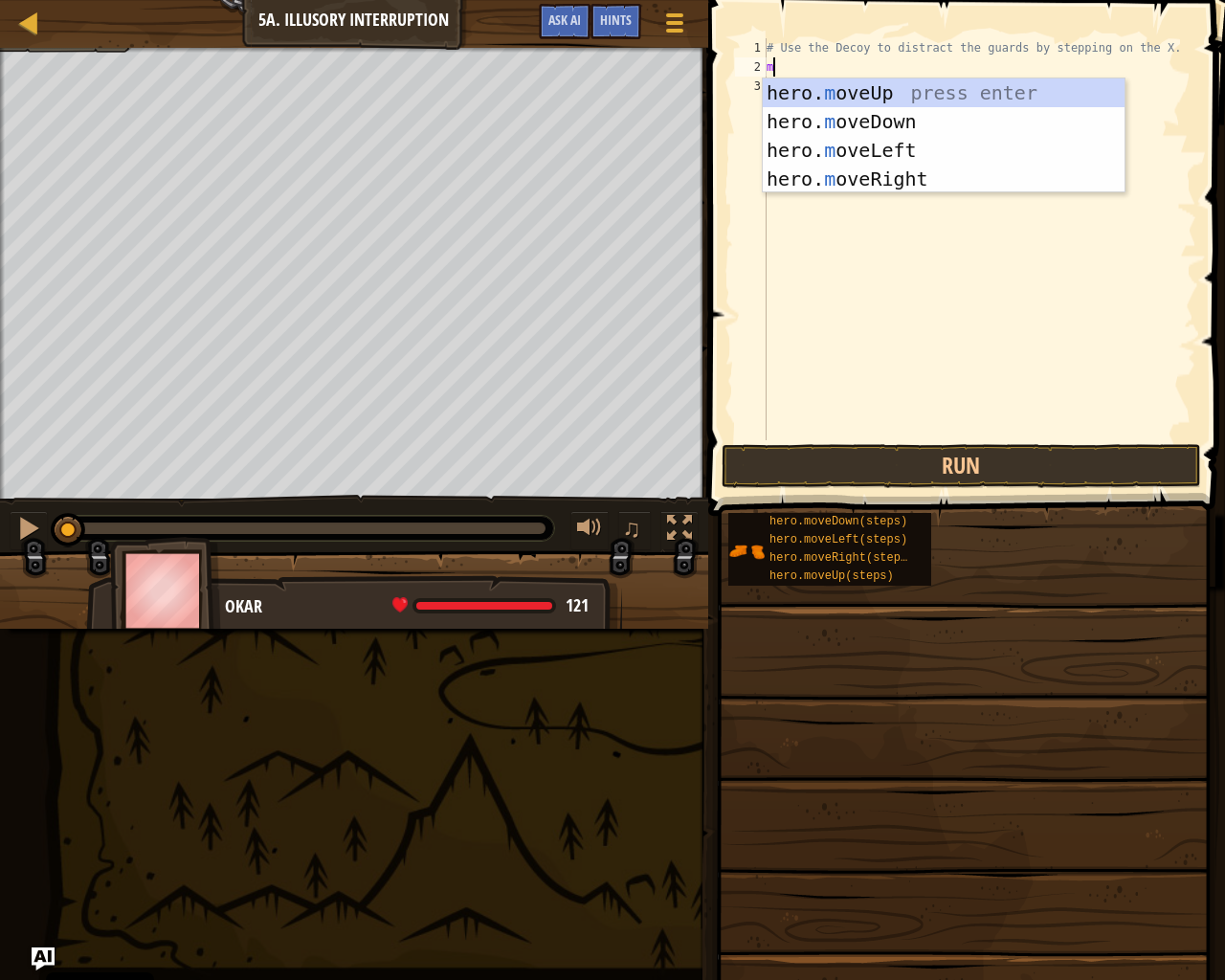
scroll to position [9, 0]
type textarea "move"
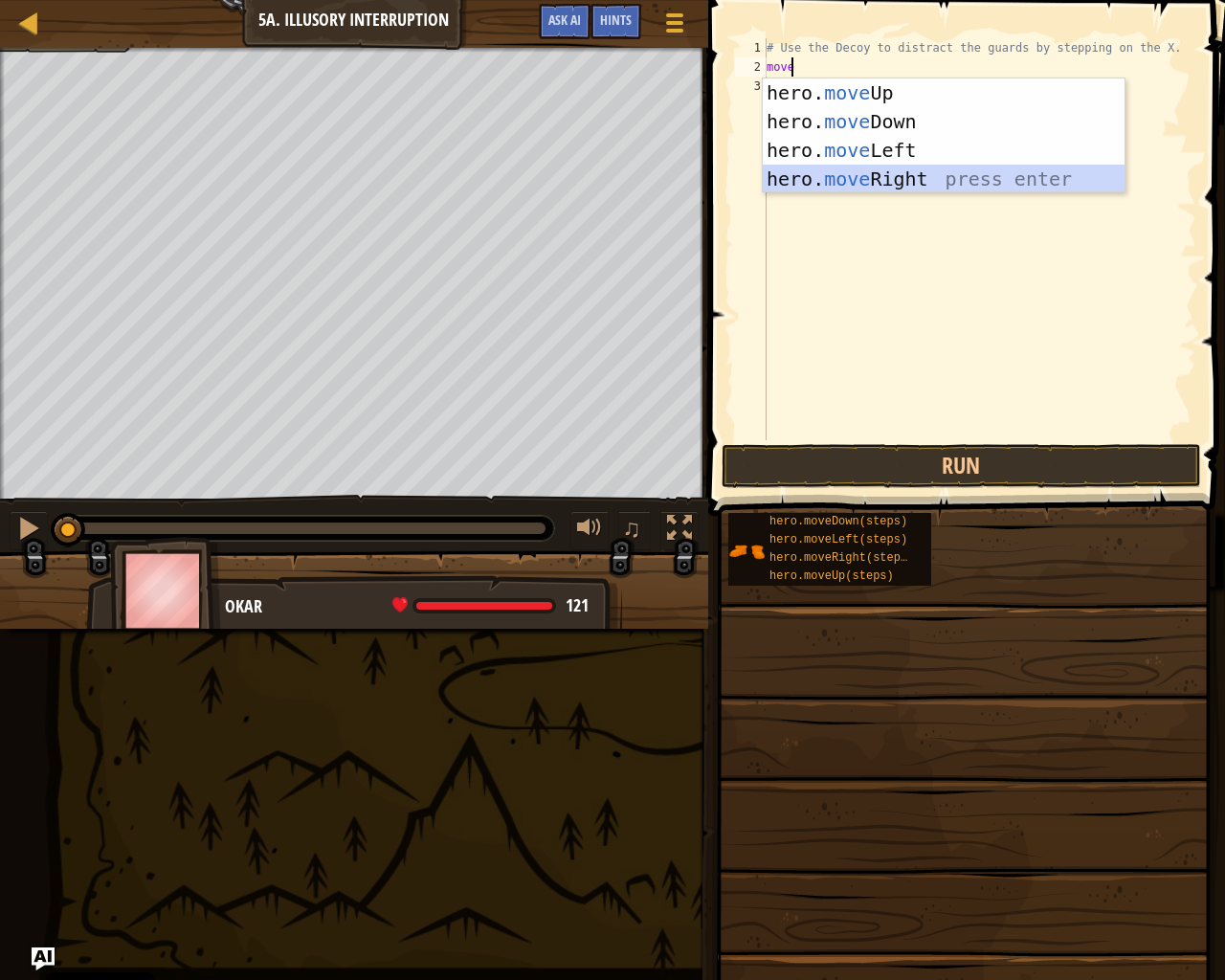
click at [848, 180] on div "hero. move Up press enter hero. move Down press enter hero. move Left press ent…" at bounding box center [943, 164] width 362 height 172
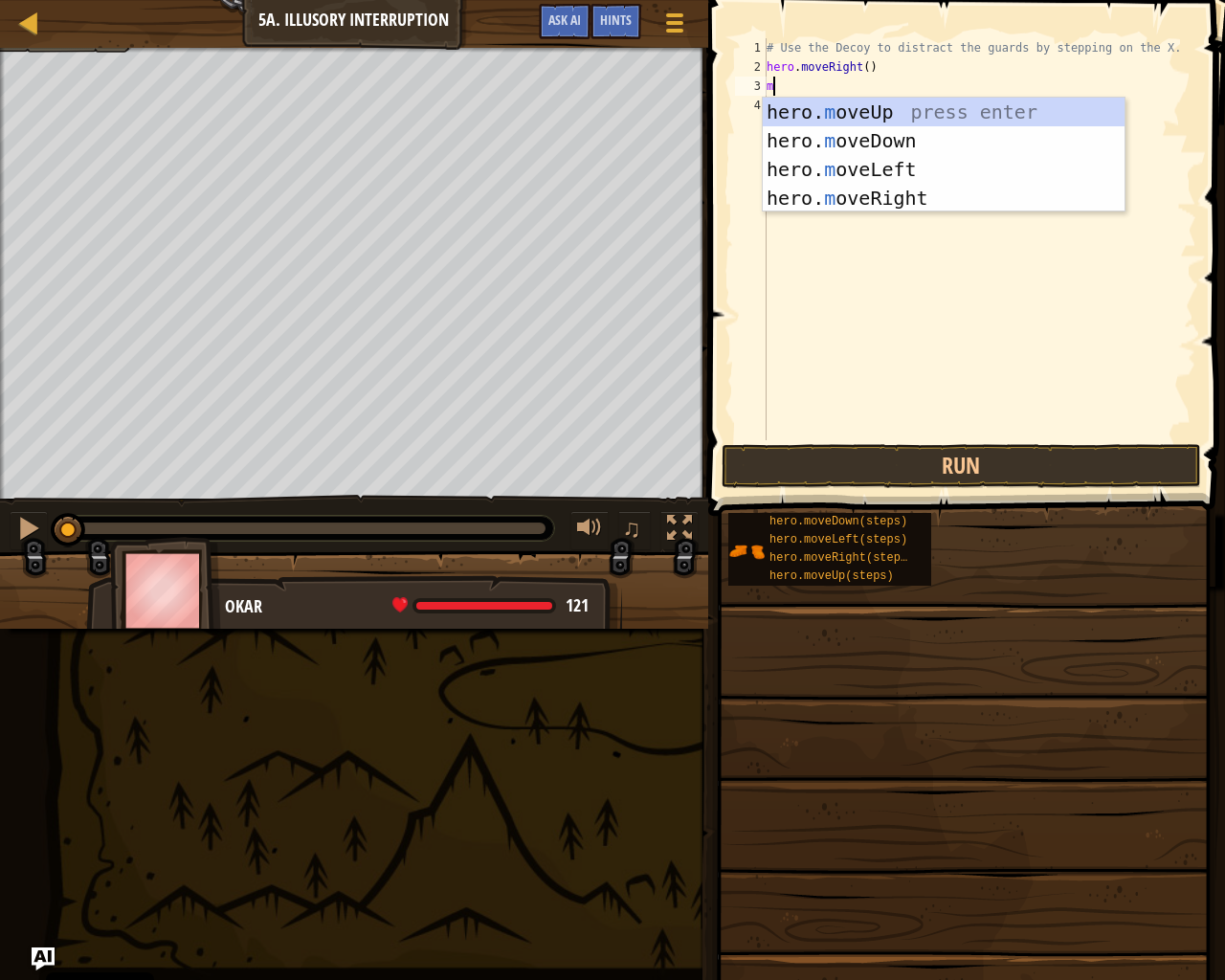
type textarea "mo"
click at [850, 144] on div "hero. mo veUp press enter hero. mo veDown press enter hero. mo veLeft press ent…" at bounding box center [943, 184] width 362 height 172
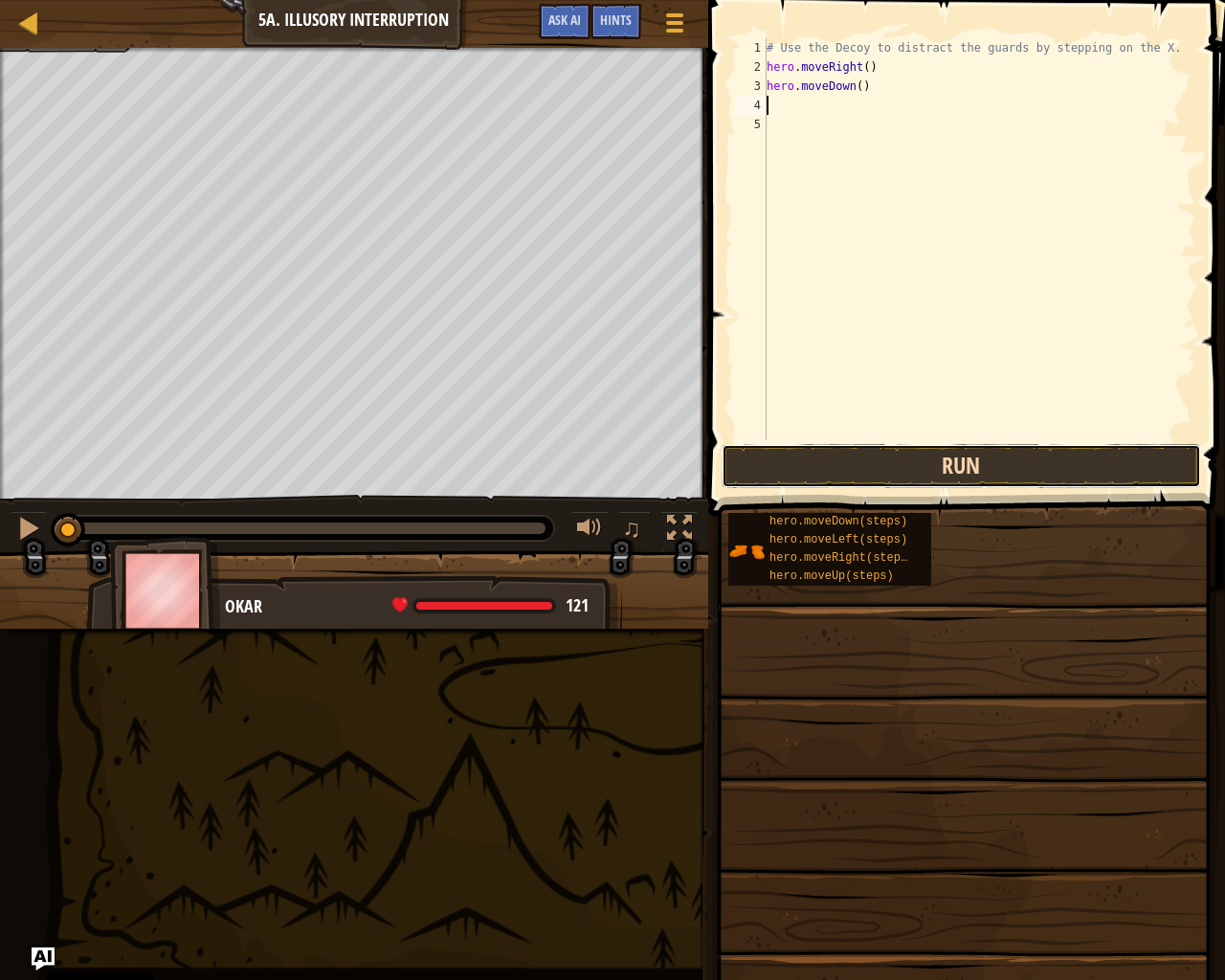
click at [900, 462] on button "Run" at bounding box center [962, 466] width 480 height 44
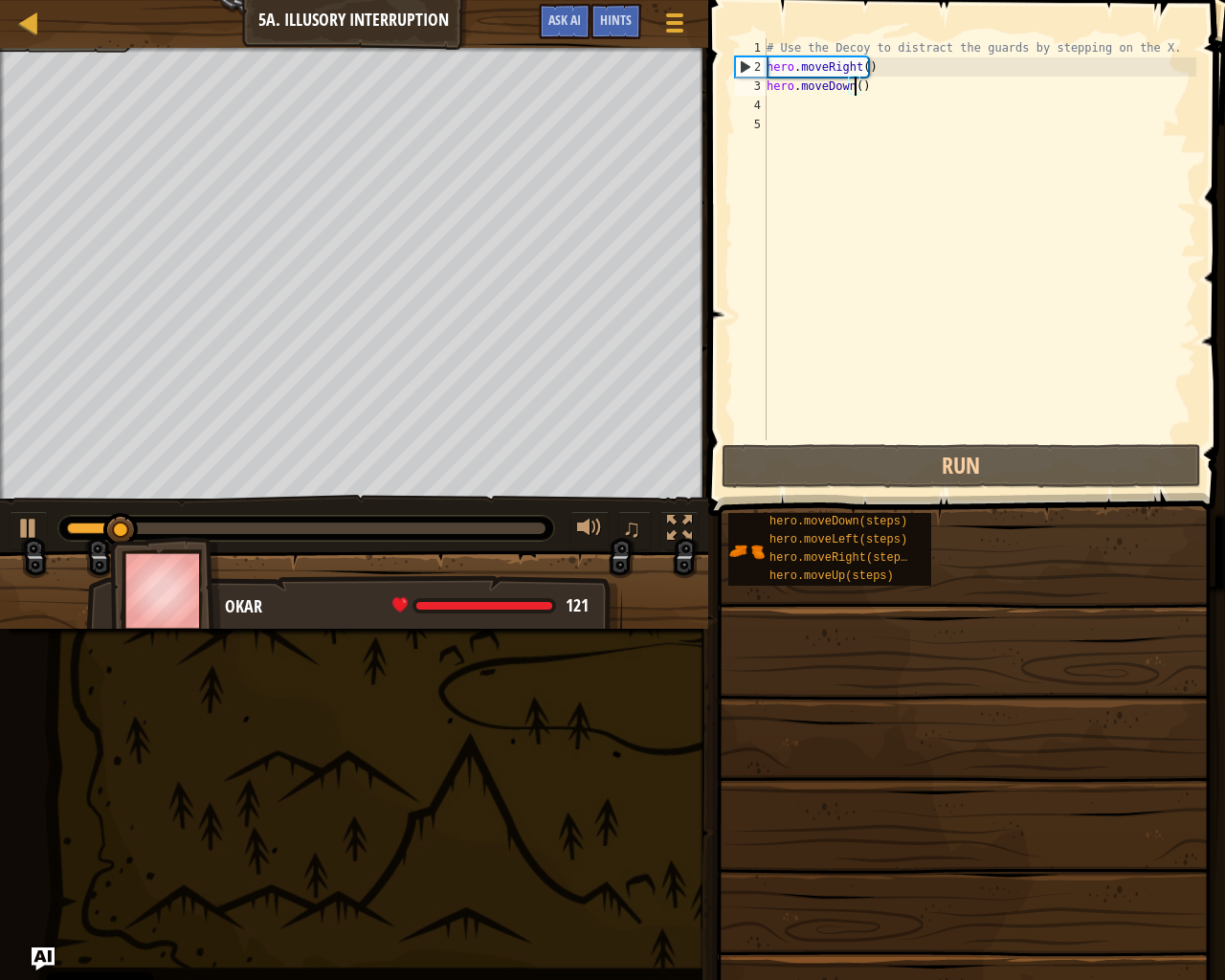
click at [854, 79] on div "# Use the Decoy to distract the guards by stepping on the X. hero . moveRight (…" at bounding box center [979, 259] width 434 height 440
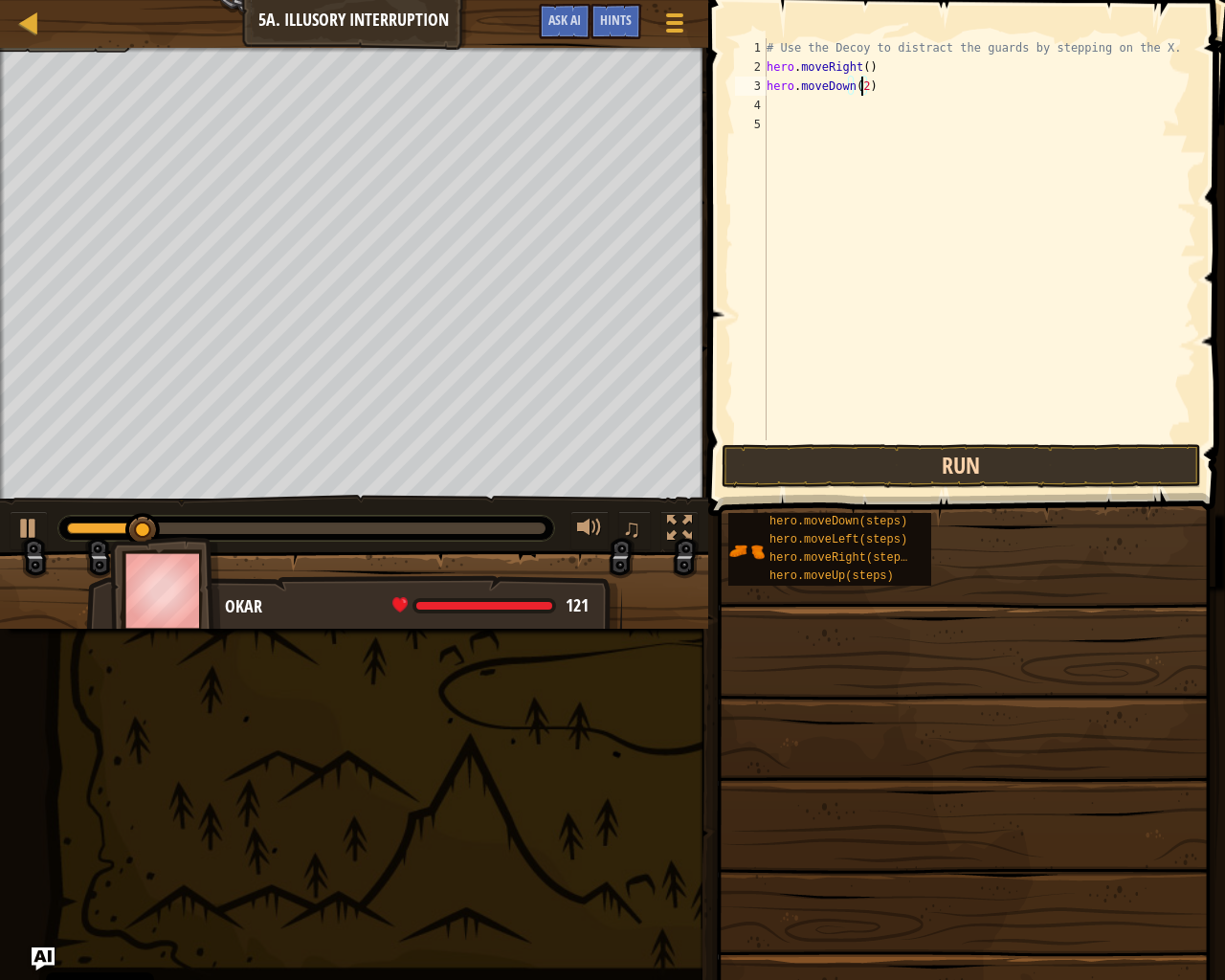
type textarea "hero.moveDown(2)"
click at [967, 480] on button "Run" at bounding box center [962, 466] width 480 height 44
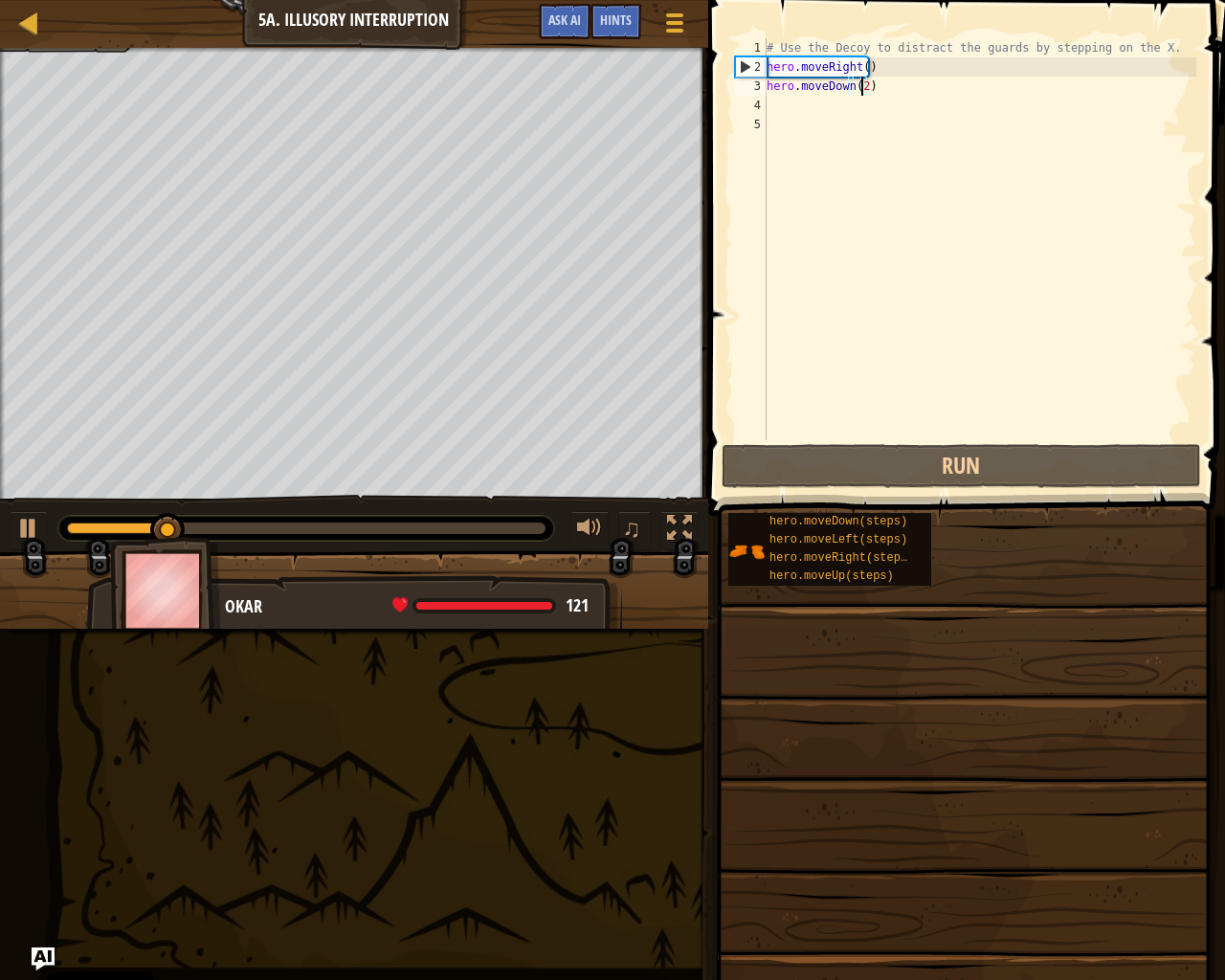
click at [782, 111] on div "# Use the Decoy to distract the guards by stepping on the X. hero . moveRight (…" at bounding box center [979, 259] width 434 height 440
type textarea "m"
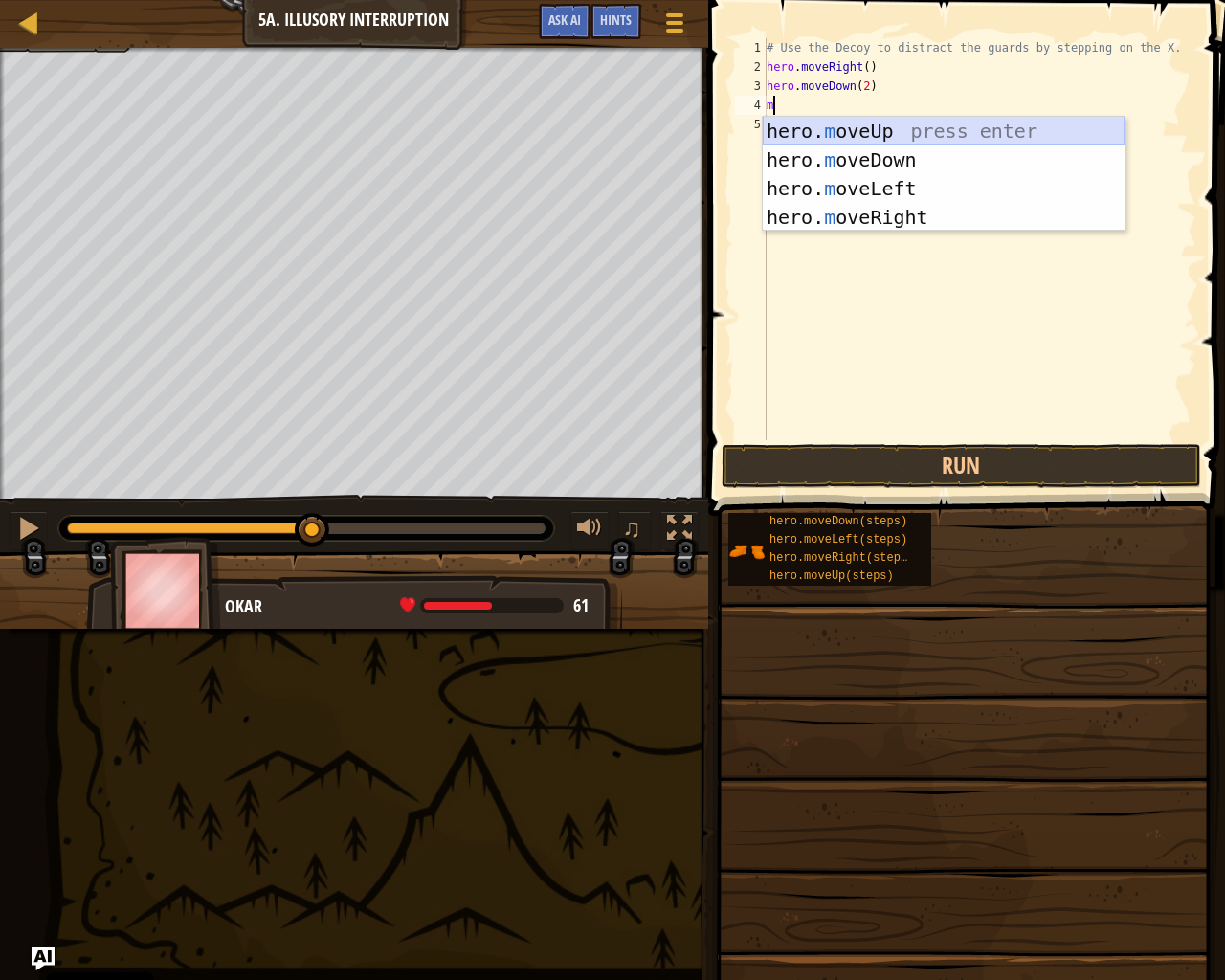
click at [918, 129] on div "hero. m oveUp press enter hero. m oveDown press enter hero. m oveLeft press ent…" at bounding box center [943, 202] width 362 height 172
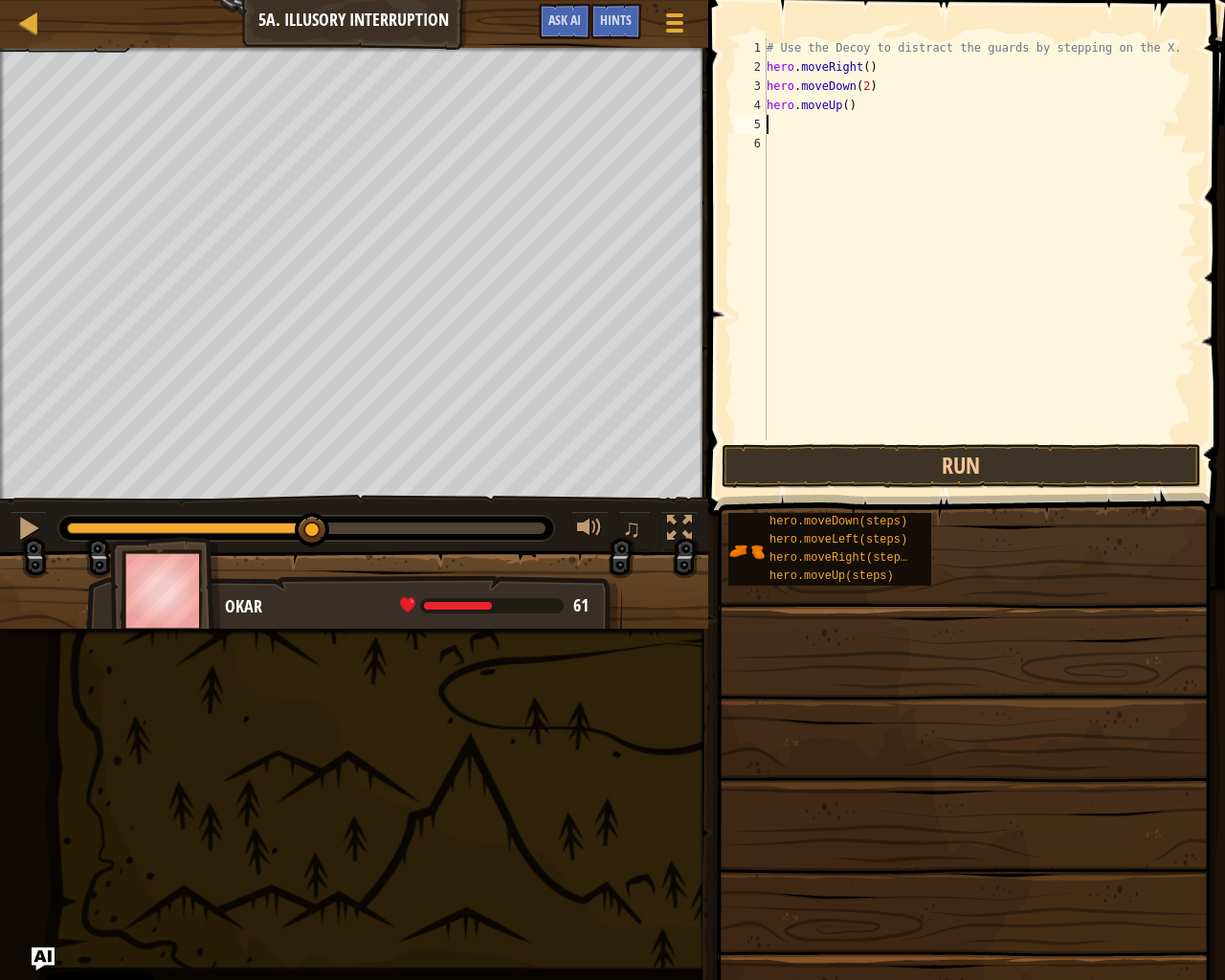
click at [838, 105] on div "# Use the Decoy to distract the guards by stepping on the X. hero . moveRight (…" at bounding box center [979, 259] width 434 height 440
click at [852, 106] on div "# Use the Decoy to distract the guards by stepping on the X. hero . moveRight (…" at bounding box center [979, 259] width 434 height 440
click at [840, 108] on div "# Use the Decoy to distract the guards by stepping on the X. hero . moveRight (…" at bounding box center [979, 259] width 434 height 440
type textarea "hero.moveUp(2)"
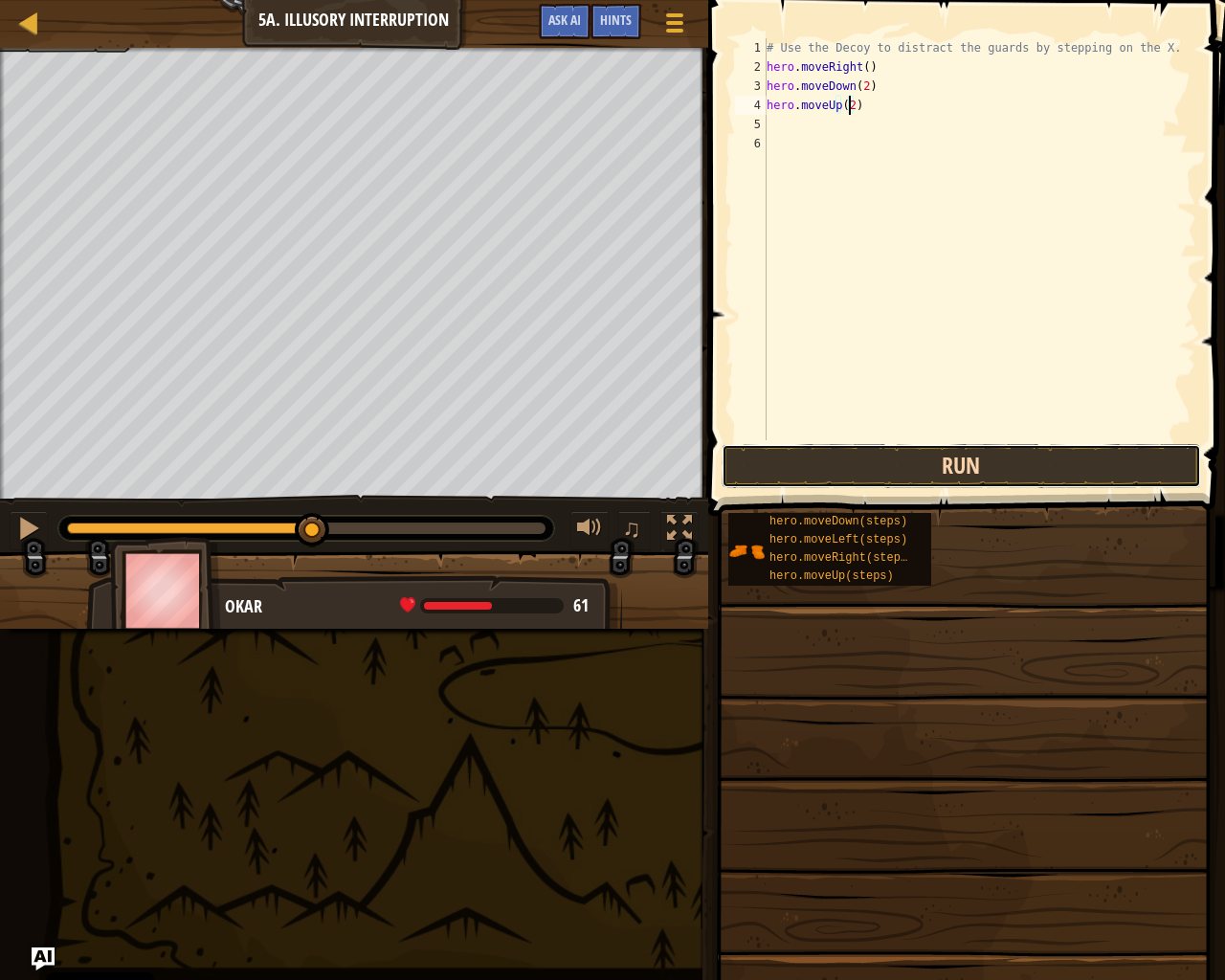
drag, startPoint x: 906, startPoint y: 450, endPoint x: 884, endPoint y: 457, distance: 23.1
click at [905, 450] on button "Run" at bounding box center [962, 466] width 480 height 44
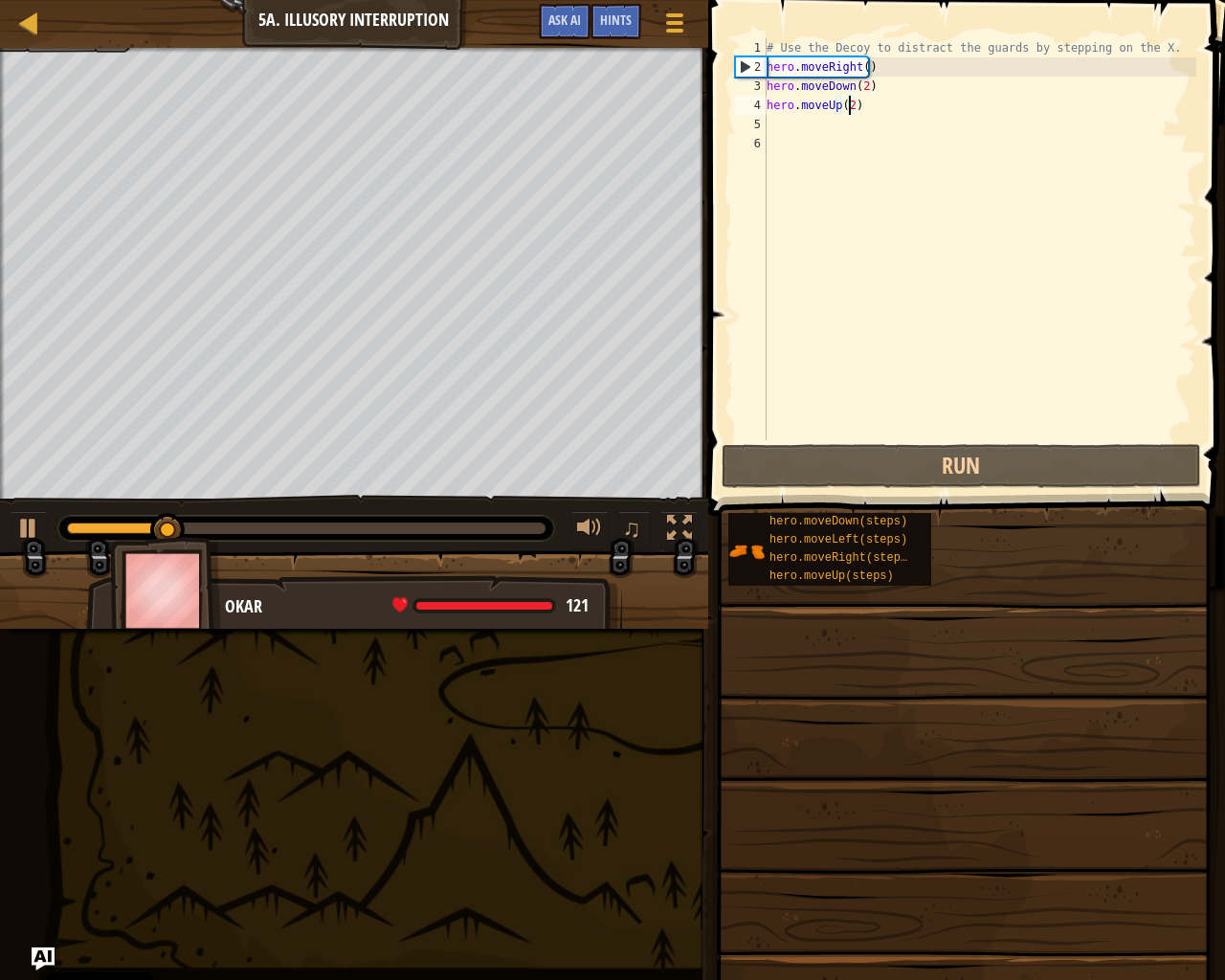
click at [791, 120] on div "# Use the Decoy to distract the guards by stepping on the X. hero . moveRight (…" at bounding box center [979, 259] width 434 height 440
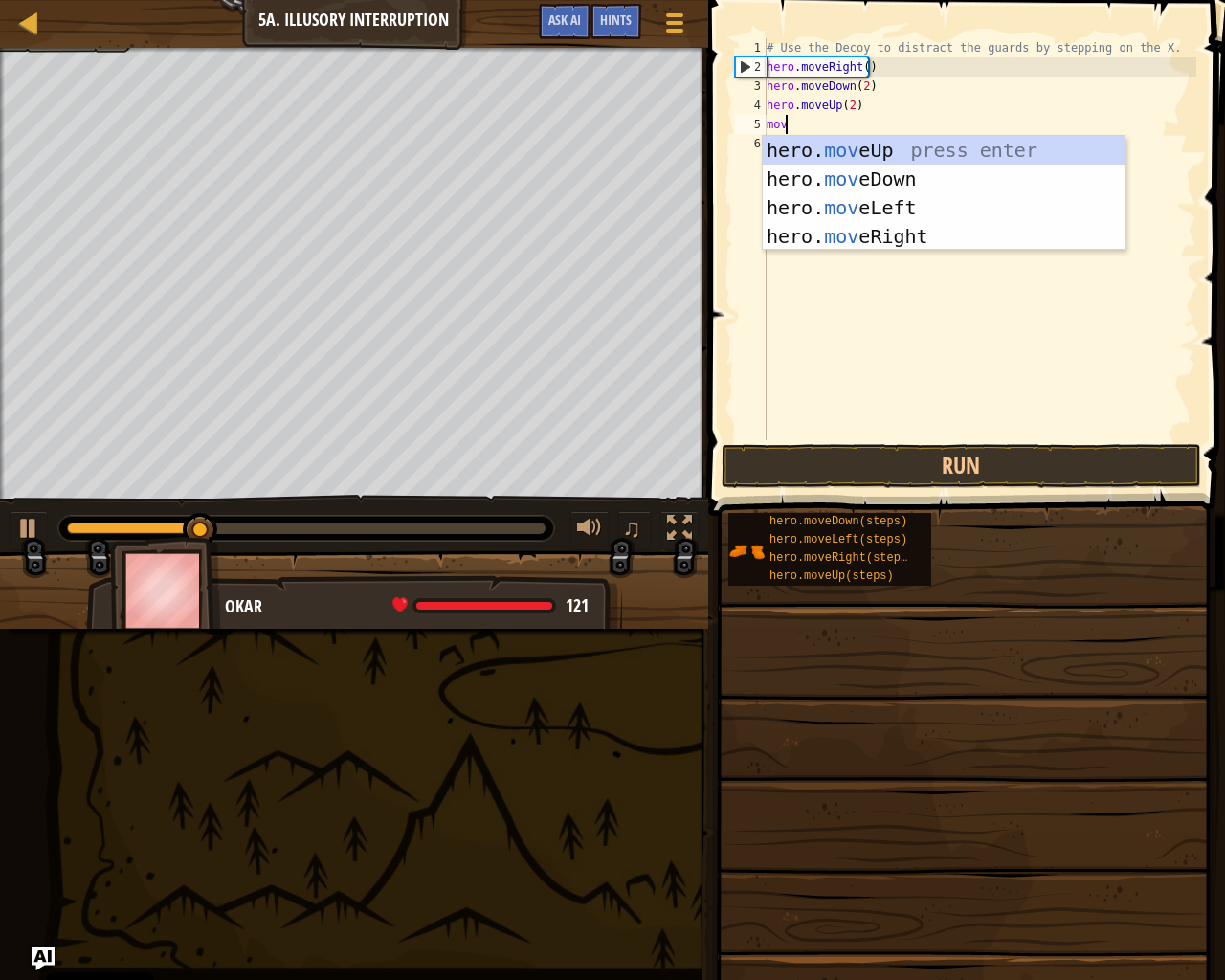
type textarea "move"
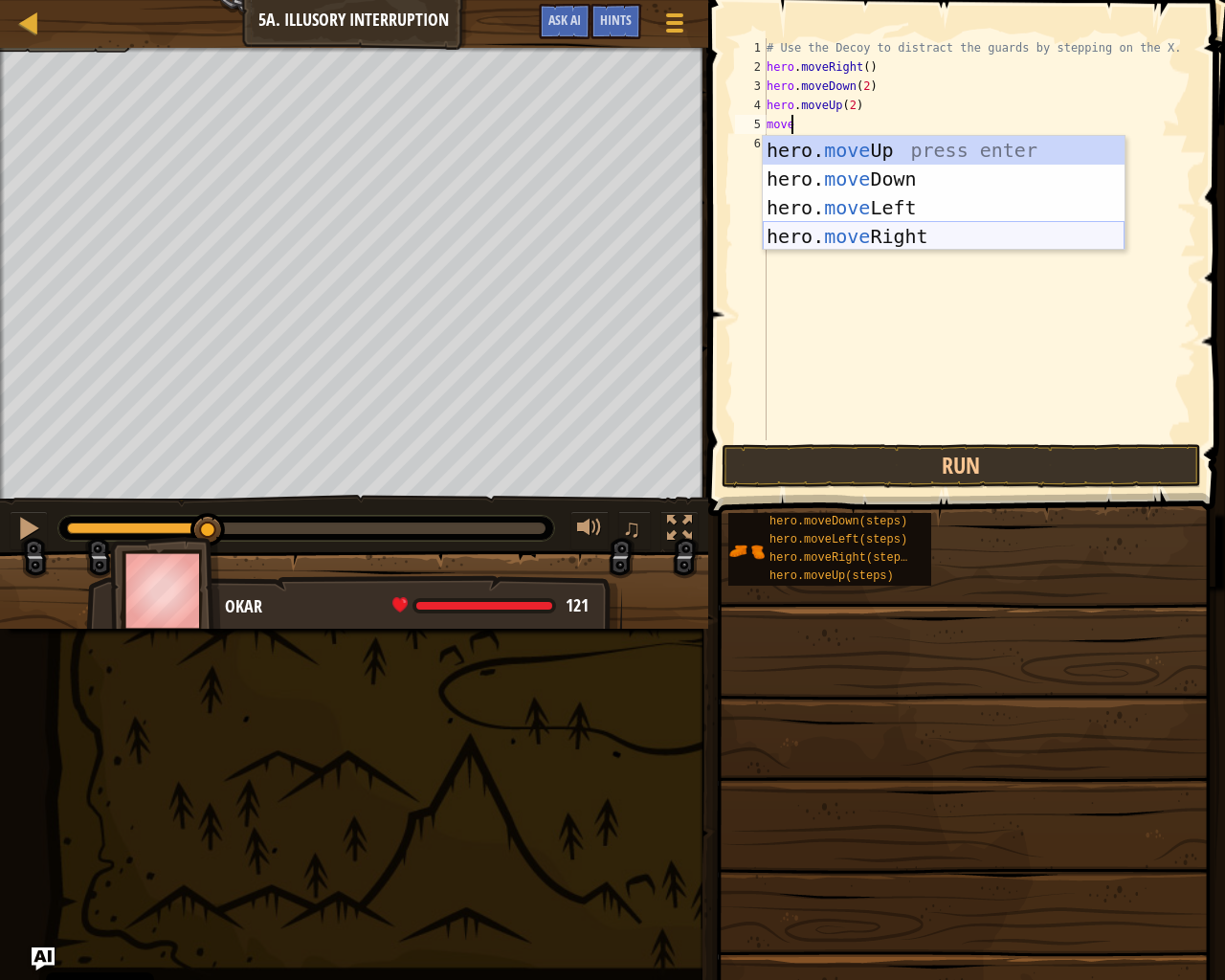
click at [873, 237] on div "hero. move Up press enter hero. move Down press enter hero. move Left press ent…" at bounding box center [943, 221] width 362 height 172
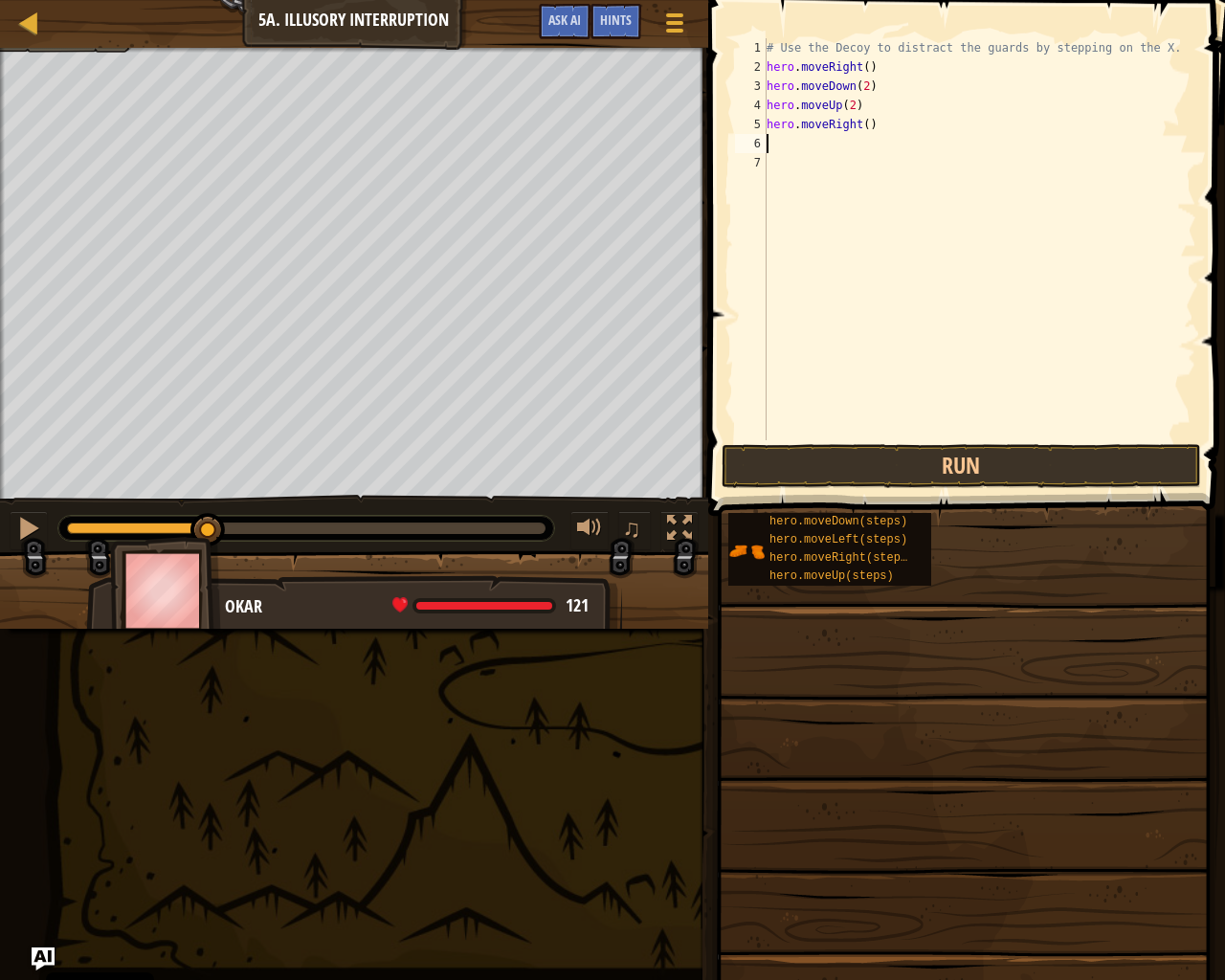
scroll to position [9, 0]
click at [862, 122] on div "# Use the Decoy to distract the guards by stepping on the X. hero . moveRight (…" at bounding box center [979, 259] width 434 height 440
type textarea "hero.moveRight(3)"
click at [1070, 460] on button "Run" at bounding box center [962, 466] width 480 height 44
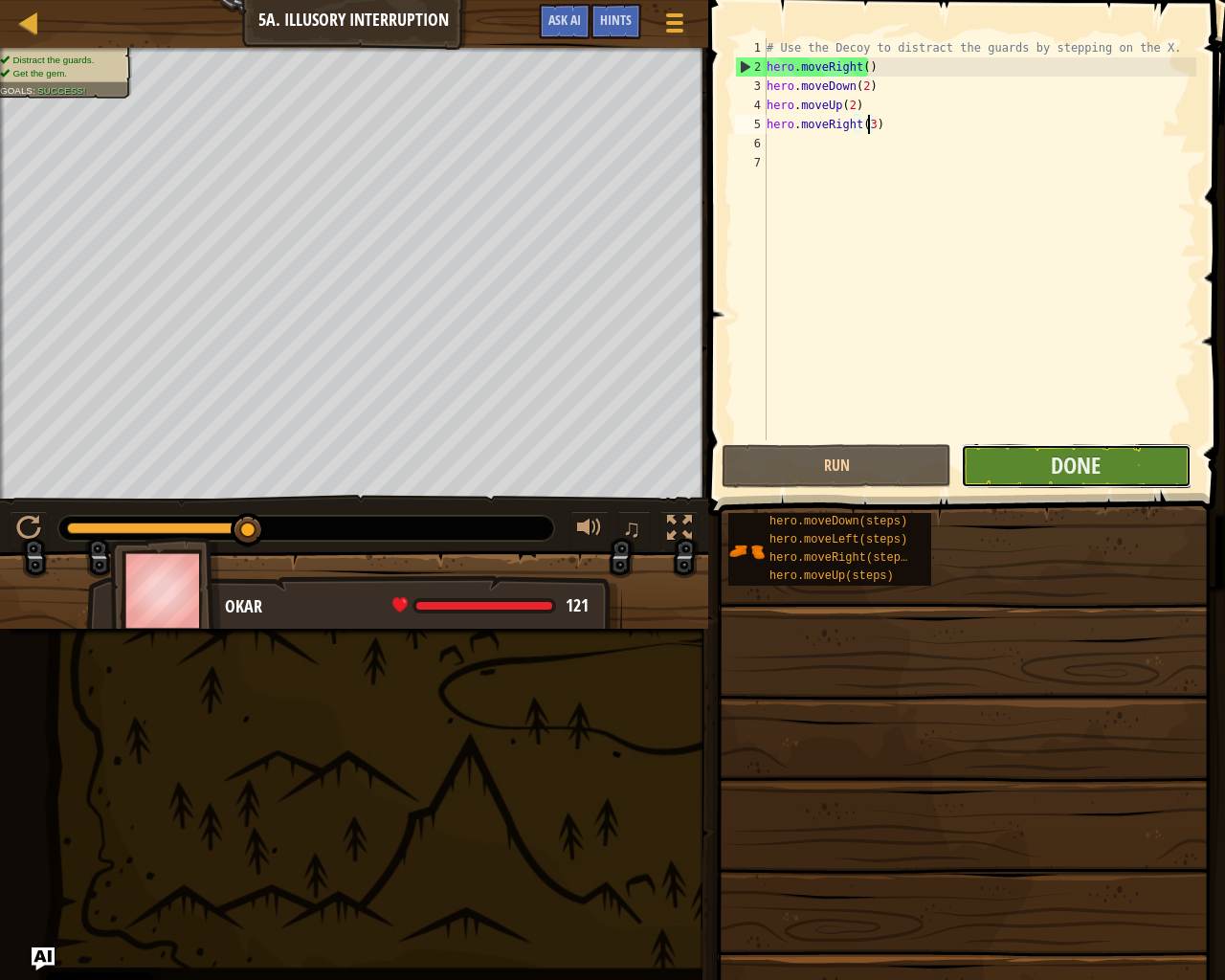
drag, startPoint x: 1070, startPoint y: 457, endPoint x: 1068, endPoint y: 447, distance: 10.2
click at [1068, 447] on button "Done" at bounding box center [1075, 466] width 230 height 44
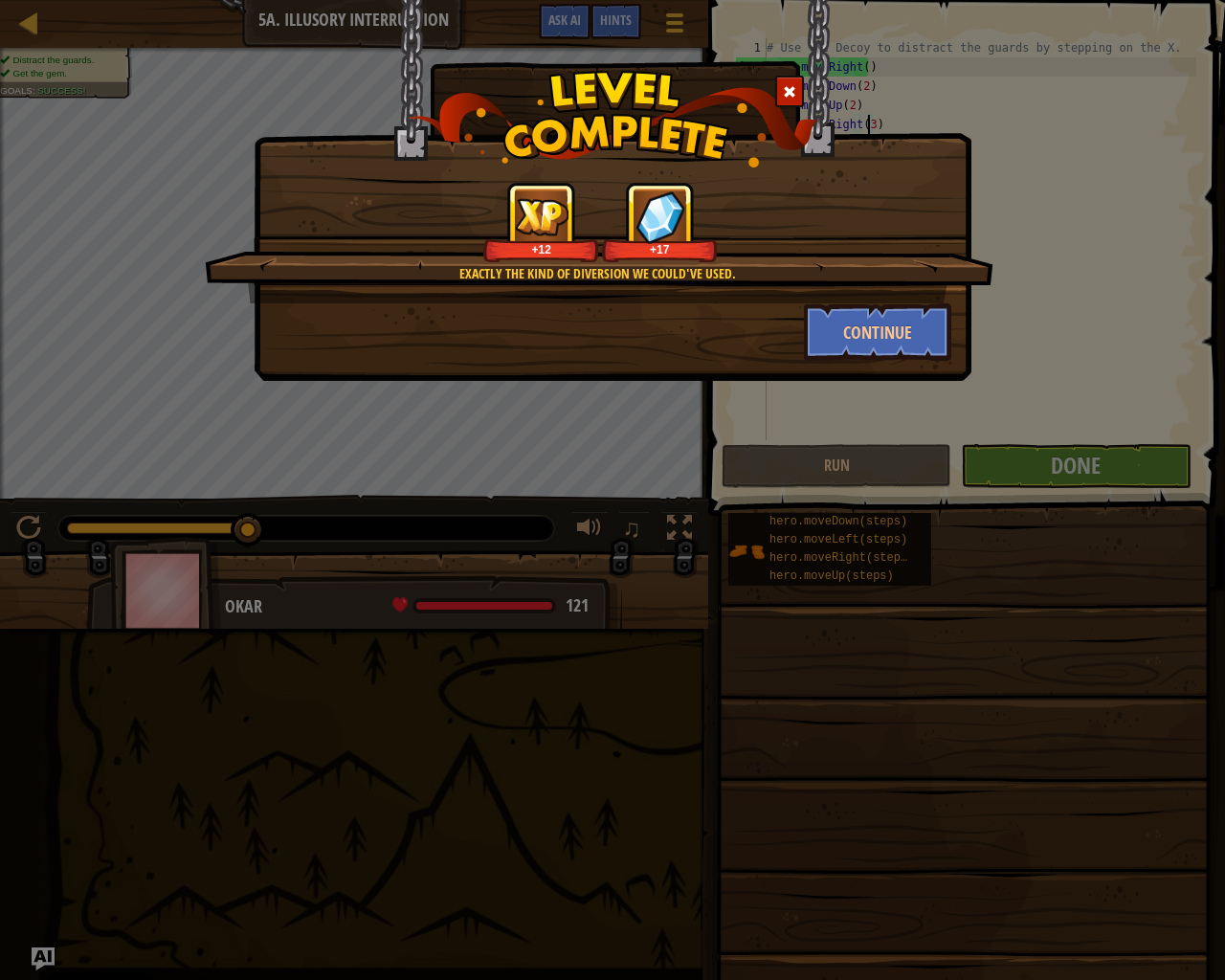
click at [845, 375] on div "Exactly the kind of diversion we could've used. +12 +17 Continue" at bounding box center [612, 190] width 718 height 381
click at [851, 351] on button "Continue" at bounding box center [878, 333] width 148 height 58
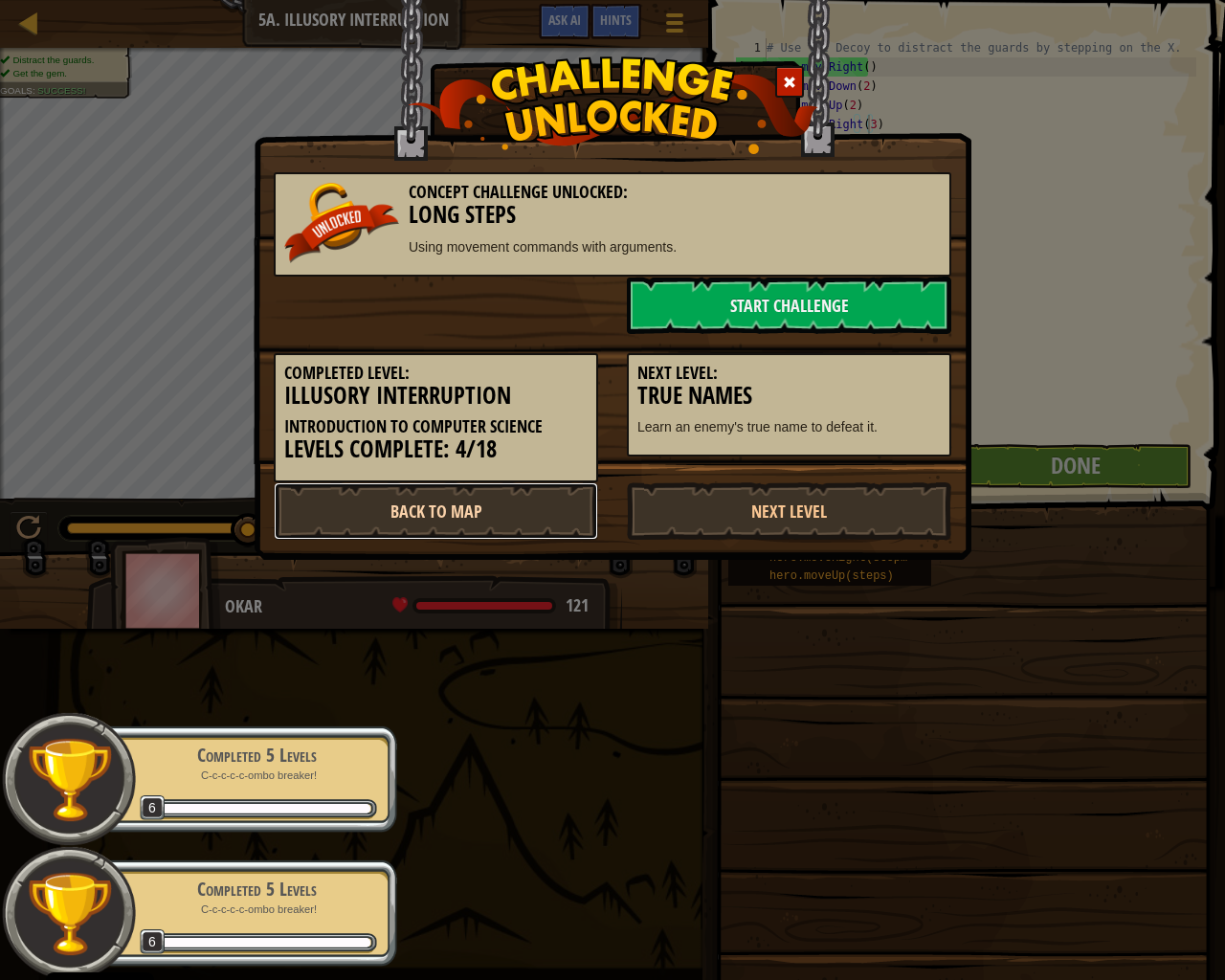
click at [518, 533] on link "Back to Map" at bounding box center [436, 512] width 324 height 58
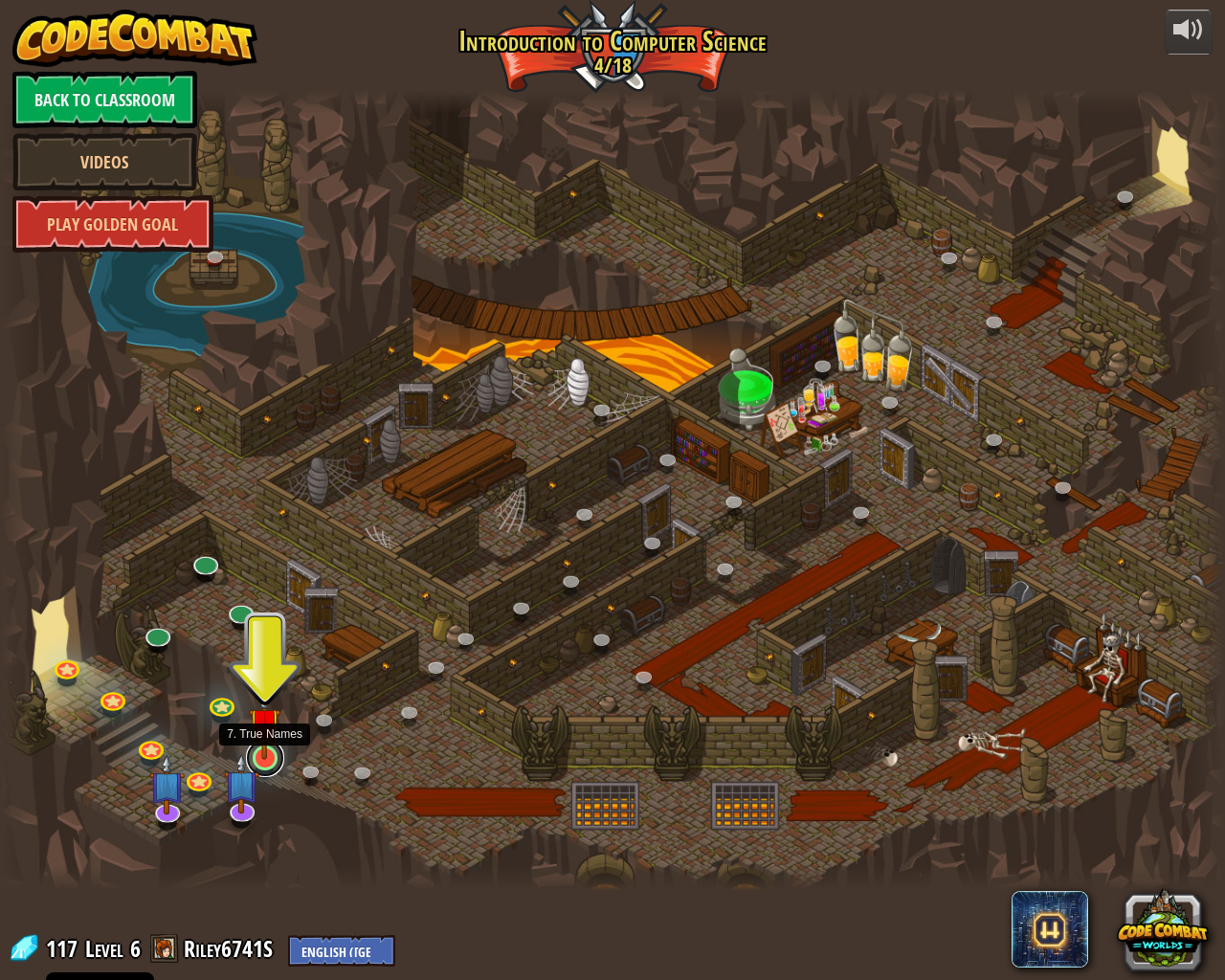
click at [266, 764] on link at bounding box center [265, 758] width 38 height 38
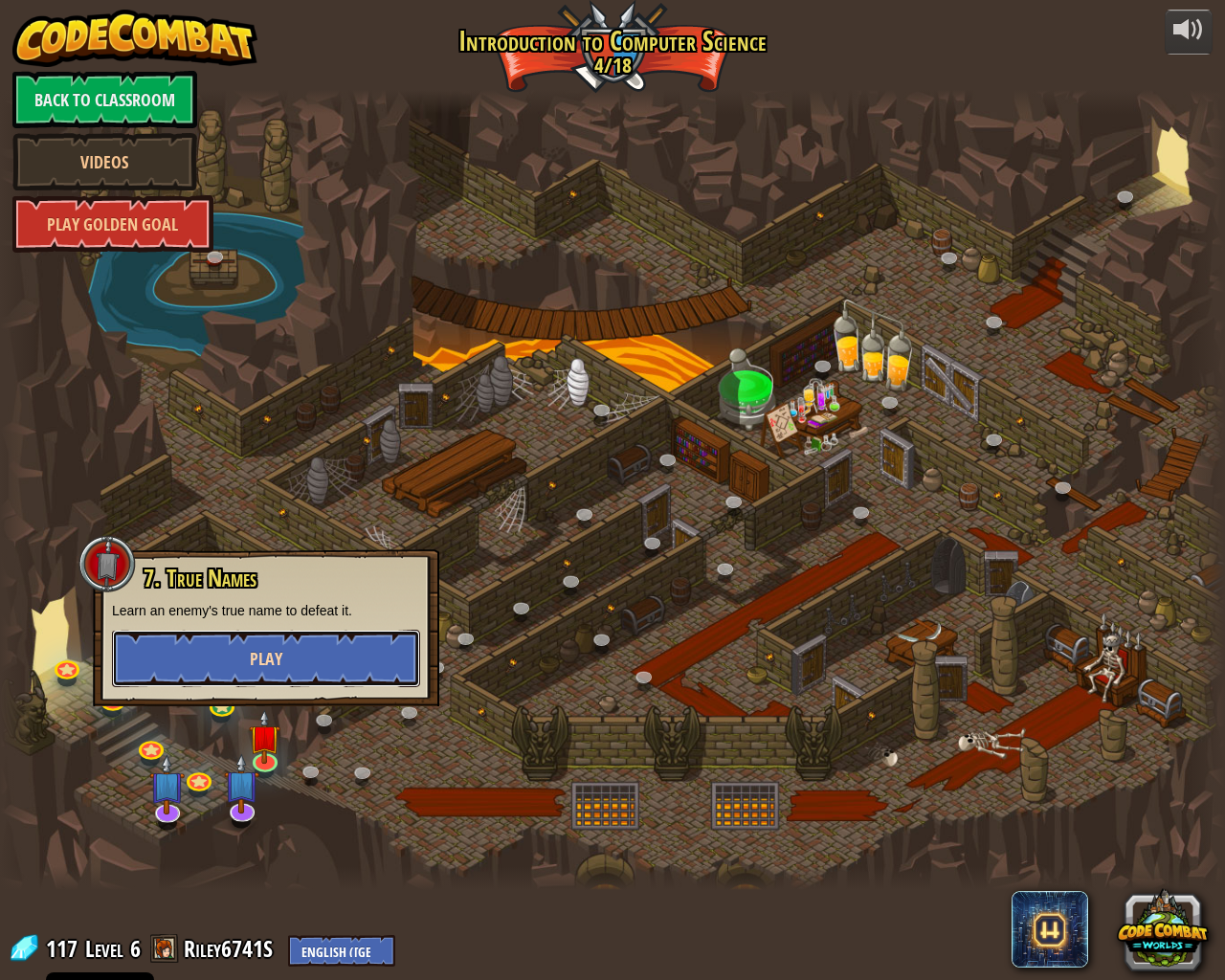
click at [268, 666] on span "Play" at bounding box center [266, 659] width 33 height 24
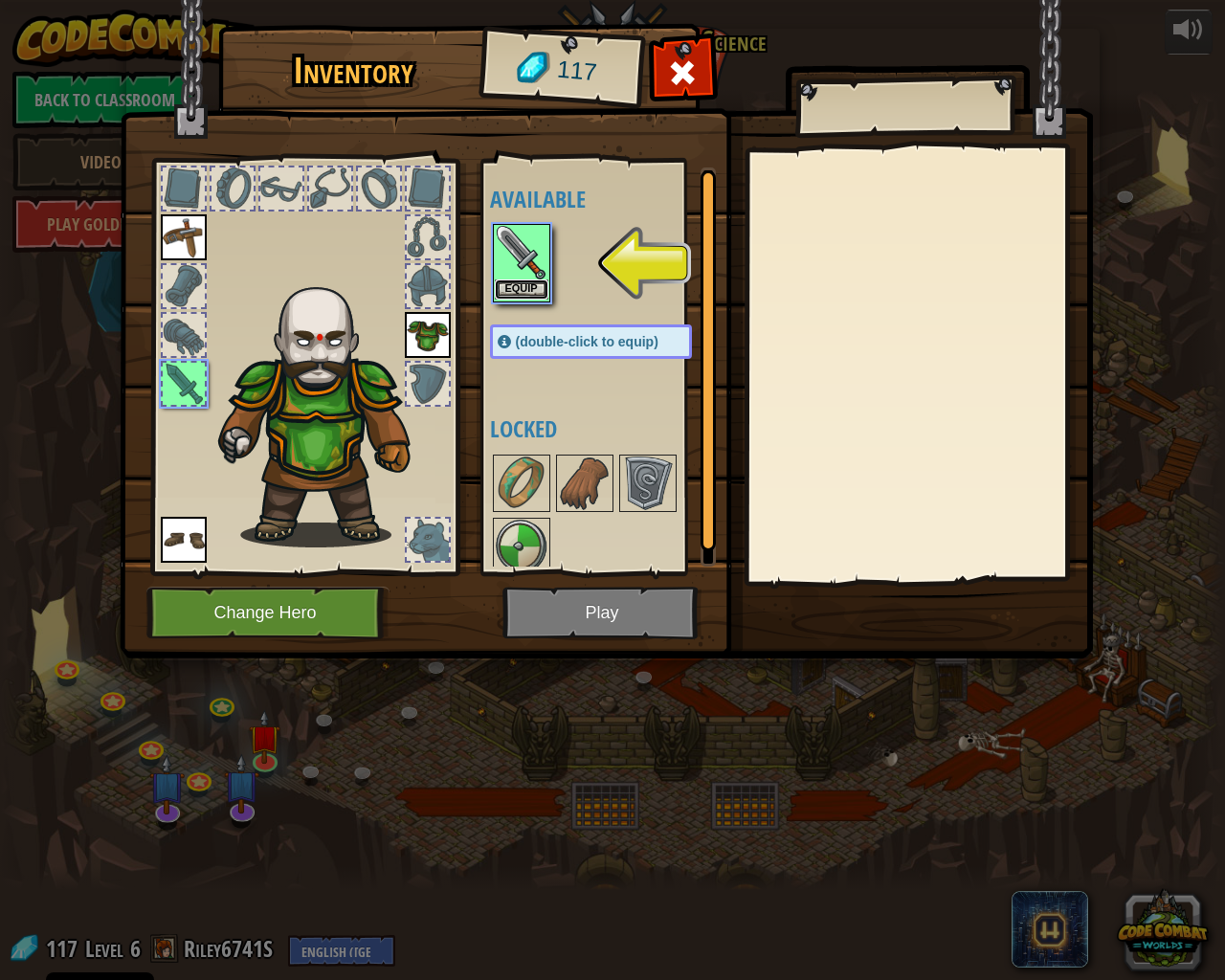
click at [524, 296] on button "Equip" at bounding box center [522, 289] width 54 height 20
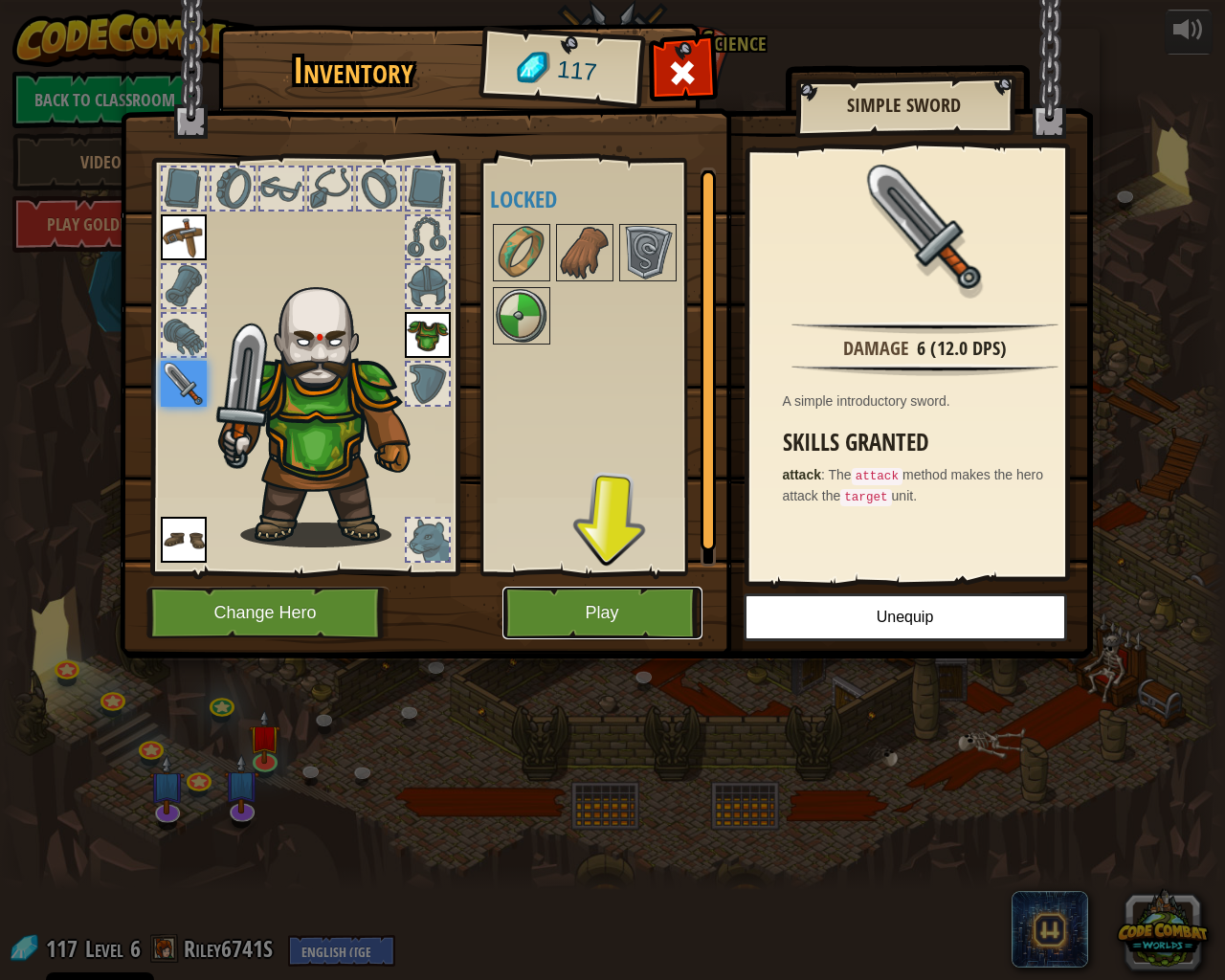
click at [623, 608] on button "Play" at bounding box center [603, 613] width 200 height 53
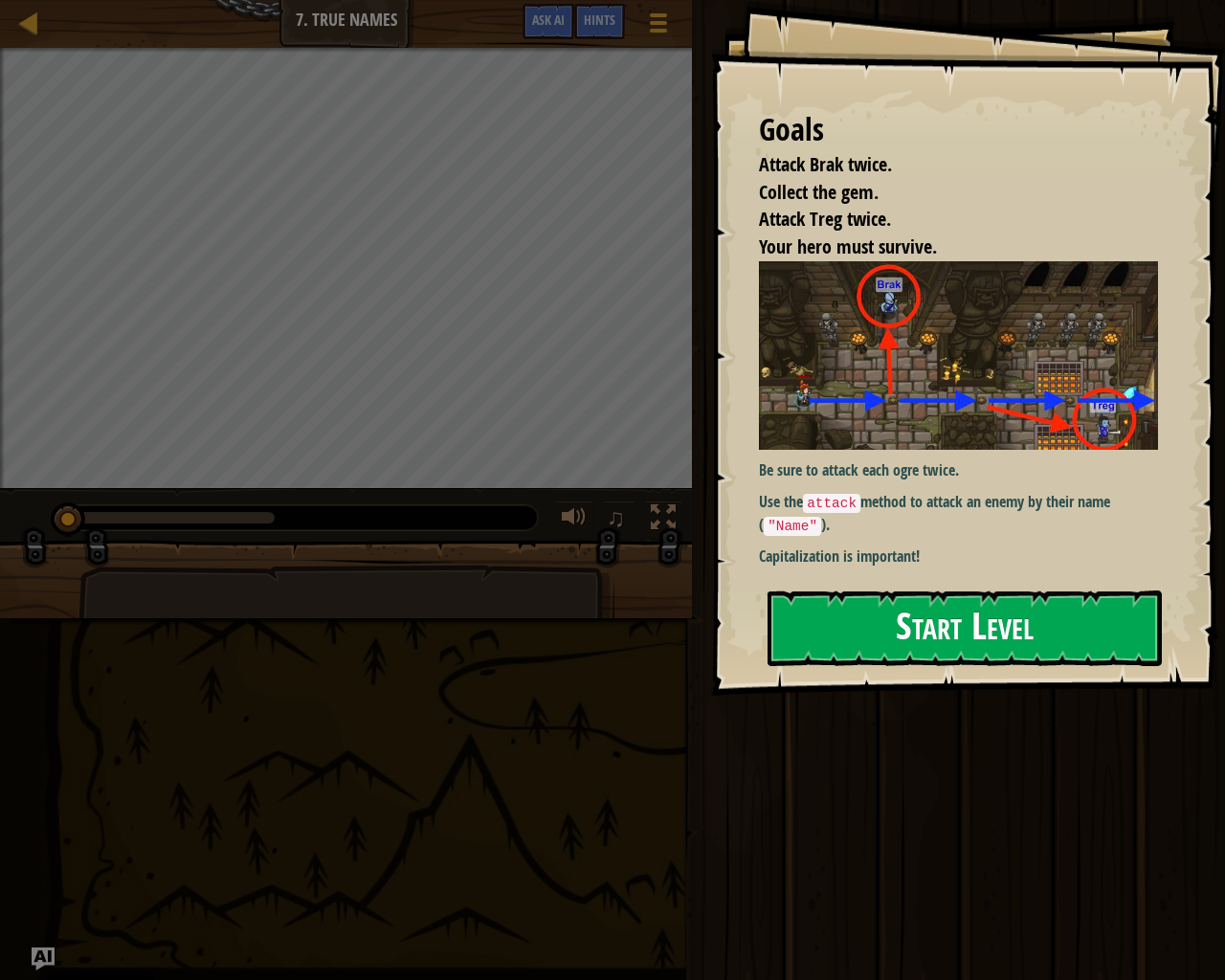
drag, startPoint x: 975, startPoint y: 610, endPoint x: 783, endPoint y: 613, distance: 192.0
click at [966, 611] on button "Start Level" at bounding box center [964, 628] width 394 height 76
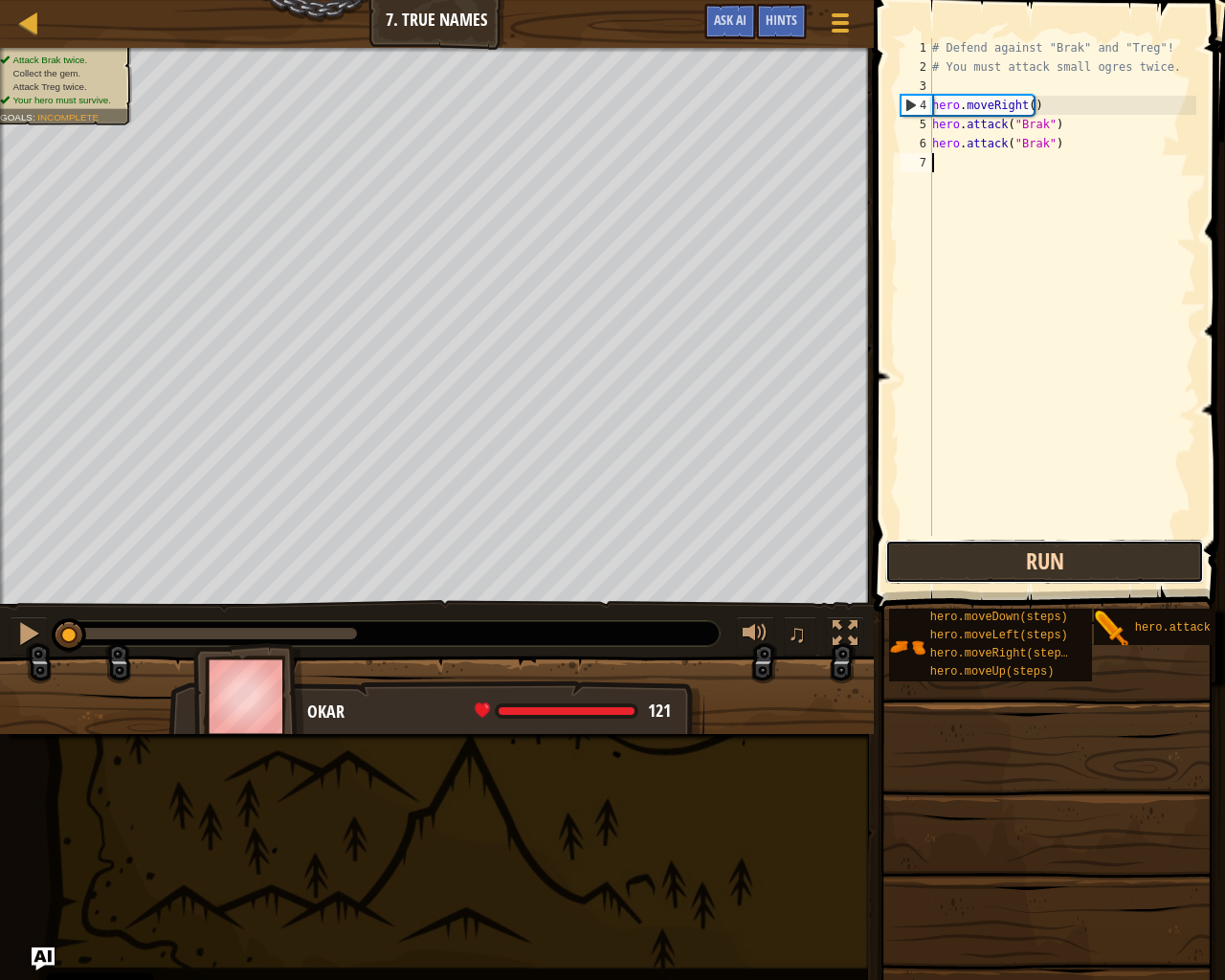
click at [1107, 540] on button "Run" at bounding box center [1044, 562] width 318 height 44
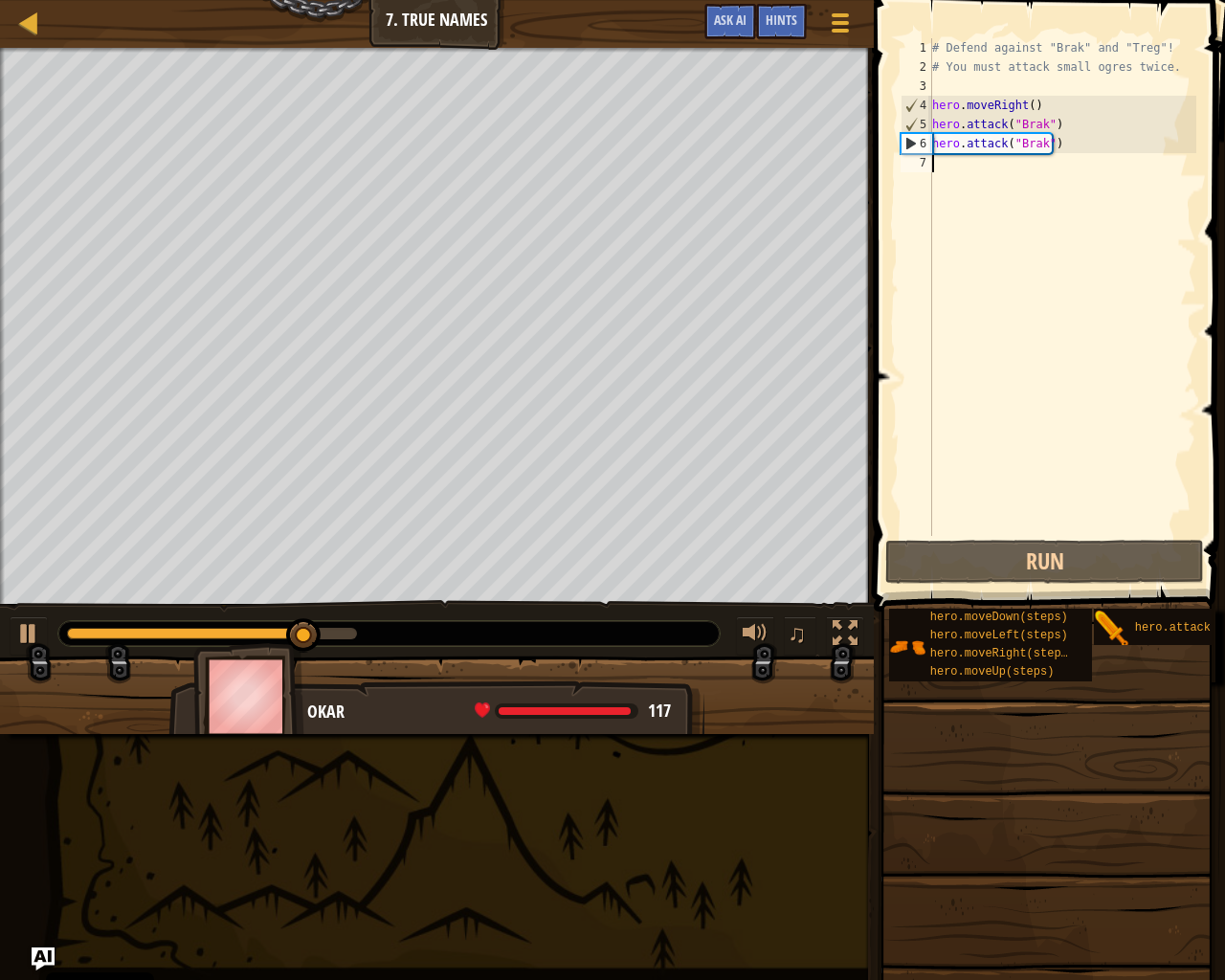
scroll to position [9, 0]
type textarea "mo"
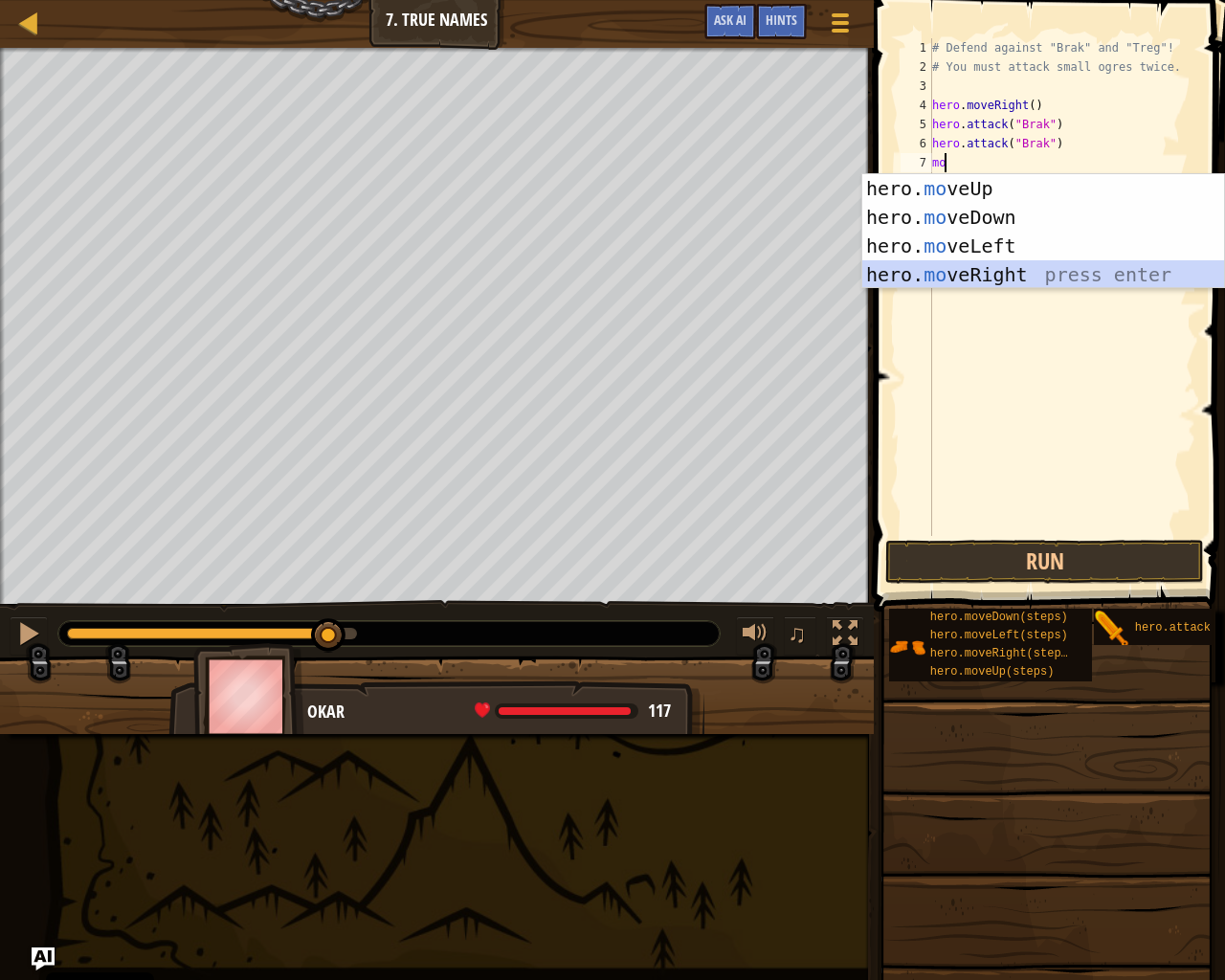
click at [1132, 284] on div "hero. mo veUp press enter hero. mo veDown press enter hero. mo veLeft press ent…" at bounding box center [1043, 260] width 362 height 172
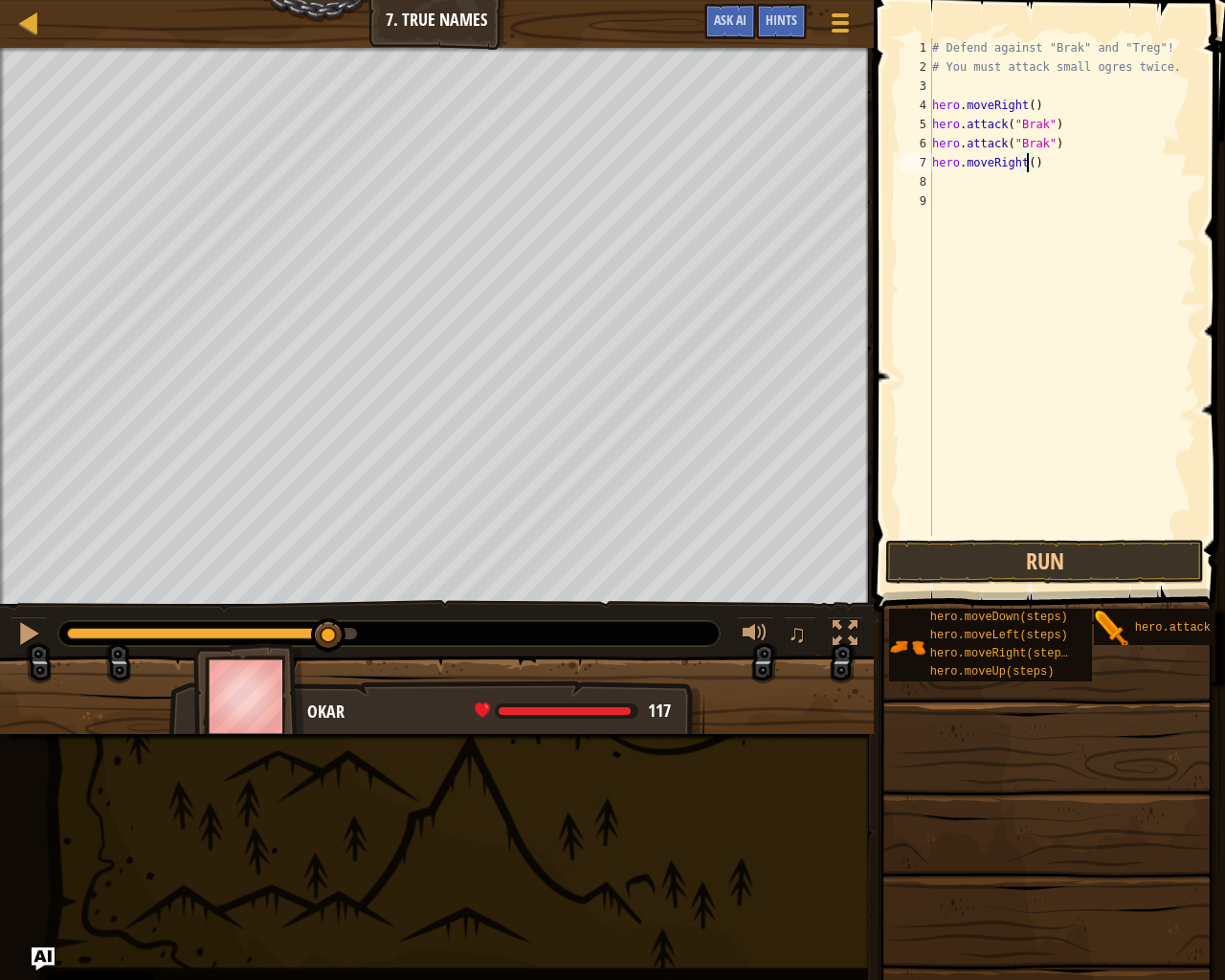
click at [1027, 157] on div "# Defend against "Brak" and "Treg"! # You must attack small ogres twice. hero .…" at bounding box center [1062, 306] width 268 height 536
type textarea "hero.moveRight(2)"
click at [1007, 193] on div "# Defend against "Brak" and "Treg"! # You must attack small ogres twice. hero .…" at bounding box center [1062, 306] width 268 height 536
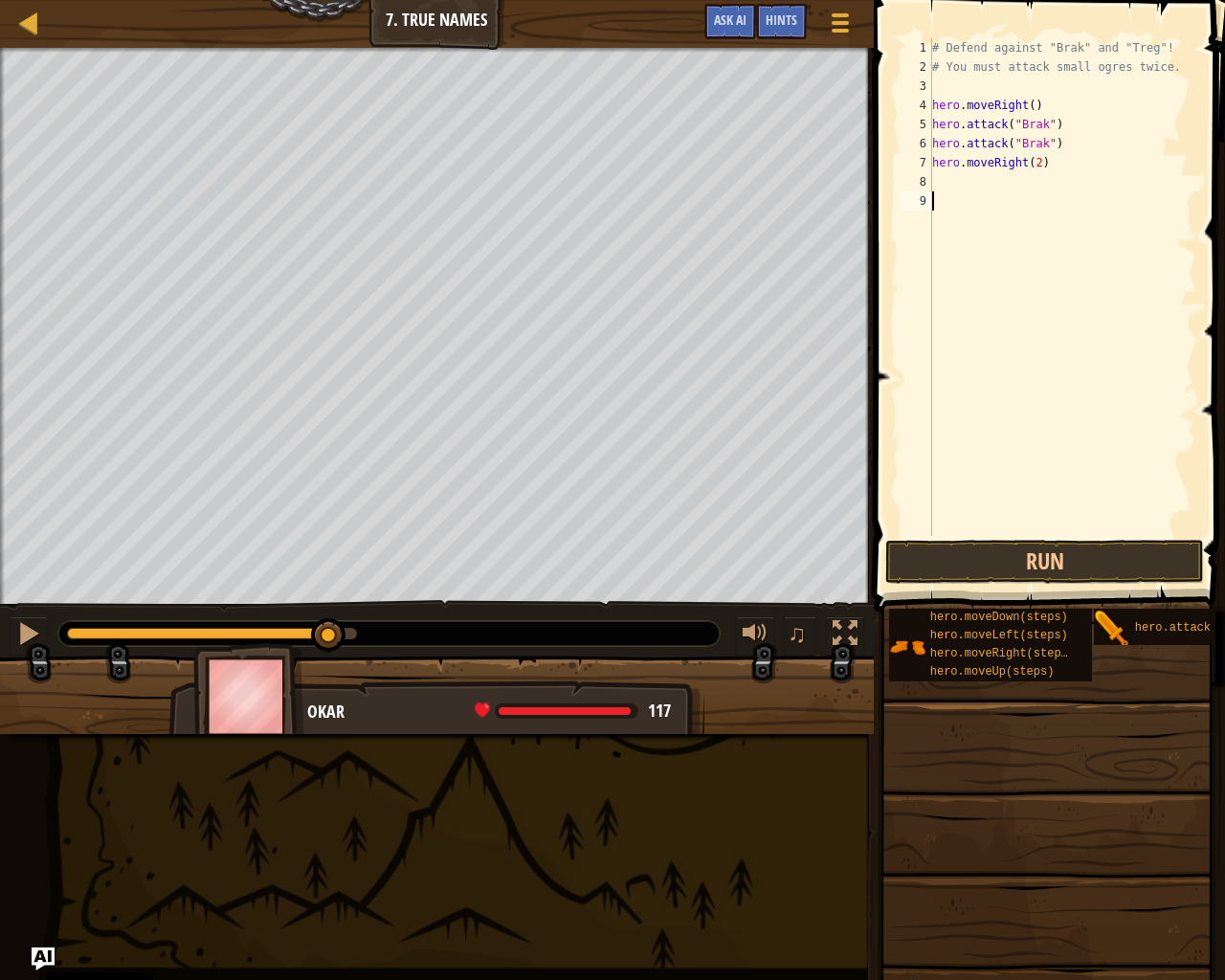
click at [958, 180] on div "# Defend against "Brak" and "Treg"! # You must attack small ogres twice. hero .…" at bounding box center [1062, 306] width 268 height 536
click at [999, 569] on button "Run" at bounding box center [1044, 562] width 318 height 44
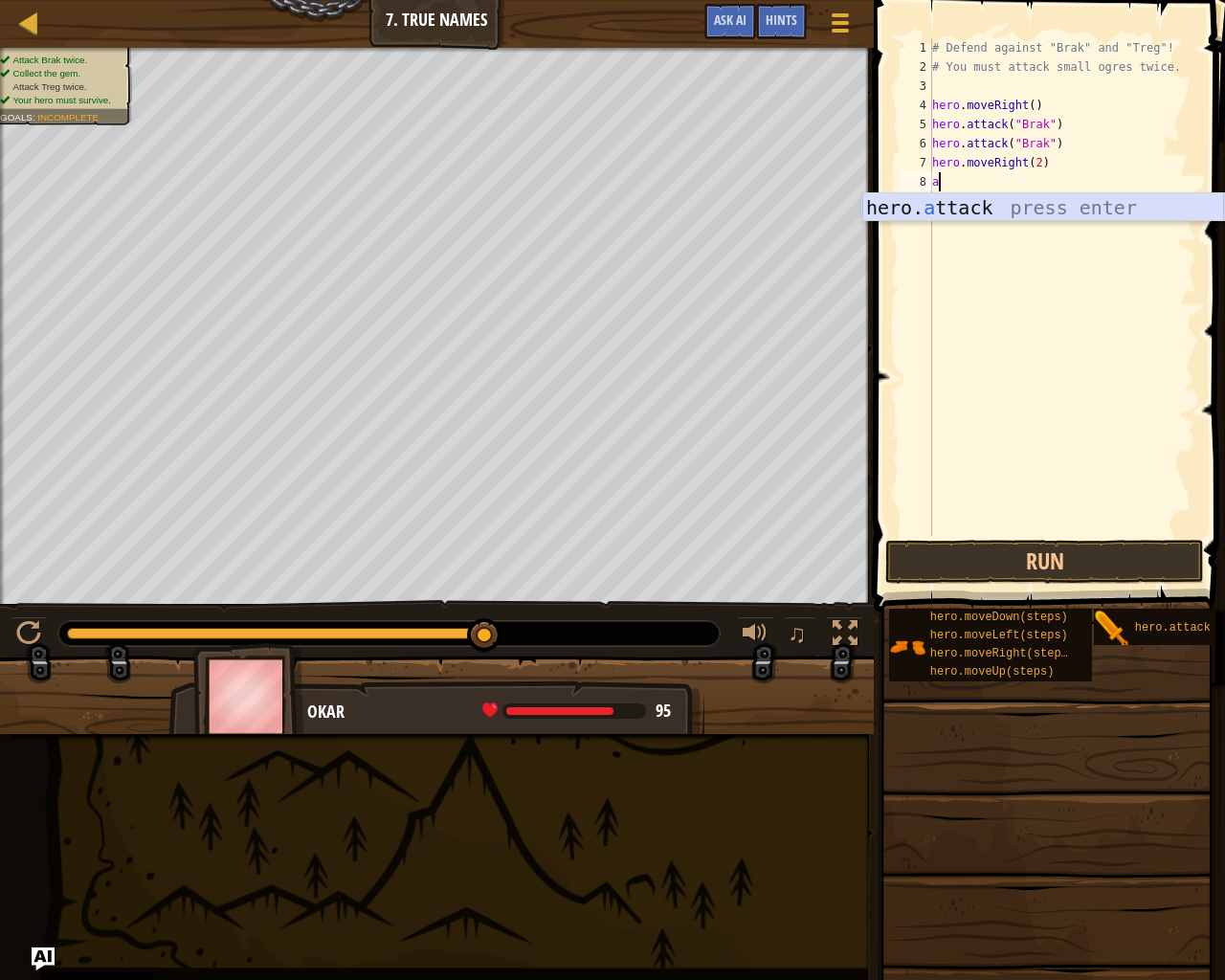
click at [1121, 206] on div "hero. a ttack press enter" at bounding box center [1043, 237] width 362 height 87
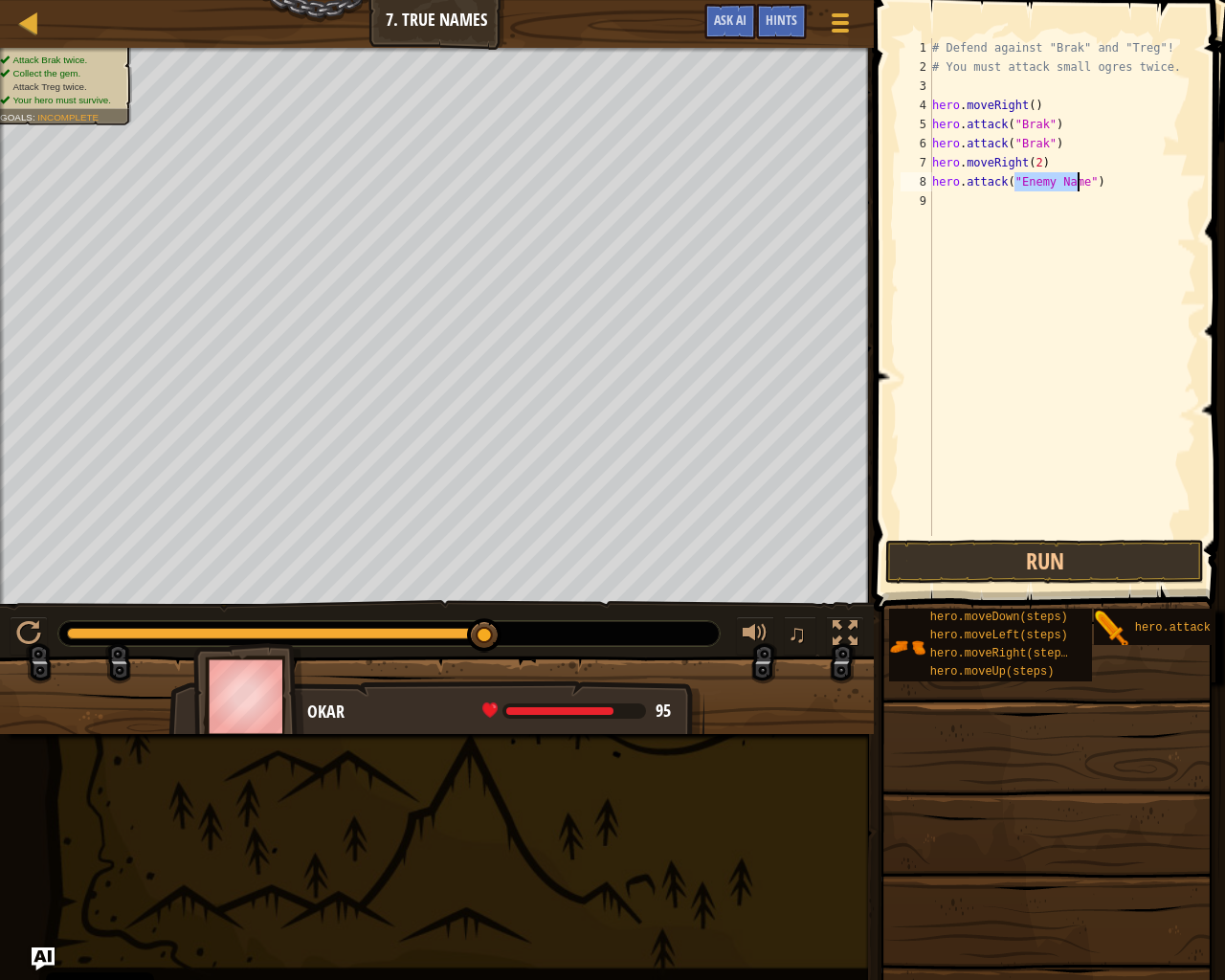
click at [1065, 189] on div "# Defend against "Brak" and "Treg"! # You must attack small ogres twice. hero .…" at bounding box center [1062, 288] width 268 height 498
click at [1076, 178] on div "# Defend against "Brak" and "Treg"! # You must attack small ogres twice. hero .…" at bounding box center [1062, 306] width 268 height 536
click at [1080, 179] on div "# Defend against "Brak" and "Treg"! # You must attack small ogres twice. hero .…" at bounding box center [1062, 306] width 268 height 536
click at [1086, 181] on div "# Defend against "Brak" and "Treg"! # You must attack small ogres twice. hero .…" at bounding box center [1062, 306] width 268 height 536
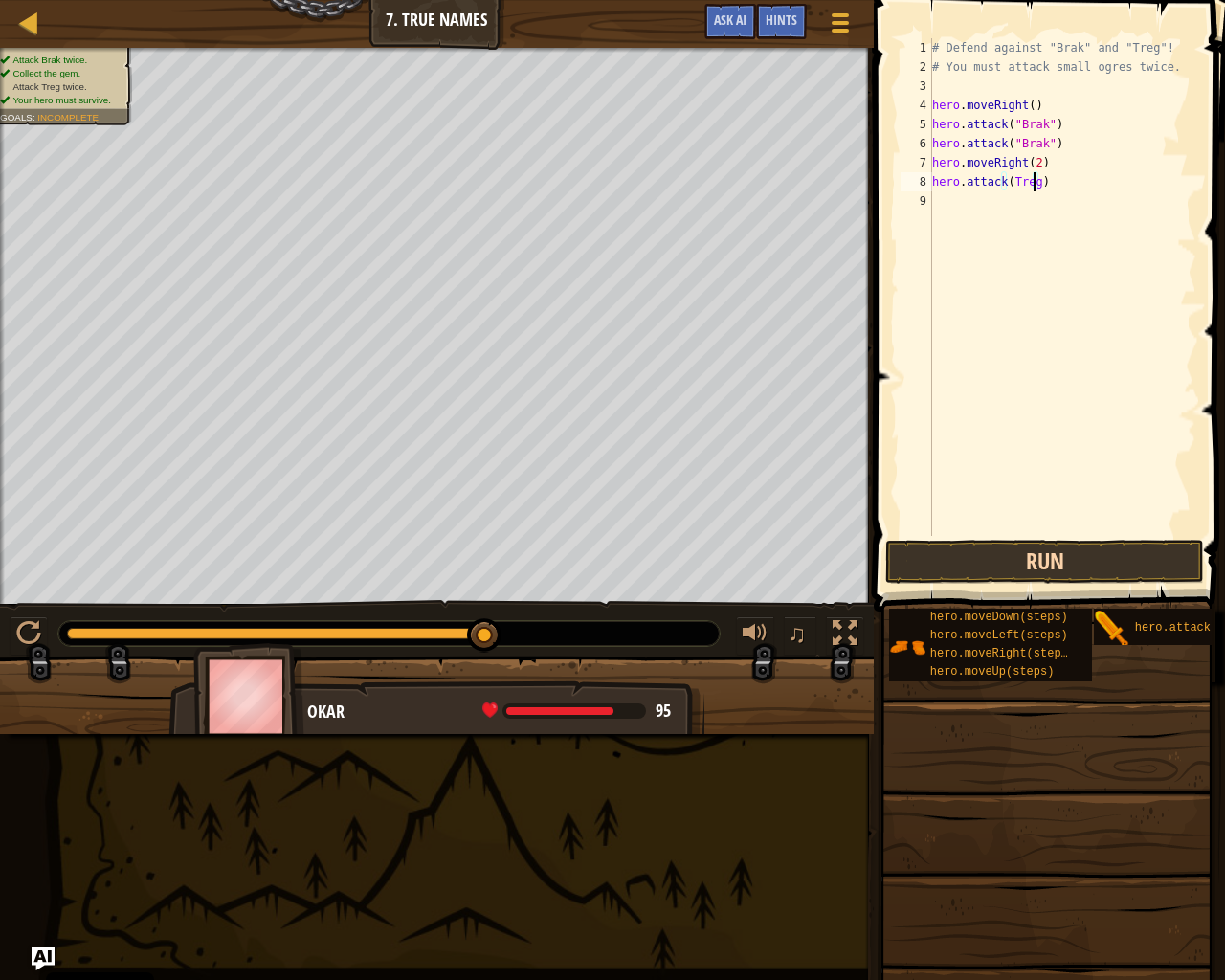
type textarea "hero.attack(Treg)"
click at [1114, 564] on button "Run" at bounding box center [1044, 562] width 318 height 44
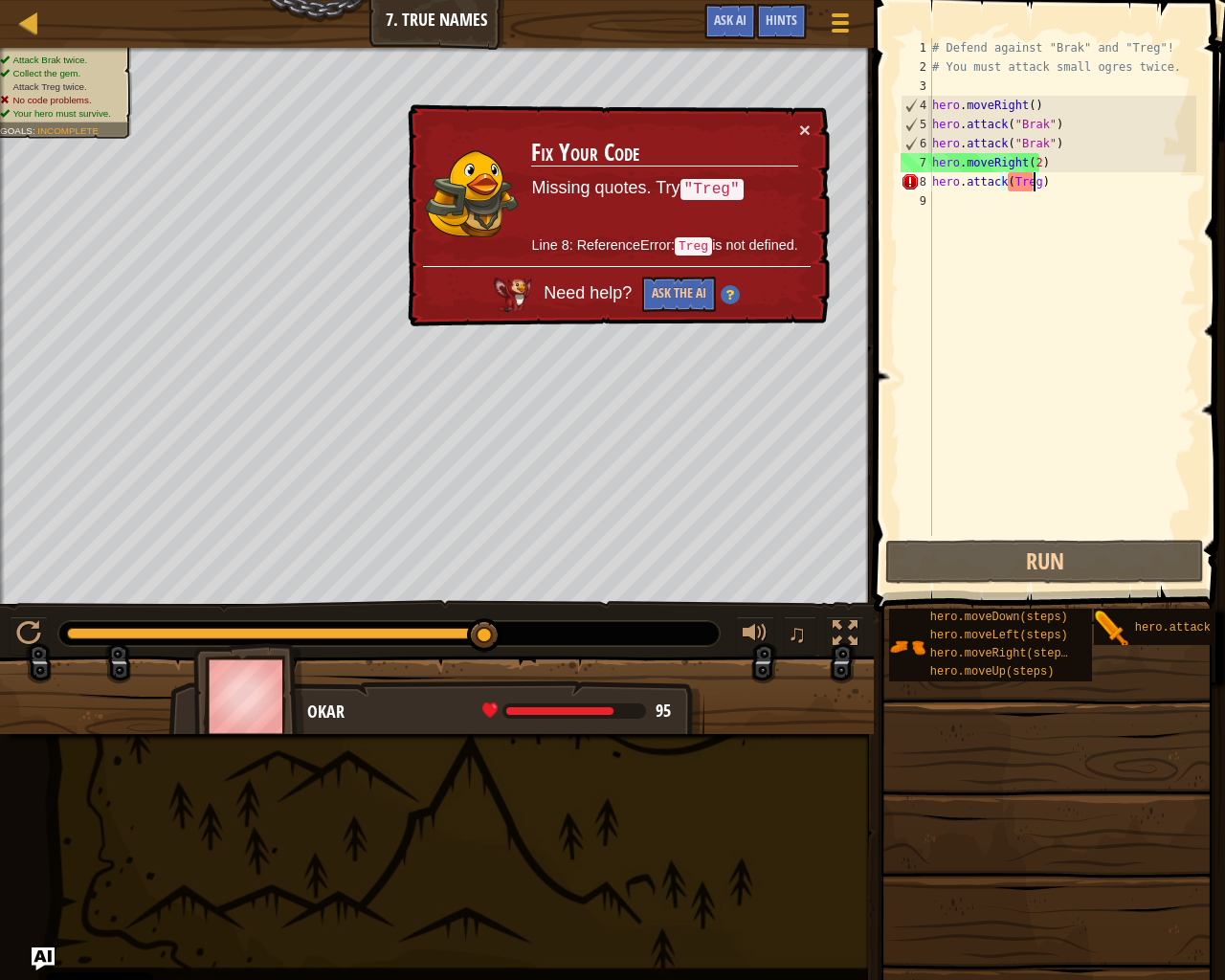
click at [736, 173] on td "Fix Your Code Missing quotes. Try "Treg" Line 8: ReferenceError: Treg is not de…" at bounding box center [663, 192] width 268 height 146
drag, startPoint x: 729, startPoint y: 171, endPoint x: 644, endPoint y: 129, distance: 94.8
click at [719, 172] on td "Fix Your Code Missing quotes. Try "Treg" Line 8: ReferenceError: Treg is not de…" at bounding box center [663, 192] width 268 height 146
click at [1106, 322] on div "# Defend against "Brak" and "Treg"! # You must attack small ogres twice. hero .…" at bounding box center [1062, 306] width 268 height 536
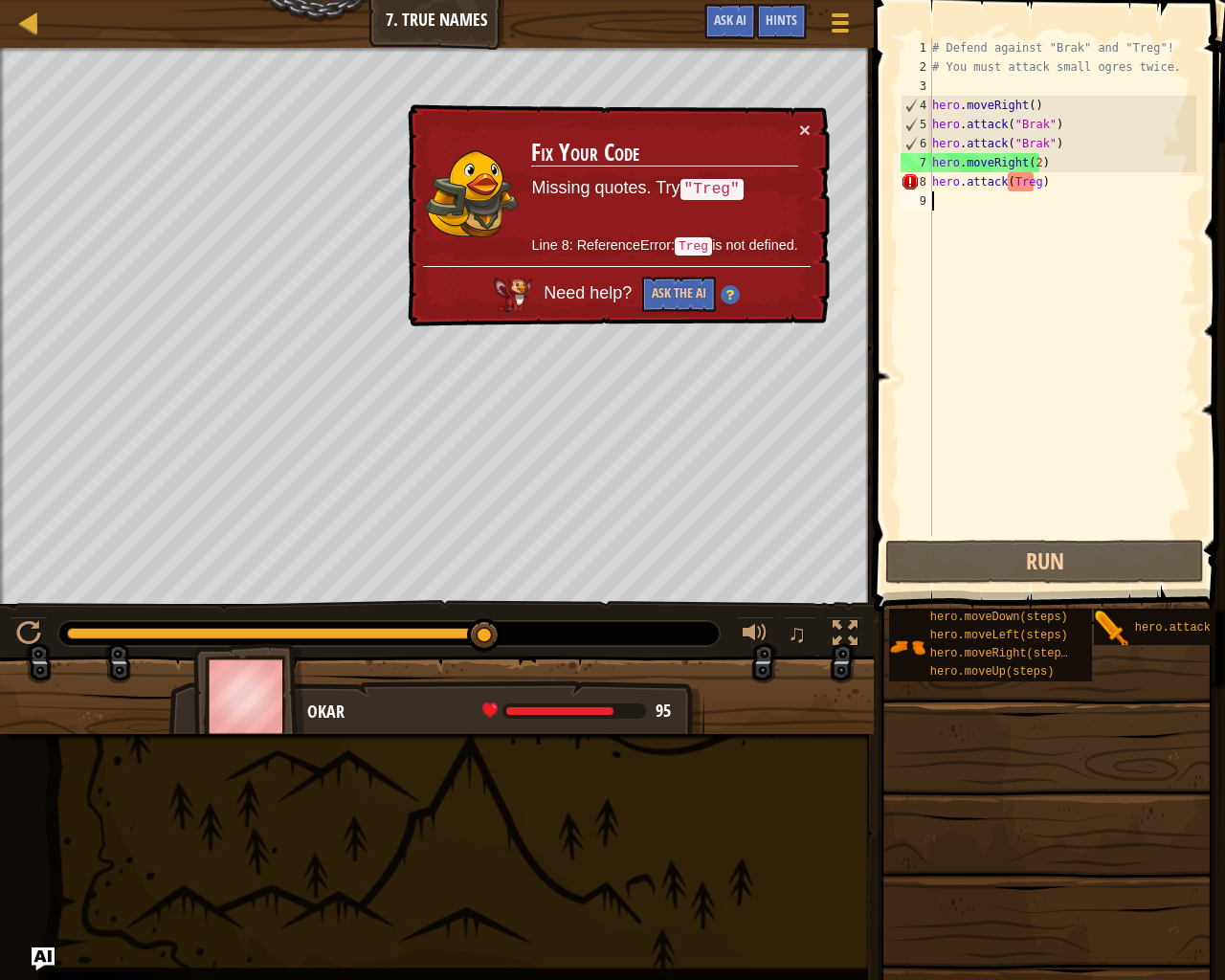
click at [1160, 184] on div "# Defend against "Brak" and "Treg"! # You must attack small ogres twice. hero .…" at bounding box center [1062, 306] width 268 height 536
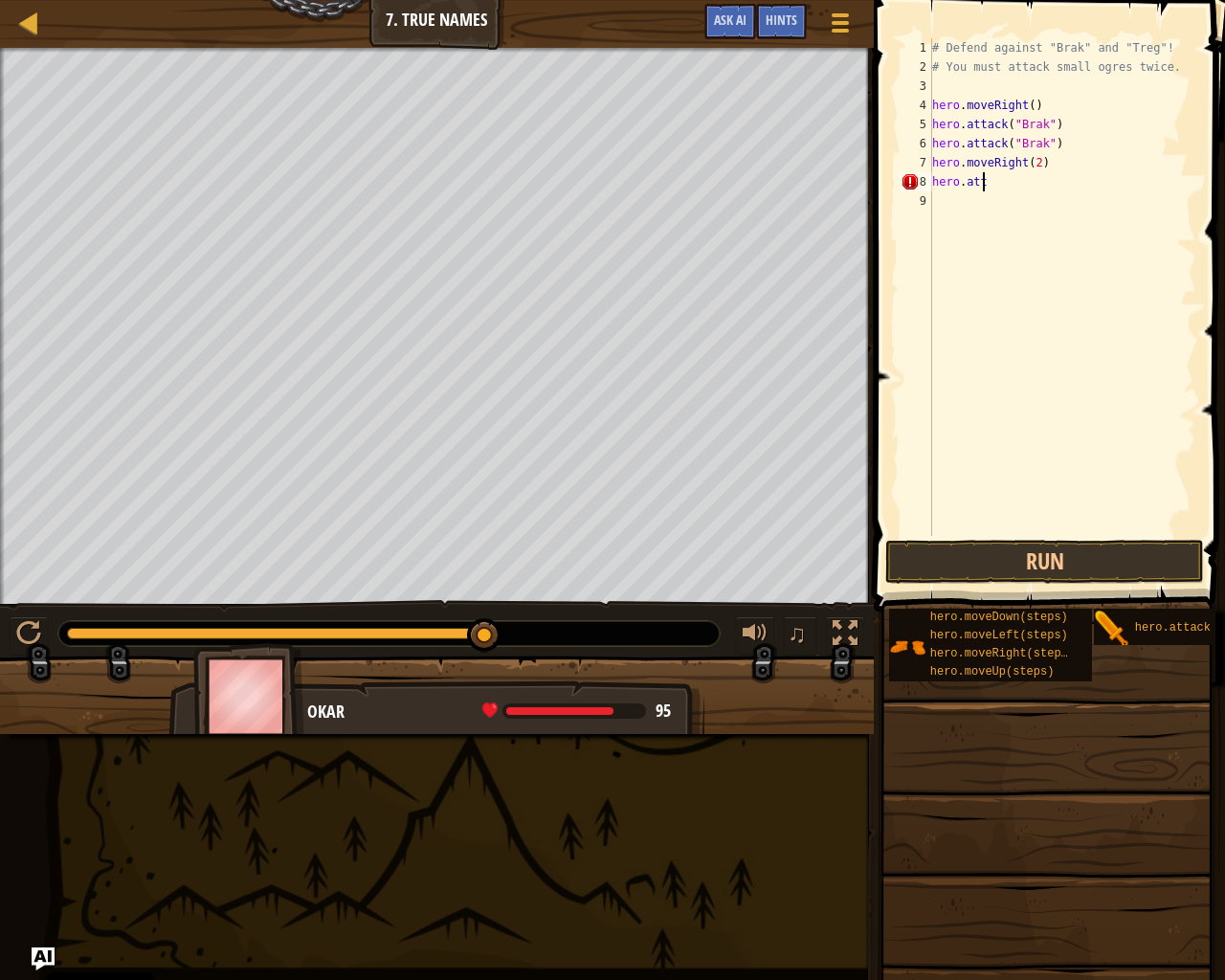
type textarea "h"
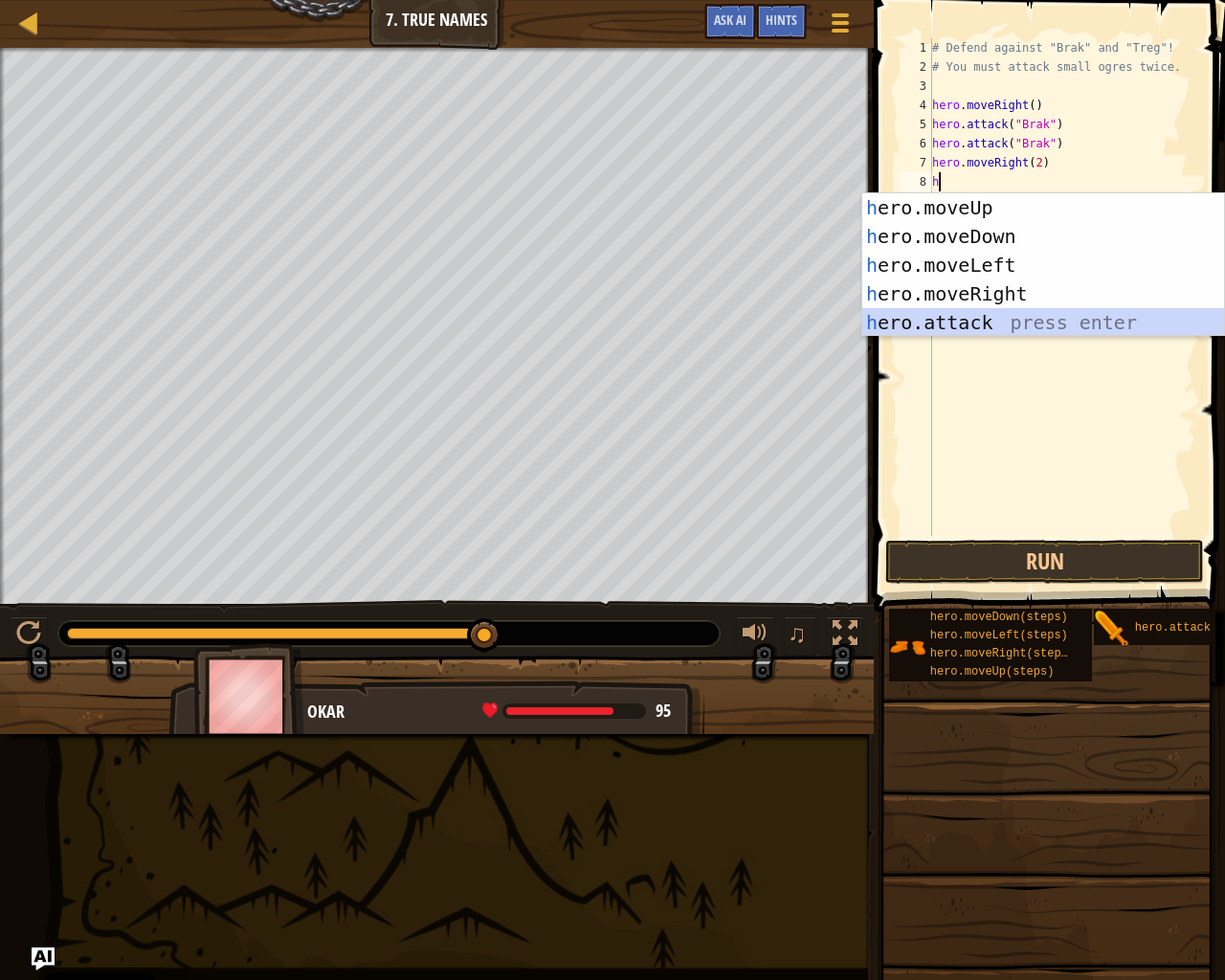
click at [939, 317] on div "h ero.moveUp press enter h ero.moveDown press enter h ero.moveLeft press enter …" at bounding box center [1043, 293] width 362 height 201
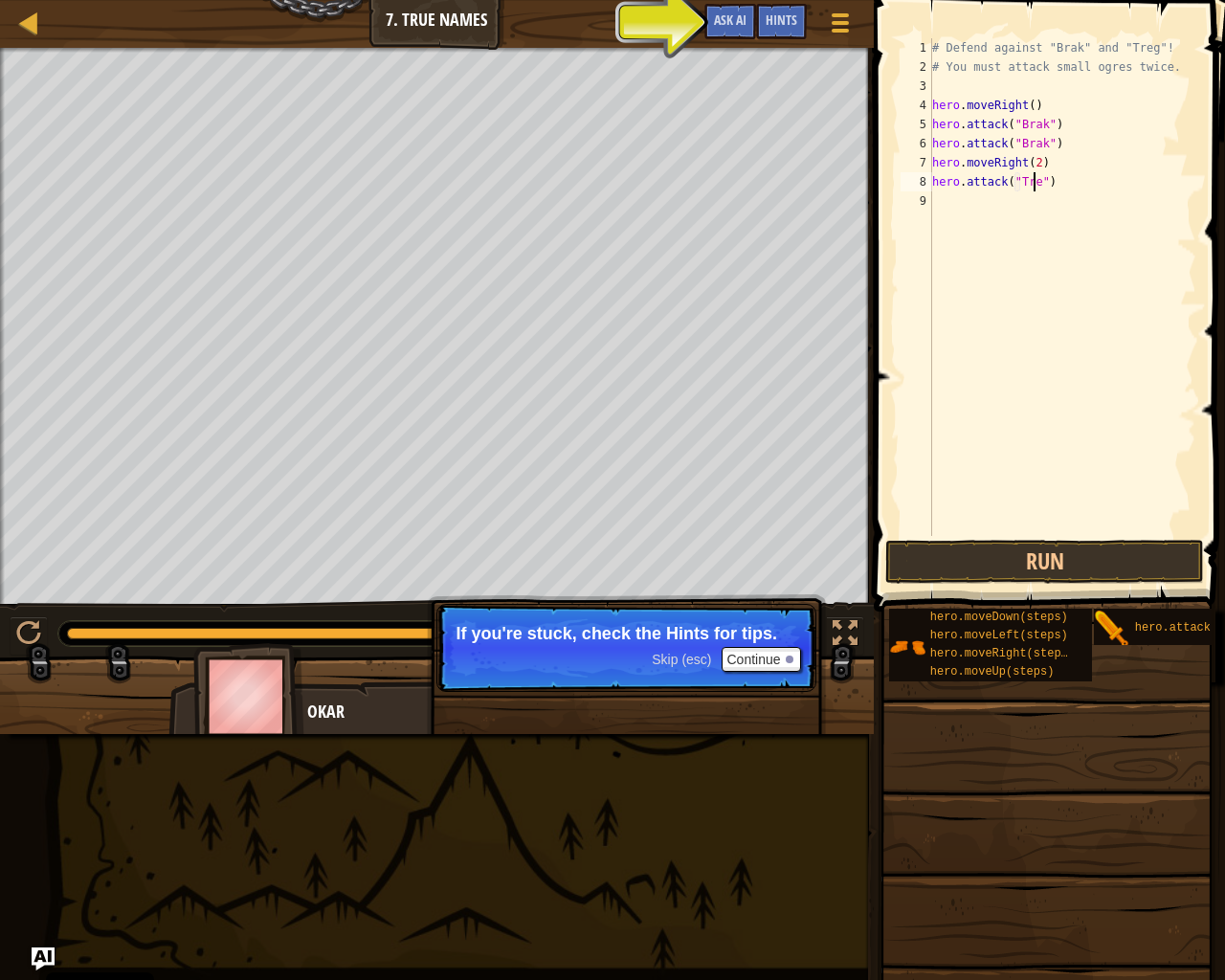
scroll to position [9, 9]
type textarea "hero.attack("Treg")"
click at [988, 556] on button "Run" at bounding box center [1044, 562] width 318 height 44
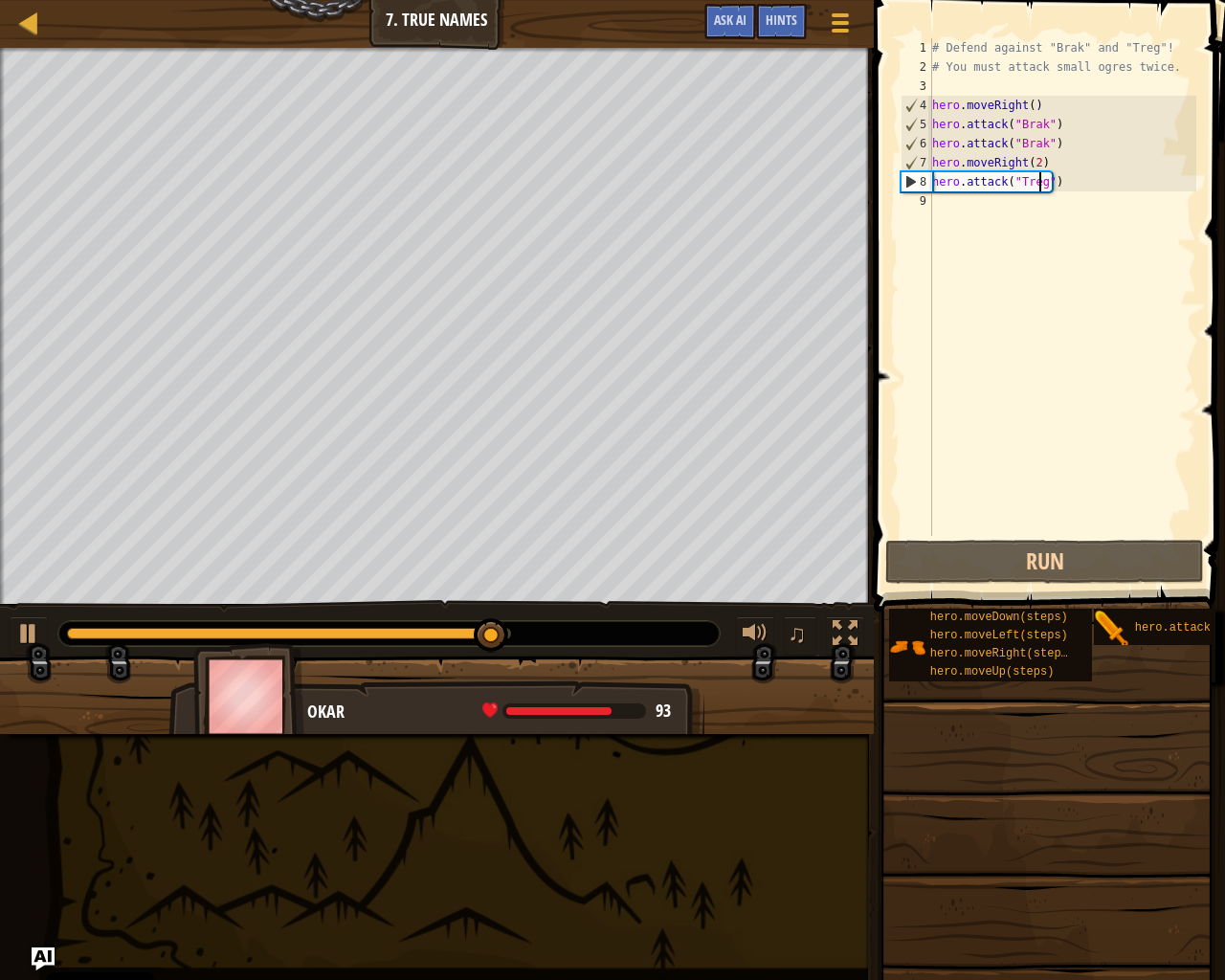
click at [981, 209] on div "# Defend against "Brak" and "Treg"! # You must attack small ogres twice. hero .…" at bounding box center [1062, 306] width 268 height 536
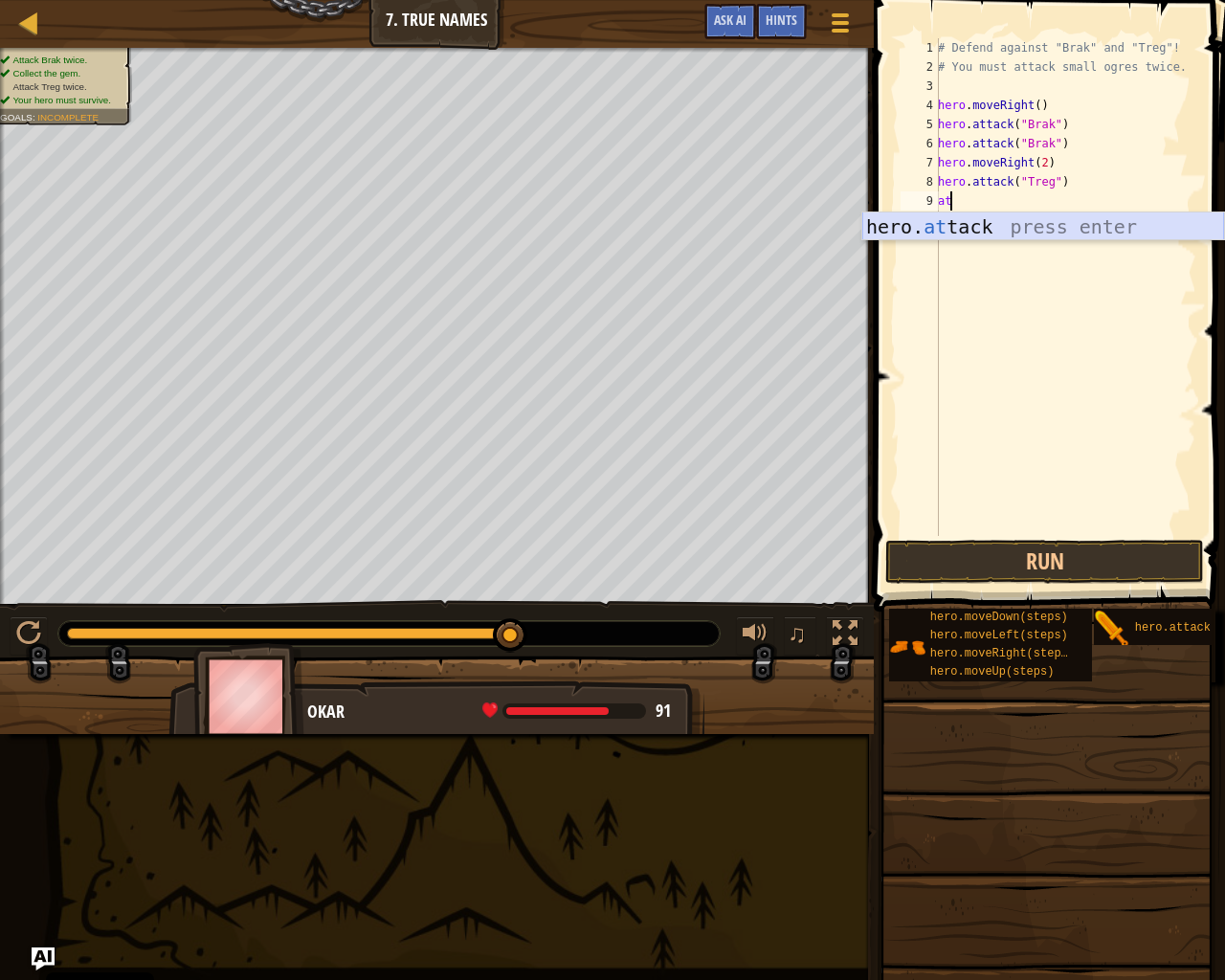
click at [1024, 220] on div "hero. at tack press enter" at bounding box center [1043, 256] width 362 height 87
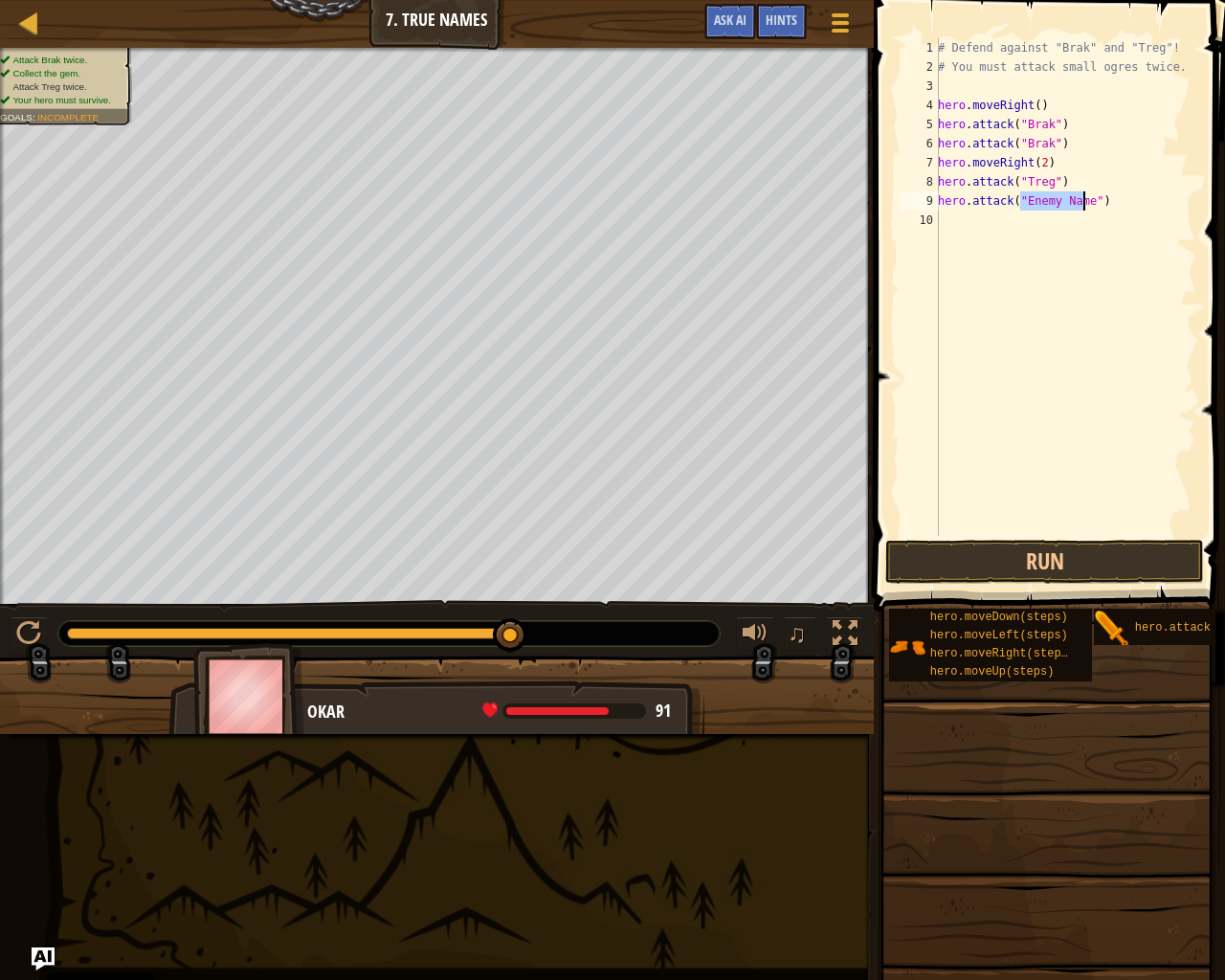
type textarea "hero.attack("Enemy Name")"
click at [1050, 196] on div "# Defend against "Brak" and "Treg"! # You must attack small ogres twice. hero .…" at bounding box center [1065, 288] width 262 height 498
click at [1086, 214] on div "# Defend against "Brak" and "Treg"! # You must attack small ogres twice. hero .…" at bounding box center [1065, 306] width 262 height 536
click at [1075, 200] on div "# Defend against "Brak" and "Treg"! # You must attack small ogres twice. hero .…" at bounding box center [1065, 306] width 262 height 536
type textarea "hero.attack("treg")"
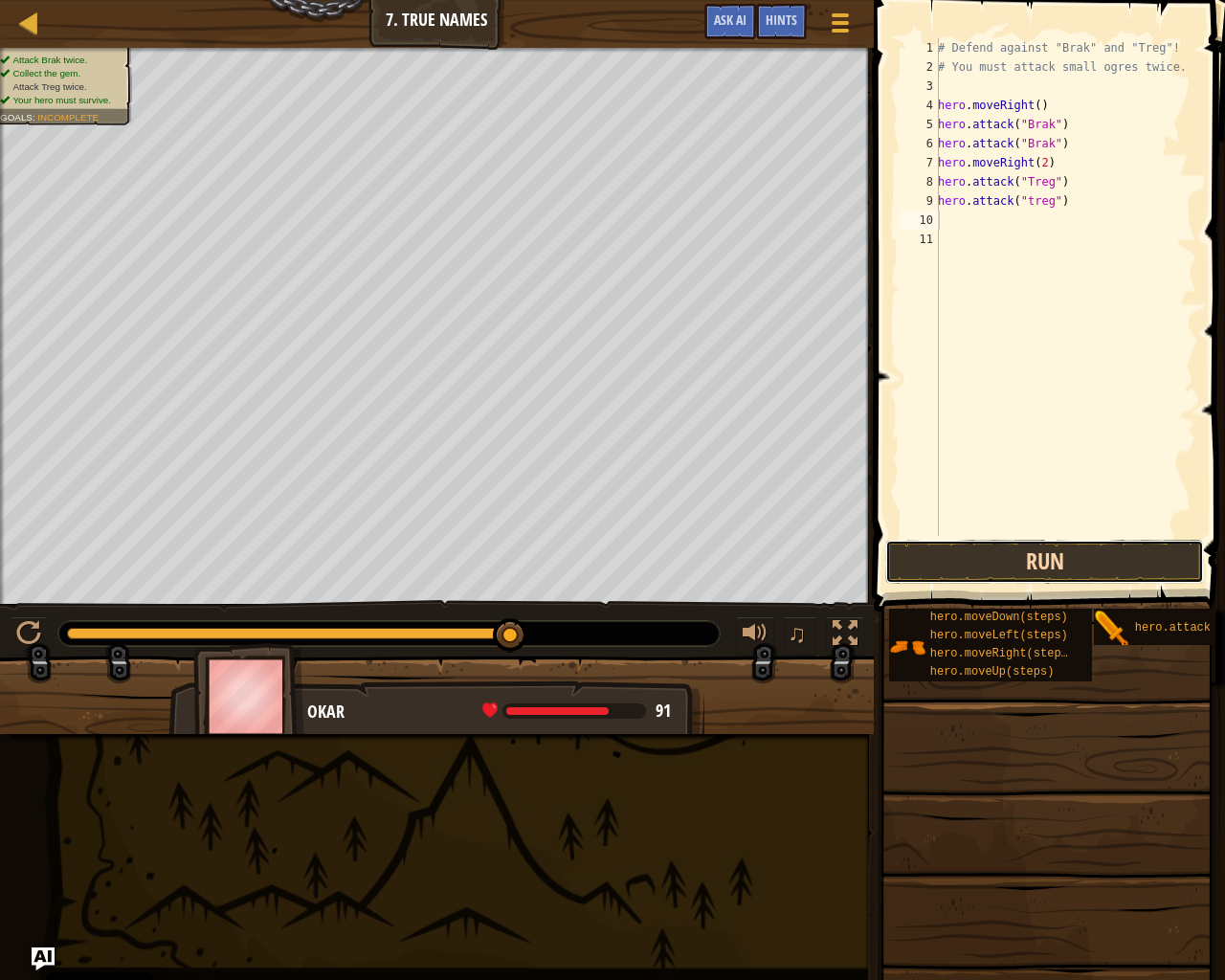
click at [1171, 574] on button "Run" at bounding box center [1044, 562] width 318 height 44
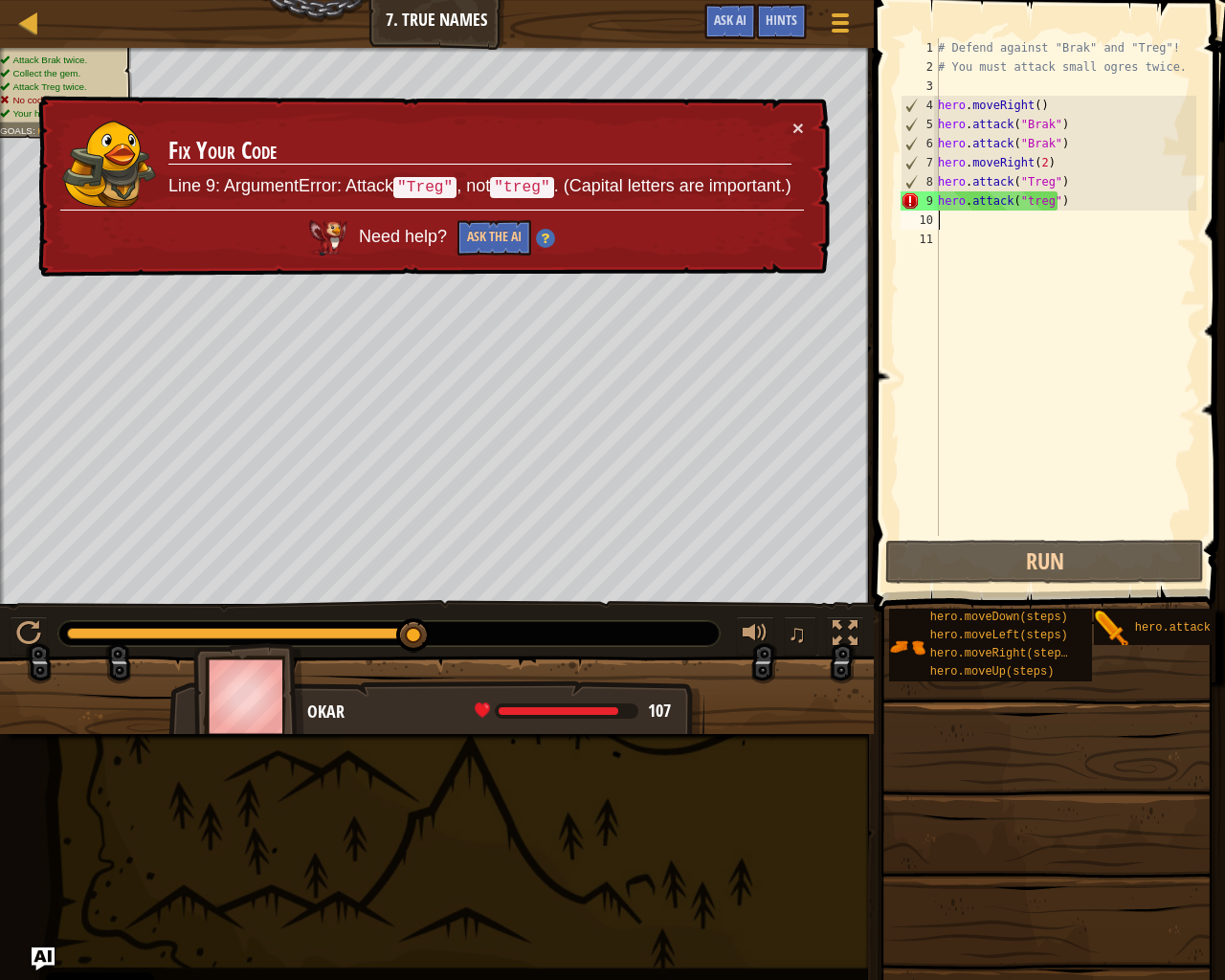
click at [1028, 191] on div "# Defend against "Brak" and "Treg"! # You must attack small ogres twice. hero .…" at bounding box center [1065, 306] width 262 height 536
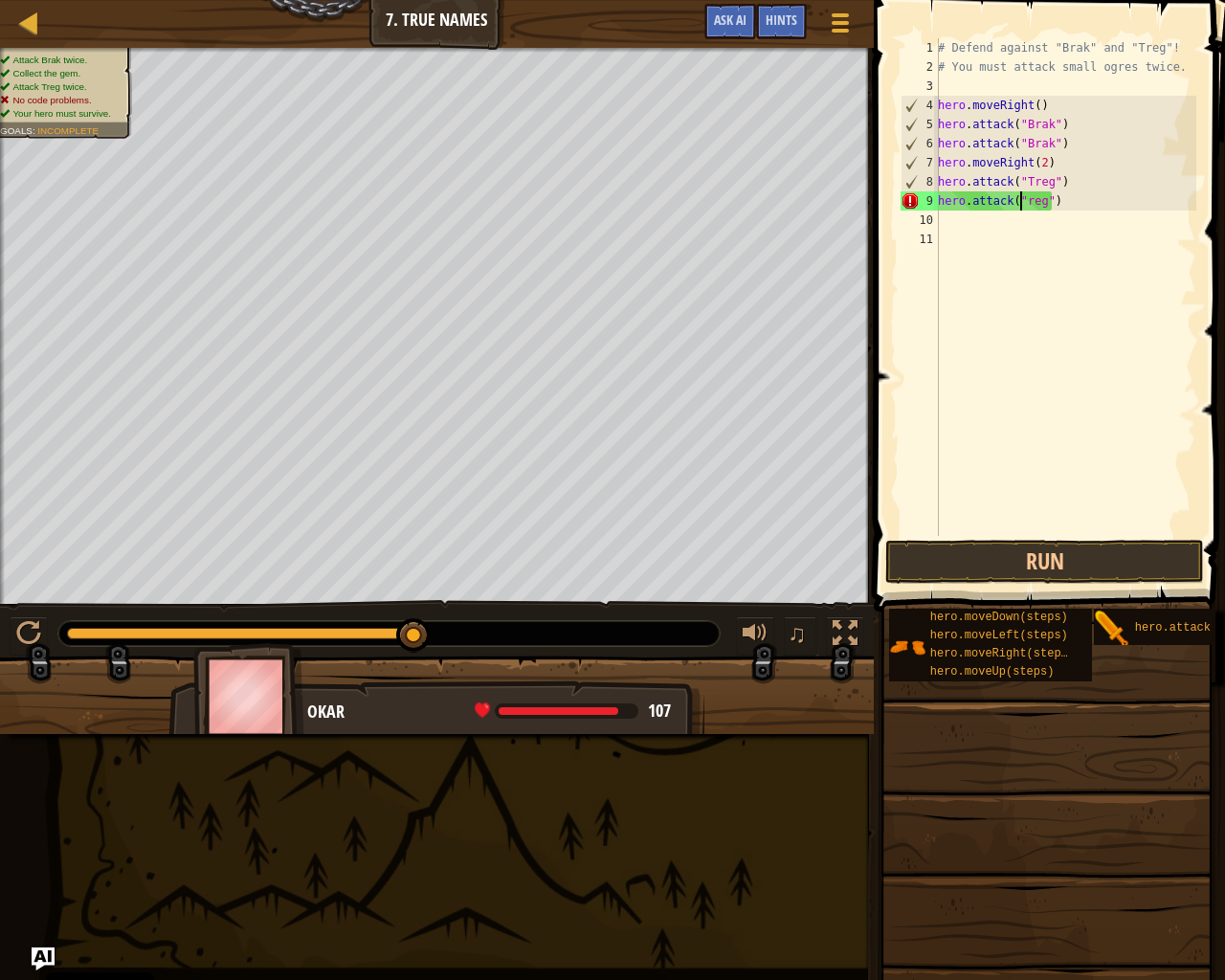
scroll to position [9, 7]
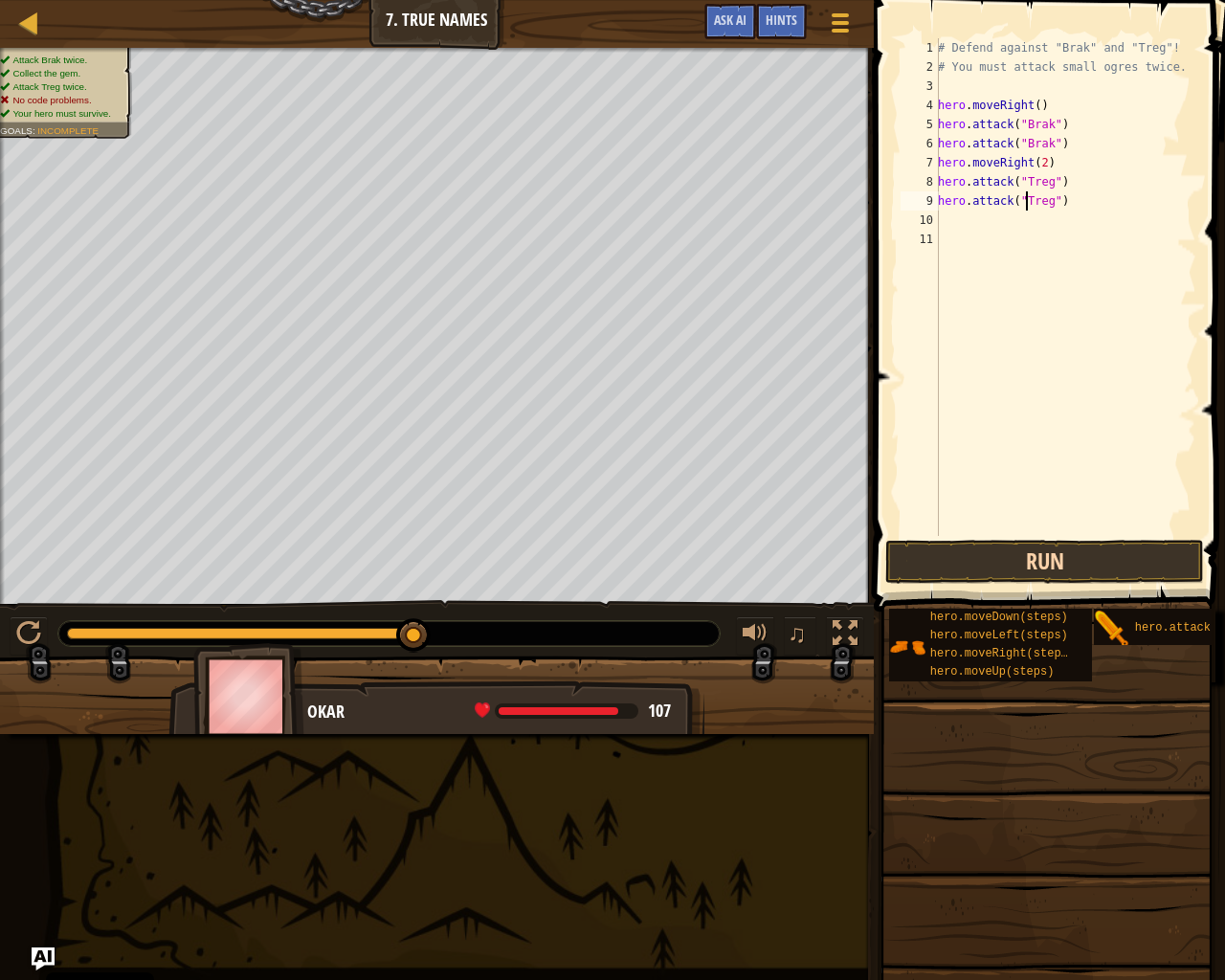
type textarea "hero.attack("Treg")"
click at [1141, 559] on button "Run" at bounding box center [1044, 562] width 318 height 44
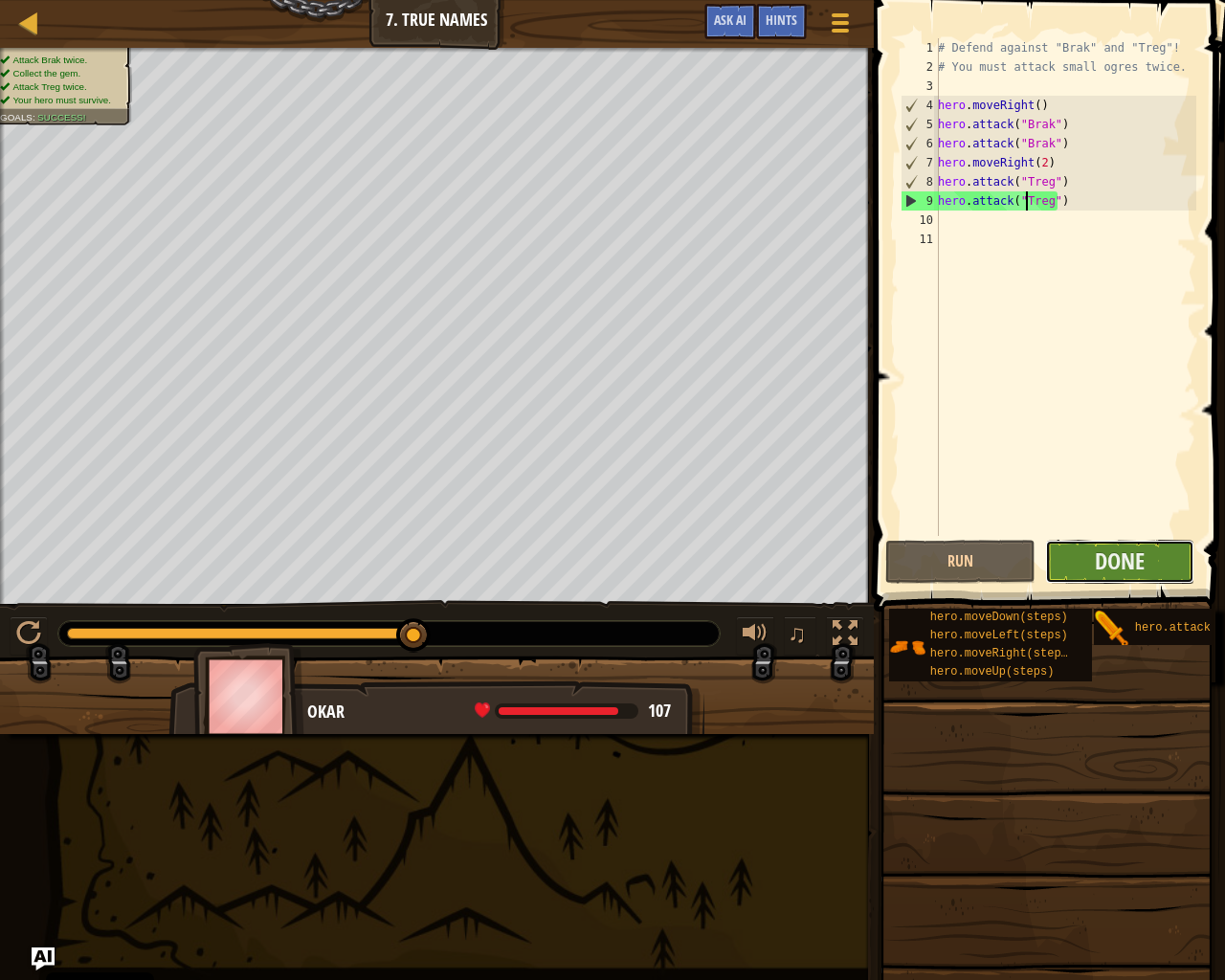
click at [1063, 548] on button "Done" at bounding box center [1120, 562] width 150 height 44
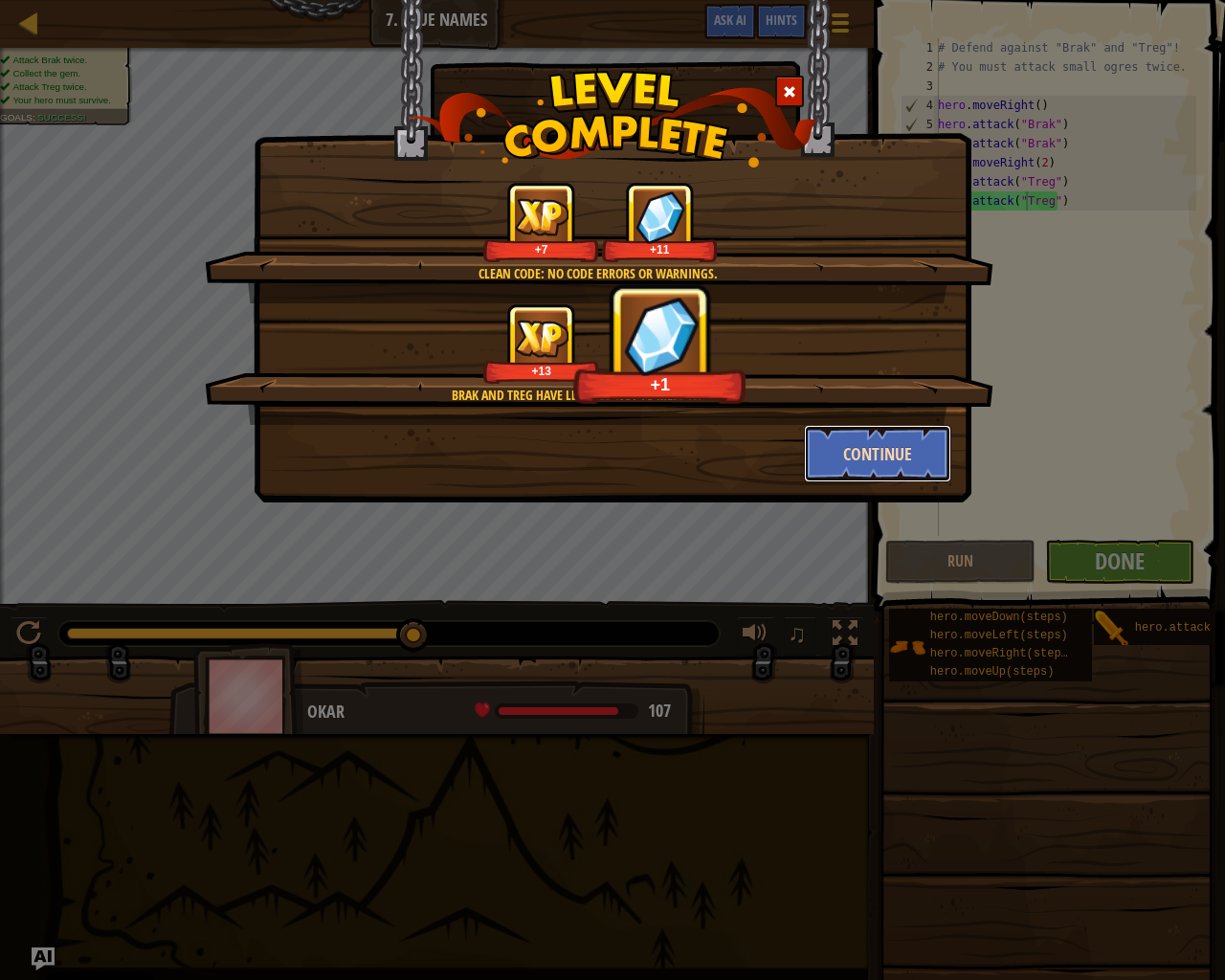
click at [872, 461] on button "Continue" at bounding box center [878, 454] width 148 height 58
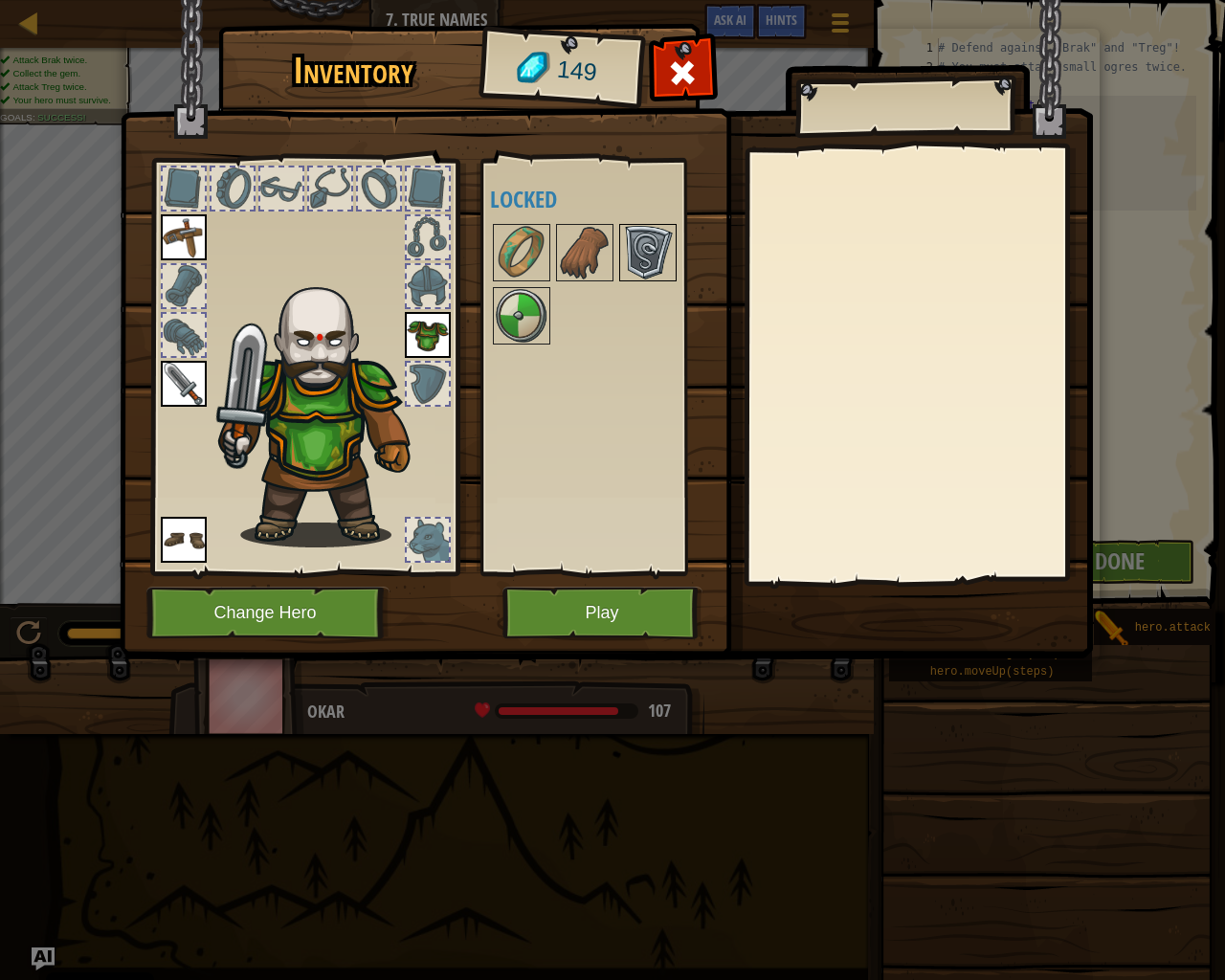
click at [627, 231] on img at bounding box center [648, 253] width 54 height 54
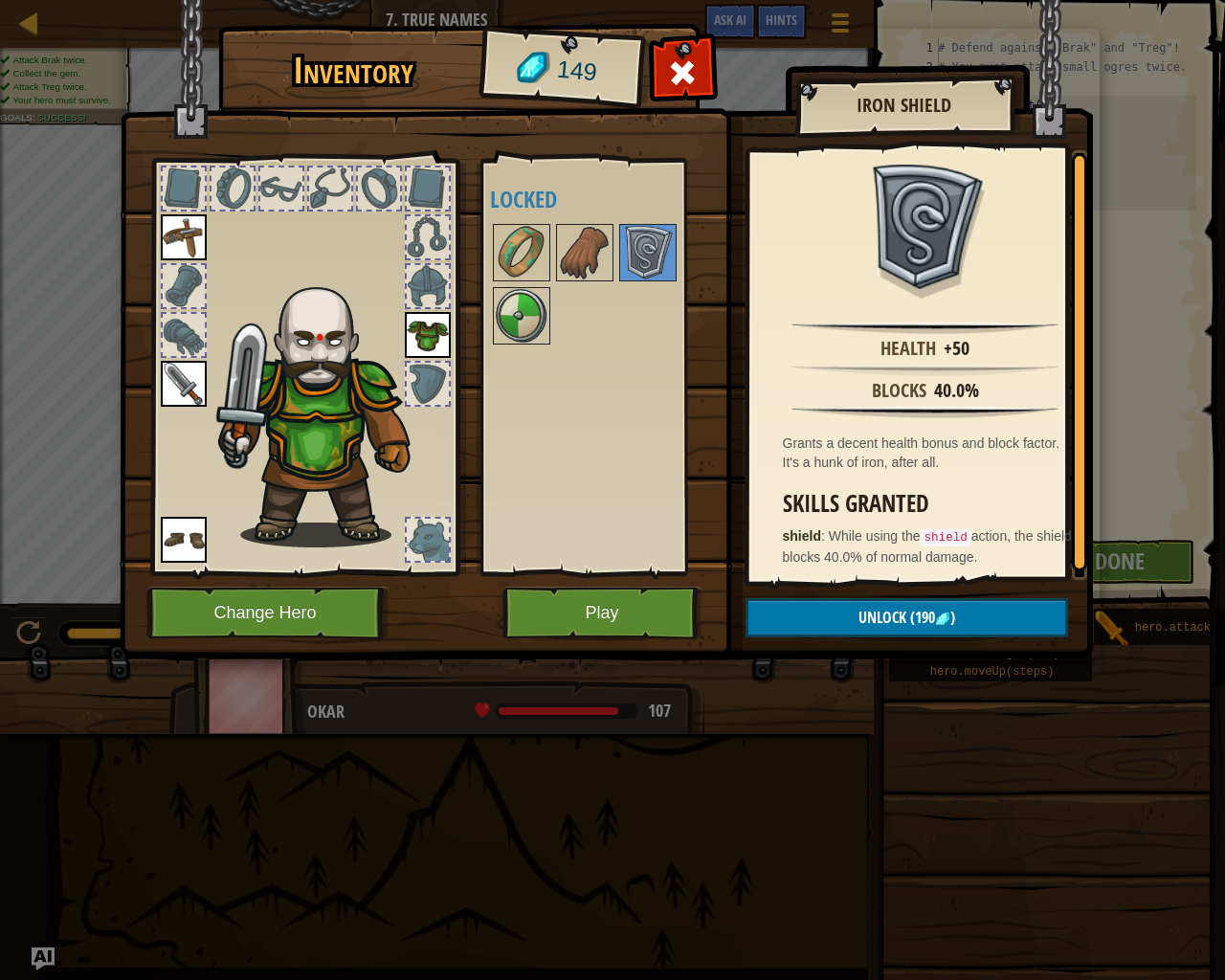
drag, startPoint x: 633, startPoint y: 642, endPoint x: 634, endPoint y: 616, distance: 26.0
click at [634, 617] on div "Inventory 149 Available Equip Equip Equip Equip (double-click to equip) Locked …" at bounding box center [612, 344] width 973 height 632
click at [634, 615] on button "Play" at bounding box center [603, 613] width 200 height 53
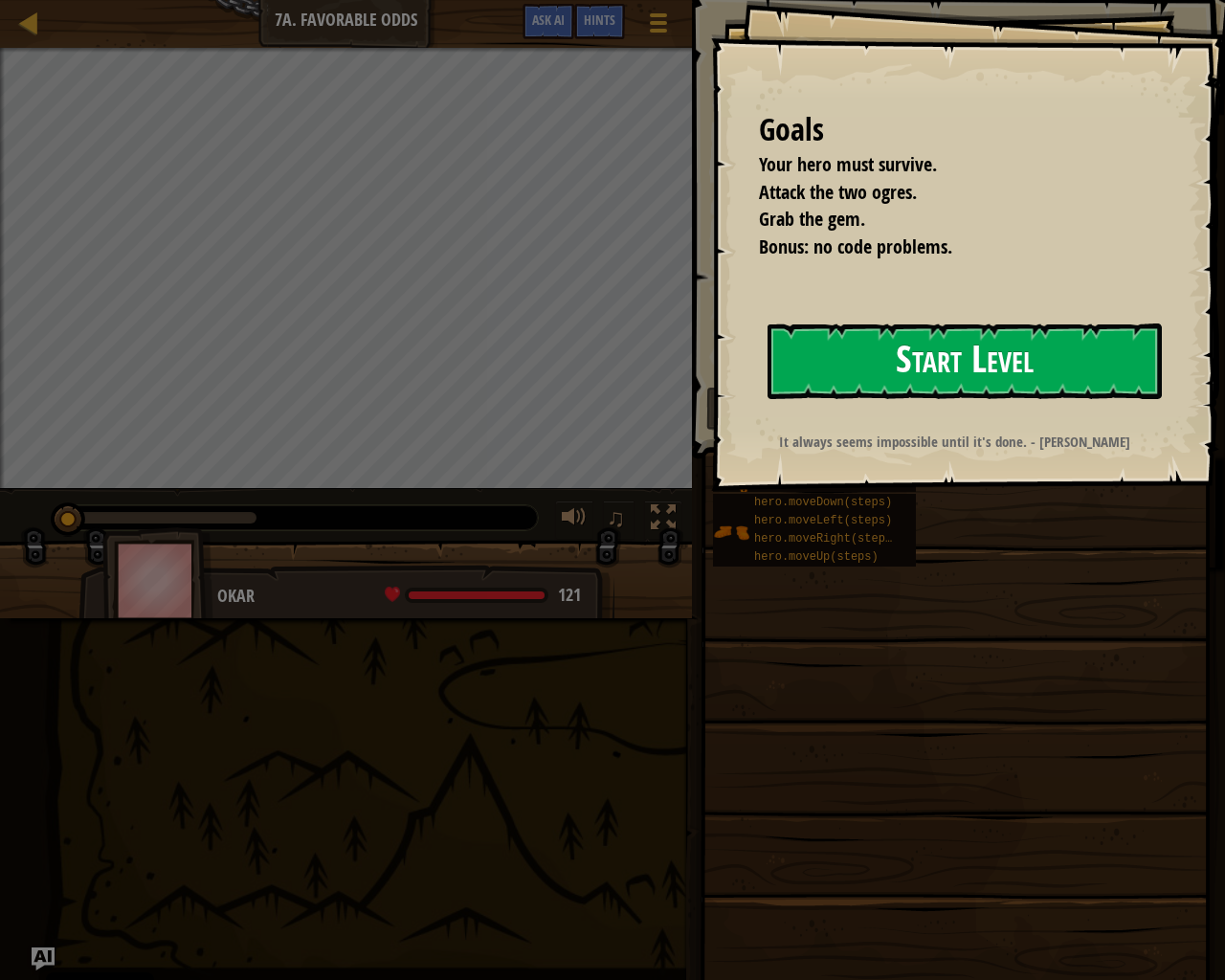
click at [1115, 381] on button "Start Level" at bounding box center [964, 361] width 394 height 76
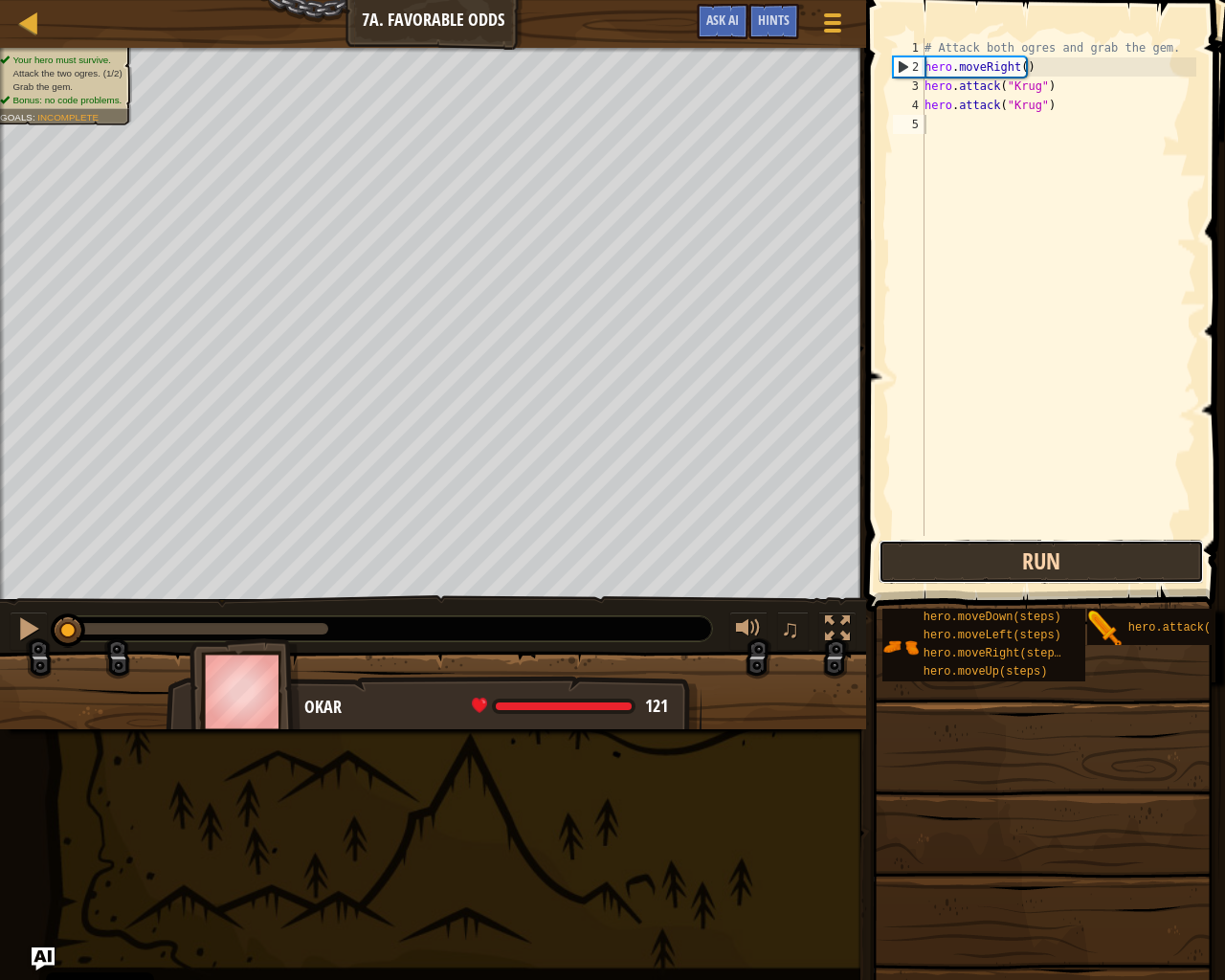
click at [1025, 550] on button "Run" at bounding box center [1041, 562] width 325 height 44
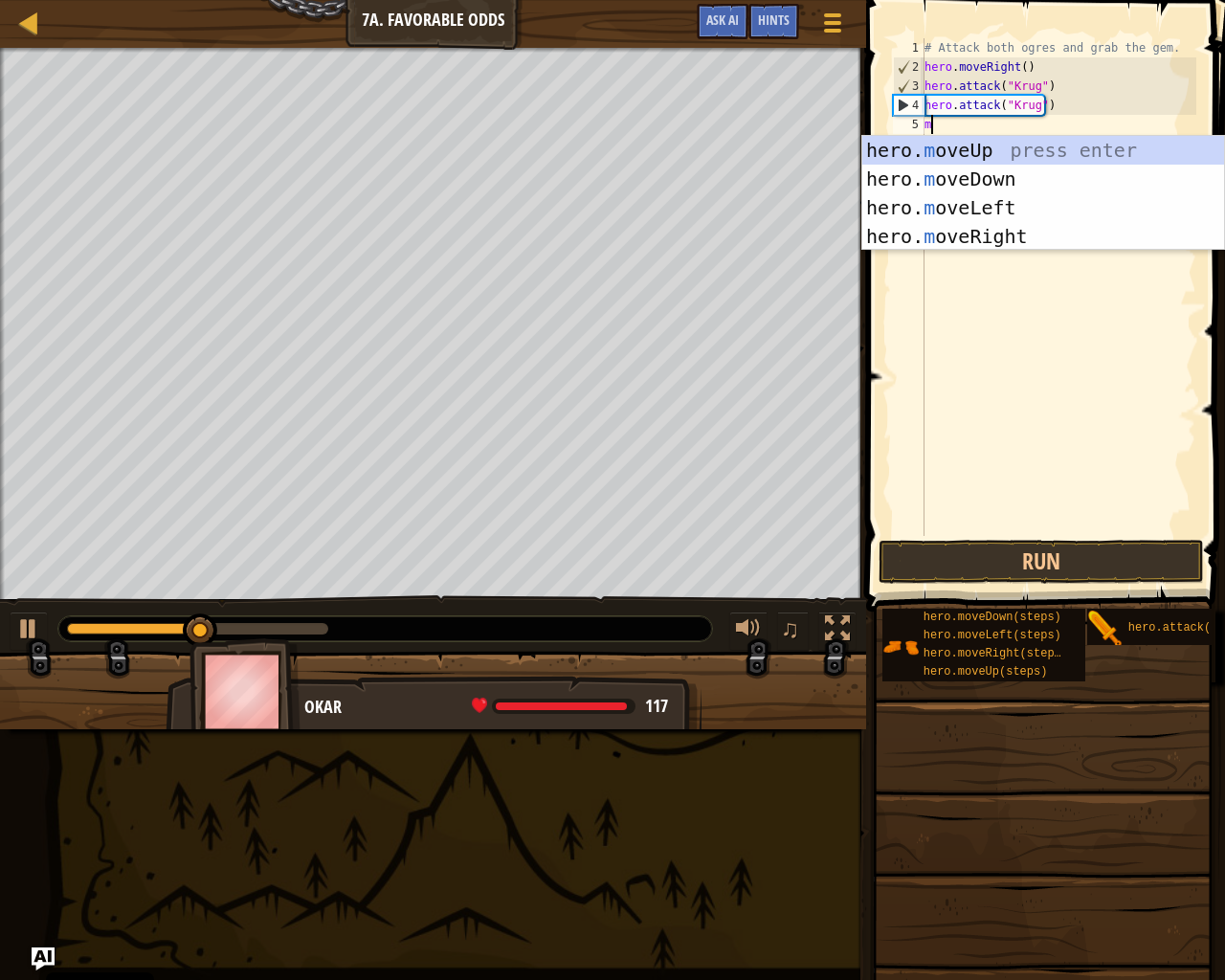
scroll to position [9, 0]
type textarea "mo"
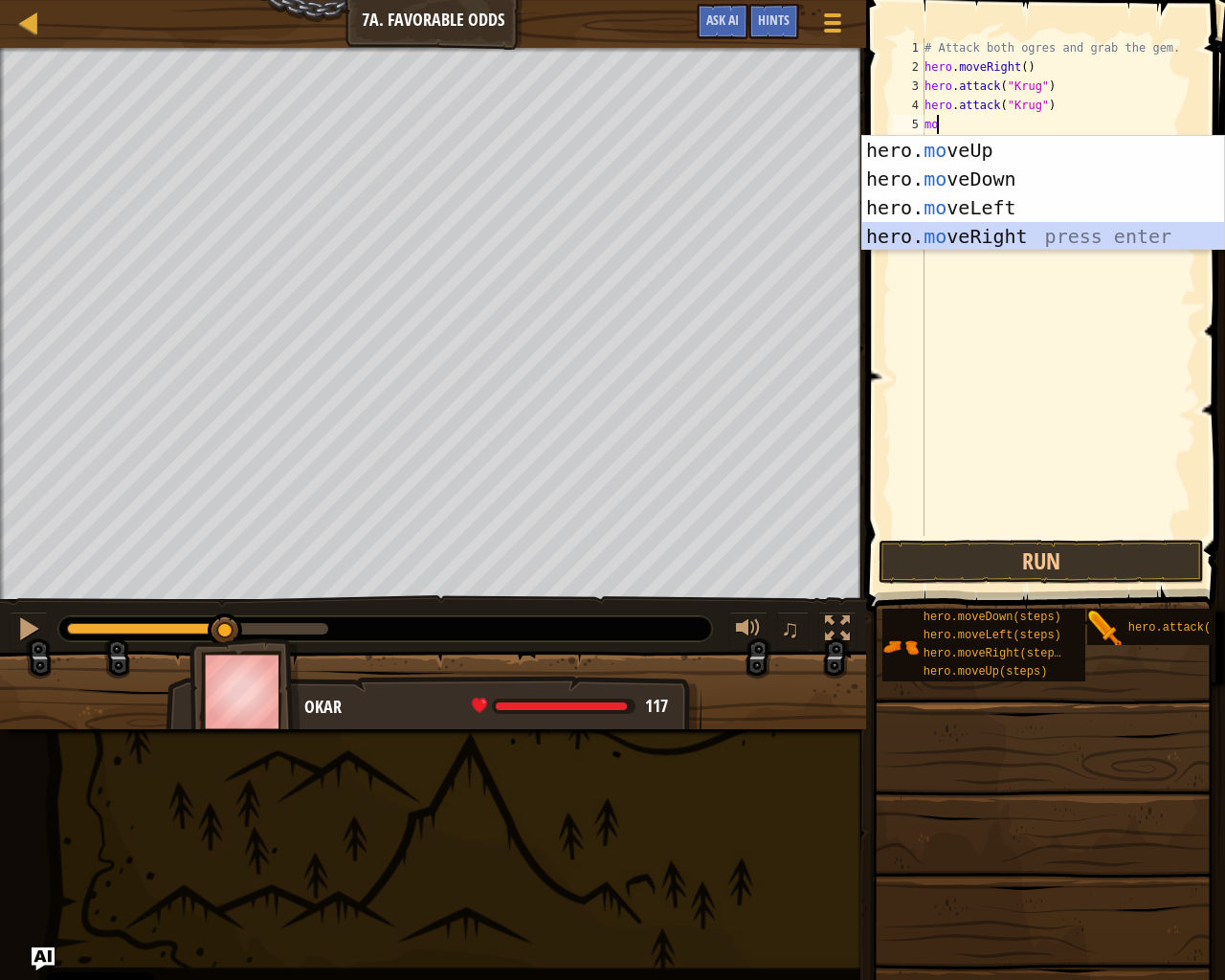
click at [1108, 235] on div "hero. mo veUp press enter hero. mo veDown press enter hero. mo veLeft press ent…" at bounding box center [1043, 221] width 362 height 172
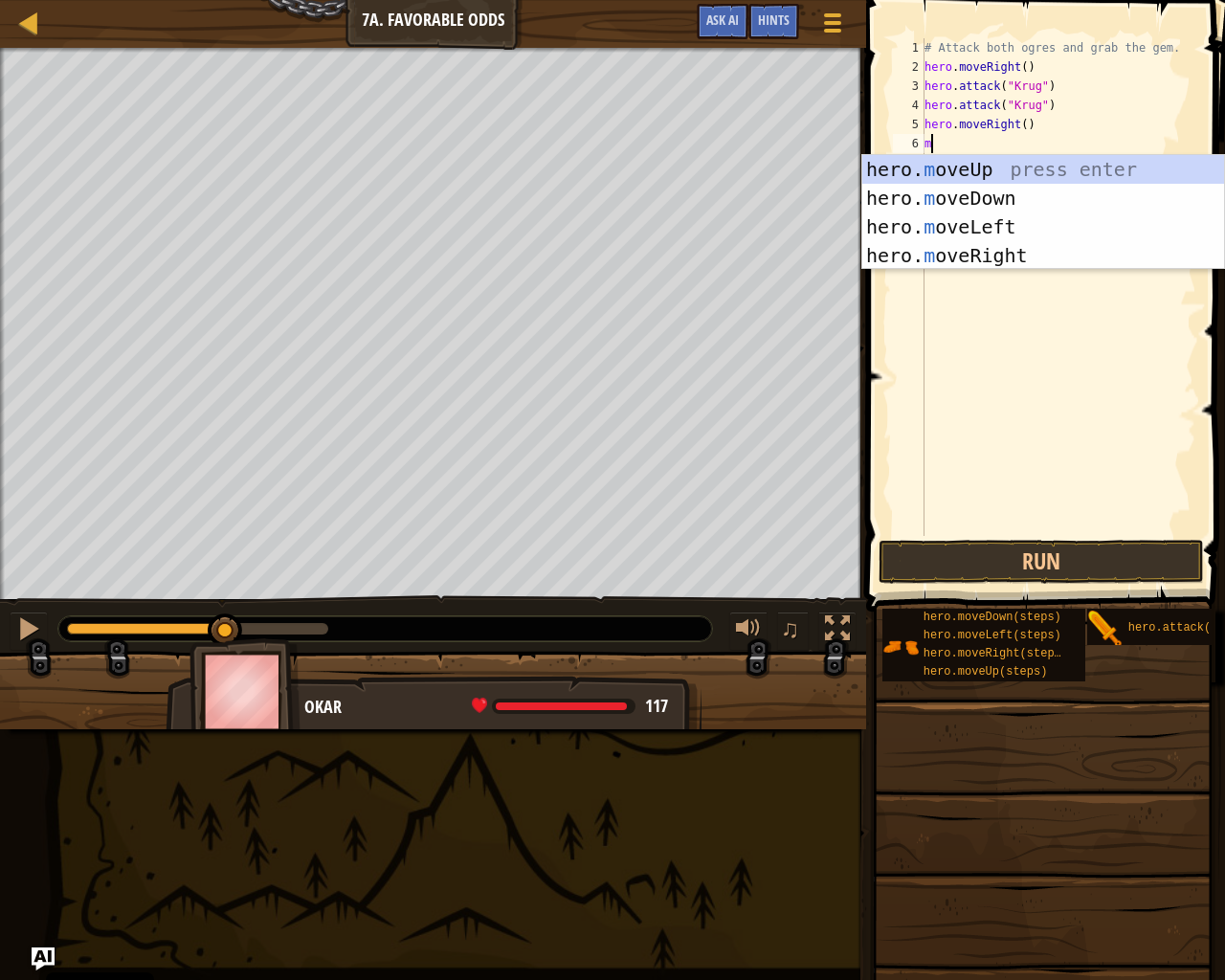
type textarea "mo"
click at [967, 165] on div "hero. mo veUp press enter hero. mo veDown press enter hero. mo veLeft press ent…" at bounding box center [1043, 240] width 362 height 172
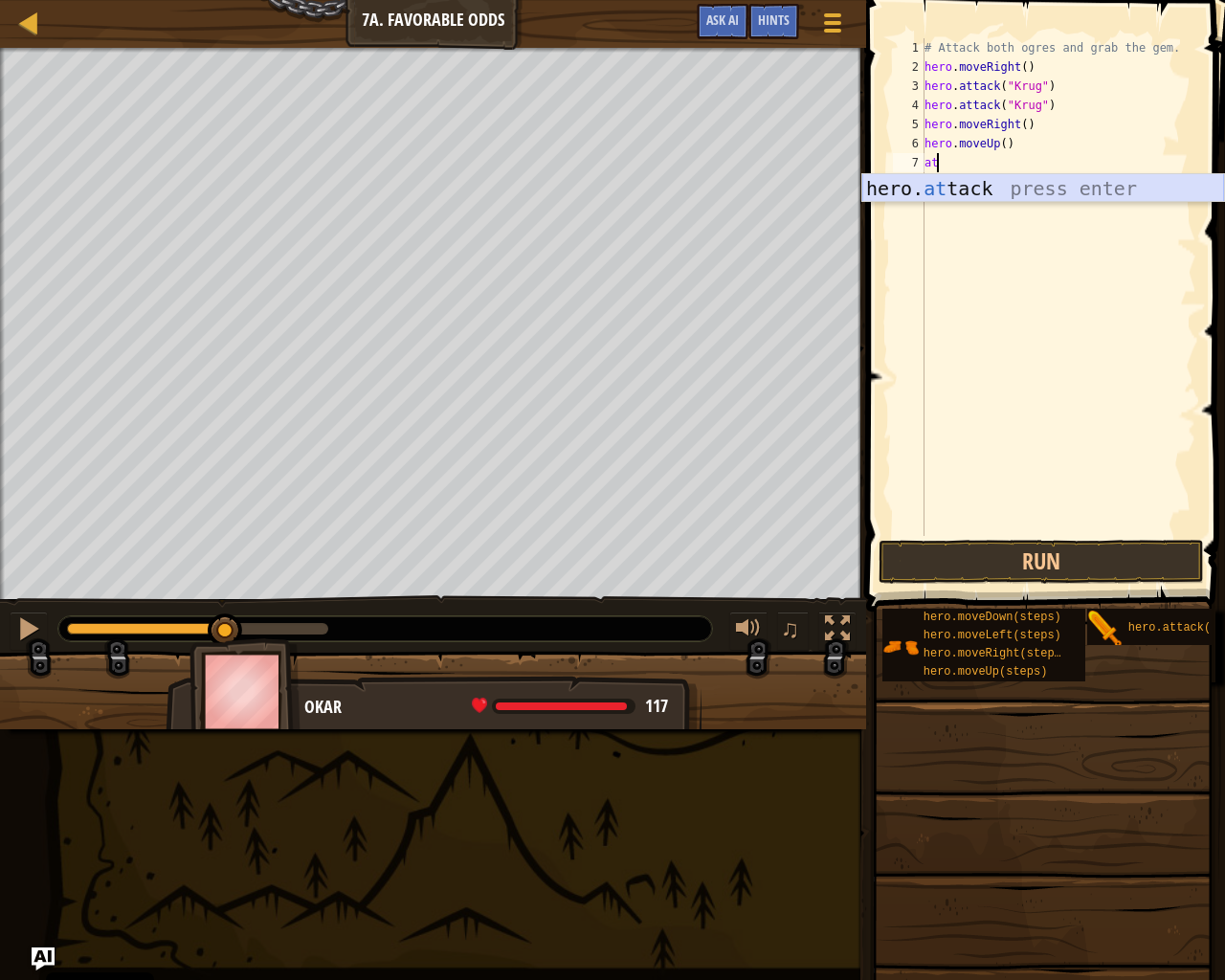
click at [988, 192] on div "hero. at tack press enter" at bounding box center [1043, 217] width 362 height 87
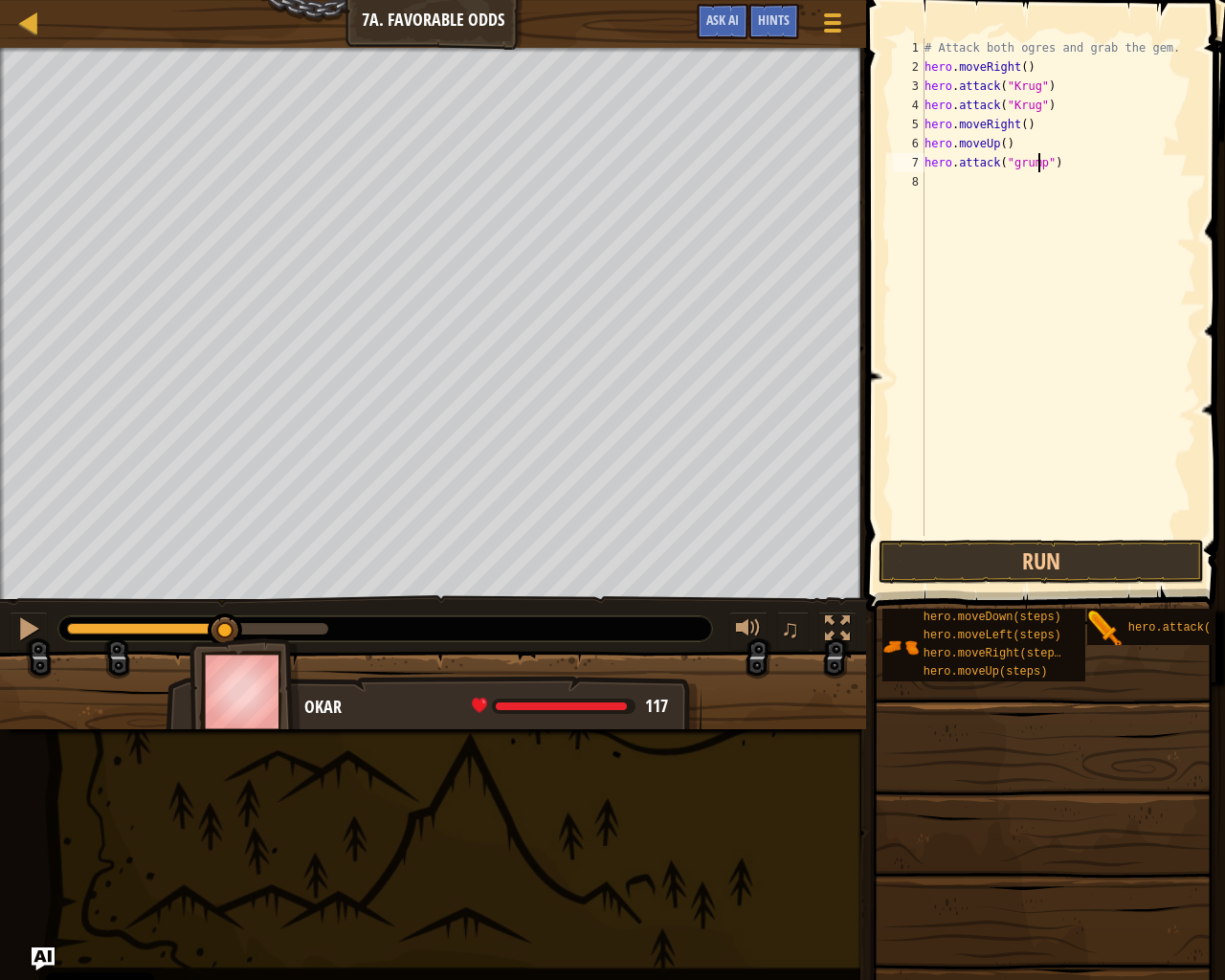
scroll to position [9, 10]
type textarea "hero.attack("Grump")"
click at [1005, 191] on div "# Attack both ogres and grab the gem. hero . moveRight ( ) hero . attack ( "[PE…" at bounding box center [1059, 306] width 276 height 536
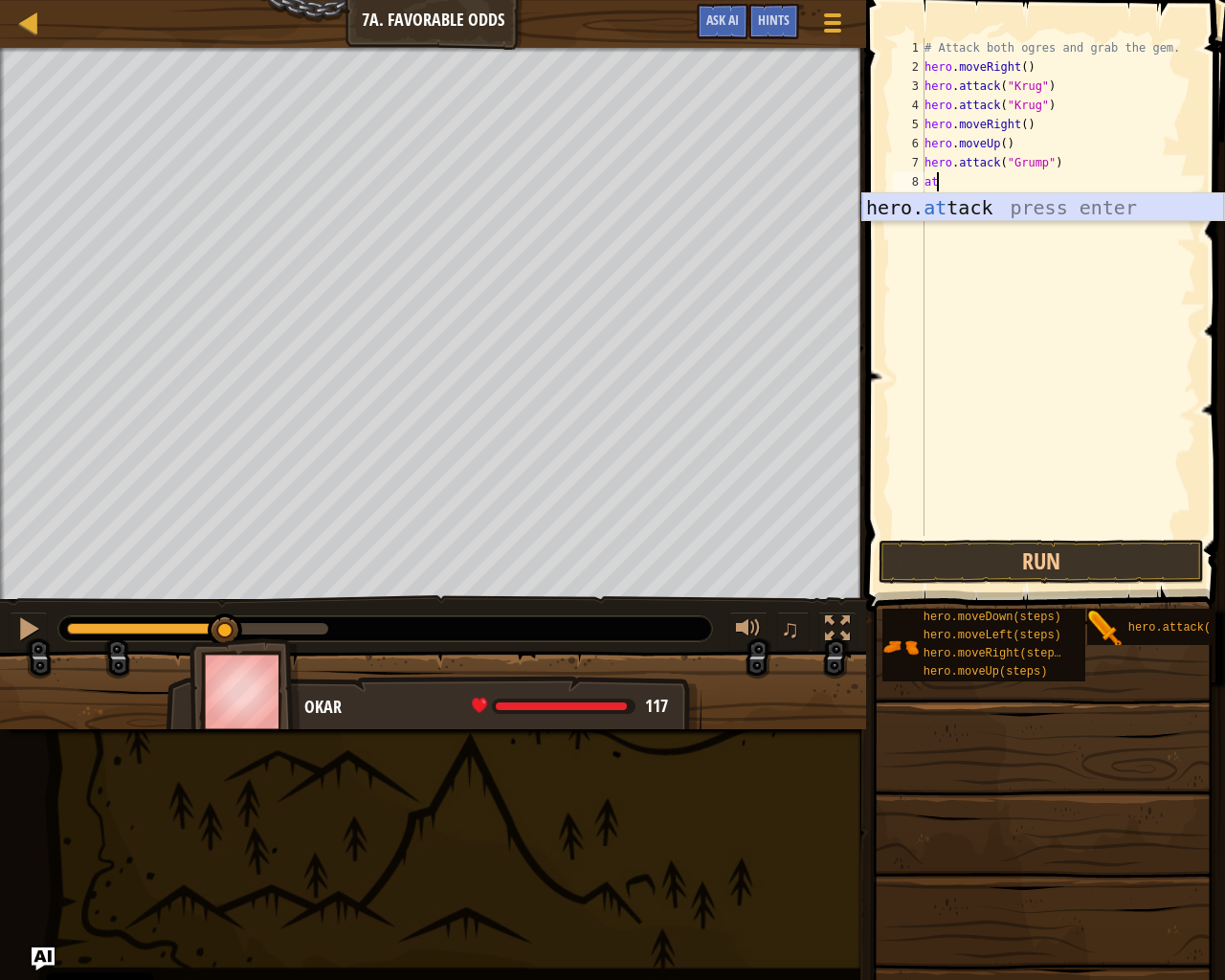
click at [1038, 218] on div "hero. at tack press enter" at bounding box center [1043, 237] width 362 height 87
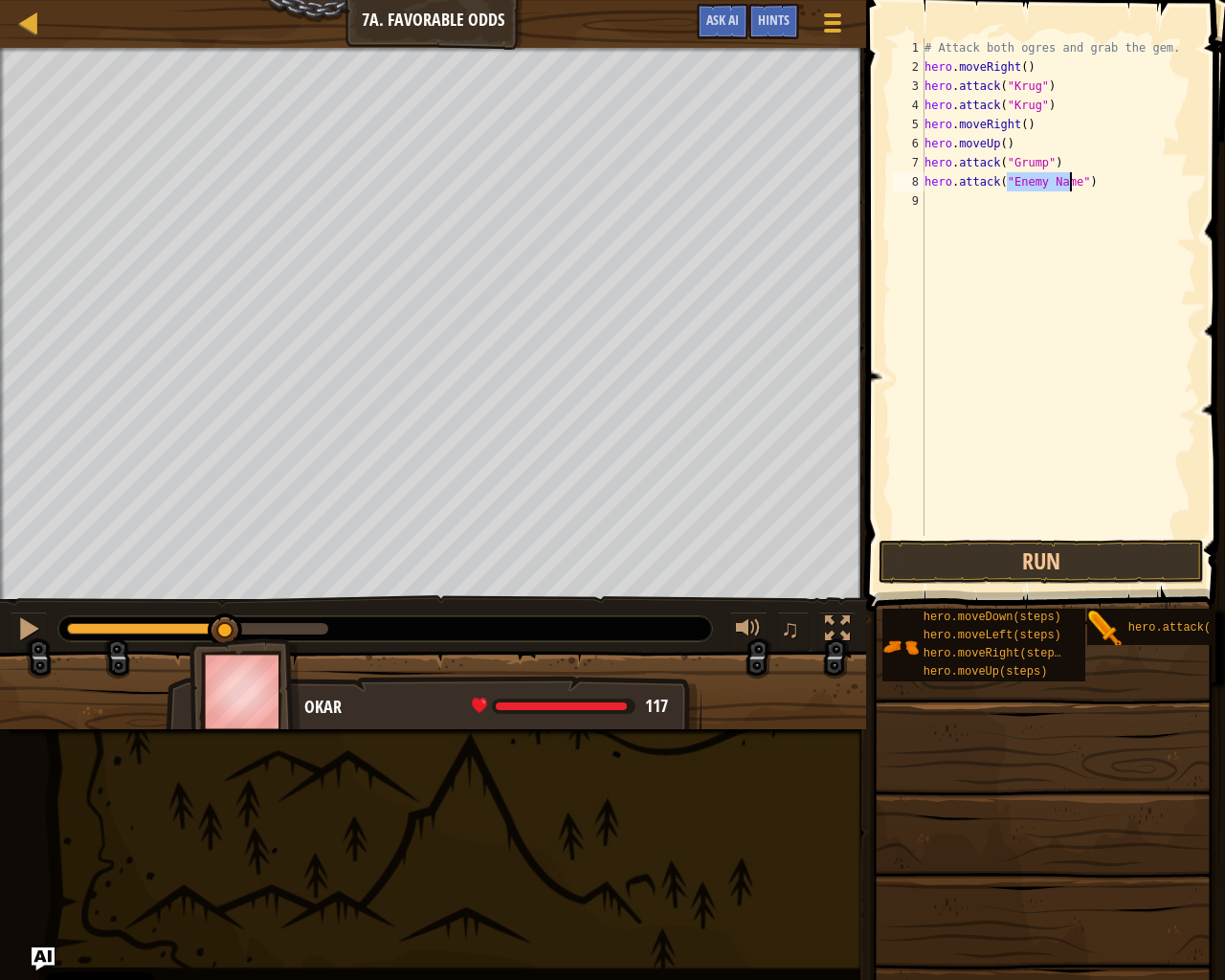
click at [1048, 188] on div "# Attack both ogres and grab the gem. hero . moveRight ( ) hero . attack ( "[PE…" at bounding box center [1059, 288] width 276 height 498
click at [1043, 179] on div "# Attack both ogres and grab the gem. hero . moveRight ( ) hero . attack ( "[PE…" at bounding box center [1059, 306] width 276 height 536
click at [1062, 176] on div "# Attack both ogres and grab the gem. hero . moveRight ( ) hero . attack ( "[PE…" at bounding box center [1059, 306] width 276 height 536
type textarea "hero.attack("Grump")"
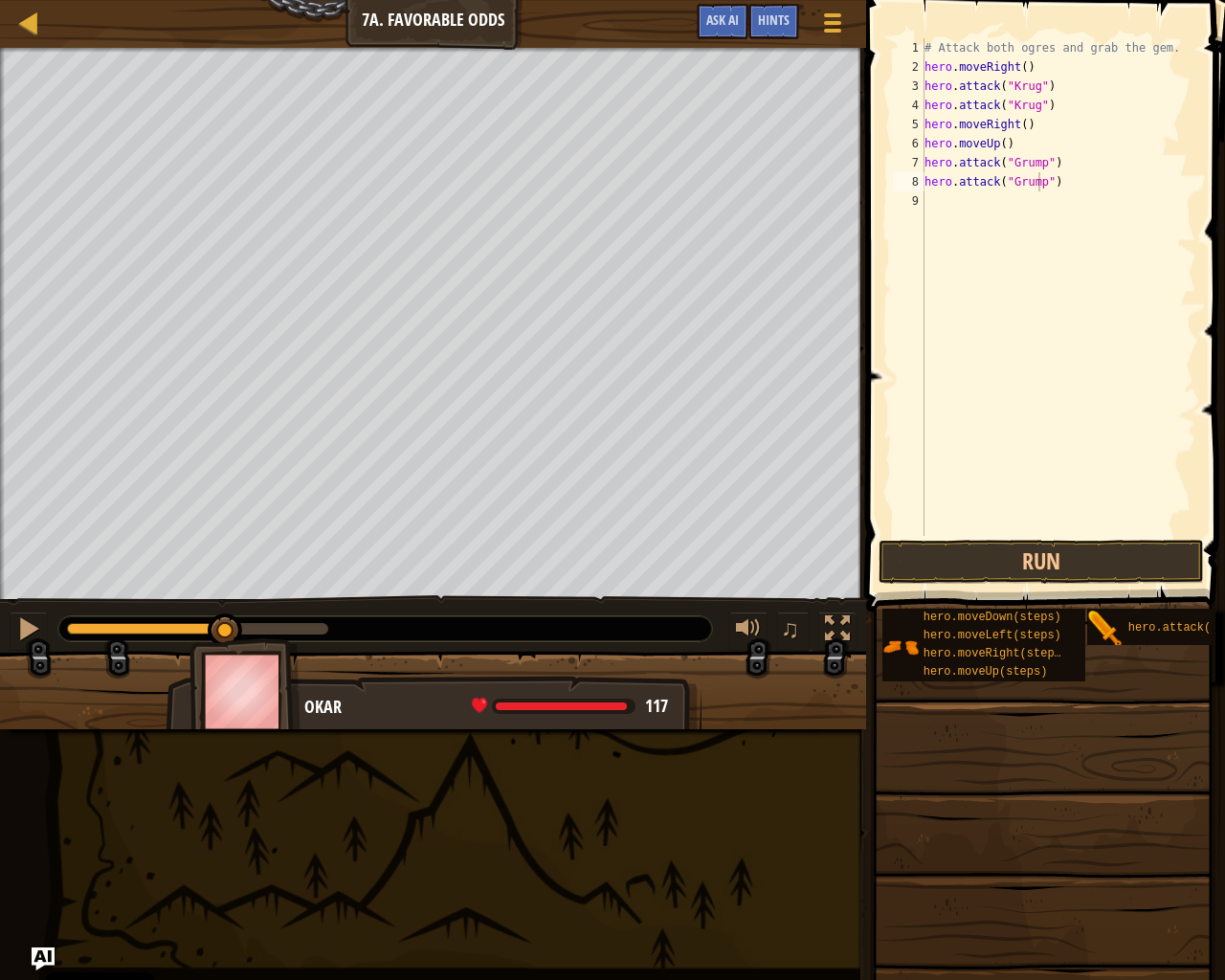
click at [1077, 537] on span at bounding box center [1047, 278] width 374 height 668
click at [1078, 565] on button "Run" at bounding box center [1041, 562] width 325 height 44
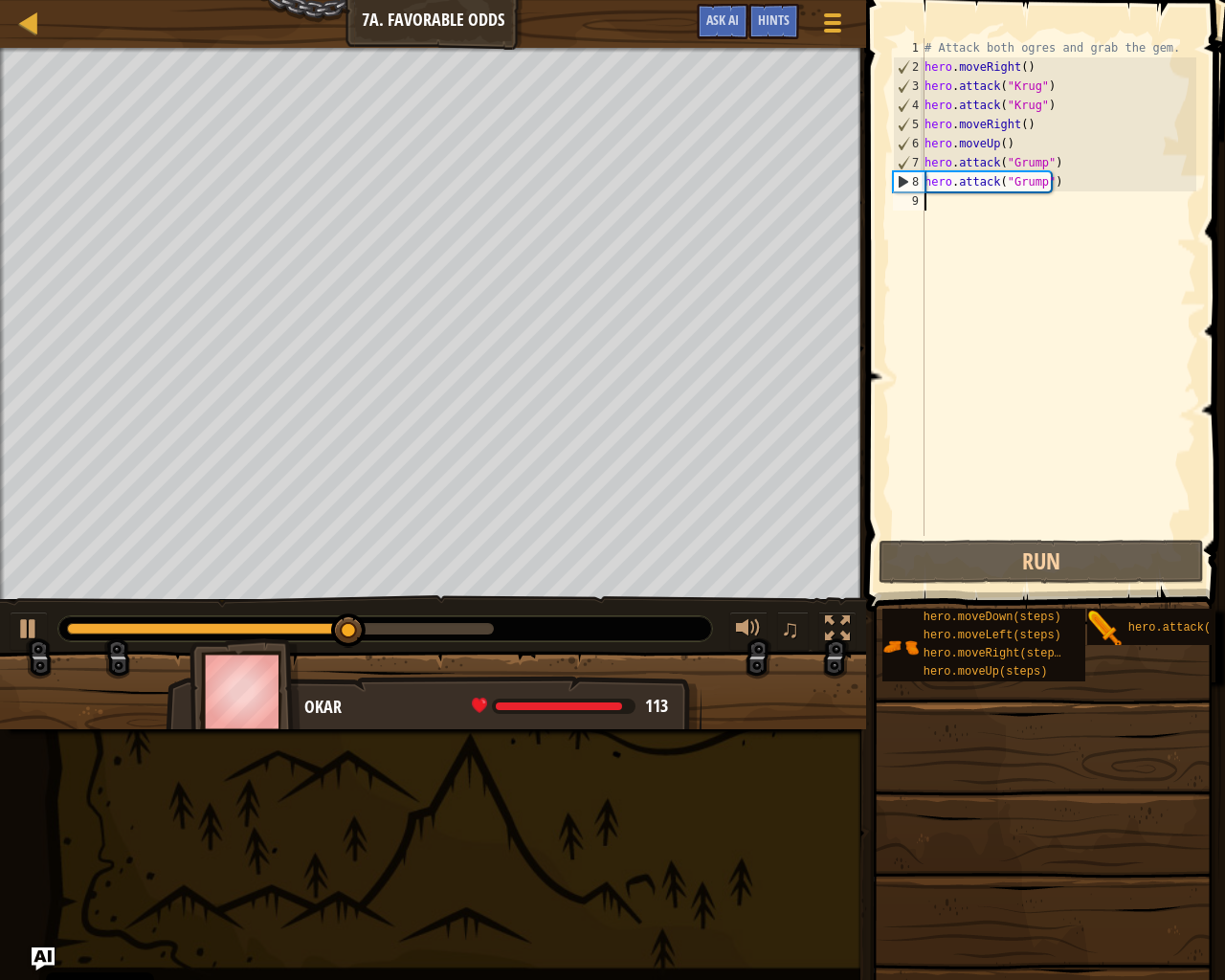
click at [950, 219] on div "# Attack both ogres and grab the gem. hero . moveRight ( ) hero . attack ( "[PE…" at bounding box center [1059, 306] width 276 height 536
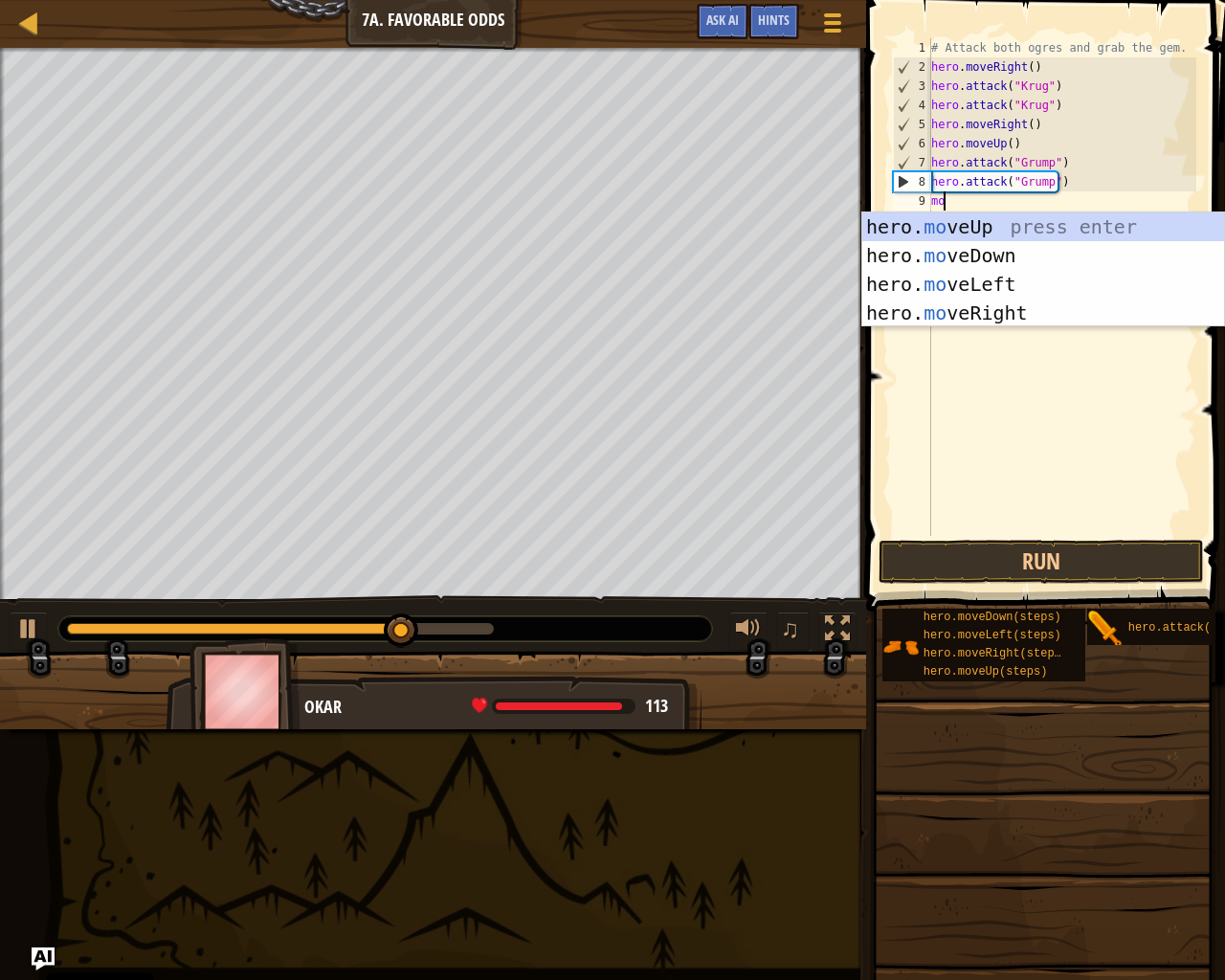
type textarea "mov"
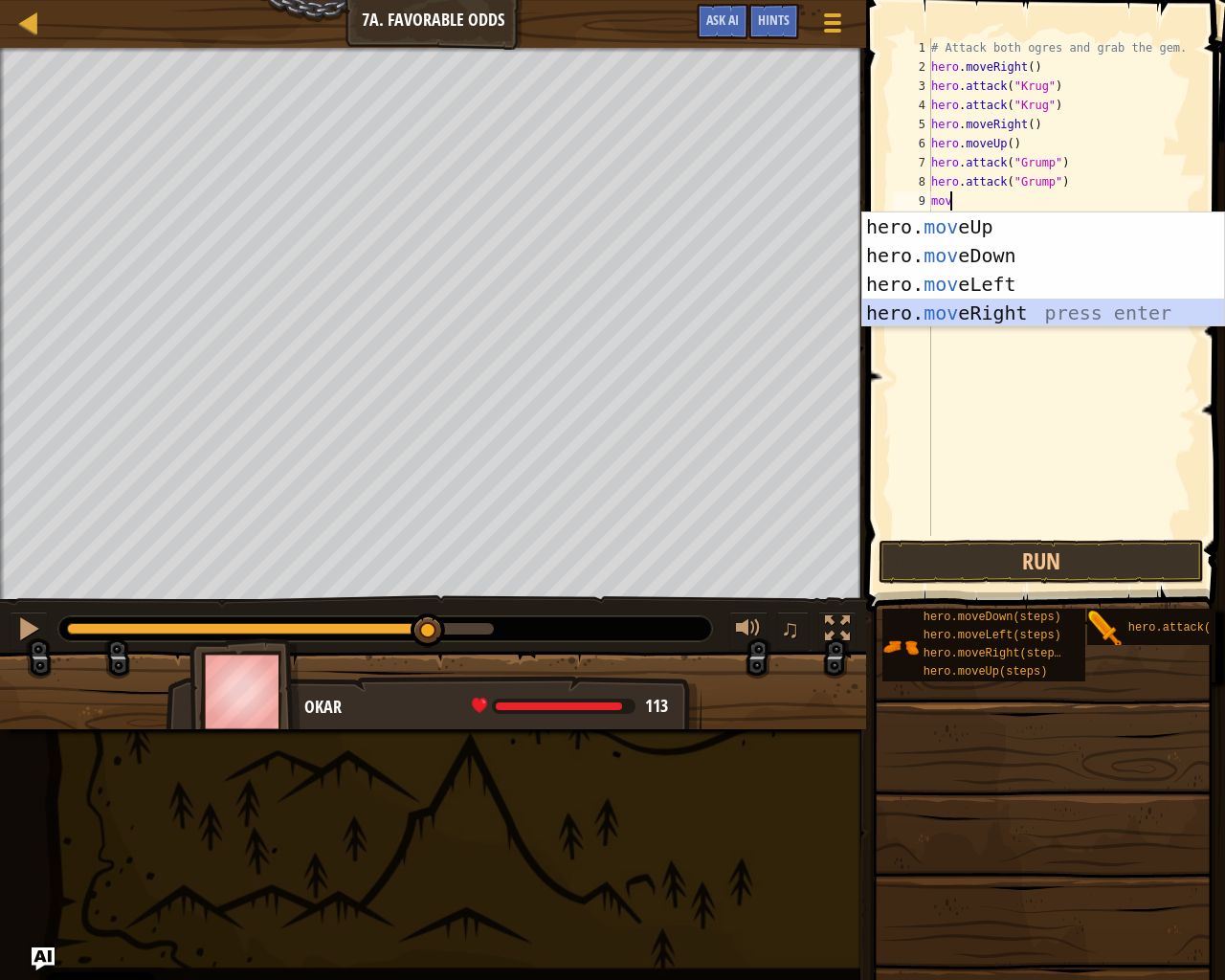
click at [1055, 308] on div "hero. mov eUp press enter hero. mov eDown press enter hero. mov eLeft press ent…" at bounding box center [1043, 298] width 362 height 172
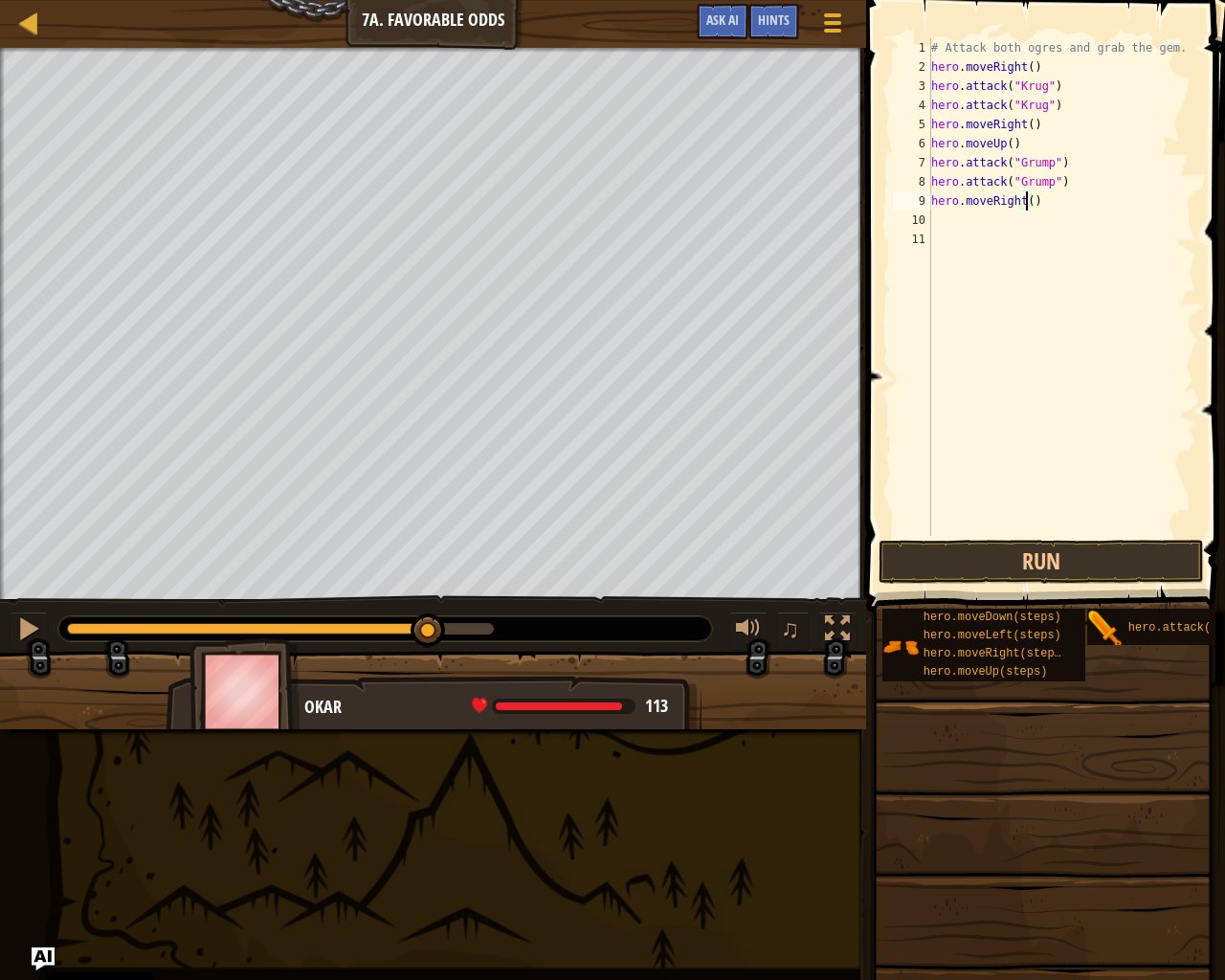
click at [1025, 207] on div "# Attack both ogres and grab the gem. hero . moveRight ( ) hero . attack ( "[PE…" at bounding box center [1062, 306] width 270 height 536
drag, startPoint x: 1086, startPoint y: 568, endPoint x: 1098, endPoint y: 562, distance: 13.4
click at [1088, 567] on button "Run" at bounding box center [1041, 562] width 325 height 44
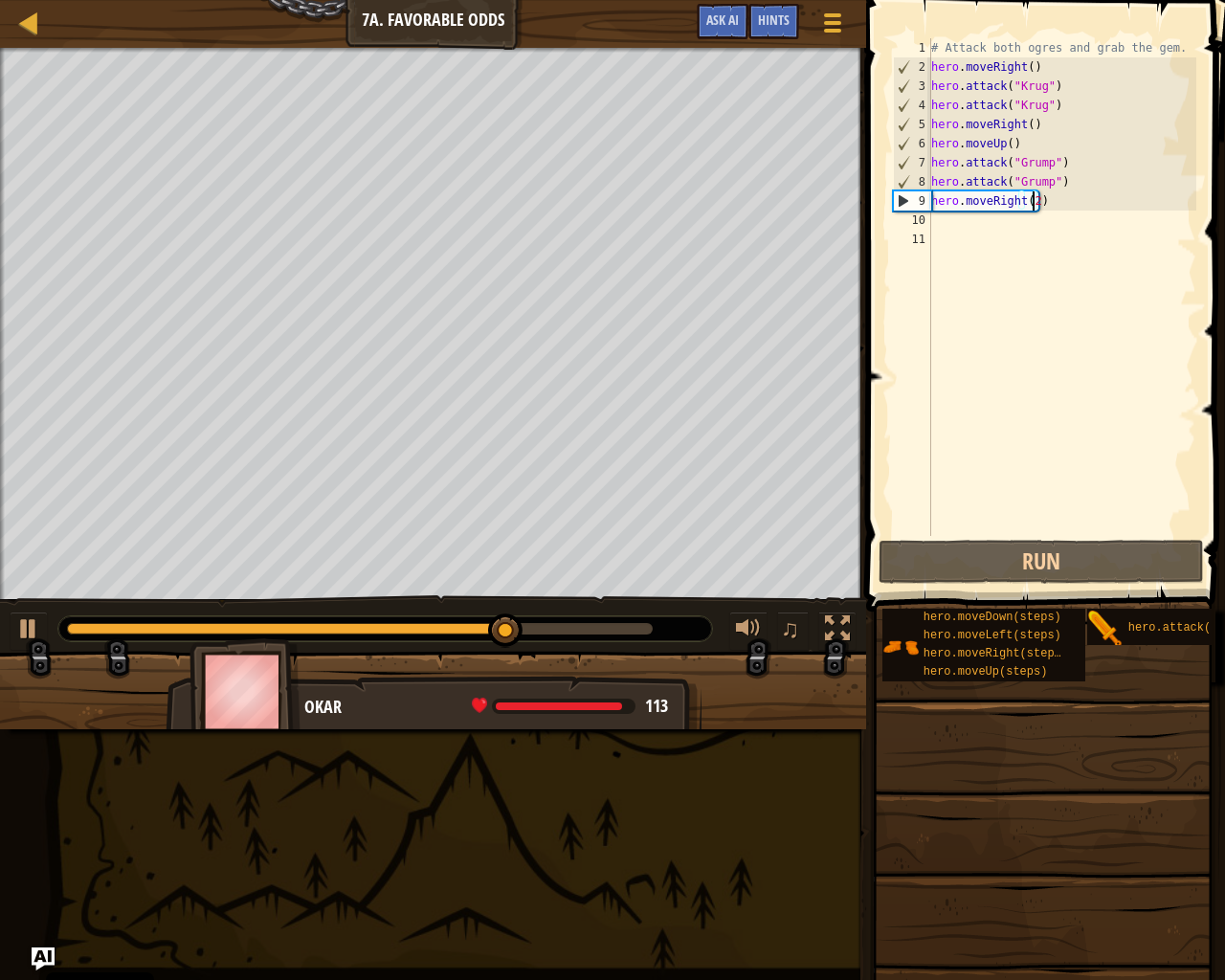
click at [1018, 205] on div "# Attack both ogres and grab the gem. hero . moveRight ( ) hero . attack ( "[PE…" at bounding box center [1062, 306] width 270 height 536
click at [1016, 205] on div "# Attack both ogres and grab the gem. hero . moveRight ( ) hero . attack ( "[PE…" at bounding box center [1062, 288] width 269 height 498
click at [1016, 203] on div "# Attack both ogres and grab the gem. hero . moveRight ( ) hero . attack ( "[PE…" at bounding box center [1062, 306] width 270 height 536
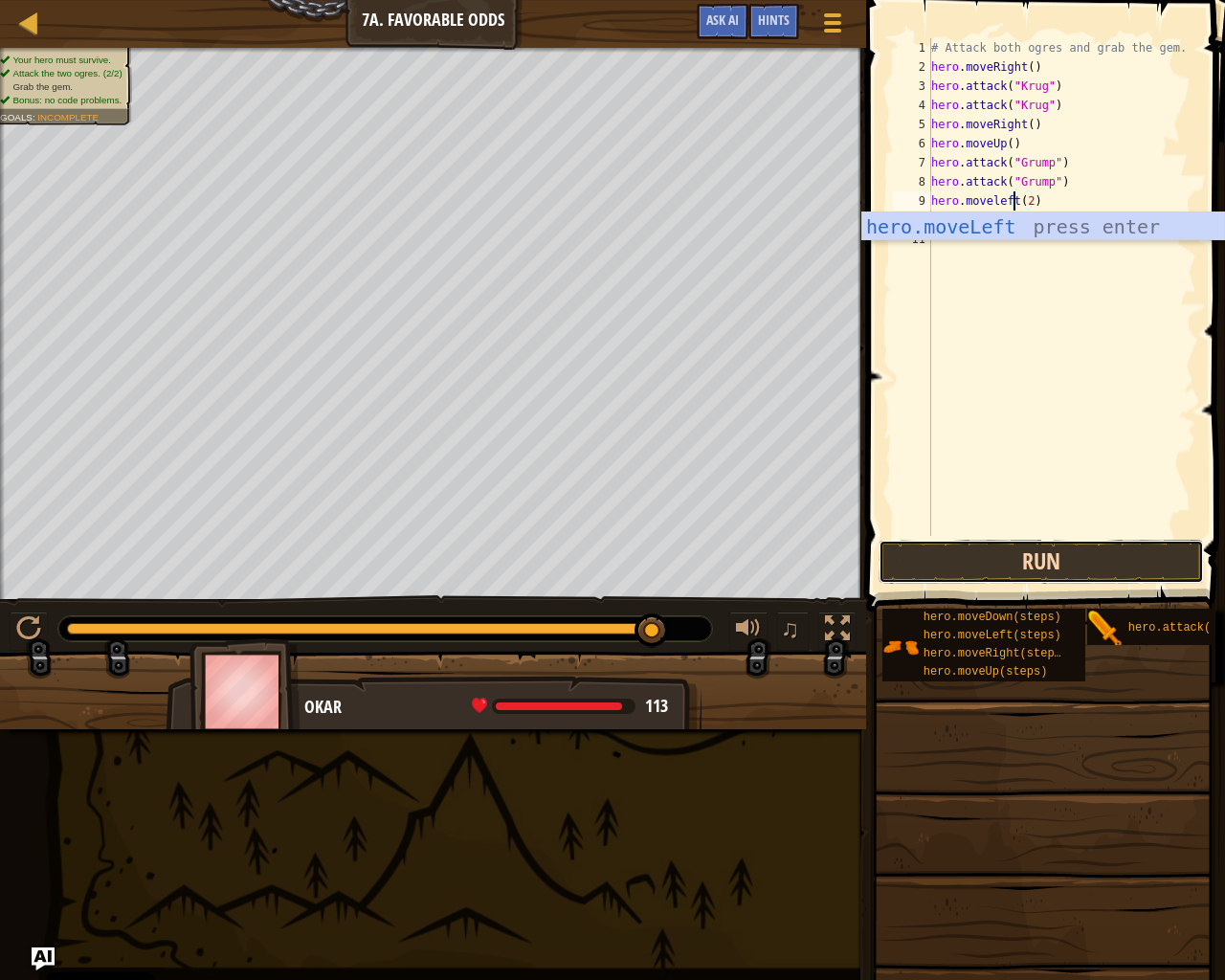
click at [1012, 555] on button "Run" at bounding box center [1041, 562] width 325 height 44
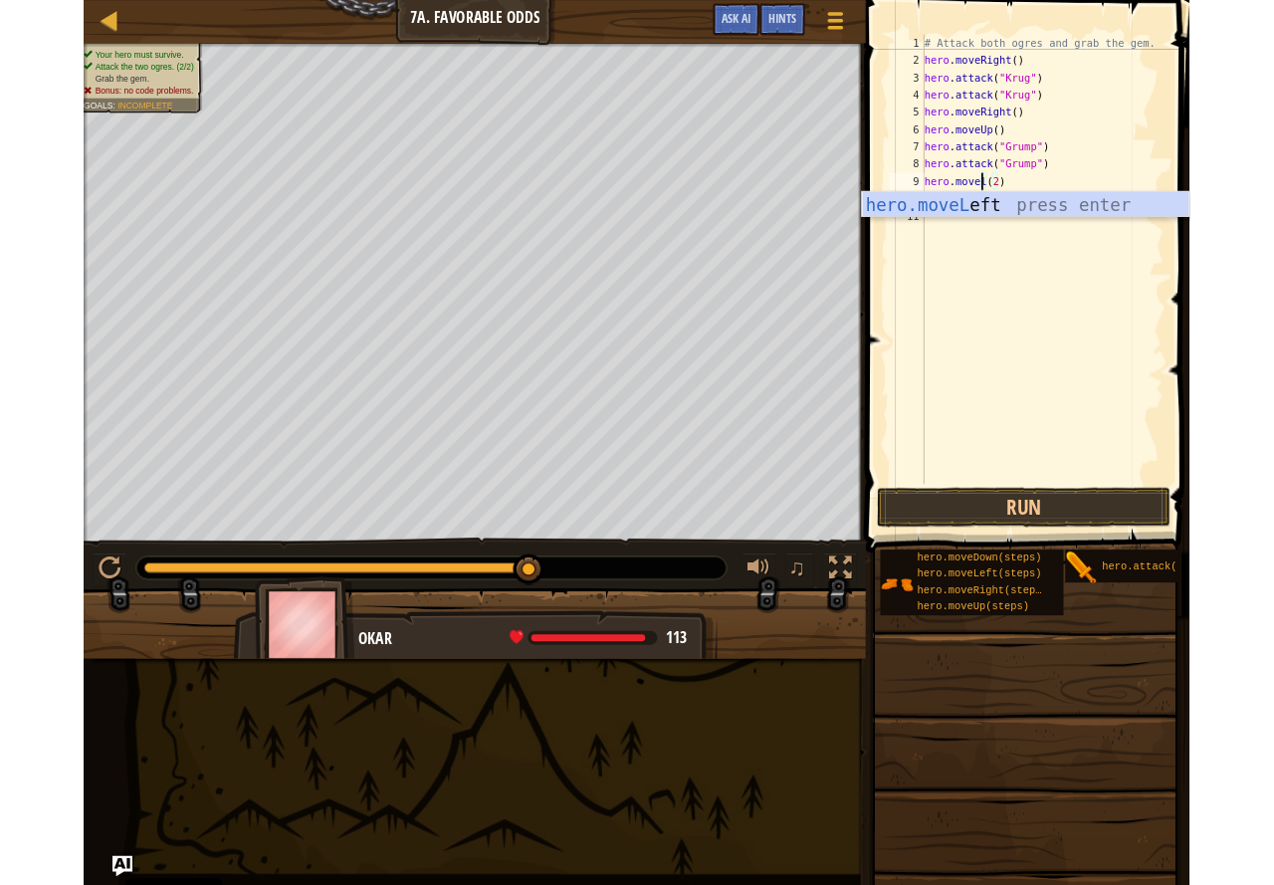
scroll to position [9, 7]
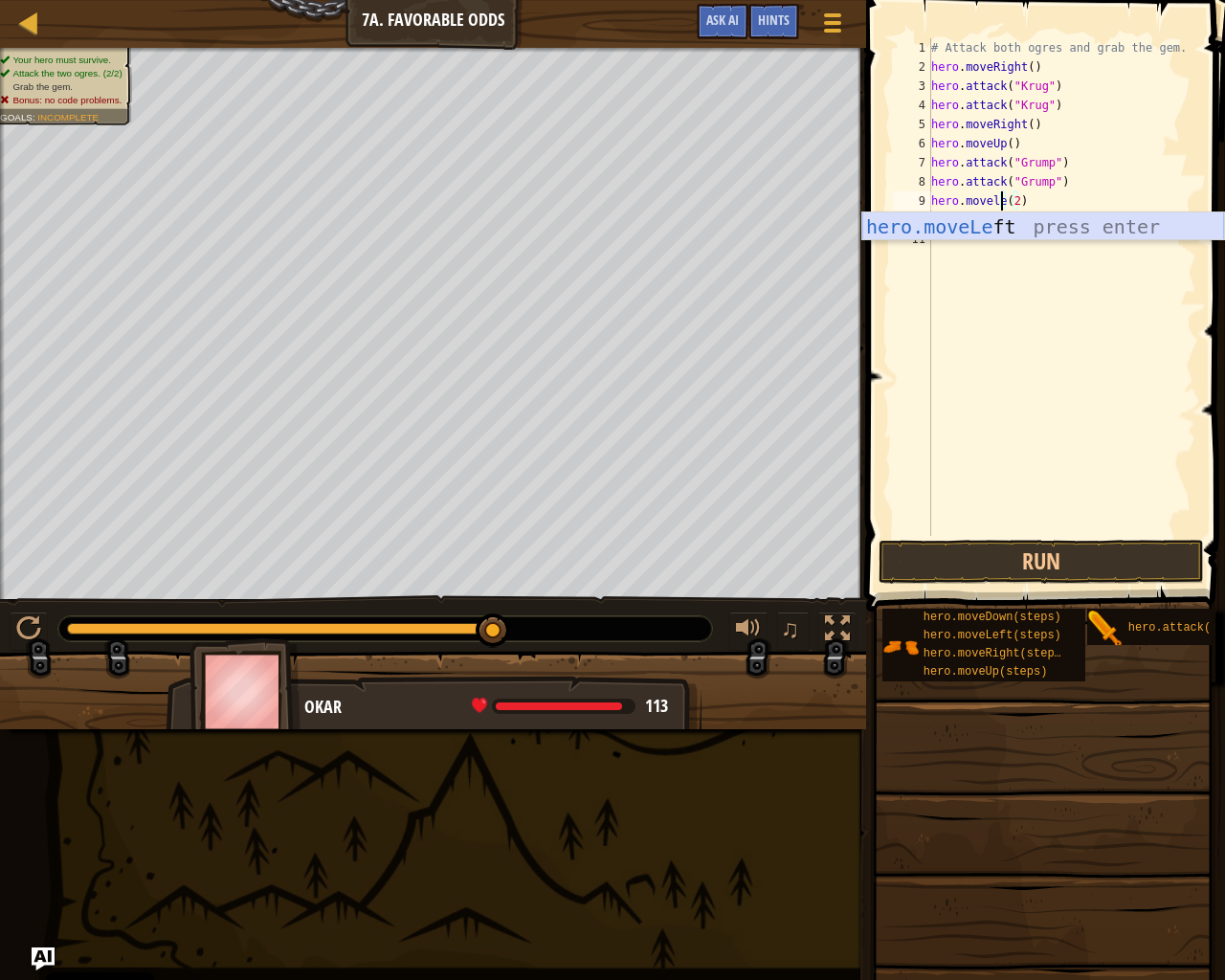
click at [1055, 225] on div "hero.moveLe ft press enter" at bounding box center [1043, 256] width 362 height 87
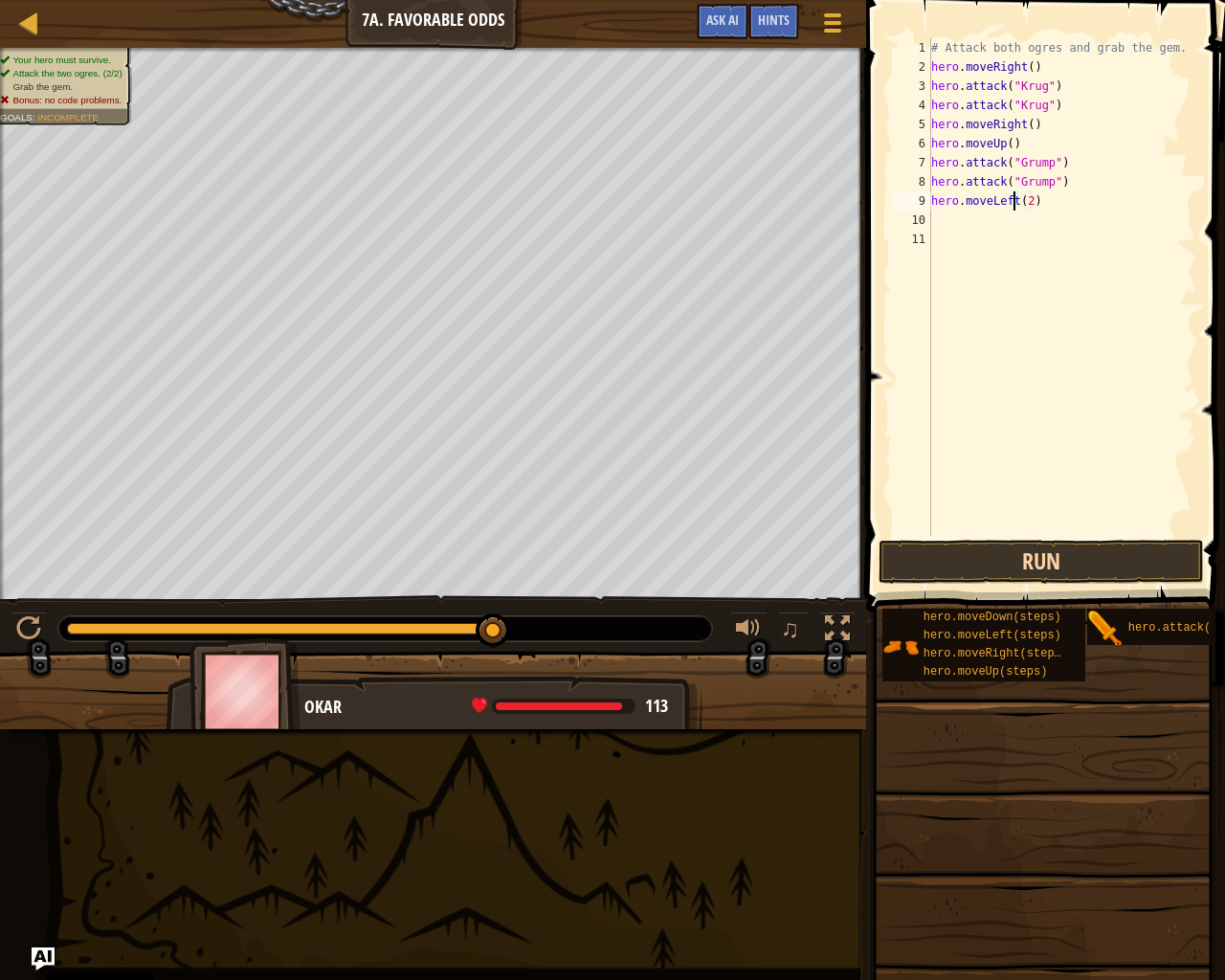
type textarea "hero.moveLeft(2)"
click at [1036, 556] on button "Run" at bounding box center [1041, 562] width 325 height 44
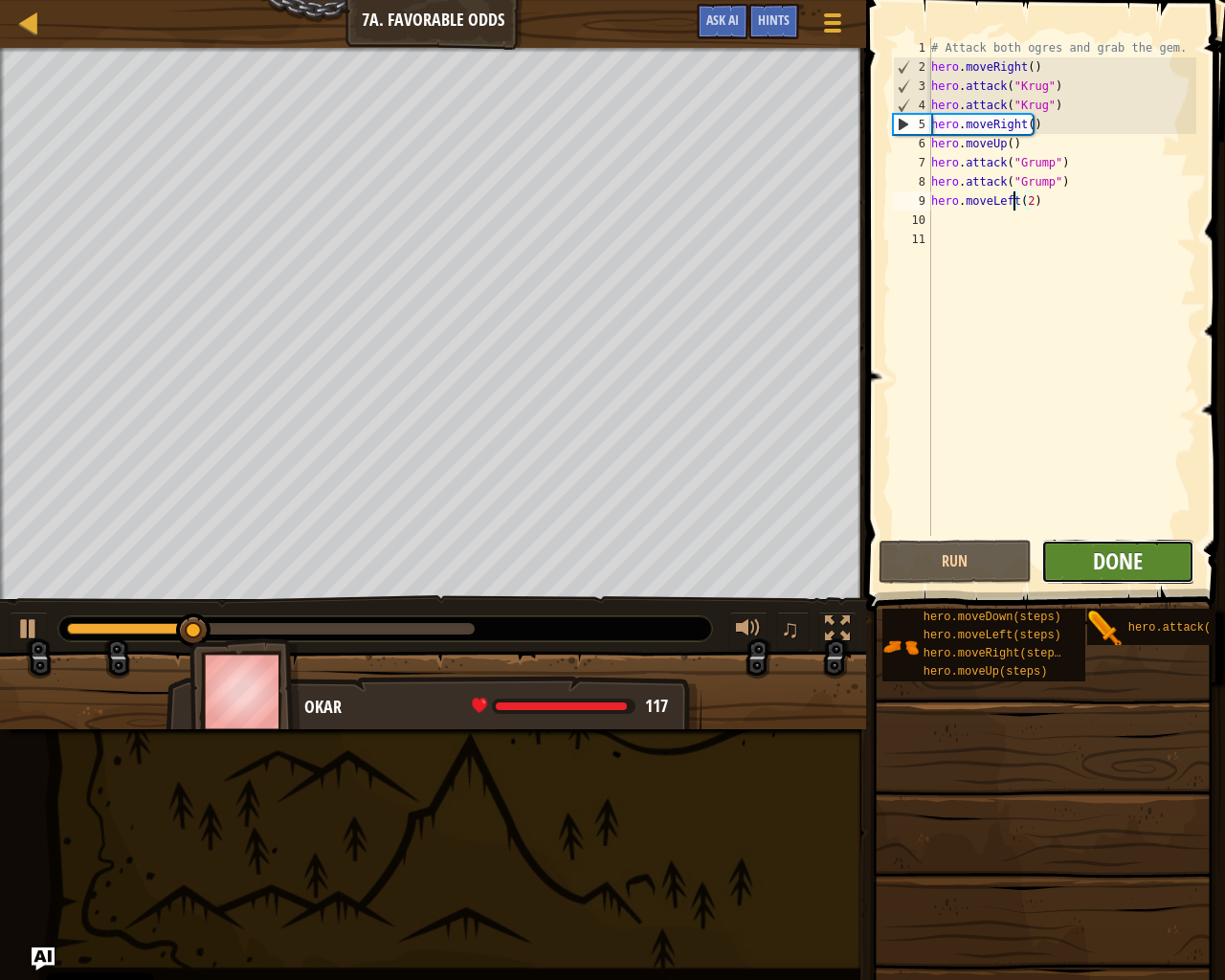
click at [1104, 560] on span "Done" at bounding box center [1118, 561] width 50 height 31
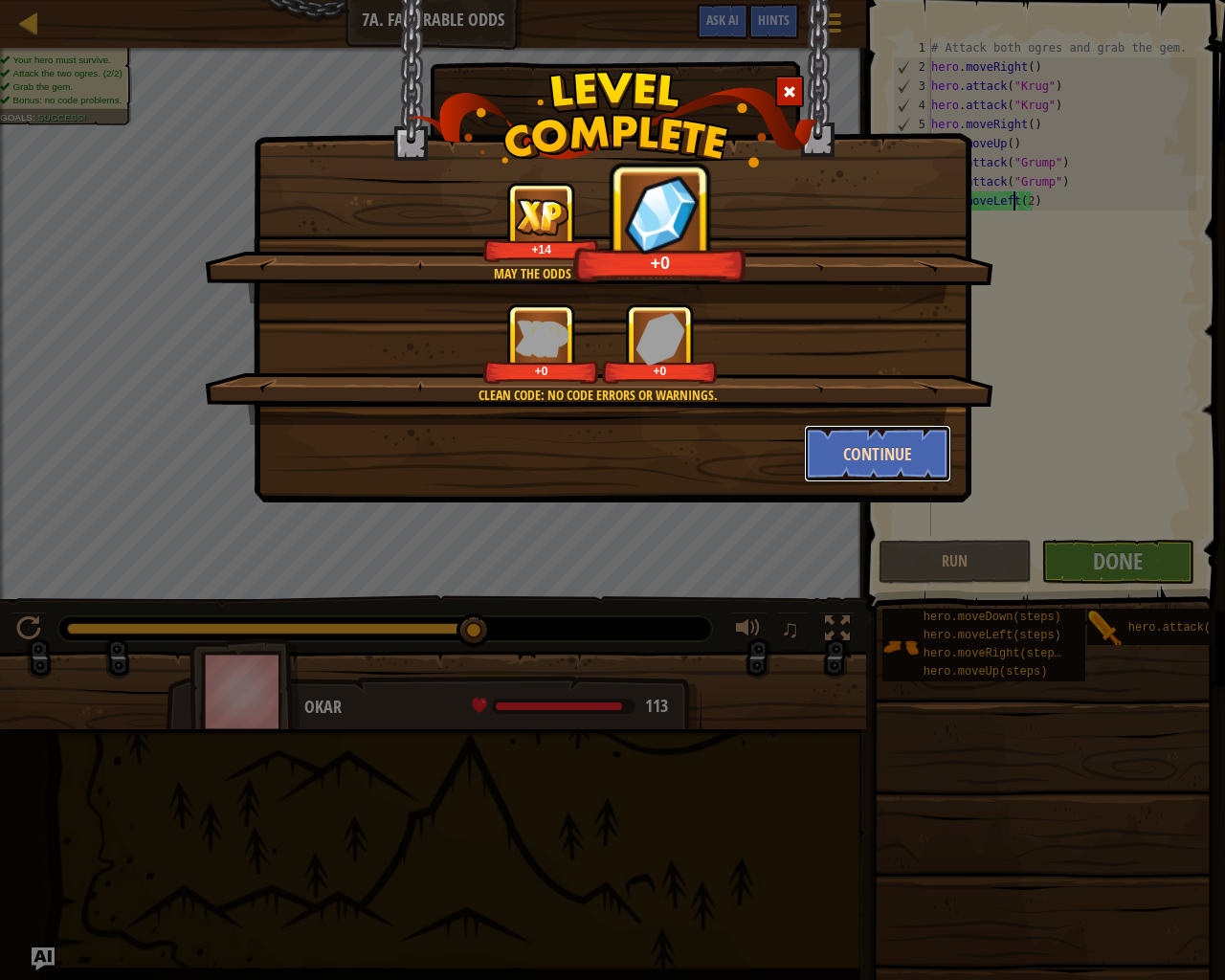
drag, startPoint x: 871, startPoint y: 441, endPoint x: 855, endPoint y: 440, distance: 16.0
click at [855, 440] on button "Continue" at bounding box center [878, 454] width 148 height 58
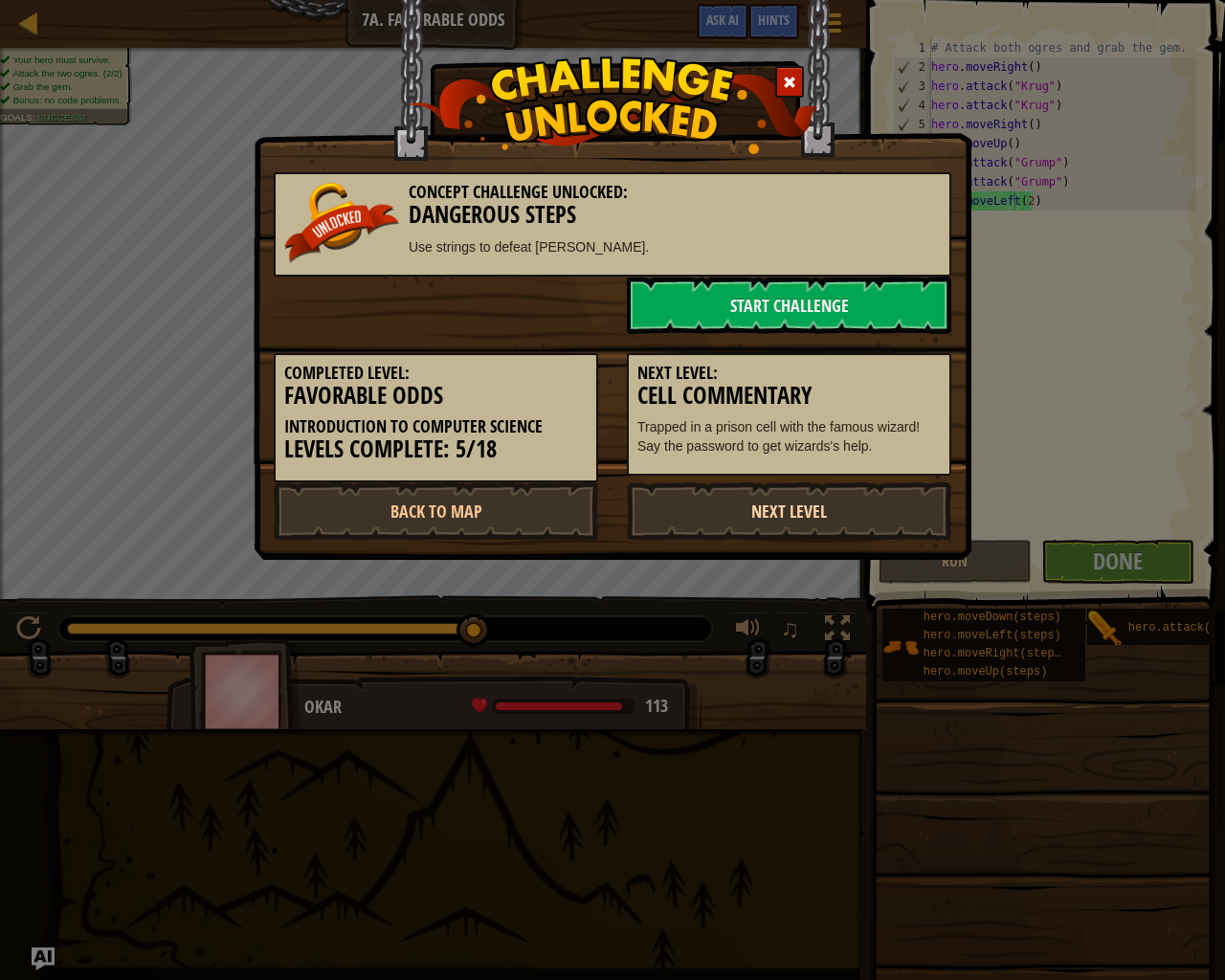
click at [686, 515] on link "Next Level" at bounding box center [788, 512] width 324 height 58
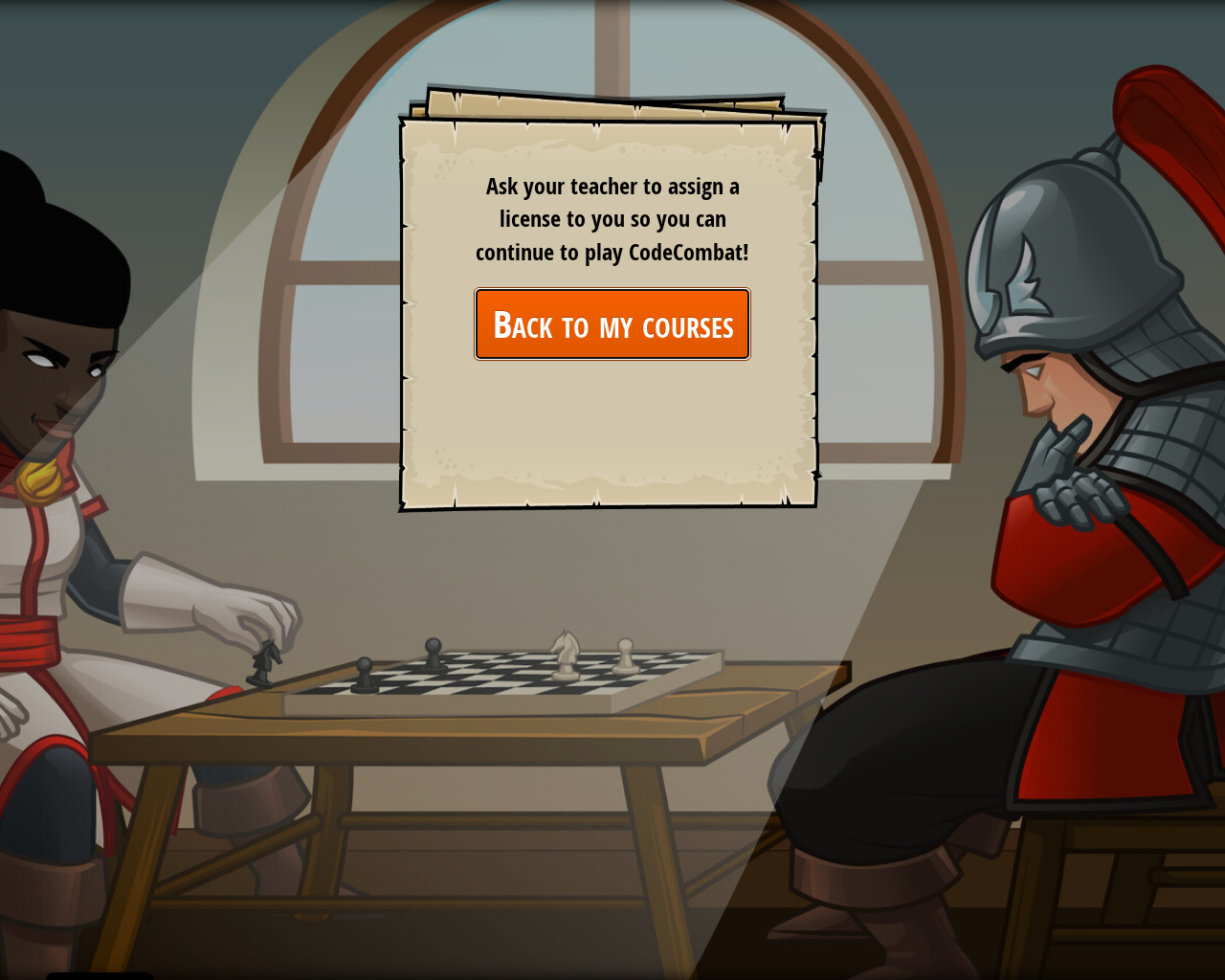
click at [681, 347] on link "Back to my courses" at bounding box center [612, 324] width 278 height 74
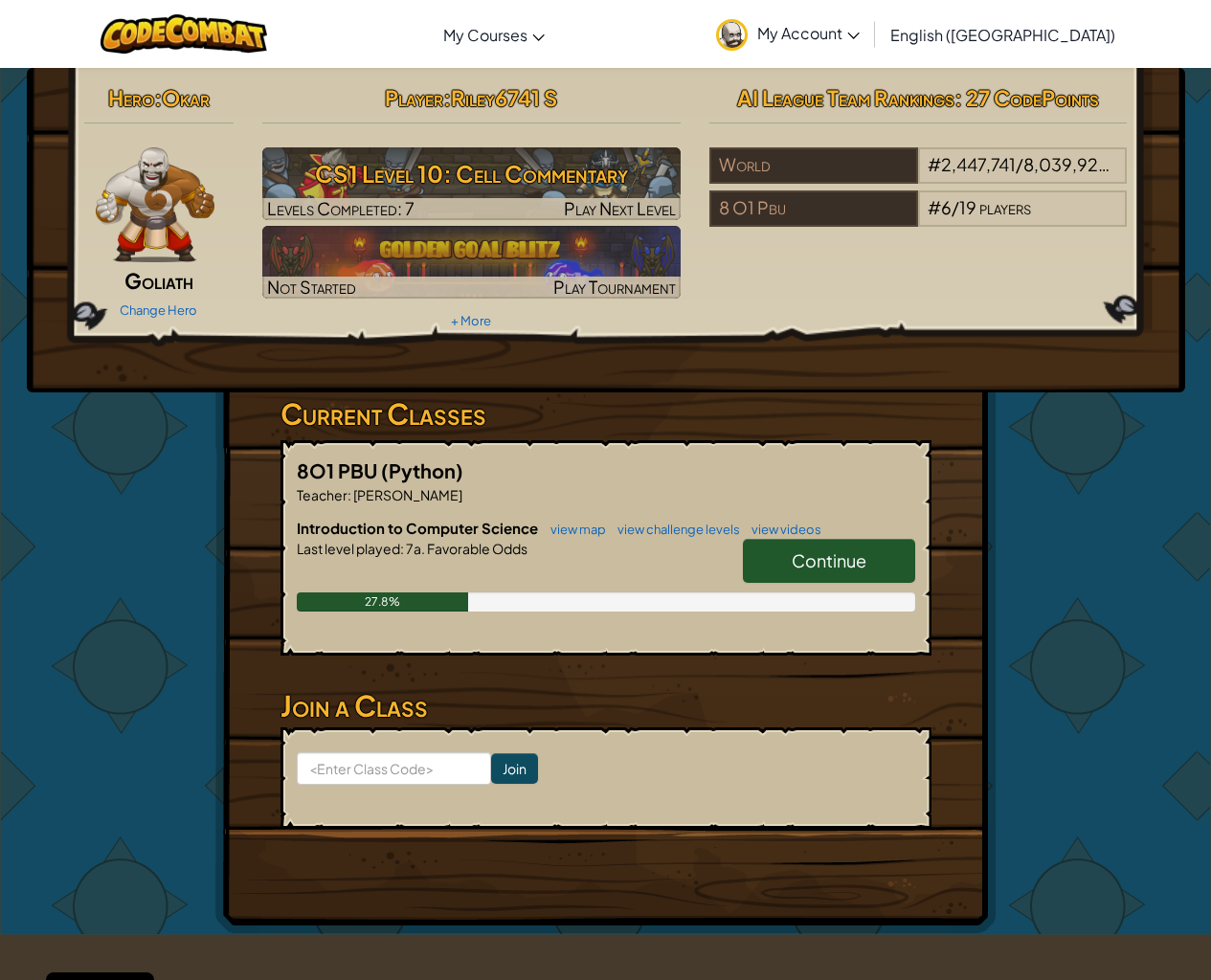
drag, startPoint x: 518, startPoint y: 889, endPoint x: 528, endPoint y: 623, distance: 266.2
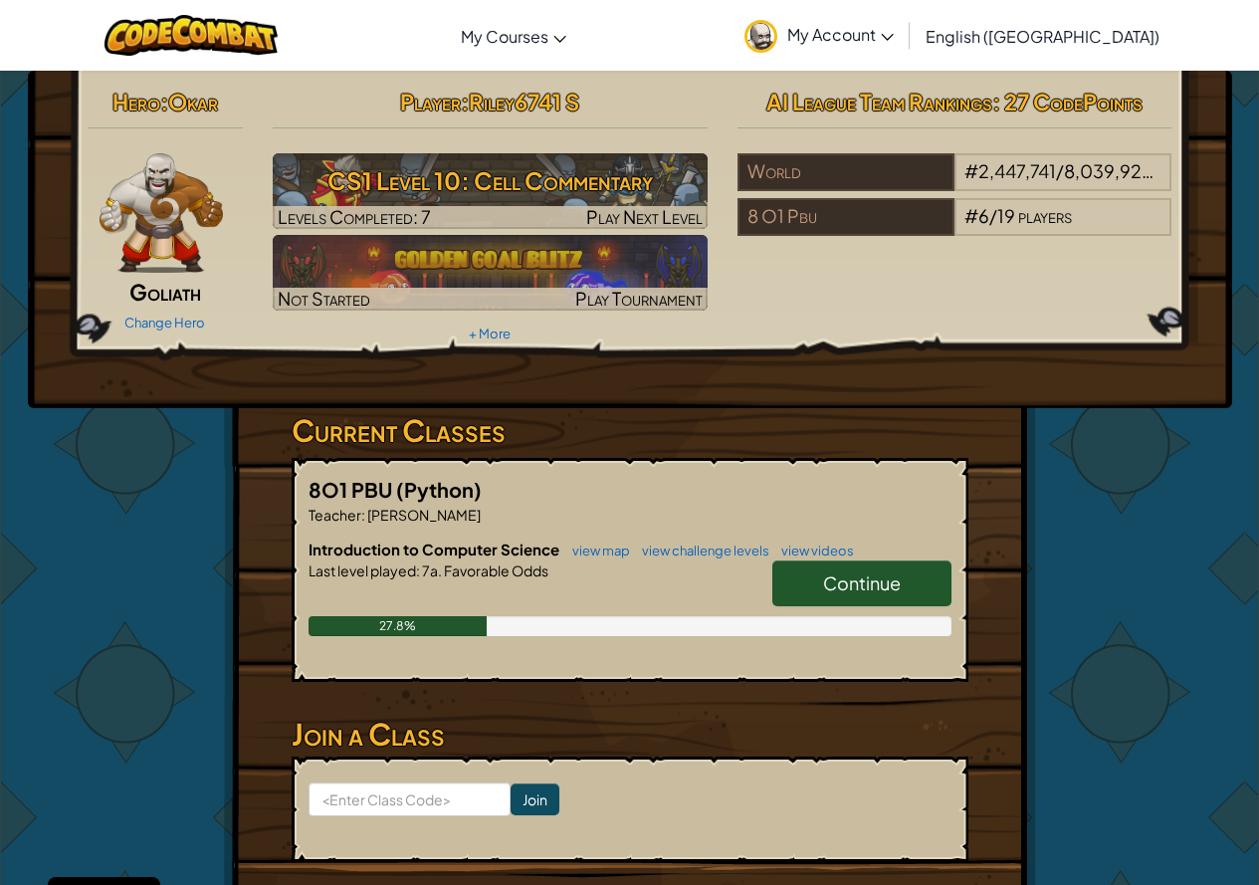
drag, startPoint x: 919, startPoint y: 331, endPoint x: 666, endPoint y: 522, distance: 316.4
drag, startPoint x: 358, startPoint y: 327, endPoint x: 344, endPoint y: 316, distance: 17.7
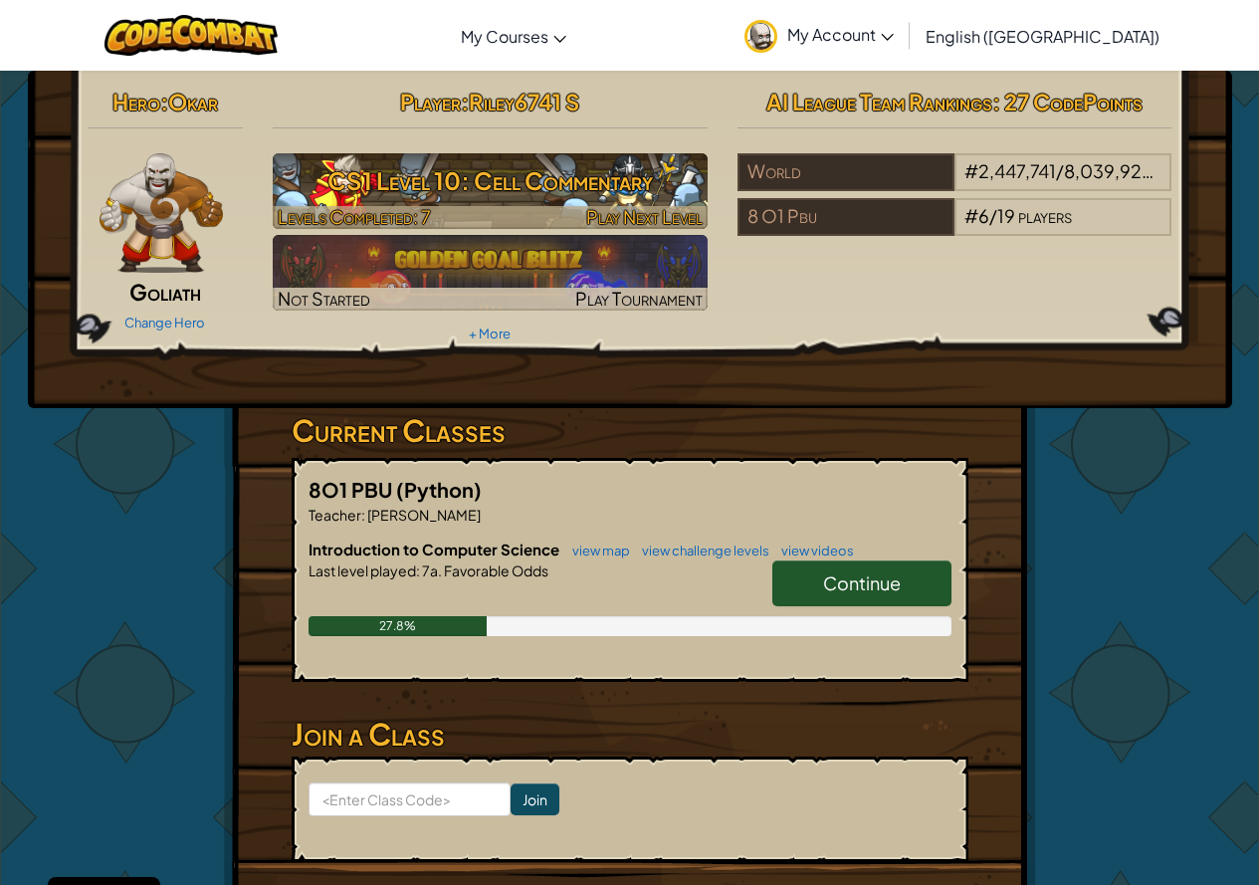
click at [456, 184] on h3 "CS1 Level 10: Cell Commentary" at bounding box center [490, 180] width 435 height 45
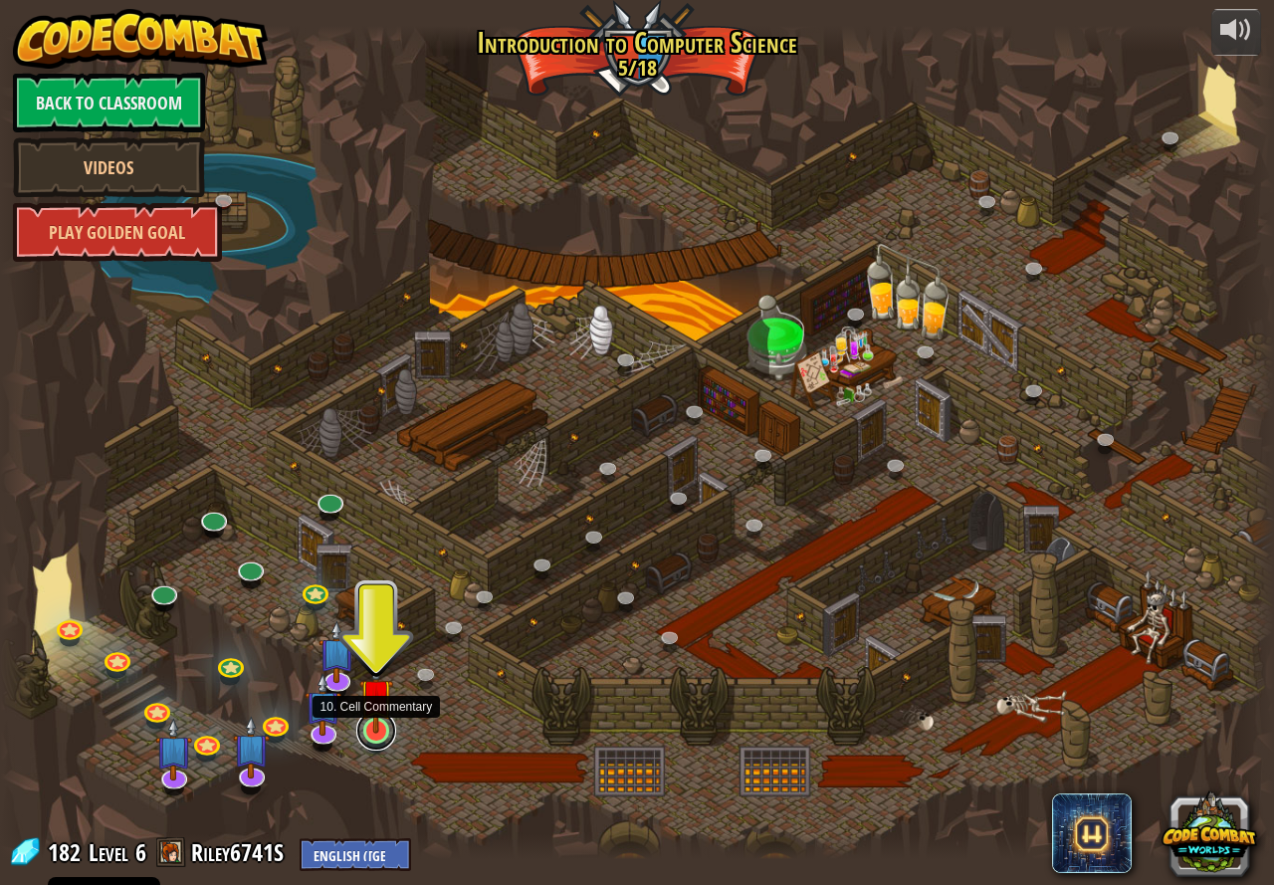
click at [369, 734] on link at bounding box center [376, 731] width 40 height 40
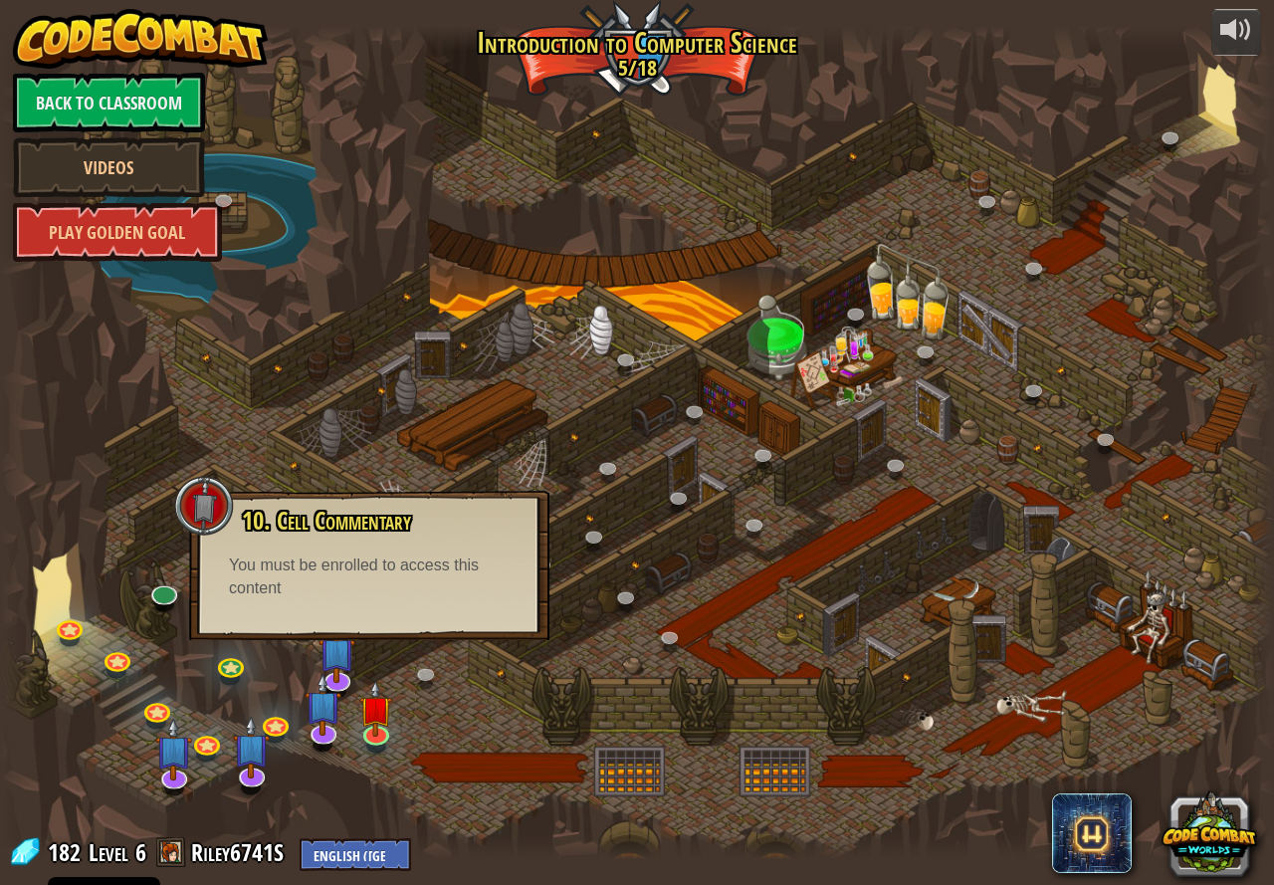
click at [282, 441] on div at bounding box center [637, 442] width 1274 height 833
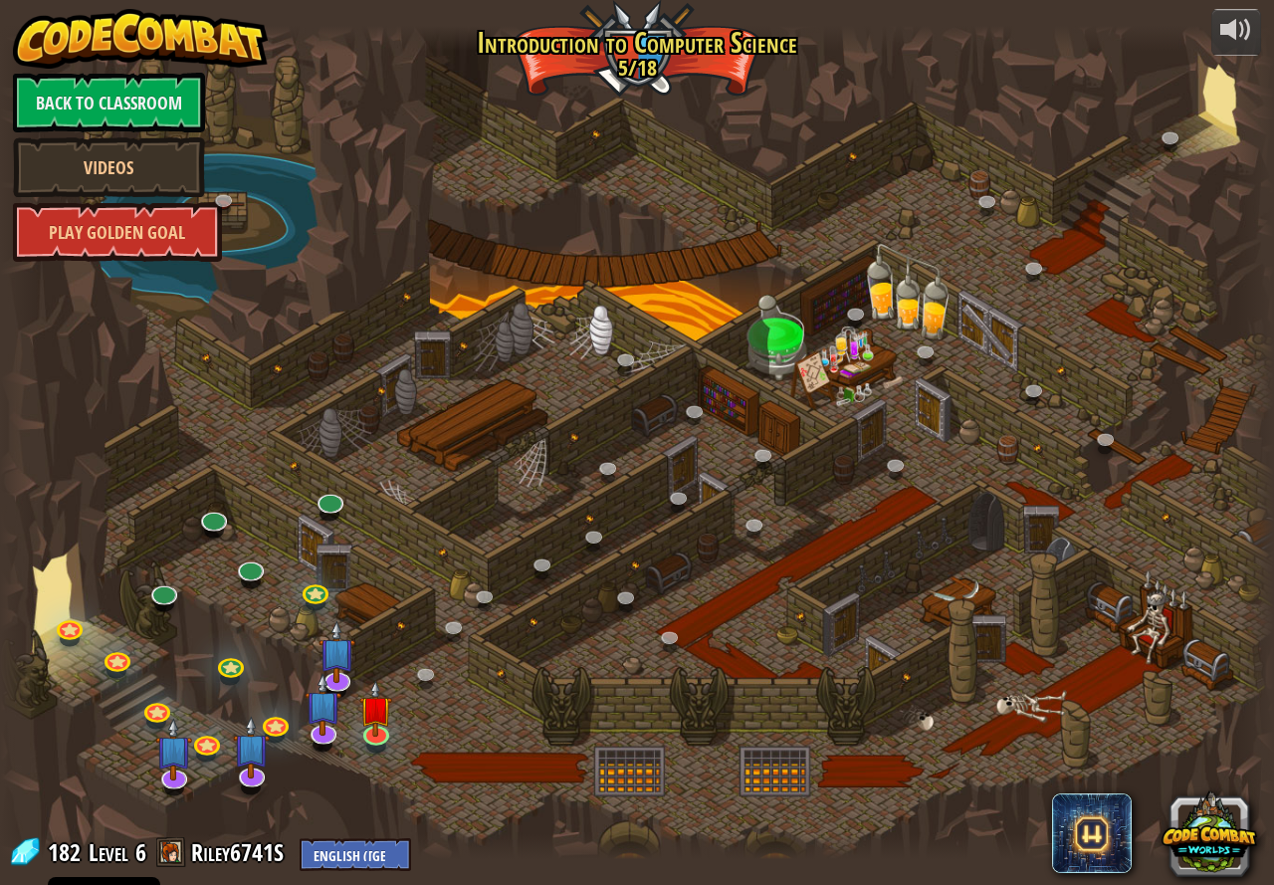
click at [247, 506] on div at bounding box center [637, 442] width 1274 height 833
click at [310, 589] on link at bounding box center [316, 589] width 40 height 40
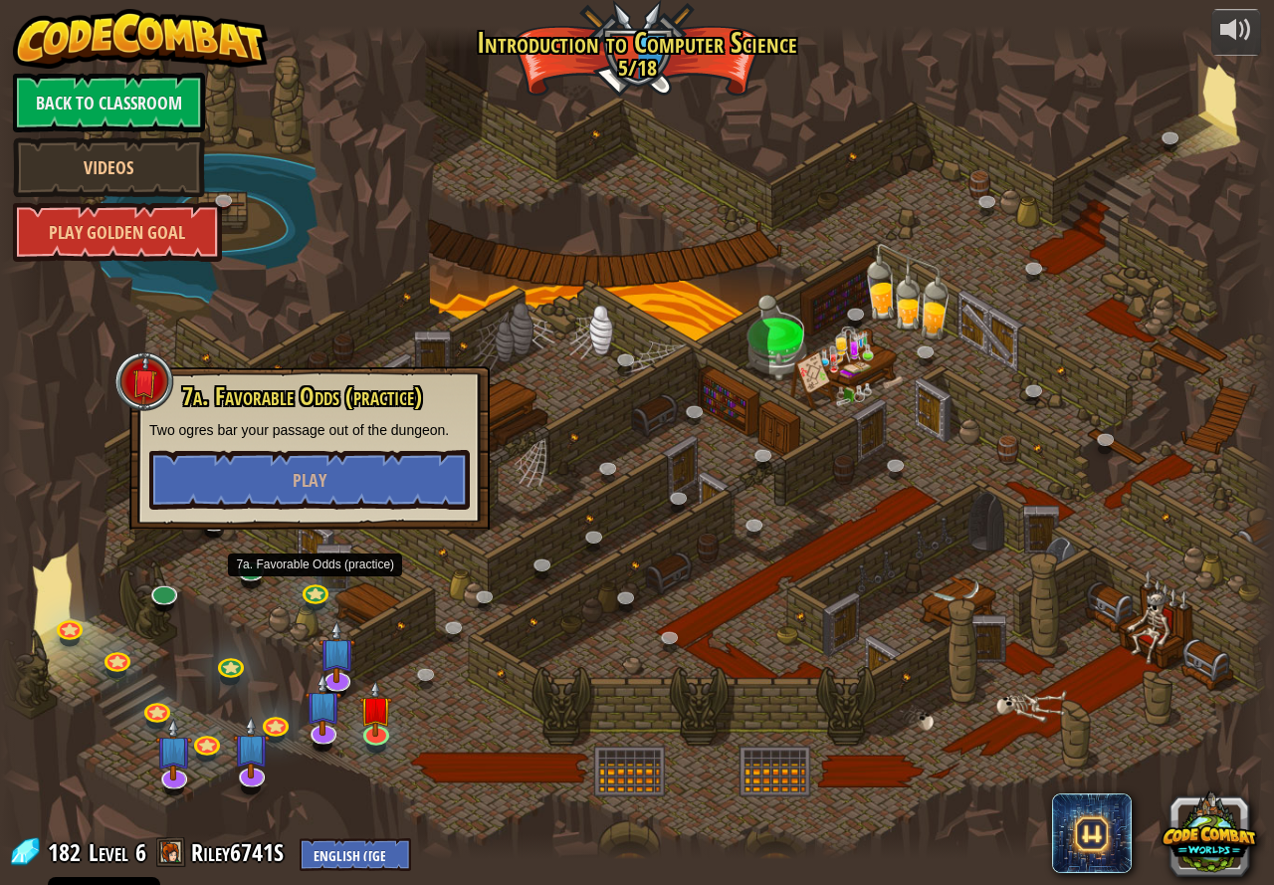
click at [410, 667] on div at bounding box center [637, 442] width 1274 height 833
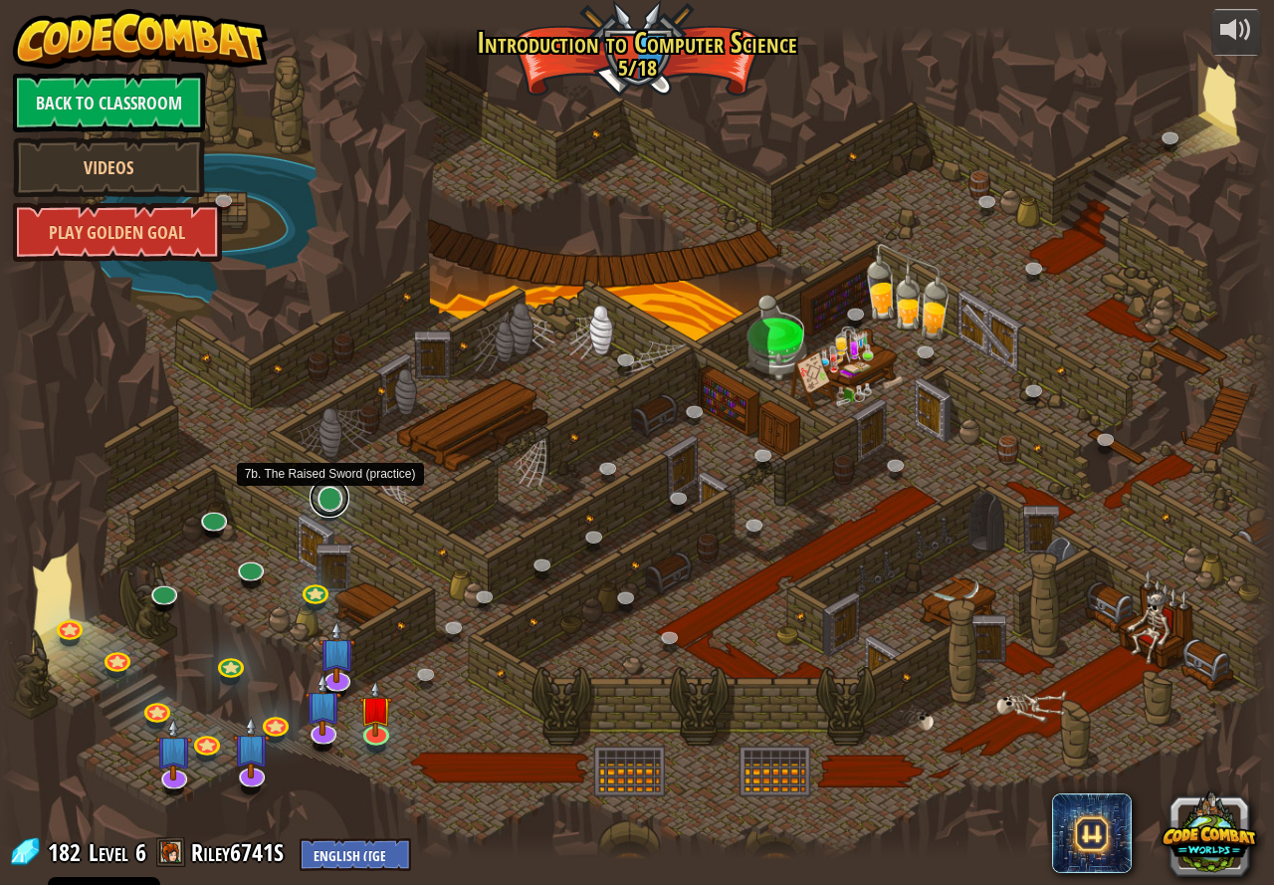
click at [328, 502] on link at bounding box center [330, 498] width 40 height 40
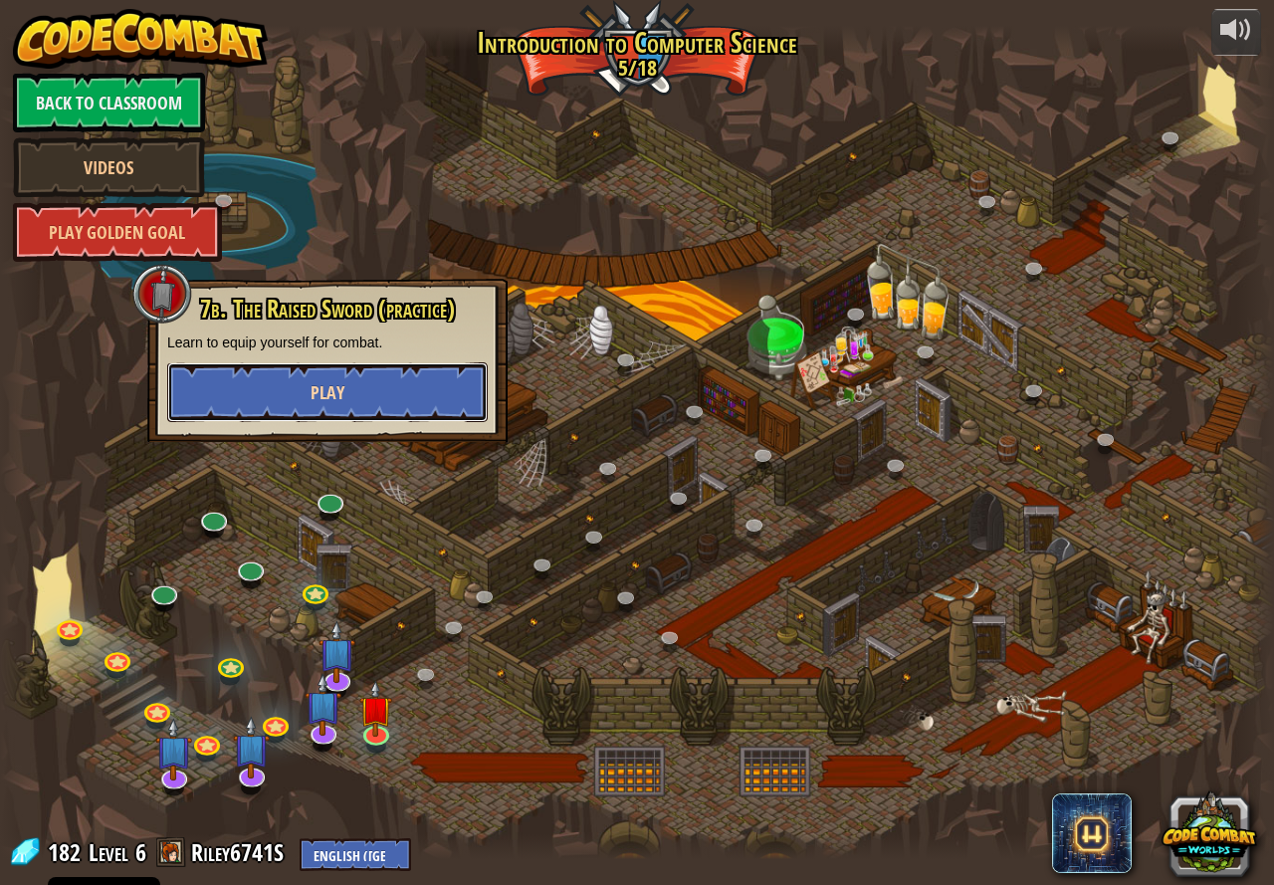
click at [352, 388] on button "Play" at bounding box center [327, 392] width 321 height 60
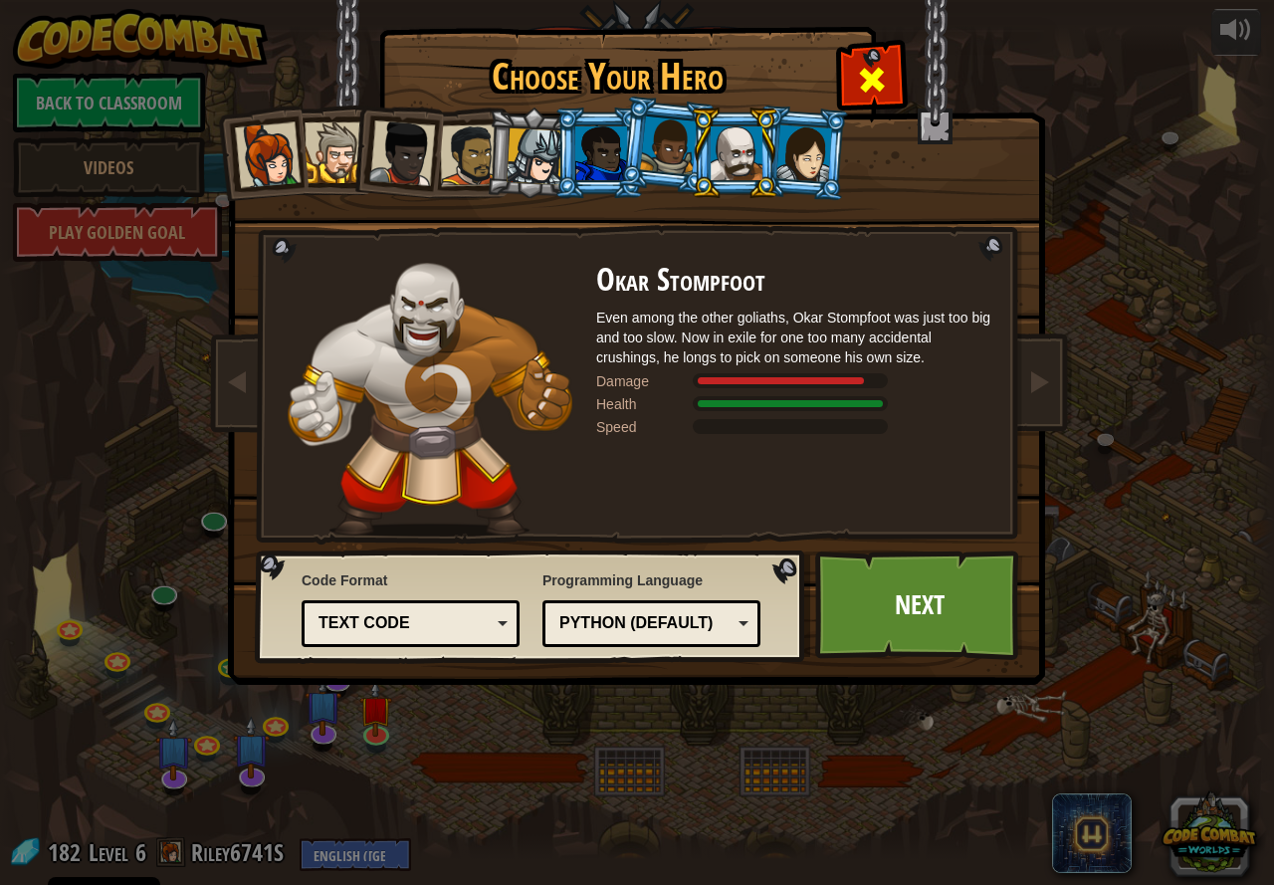
click at [842, 32] on div "Choose Your Hero 182 Captain [PERSON_NAME] Anya is a no-nonsense leader who isn…" at bounding box center [637, 31] width 816 height 2
click at [883, 76] on span at bounding box center [872, 80] width 32 height 32
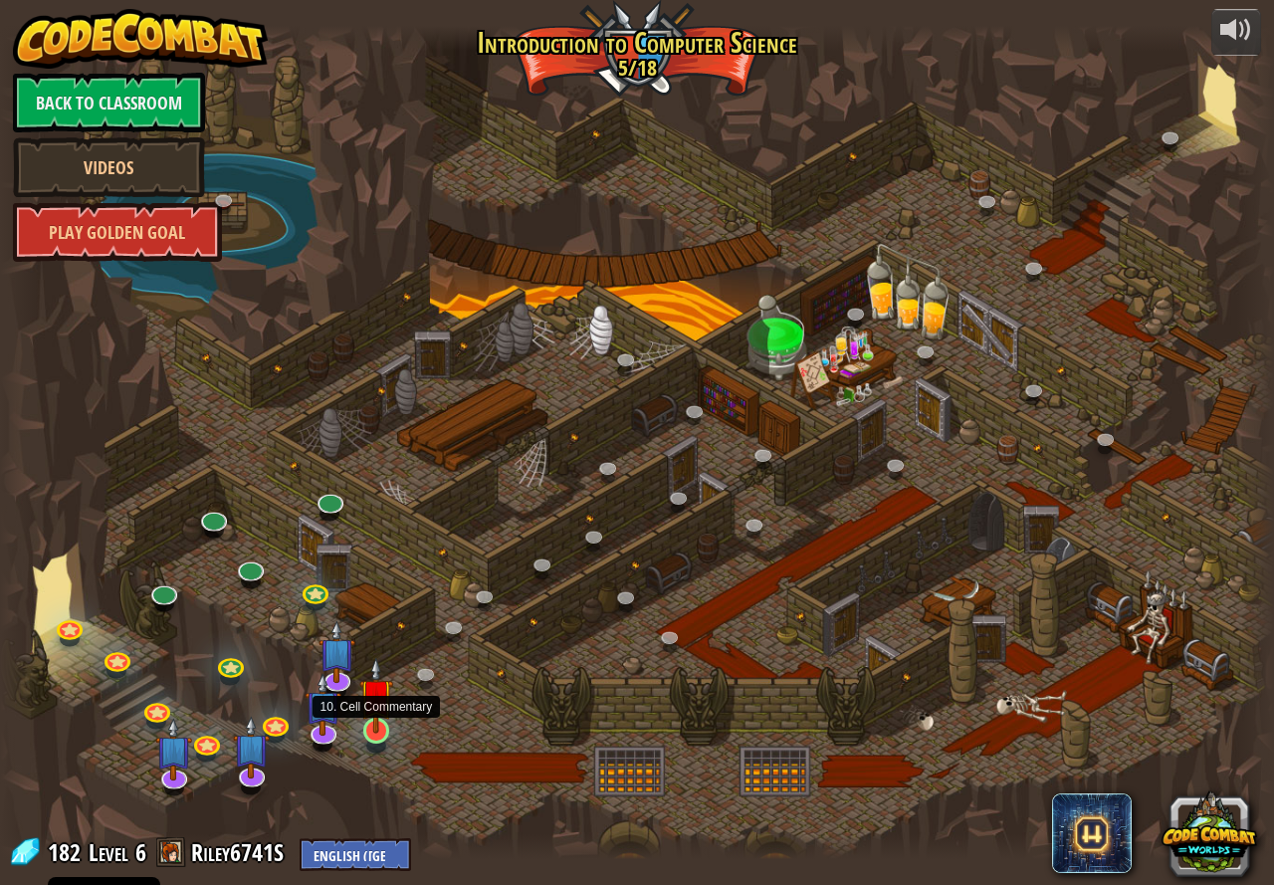
click at [369, 732] on img at bounding box center [375, 695] width 33 height 76
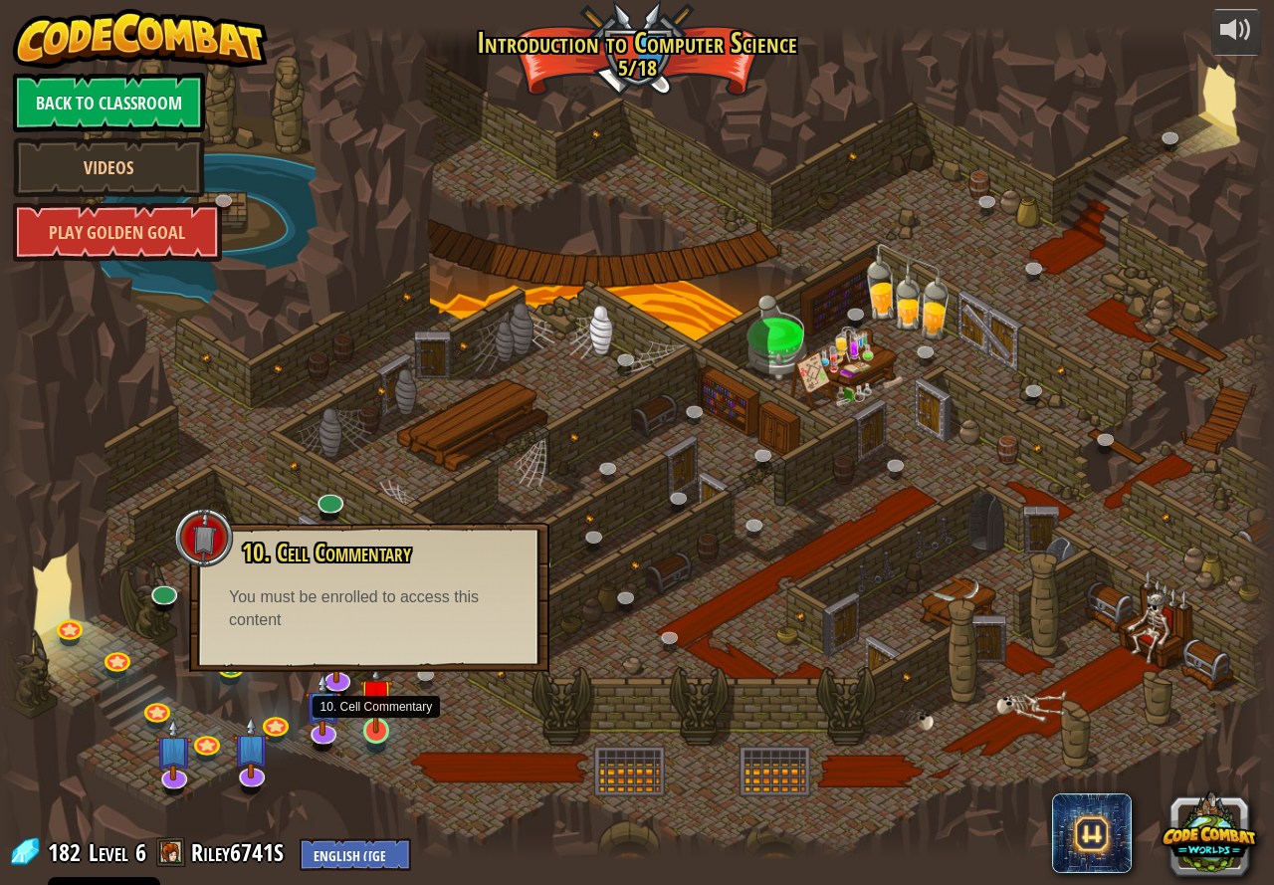
click at [368, 731] on img at bounding box center [375, 695] width 33 height 76
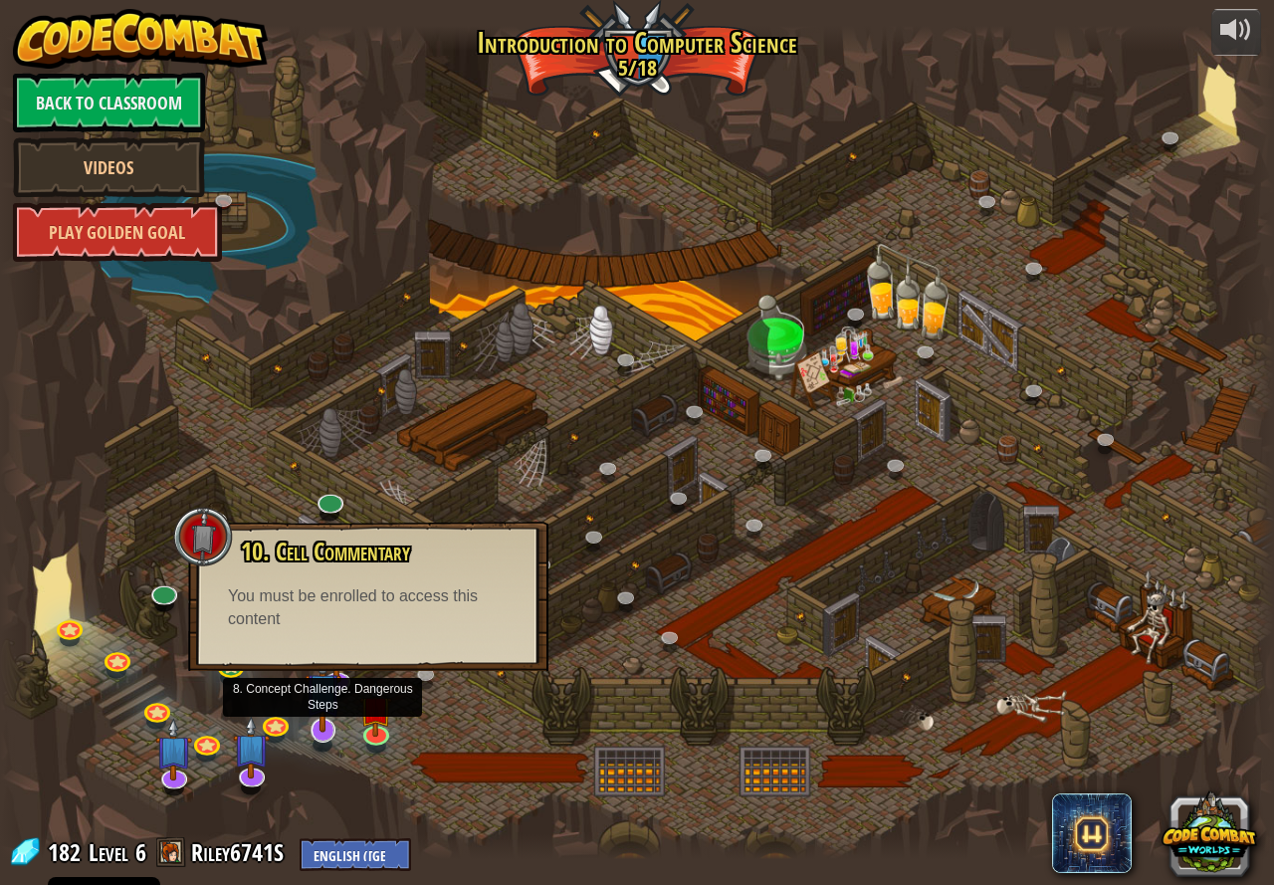
click at [306, 726] on img at bounding box center [323, 691] width 37 height 84
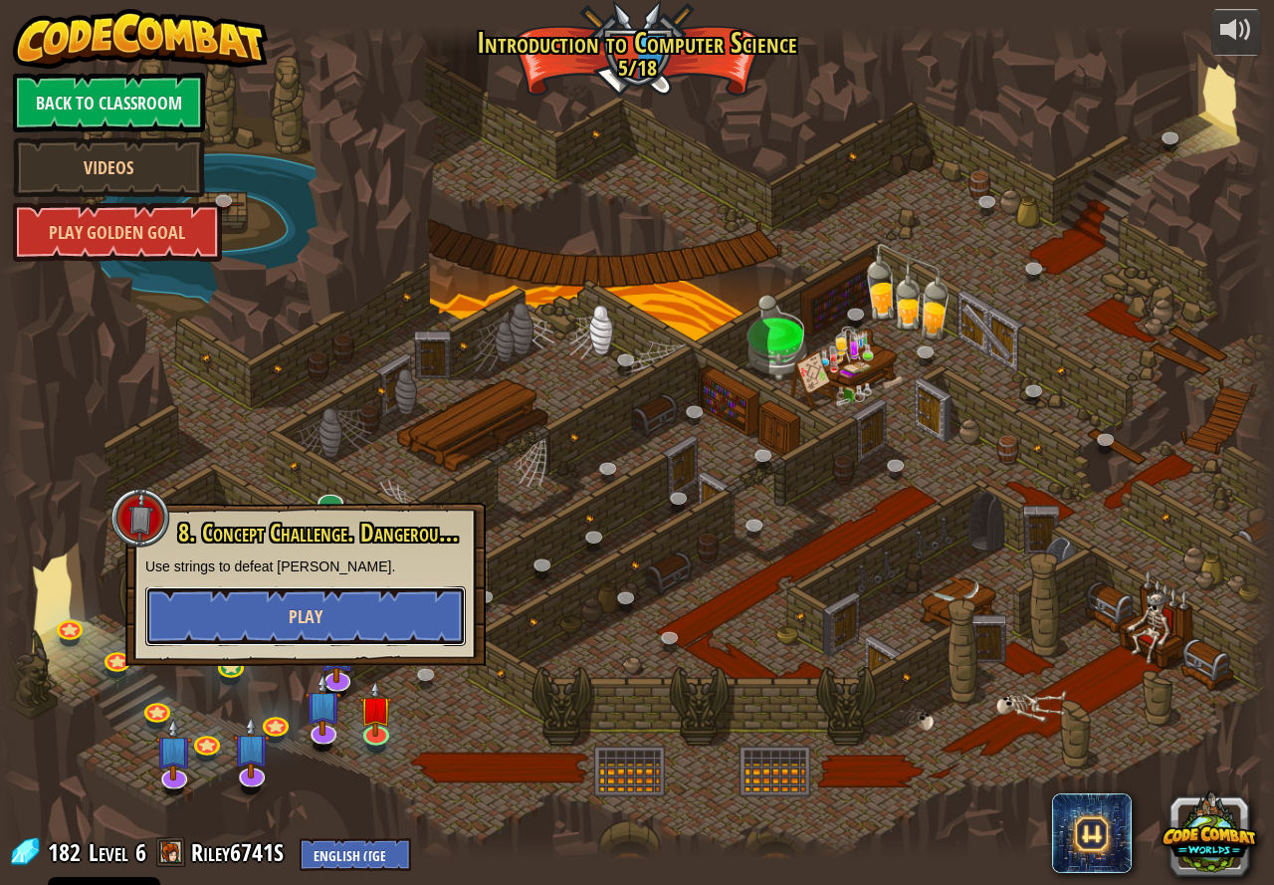
click at [310, 616] on span "Play" at bounding box center [306, 616] width 34 height 25
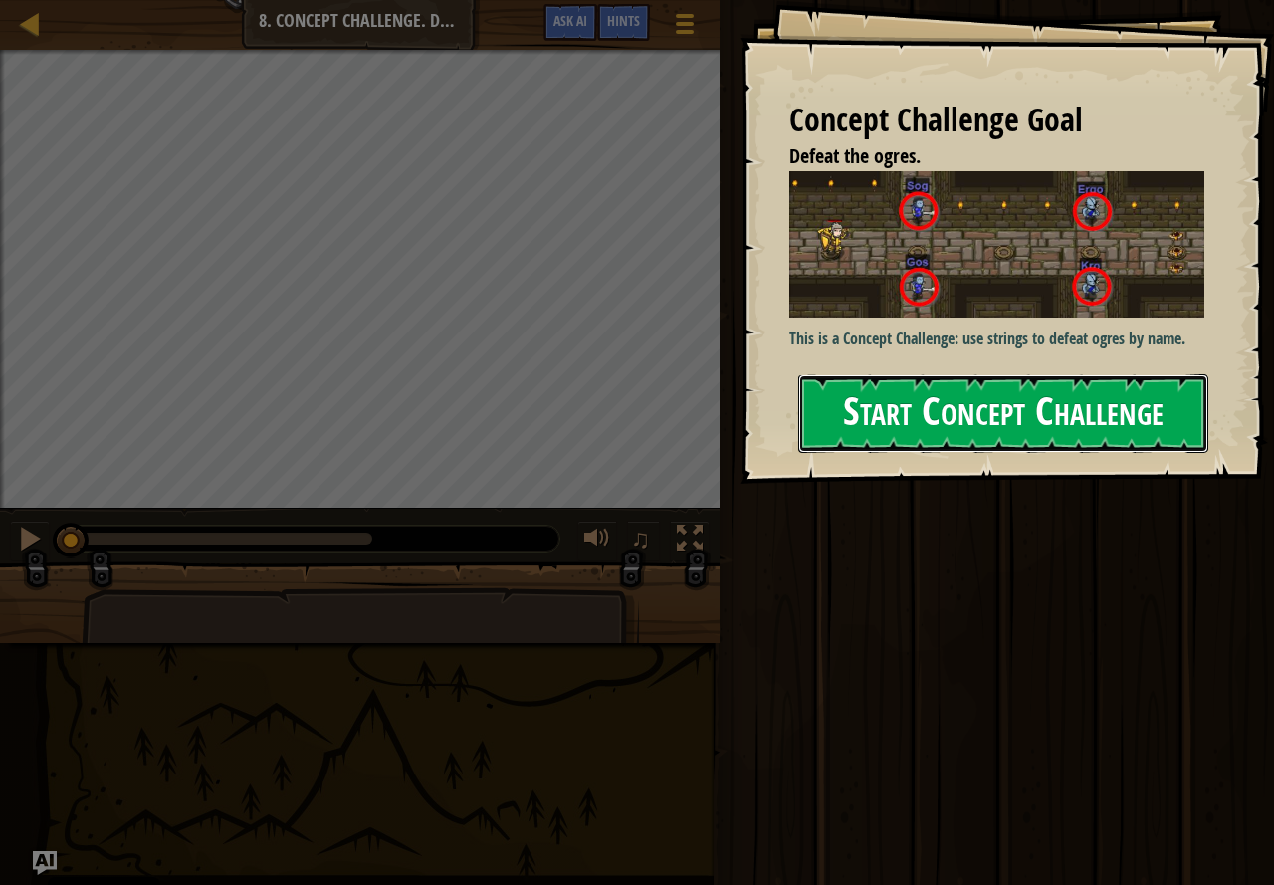
click at [1100, 415] on button "Start Concept Challenge" at bounding box center [1003, 413] width 410 height 79
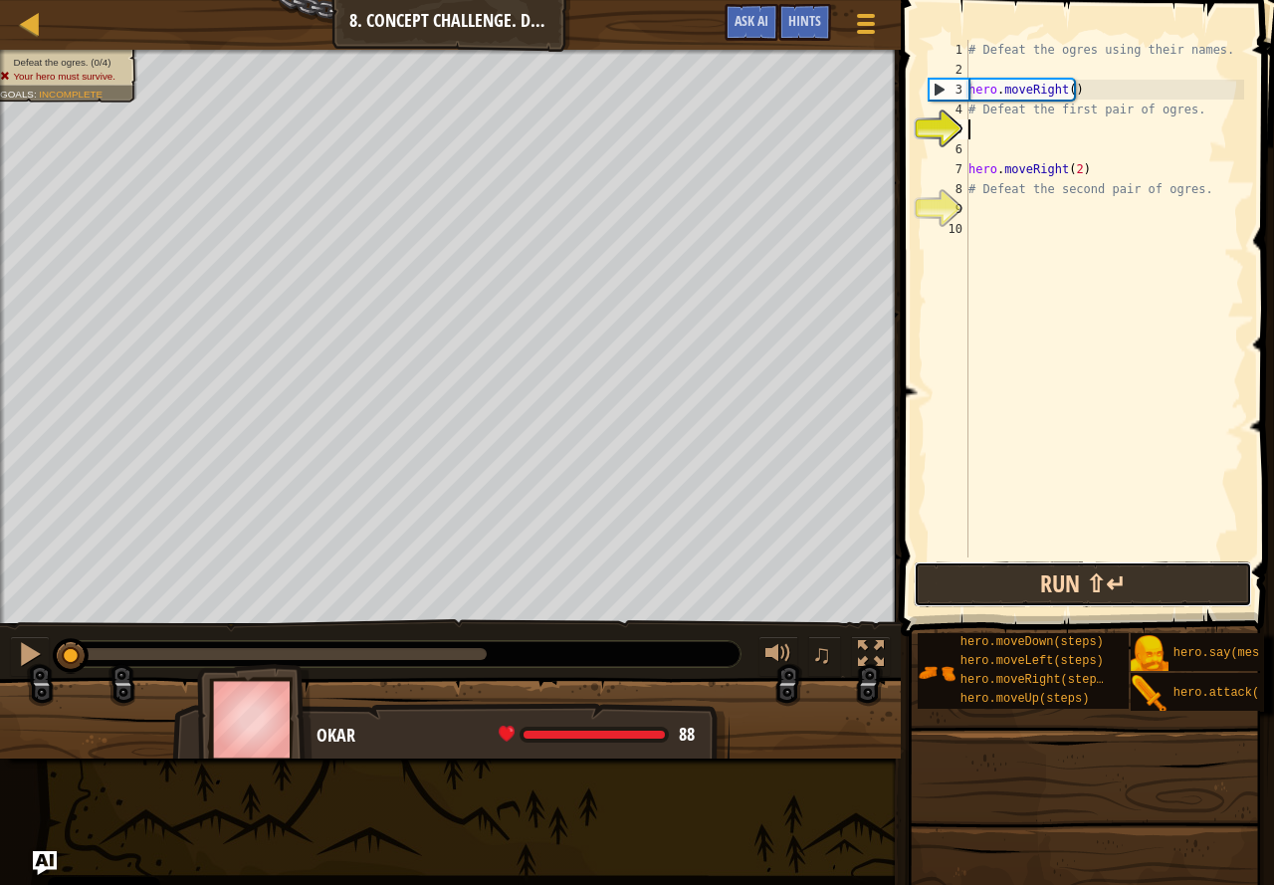
click at [1149, 578] on button "Run ⇧↵" at bounding box center [1083, 584] width 338 height 46
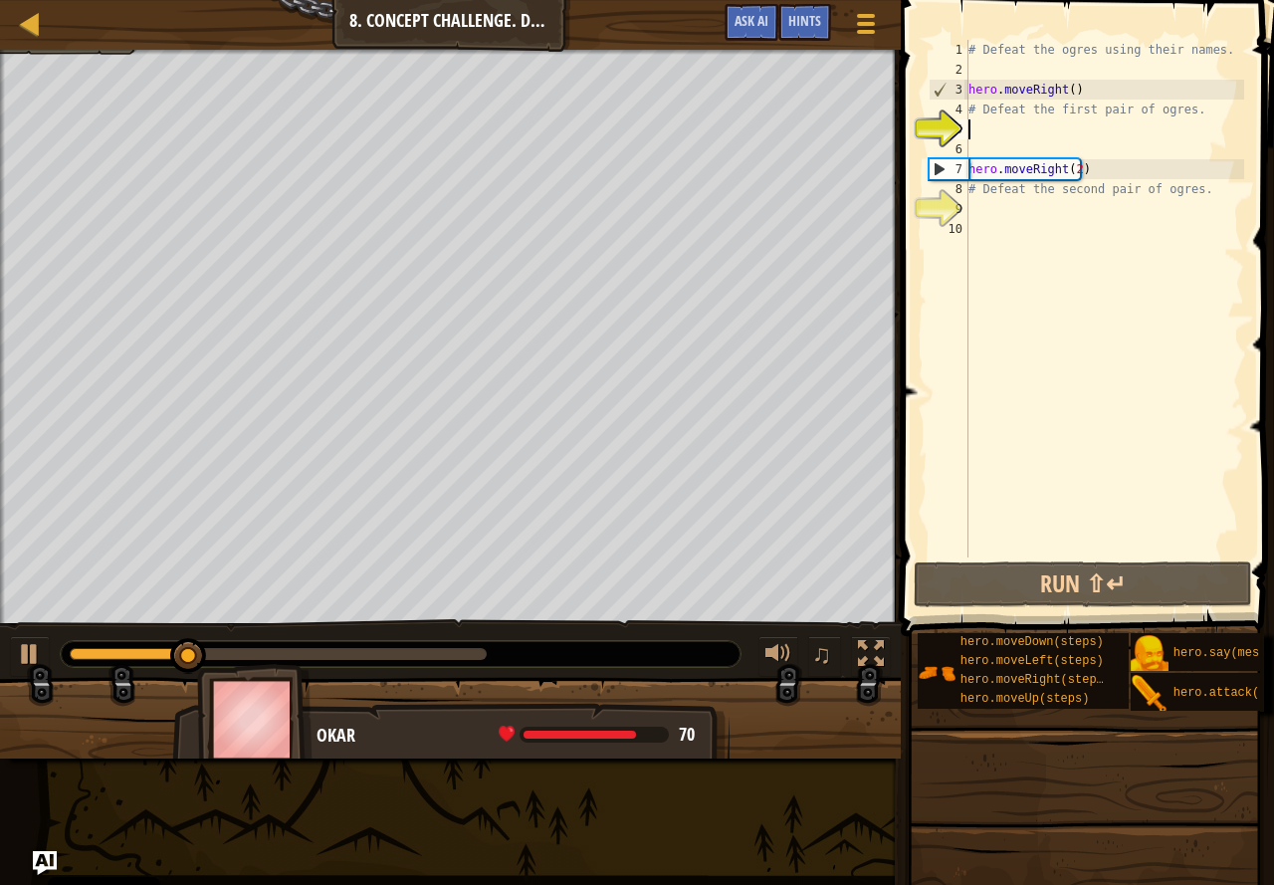
click at [1202, 189] on div "# Defeat the ogres using their names. hero . moveRight ( ) # Defeat the first p…" at bounding box center [1105, 318] width 280 height 557
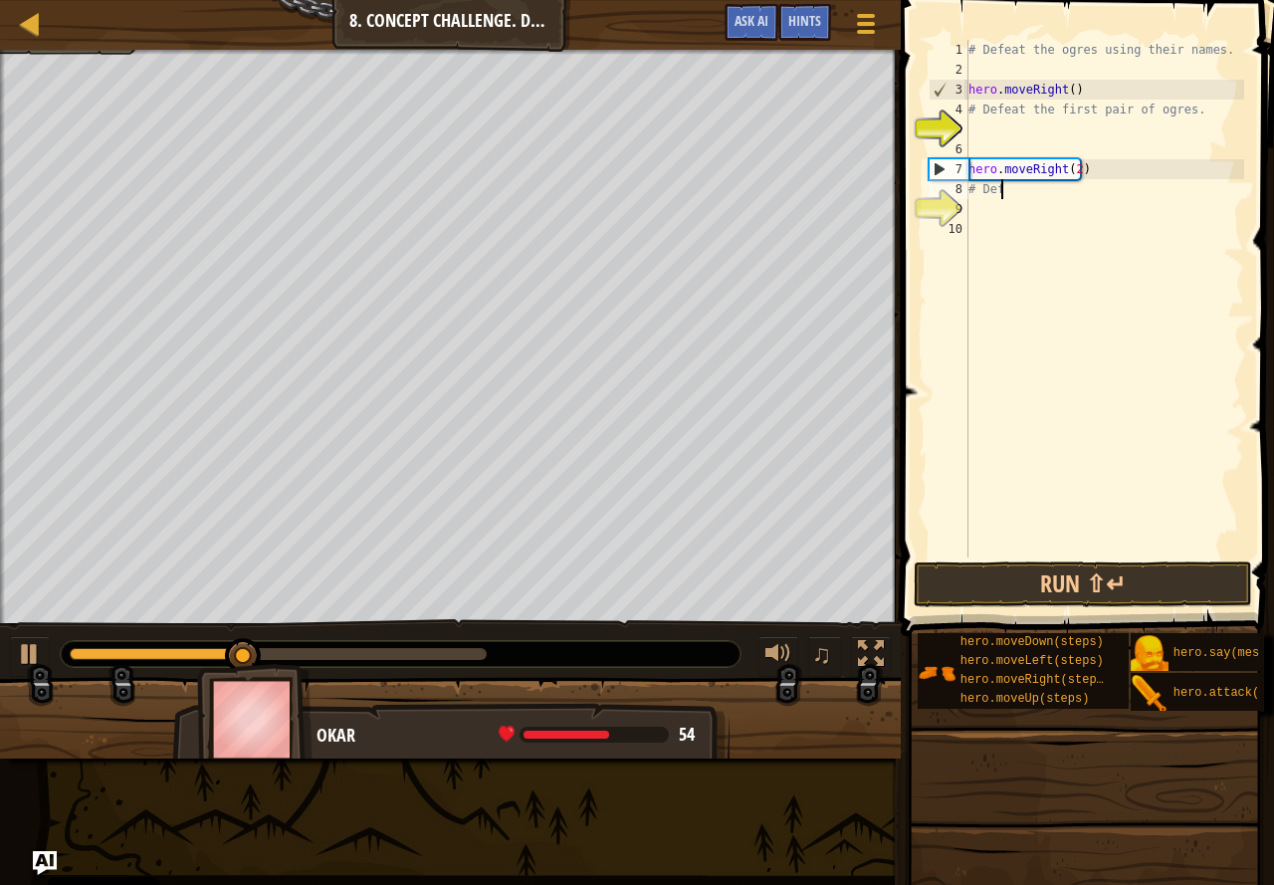
type textarea "#"
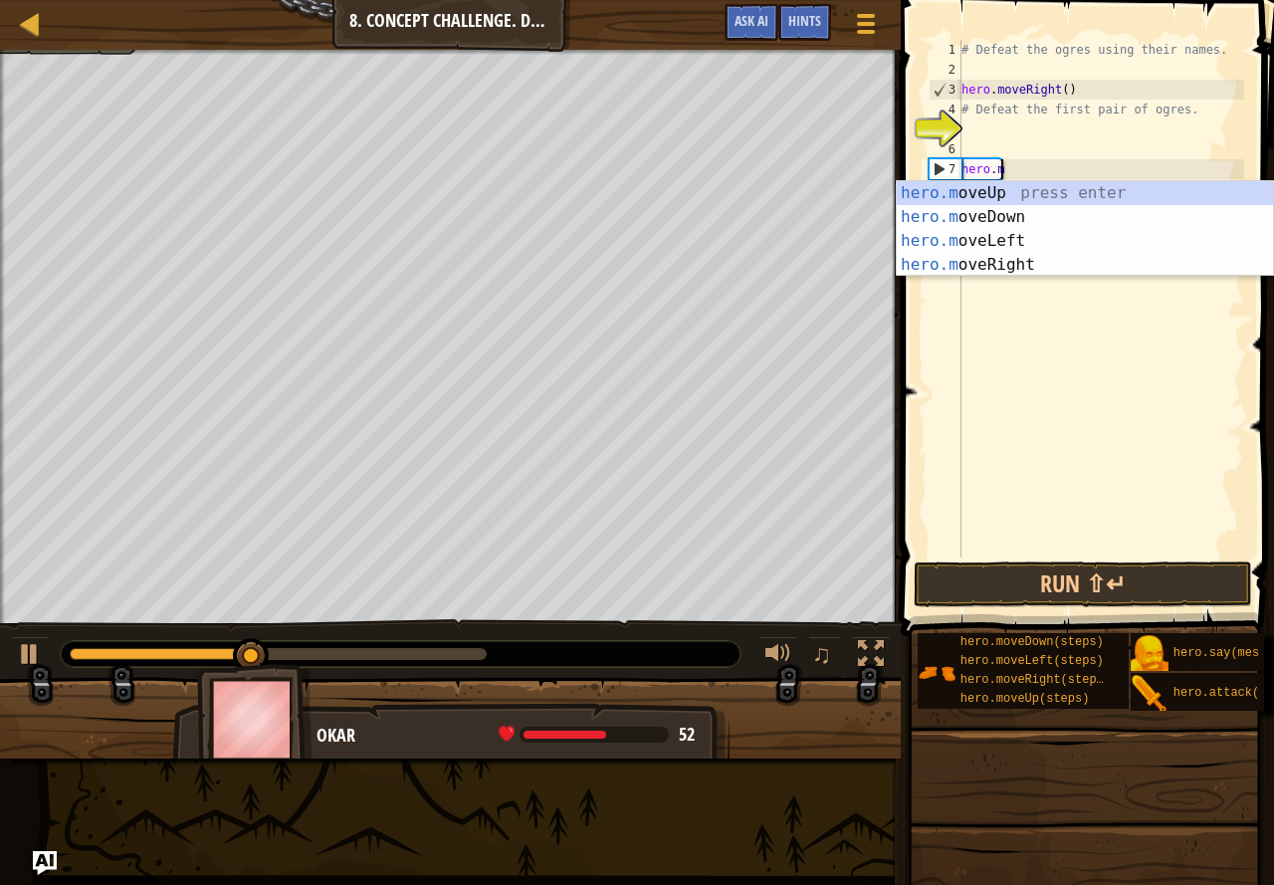
type textarea "h"
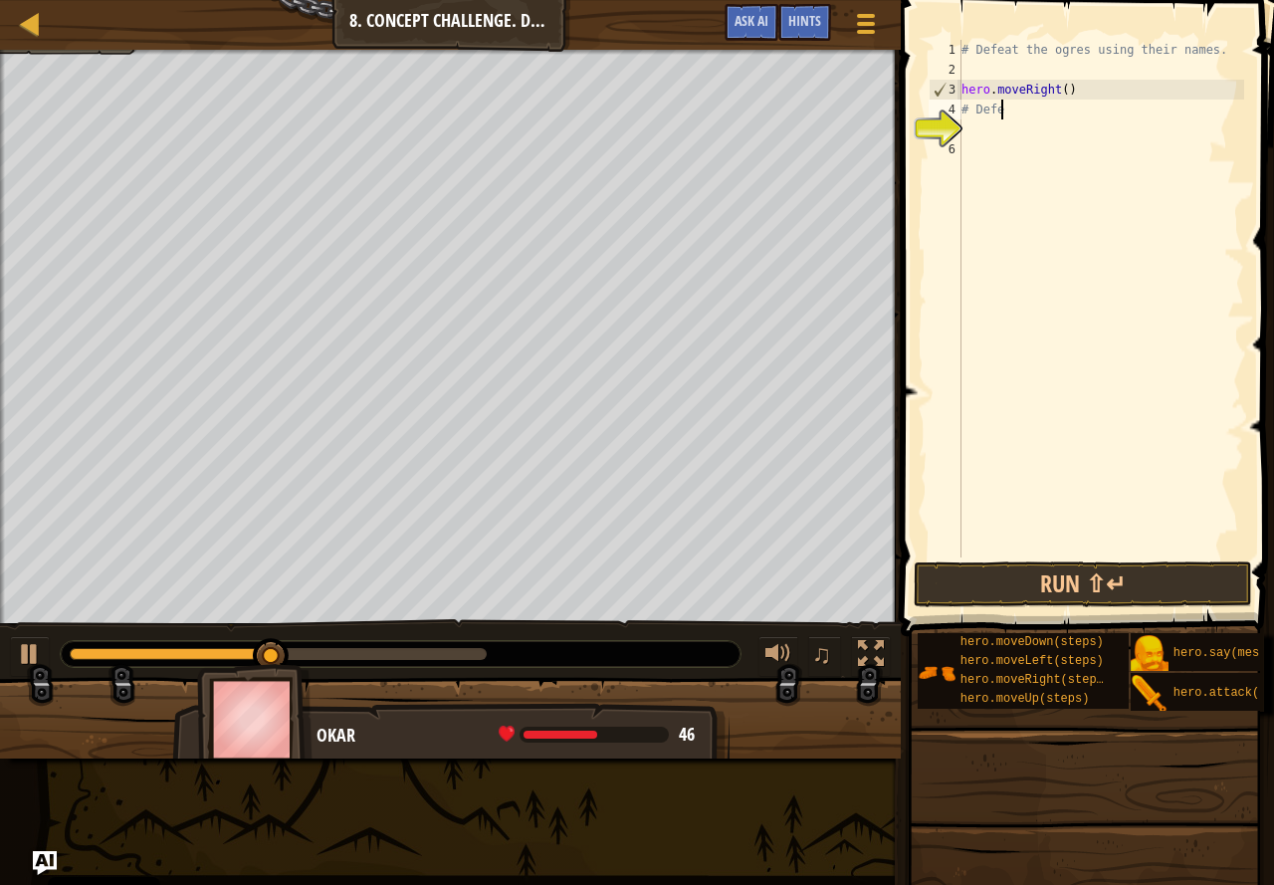
type textarea "#"
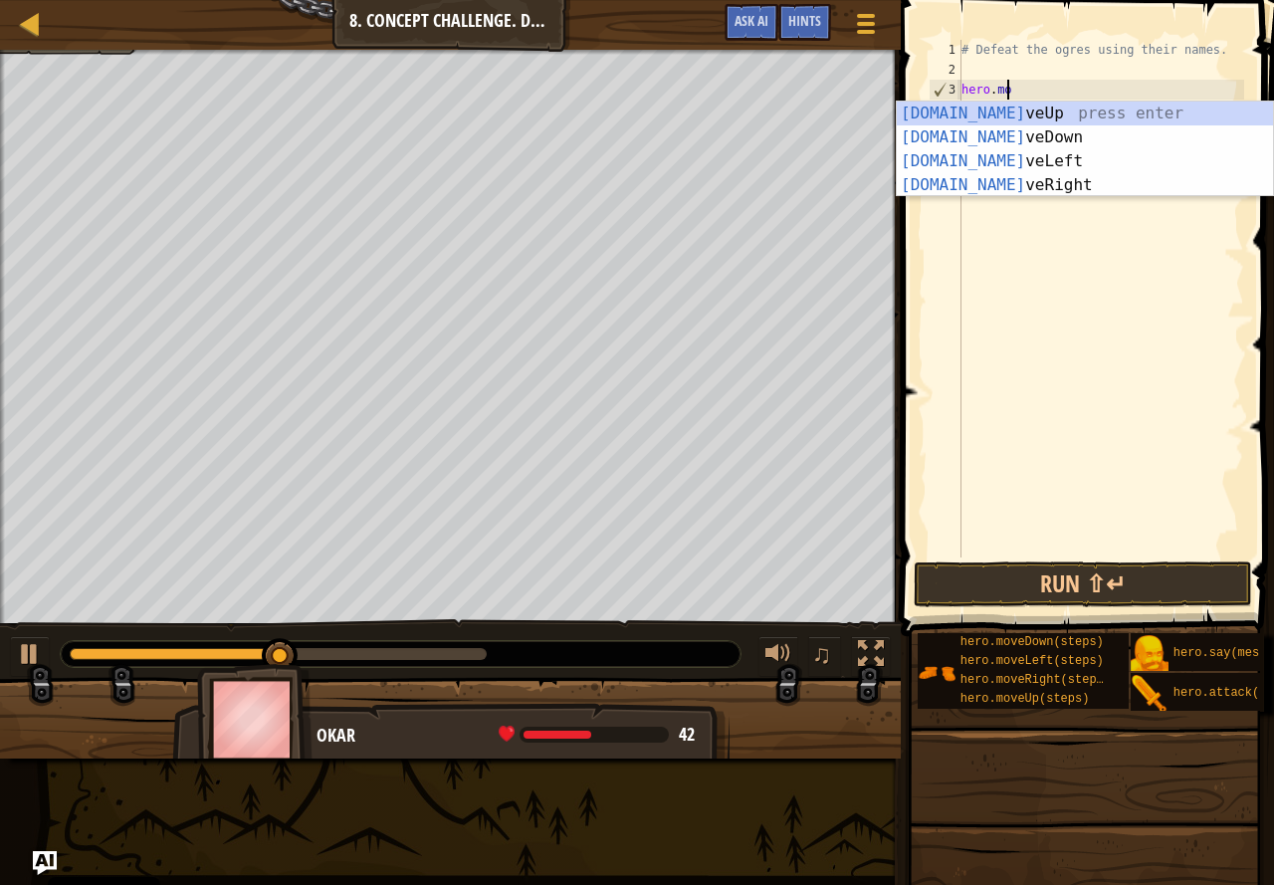
type textarea "h"
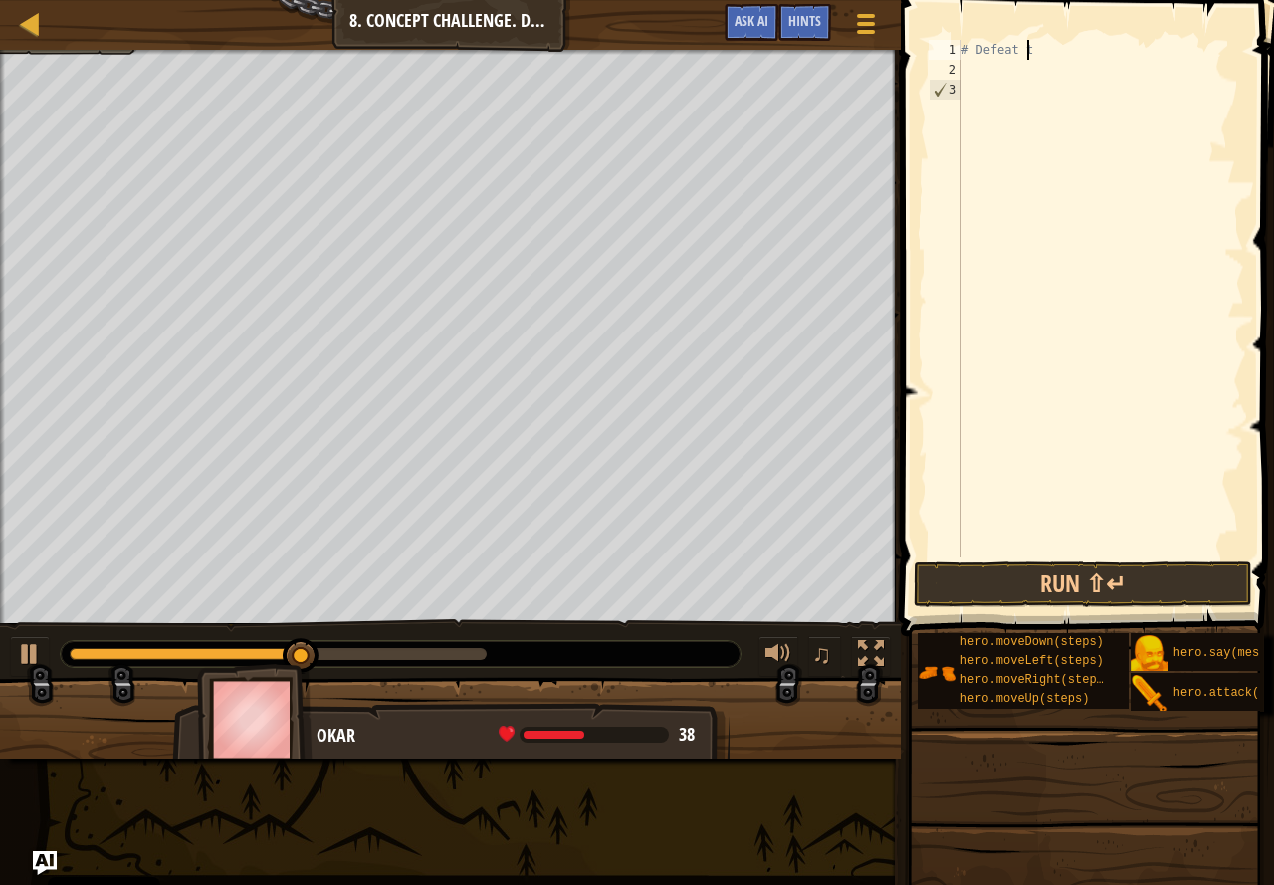
type textarea "#"
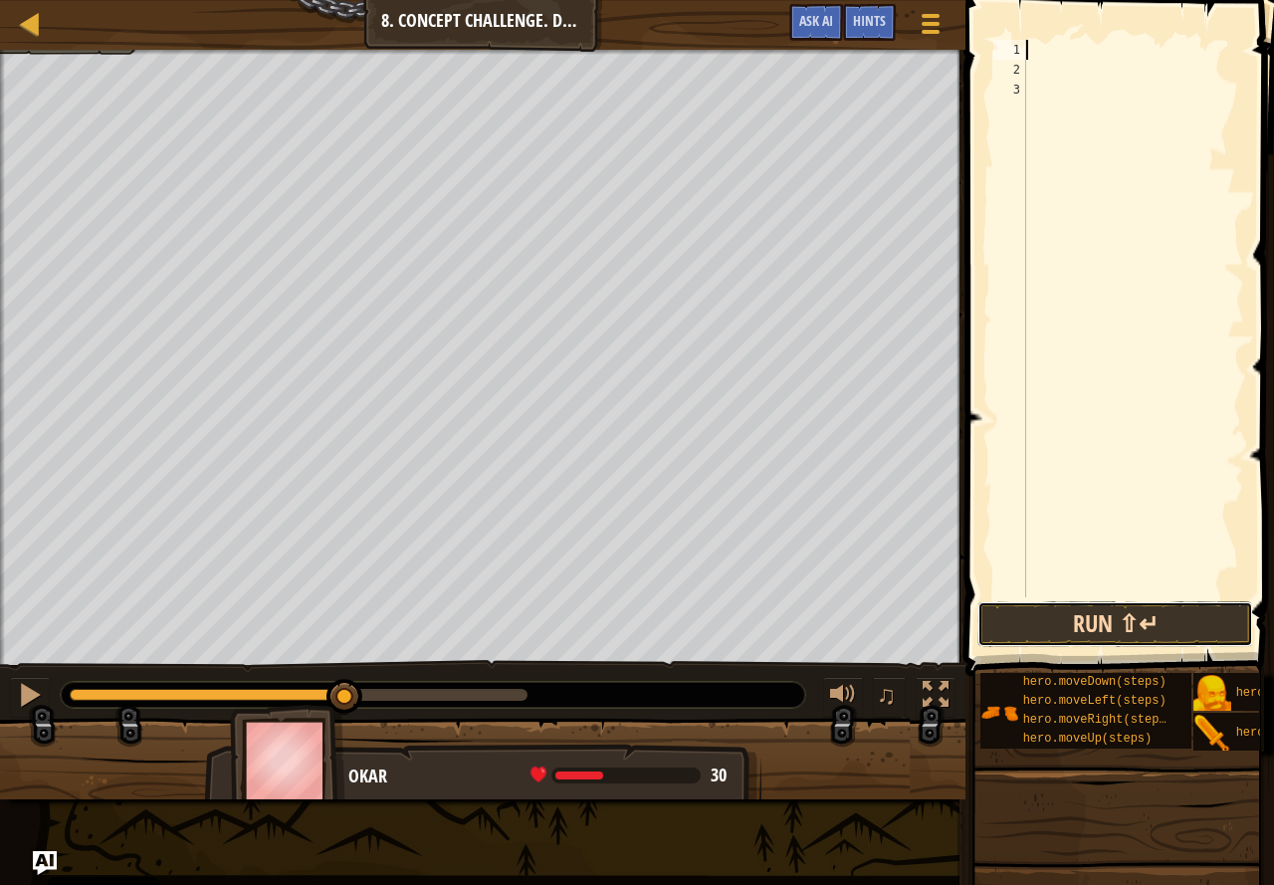
click at [1171, 615] on button "Run ⇧↵" at bounding box center [1116, 624] width 276 height 46
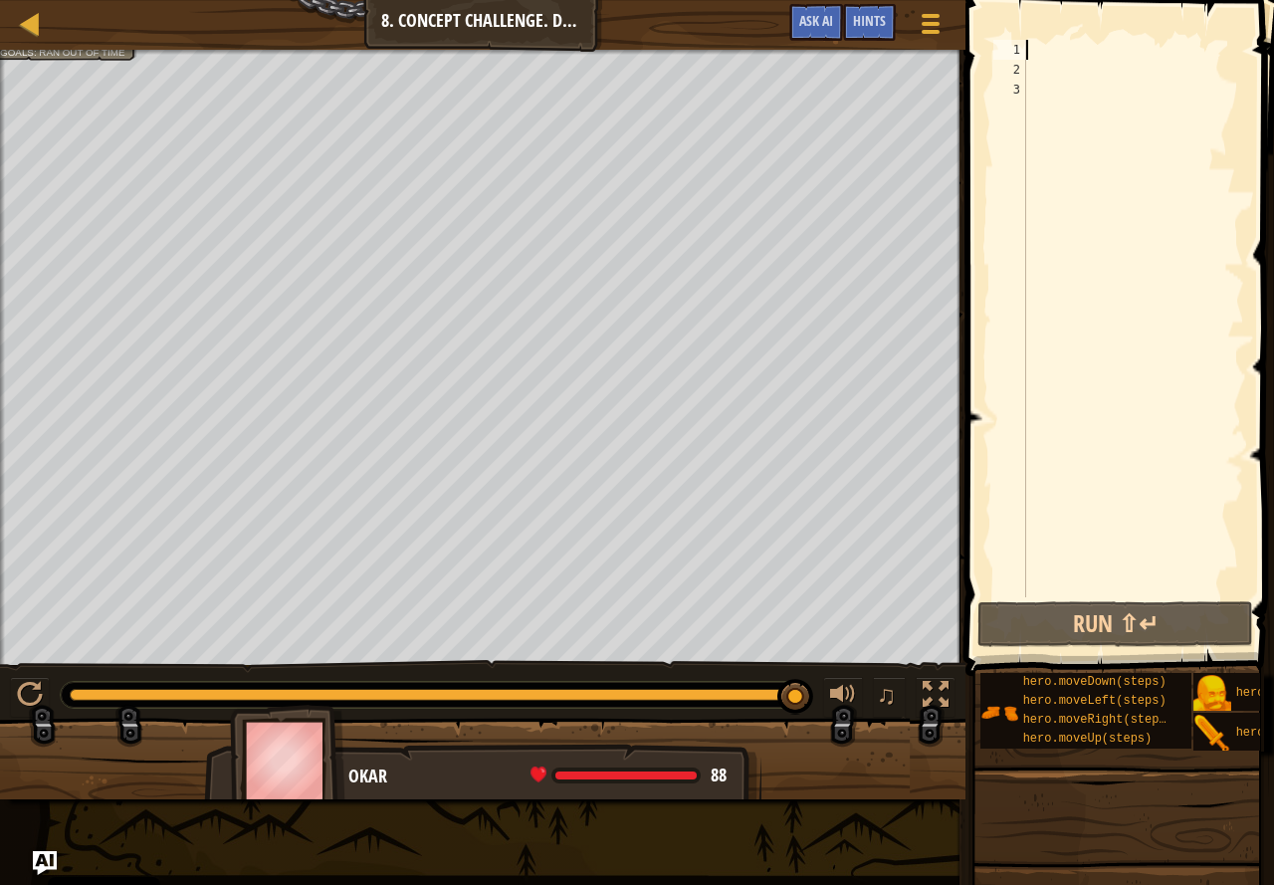
scroll to position [9, 0]
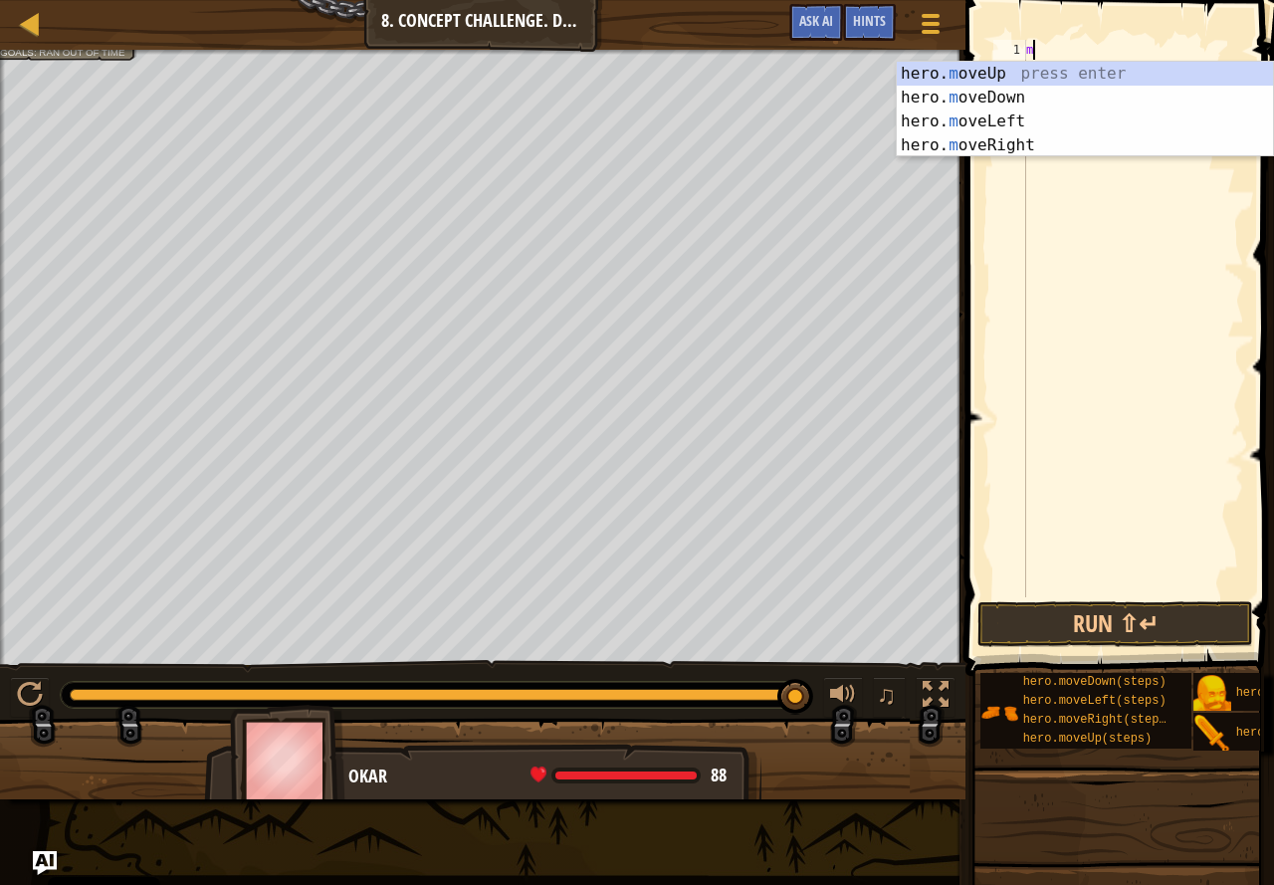
type textarea "mo"
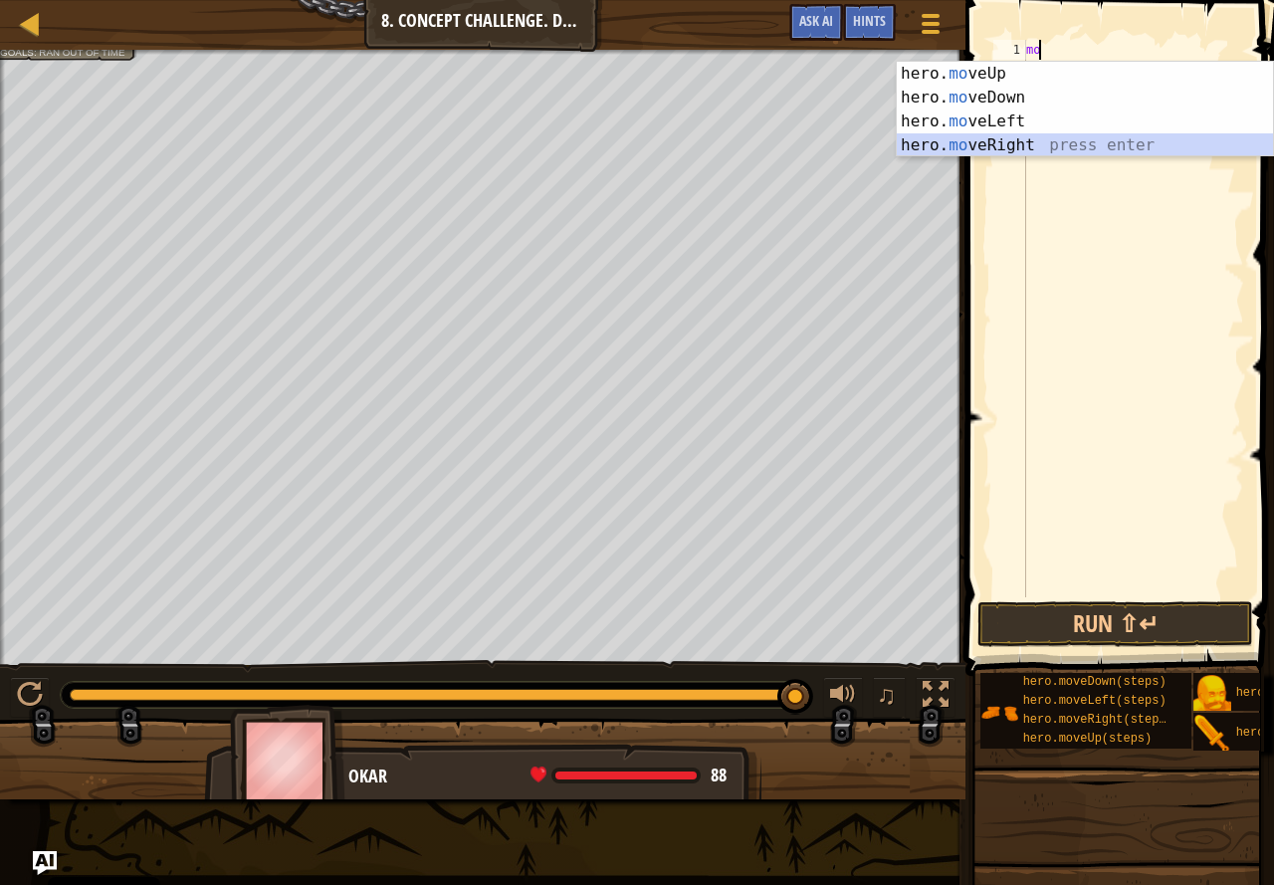
drag, startPoint x: 1116, startPoint y: 146, endPoint x: 1109, endPoint y: 132, distance: 15.6
click at [1115, 146] on div "hero. mo veUp press enter hero. mo veDown press enter hero. mo veLeft press ent…" at bounding box center [1085, 133] width 376 height 143
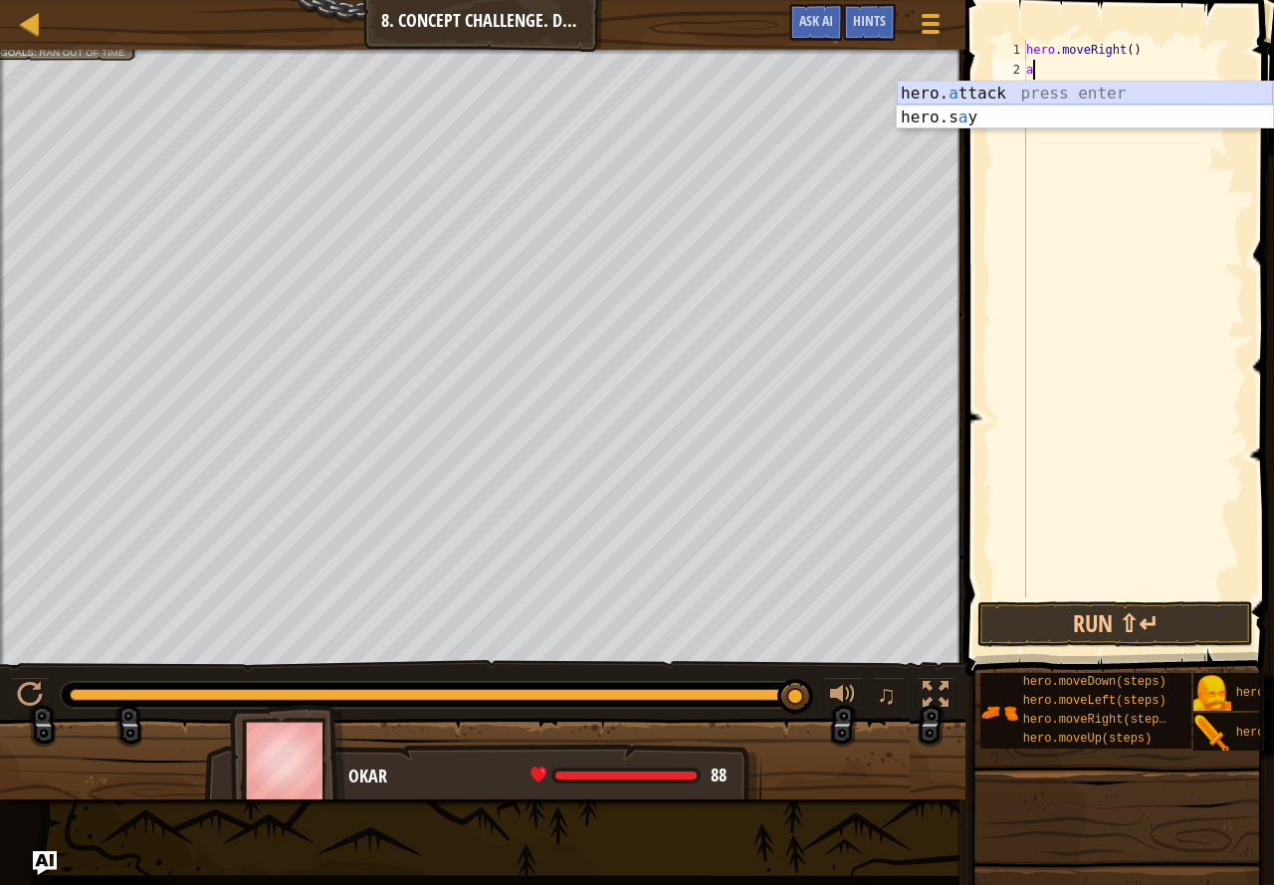
click at [1029, 95] on div "hero. a ttack press enter hero.s a y press enter" at bounding box center [1085, 130] width 376 height 96
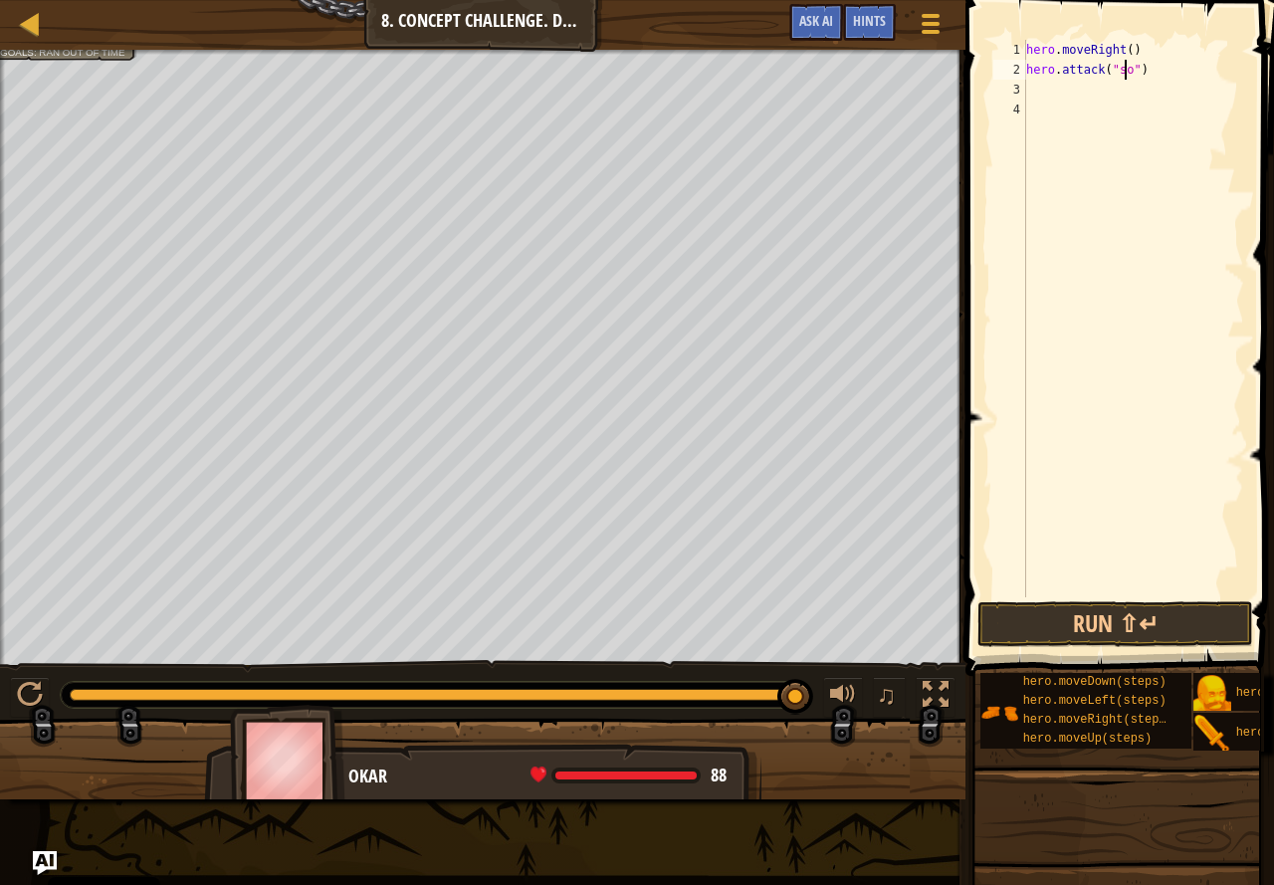
type textarea "hero.attack("sog")"
click at [1045, 93] on div "hero . moveRight ( ) hero . attack ( "sog" )" at bounding box center [1133, 338] width 222 height 597
click at [1042, 103] on div "hero. at tack press enter" at bounding box center [1085, 138] width 376 height 72
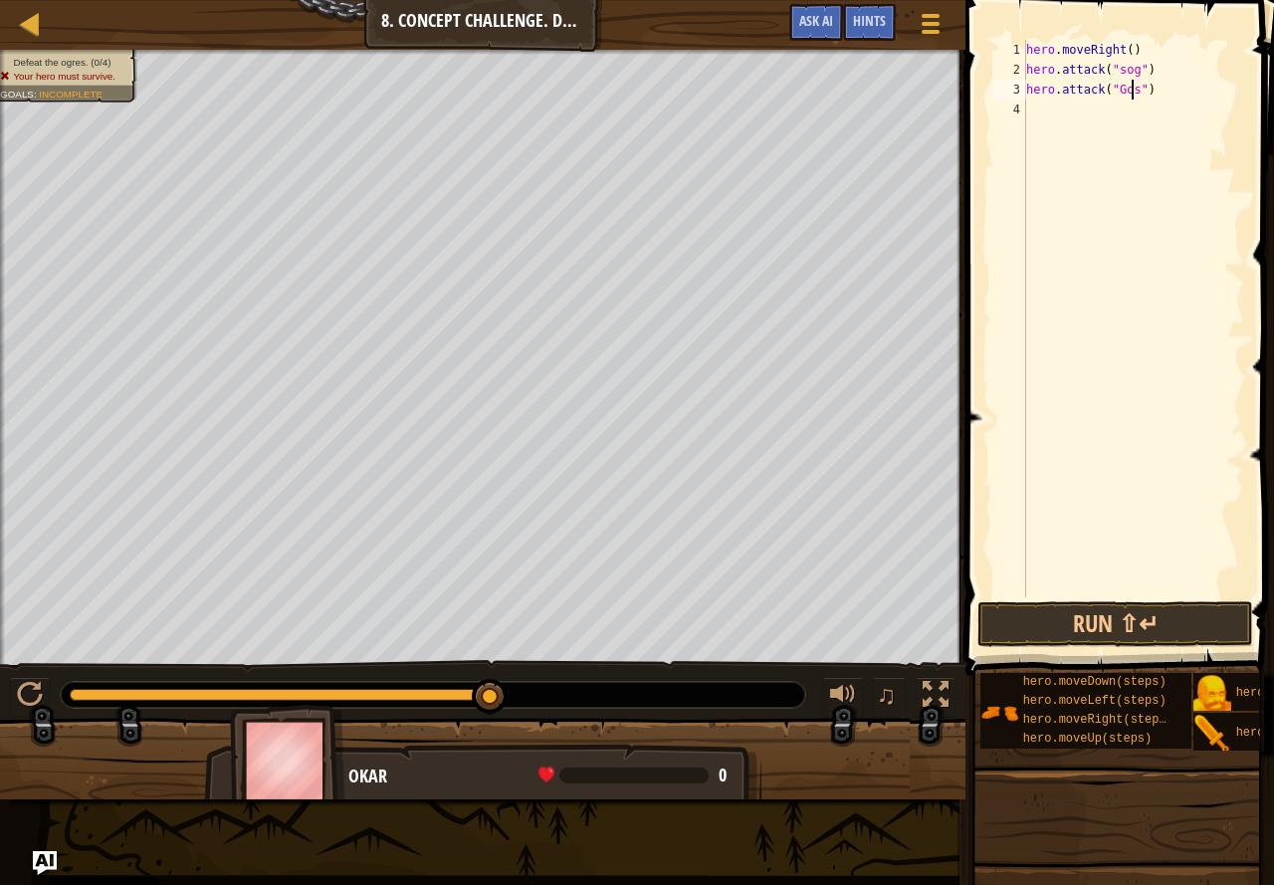
scroll to position [9, 9]
click at [1118, 74] on div "hero . moveRight ( ) hero . attack ( "sog" ) hero . attack ( "Gos" )" at bounding box center [1133, 338] width 222 height 597
click at [1030, 619] on button "Run ⇧↵" at bounding box center [1116, 624] width 276 height 46
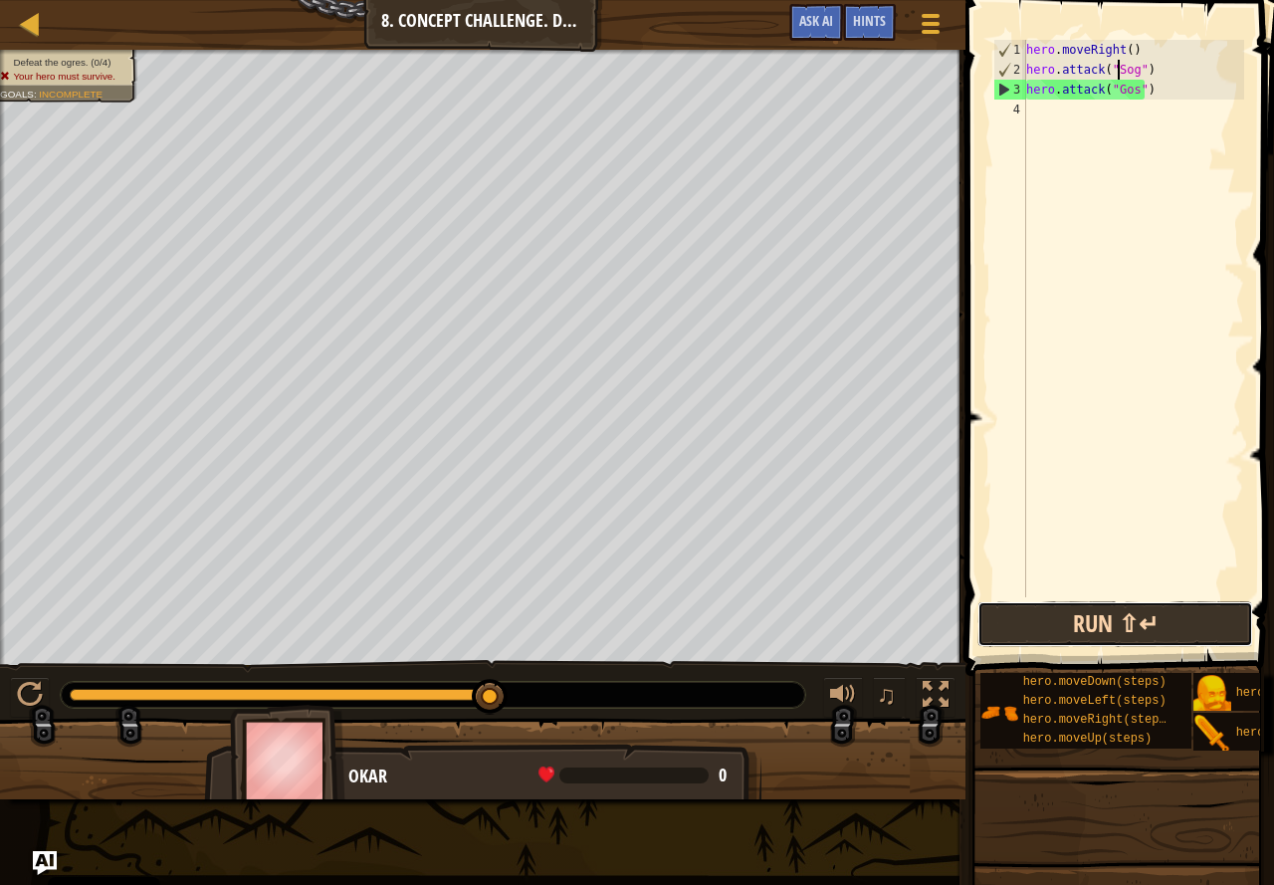
click at [1007, 617] on button "Run ⇧↵" at bounding box center [1116, 624] width 276 height 46
click at [1118, 94] on div "hero . moveRight ( ) hero . attack ( "Sog" ) hero . attack ( "Gos" )" at bounding box center [1133, 338] width 222 height 597
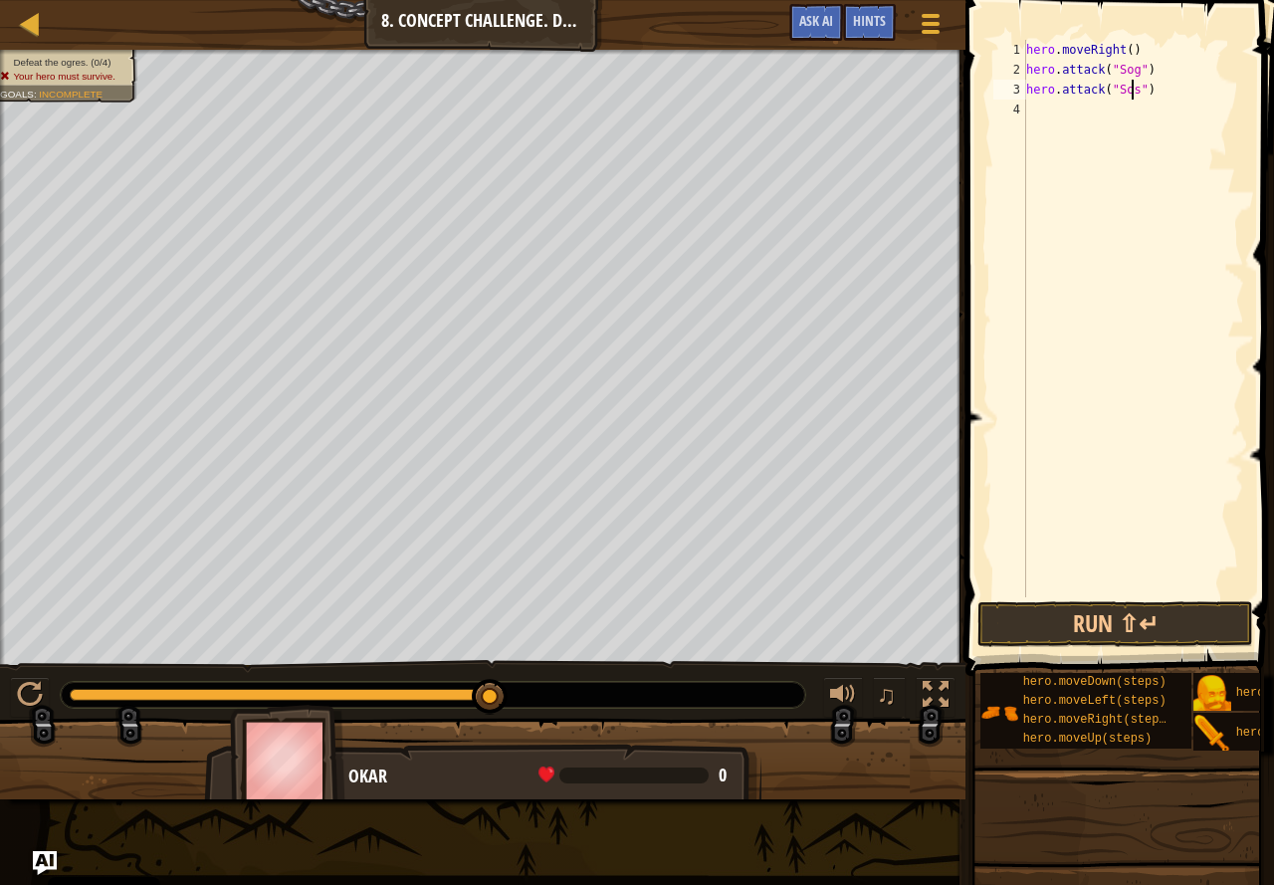
type textarea "hero.attack("Sog")"
click at [1070, 104] on div "hero . moveRight ( ) hero . attack ( "Sog" ) hero . attack ( "Sog" )" at bounding box center [1133, 338] width 222 height 597
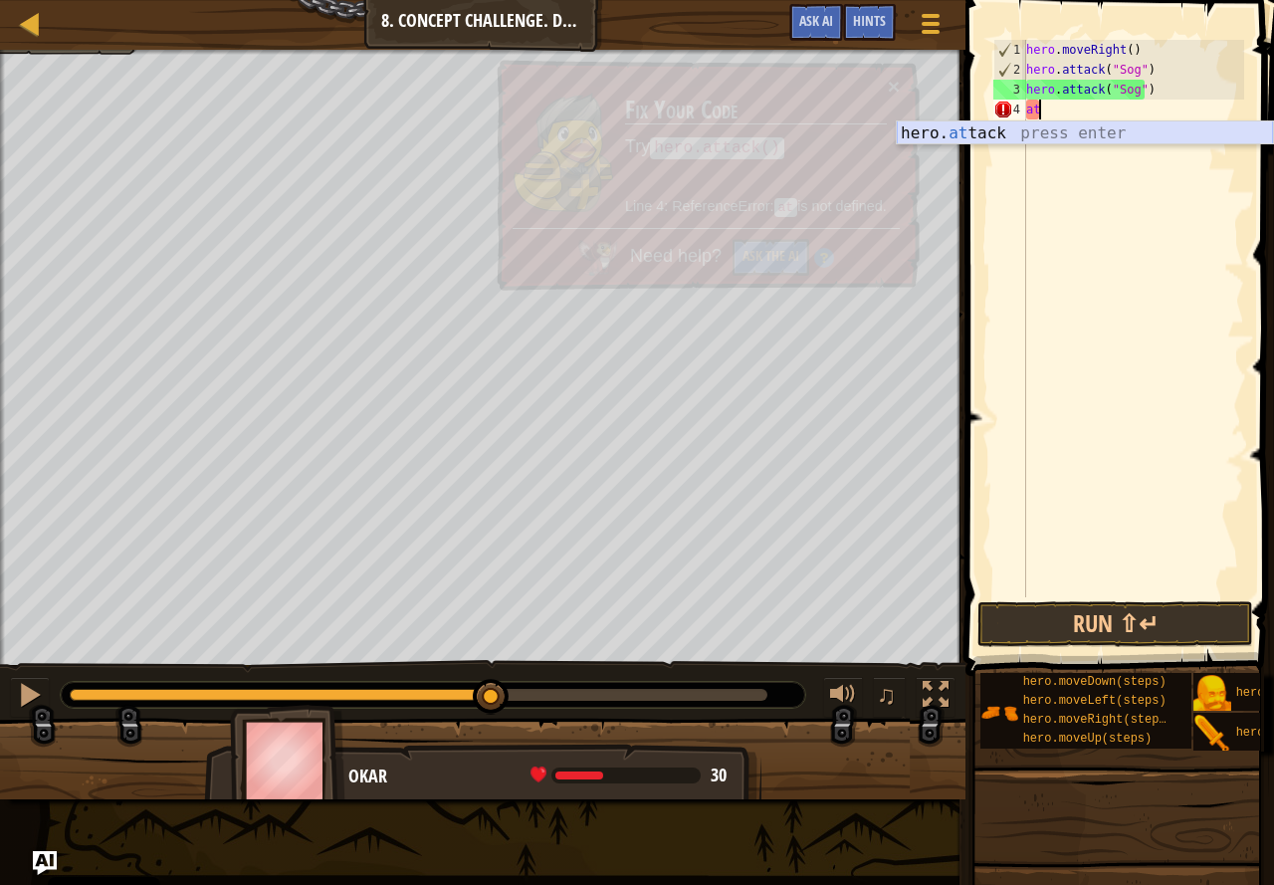
click at [1090, 132] on div "hero. at tack press enter" at bounding box center [1085, 157] width 376 height 72
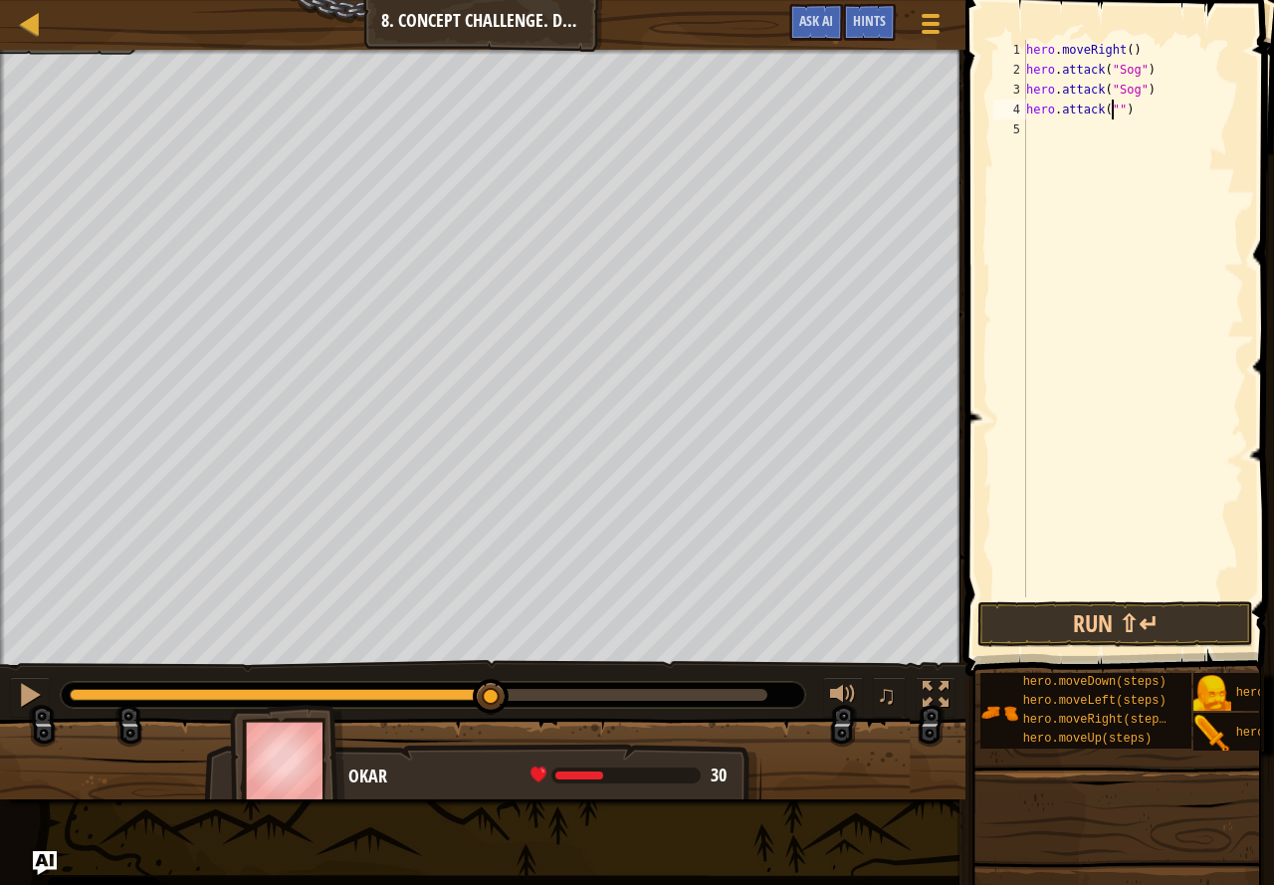
scroll to position [9, 8]
type textarea "hero.attack("Gos")"
click at [1140, 130] on div "hero . moveRight ( ) hero . attack ( "Sog" ) hero . attack ( "Sog" ) hero . att…" at bounding box center [1133, 338] width 222 height 597
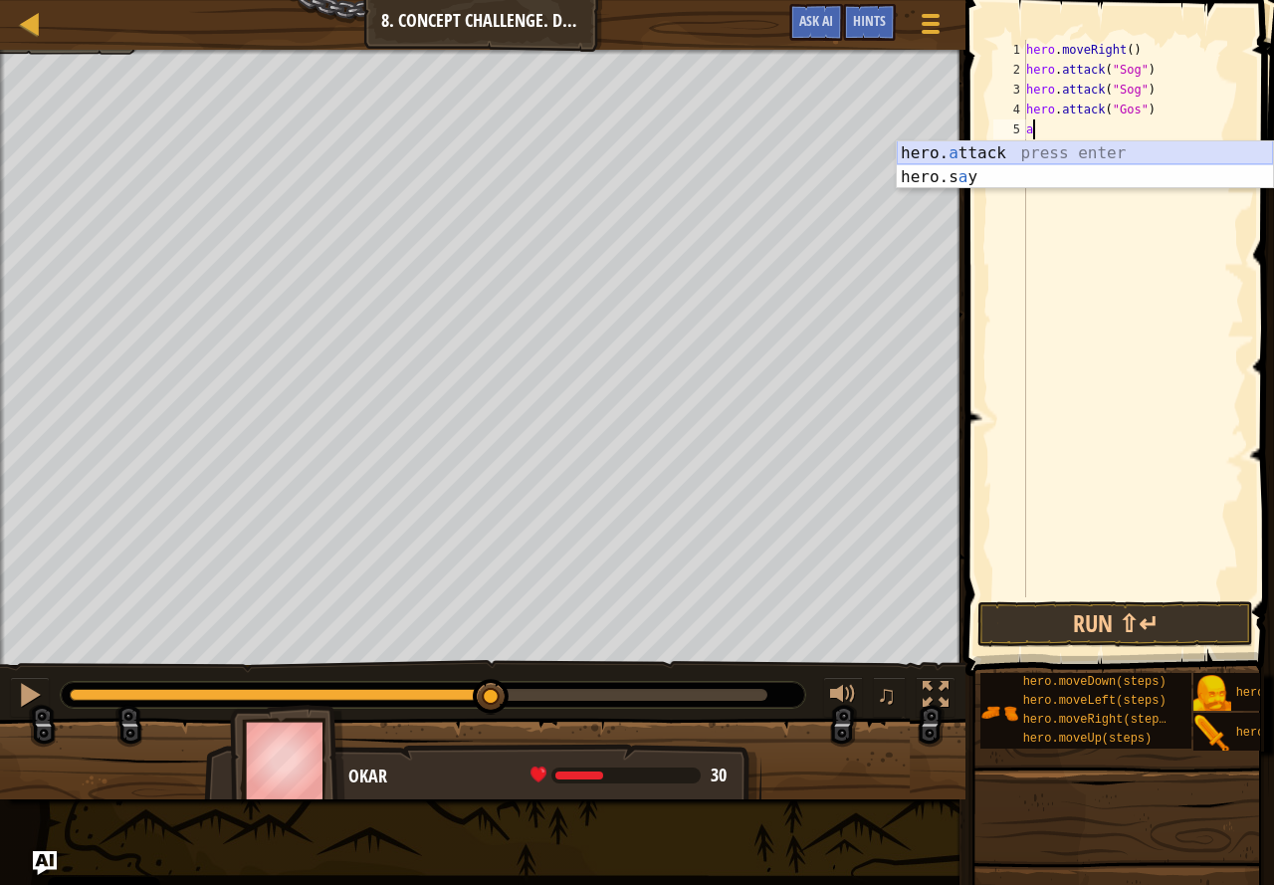
click at [1135, 149] on div "hero. a ttack press enter hero.s a y press enter" at bounding box center [1085, 189] width 376 height 96
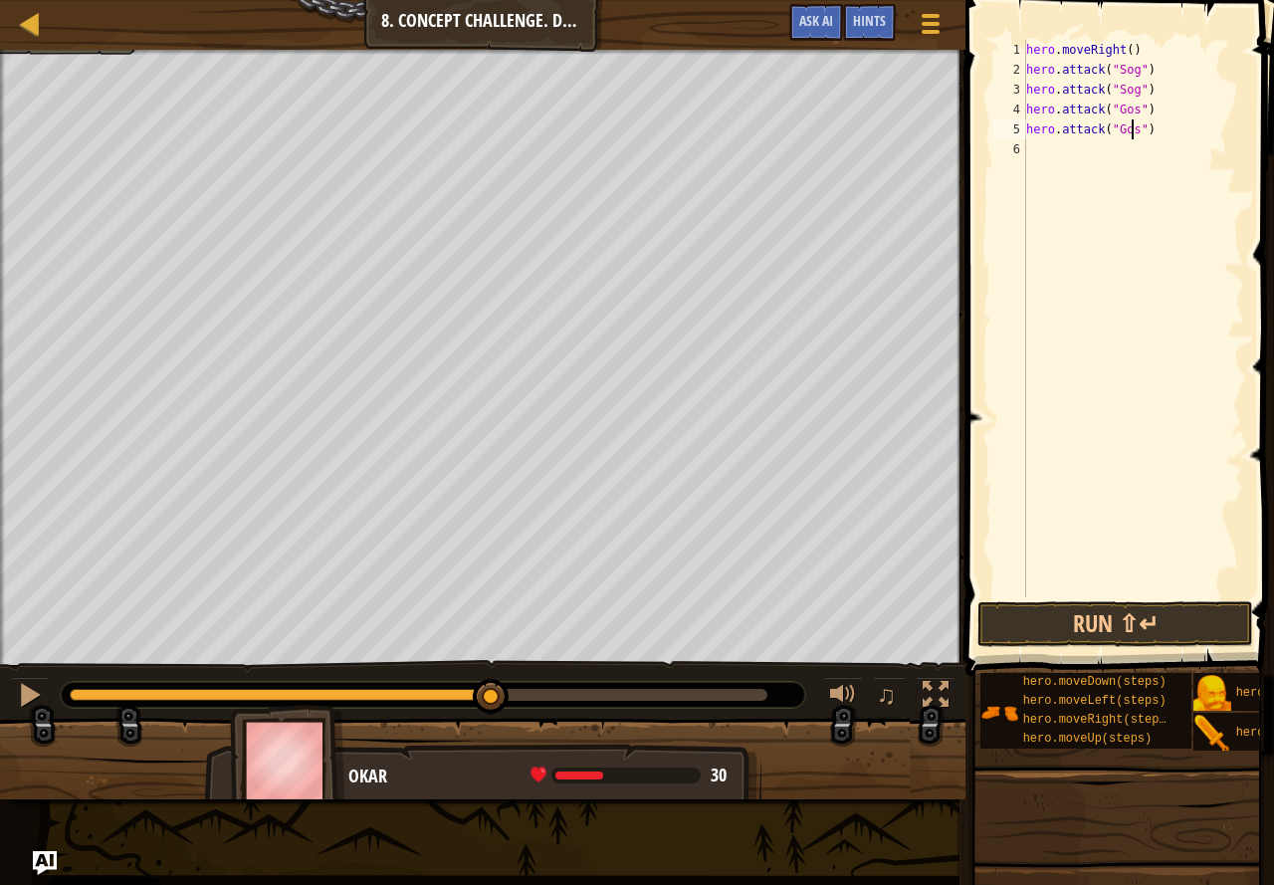
scroll to position [9, 9]
type textarea "hero.attack("Gos")"
drag, startPoint x: 1156, startPoint y: 618, endPoint x: 1141, endPoint y: 623, distance: 15.7
click at [1146, 622] on button "Run ⇧↵" at bounding box center [1116, 624] width 276 height 46
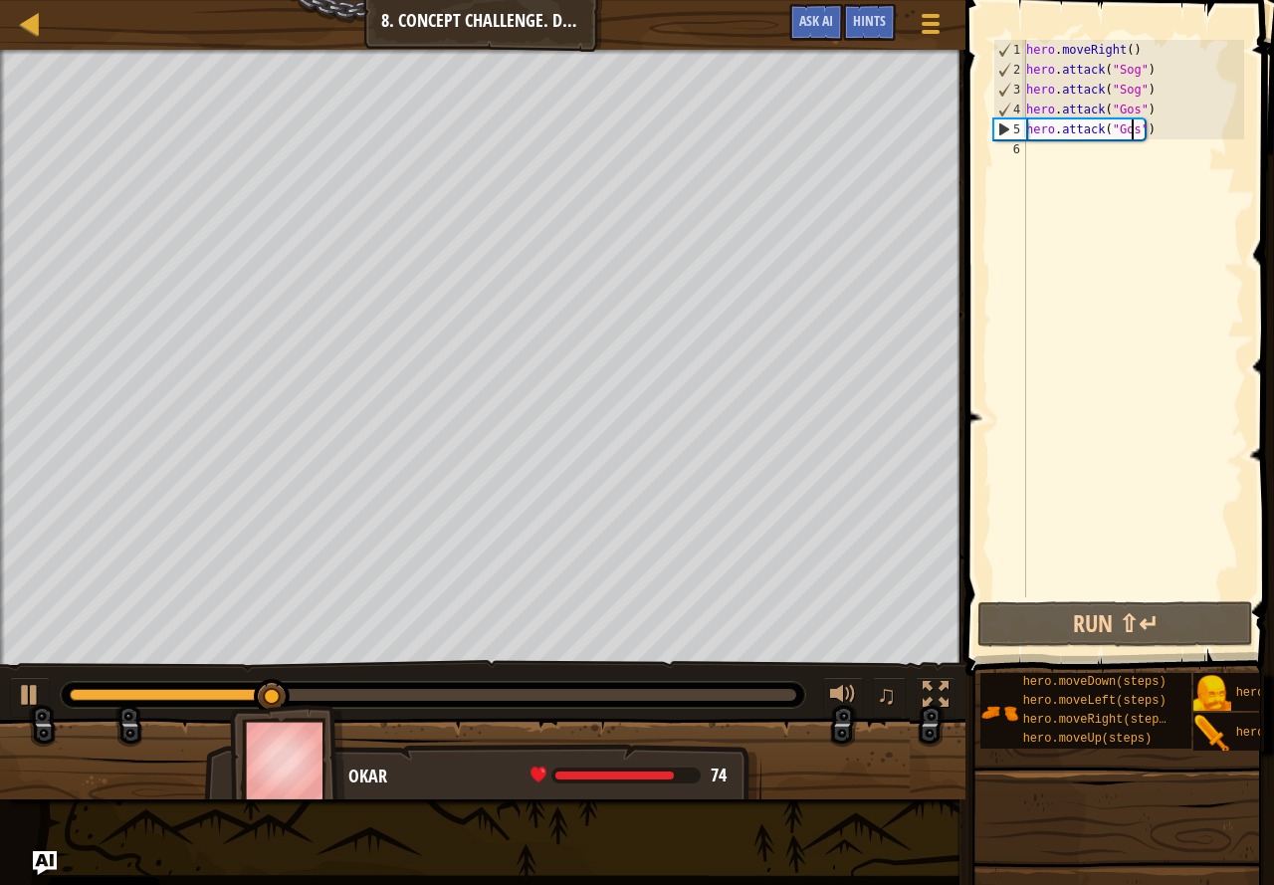
click at [1093, 155] on div "hero . moveRight ( ) hero . attack ( "Sog" ) hero . attack ( "Sog" ) hero . att…" at bounding box center [1133, 338] width 222 height 597
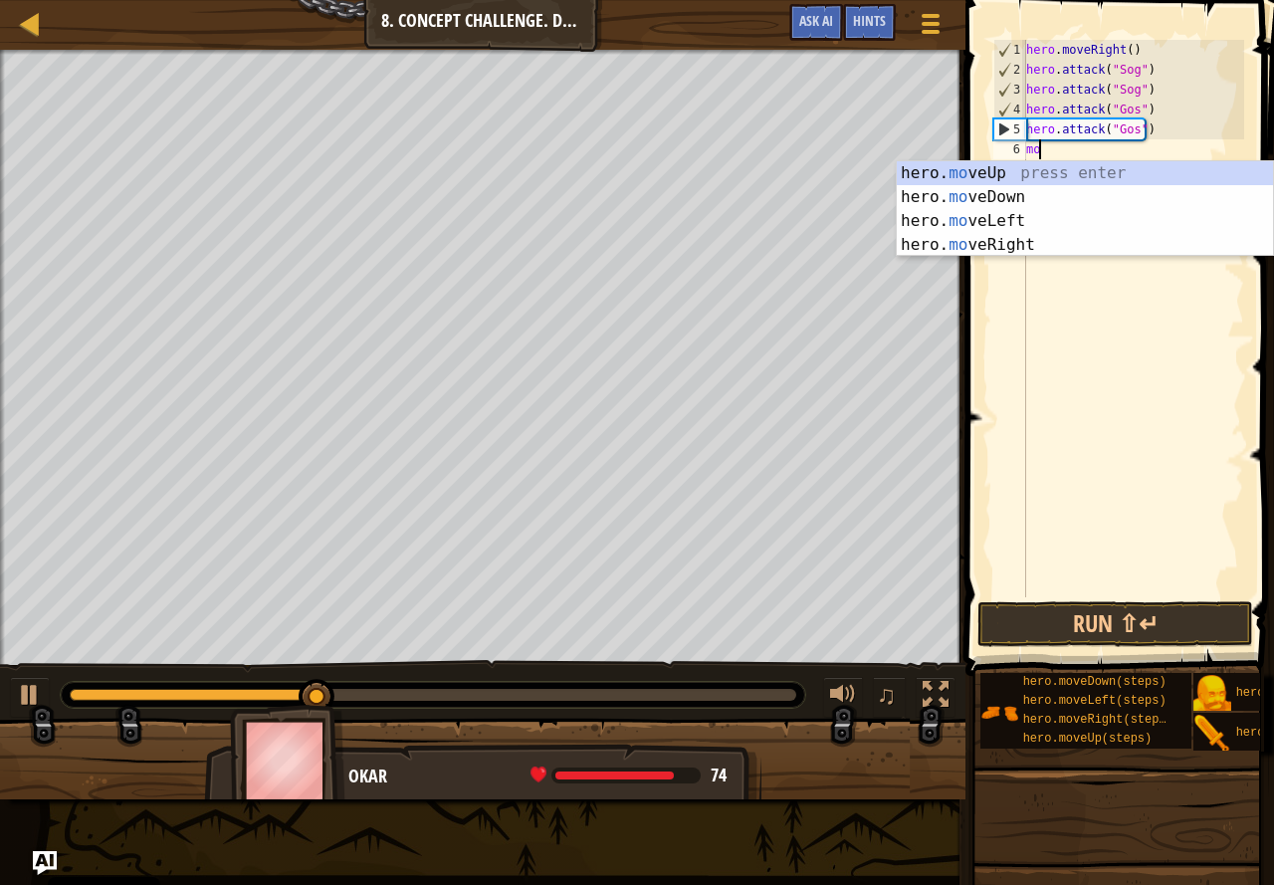
scroll to position [9, 1]
type textarea "move"
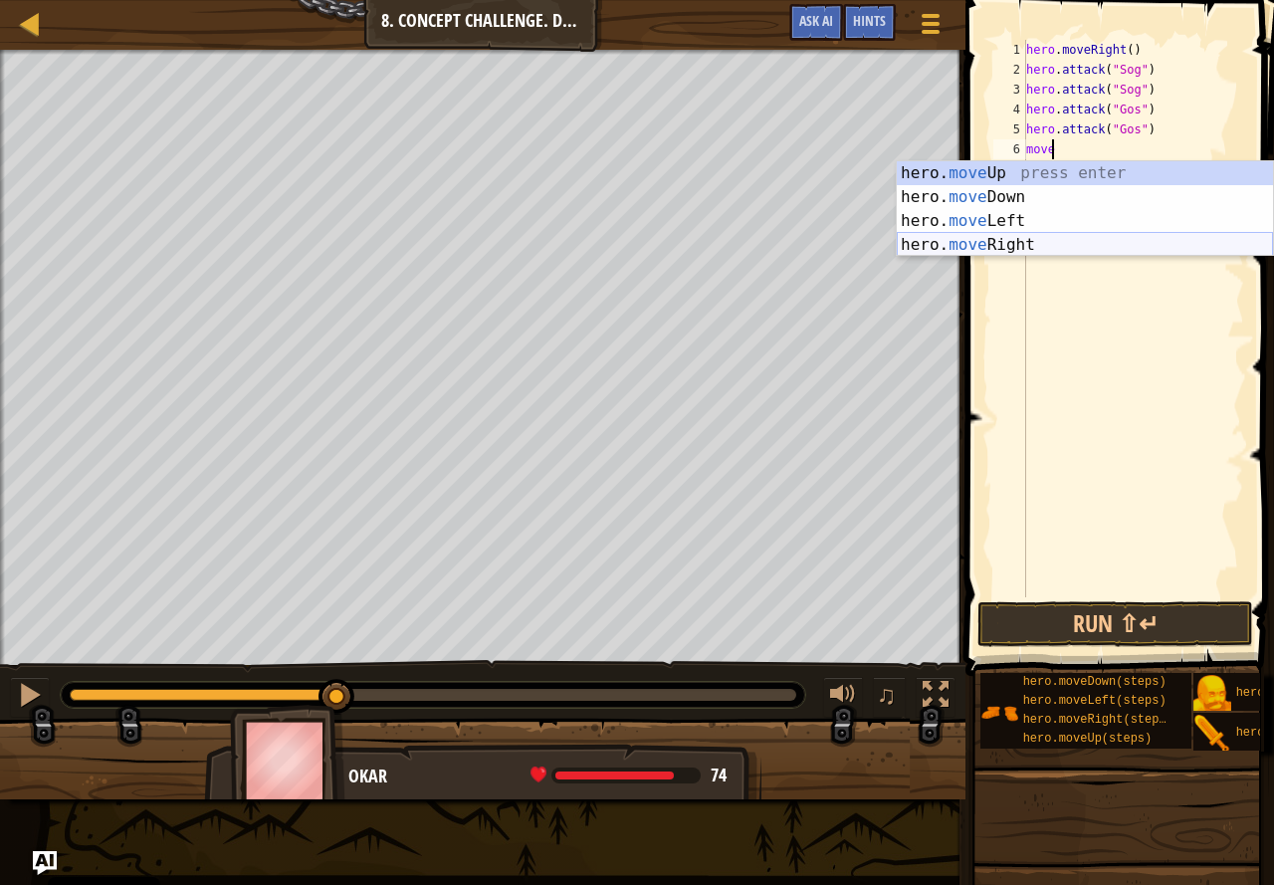
click at [1141, 240] on div "hero. move Up press enter hero. move Down press enter hero. move Left press ent…" at bounding box center [1085, 232] width 376 height 143
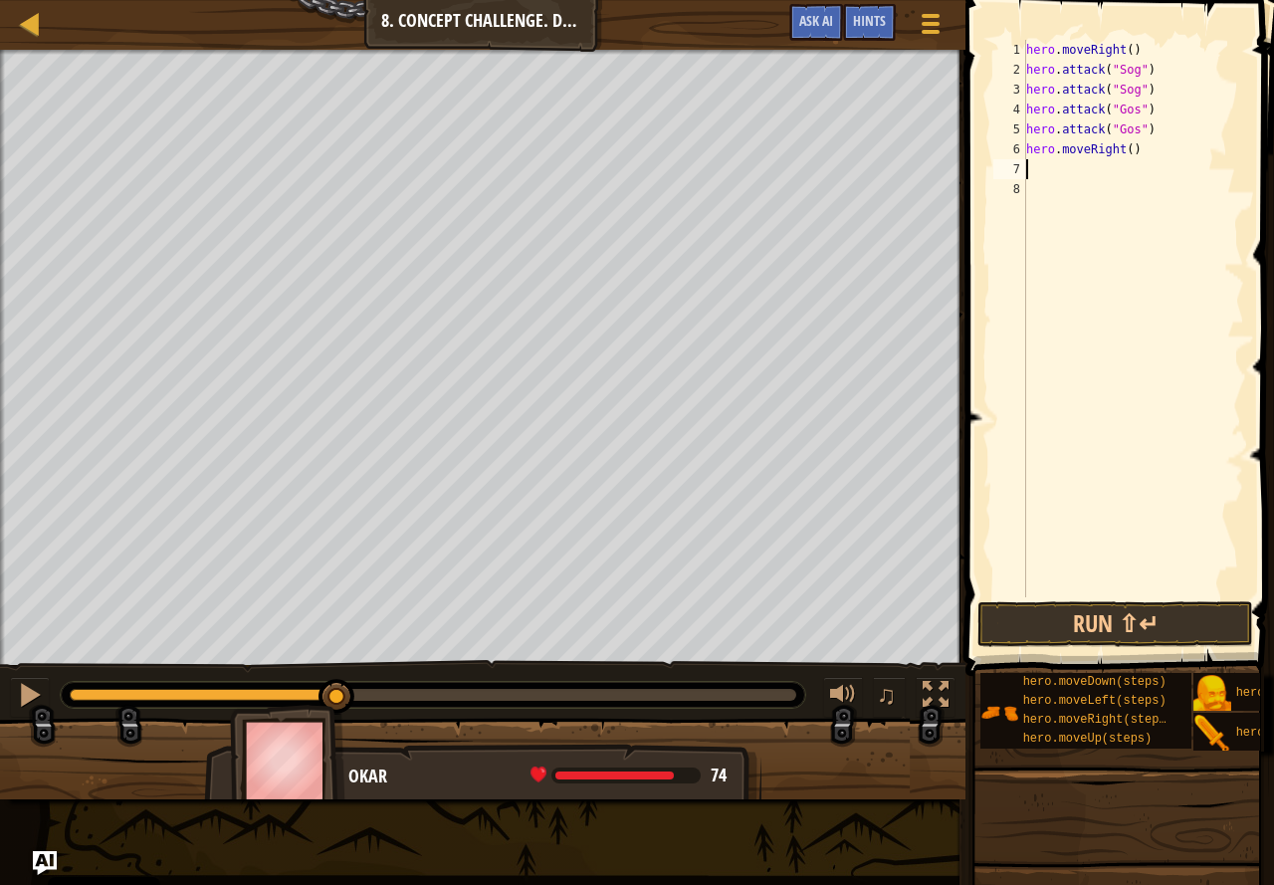
scroll to position [9, 0]
click at [1124, 149] on div "hero . moveRight ( ) hero . attack ( "Sog" ) hero . attack ( "Sog" ) hero . att…" at bounding box center [1133, 338] width 222 height 597
type textarea "hero.moveRight(2)"
click at [1122, 175] on div "hero . moveRight ( ) hero . attack ( "Sog" ) hero . attack ( "Sog" ) hero . att…" at bounding box center [1133, 338] width 222 height 597
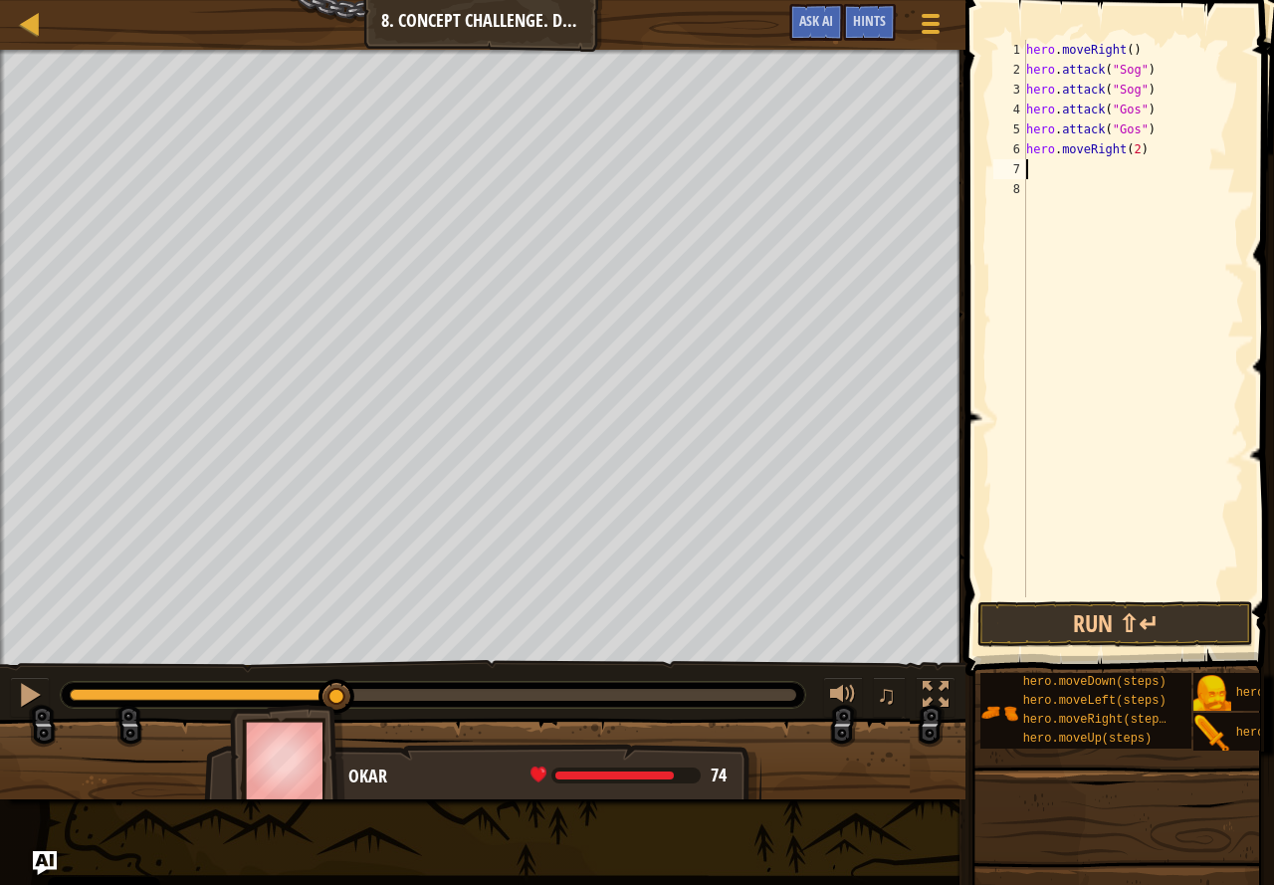
scroll to position [9, 0]
click at [1094, 182] on div "hero. at tack press enter" at bounding box center [1085, 217] width 376 height 72
click at [1046, 633] on button "Run ⇧↵" at bounding box center [1116, 624] width 276 height 46
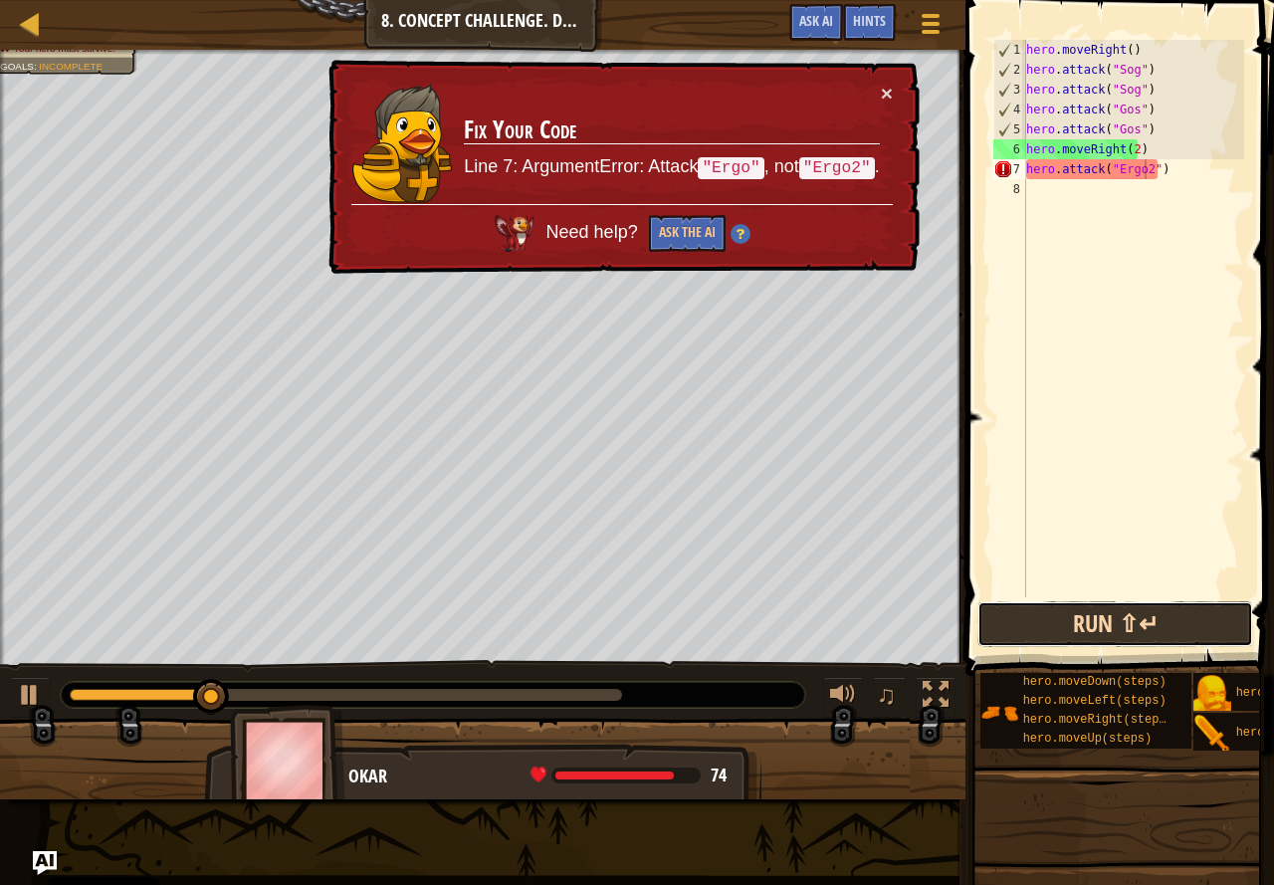
click at [1045, 633] on button "Run ⇧↵" at bounding box center [1116, 624] width 276 height 46
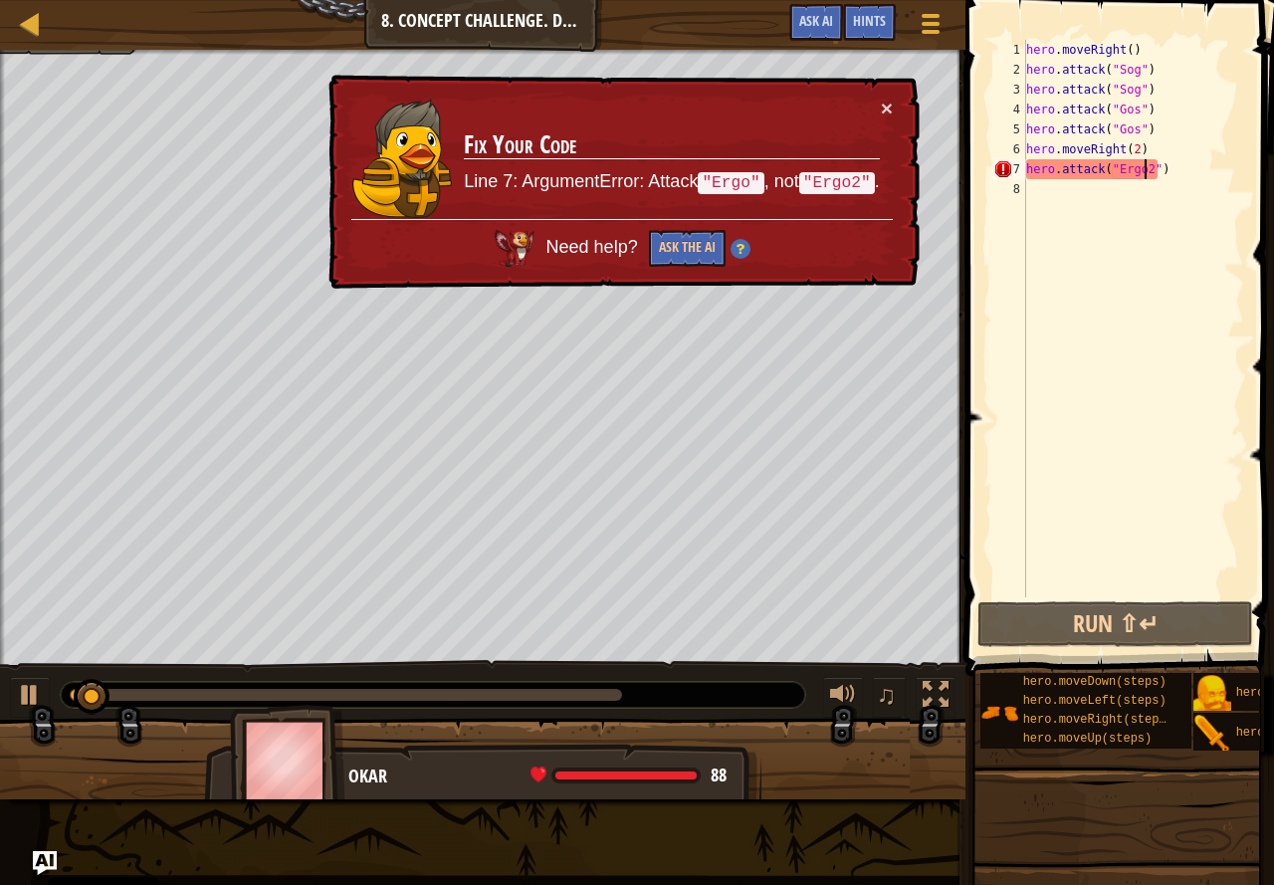
type textarea "hero.attack("Ergo")"
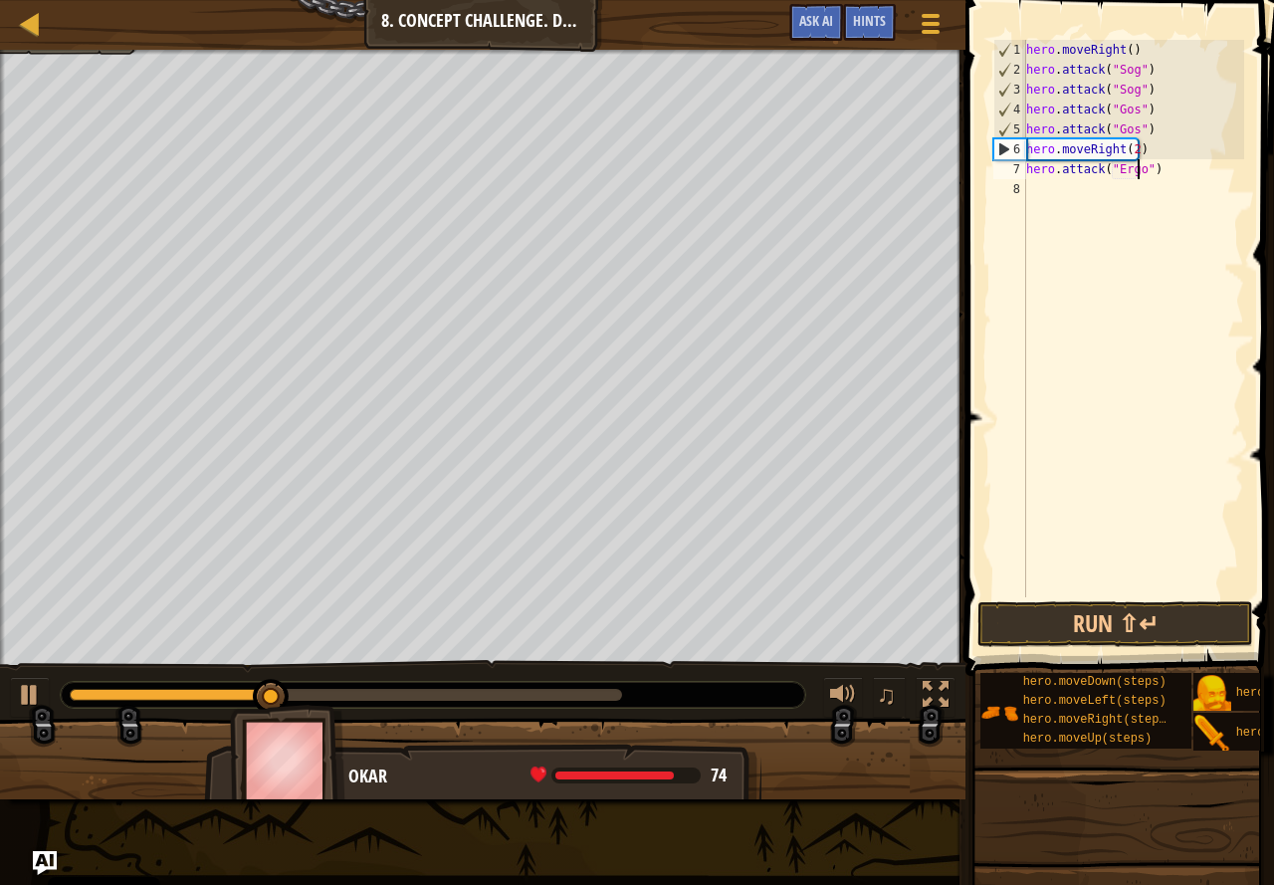
click at [1067, 199] on div "hero . moveRight ( ) hero . attack ( "Sog" ) hero . attack ( "Sog" ) hero . att…" at bounding box center [1133, 338] width 222 height 597
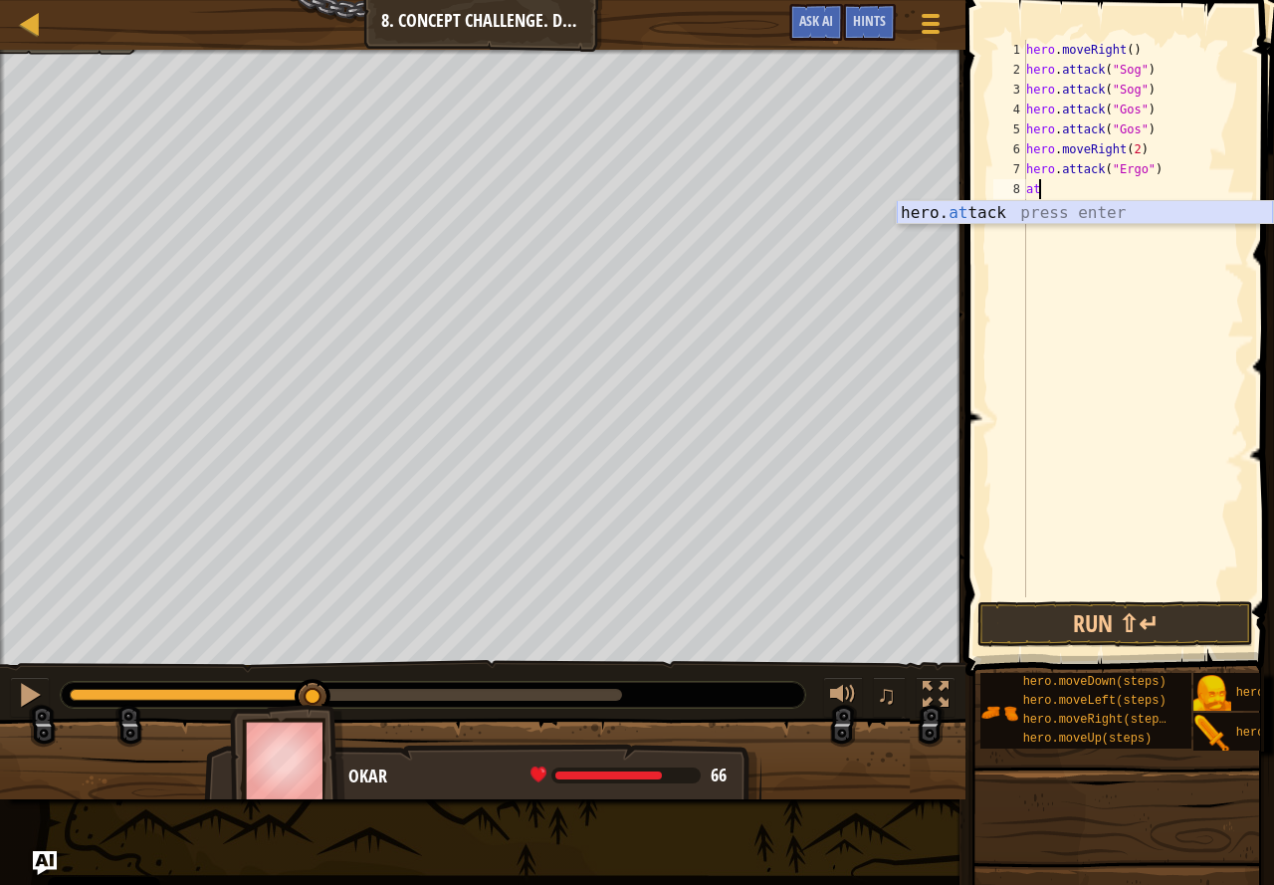
click at [1167, 215] on div "hero. at tack press enter" at bounding box center [1085, 237] width 376 height 72
type textarea "hero.attack("Ergo")"
click at [1164, 201] on div "hero . moveRight ( ) hero . attack ( "Sog" ) hero . attack ( "Sog" ) hero . att…" at bounding box center [1133, 338] width 222 height 597
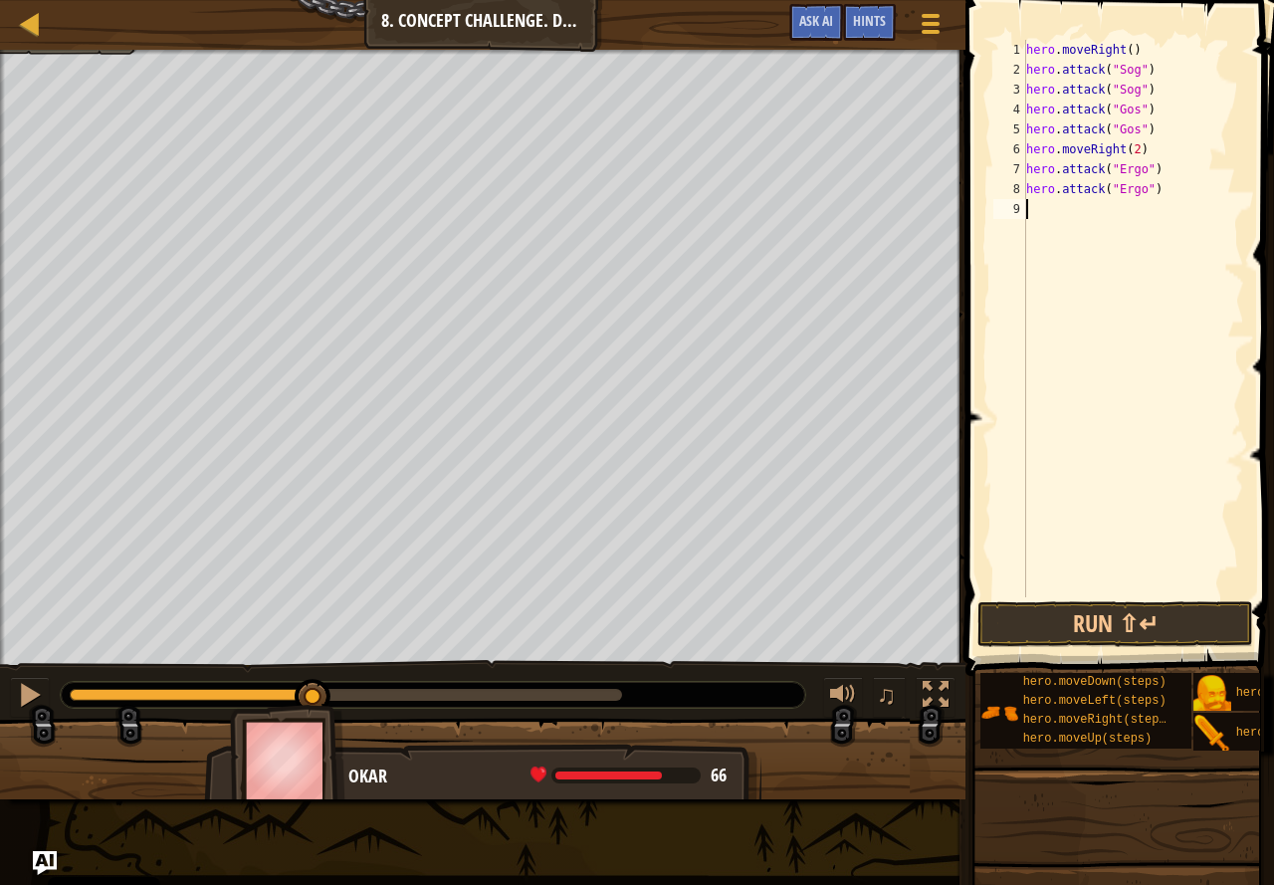
scroll to position [9, 0]
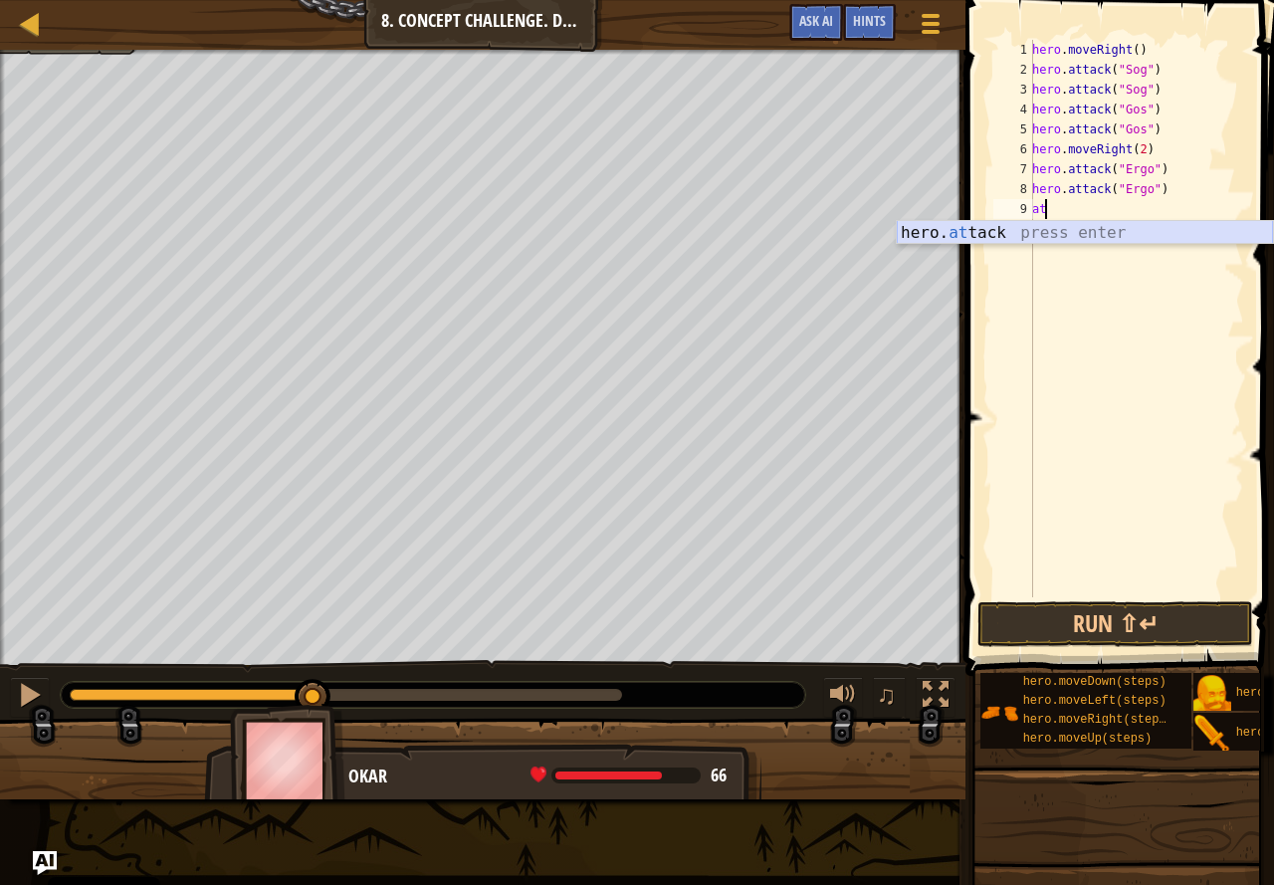
click at [1101, 223] on div "hero. at tack press enter" at bounding box center [1085, 257] width 376 height 72
type textarea "hero.attack("Kro")"
click at [1070, 223] on div "hero . moveRight ( ) hero . attack ( "Sog" ) hero . attack ( "Sog" ) hero . att…" at bounding box center [1136, 338] width 216 height 597
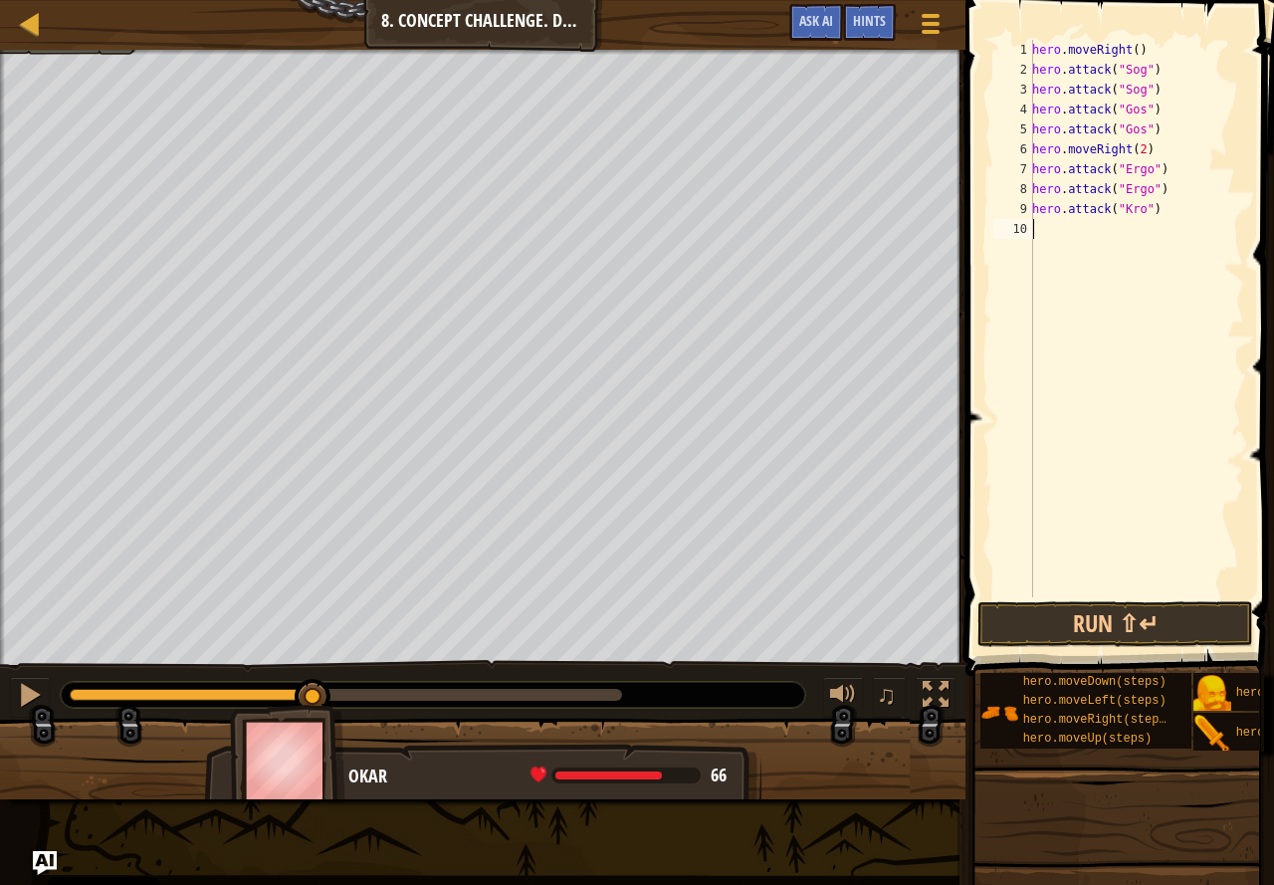
scroll to position [9, 0]
click at [1091, 244] on div "hero. at tack press enter" at bounding box center [1085, 277] width 376 height 72
type textarea "hero.attack("Kro")"
click at [1159, 610] on button "Run ⇧↵" at bounding box center [1116, 624] width 276 height 46
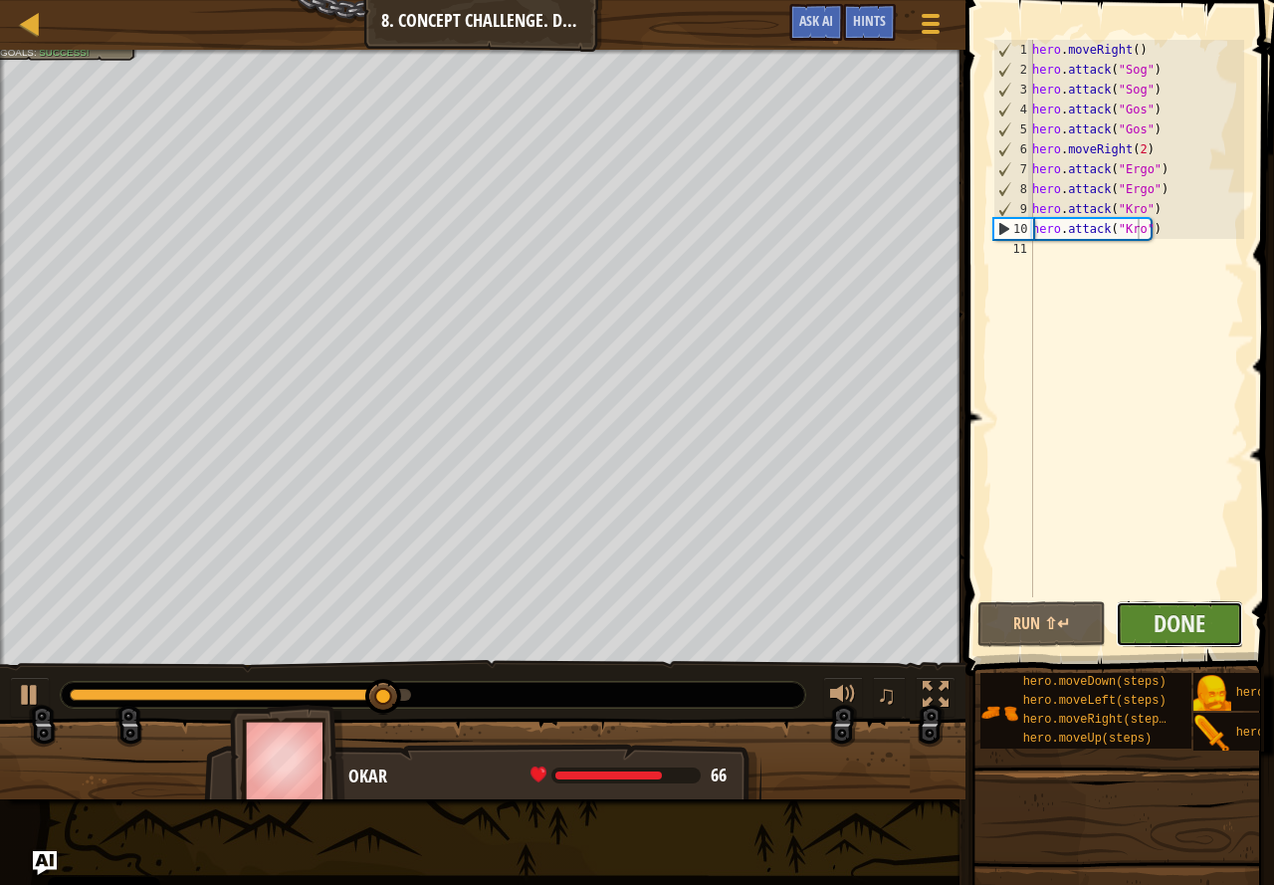
click at [1144, 610] on button "Done" at bounding box center [1180, 624] width 128 height 46
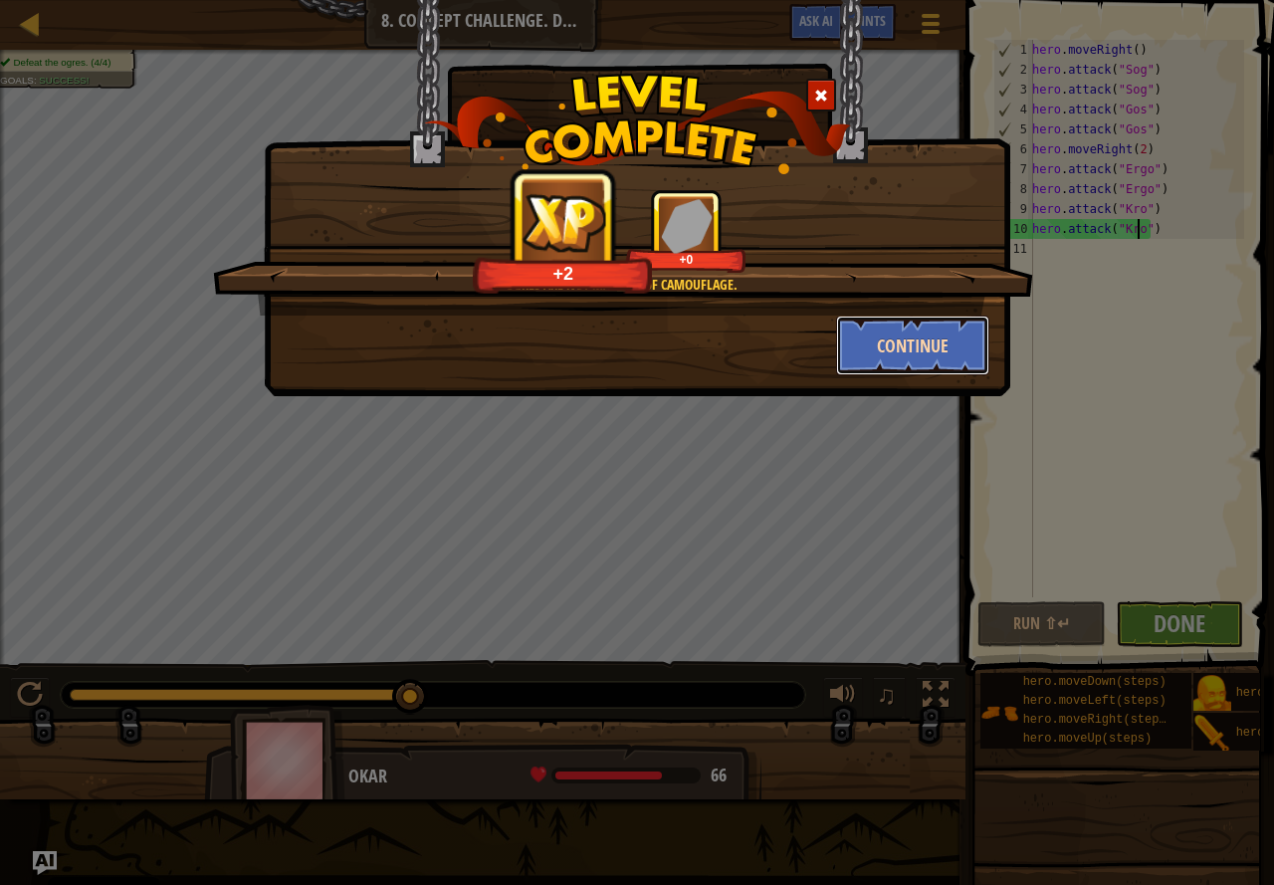
click at [882, 352] on button "Continue" at bounding box center [913, 346] width 154 height 60
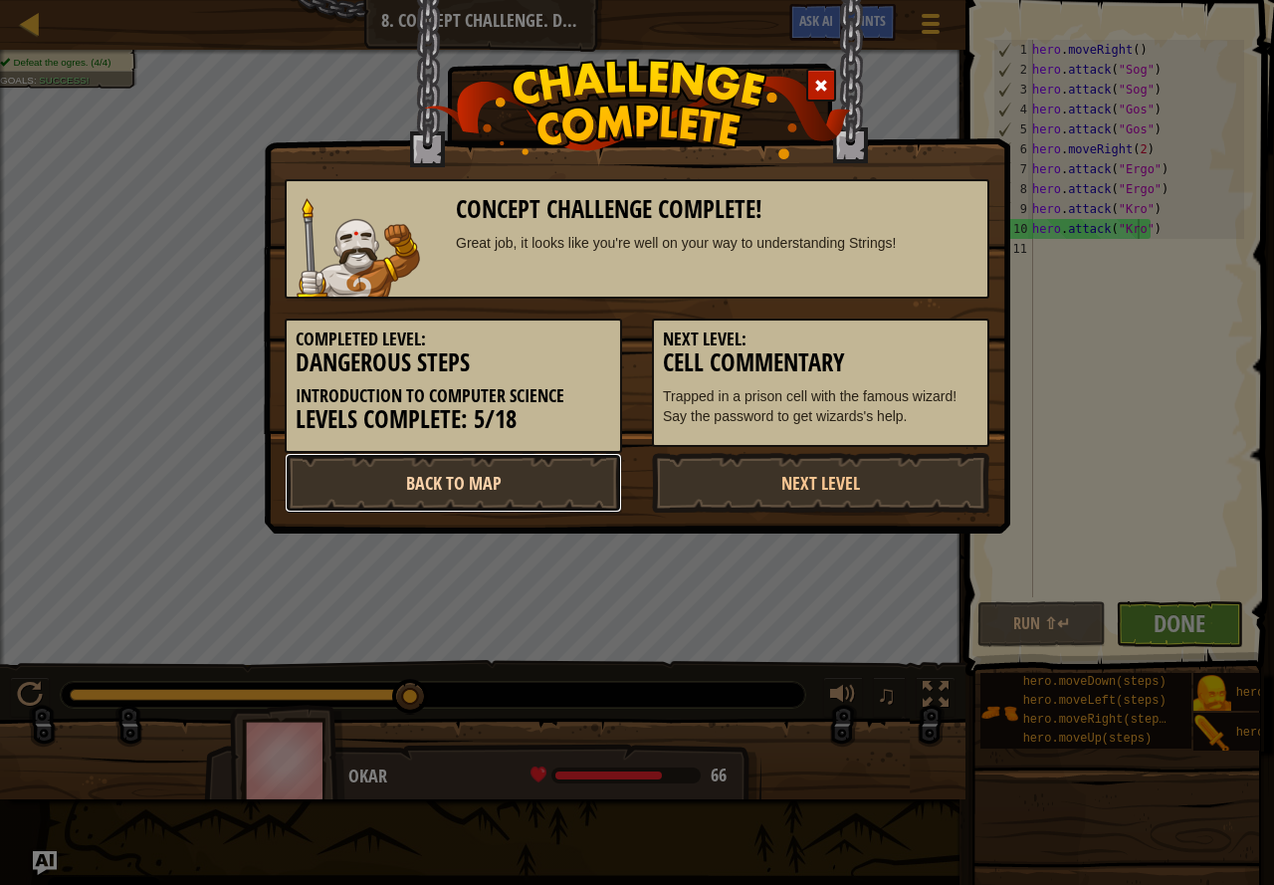
click at [568, 481] on link "Back to Map" at bounding box center [453, 483] width 337 height 60
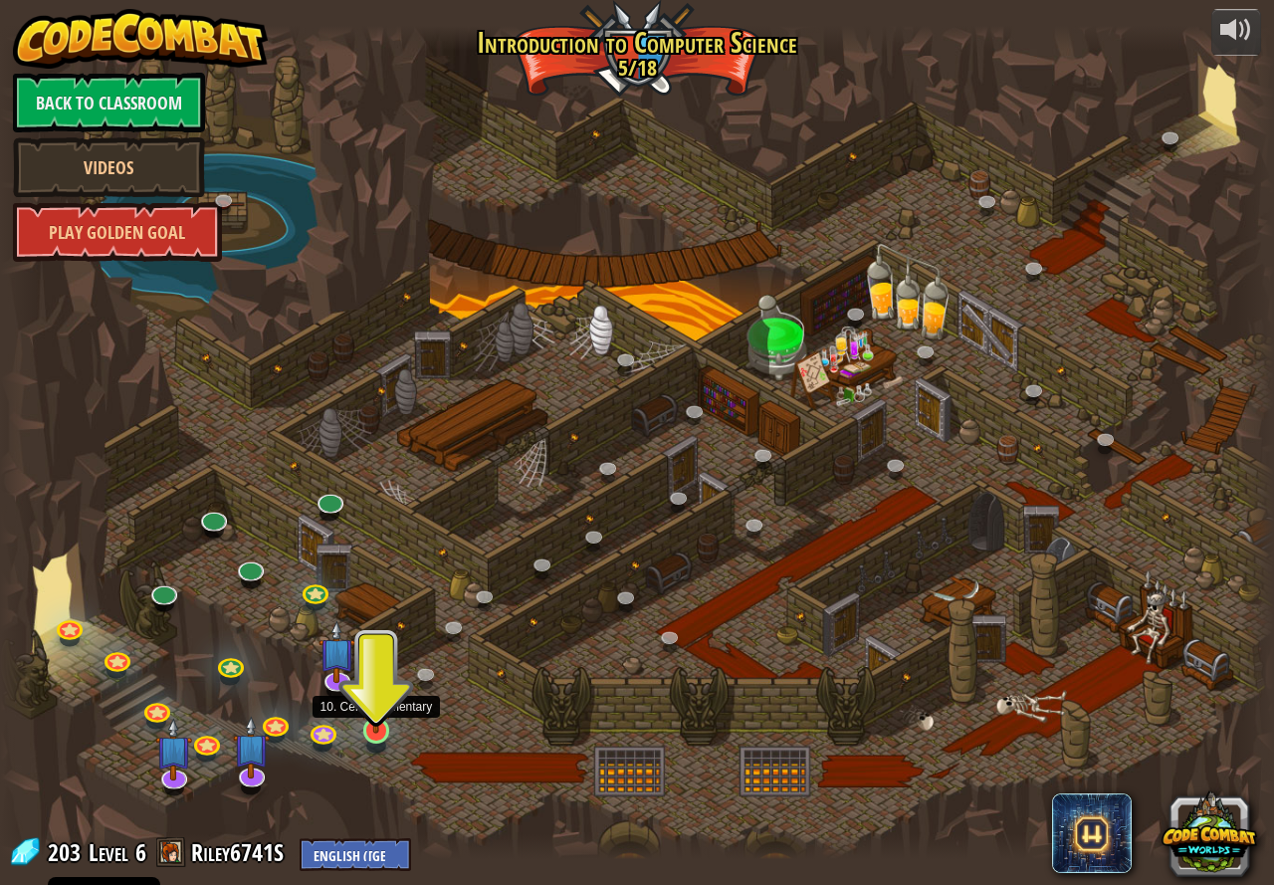
click at [378, 728] on img at bounding box center [375, 695] width 33 height 76
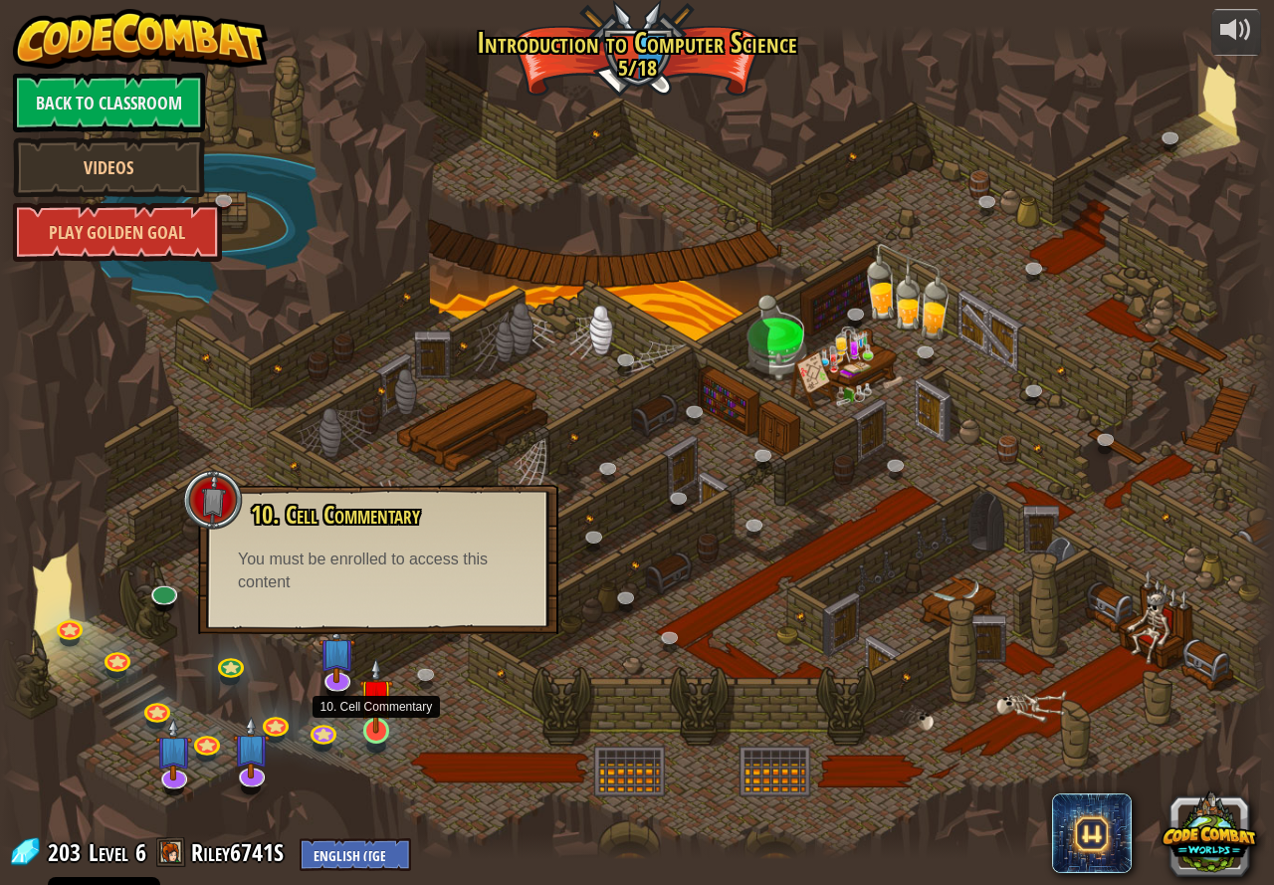
click at [369, 728] on img at bounding box center [375, 695] width 33 height 76
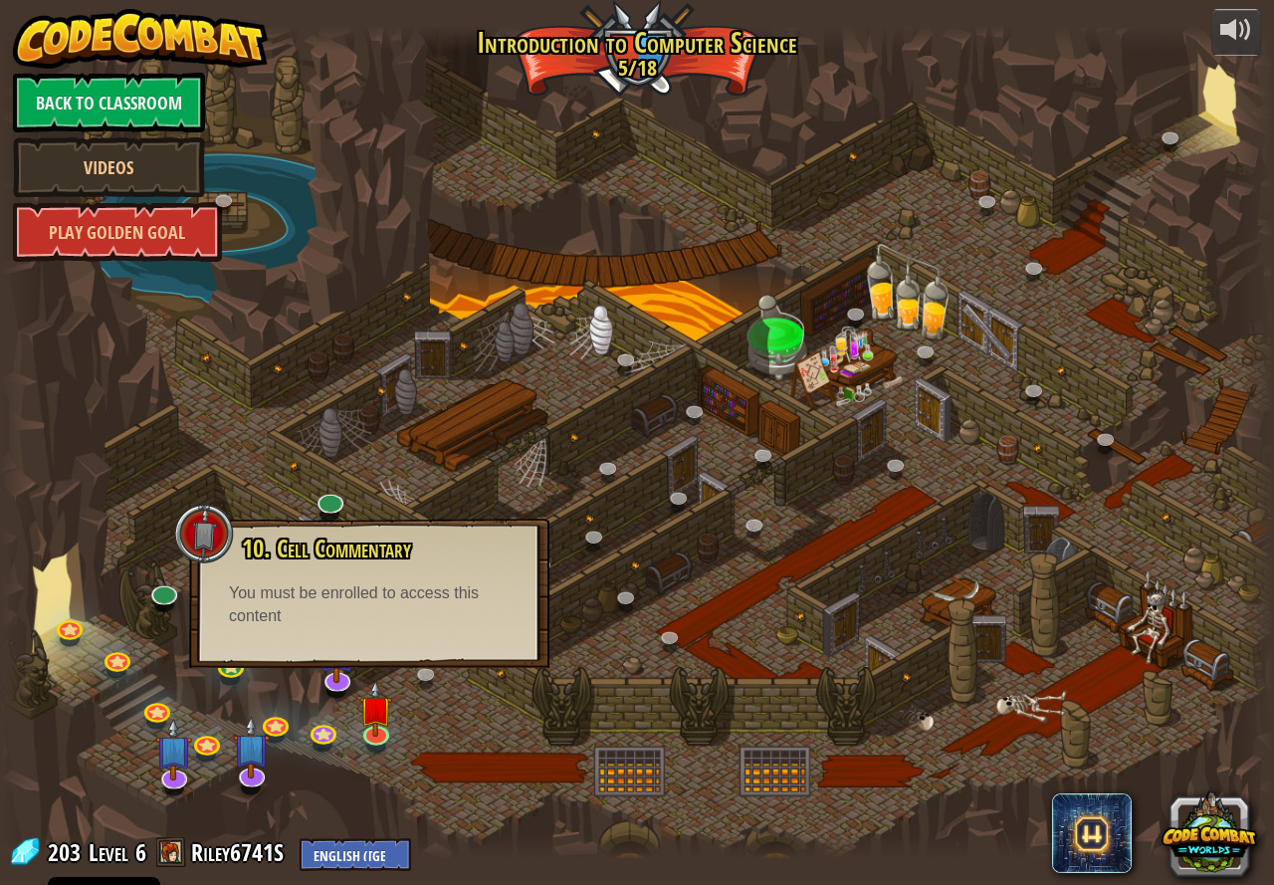
drag, startPoint x: 1195, startPoint y: 754, endPoint x: 1206, endPoint y: 757, distance: 12.3
drag, startPoint x: 1206, startPoint y: 757, endPoint x: 603, endPoint y: 744, distance: 603.4
click at [603, 744] on div at bounding box center [637, 442] width 1274 height 833
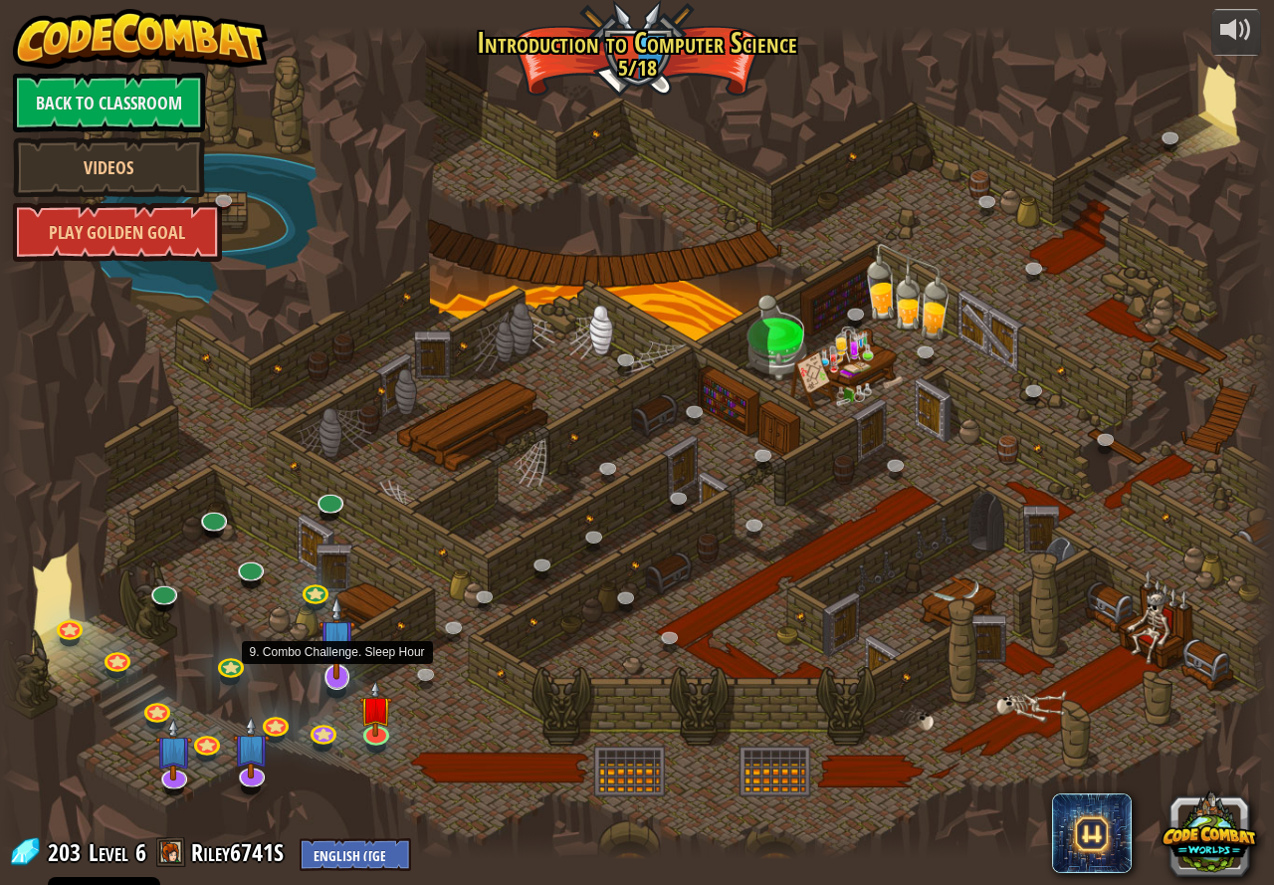
click at [329, 679] on div at bounding box center [338, 677] width 26 height 26
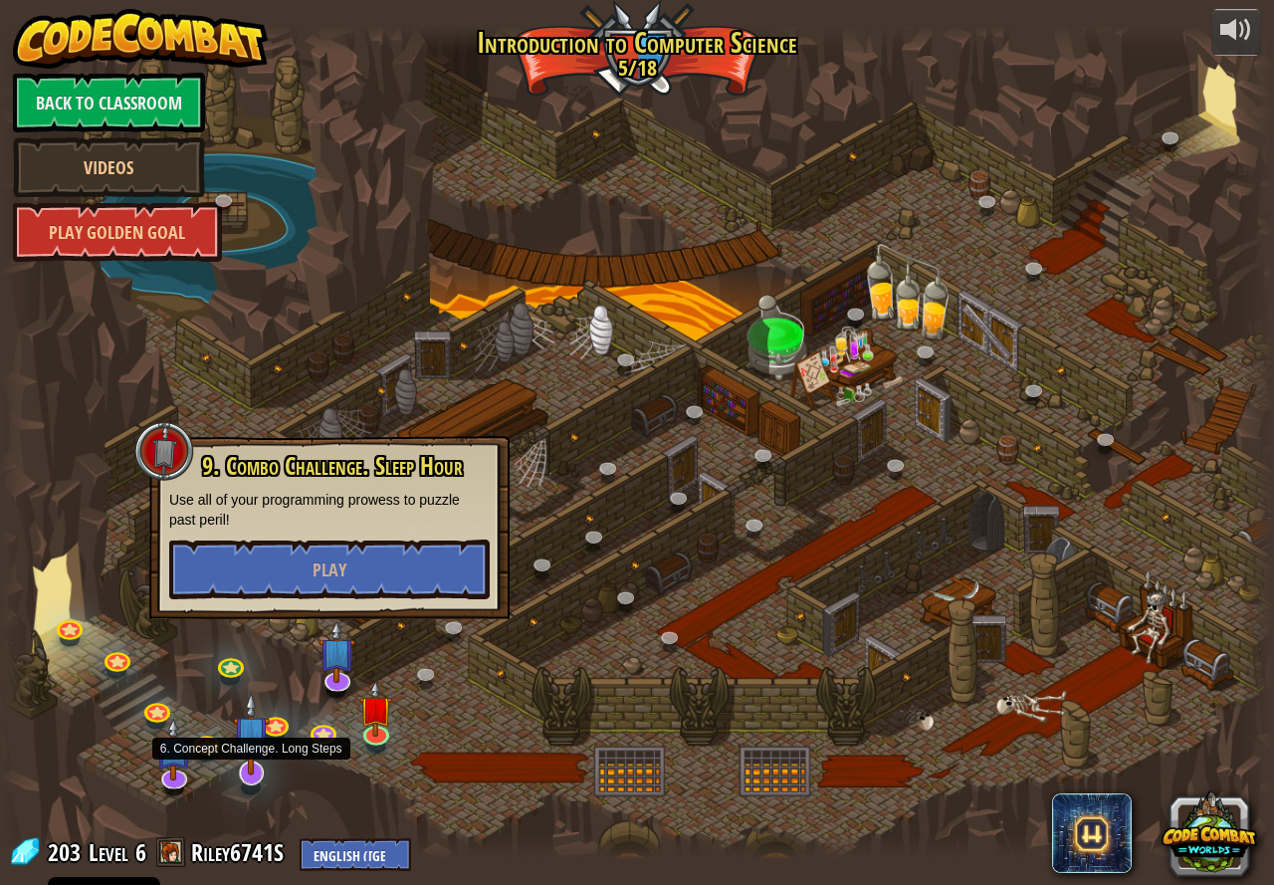
click at [238, 749] on img at bounding box center [251, 734] width 37 height 84
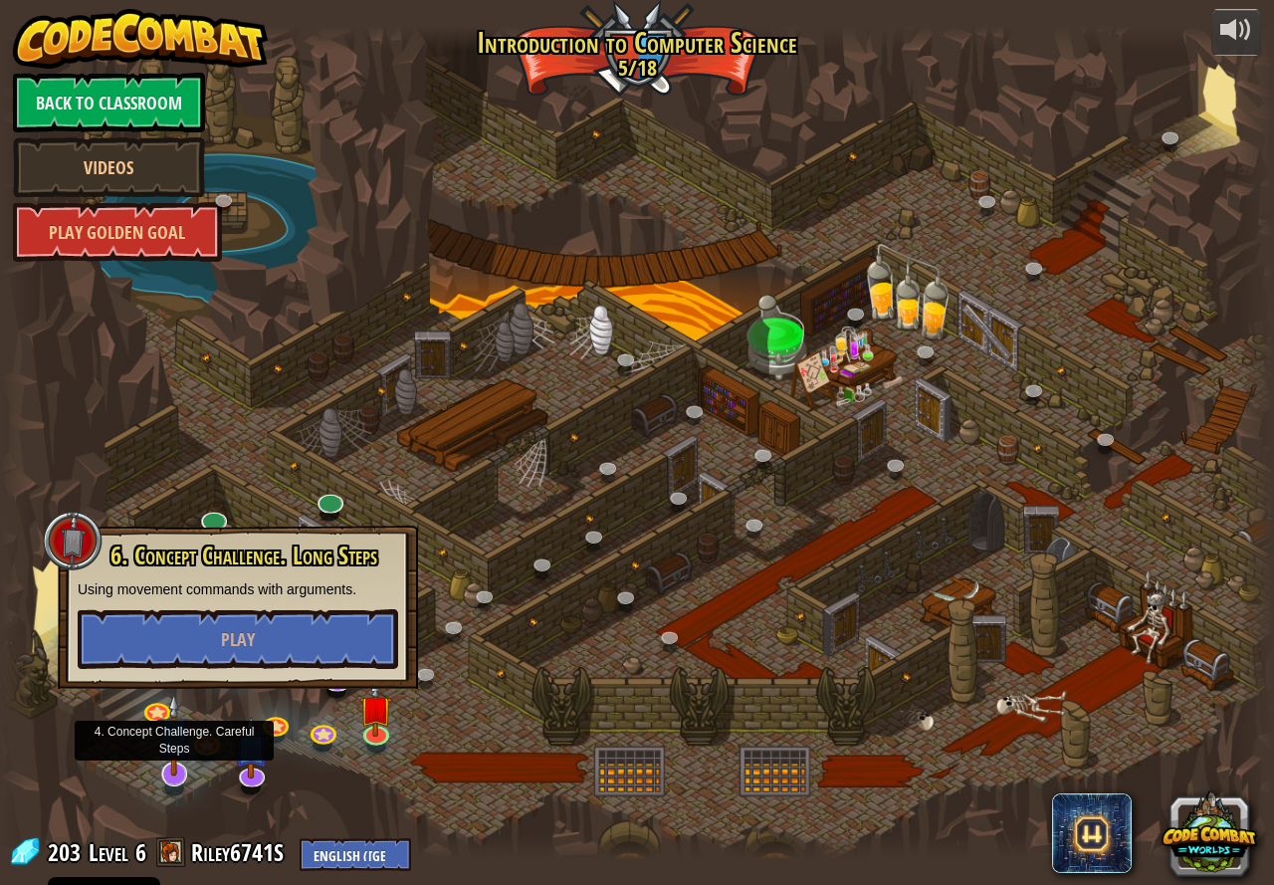
click at [192, 768] on img at bounding box center [174, 735] width 37 height 84
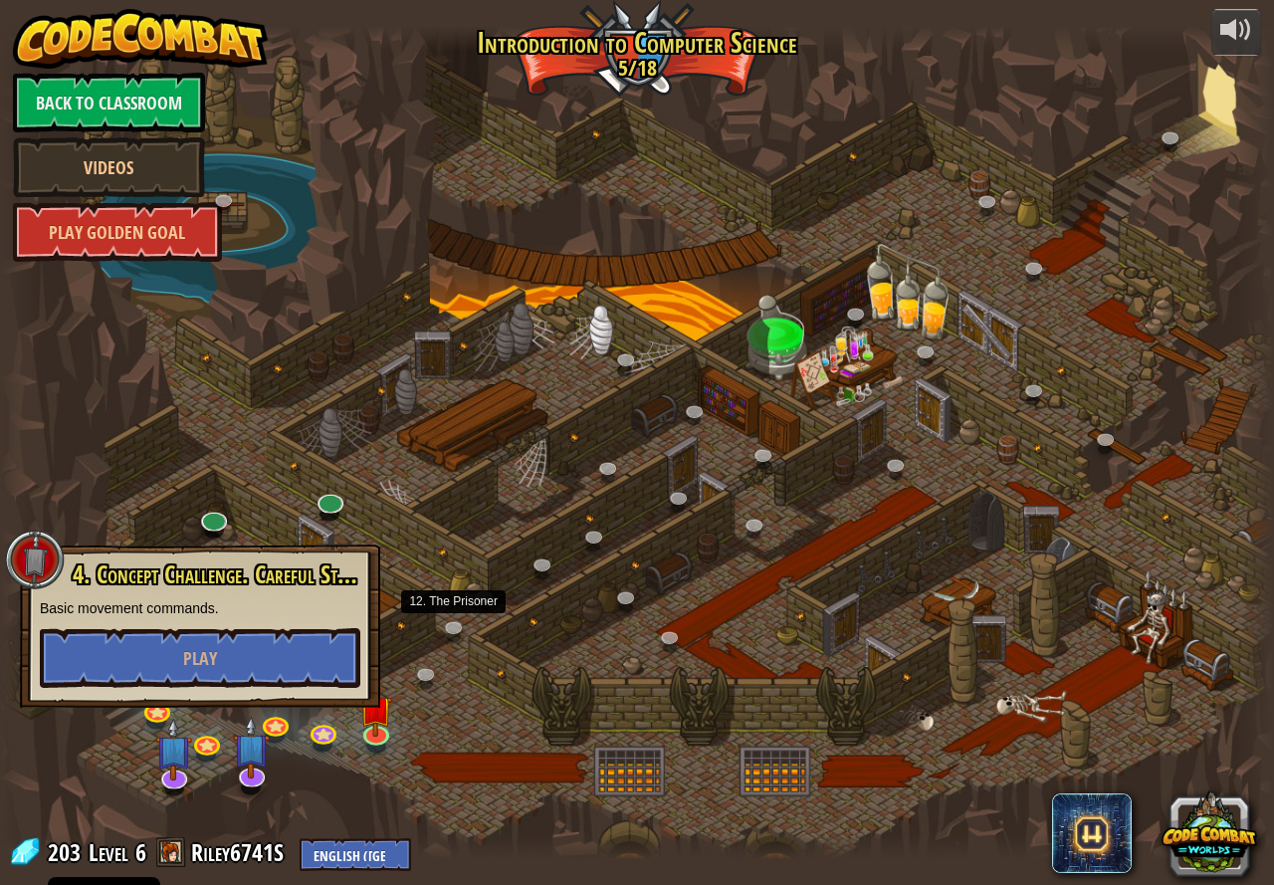
click at [475, 617] on div at bounding box center [637, 442] width 1274 height 833
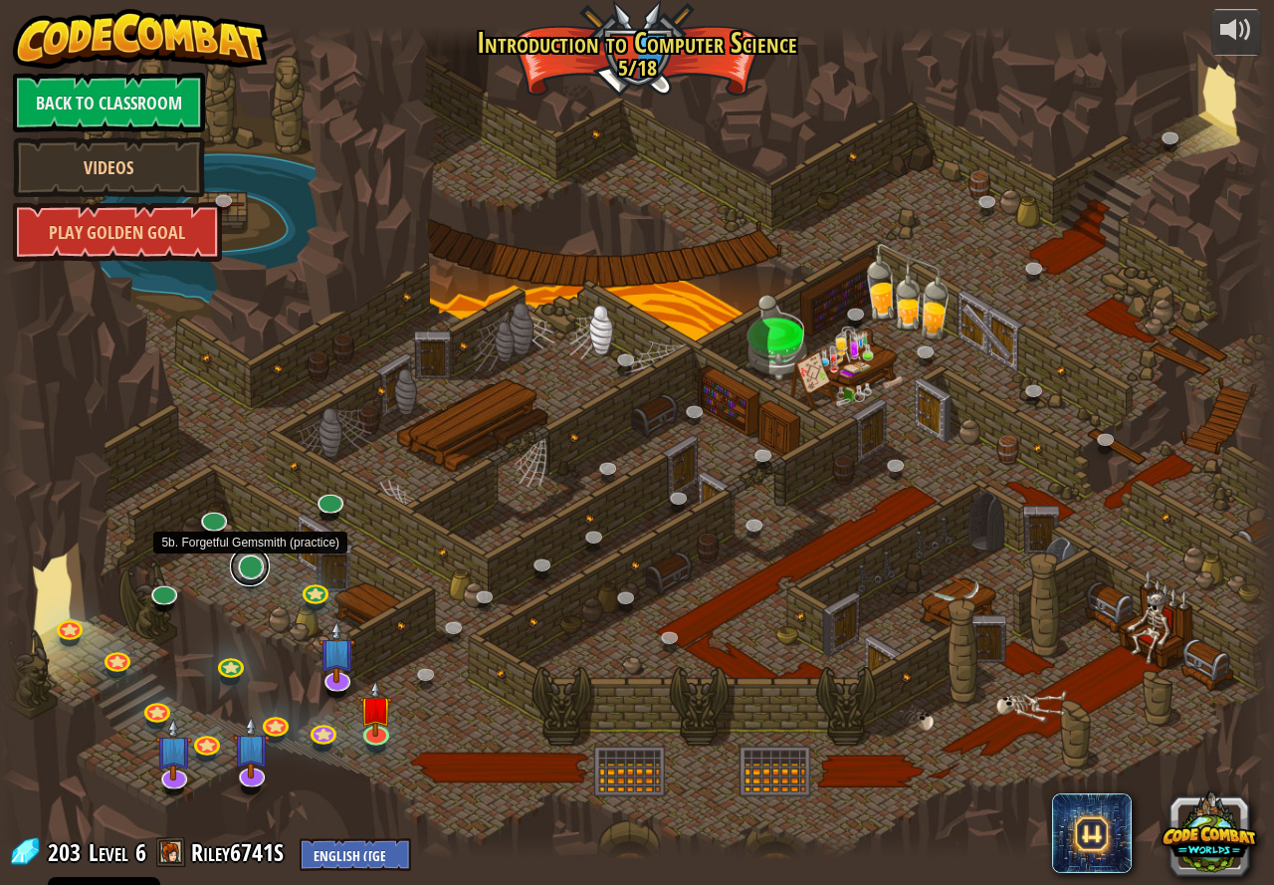
click at [251, 569] on link at bounding box center [250, 567] width 40 height 40
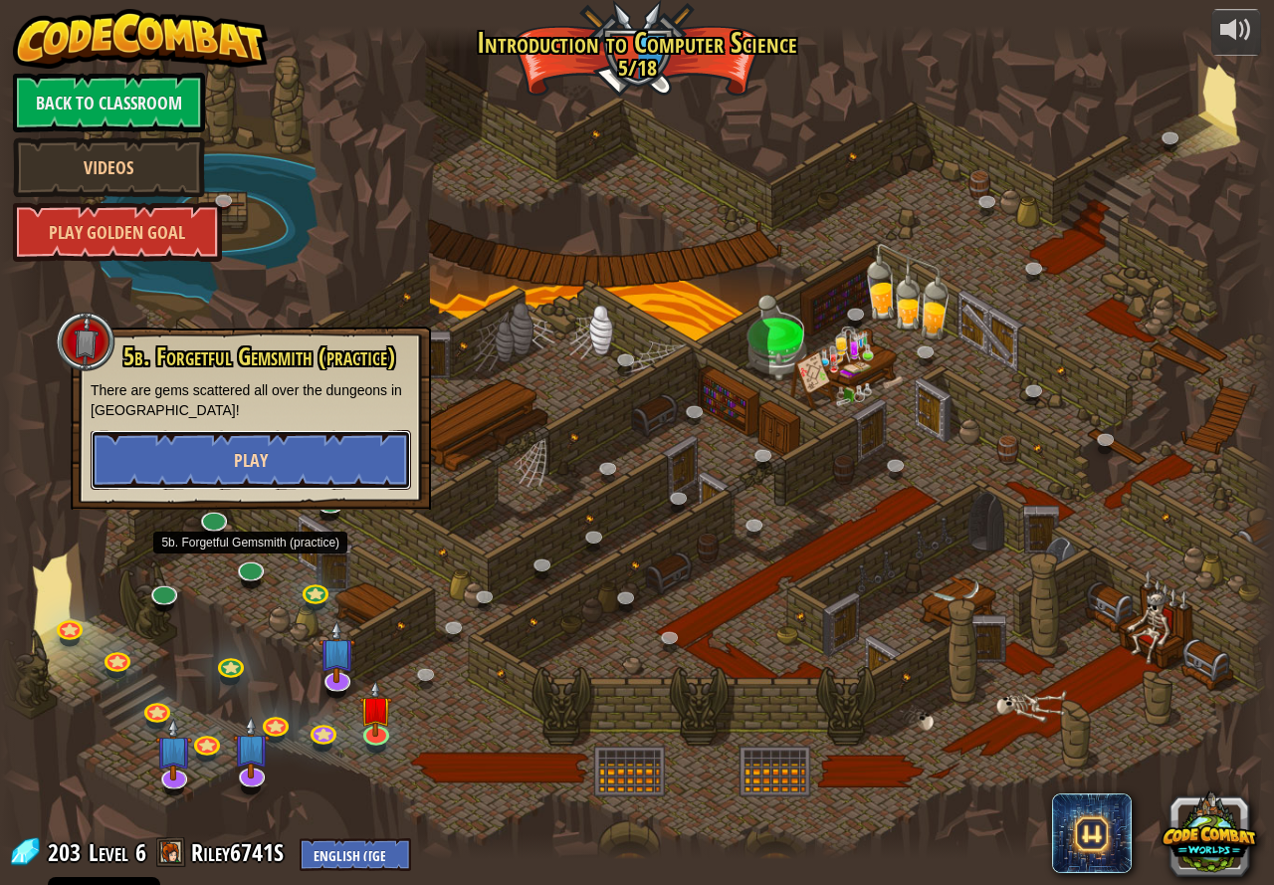
drag, startPoint x: 264, startPoint y: 482, endPoint x: 255, endPoint y: 473, distance: 12.7
click at [255, 473] on button "Play" at bounding box center [251, 460] width 321 height 60
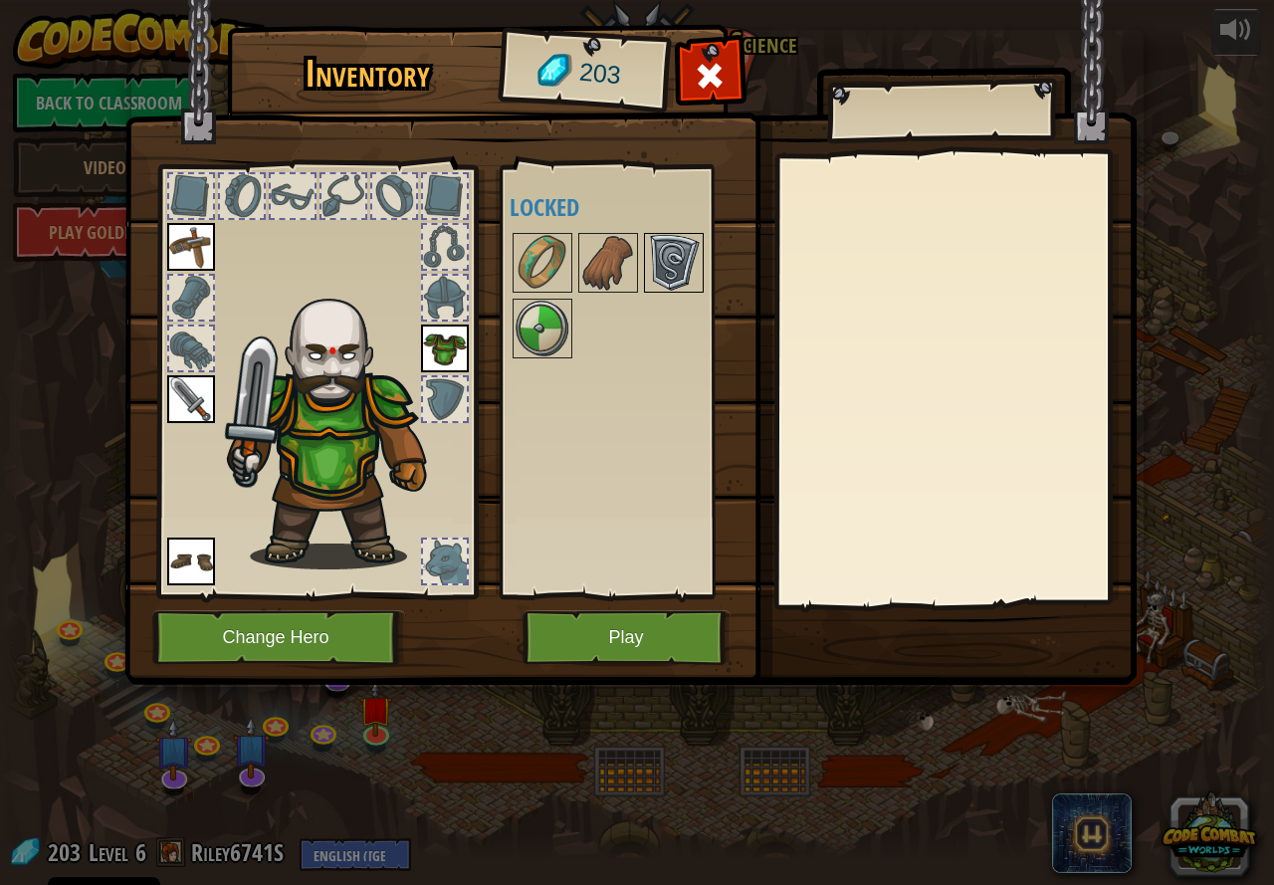
click at [667, 261] on img at bounding box center [674, 263] width 56 height 56
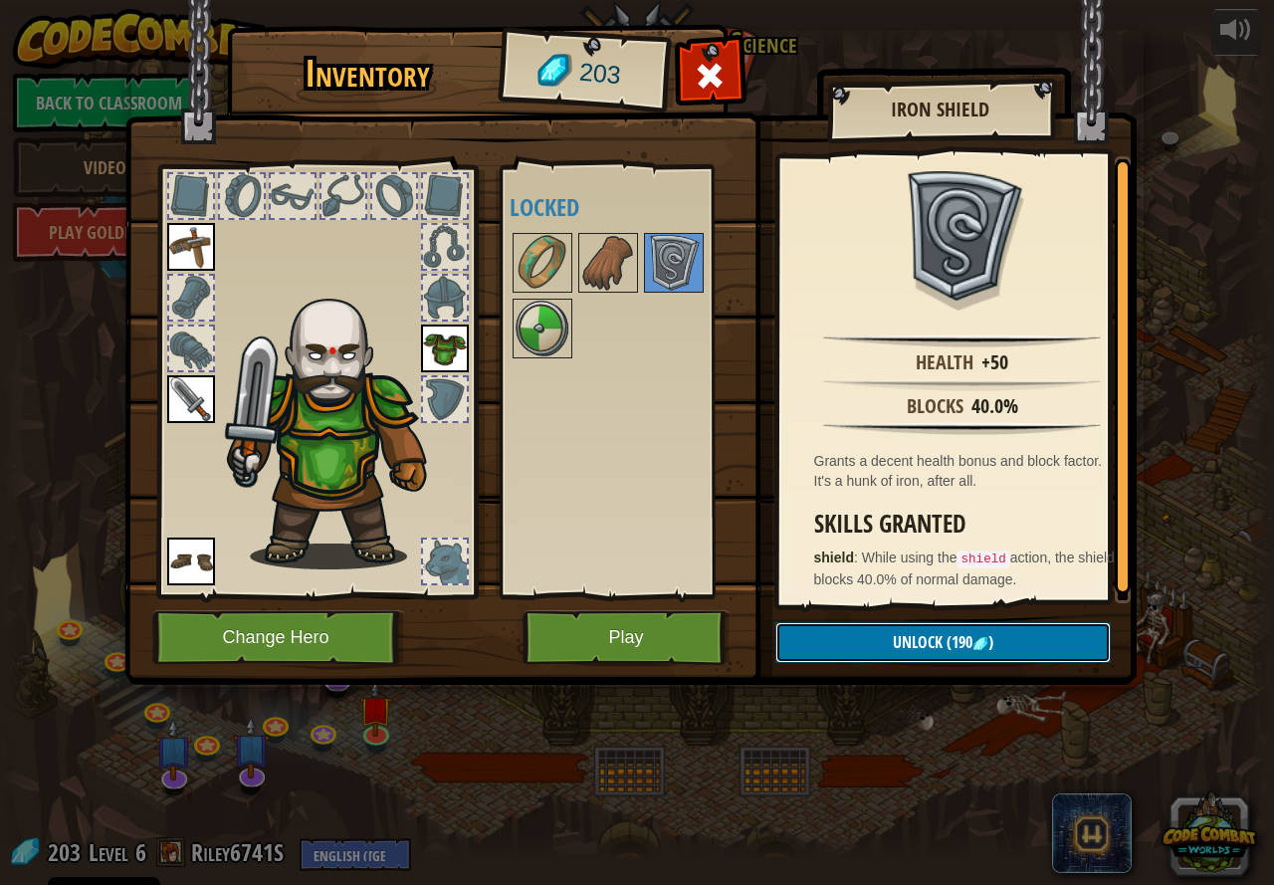
click at [875, 631] on button "Unlock (190 )" at bounding box center [942, 642] width 335 height 41
click at [902, 639] on button "Confirm" at bounding box center [942, 642] width 335 height 41
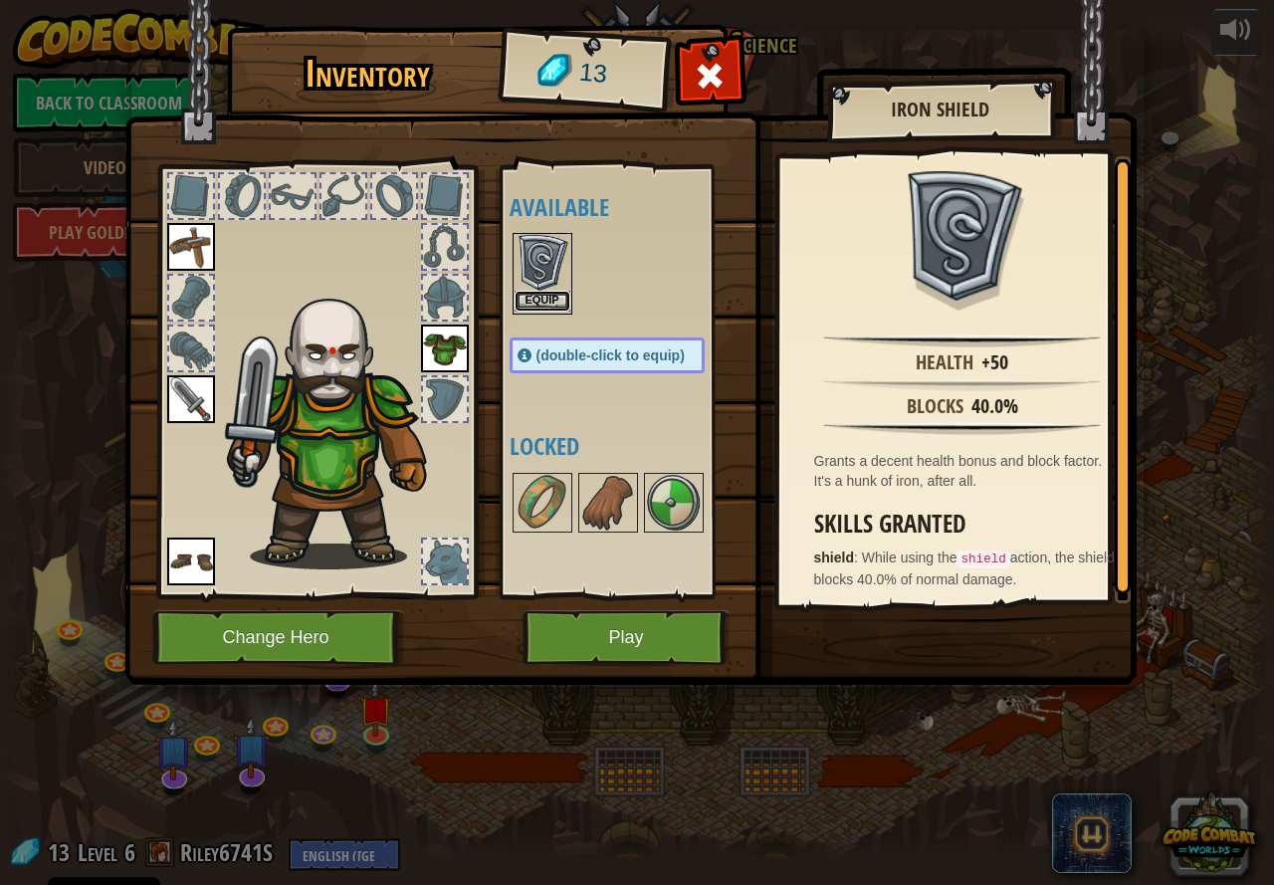
click at [556, 306] on button "Equip" at bounding box center [543, 301] width 56 height 21
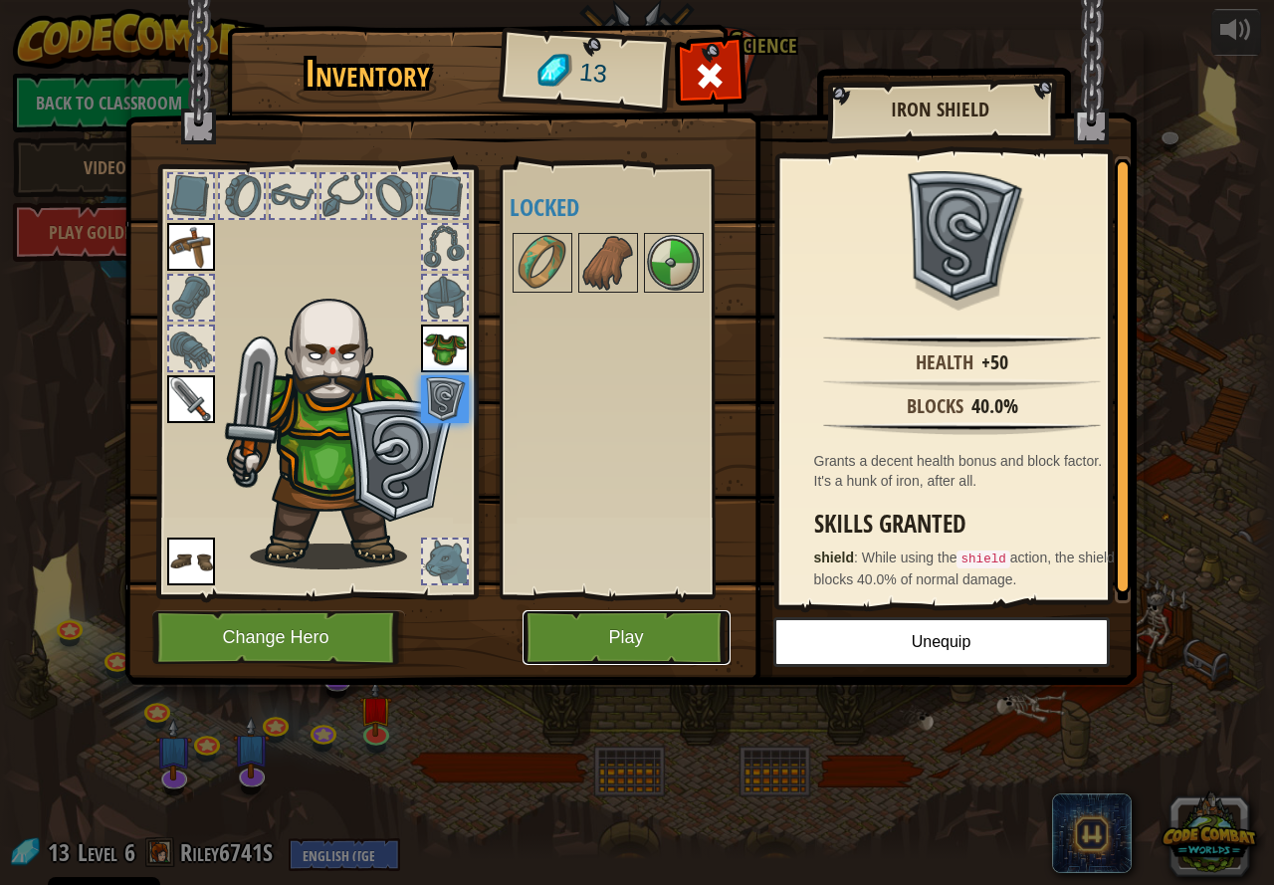
click at [618, 628] on button "Play" at bounding box center [627, 637] width 208 height 55
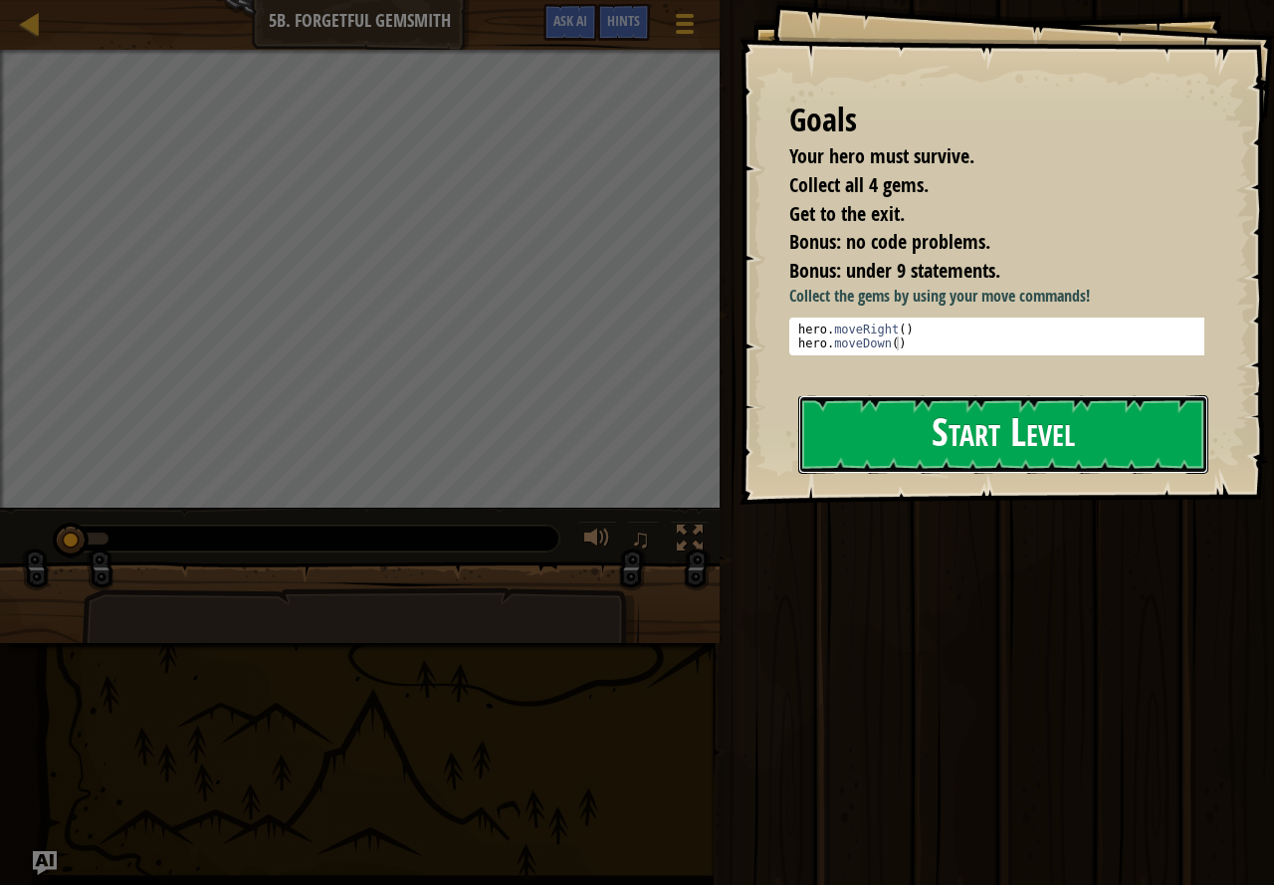
click at [896, 421] on button "Start Level" at bounding box center [1003, 434] width 410 height 79
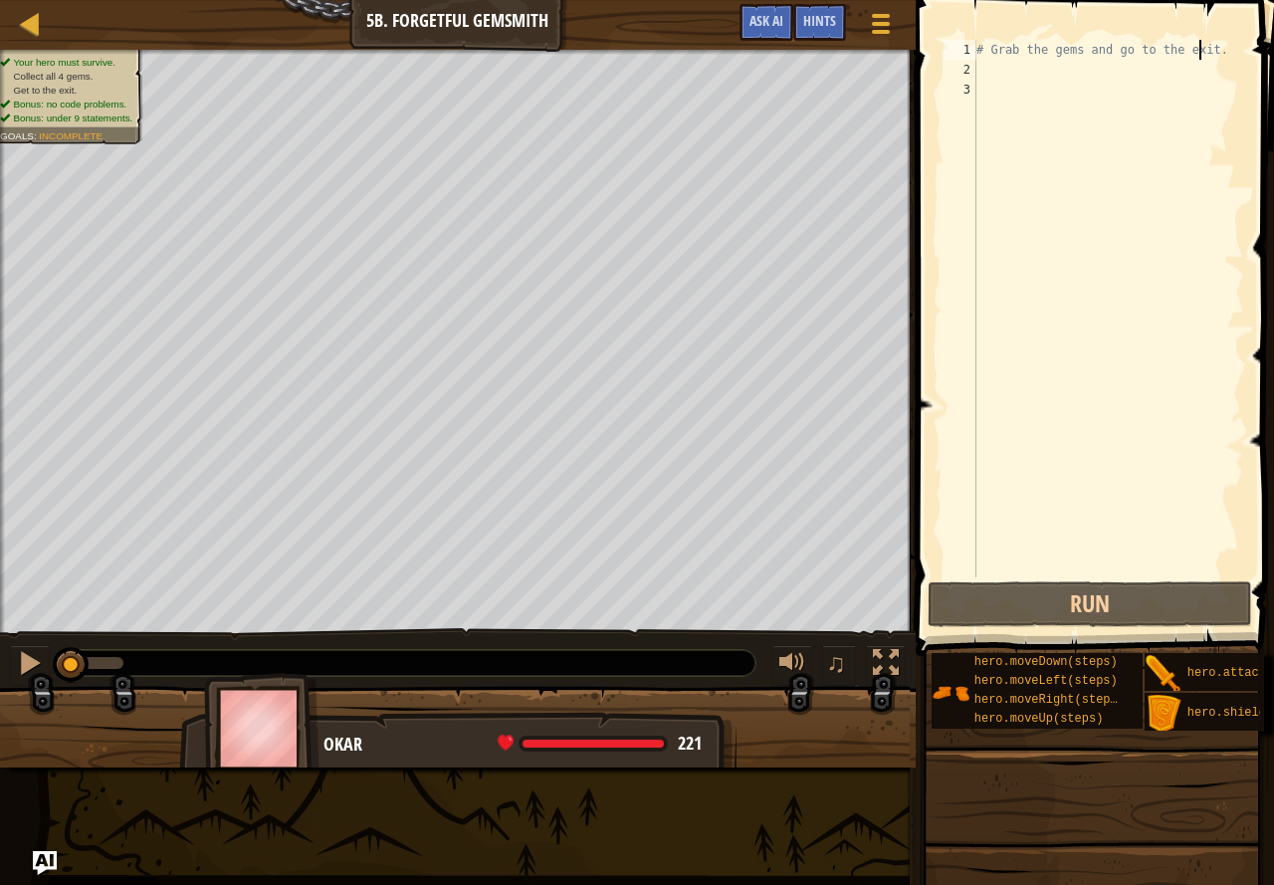
click at [1197, 43] on div "# Grab the gems and go to the exit." at bounding box center [1109, 328] width 272 height 577
click at [1213, 43] on div "# Grab the gems and go to the exit." at bounding box center [1109, 328] width 272 height 577
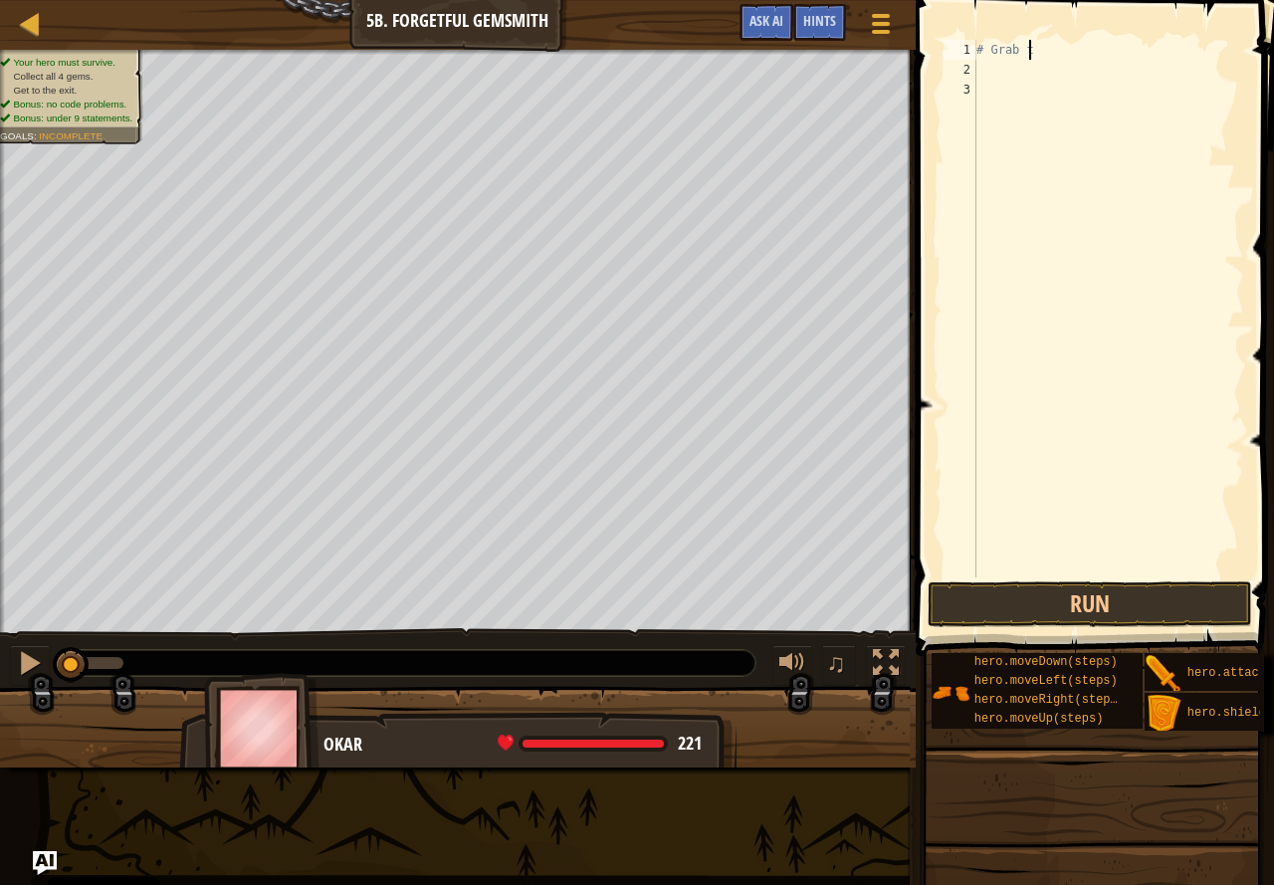
type textarea "#"
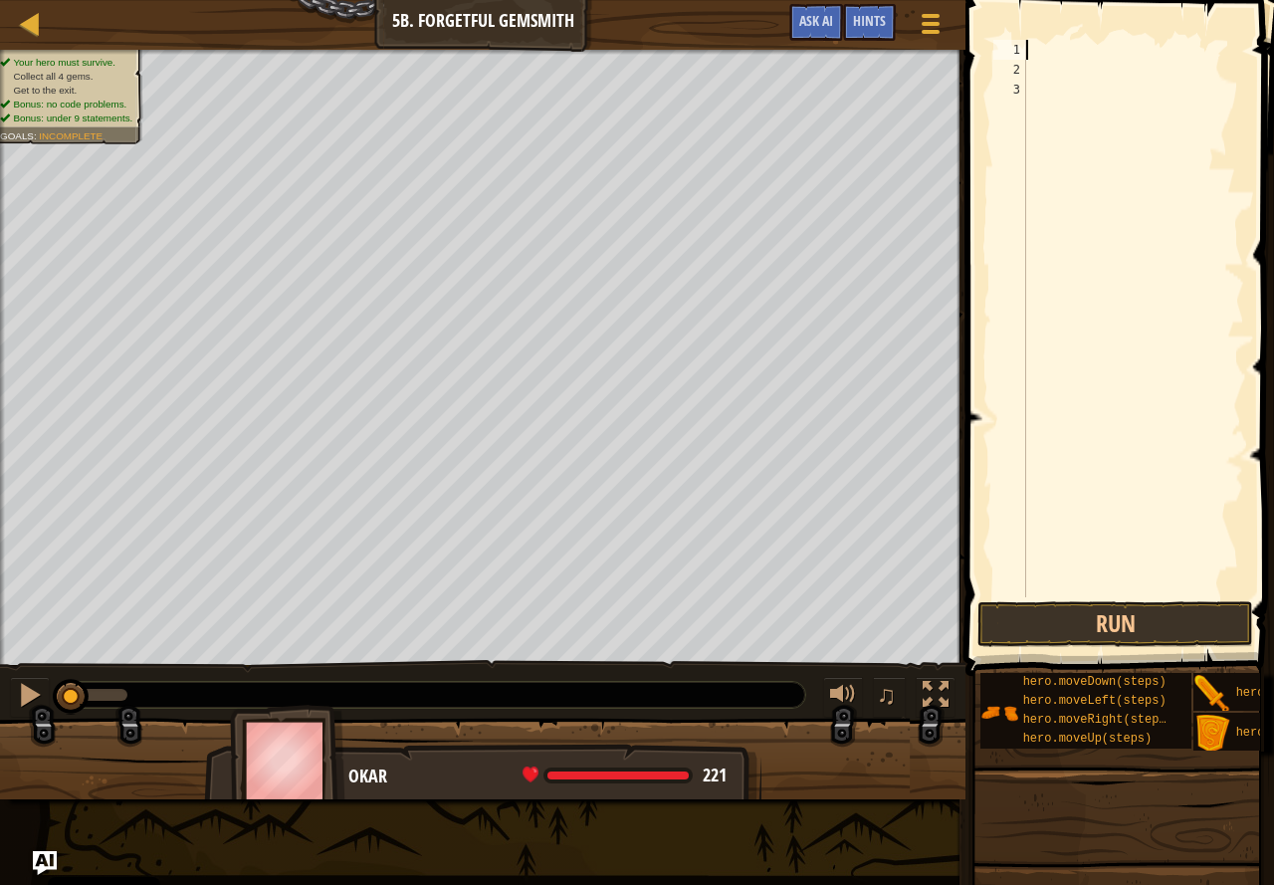
type textarea "r"
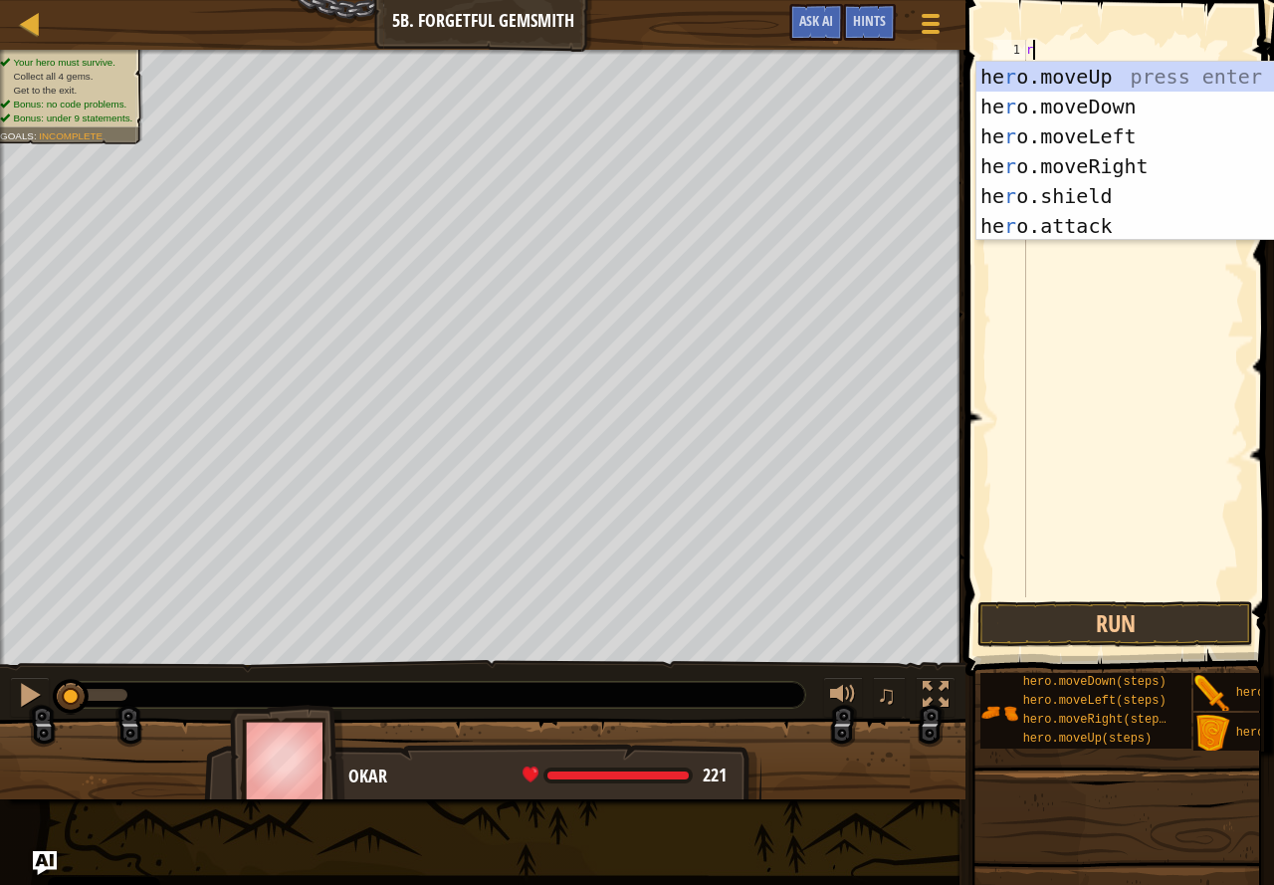
scroll to position [9, 0]
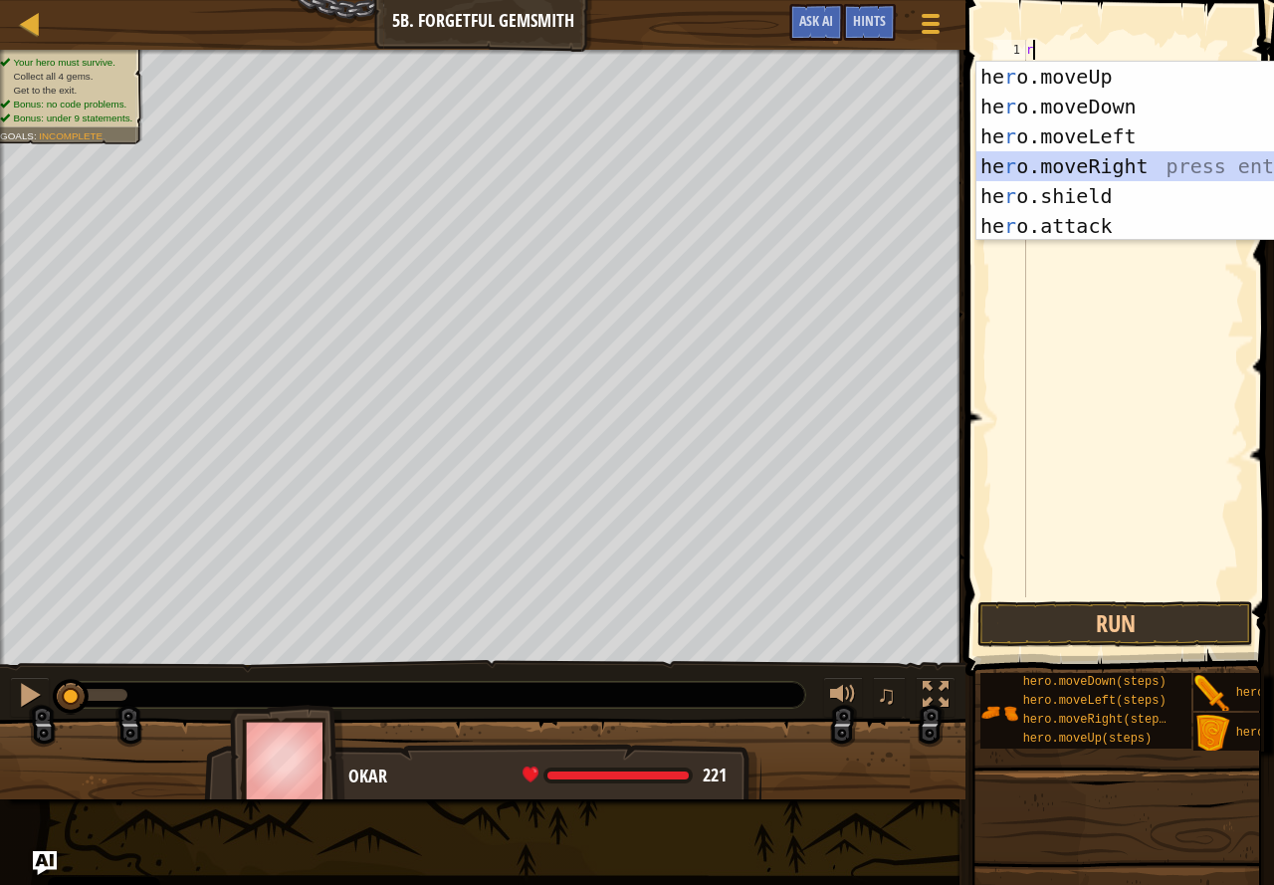
click at [1199, 159] on div "he r o.moveUp press enter he r o.moveDown press enter he r o.moveLeft press ent…" at bounding box center [1165, 181] width 376 height 239
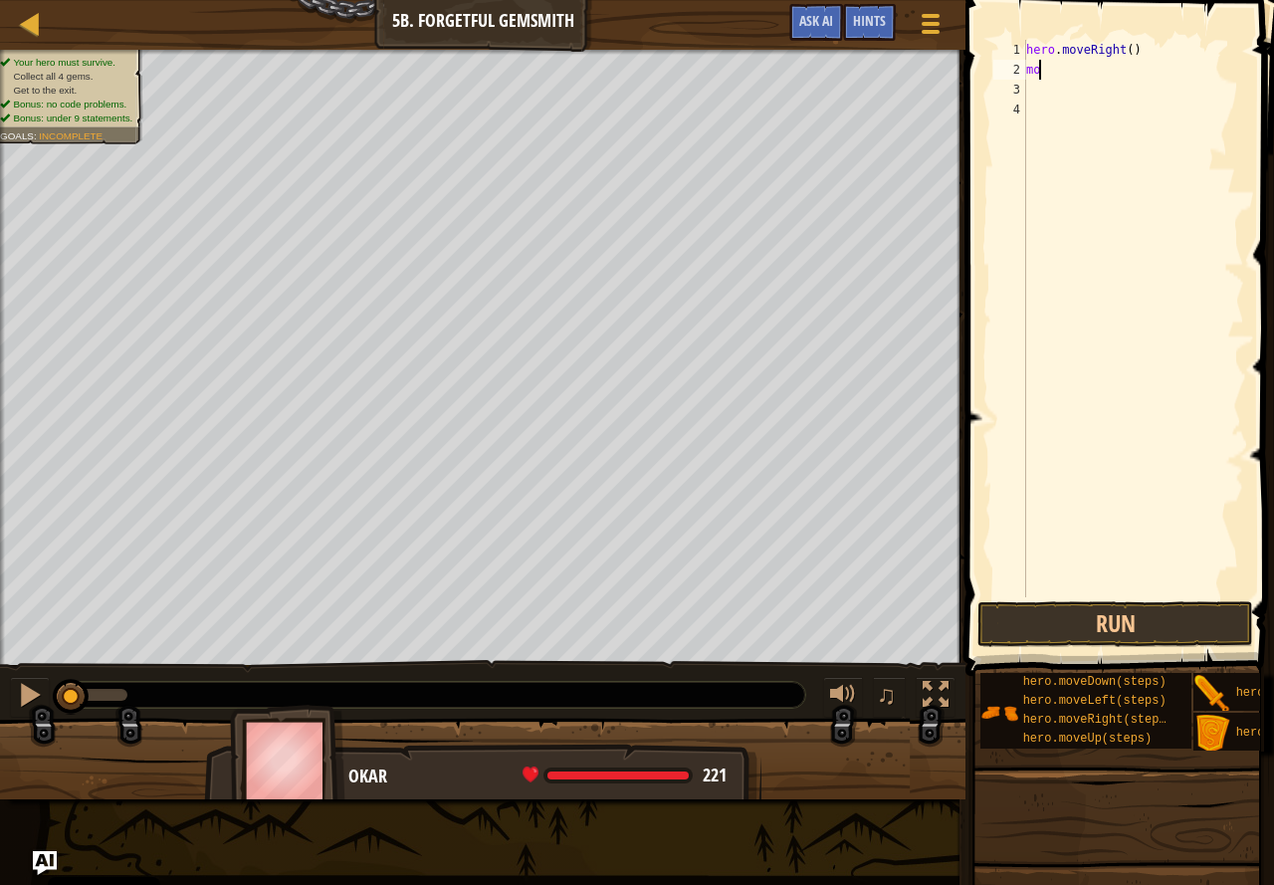
type textarea "m"
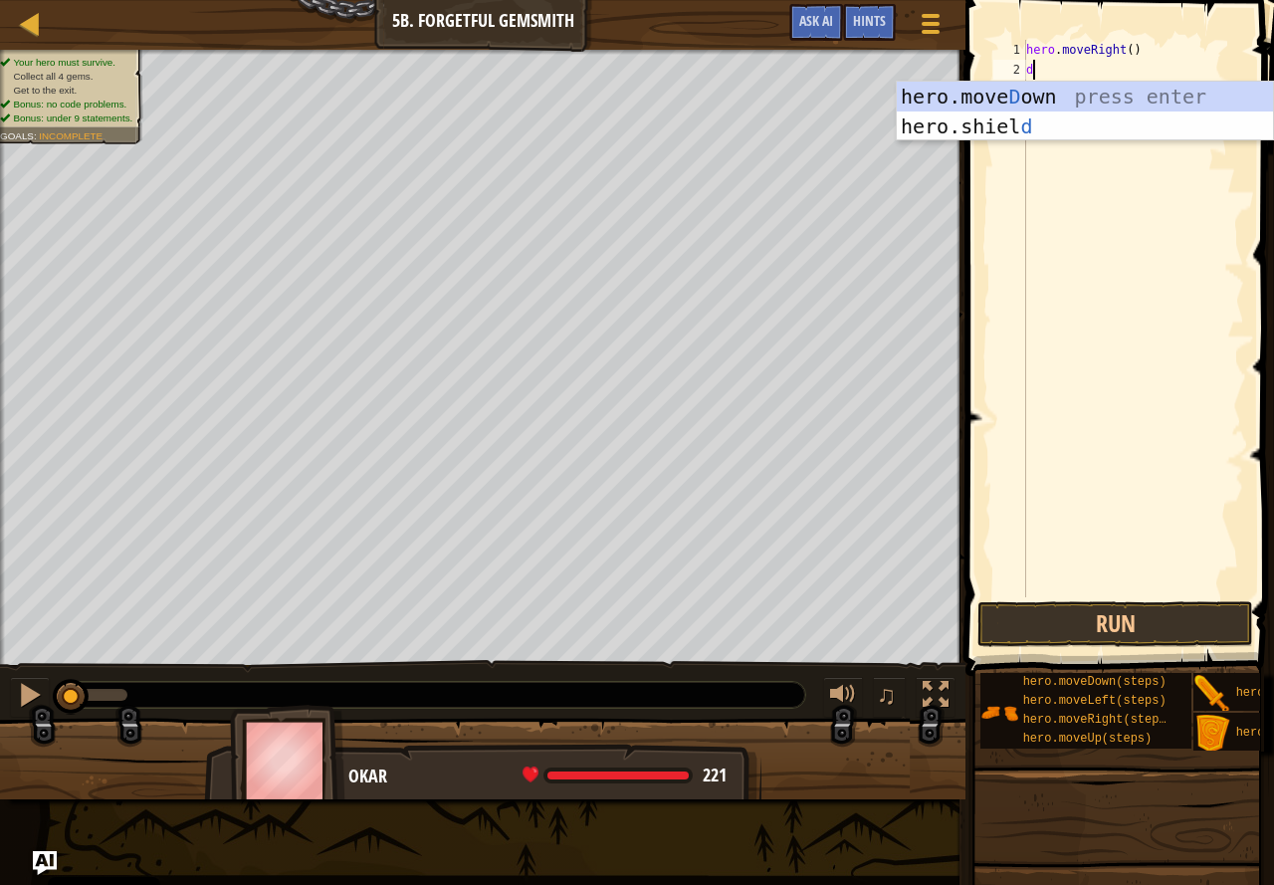
type textarea "do"
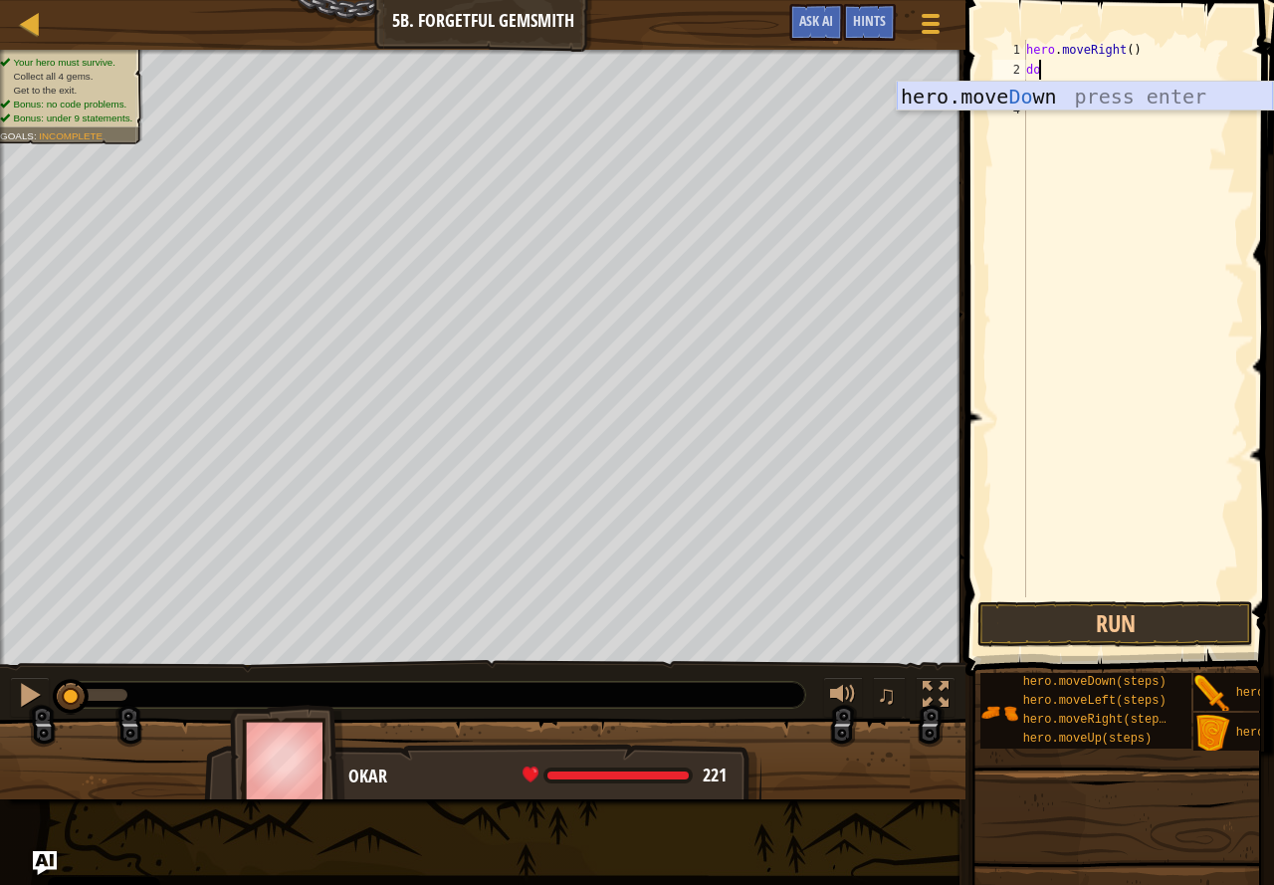
click at [1078, 92] on div "hero.move Do wn press enter" at bounding box center [1085, 127] width 376 height 90
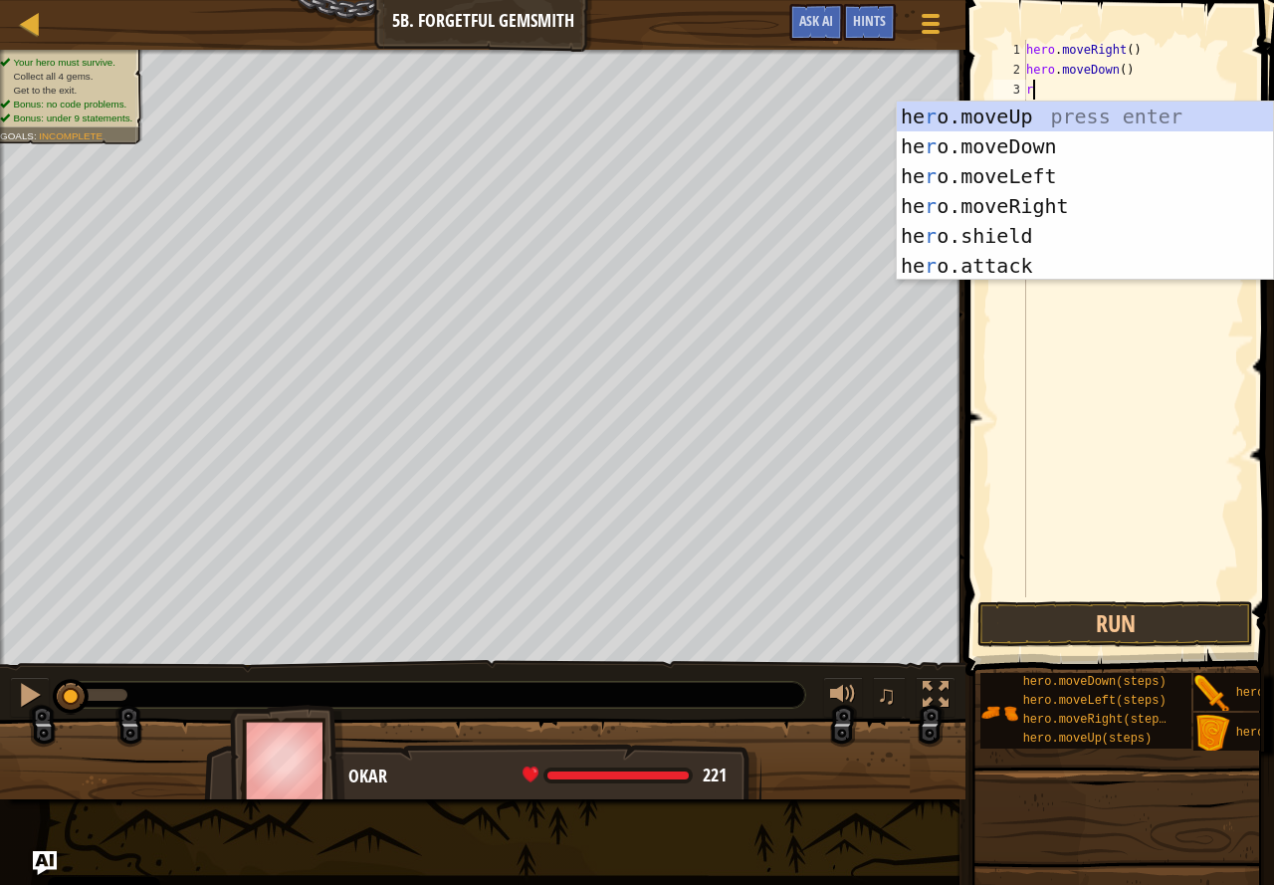
type textarea "ri"
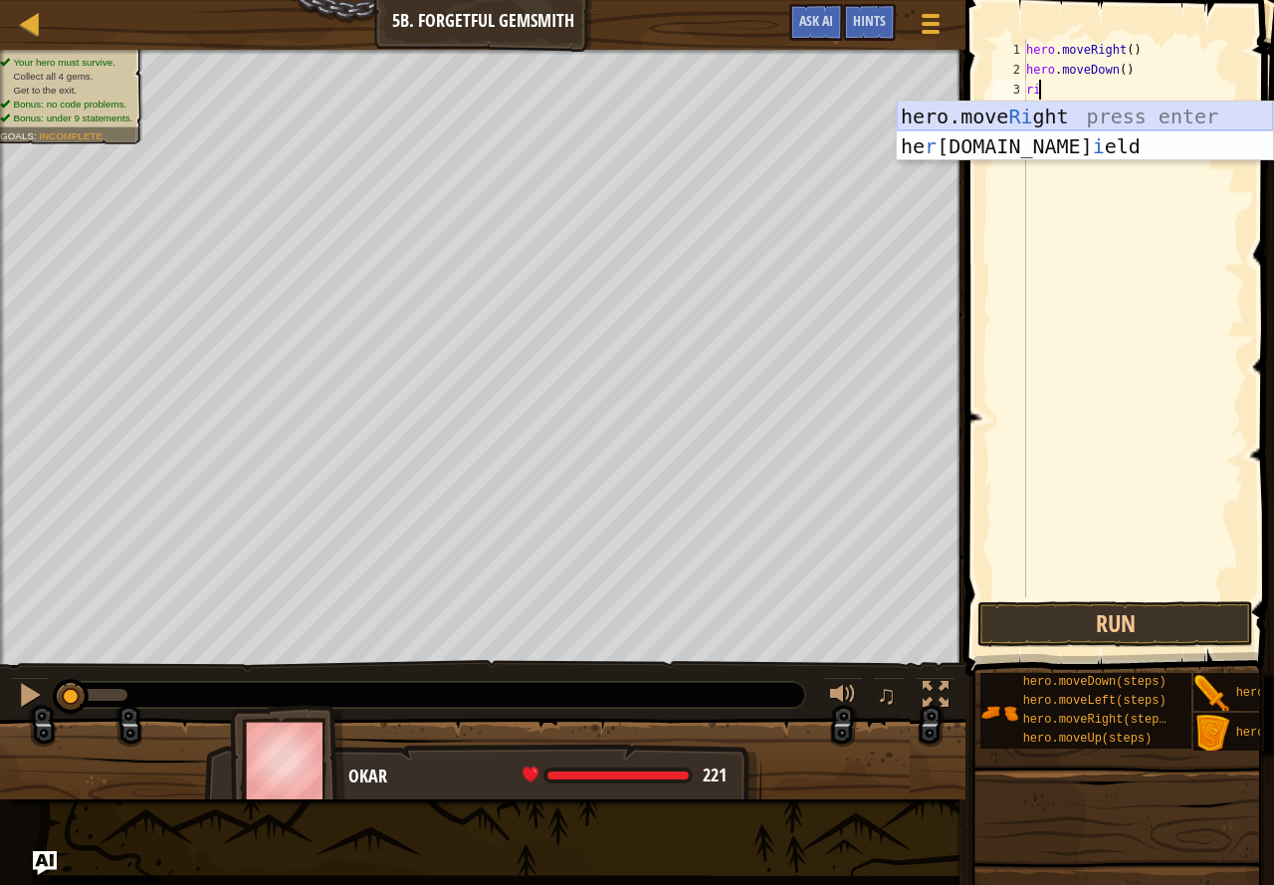
click at [1171, 103] on div "hero.move Ri ght press enter he r [DOMAIN_NAME] i eld press enter" at bounding box center [1085, 161] width 376 height 119
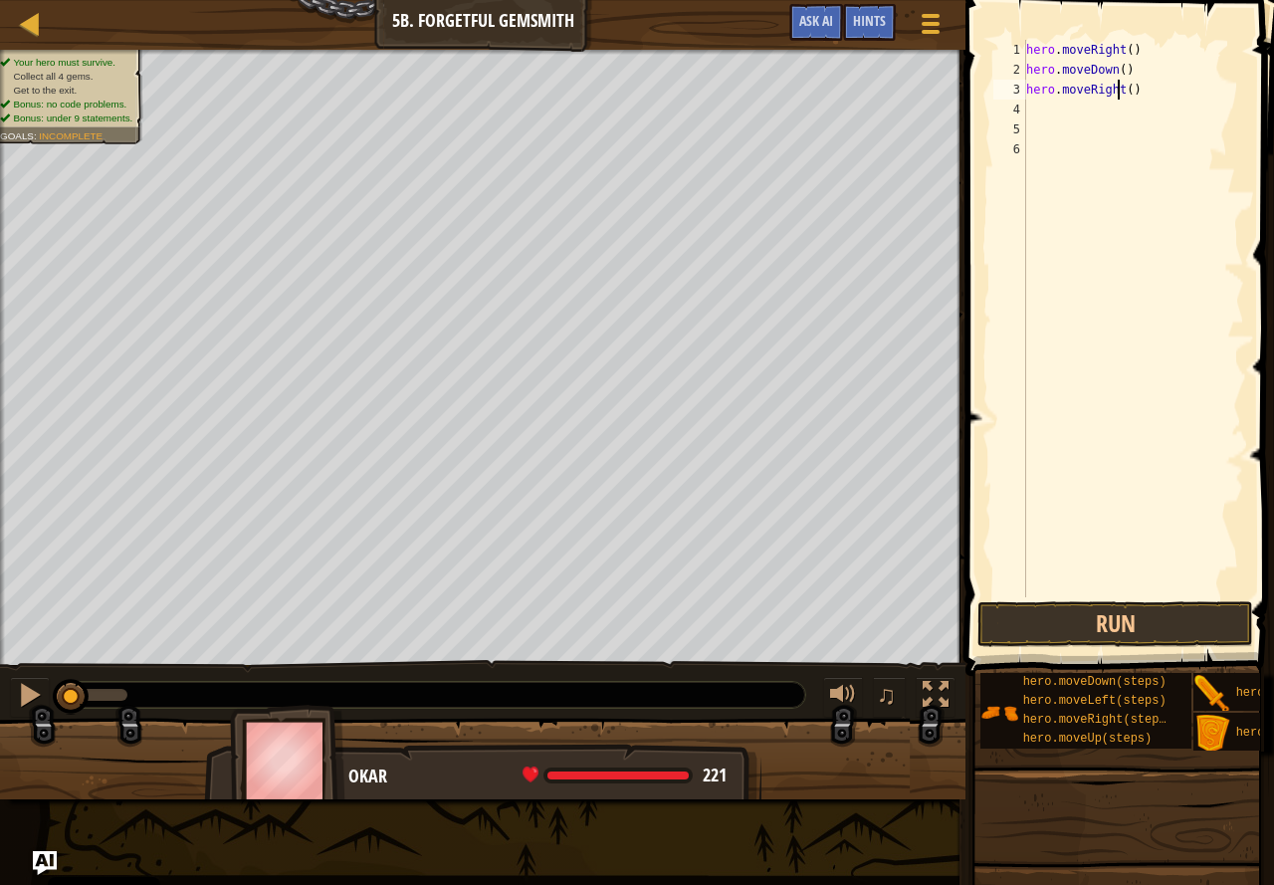
click at [1121, 92] on div "hero . moveRight ( ) hero . moveDown ( ) hero . moveRight ( )" at bounding box center [1133, 338] width 222 height 597
type textarea "hero.moveRight(2)"
click at [1109, 111] on div "hero . moveRight ( ) hero . moveDown ( ) hero . moveRight ( 2 )" at bounding box center [1133, 338] width 222 height 597
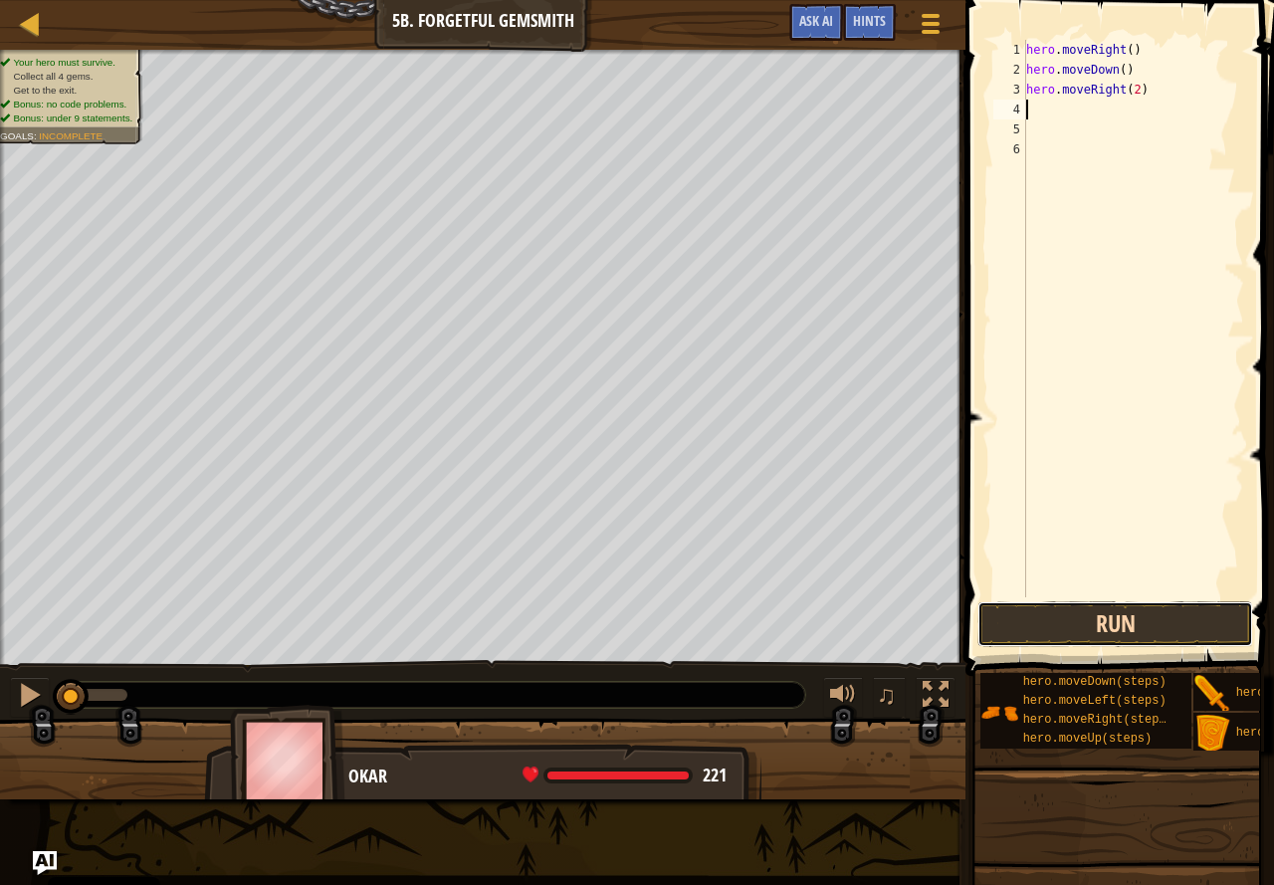
click at [1091, 644] on button "Run" at bounding box center [1116, 624] width 276 height 46
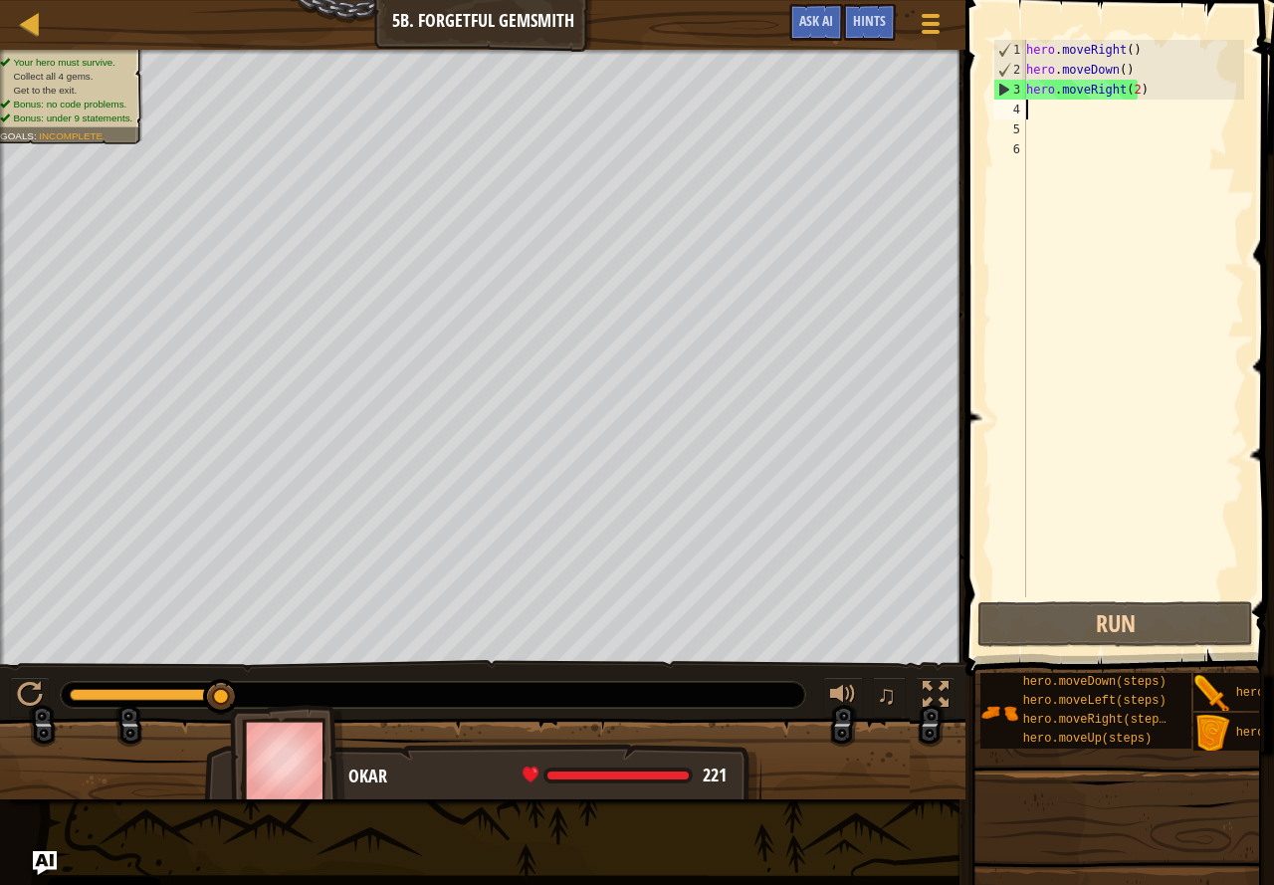
type textarea "up"
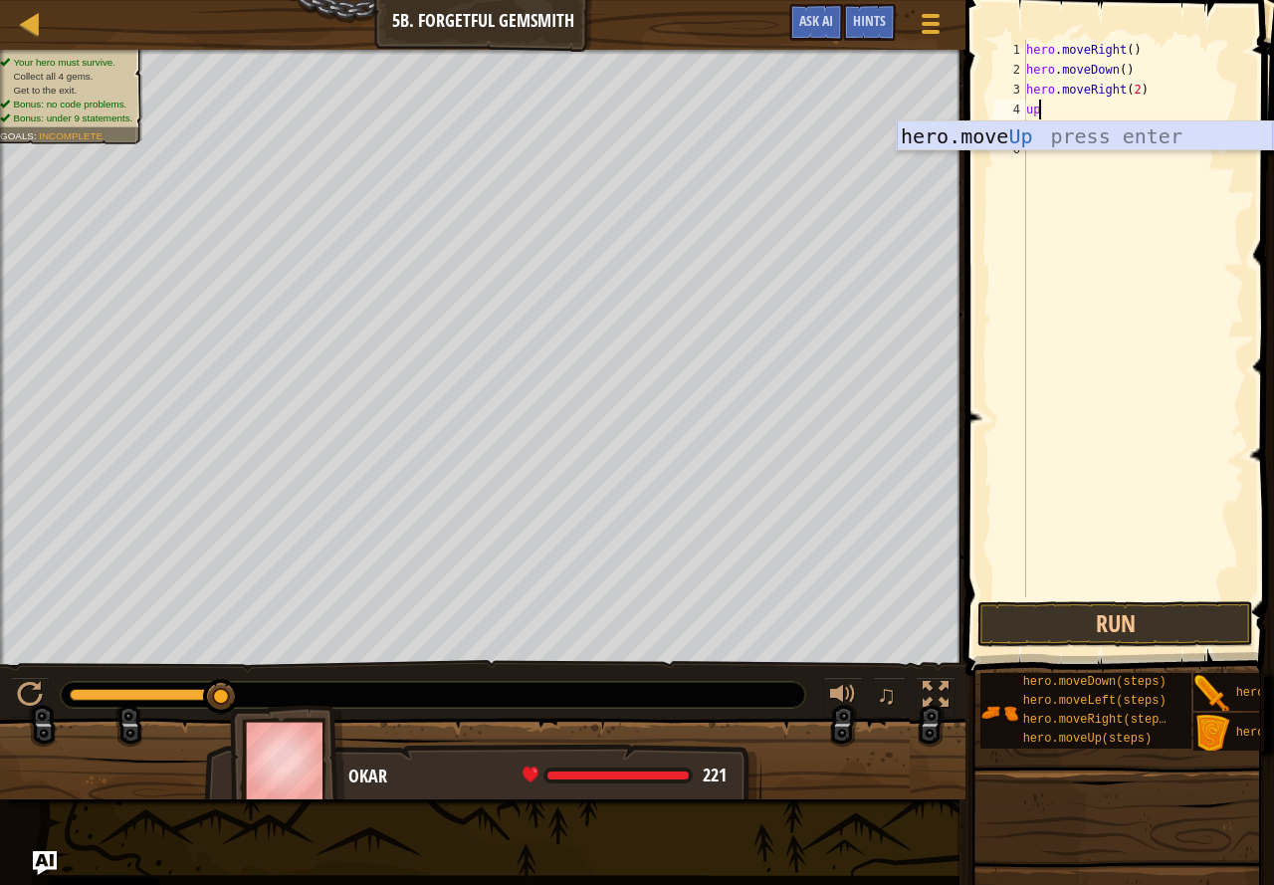
click at [1110, 141] on div "hero.move Up press enter" at bounding box center [1085, 166] width 376 height 90
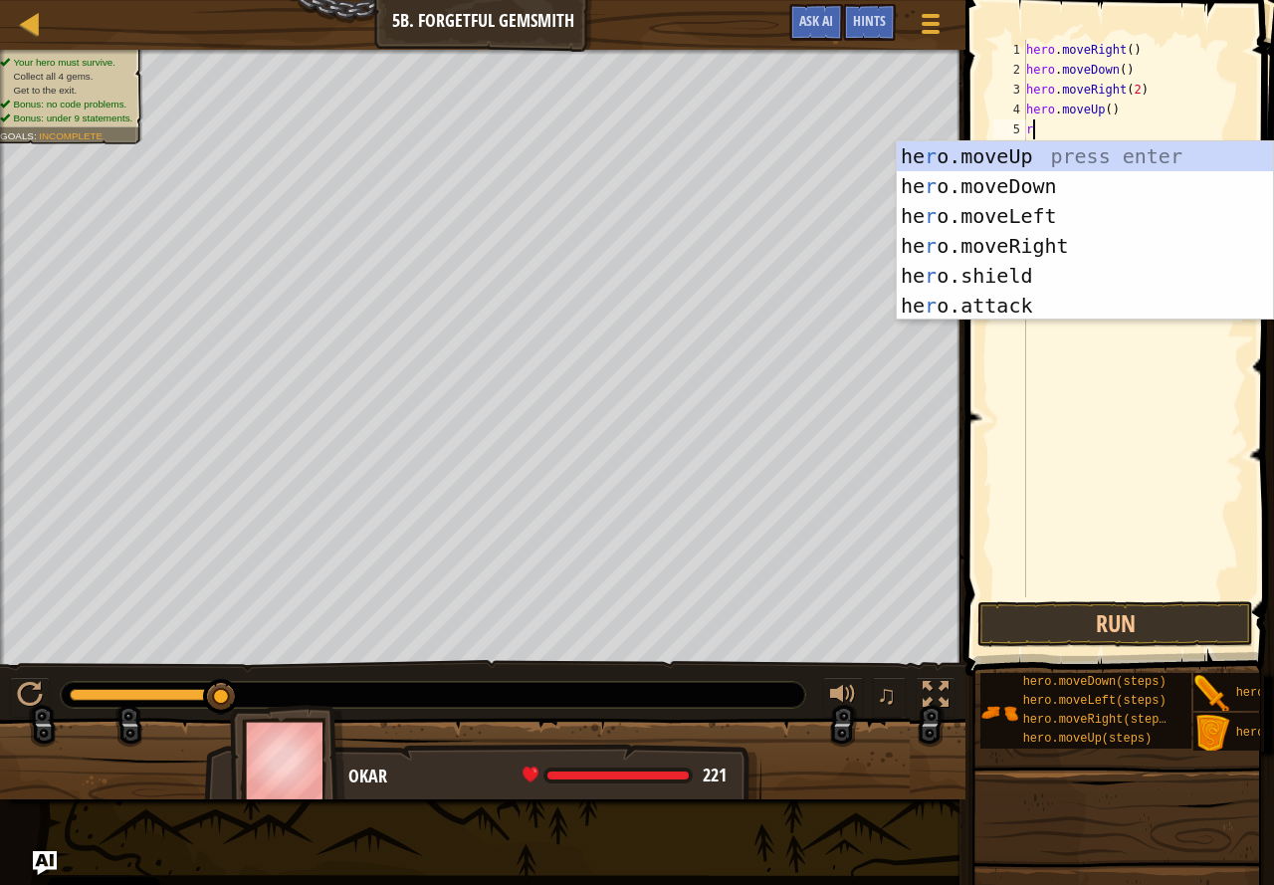
type textarea "ri"
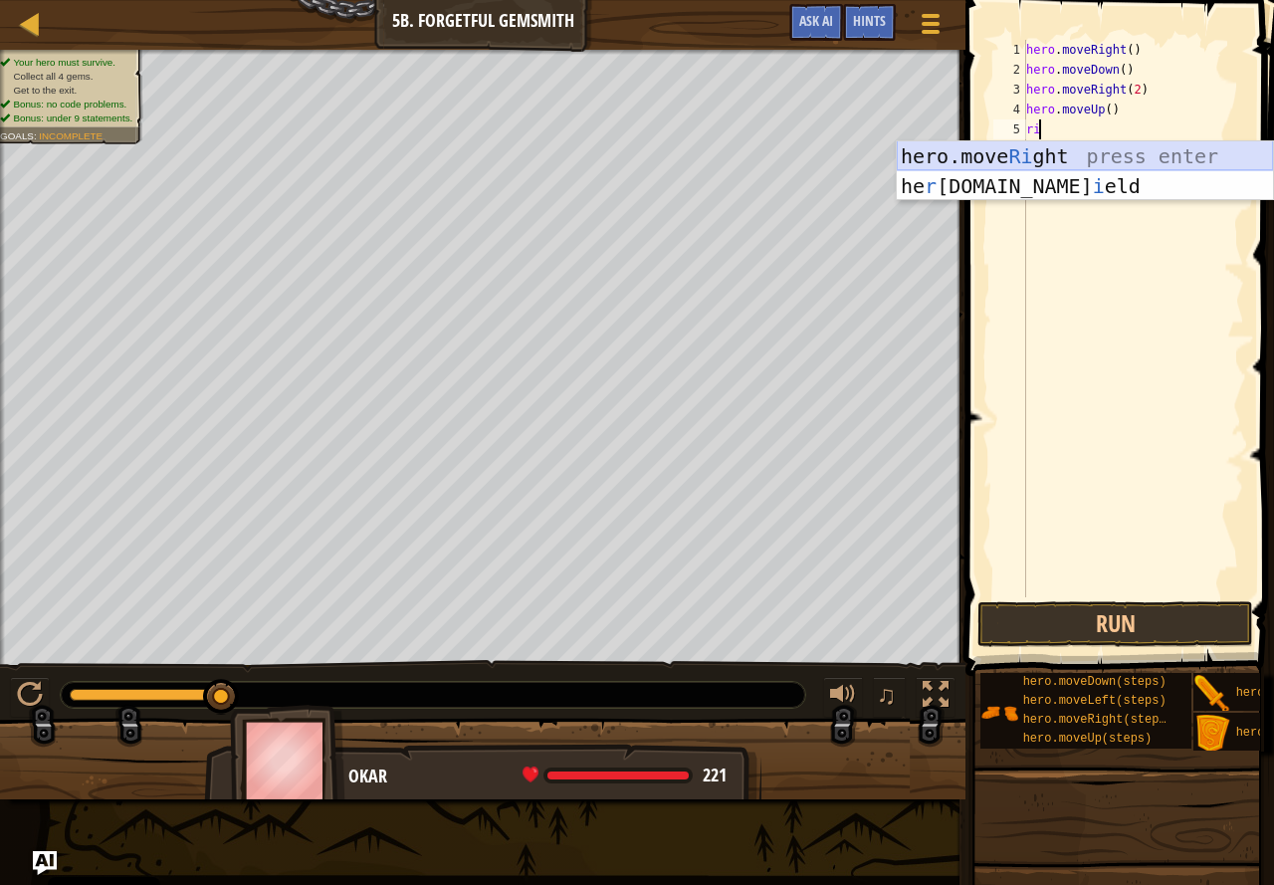
click at [1116, 157] on div "hero.move Ri ght press enter he r [DOMAIN_NAME] i eld press enter" at bounding box center [1085, 200] width 376 height 119
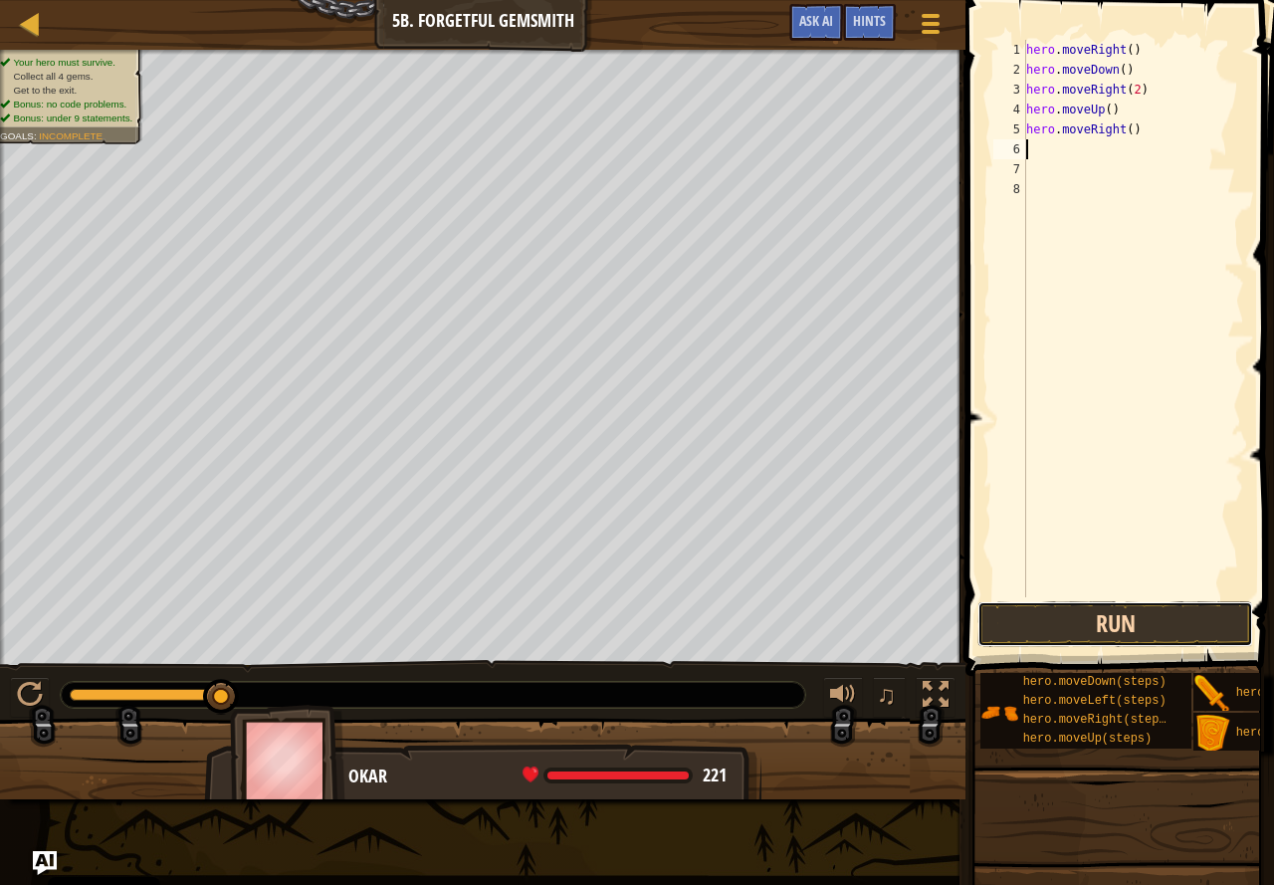
click at [1186, 646] on button "Run" at bounding box center [1116, 624] width 276 height 46
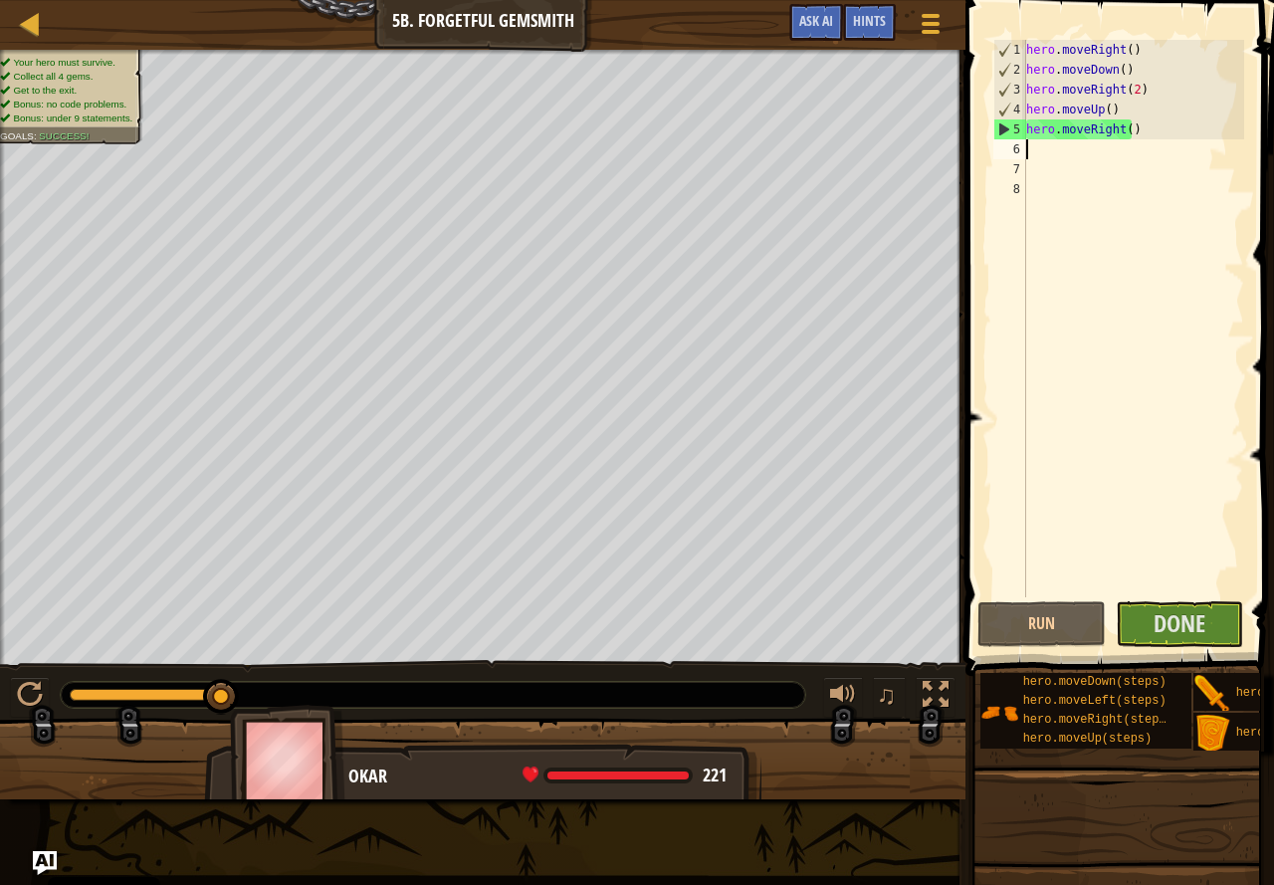
click at [1102, 570] on div "hero . moveRight ( ) hero . moveDown ( ) hero . moveRight ( 2 ) hero . moveUp (…" at bounding box center [1133, 338] width 222 height 597
drag, startPoint x: 1127, startPoint y: 591, endPoint x: 1147, endPoint y: 626, distance: 40.1
click at [1141, 603] on div "1 2 3 4 5 6 7 8 hero . moveRight ( ) hero . moveDown ( ) hero . moveRight ( 2 )…" at bounding box center [1117, 377] width 315 height 735
click at [1150, 643] on button "Done" at bounding box center [1180, 624] width 128 height 46
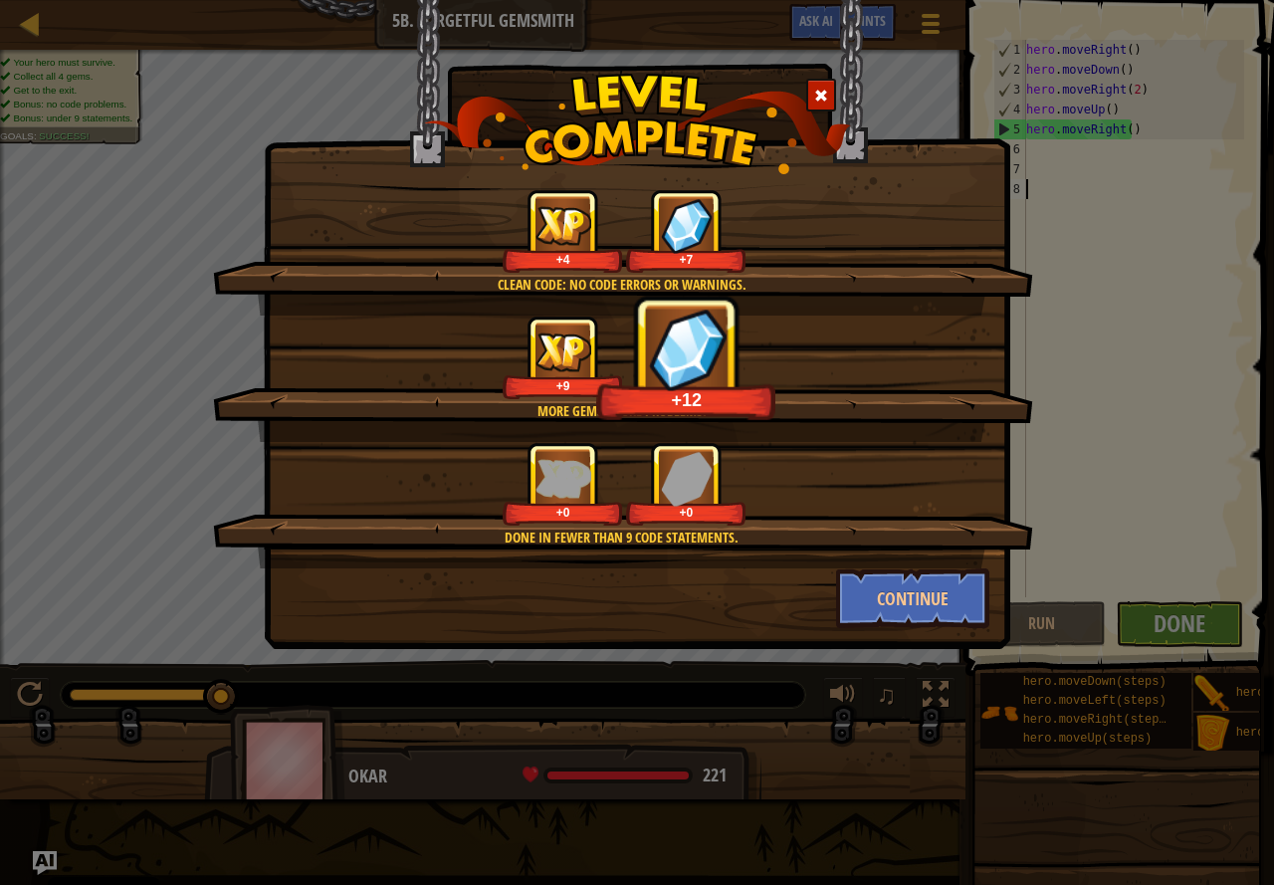
click at [990, 595] on div "Continue" at bounding box center [913, 598] width 184 height 60
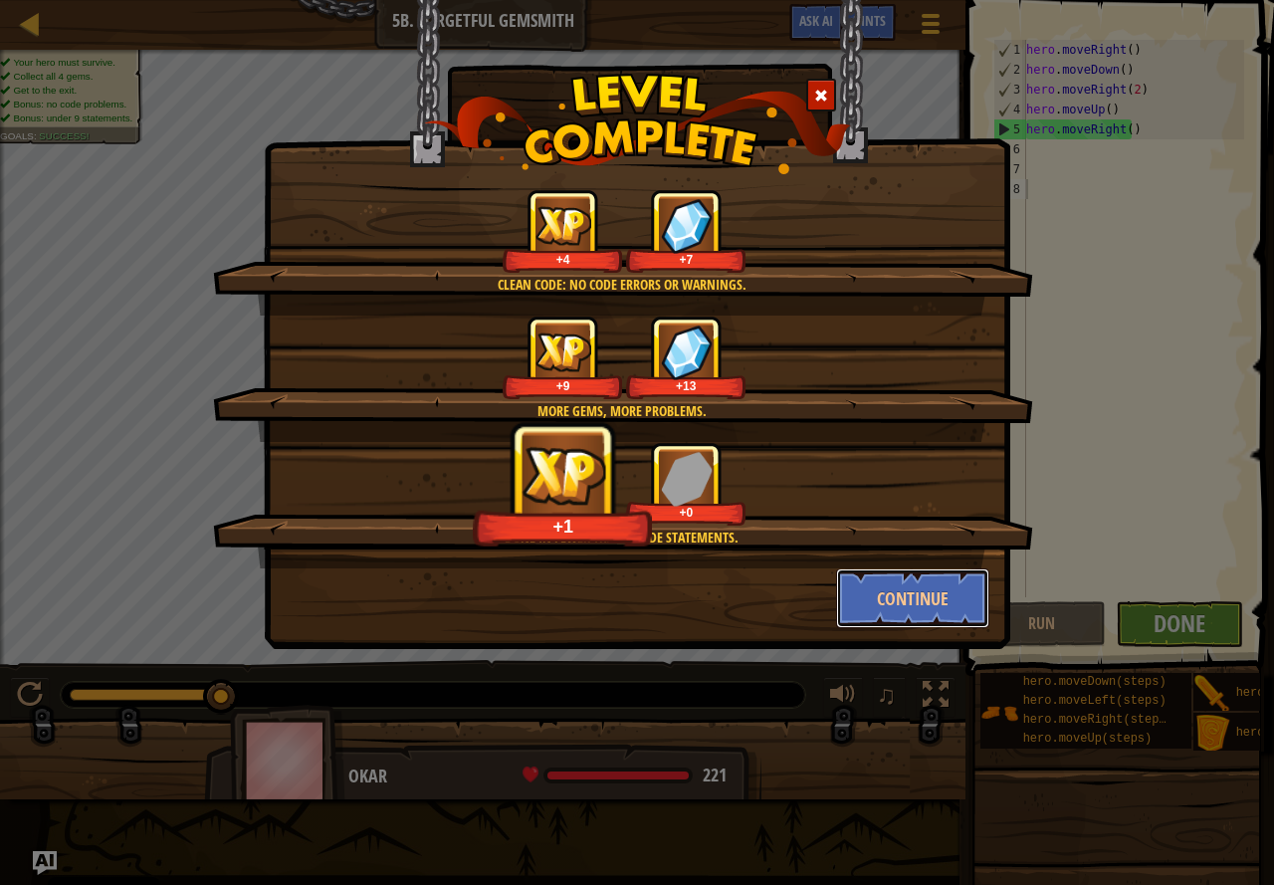
drag, startPoint x: 967, startPoint y: 583, endPoint x: 1273, endPoint y: 2, distance: 657.2
click at [965, 583] on button "Continue" at bounding box center [913, 598] width 154 height 60
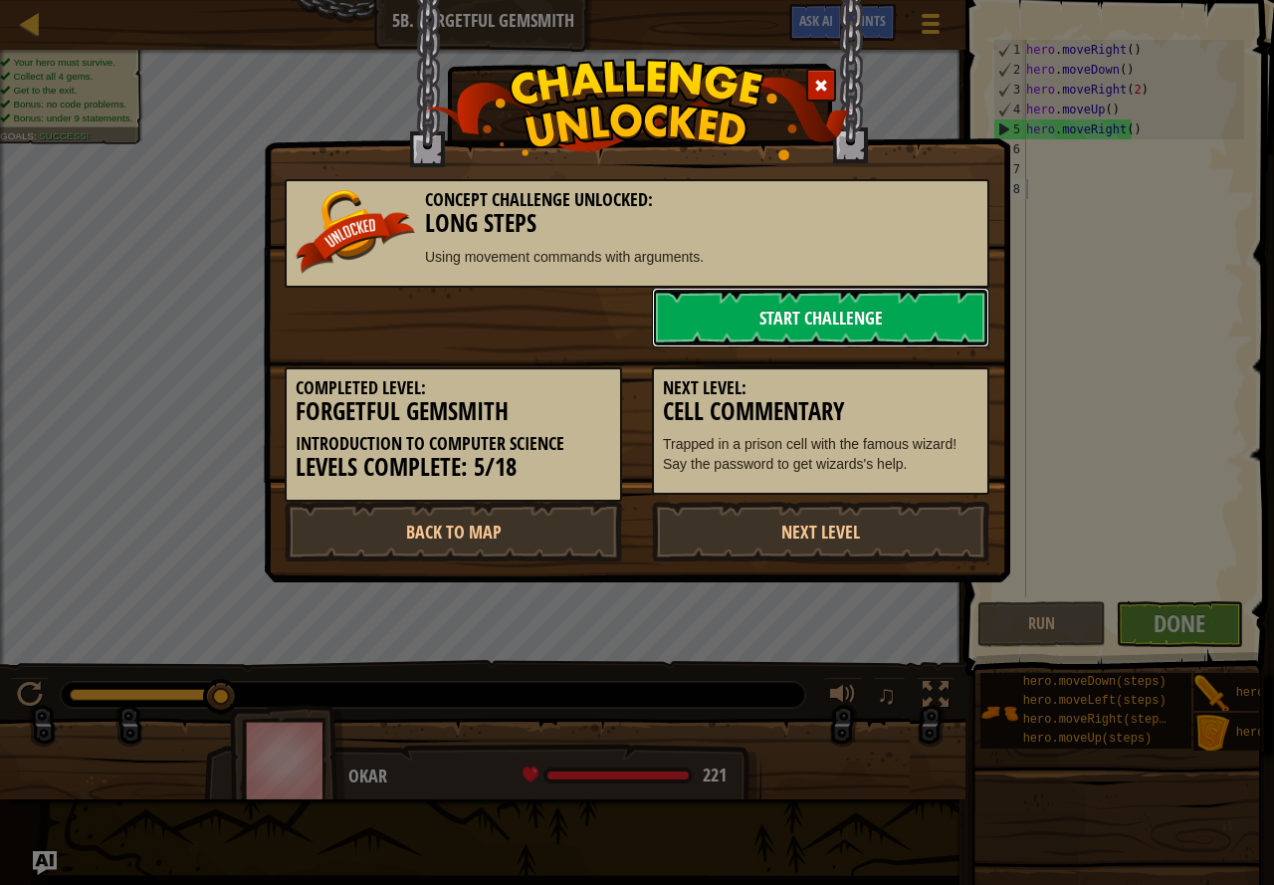
click at [810, 313] on link "Start Challenge" at bounding box center [820, 318] width 337 height 60
